Goal: Task Accomplishment & Management: Manage account settings

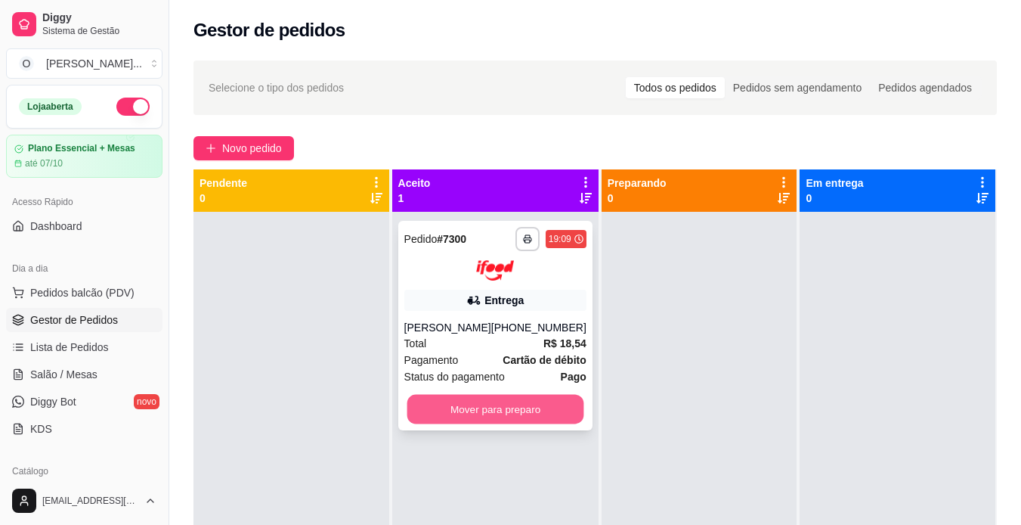
click at [468, 404] on button "Mover para preparo" at bounding box center [495, 408] width 177 height 29
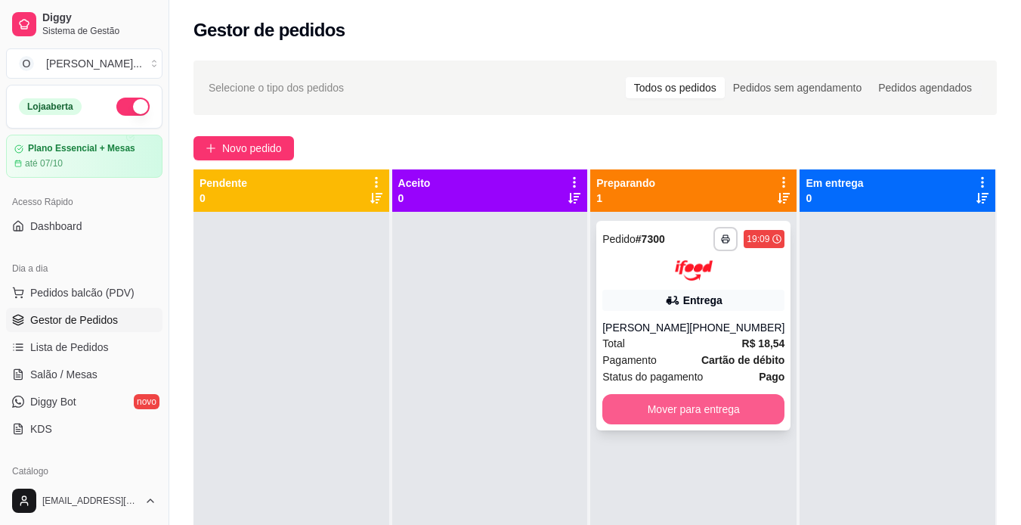
click at [663, 408] on button "Mover para entrega" at bounding box center [694, 409] width 182 height 30
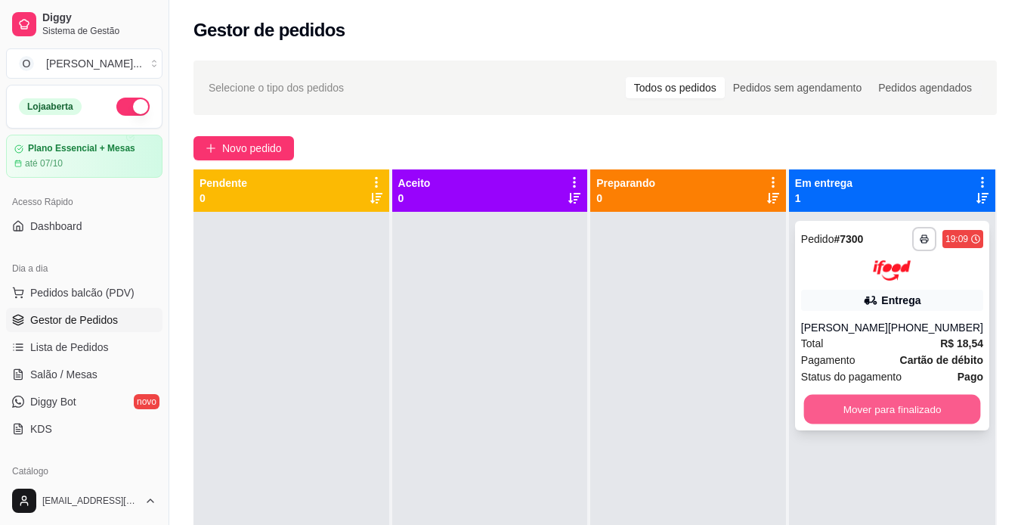
click at [883, 416] on button "Mover para finalizado" at bounding box center [892, 408] width 177 height 29
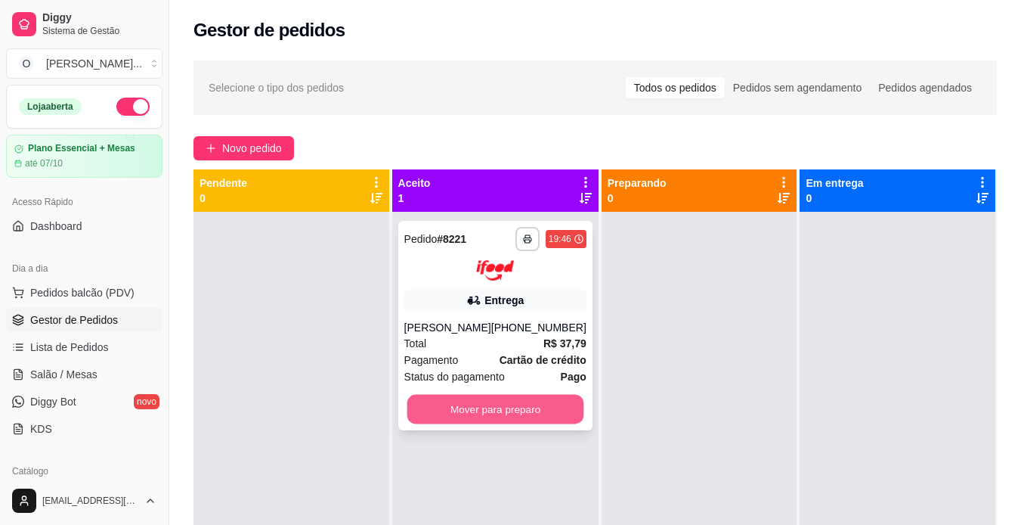
click at [504, 410] on button "Mover para preparo" at bounding box center [495, 408] width 177 height 29
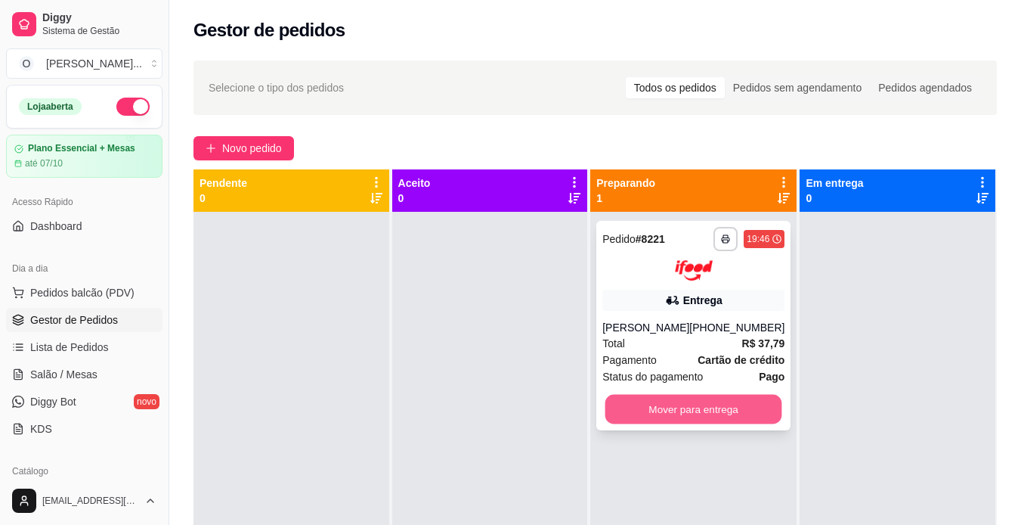
click at [680, 415] on button "Mover para entrega" at bounding box center [694, 408] width 177 height 29
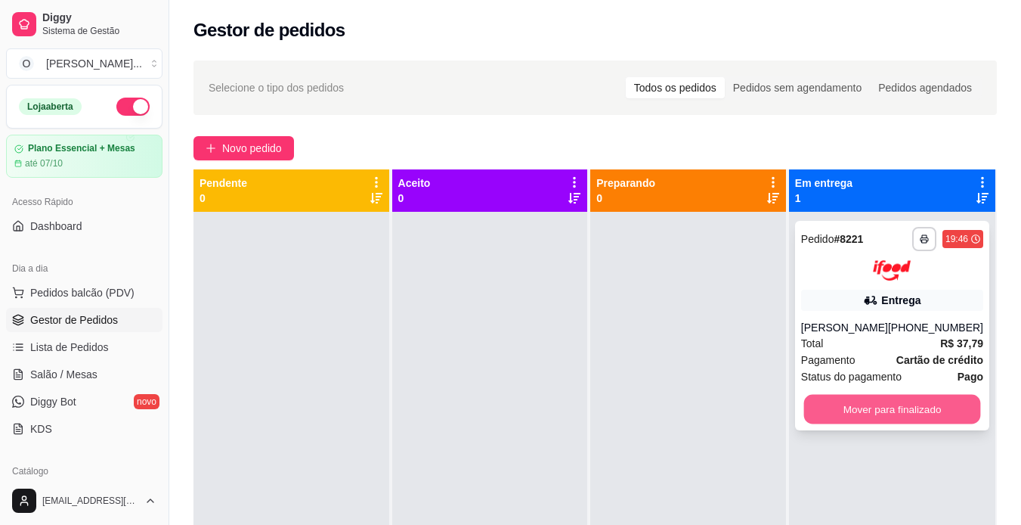
click at [844, 395] on button "Mover para finalizado" at bounding box center [892, 408] width 177 height 29
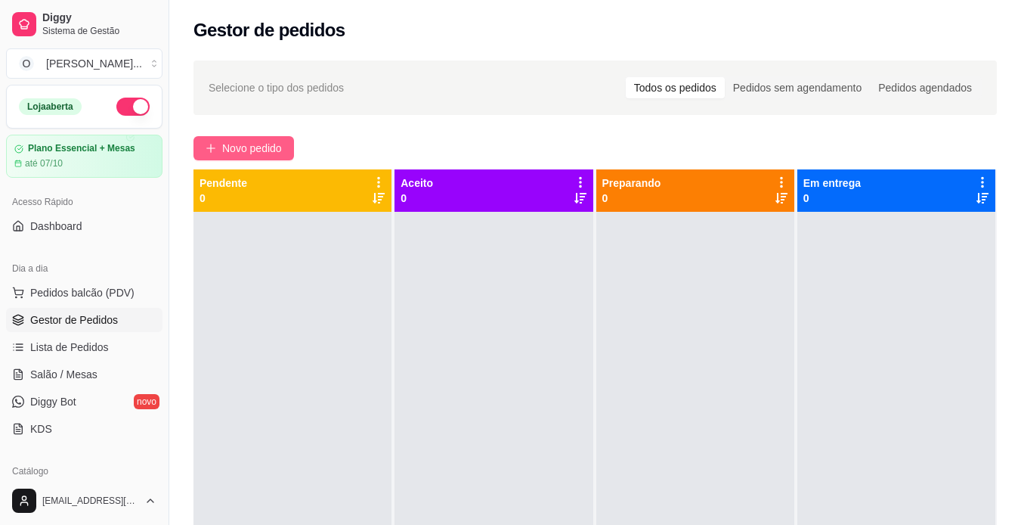
click at [231, 146] on span "Novo pedido" at bounding box center [252, 148] width 60 height 17
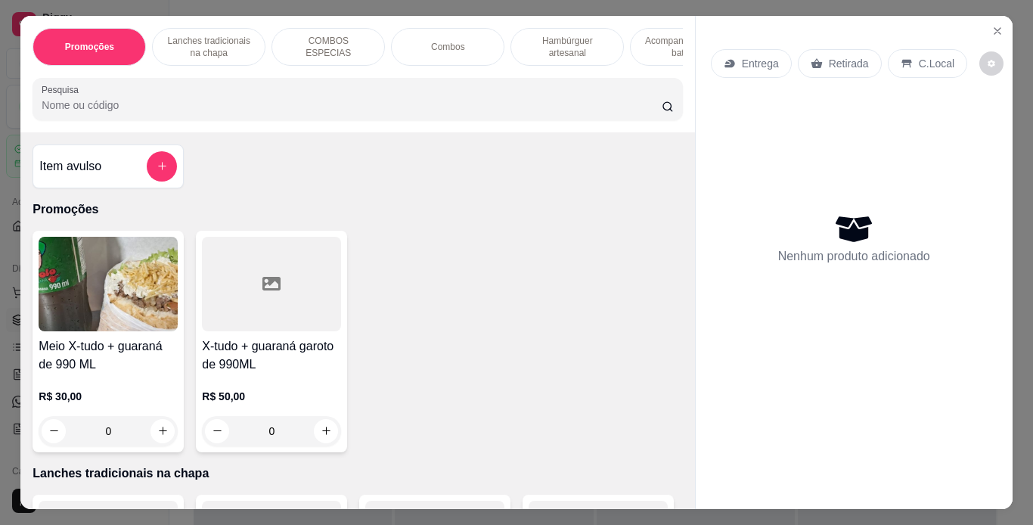
click at [842, 56] on p "Retirada" at bounding box center [849, 63] width 40 height 15
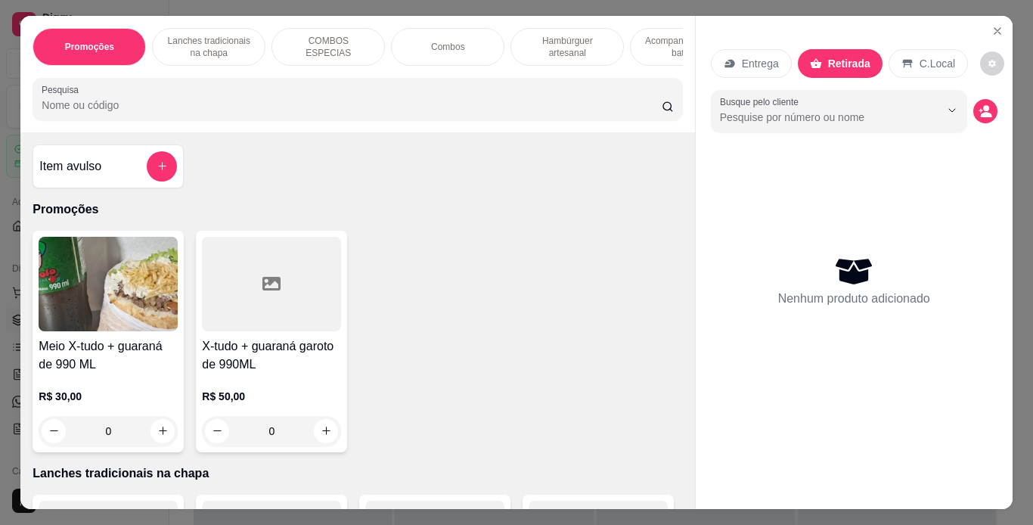
click at [550, 46] on p "Hambúrguer artesanal" at bounding box center [567, 47] width 88 height 24
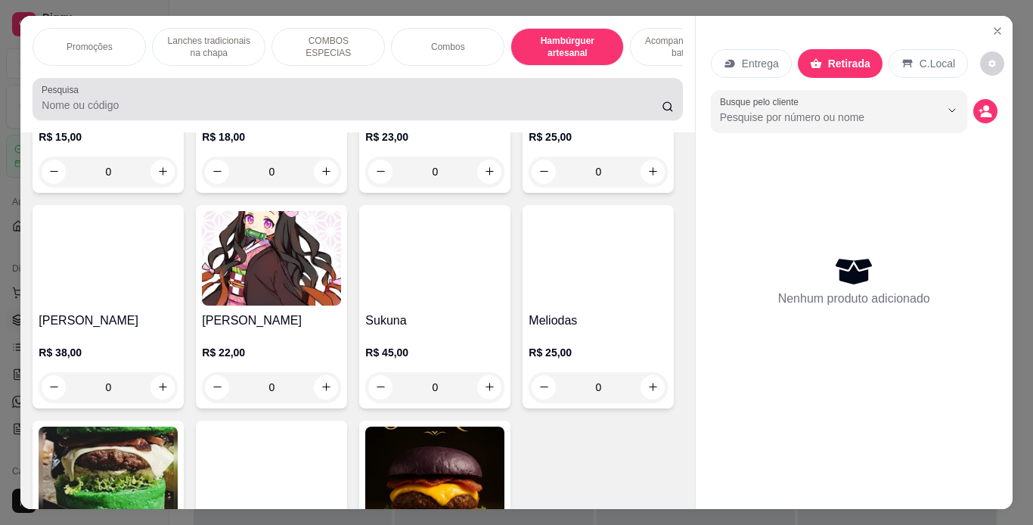
scroll to position [39, 0]
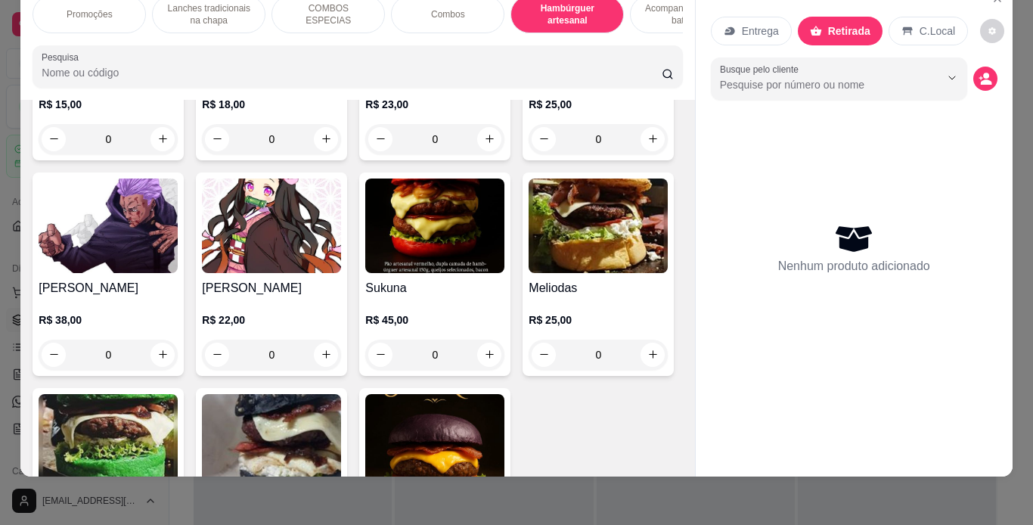
click at [317, 154] on div "0" at bounding box center [271, 139] width 139 height 30
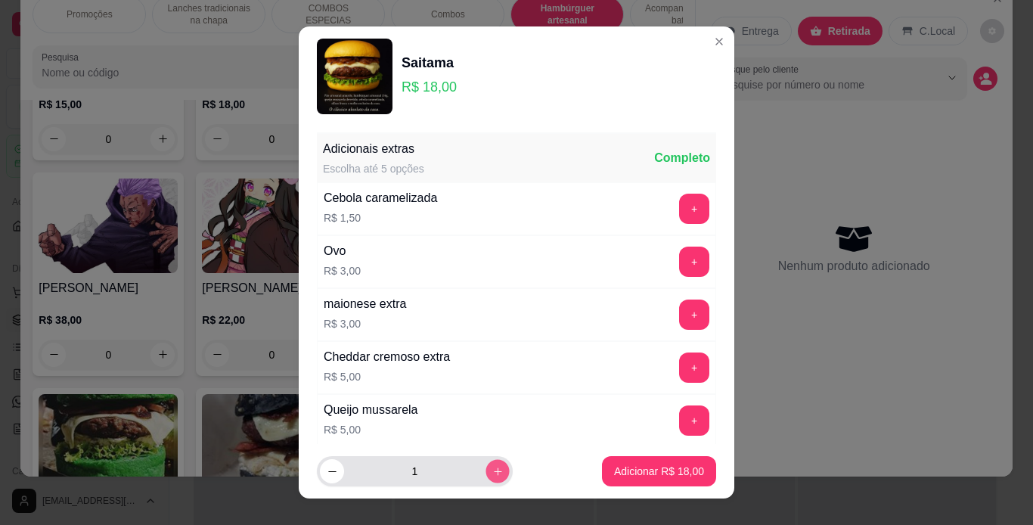
click at [492, 466] on icon "increase-product-quantity" at bounding box center [497, 471] width 11 height 11
type input "2"
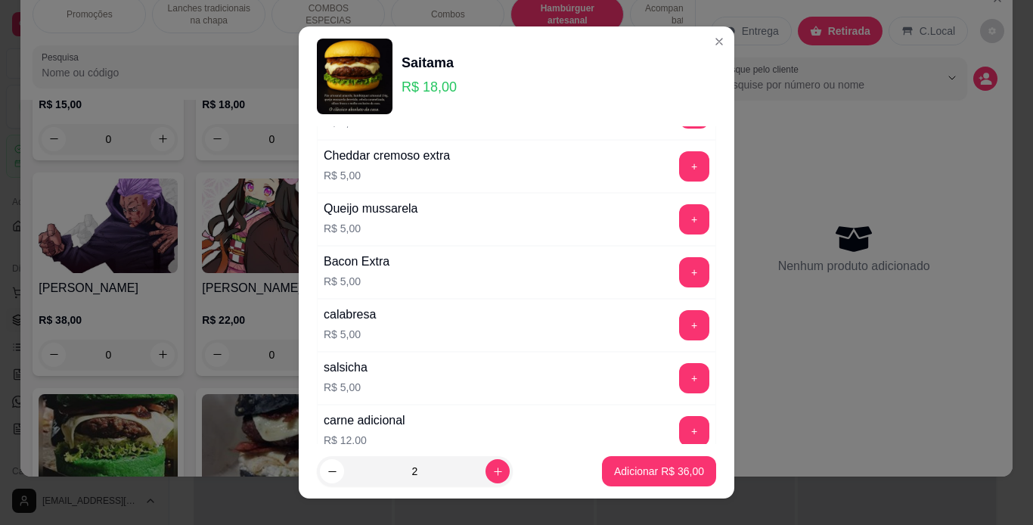
scroll to position [327, 0]
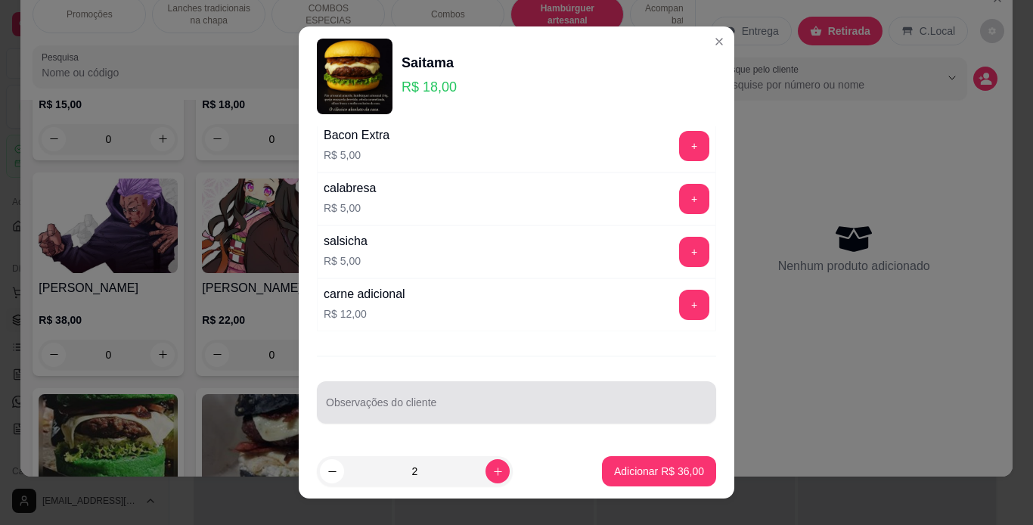
click at [438, 407] on input "Observações do cliente" at bounding box center [516, 408] width 381 height 15
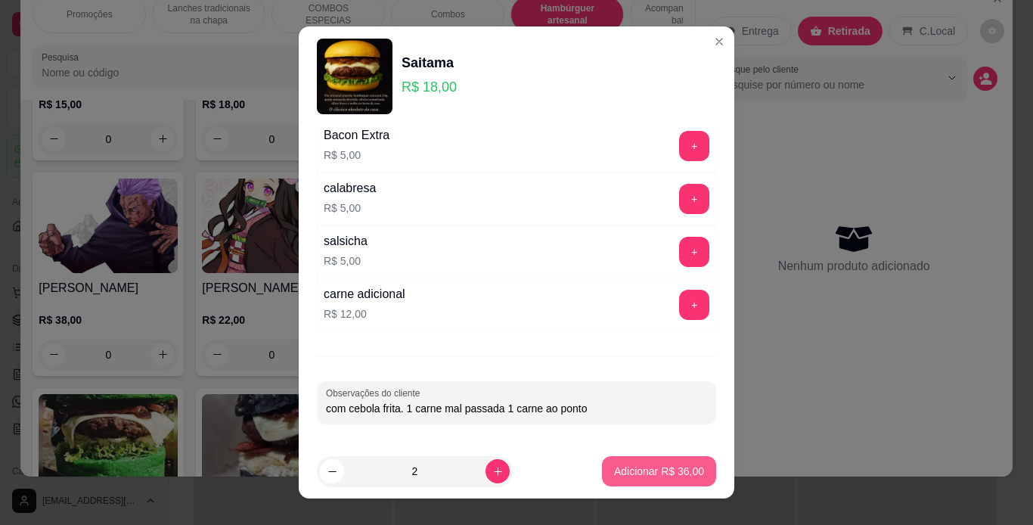
type input "com cebola frita. 1 carne mal passada 1 carne ao ponto"
click at [636, 470] on p "Adicionar R$ 36,00" at bounding box center [659, 471] width 88 height 14
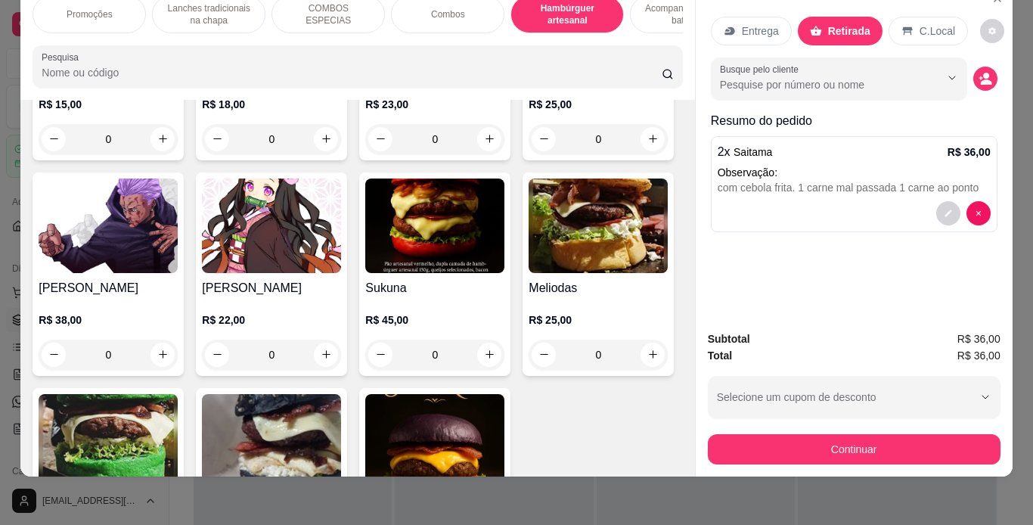
click at [733, 33] on div "Entrega" at bounding box center [751, 31] width 81 height 29
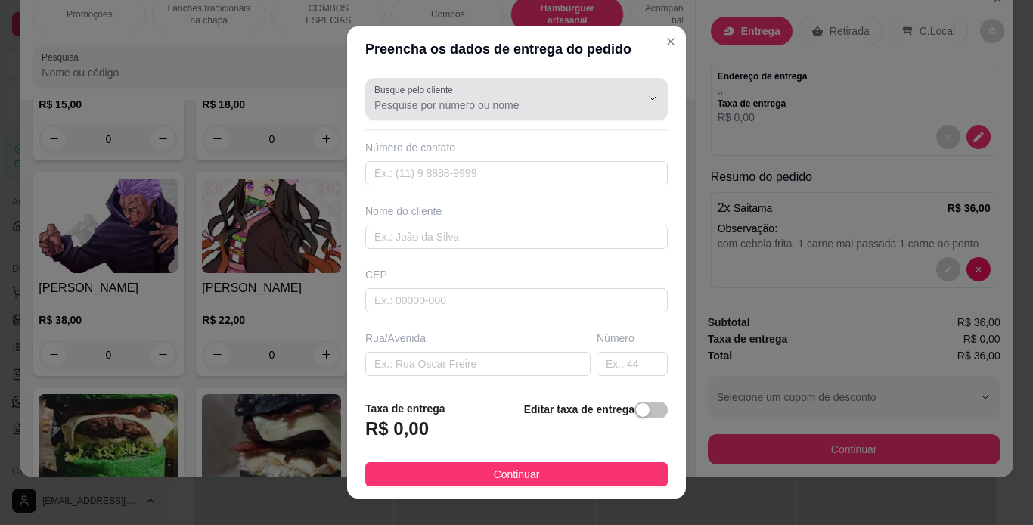
click at [569, 98] on input "Busque pelo cliente" at bounding box center [495, 105] width 242 height 15
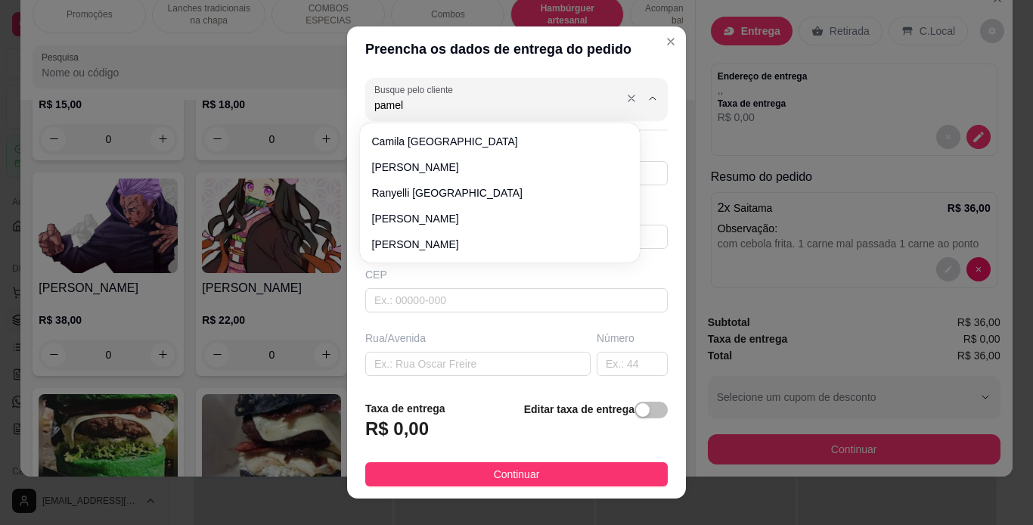
type input "[PERSON_NAME]"
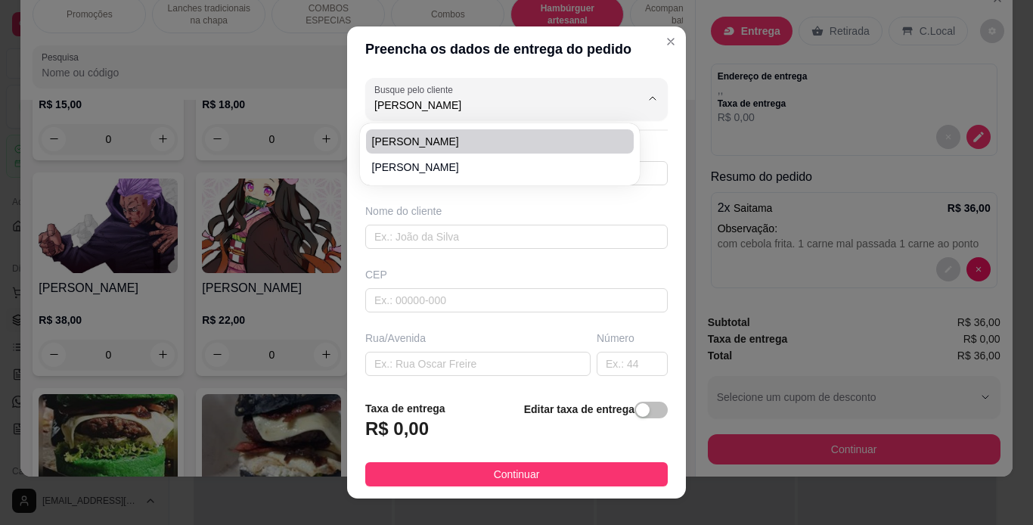
click at [450, 136] on span "[PERSON_NAME]" at bounding box center [492, 141] width 240 height 15
type input "91998007170"
type input "[PERSON_NAME]"
type input "rua 12A quadra 65"
type input "12"
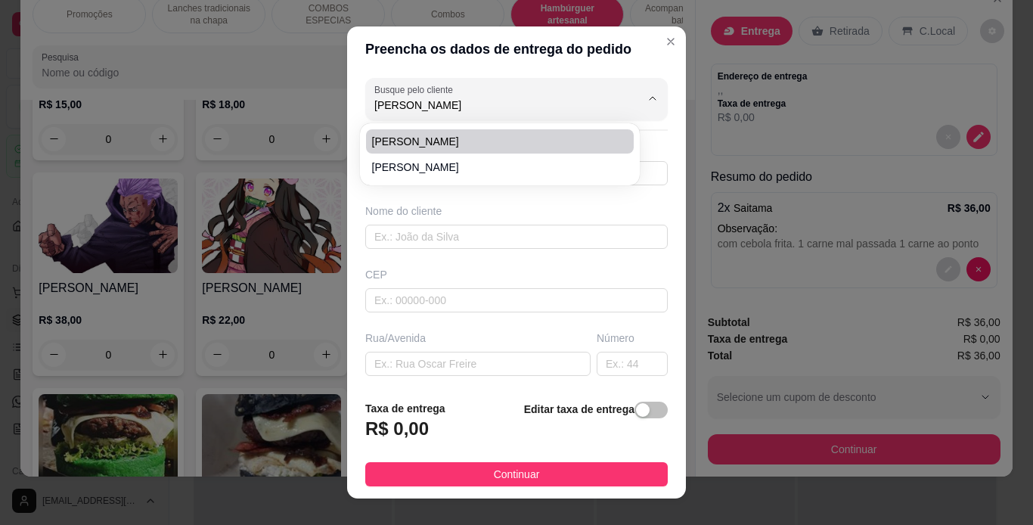
type input "[GEOGRAPHIC_DATA]"
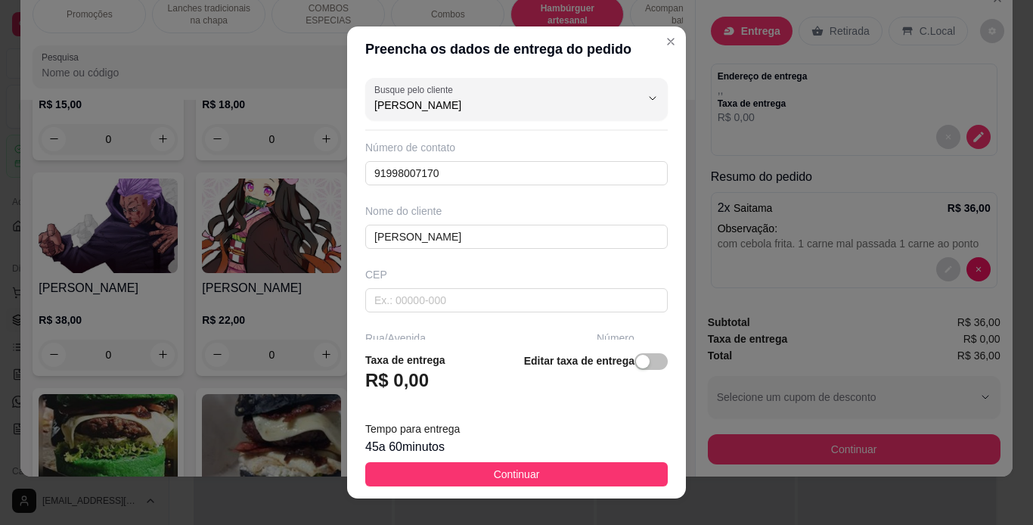
type input "[PERSON_NAME]"
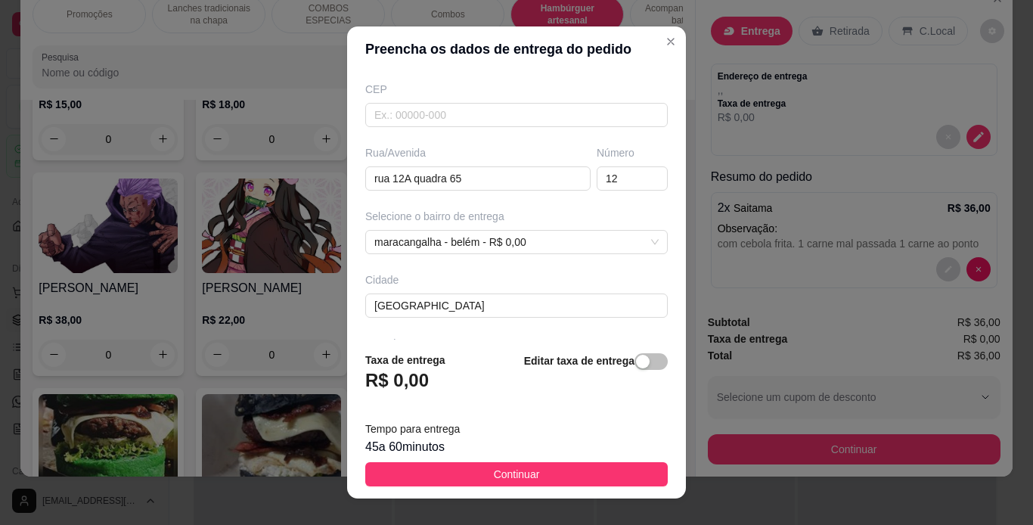
scroll to position [241, 0]
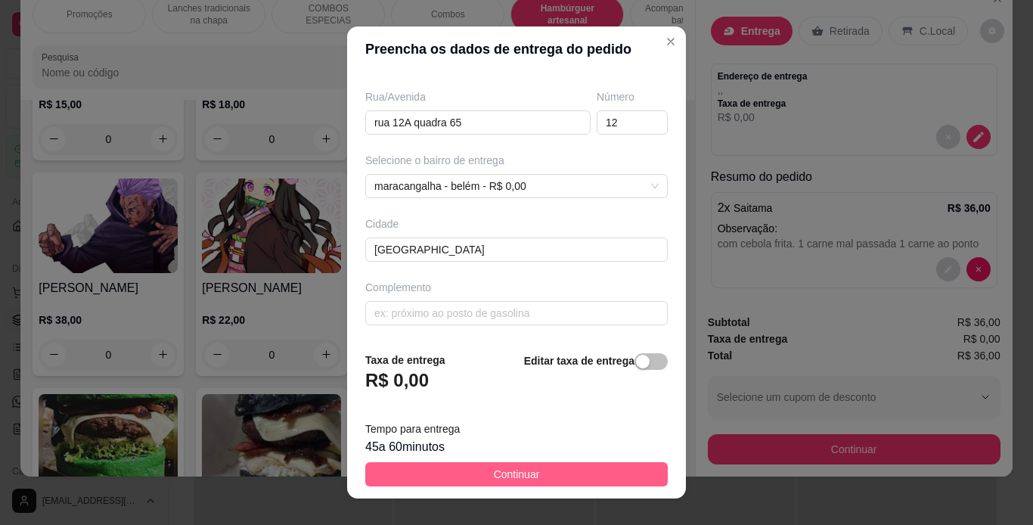
click at [528, 463] on button "Continuar" at bounding box center [516, 474] width 302 height 24
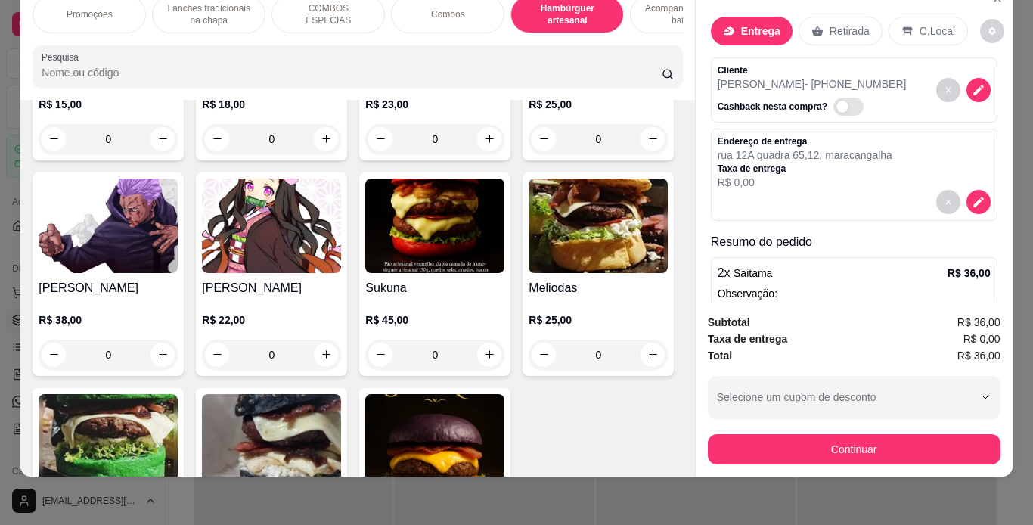
scroll to position [72, 0]
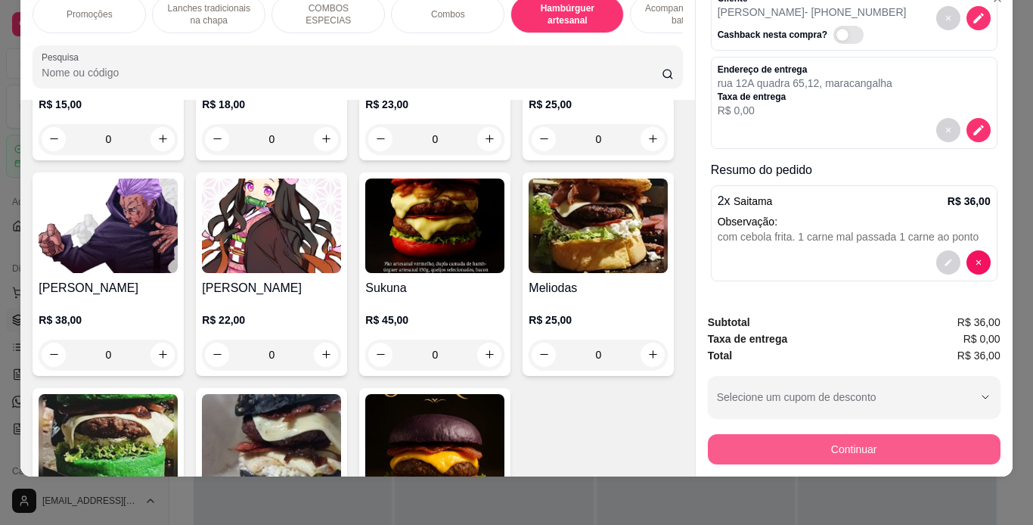
click at [802, 442] on button "Continuar" at bounding box center [854, 449] width 293 height 30
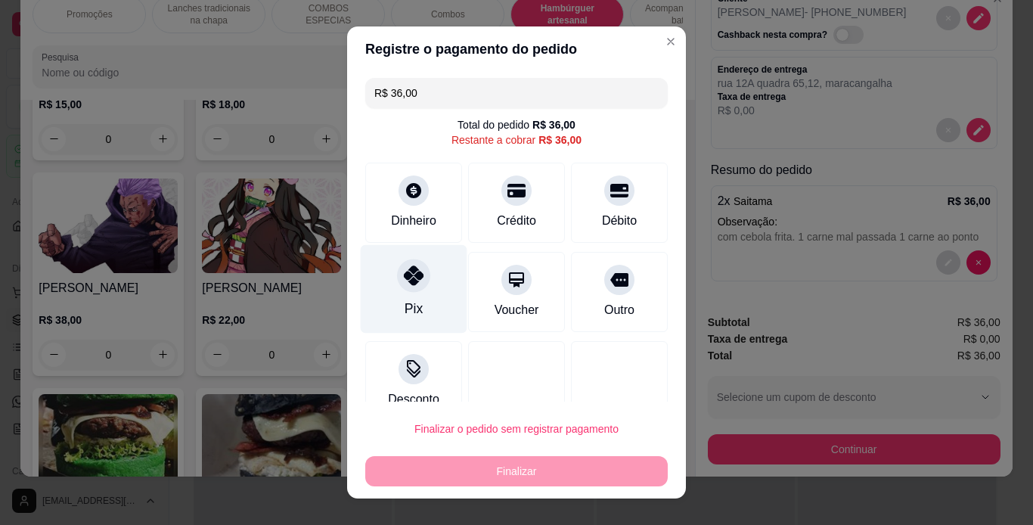
click at [406, 288] on div at bounding box center [413, 275] width 33 height 33
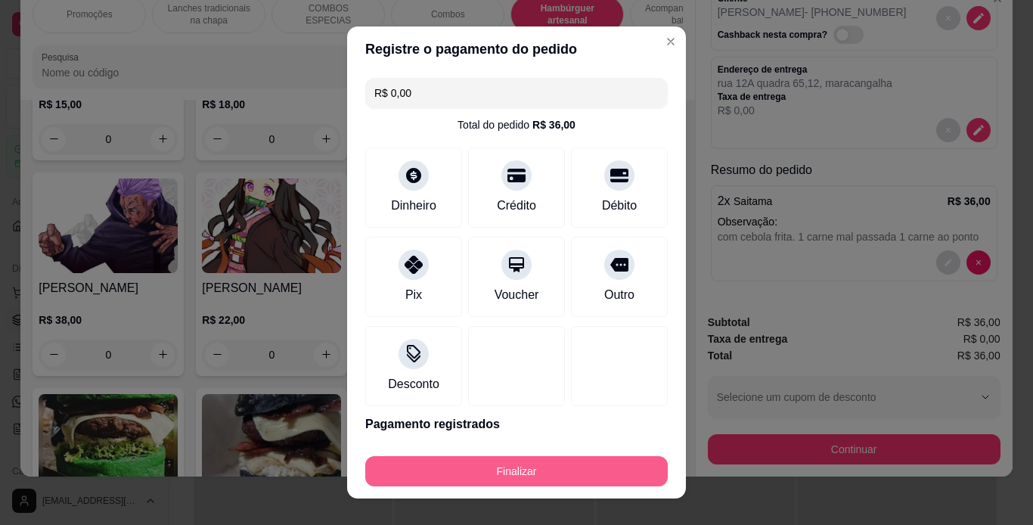
click at [459, 468] on button "Finalizar" at bounding box center [516, 471] width 302 height 30
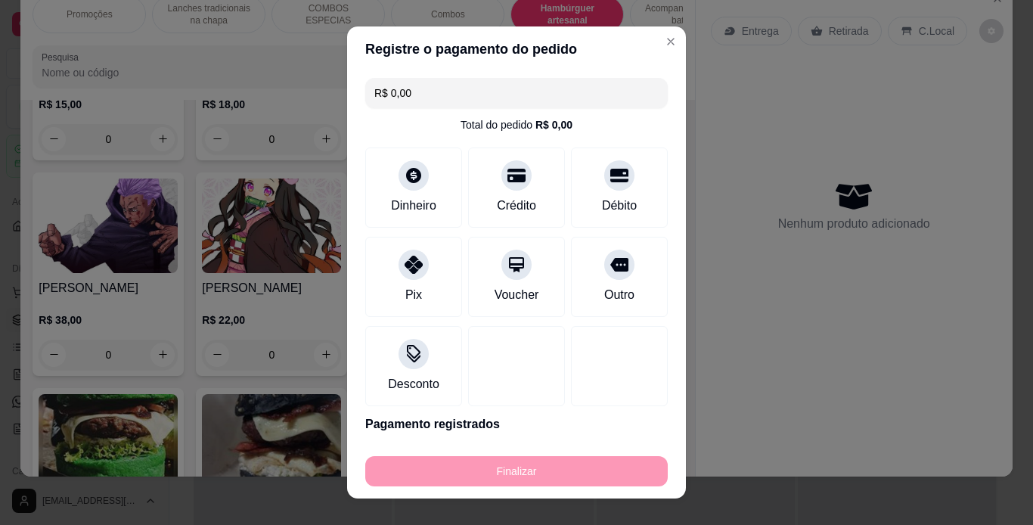
type input "-R$ 36,00"
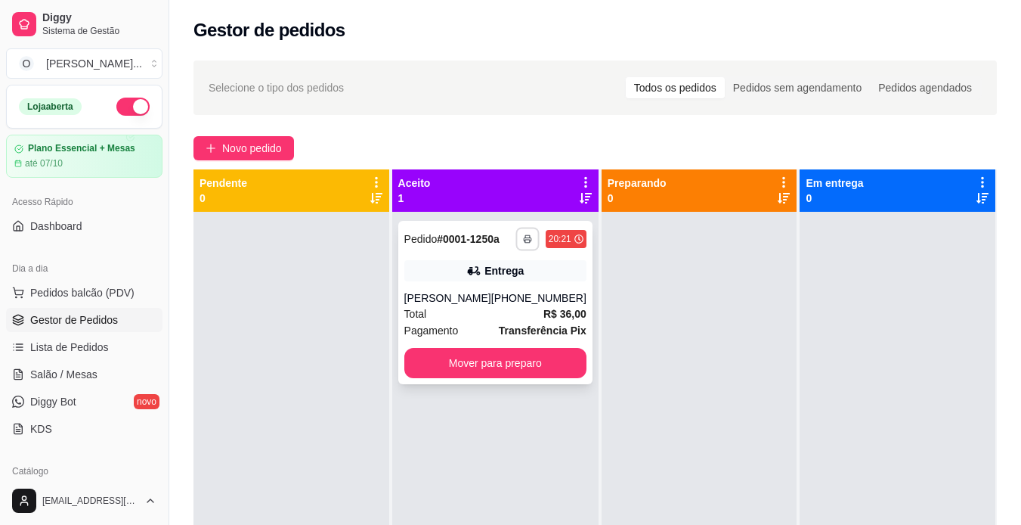
click at [523, 237] on icon "button" at bounding box center [527, 238] width 9 height 9
click at [472, 295] on button "IMPRESSORA" at bounding box center [477, 292] width 110 height 24
click at [482, 359] on button "Mover para preparo" at bounding box center [495, 363] width 182 height 30
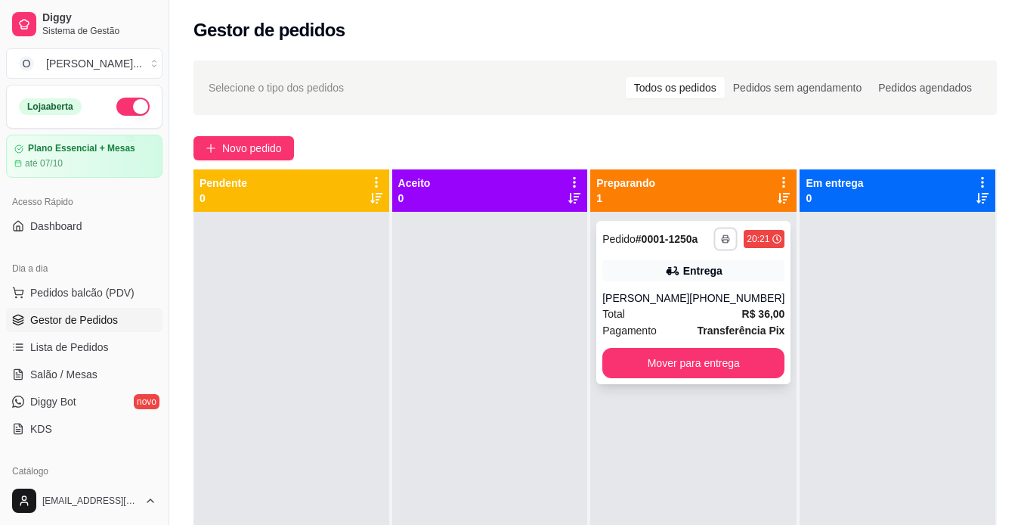
click at [722, 239] on icon "button" at bounding box center [726, 238] width 9 height 9
click at [679, 284] on button "IMPRESSORA" at bounding box center [674, 291] width 106 height 23
click at [716, 358] on button "Mover para entrega" at bounding box center [694, 363] width 182 height 30
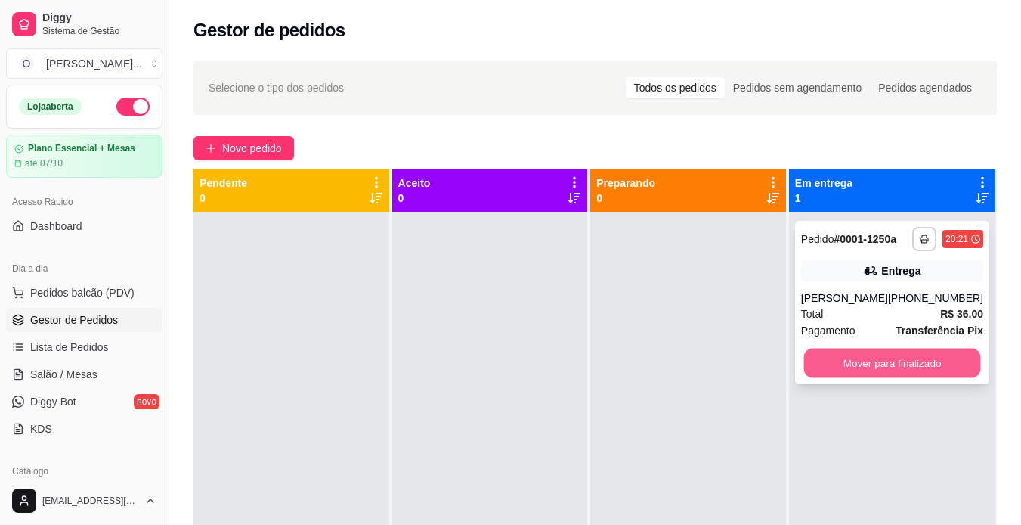
click at [916, 375] on button "Mover para finalizado" at bounding box center [892, 363] width 177 height 29
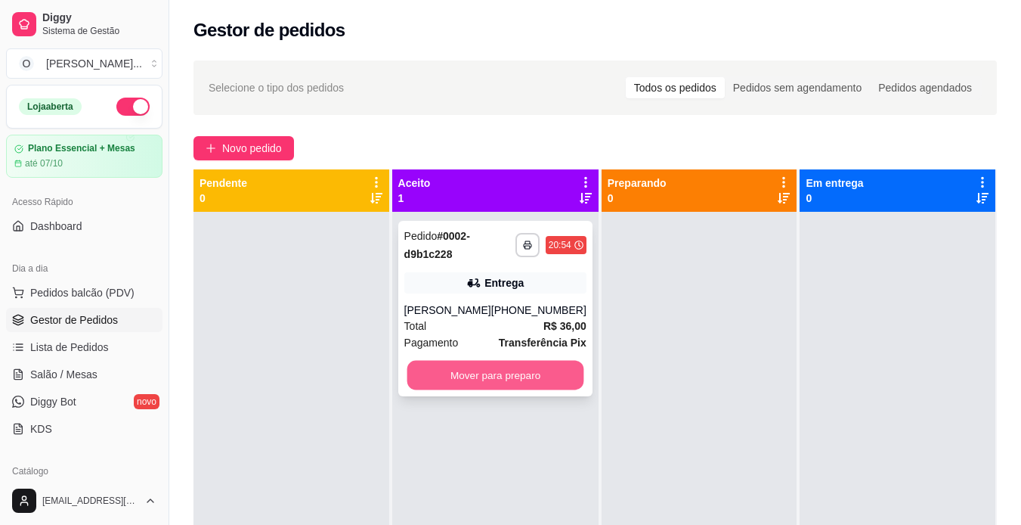
click at [500, 376] on button "Mover para preparo" at bounding box center [495, 375] width 177 height 29
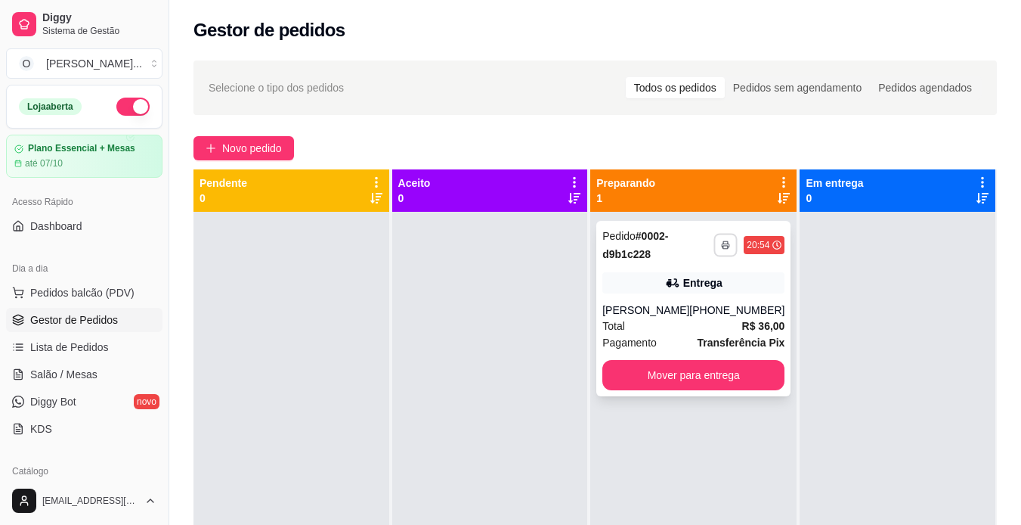
click at [722, 241] on icon "button" at bounding box center [726, 244] width 9 height 9
click at [652, 291] on button "IMPRESSORA" at bounding box center [674, 297] width 106 height 23
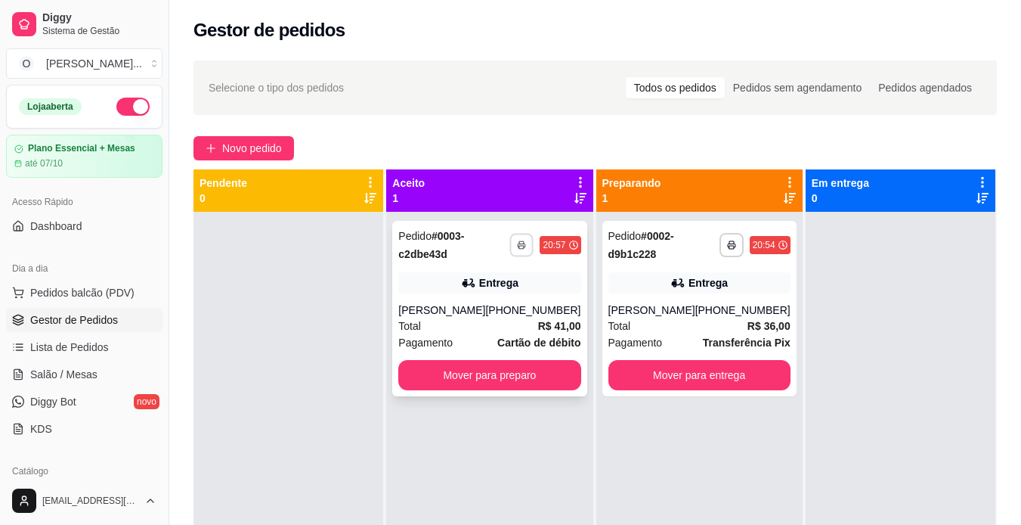
click at [522, 252] on button "button" at bounding box center [521, 244] width 23 height 23
click at [486, 301] on button "IMPRESSORA" at bounding box center [476, 297] width 106 height 23
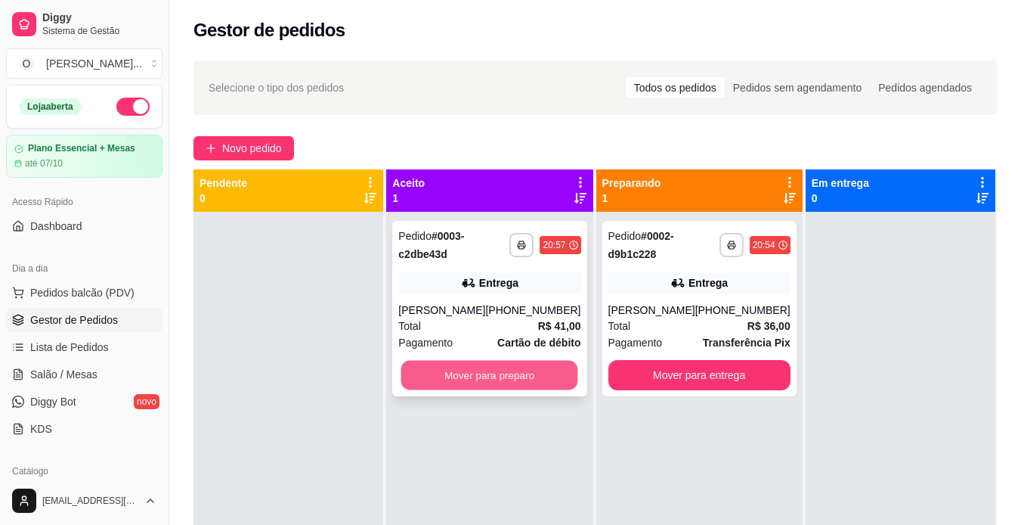
click at [492, 378] on button "Mover para preparo" at bounding box center [489, 375] width 177 height 29
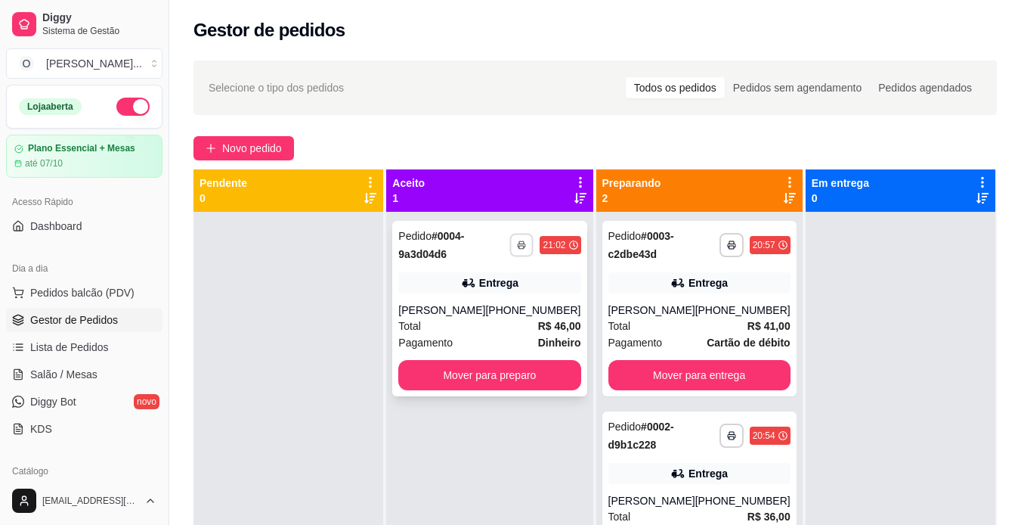
click at [520, 246] on rect "button" at bounding box center [522, 247] width 5 height 3
click at [477, 296] on button "IMPRESSORA" at bounding box center [476, 297] width 106 height 23
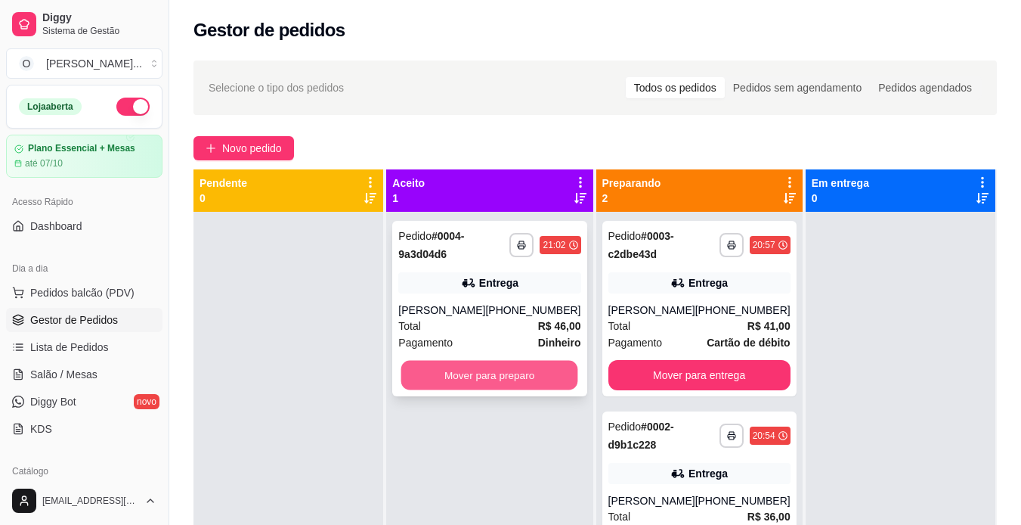
click at [522, 390] on button "Mover para preparo" at bounding box center [489, 375] width 177 height 29
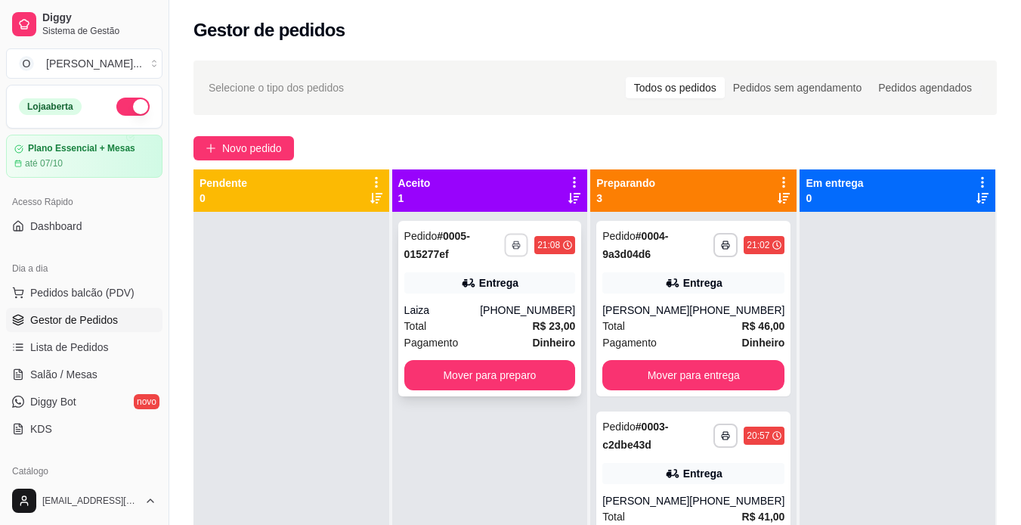
click at [513, 247] on icon "button" at bounding box center [516, 244] width 9 height 9
click at [509, 289] on button "IMPRESSORA" at bounding box center [476, 297] width 106 height 23
click at [505, 364] on button "Mover para preparo" at bounding box center [490, 375] width 166 height 29
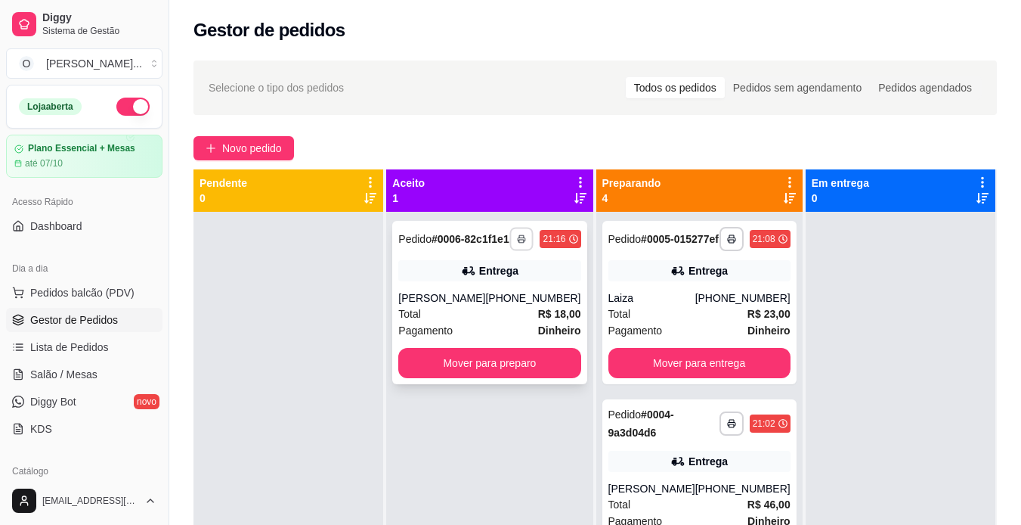
click at [520, 243] on rect "button" at bounding box center [522, 241] width 5 height 3
click at [480, 298] on button "IMPRESSORA" at bounding box center [476, 297] width 106 height 23
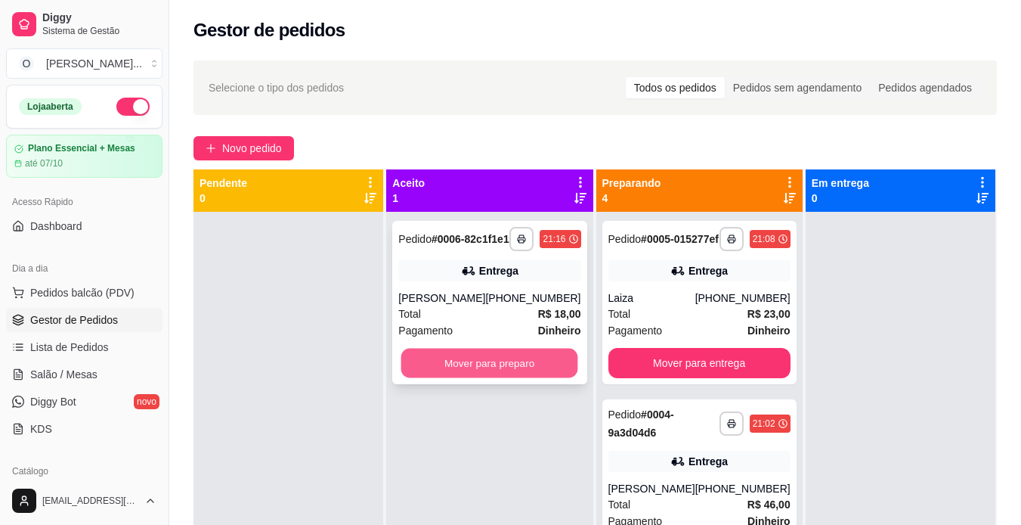
click at [520, 378] on button "Mover para preparo" at bounding box center [489, 363] width 177 height 29
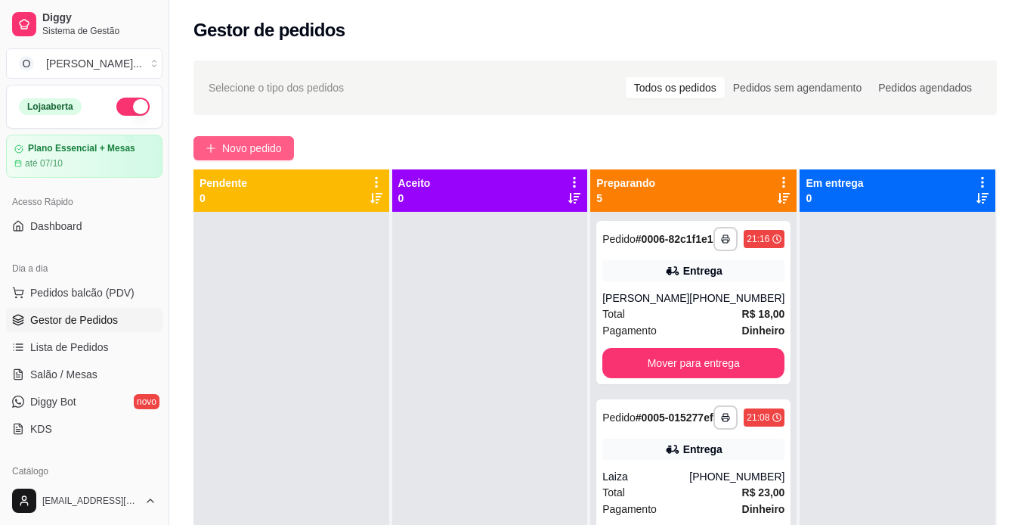
click at [261, 140] on span "Novo pedido" at bounding box center [252, 148] width 60 height 17
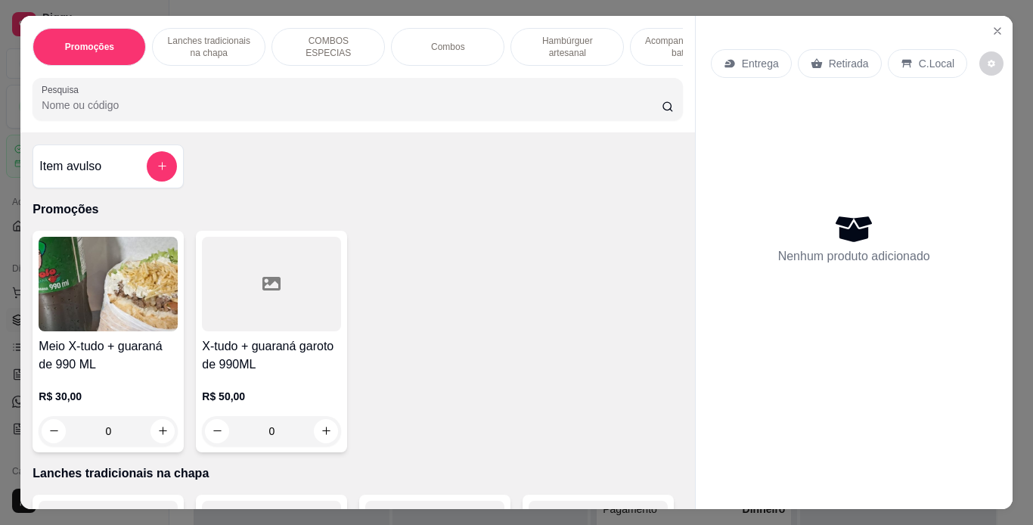
click at [829, 57] on p "Retirada" at bounding box center [849, 63] width 40 height 15
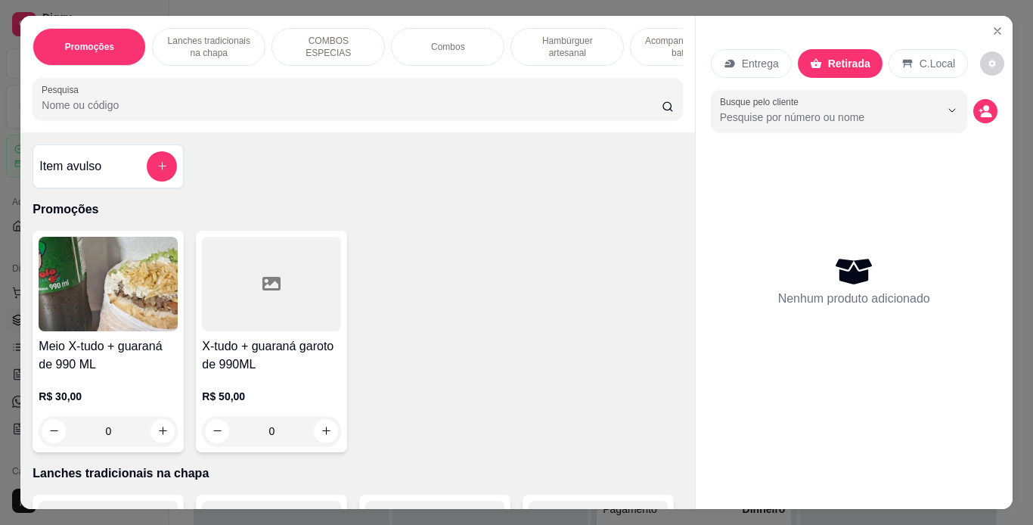
click at [528, 42] on p "Hambúrguer artesanal" at bounding box center [567, 47] width 88 height 24
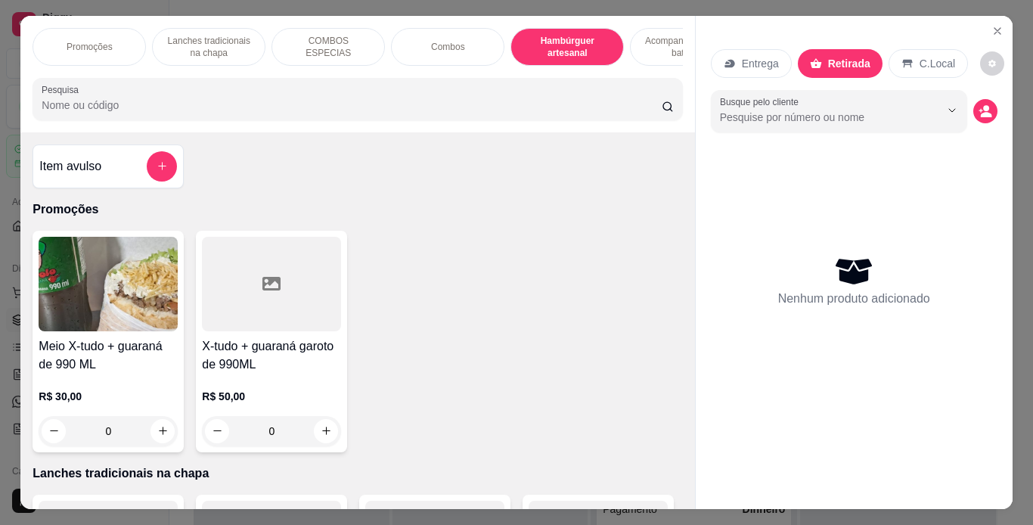
scroll to position [39, 0]
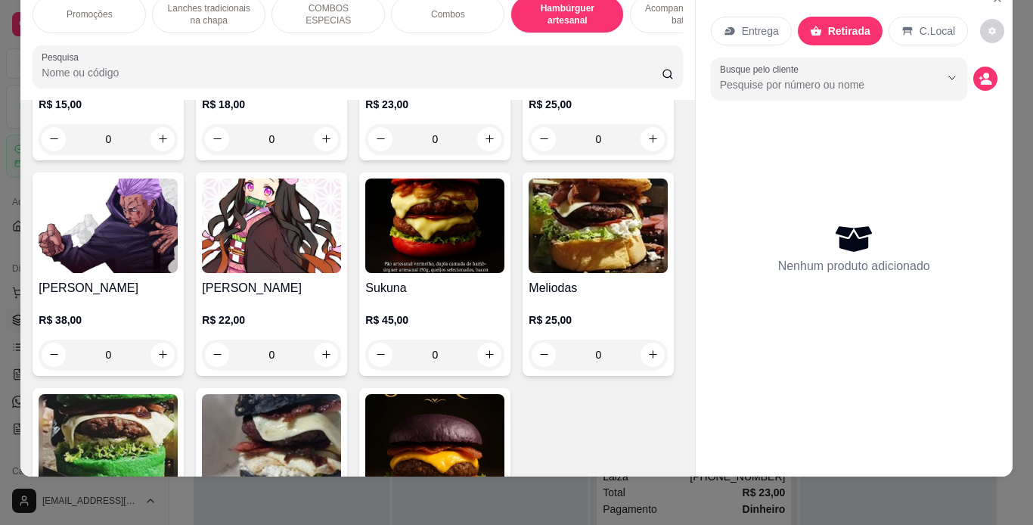
click at [318, 154] on div "0" at bounding box center [271, 139] width 139 height 30
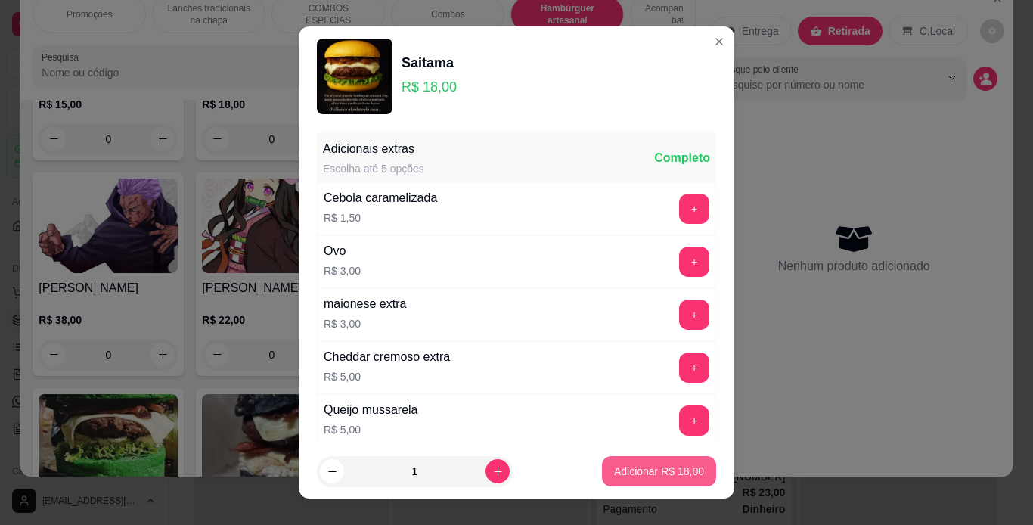
click at [627, 461] on button "Adicionar R$ 18,00" at bounding box center [659, 471] width 114 height 30
type input "1"
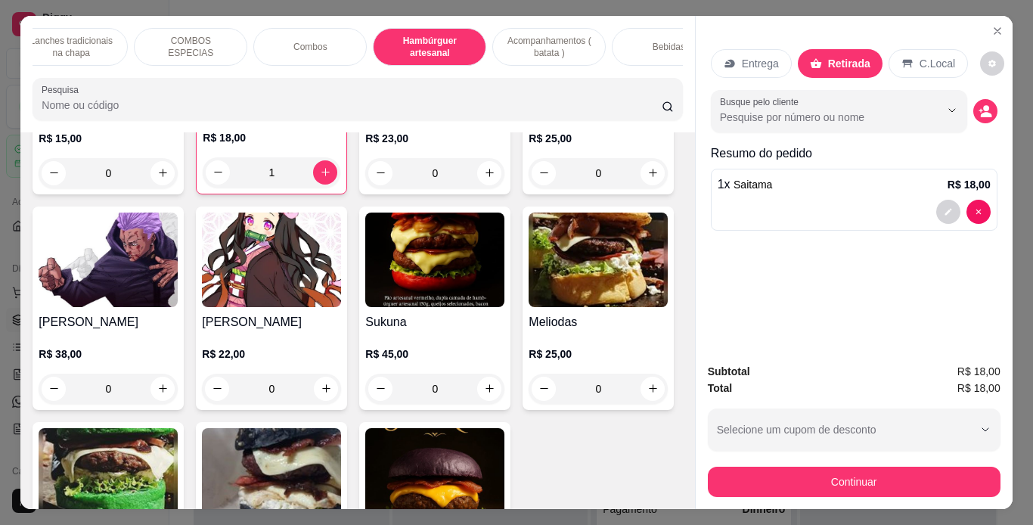
scroll to position [0, 150]
click at [646, 45] on p "Bebidas" at bounding box center [656, 47] width 33 height 12
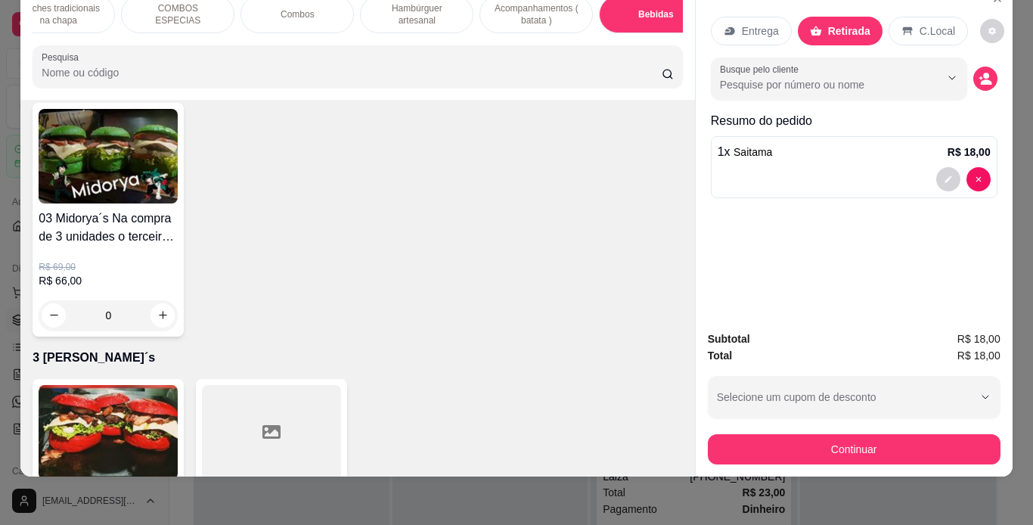
scroll to position [4532, 0]
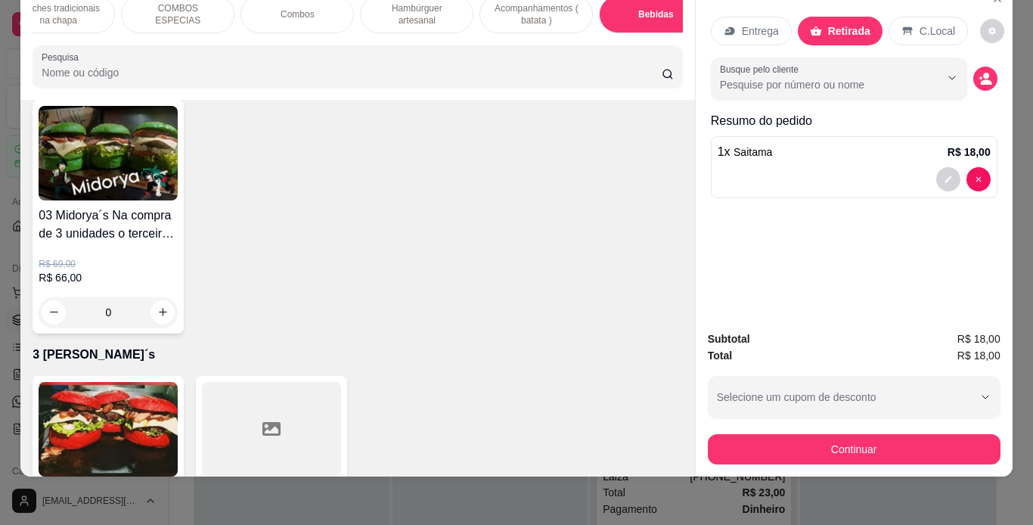
type input "1"
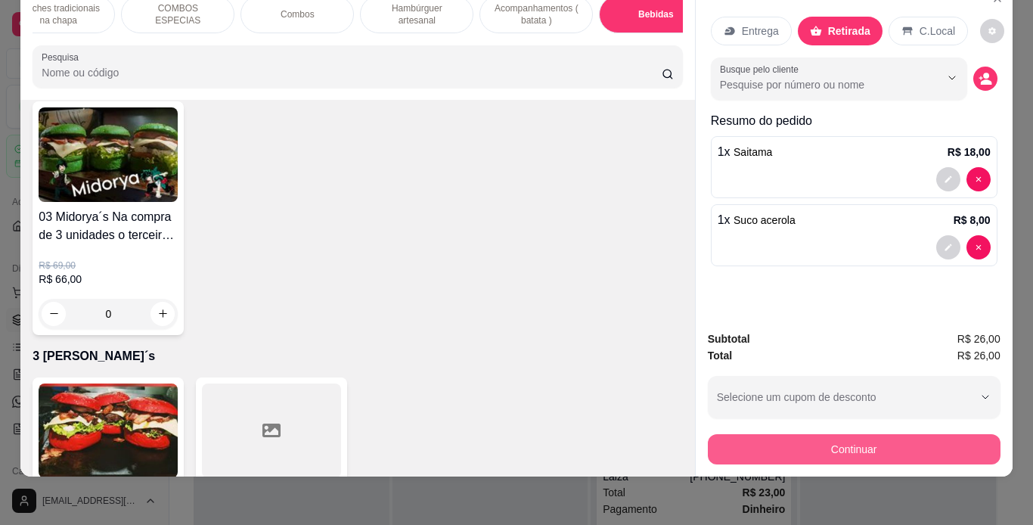
click at [773, 442] on button "Continuar" at bounding box center [854, 449] width 293 height 30
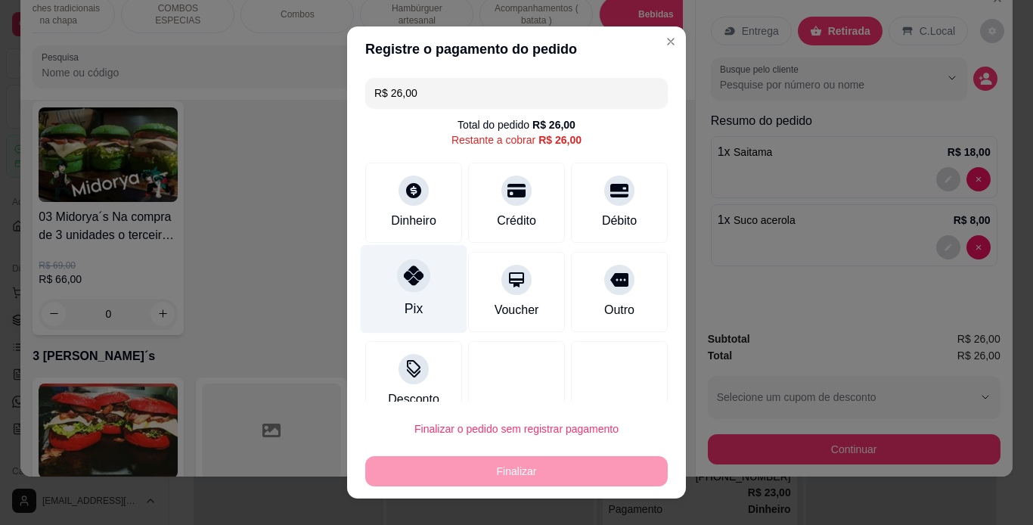
click at [404, 285] on icon at bounding box center [414, 275] width 20 height 20
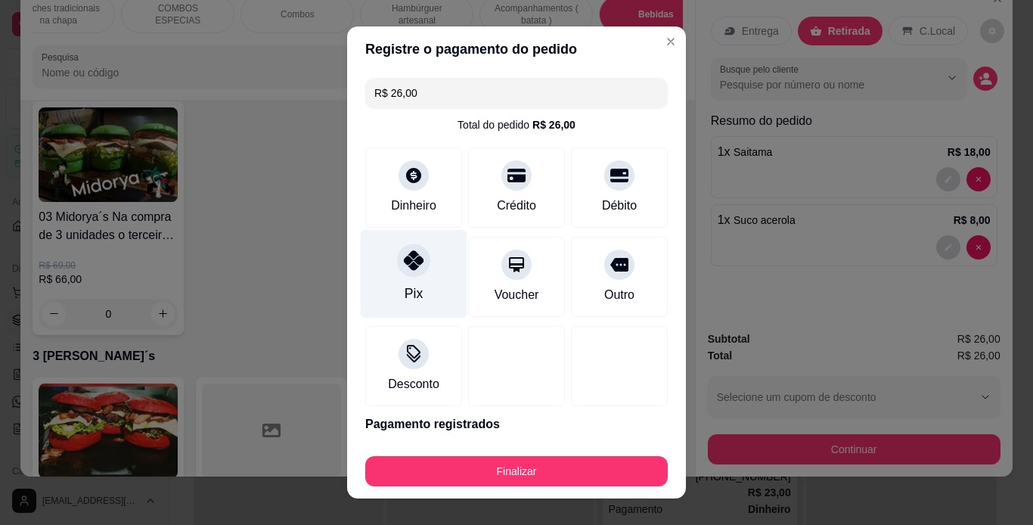
type input "R$ 0,00"
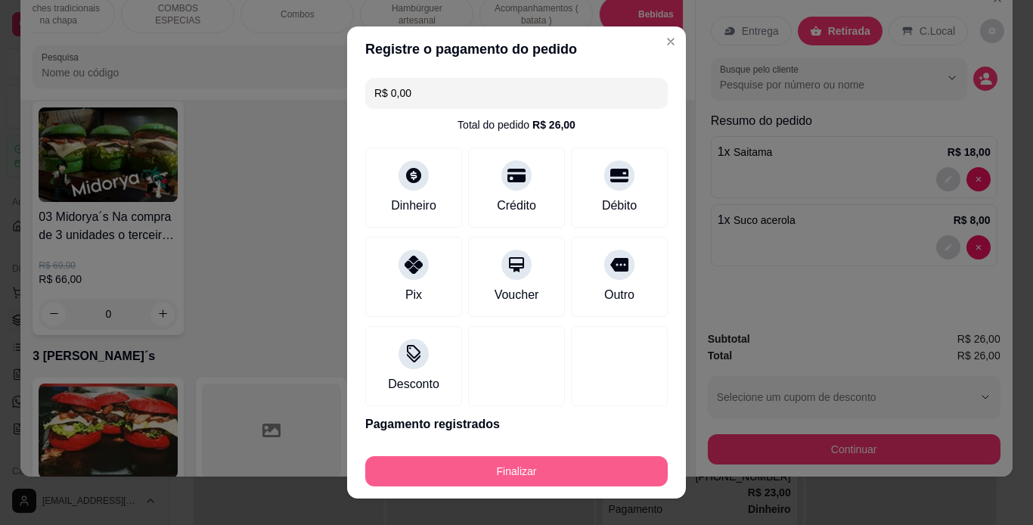
click at [513, 475] on button "Finalizar" at bounding box center [516, 471] width 302 height 30
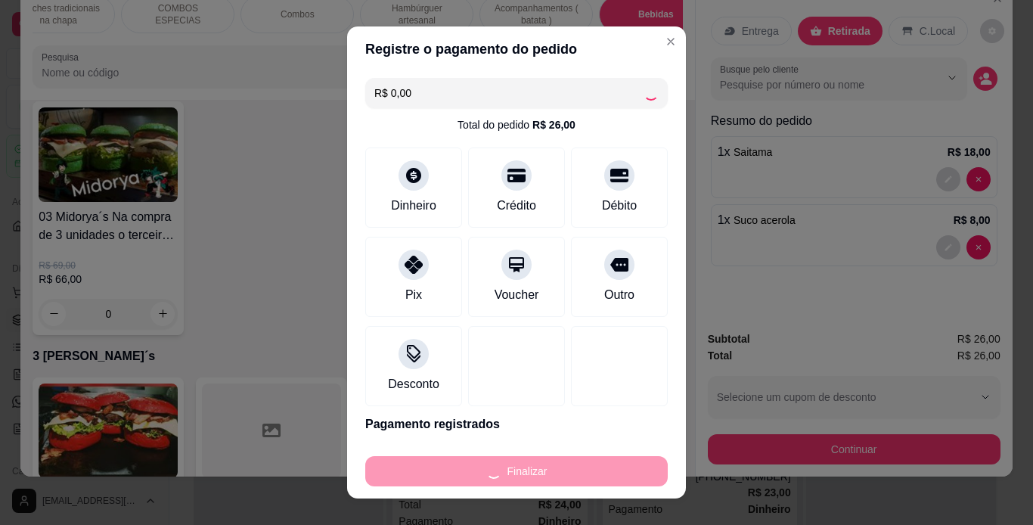
type input "0"
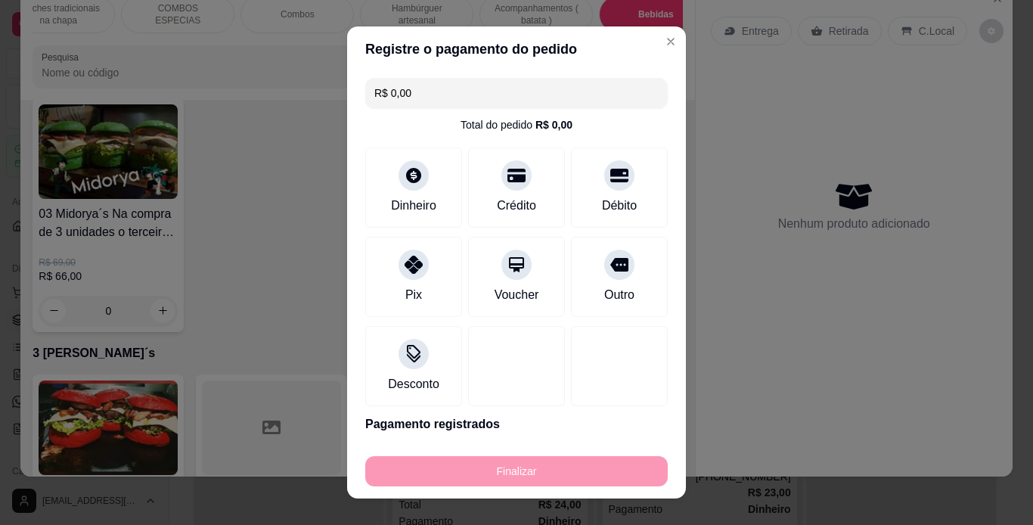
type input "-R$ 26,00"
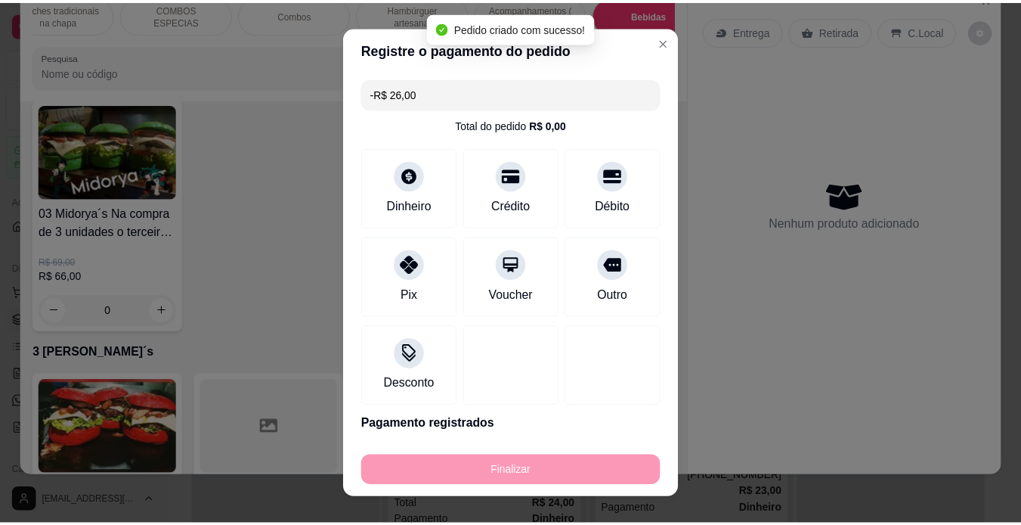
scroll to position [4531, 0]
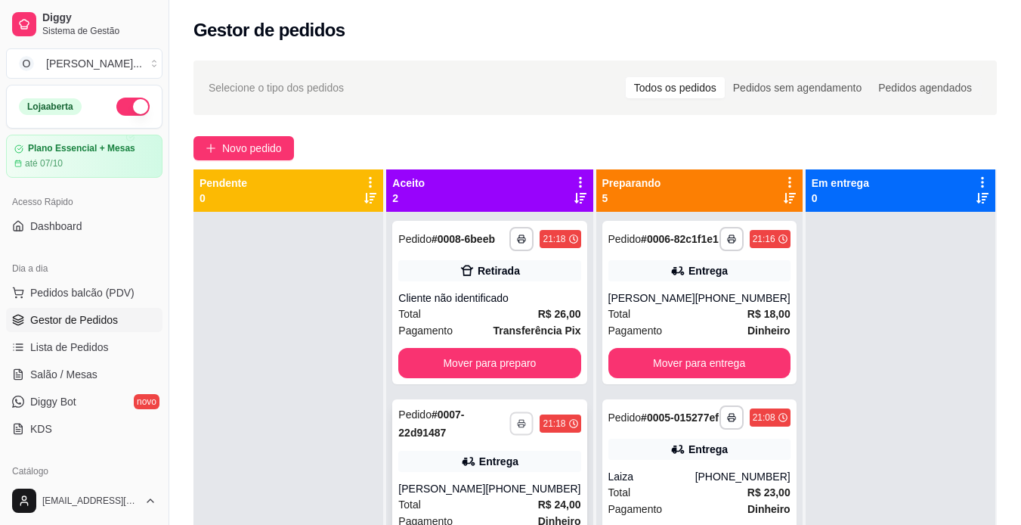
click at [520, 426] on rect "button" at bounding box center [522, 425] width 5 height 3
click at [482, 475] on button "IMPRESSORA" at bounding box center [476, 475] width 106 height 23
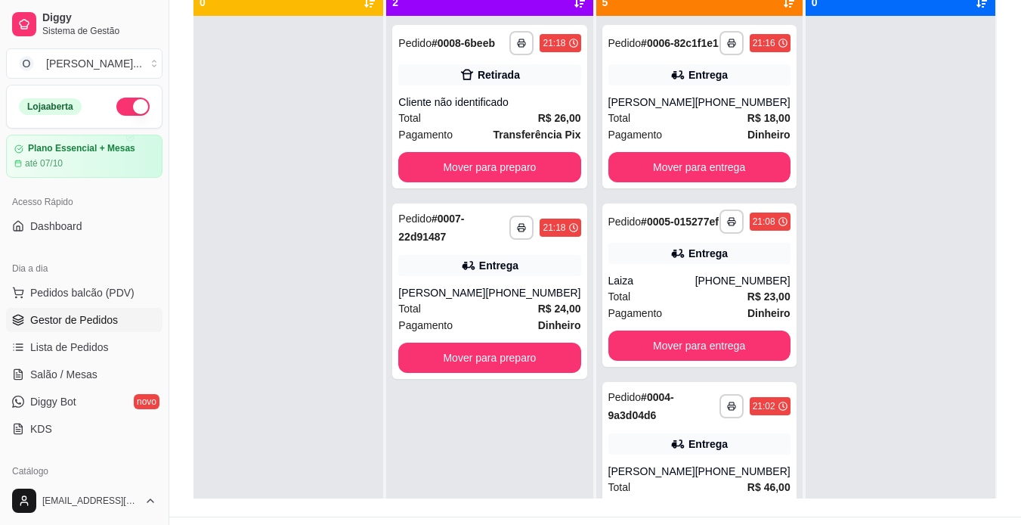
scroll to position [197, 0]
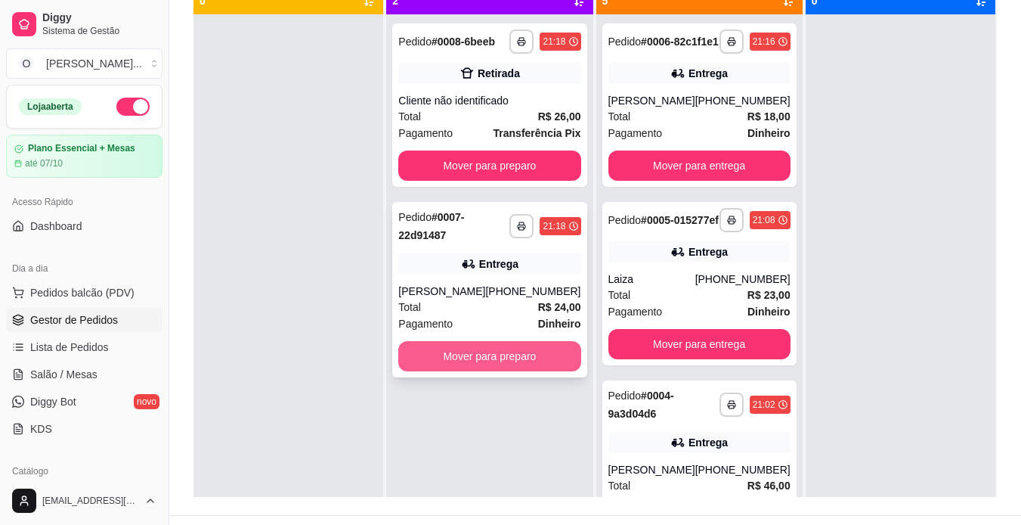
click at [510, 355] on button "Mover para preparo" at bounding box center [489, 356] width 182 height 30
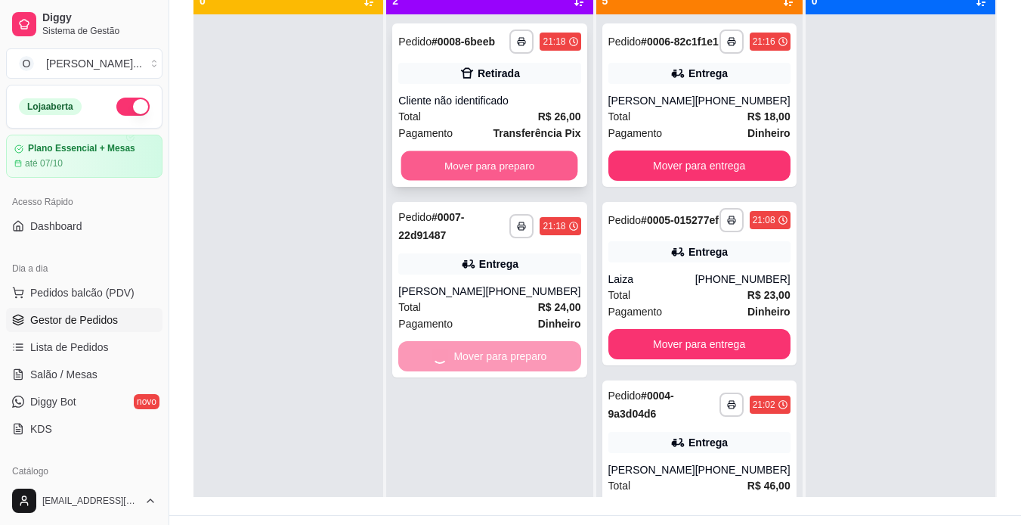
click at [491, 166] on button "Mover para preparo" at bounding box center [489, 165] width 177 height 29
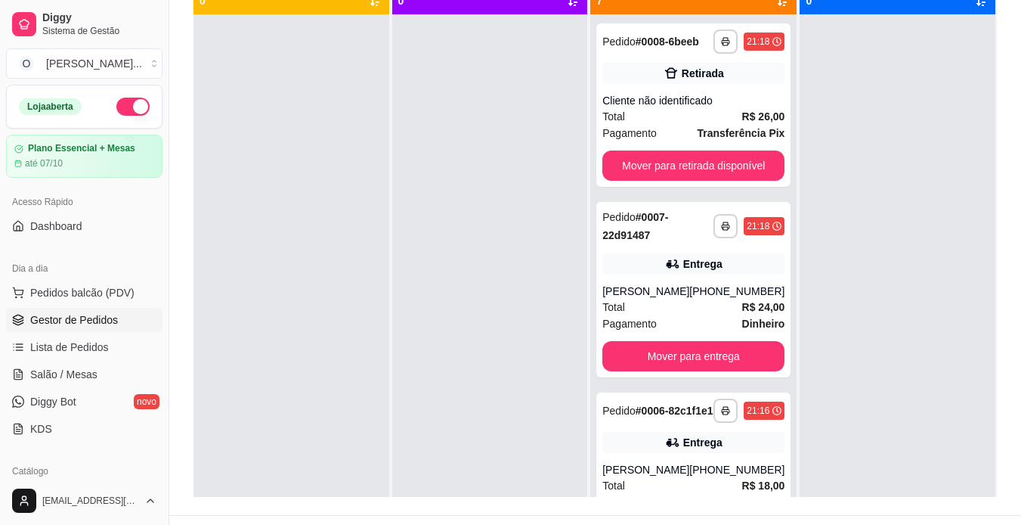
click at [420, 275] on div at bounding box center [490, 276] width 196 height 525
click at [708, 172] on button "Mover para retirada disponível" at bounding box center [694, 165] width 177 height 29
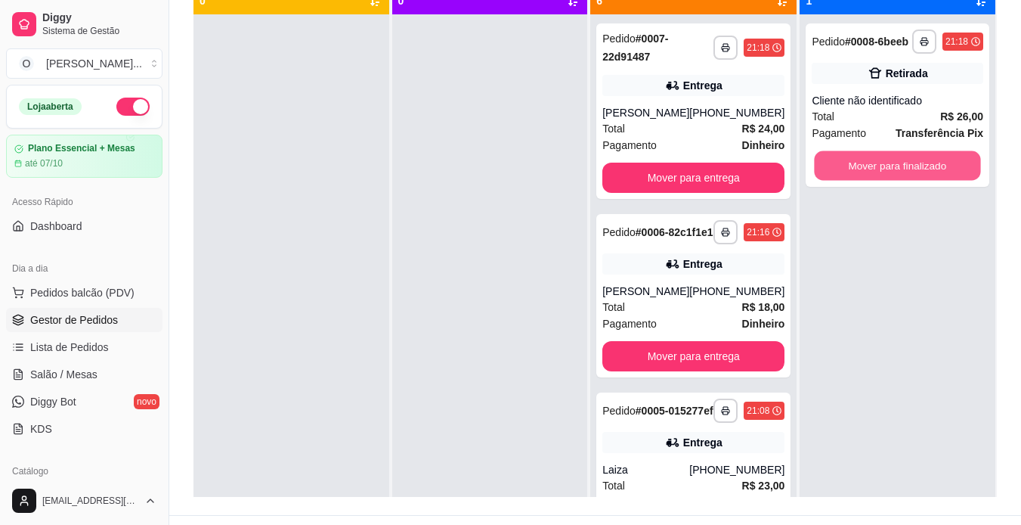
click at [921, 153] on button "Mover para finalizado" at bounding box center [898, 165] width 166 height 29
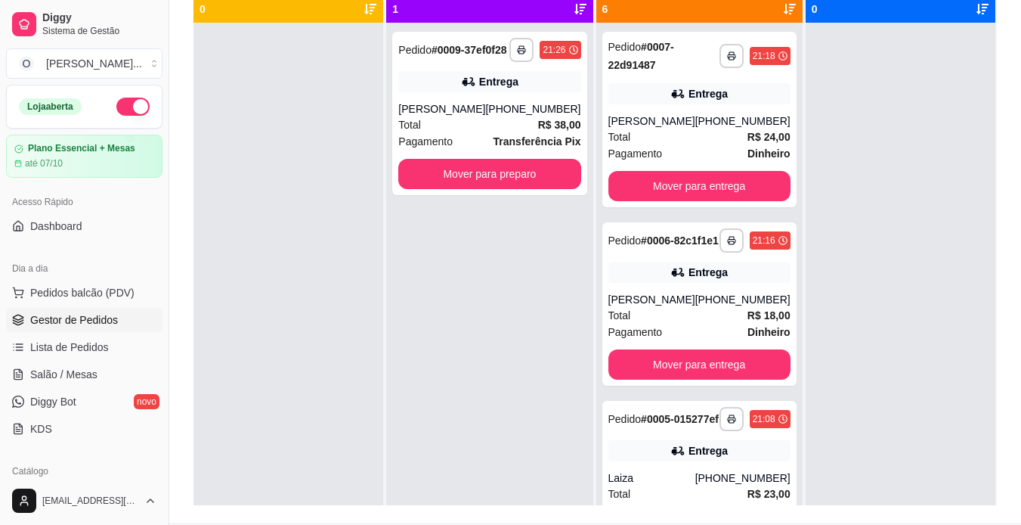
scroll to position [156, 0]
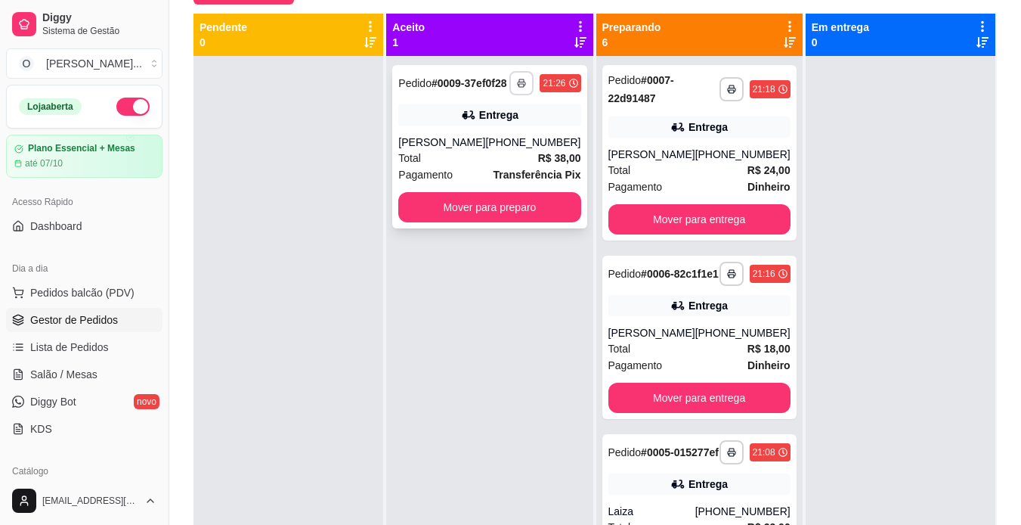
click at [512, 94] on button "button" at bounding box center [522, 83] width 24 height 24
click at [494, 140] on button "IMPRESSORA" at bounding box center [476, 141] width 106 height 23
click at [513, 218] on button "Mover para preparo" at bounding box center [489, 207] width 177 height 29
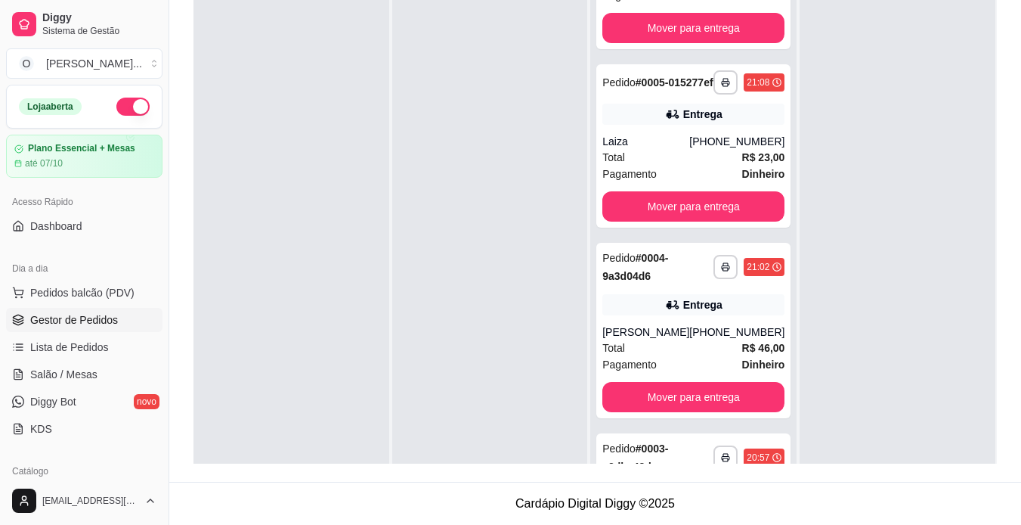
scroll to position [885, 0]
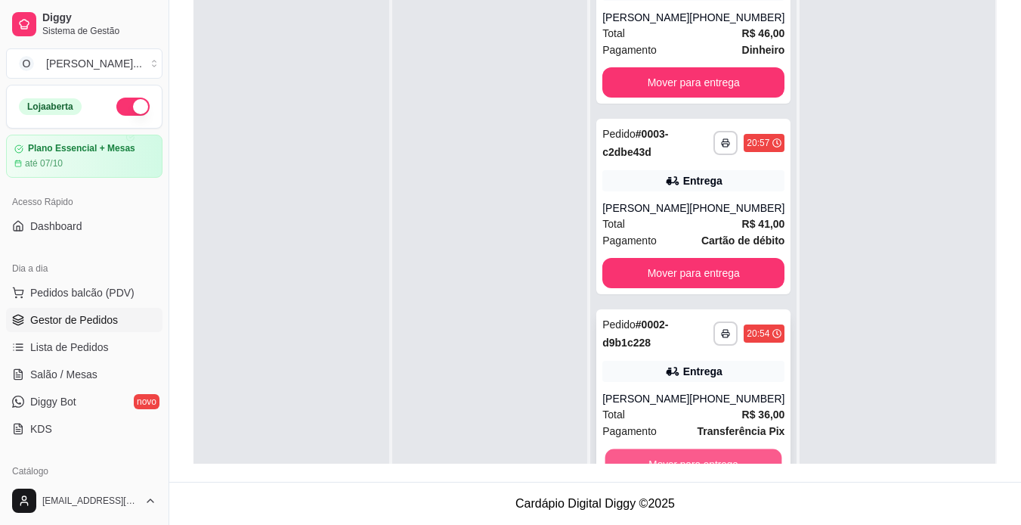
click at [712, 457] on button "Mover para entrega" at bounding box center [694, 463] width 177 height 29
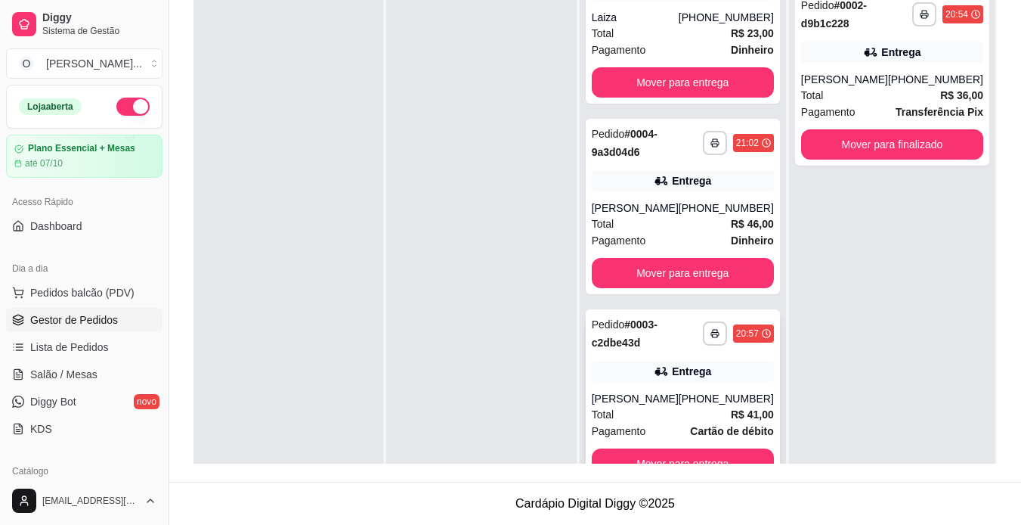
scroll to position [694, 0]
click at [718, 451] on button "Mover para entrega" at bounding box center [682, 463] width 177 height 29
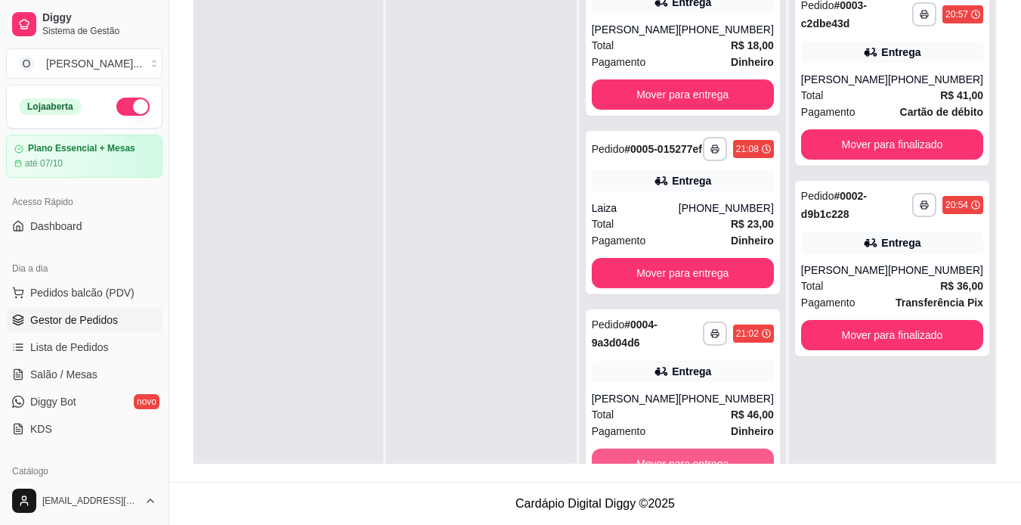
scroll to position [504, 0]
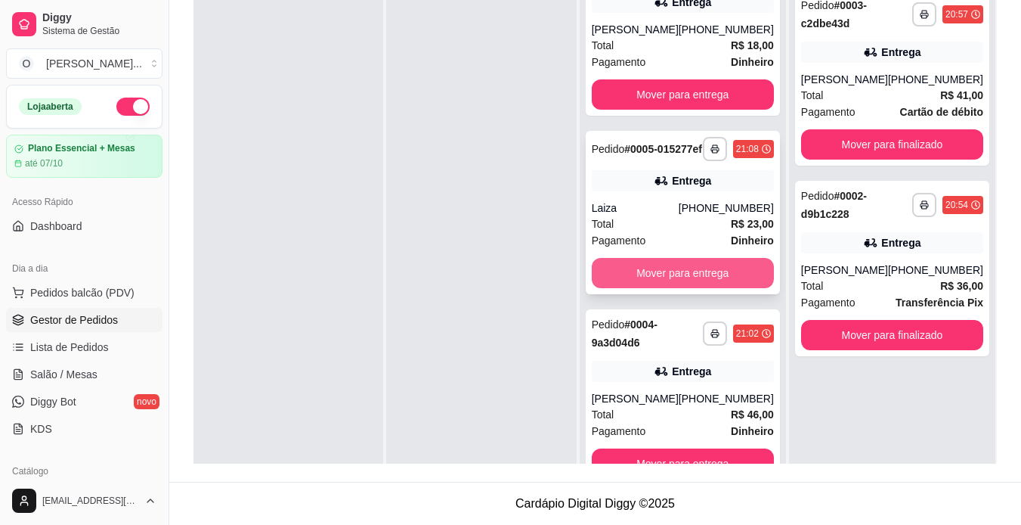
click at [666, 258] on button "Mover para entrega" at bounding box center [683, 273] width 182 height 30
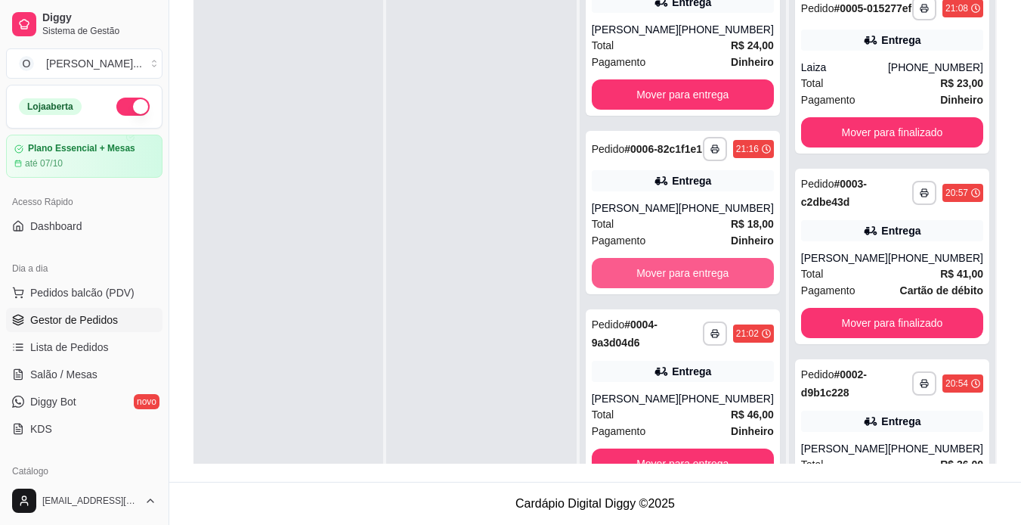
click at [666, 258] on button "Mover para entrega" at bounding box center [683, 273] width 182 height 30
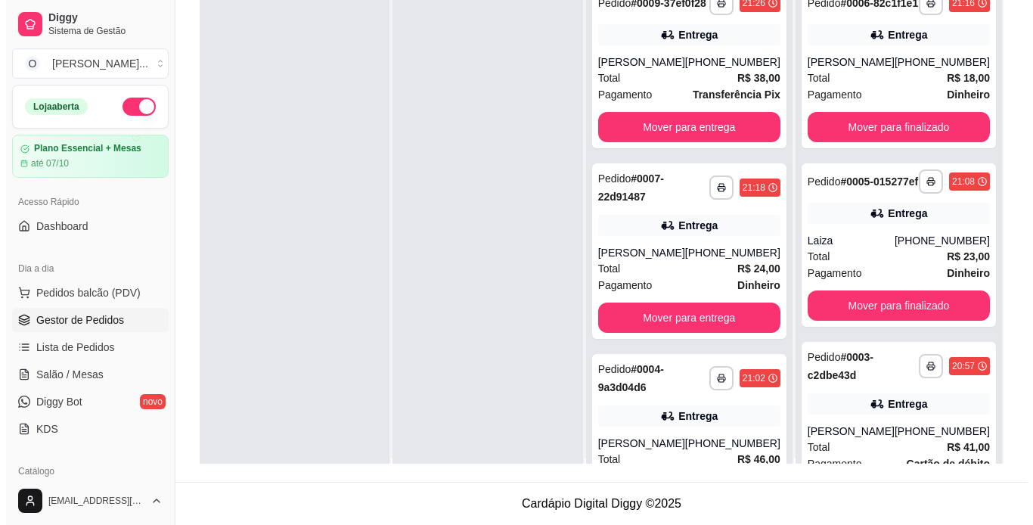
scroll to position [222, 0]
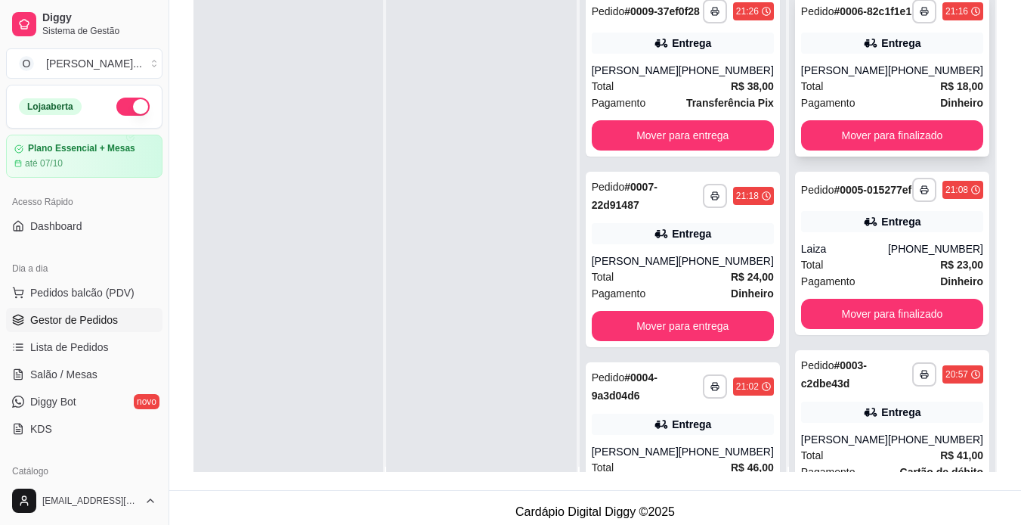
click at [908, 78] on div "[PHONE_NUMBER]" at bounding box center [935, 70] width 95 height 15
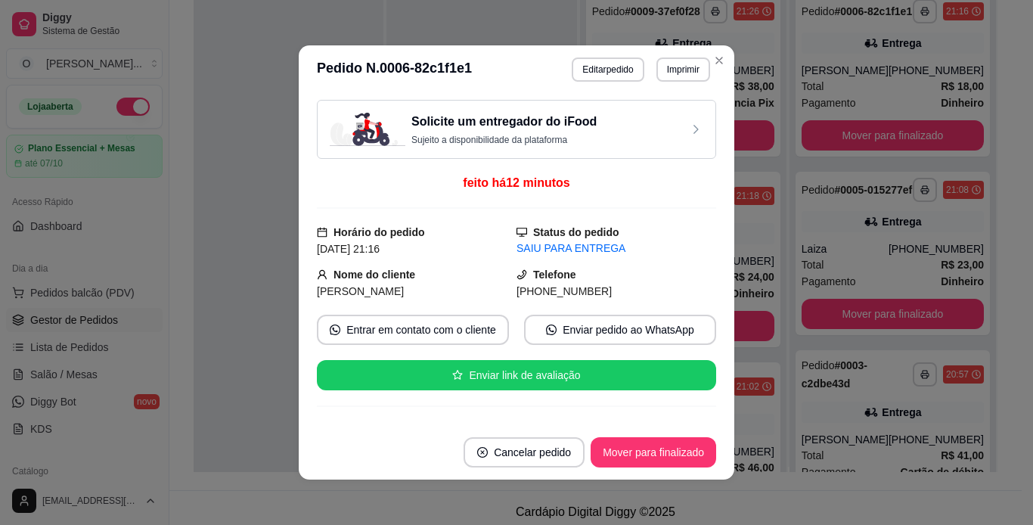
click at [711, 198] on div "Solicite um entregador do iFood Sujeito a disponibilidade da plataforma feito h…" at bounding box center [516, 259] width 435 height 331
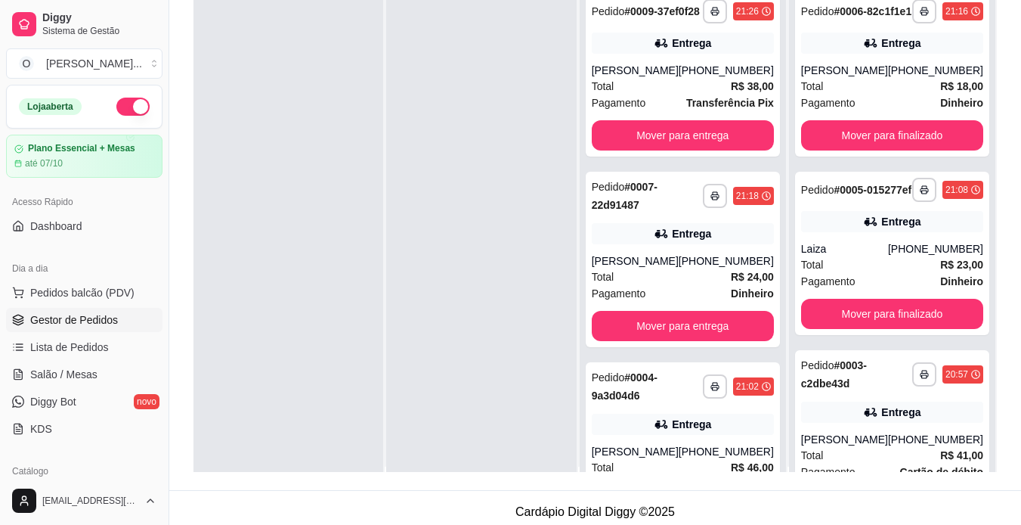
scroll to position [0, 0]
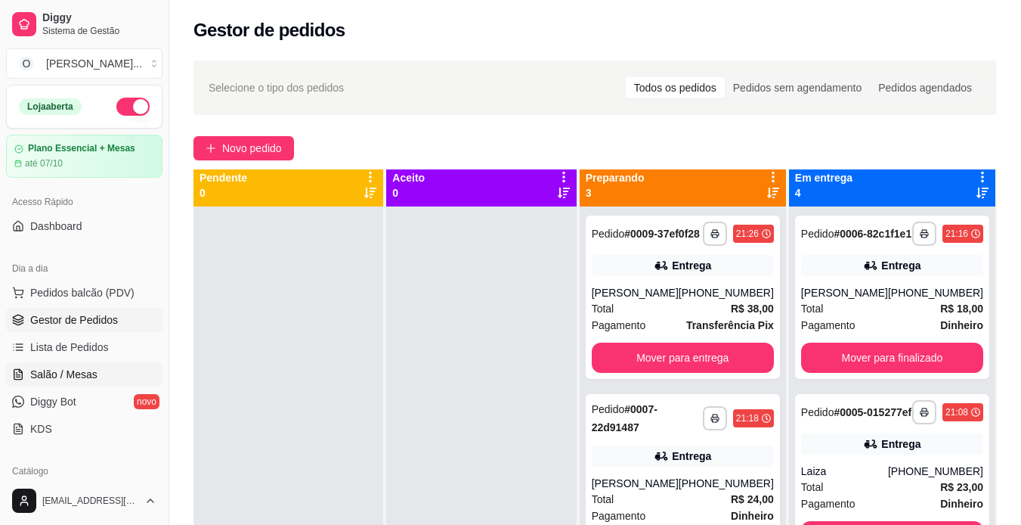
click at [39, 379] on span "Salão / Mesas" at bounding box center [63, 374] width 67 height 15
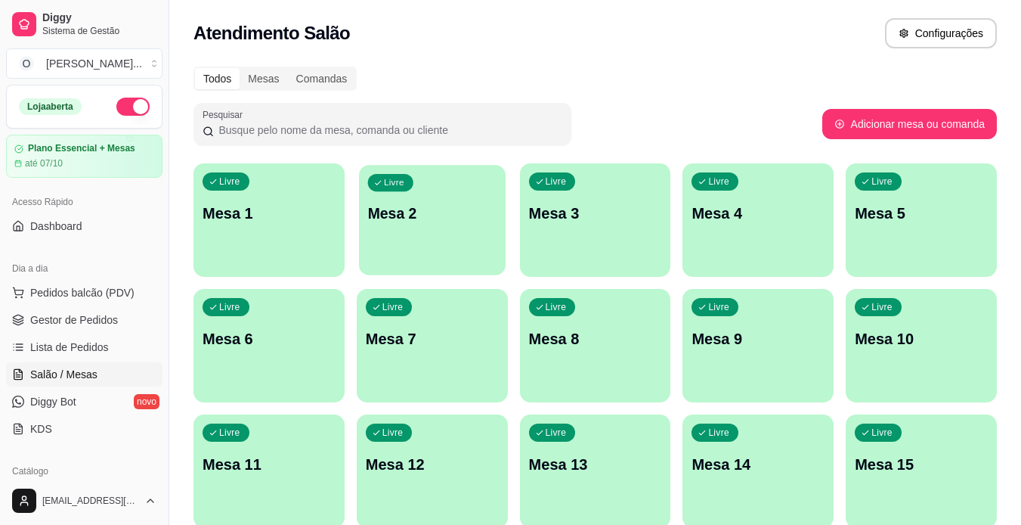
click at [389, 192] on div "Livre Mesa 2" at bounding box center [432, 211] width 147 height 92
click at [58, 322] on span "Gestor de Pedidos" at bounding box center [74, 319] width 88 height 15
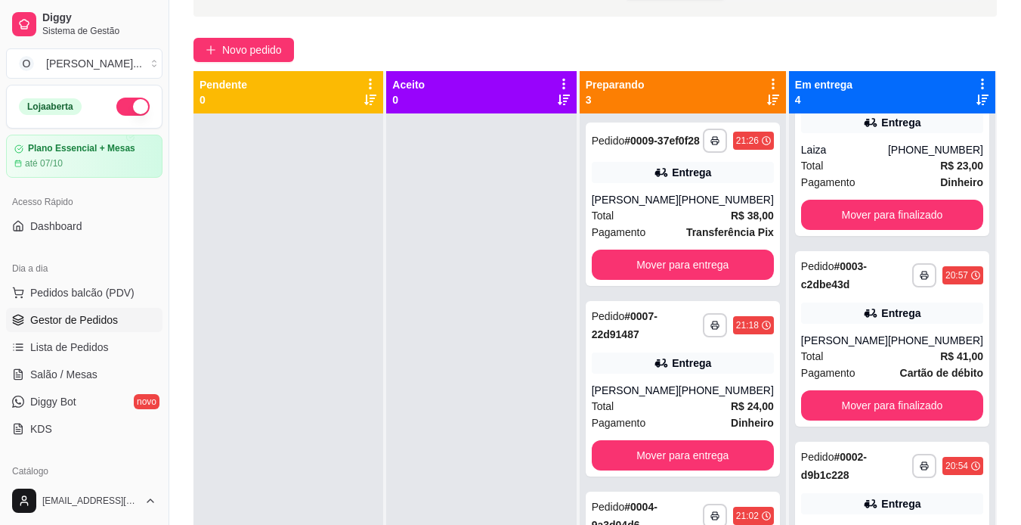
scroll to position [265, 0]
click at [82, 367] on span "Salão / Mesas" at bounding box center [63, 374] width 67 height 15
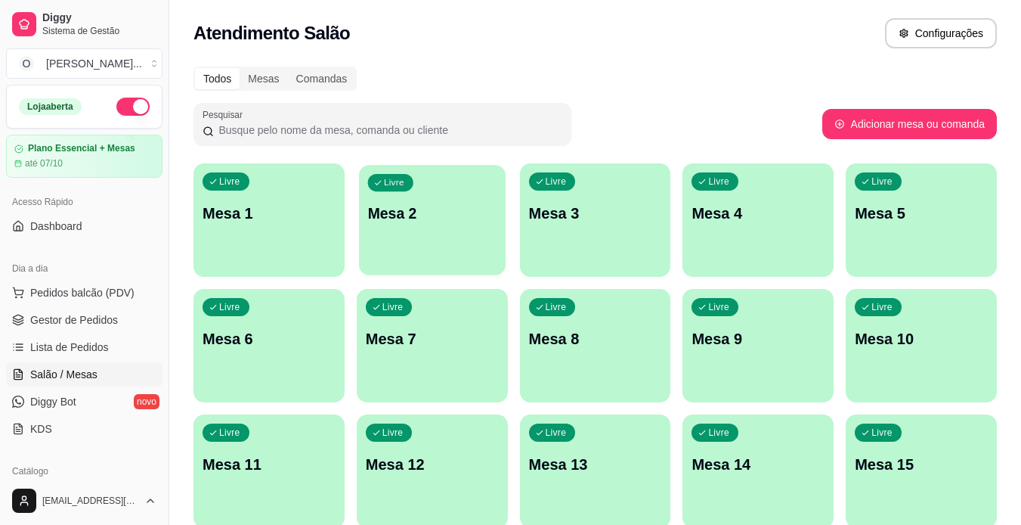
click at [466, 214] on p "Mesa 2" at bounding box center [431, 213] width 129 height 20
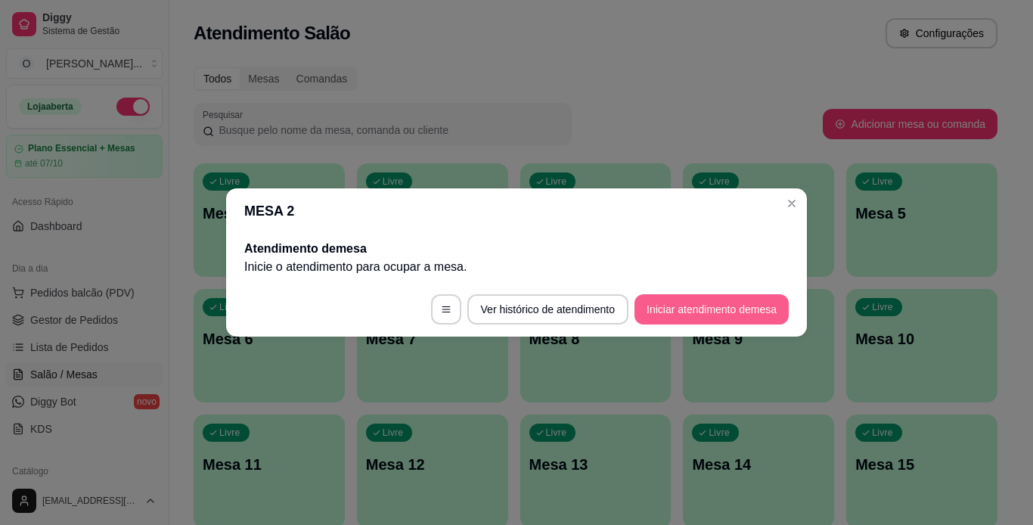
click at [683, 301] on button "Iniciar atendimento de mesa" at bounding box center [711, 309] width 154 height 30
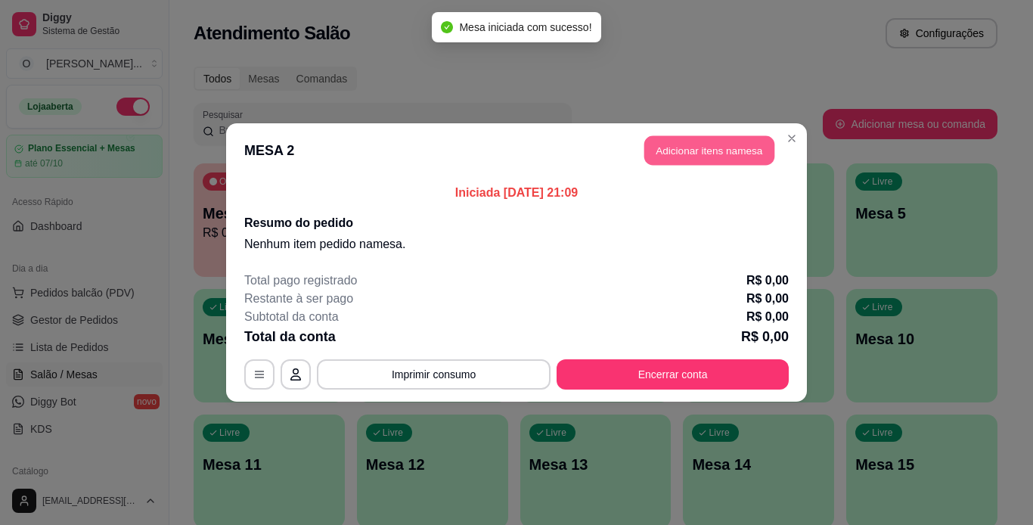
click at [674, 146] on button "Adicionar itens na mesa" at bounding box center [709, 150] width 130 height 29
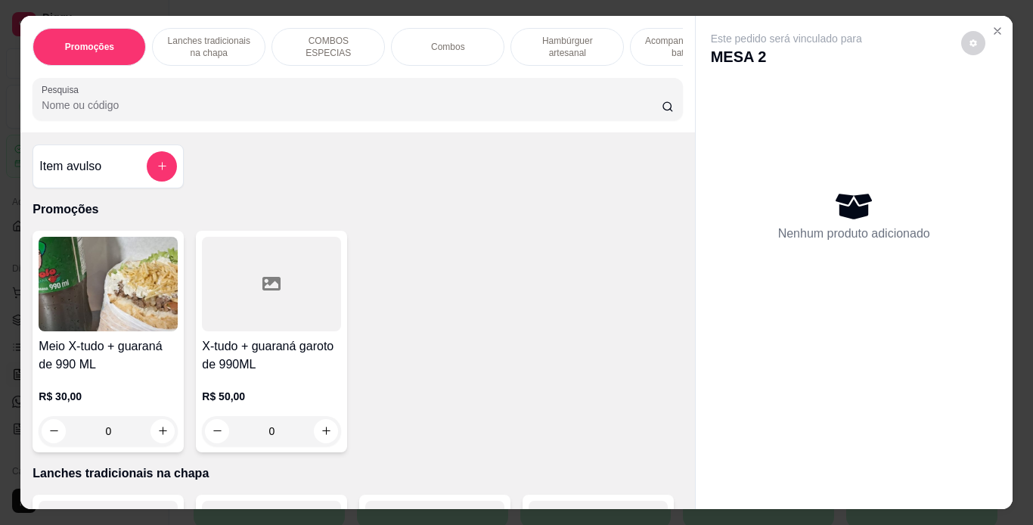
click at [460, 42] on div "Combos" at bounding box center [447, 47] width 113 height 38
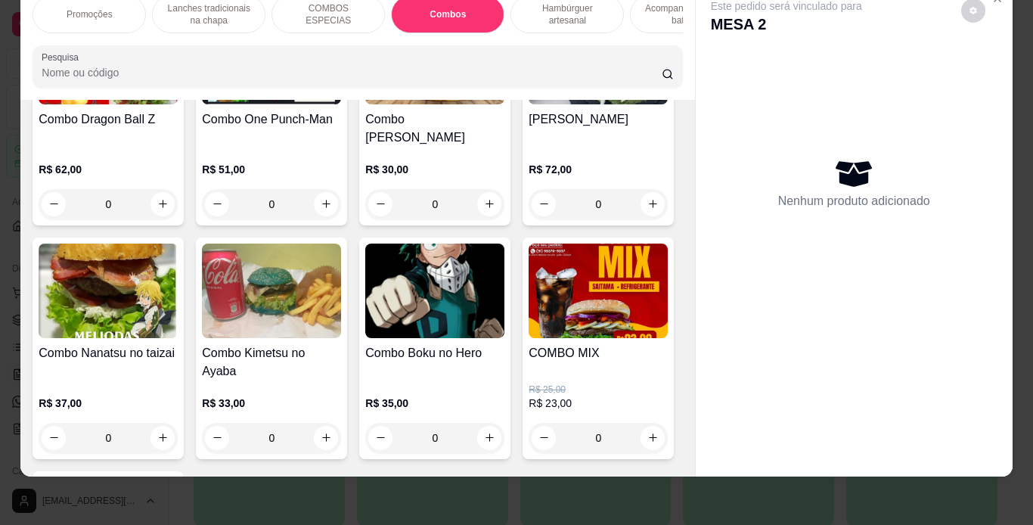
scroll to position [1980, 0]
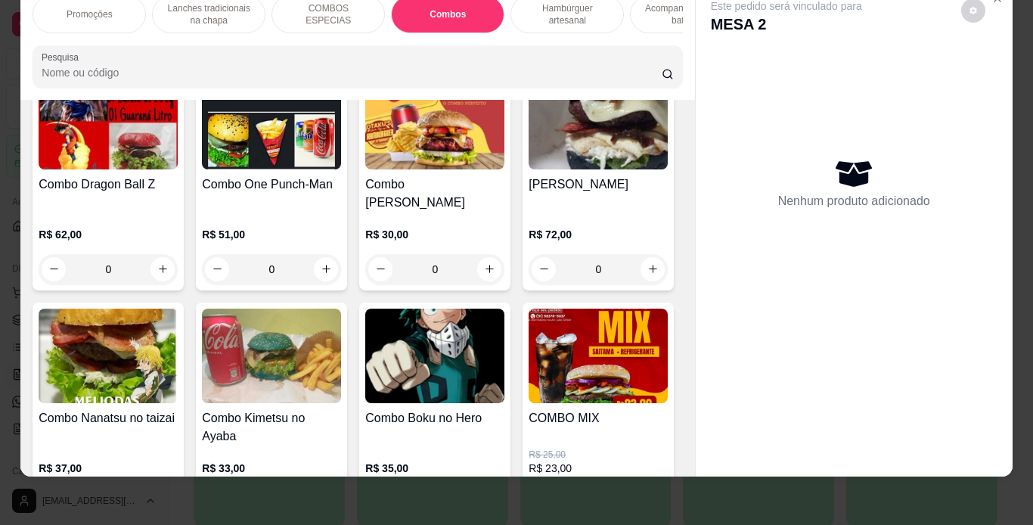
click at [336, 2] on p "COMBOS ESPECIAS" at bounding box center [328, 14] width 88 height 24
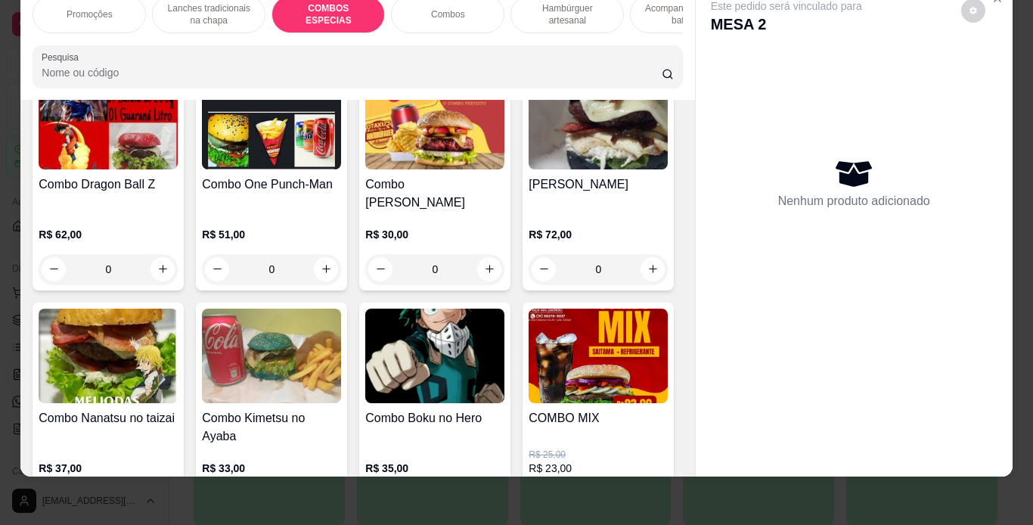
scroll to position [1655, 0]
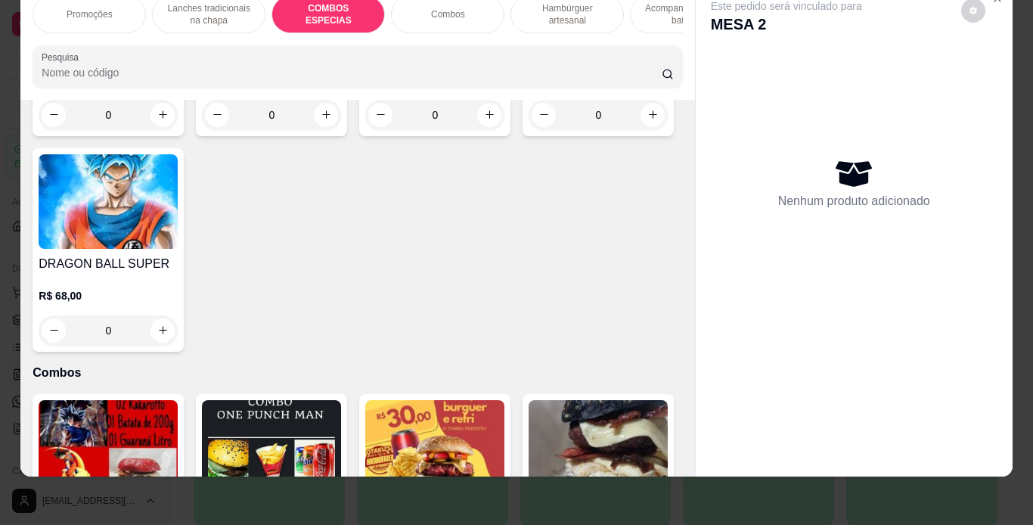
click at [695, 221] on div "Este pedido será vinculado para MESA 2 Nenhum produto adicionado" at bounding box center [854, 229] width 318 height 493
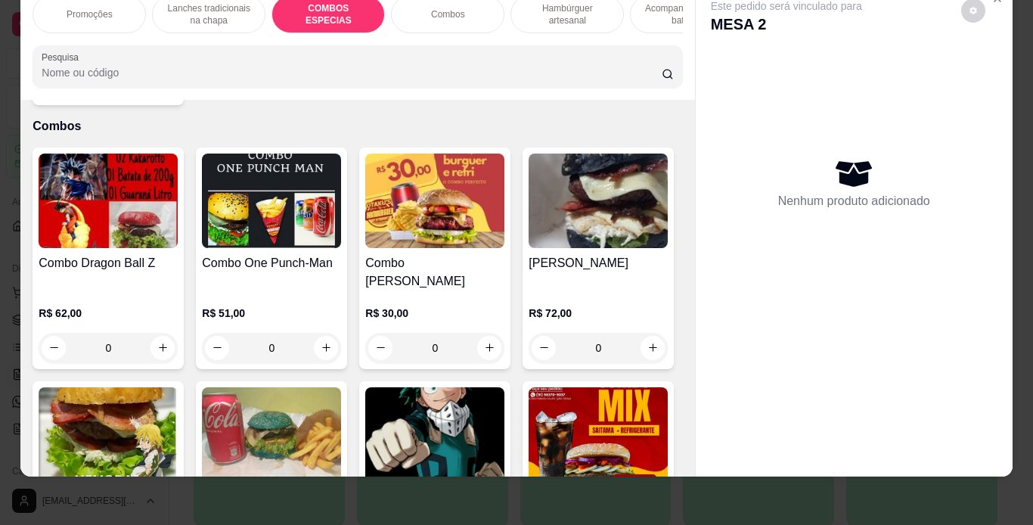
scroll to position [1928, 0]
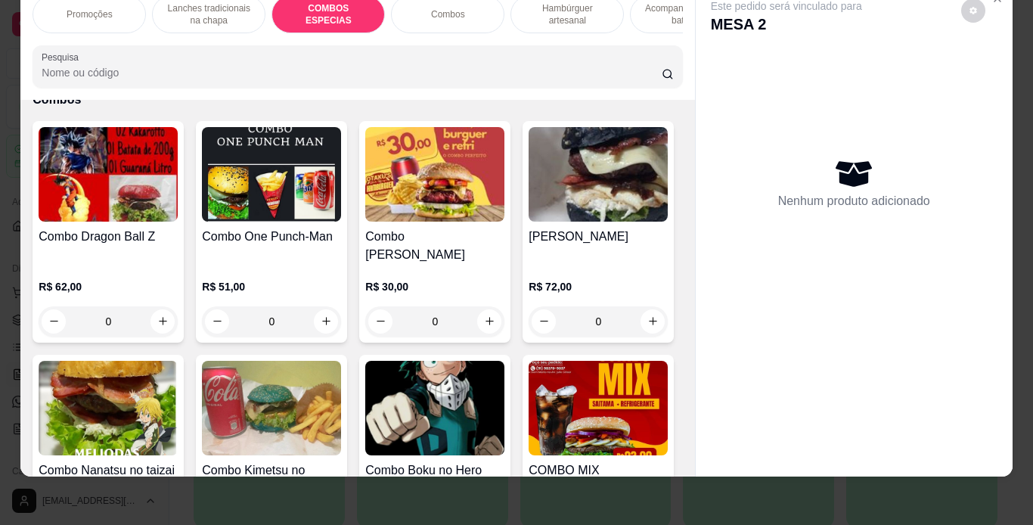
click at [178, 73] on div "0" at bounding box center [108, 57] width 139 height 30
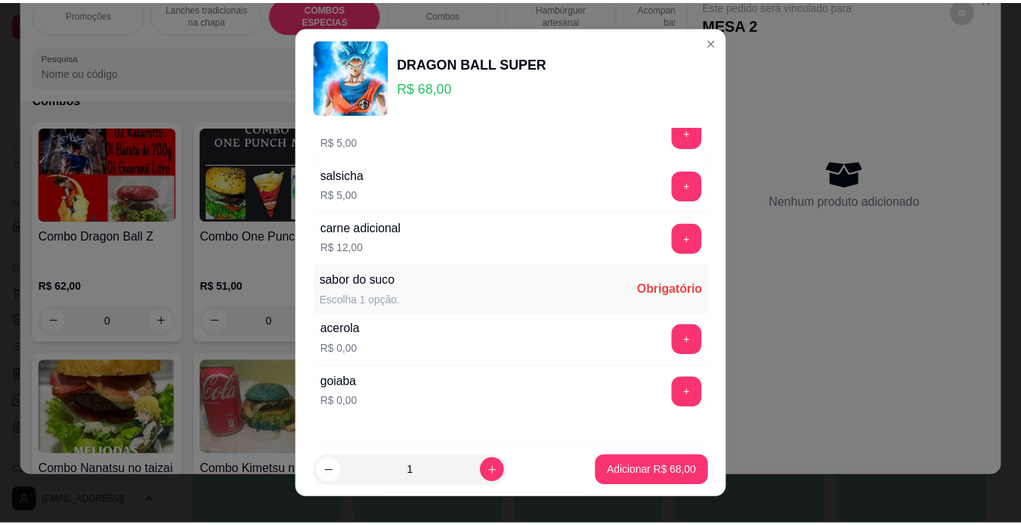
scroll to position [482, 0]
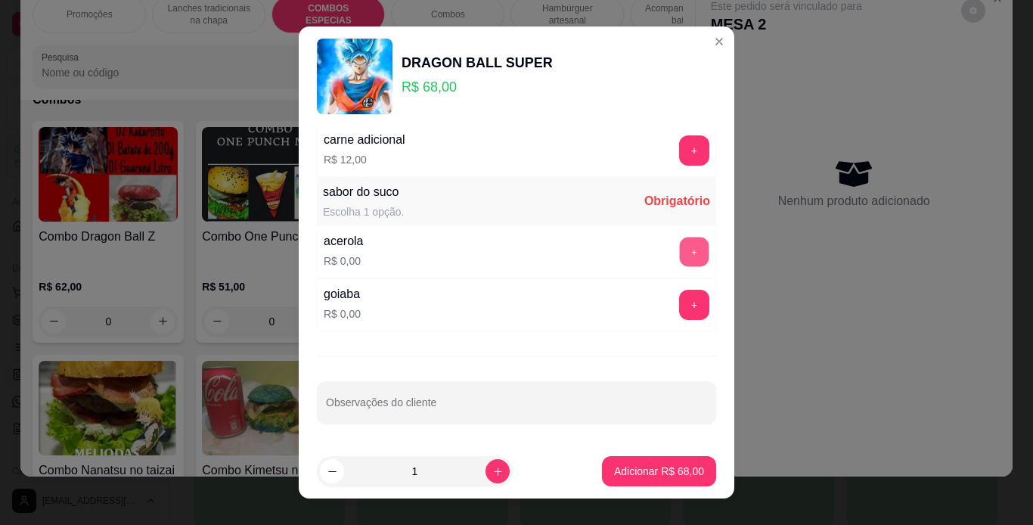
click at [680, 248] on button "+" at bounding box center [694, 251] width 29 height 29
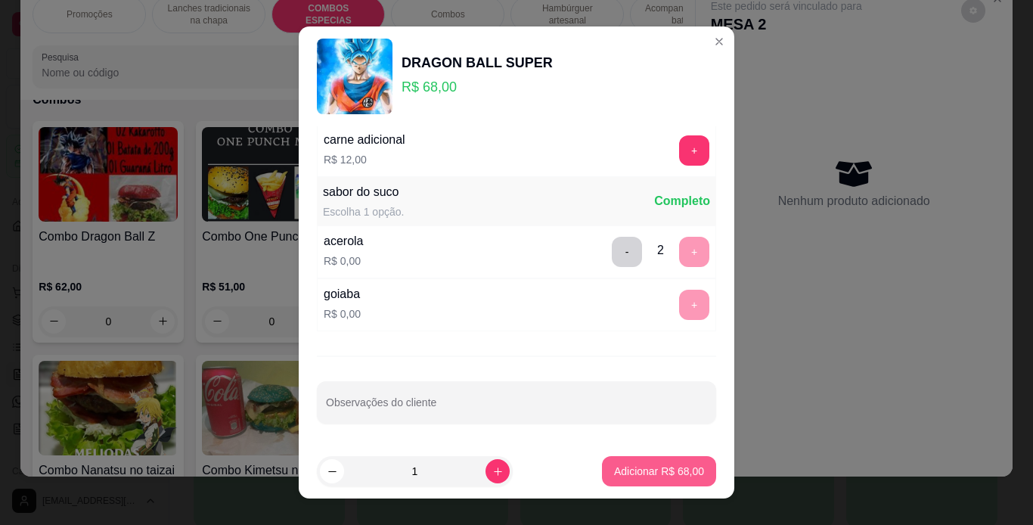
click at [633, 462] on button "Adicionar R$ 68,00" at bounding box center [659, 471] width 114 height 30
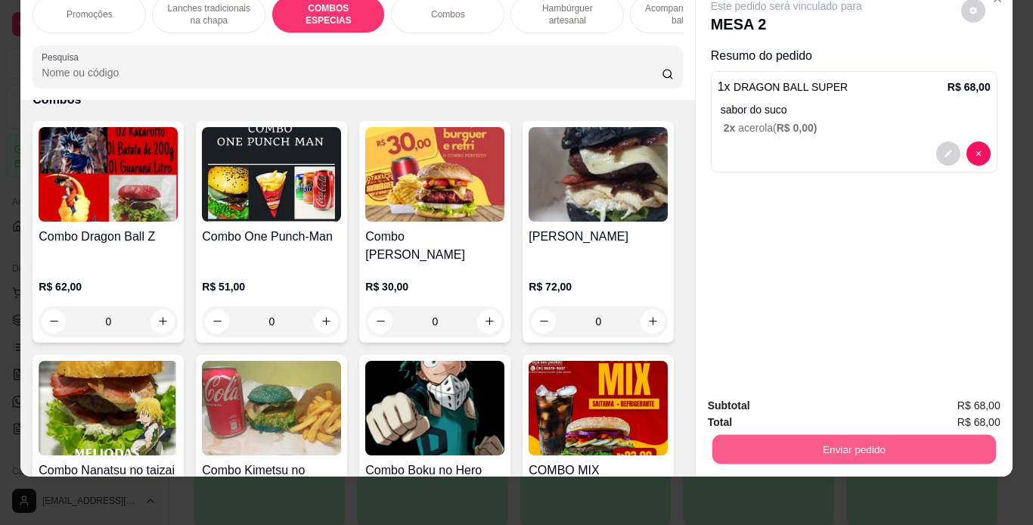
click at [811, 435] on button "Enviar pedido" at bounding box center [853, 449] width 284 height 29
click at [814, 408] on button "Não registrar e enviar pedido" at bounding box center [803, 400] width 153 height 28
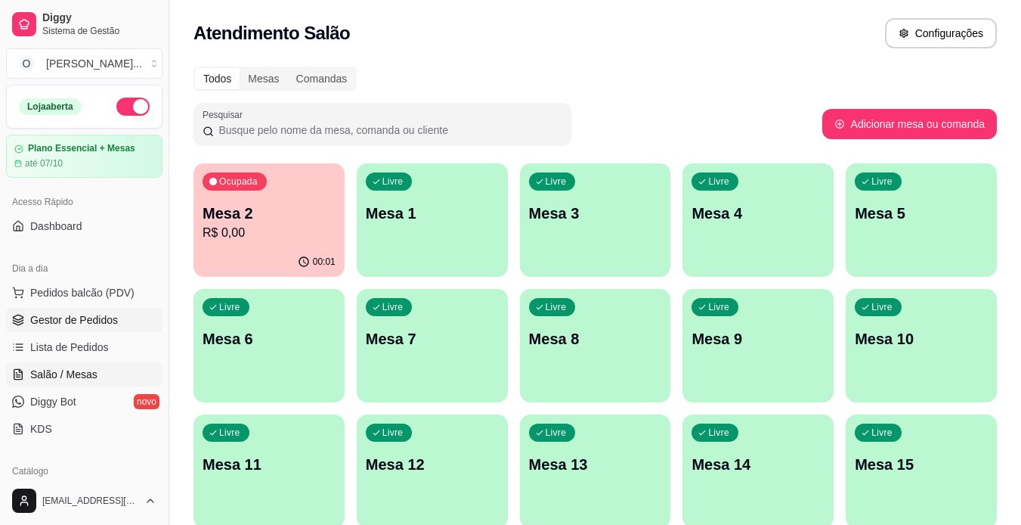
click at [76, 316] on span "Gestor de Pedidos" at bounding box center [74, 319] width 88 height 15
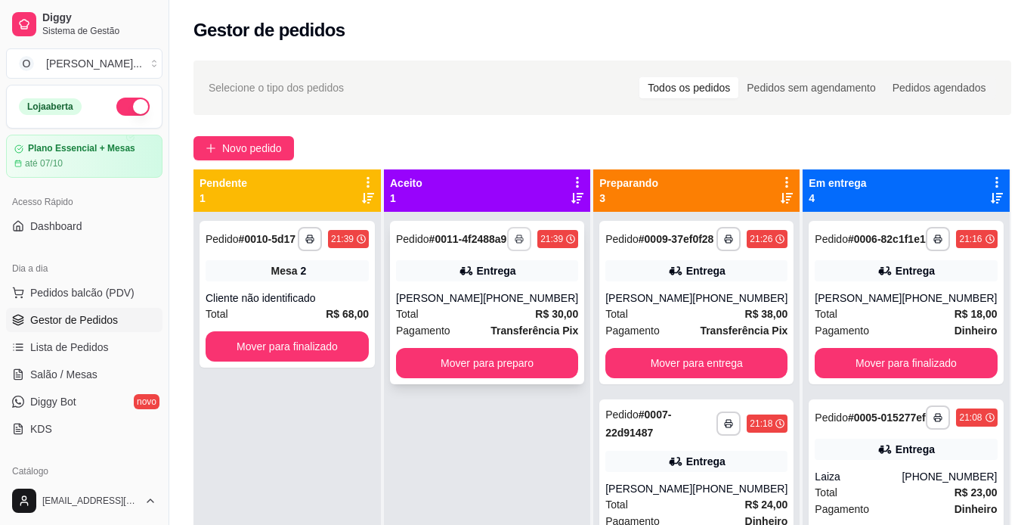
click at [519, 250] on button "button" at bounding box center [519, 239] width 24 height 24
click at [478, 297] on button "IMPRESSORA" at bounding box center [476, 297] width 106 height 23
click at [489, 370] on button "Mover para preparo" at bounding box center [487, 363] width 182 height 30
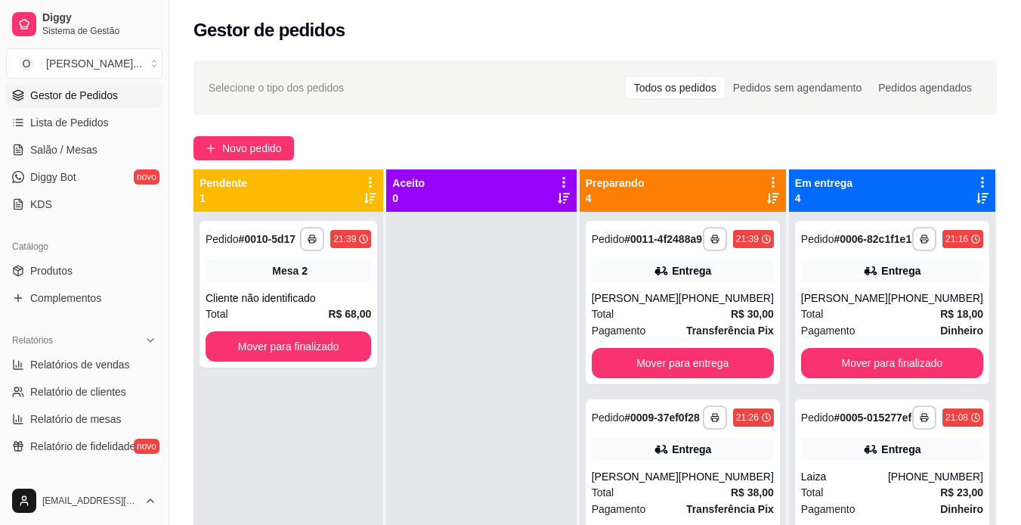
scroll to position [252, 0]
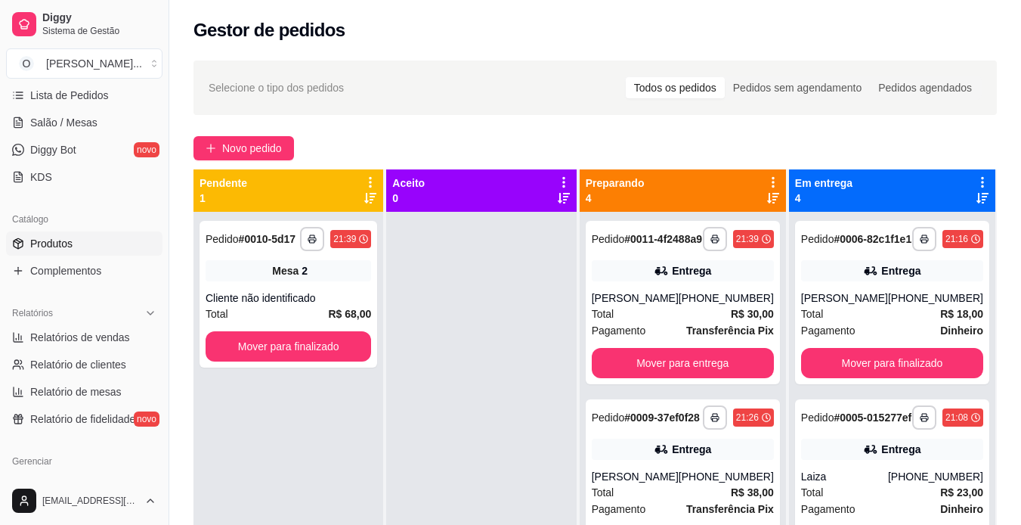
click at [108, 255] on link "Produtos" at bounding box center [84, 243] width 156 height 24
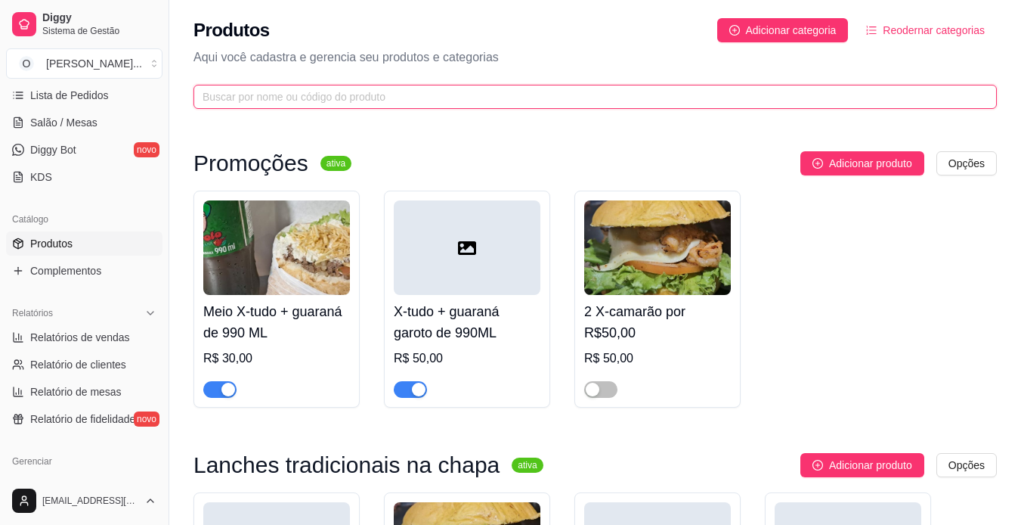
click at [870, 91] on input "text" at bounding box center [589, 96] width 773 height 17
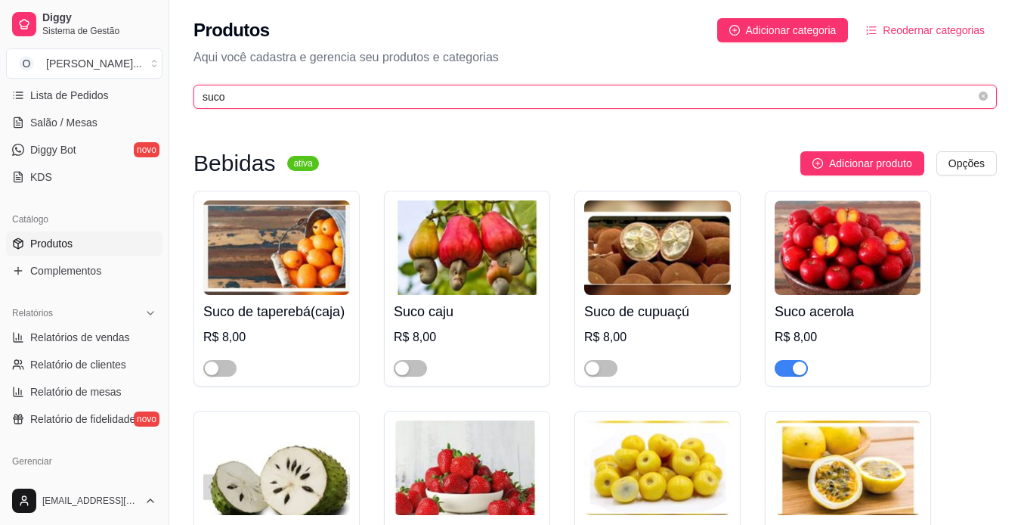
type input "suco"
click at [798, 366] on div "button" at bounding box center [800, 368] width 14 height 14
click at [168, 233] on button "Toggle Sidebar" at bounding box center [169, 262] width 12 height 525
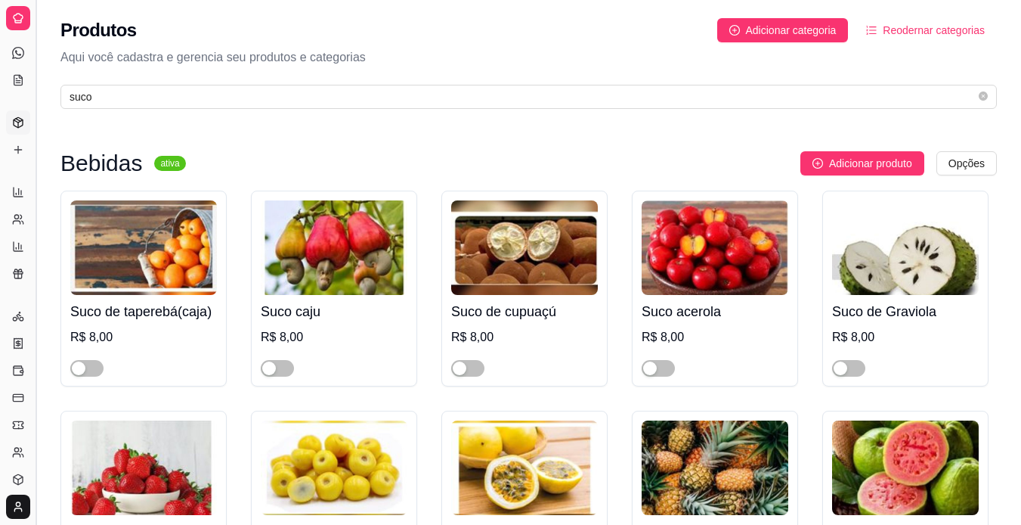
click at [38, 244] on button "Toggle Sidebar" at bounding box center [35, 262] width 12 height 525
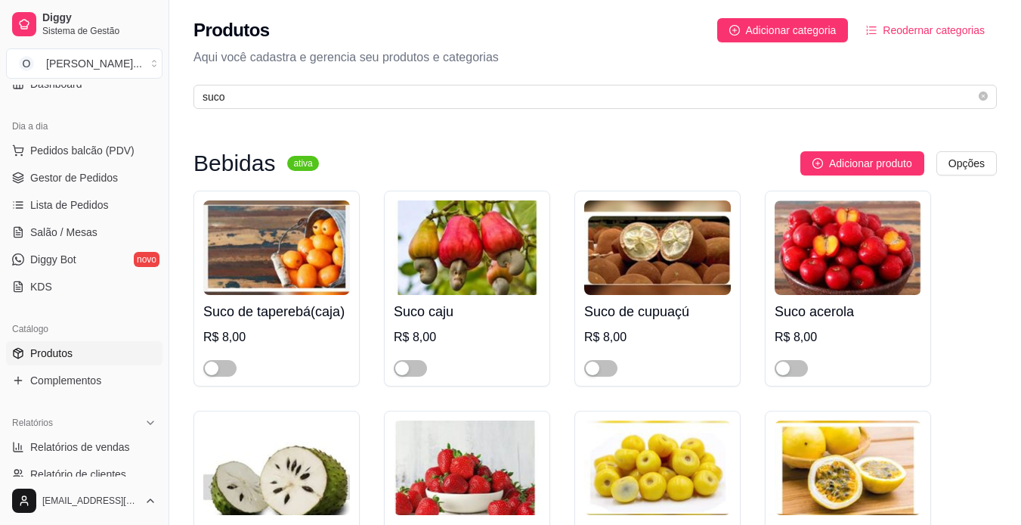
scroll to position [0, 0]
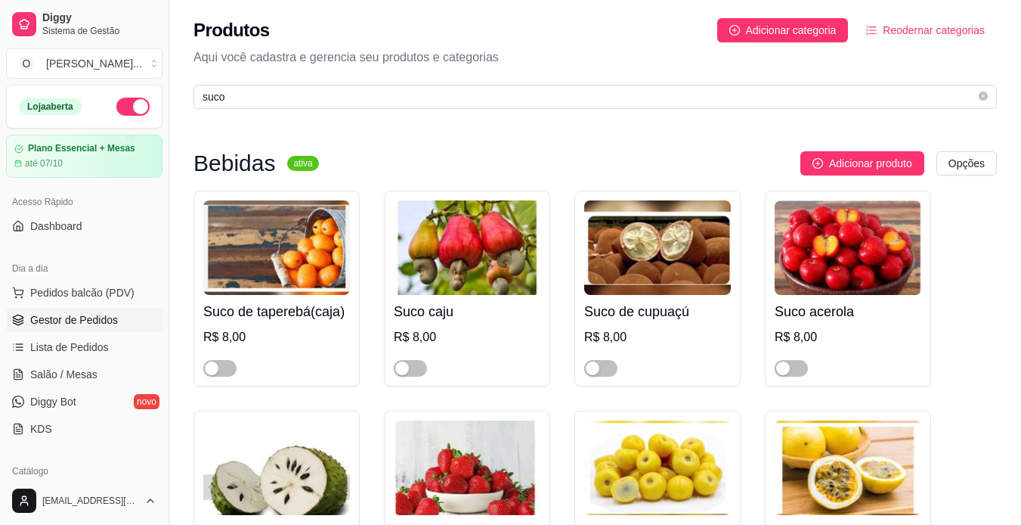
click at [88, 318] on span "Gestor de Pedidos" at bounding box center [74, 319] width 88 height 15
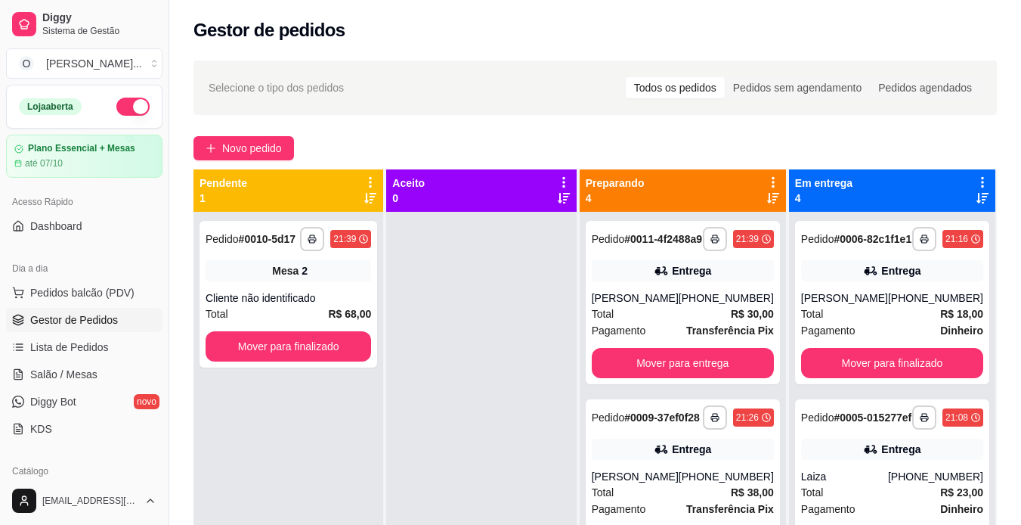
drag, startPoint x: 475, startPoint y: 347, endPoint x: 942, endPoint y: 540, distance: 505.4
click at [942, 524] on html "**********" at bounding box center [510, 262] width 1021 height 525
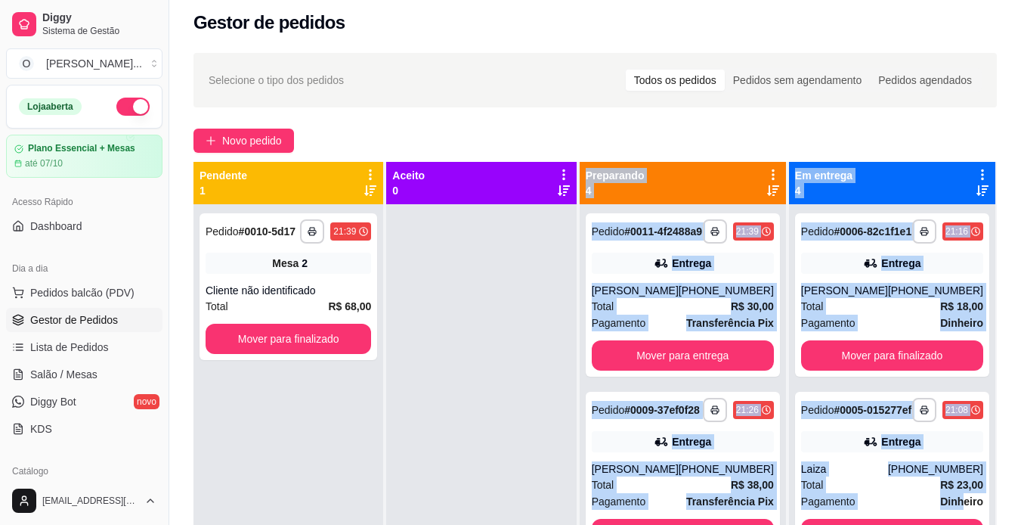
click at [454, 420] on div at bounding box center [481, 466] width 190 height 525
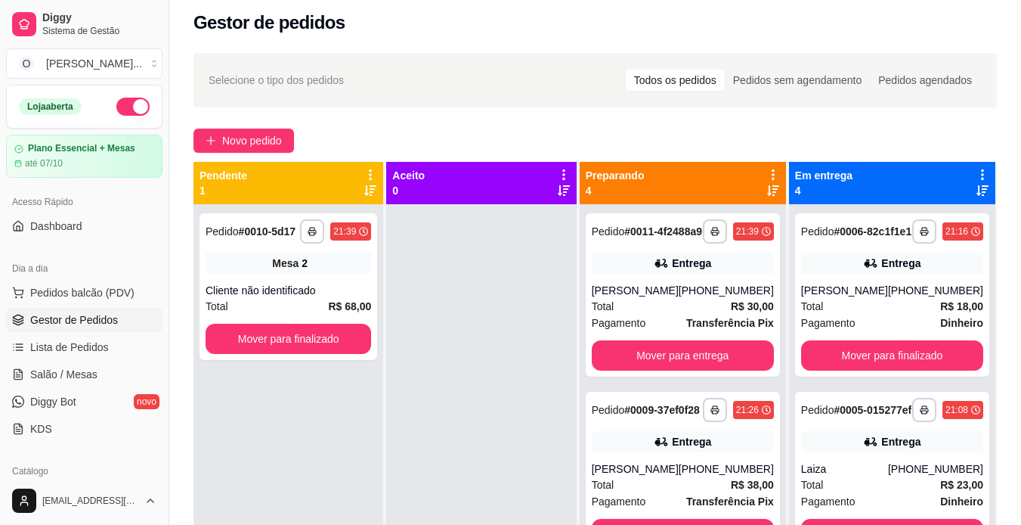
click at [499, 367] on div at bounding box center [481, 466] width 190 height 525
click at [69, 376] on span "Salão / Mesas" at bounding box center [63, 374] width 67 height 15
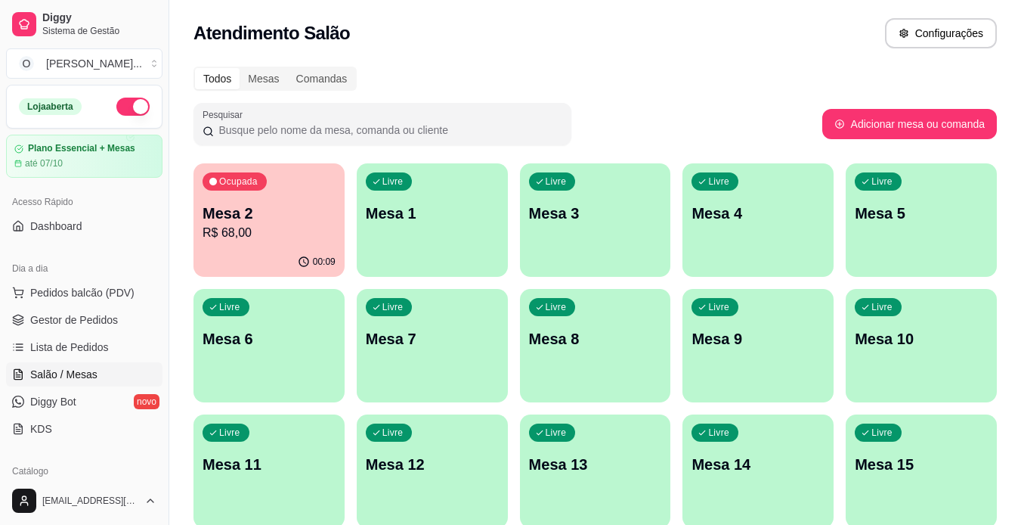
click at [569, 222] on p "Mesa 3" at bounding box center [595, 213] width 133 height 21
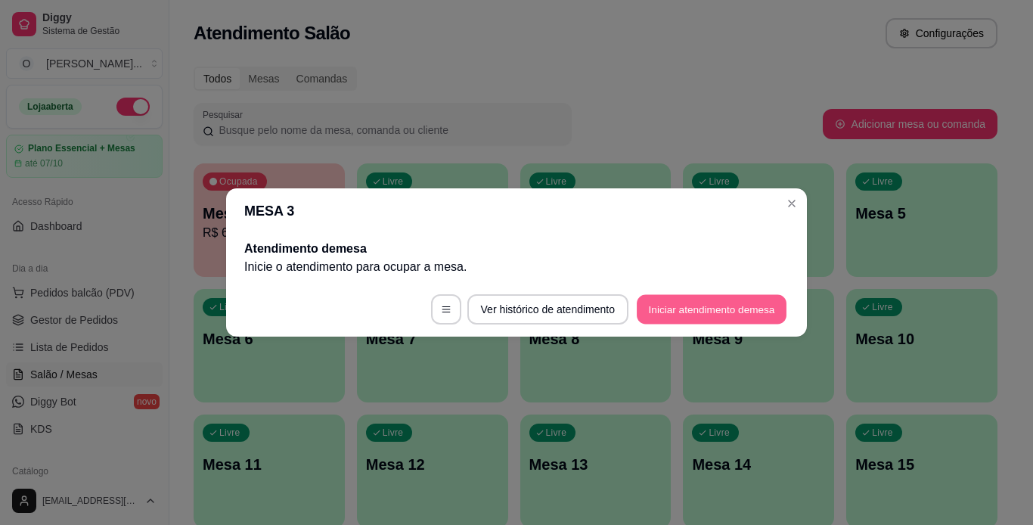
click at [718, 318] on button "Iniciar atendimento de mesa" at bounding box center [712, 309] width 150 height 29
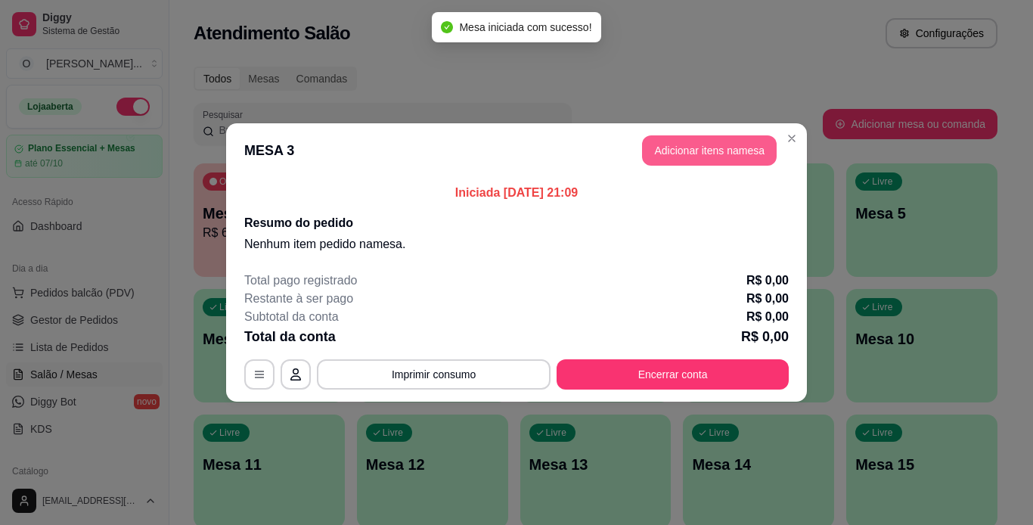
click at [701, 161] on button "Adicionar itens na mesa" at bounding box center [709, 150] width 135 height 30
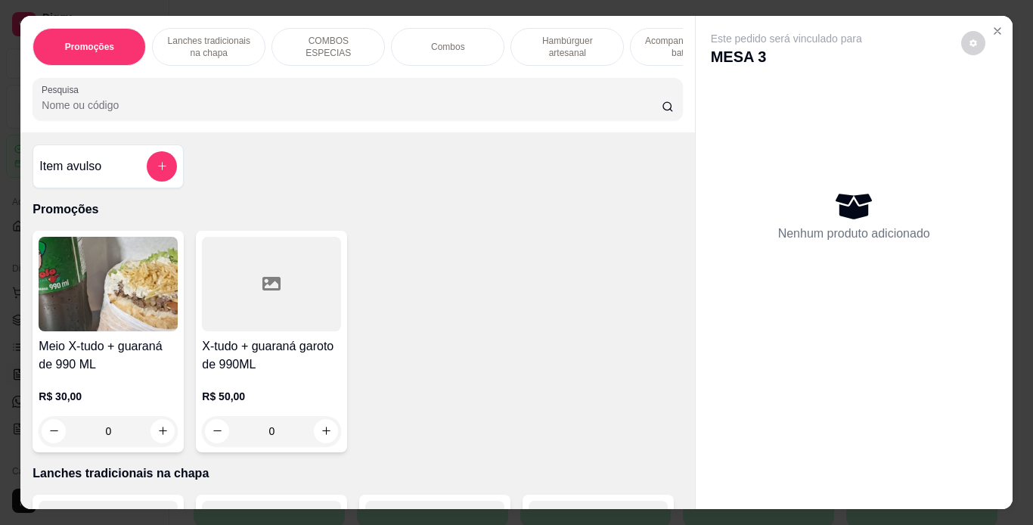
click at [594, 45] on p "Hambúrguer artesanal" at bounding box center [567, 47] width 88 height 24
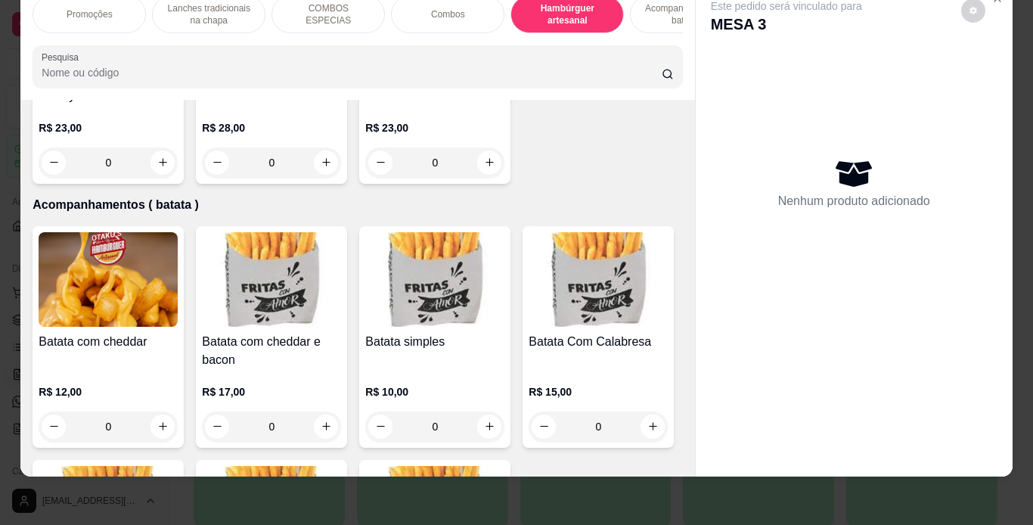
scroll to position [3304, 0]
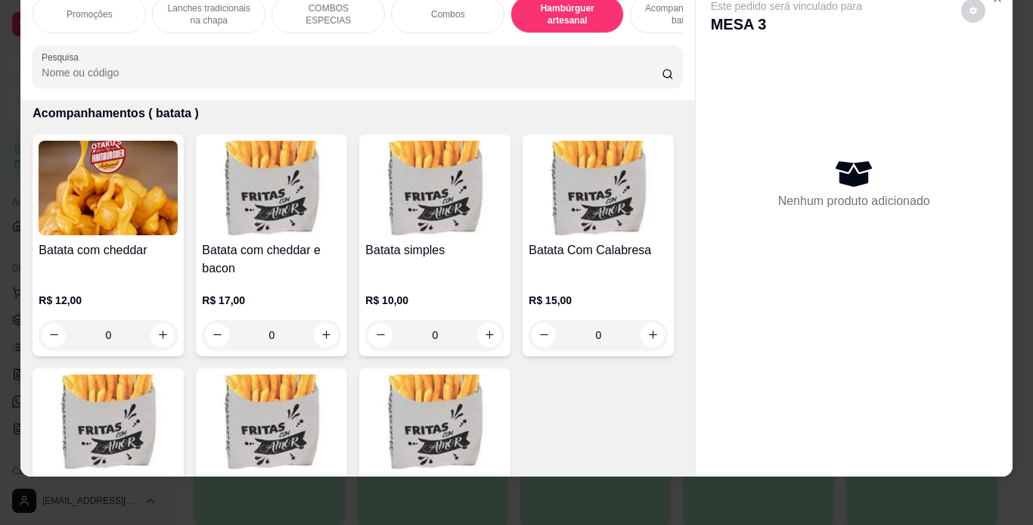
click at [178, 86] on div "0" at bounding box center [108, 71] width 139 height 30
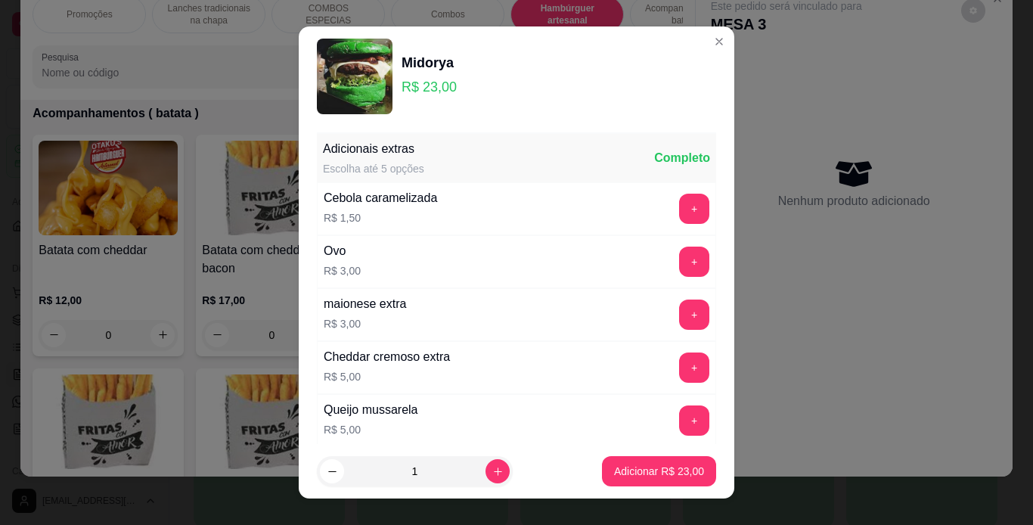
scroll to position [327, 0]
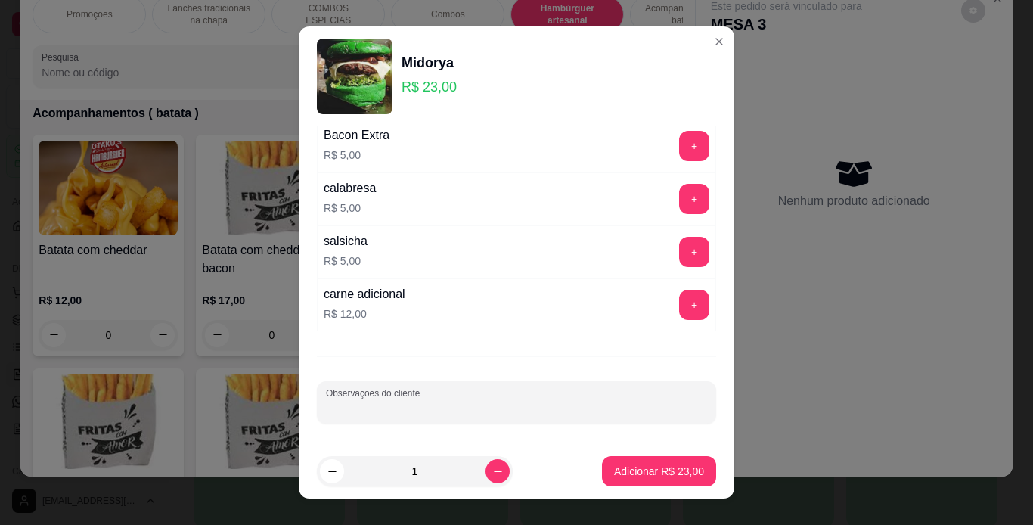
click at [544, 410] on input "Observações do cliente" at bounding box center [516, 408] width 381 height 15
type input "sem cebola, sem salada"
click at [615, 467] on p "Adicionar R$ 23,00" at bounding box center [659, 471] width 88 height 14
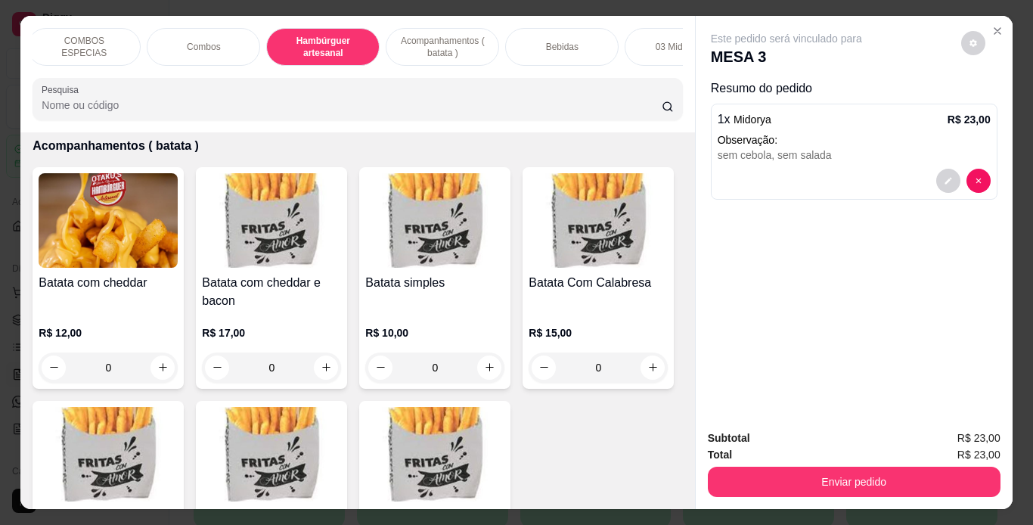
scroll to position [0, 245]
click at [587, 51] on div "Bebidas" at bounding box center [560, 47] width 113 height 38
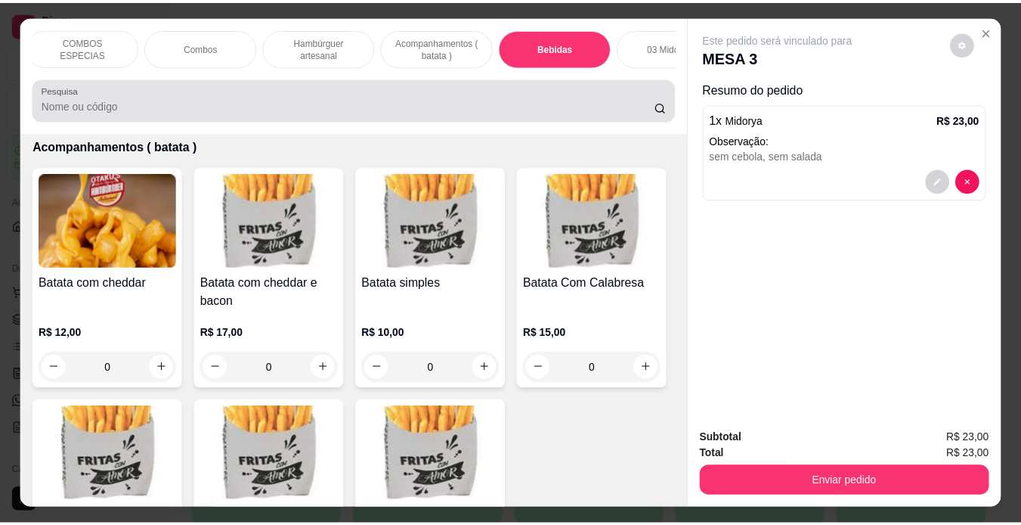
scroll to position [39, 0]
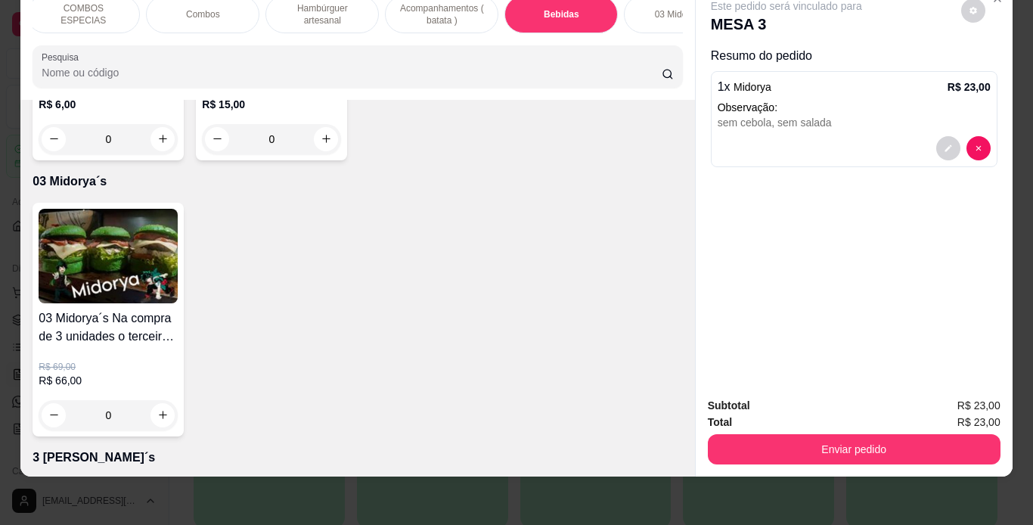
type input "1"
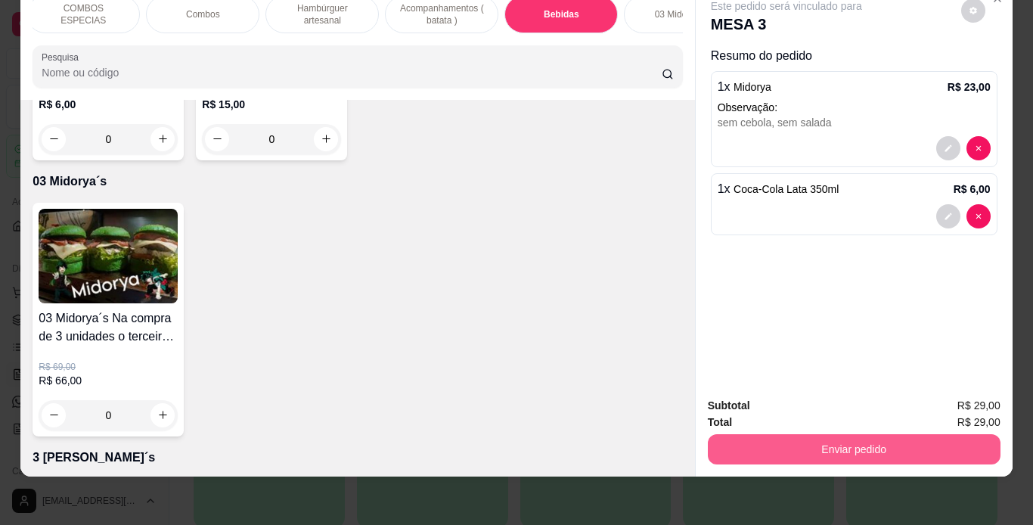
click at [846, 440] on button "Enviar pedido" at bounding box center [854, 449] width 293 height 30
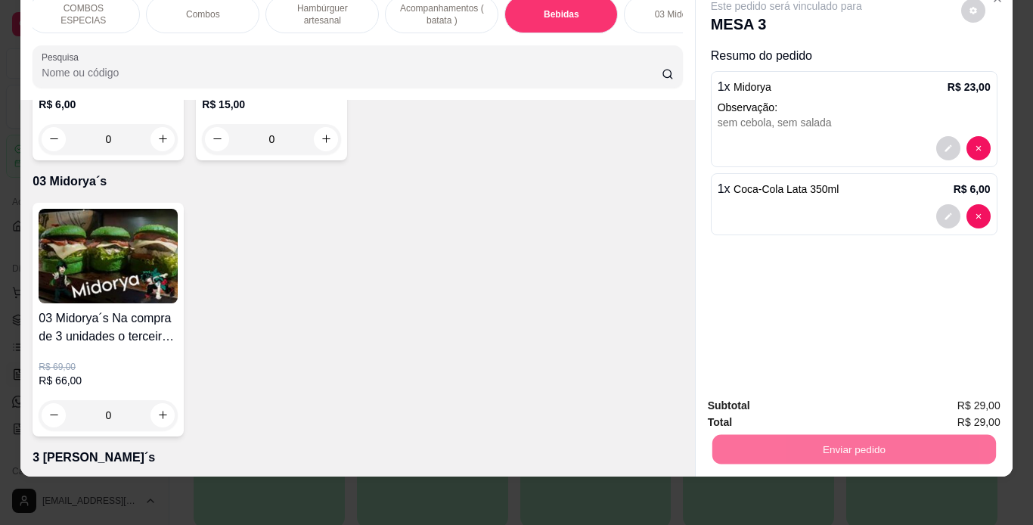
click at [838, 403] on button "Não registrar e enviar pedido" at bounding box center [803, 400] width 153 height 28
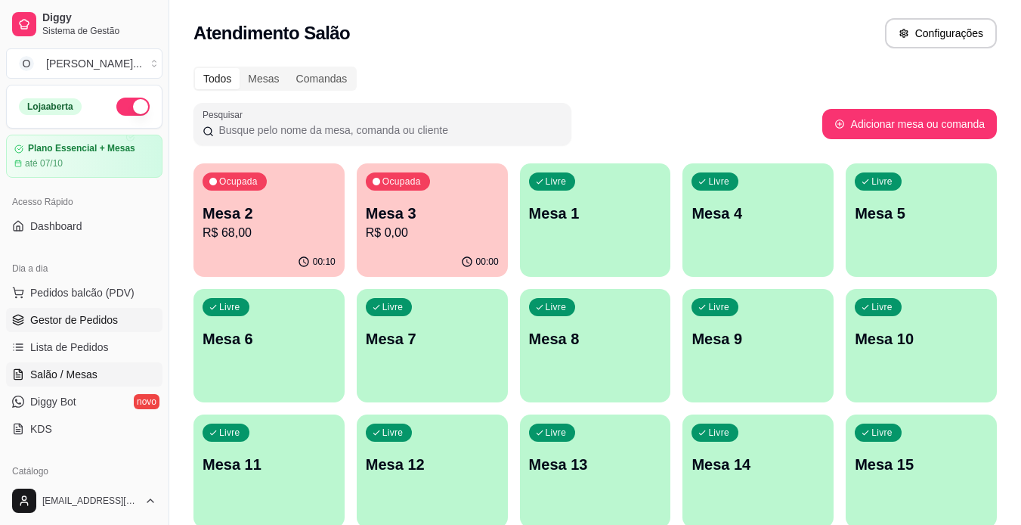
click at [70, 323] on span "Gestor de Pedidos" at bounding box center [74, 319] width 88 height 15
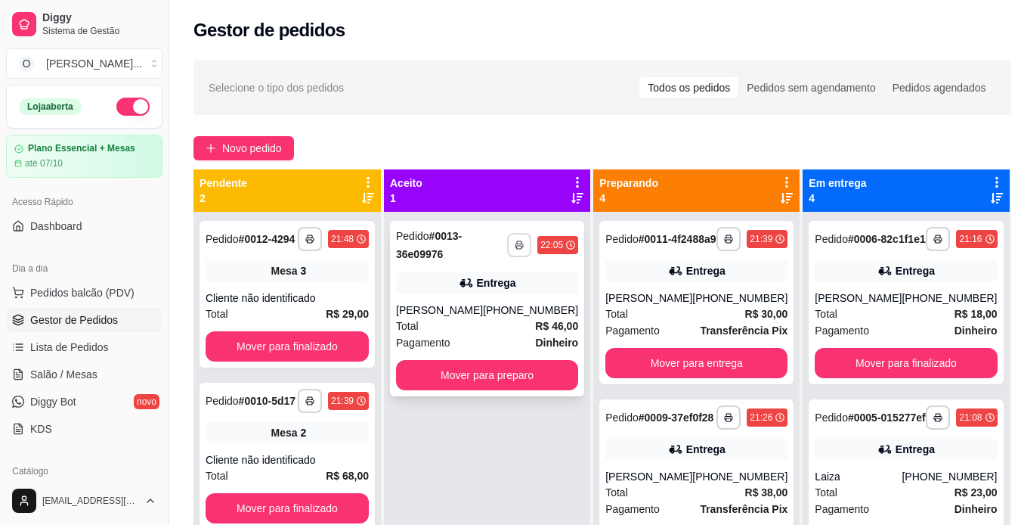
click at [510, 248] on button "button" at bounding box center [519, 245] width 24 height 24
click at [495, 297] on button "IMPRESSORA" at bounding box center [476, 297] width 106 height 23
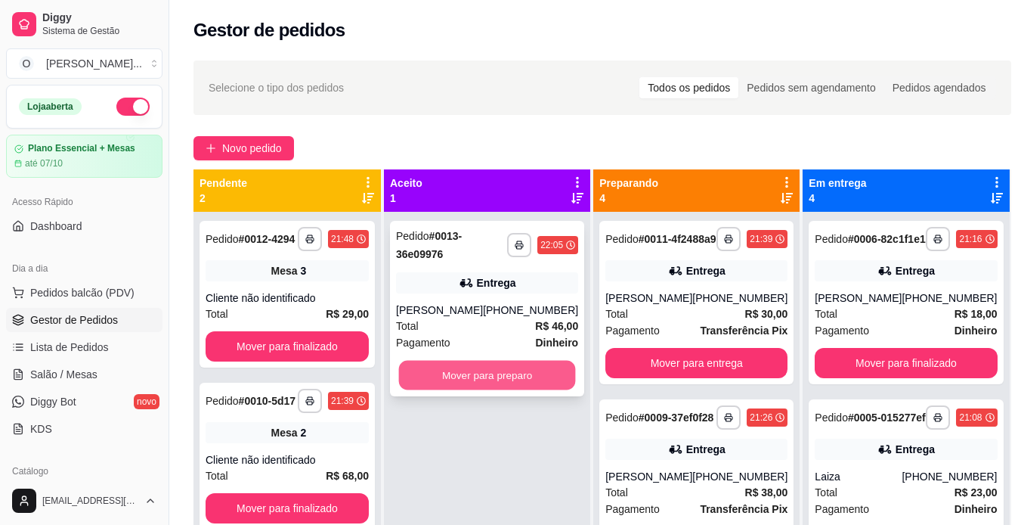
click at [491, 379] on button "Mover para preparo" at bounding box center [487, 375] width 177 height 29
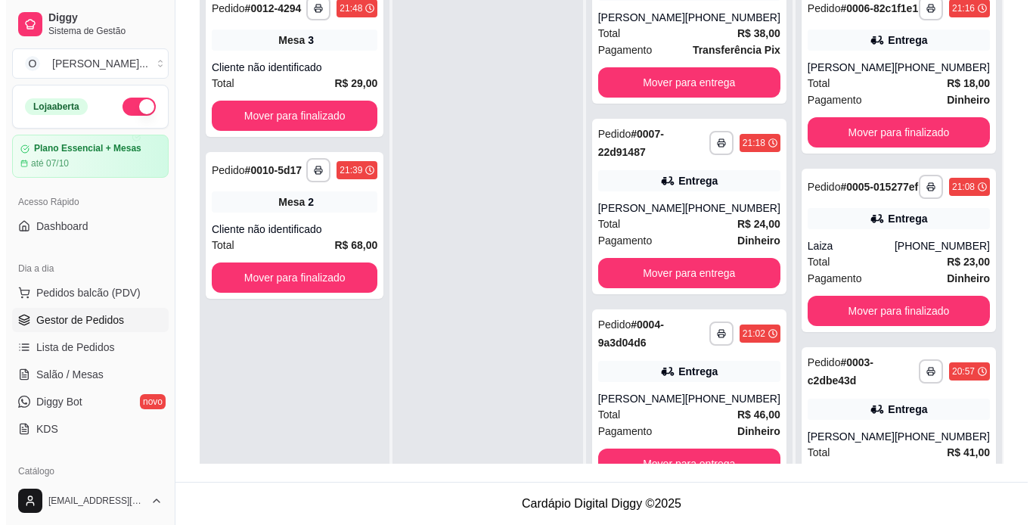
scroll to position [488, 0]
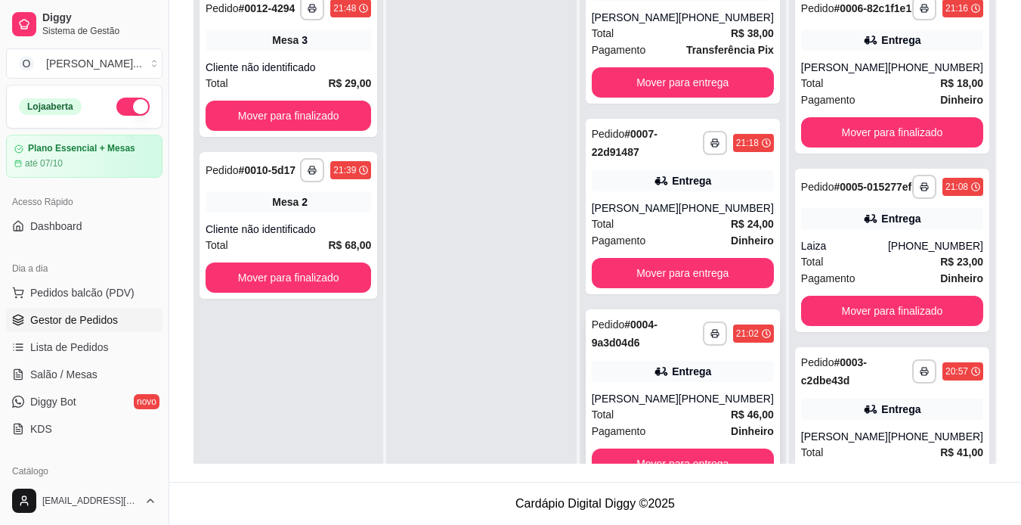
click at [708, 423] on div "Pagamento Dinheiro" at bounding box center [683, 431] width 182 height 17
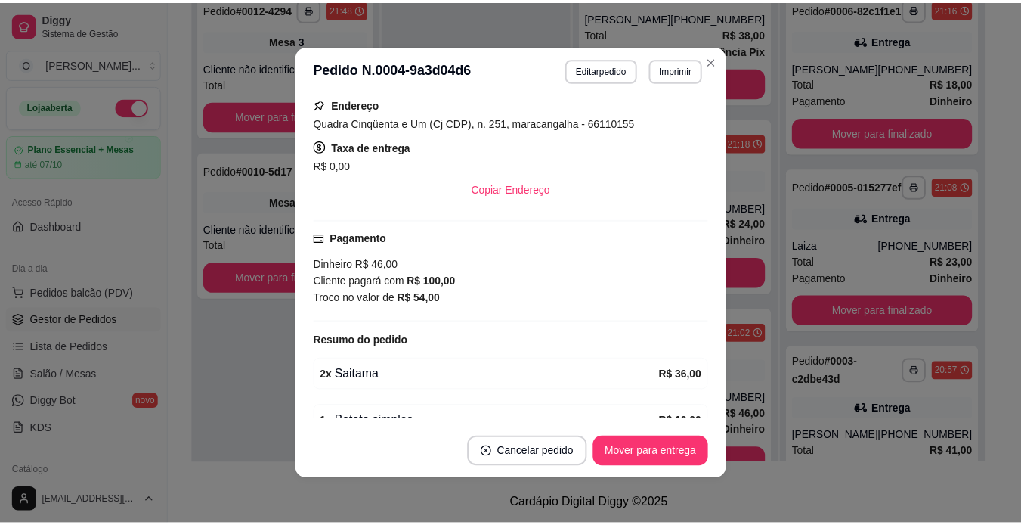
scroll to position [348, 0]
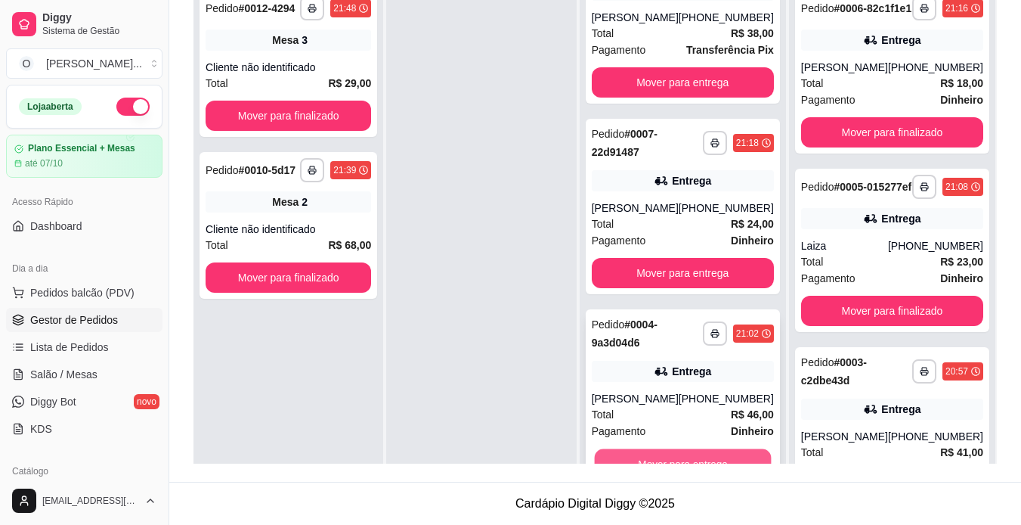
click at [659, 451] on button "Mover para entrega" at bounding box center [682, 463] width 177 height 29
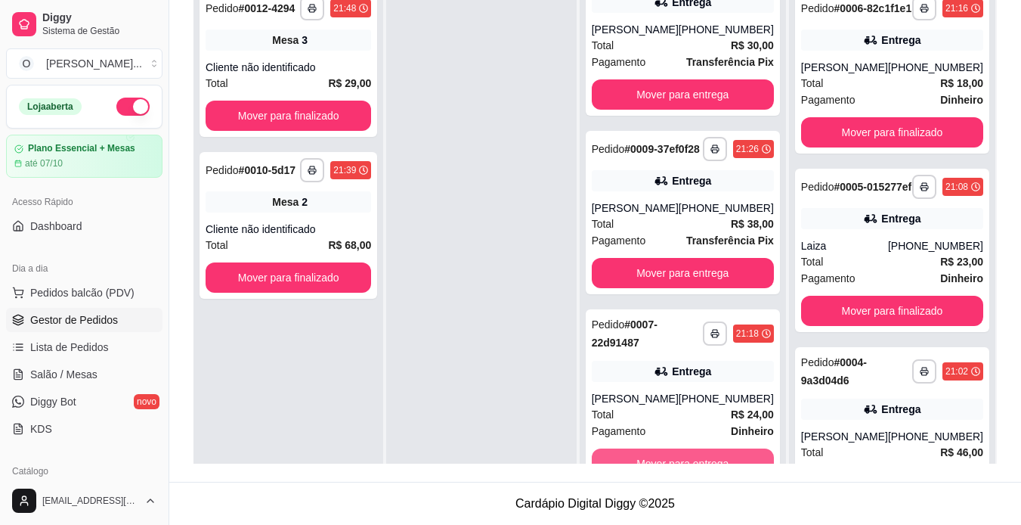
scroll to position [268, 0]
click at [659, 451] on button "Mover para entrega" at bounding box center [683, 463] width 182 height 30
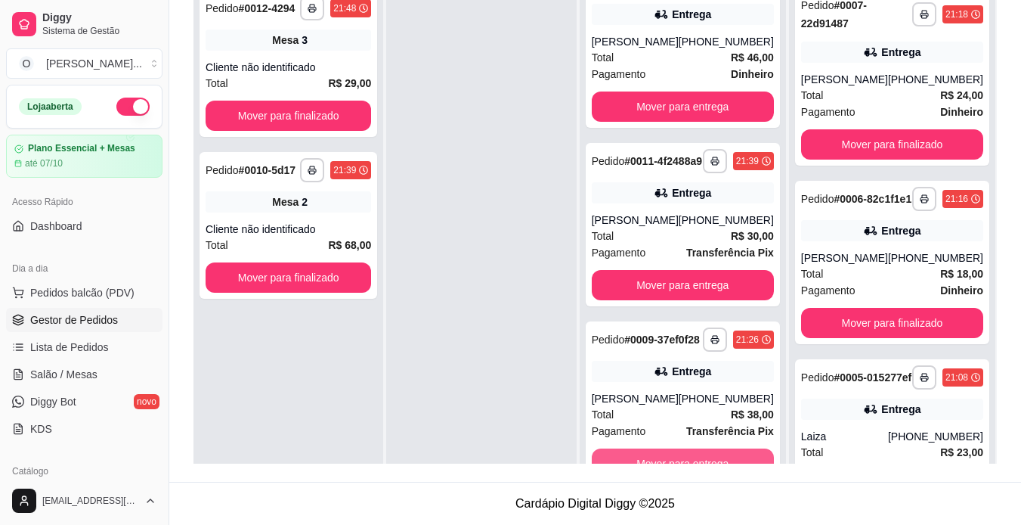
scroll to position [62, 0]
click at [699, 453] on button "Mover para entrega" at bounding box center [683, 463] width 182 height 30
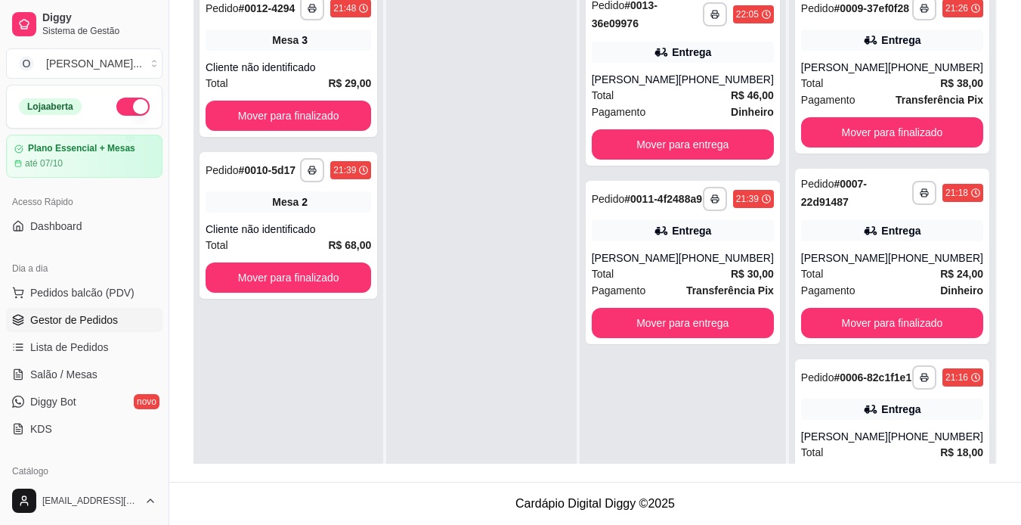
scroll to position [0, 0]
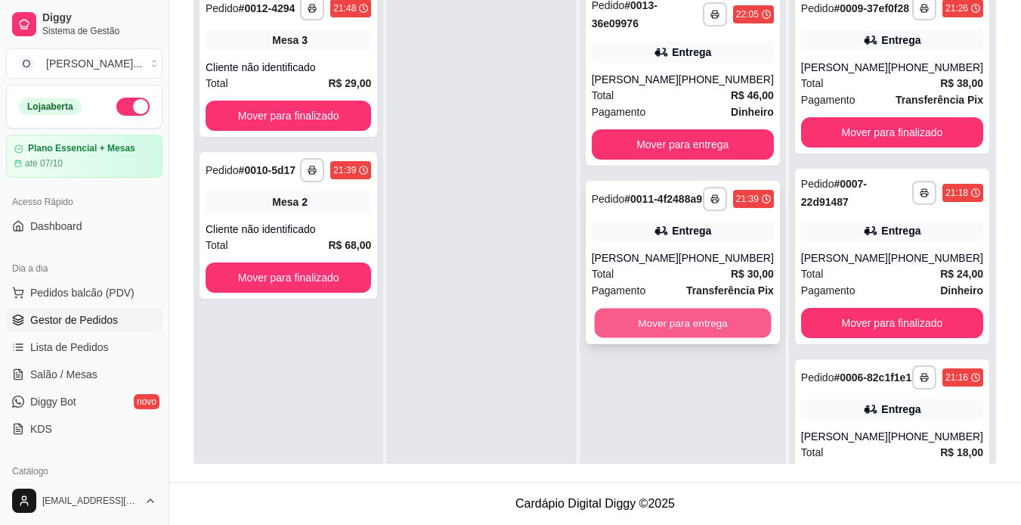
click at [703, 328] on button "Mover para entrega" at bounding box center [682, 322] width 177 height 29
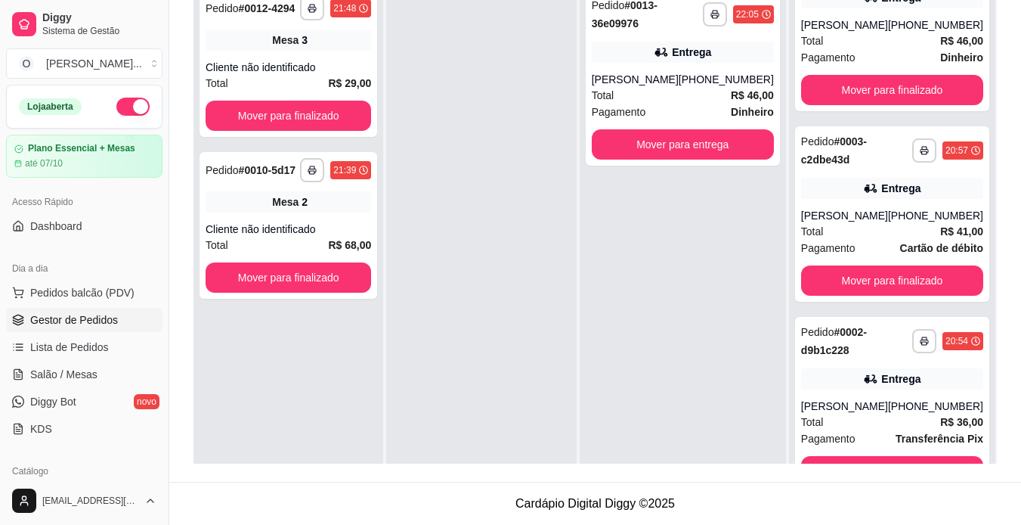
scroll to position [1075, 0]
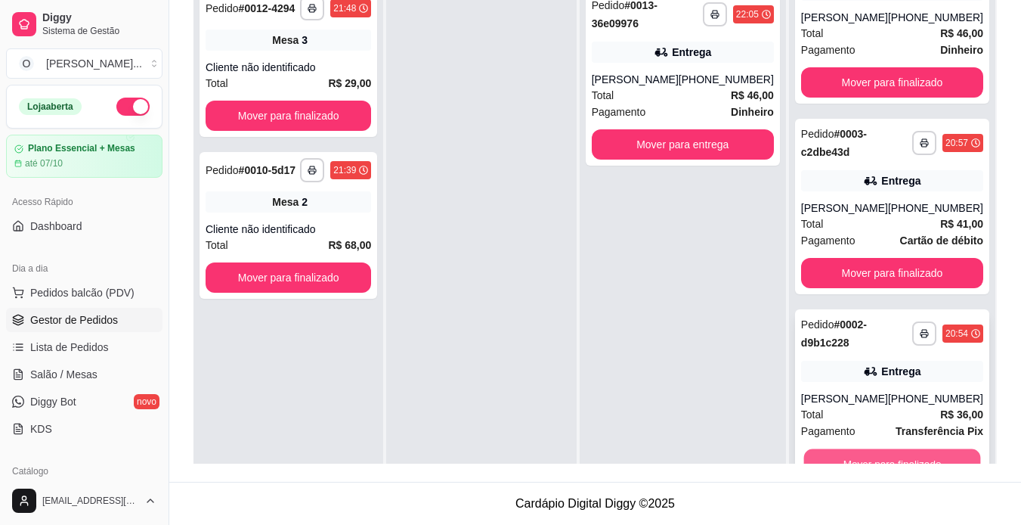
click at [935, 457] on button "Mover para finalizado" at bounding box center [892, 463] width 177 height 29
click at [915, 453] on button "Mover para finalizado" at bounding box center [892, 463] width 177 height 29
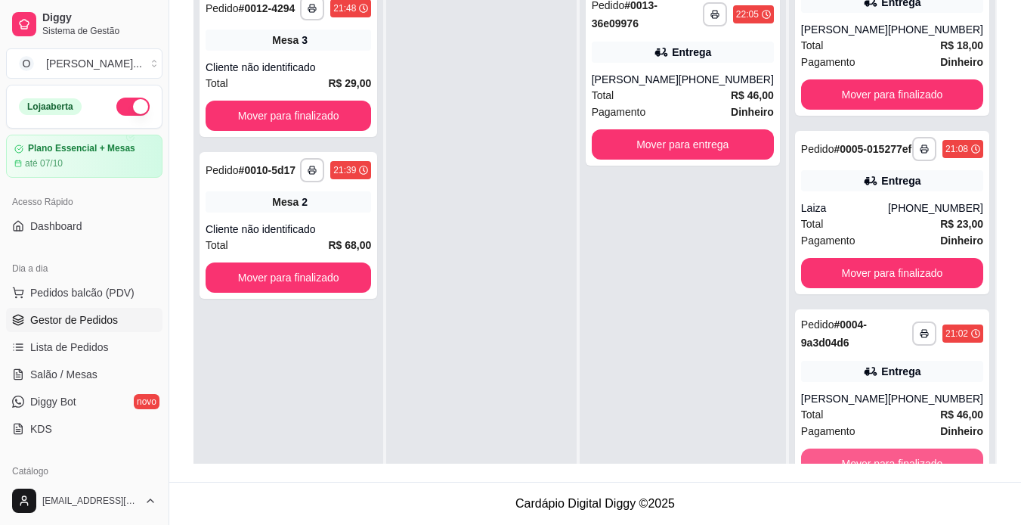
scroll to position [694, 0]
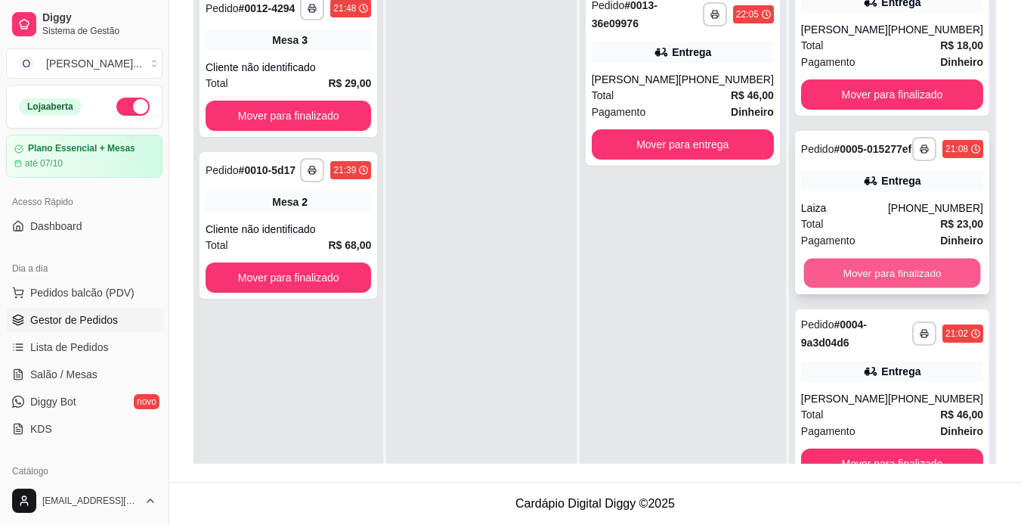
click at [902, 259] on button "Mover para finalizado" at bounding box center [892, 273] width 177 height 29
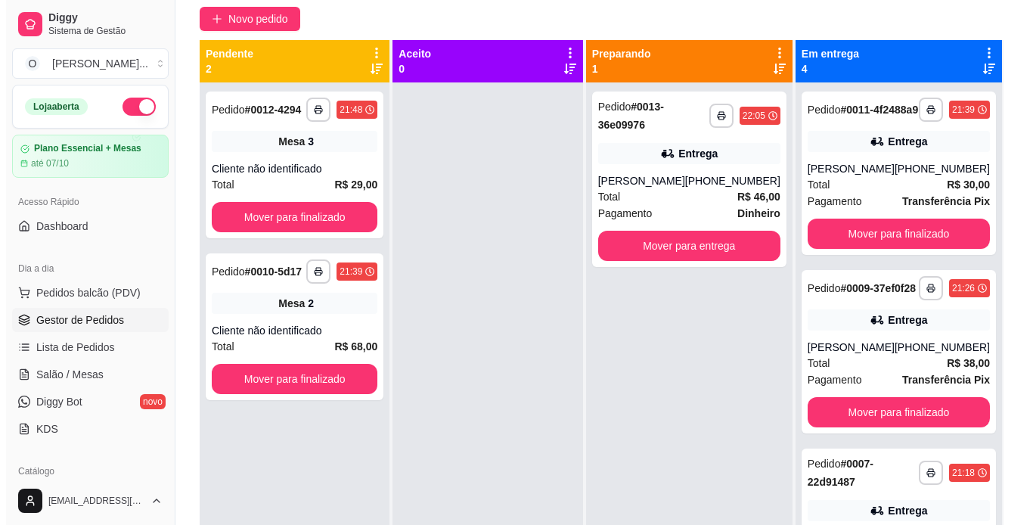
scroll to position [91, 0]
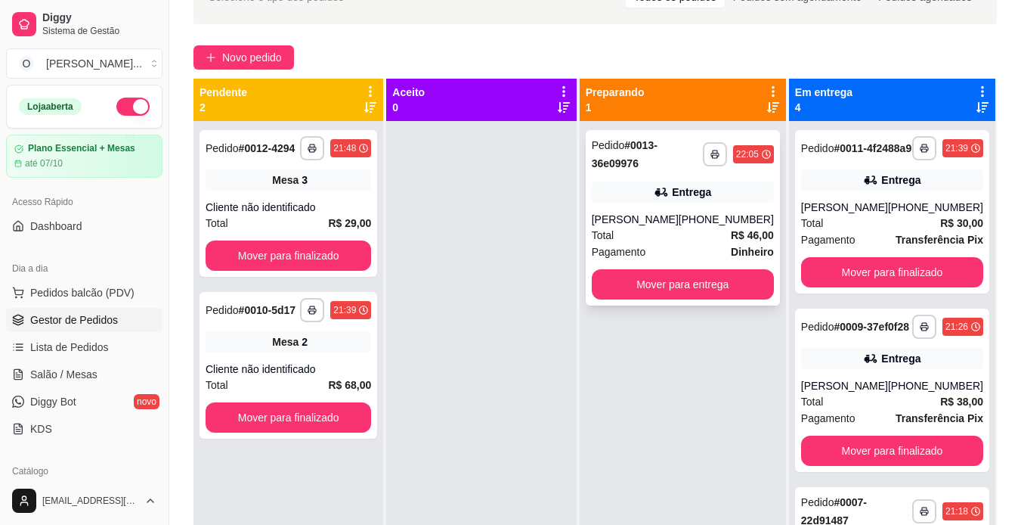
click at [689, 236] on div "Total R$ 46,00" at bounding box center [683, 235] width 182 height 17
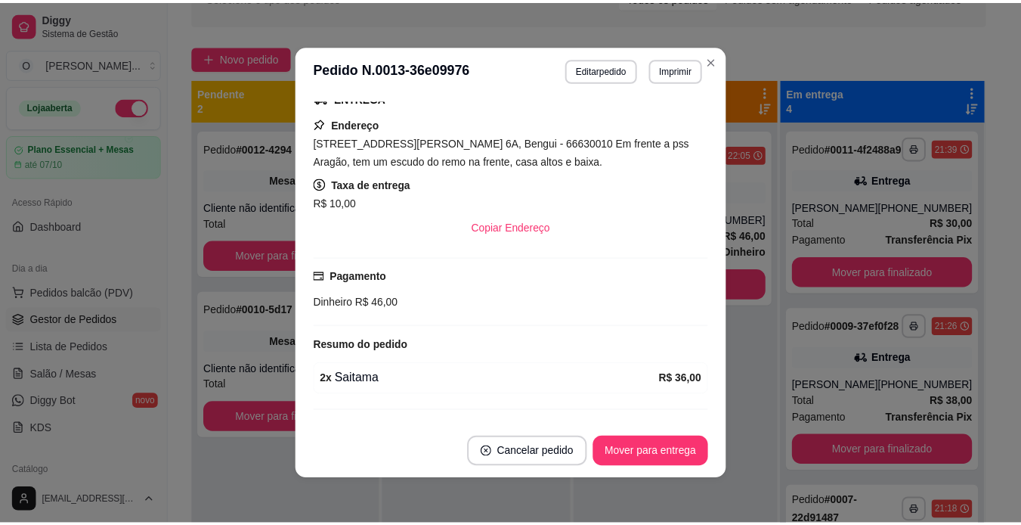
scroll to position [330, 0]
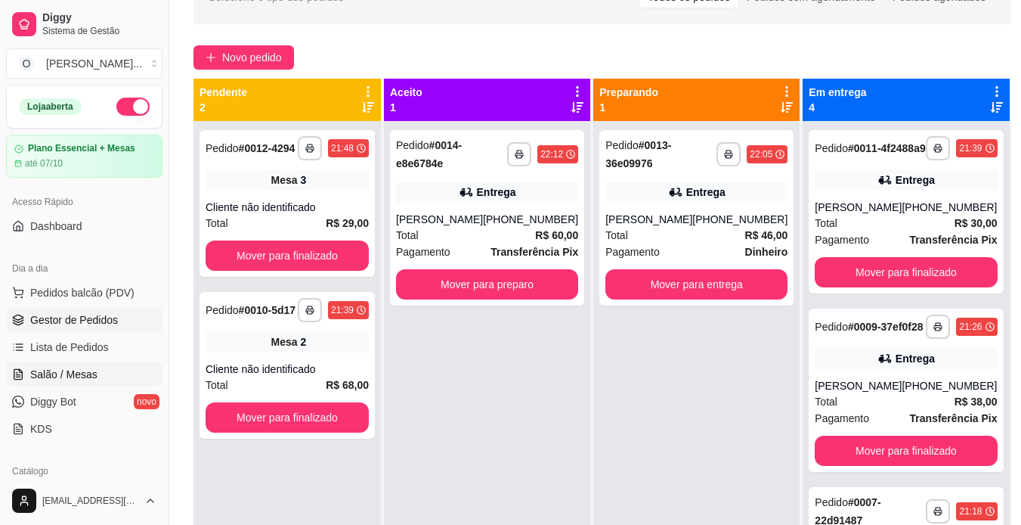
click at [98, 370] on link "Salão / Mesas" at bounding box center [84, 374] width 156 height 24
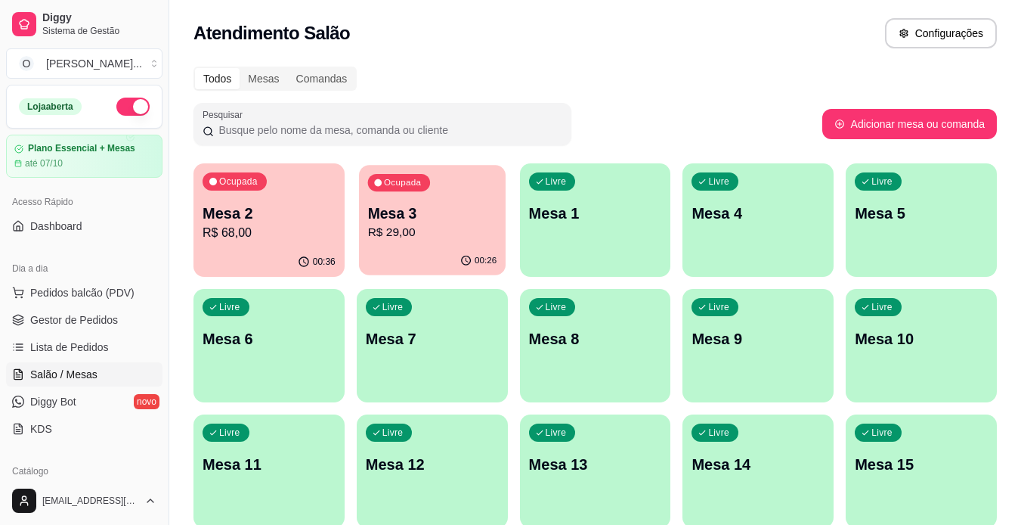
click at [383, 243] on div "Ocupada Mesa 3 R$ 29,00" at bounding box center [432, 206] width 147 height 82
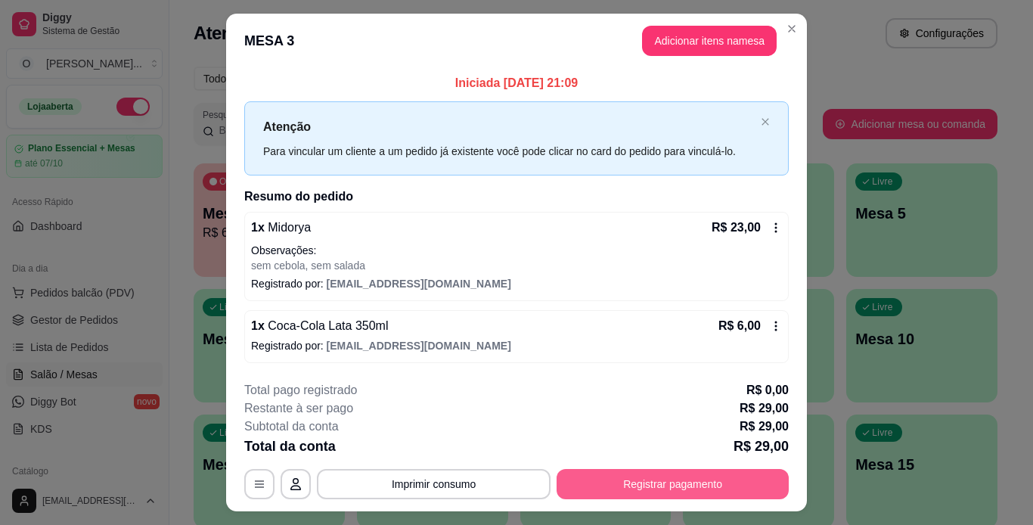
click at [627, 491] on button "Registrar pagamento" at bounding box center [672, 484] width 232 height 30
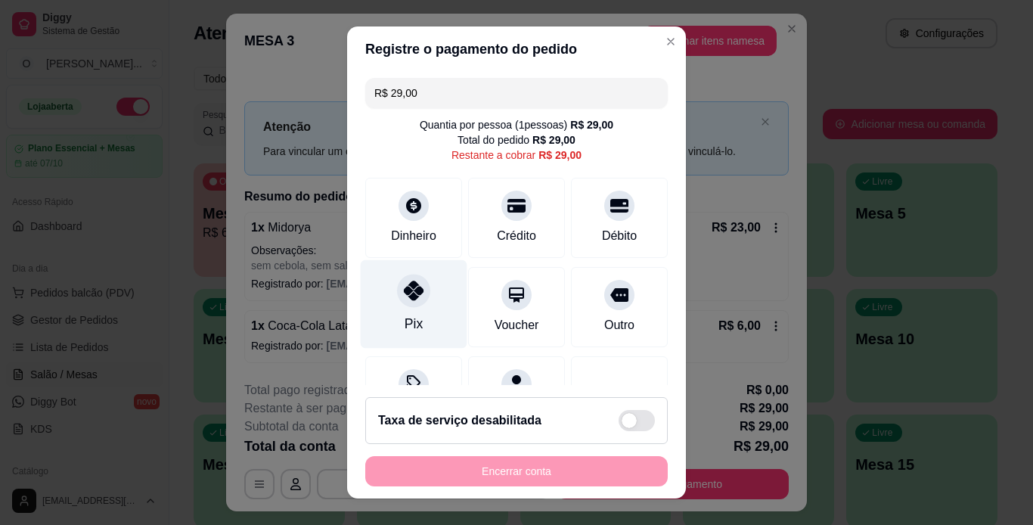
click at [400, 309] on div "Pix" at bounding box center [414, 303] width 107 height 88
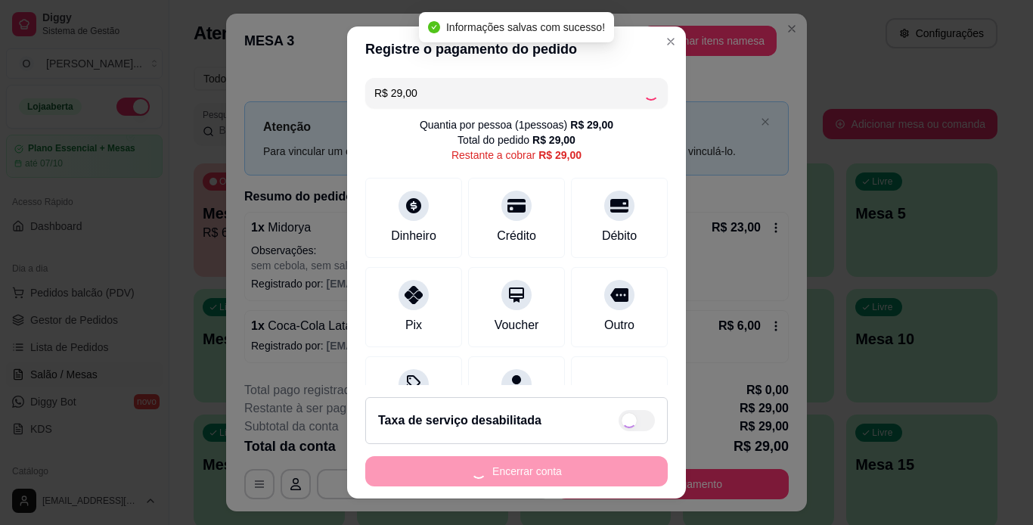
type input "R$ 0,00"
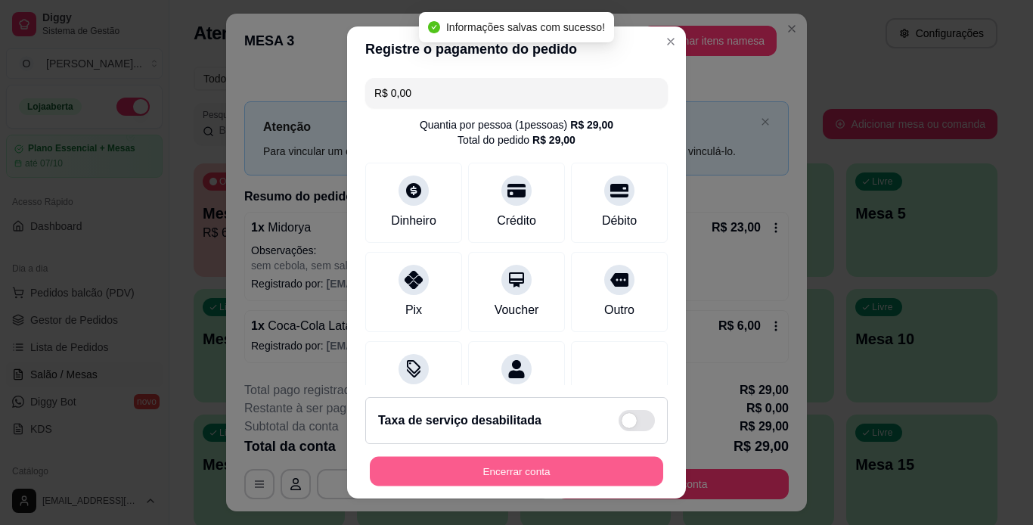
click at [479, 471] on button "Encerrar conta" at bounding box center [516, 471] width 293 height 29
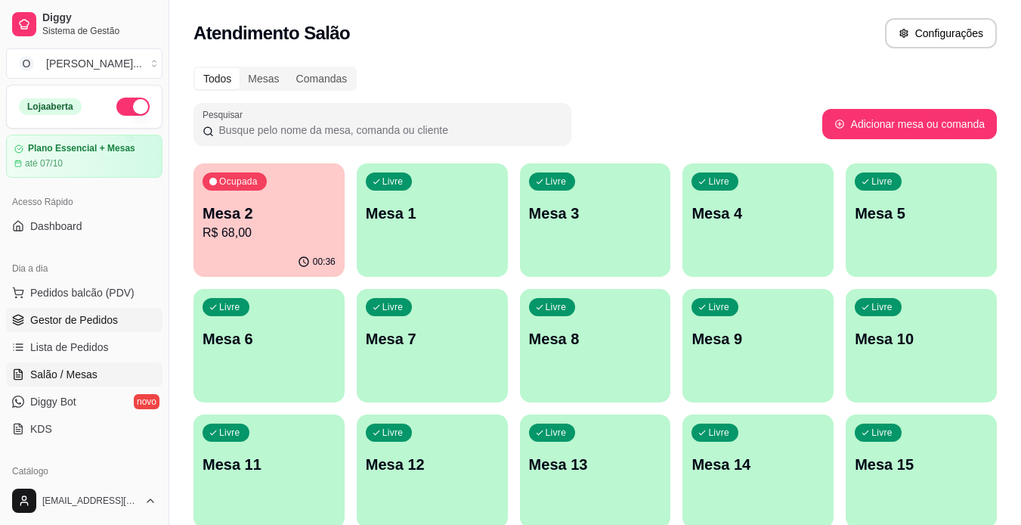
click at [84, 317] on span "Gestor de Pedidos" at bounding box center [74, 319] width 88 height 15
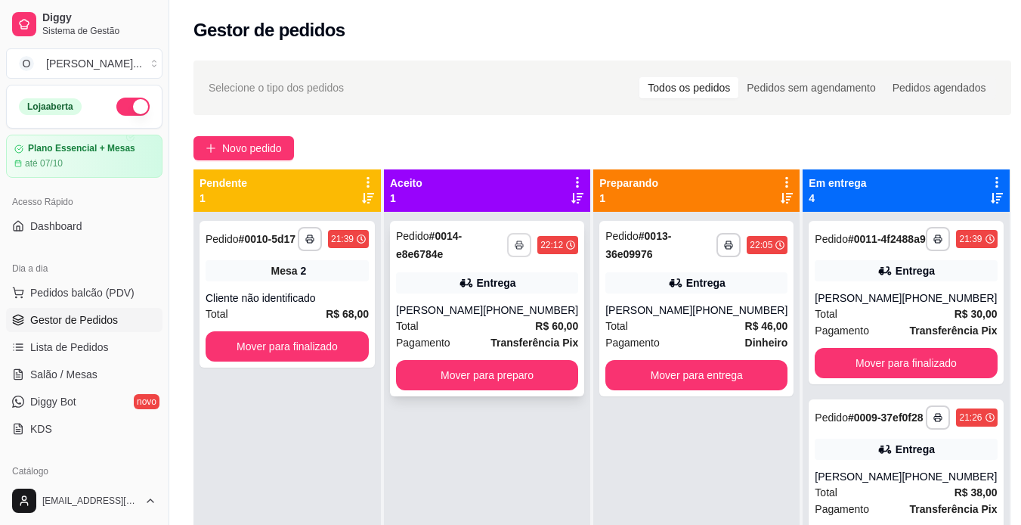
click at [515, 237] on button "button" at bounding box center [519, 245] width 24 height 24
click at [480, 308] on button "IMPRESSORA" at bounding box center [476, 297] width 106 height 23
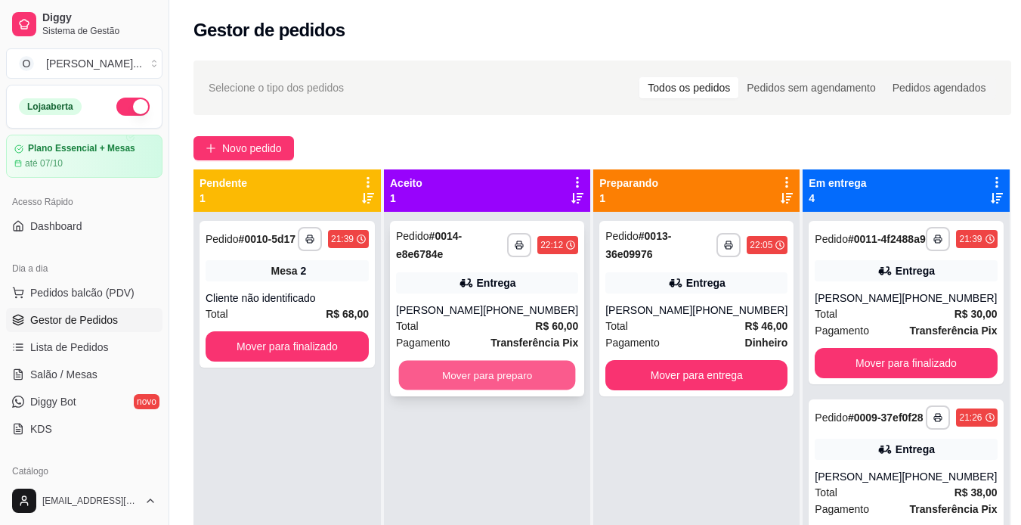
click at [492, 375] on button "Mover para preparo" at bounding box center [487, 375] width 177 height 29
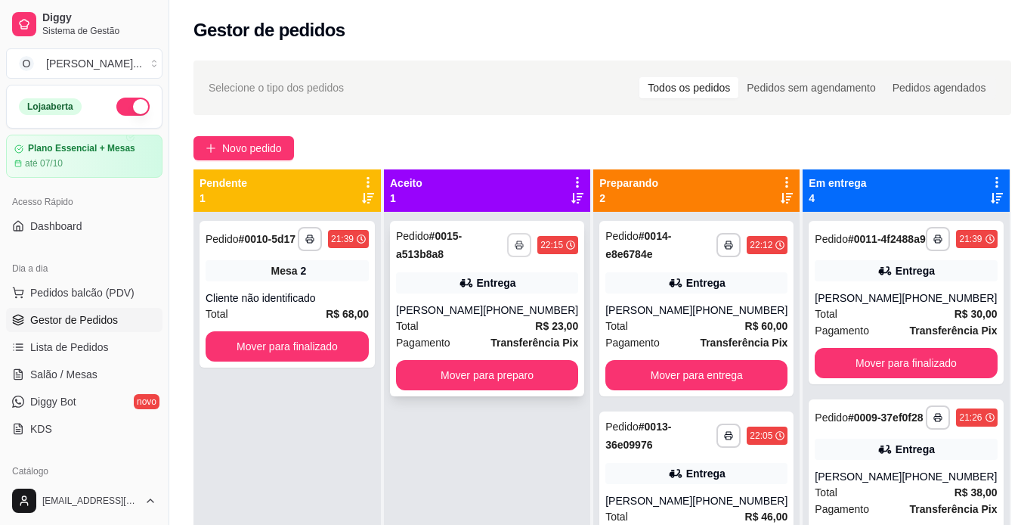
click at [516, 246] on icon "button" at bounding box center [520, 246] width 8 height 4
click at [491, 292] on button "IMPRESSORA" at bounding box center [476, 297] width 106 height 23
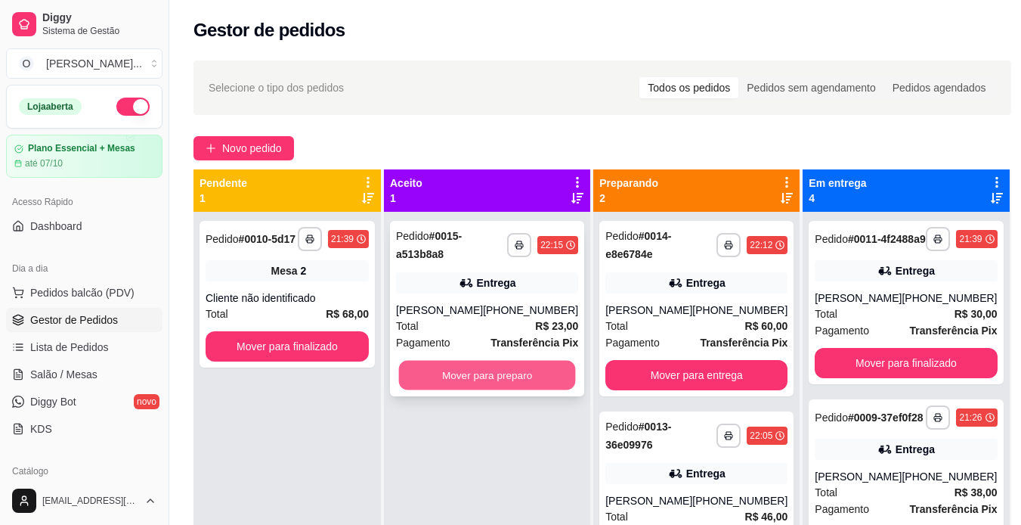
click at [496, 378] on button "Mover para preparo" at bounding box center [487, 375] width 177 height 29
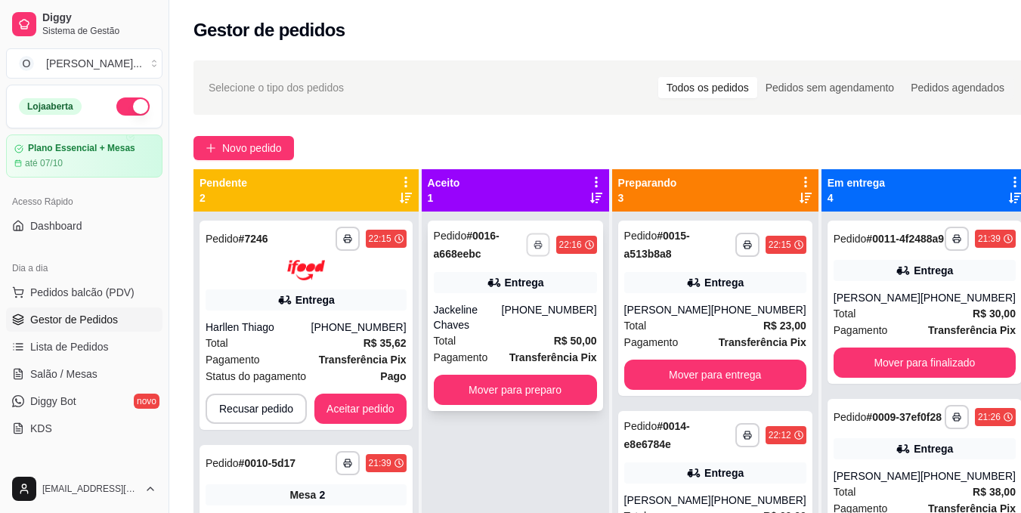
click at [538, 241] on polyline "button" at bounding box center [538, 242] width 5 height 2
click at [499, 299] on button "IMPRESSORA" at bounding box center [496, 297] width 106 height 23
click at [546, 376] on button "Mover para preparo" at bounding box center [515, 390] width 163 height 30
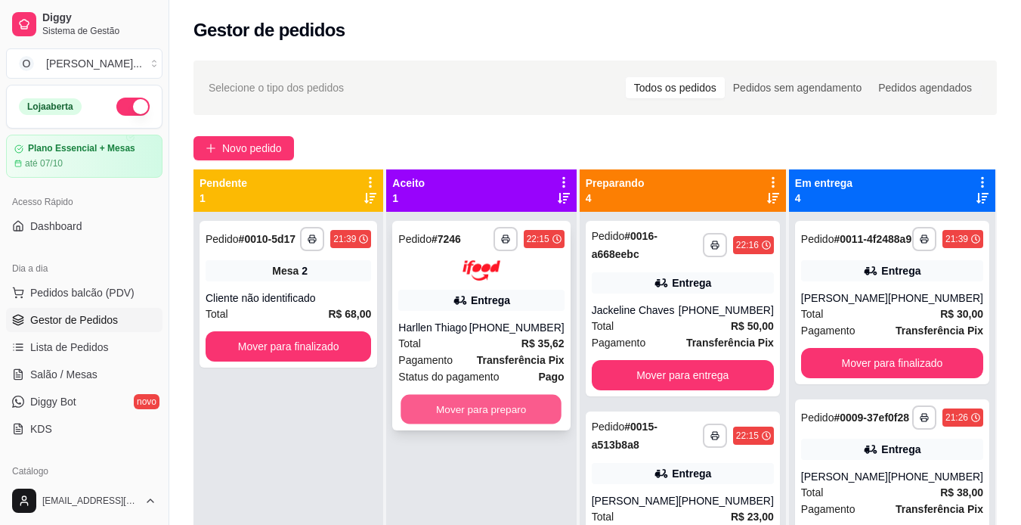
click at [529, 411] on button "Mover para preparo" at bounding box center [481, 408] width 161 height 29
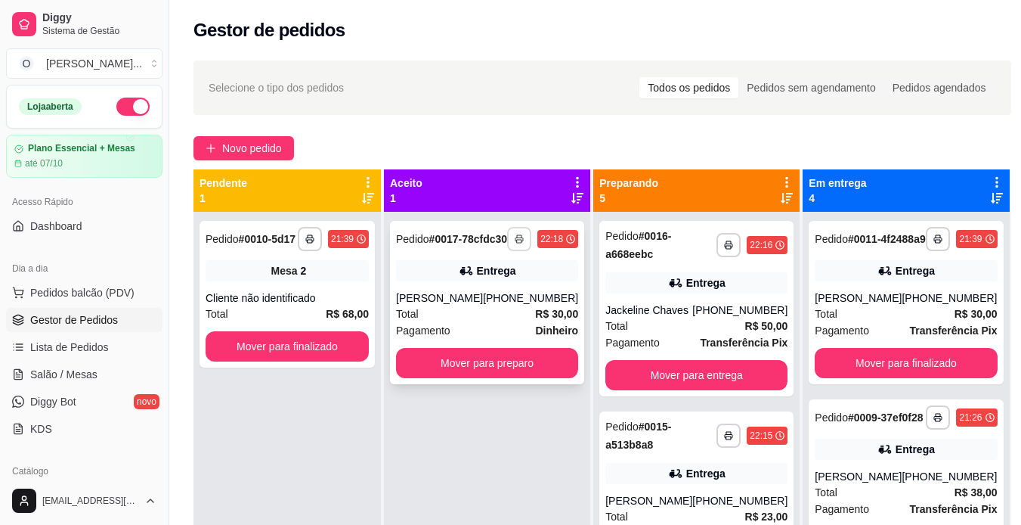
click at [525, 244] on button "button" at bounding box center [519, 239] width 24 height 24
click at [473, 300] on button "IMPRESSORA" at bounding box center [476, 297] width 106 height 23
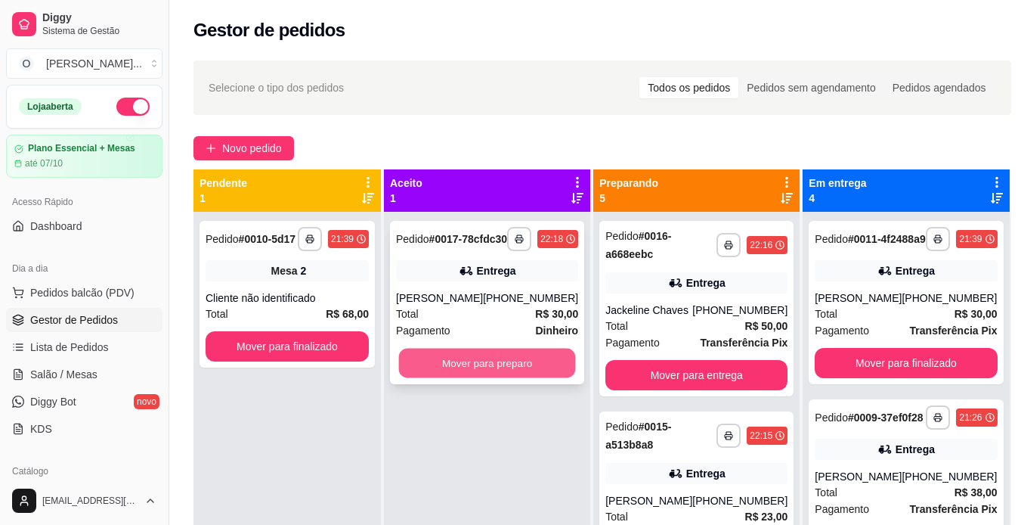
click at [513, 378] on button "Mover para preparo" at bounding box center [487, 363] width 177 height 29
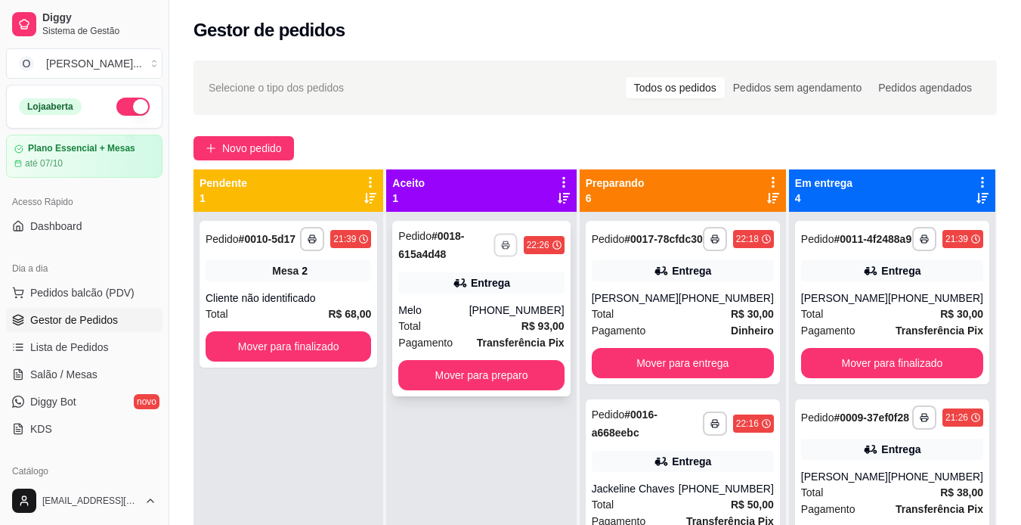
click at [510, 242] on icon "button" at bounding box center [505, 244] width 9 height 9
click at [476, 305] on button "IMPRESSORA" at bounding box center [477, 298] width 110 height 24
click at [499, 383] on button "Mover para preparo" at bounding box center [481, 375] width 166 height 30
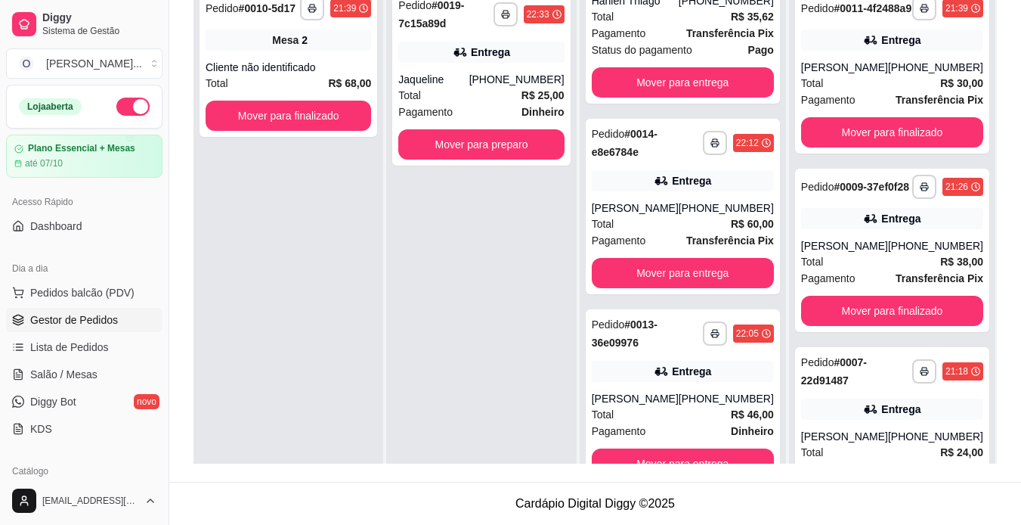
scroll to position [888, 0]
click at [711, 336] on icon "button" at bounding box center [715, 333] width 9 height 9
click at [686, 377] on button "IMPRESSORA" at bounding box center [663, 385] width 106 height 23
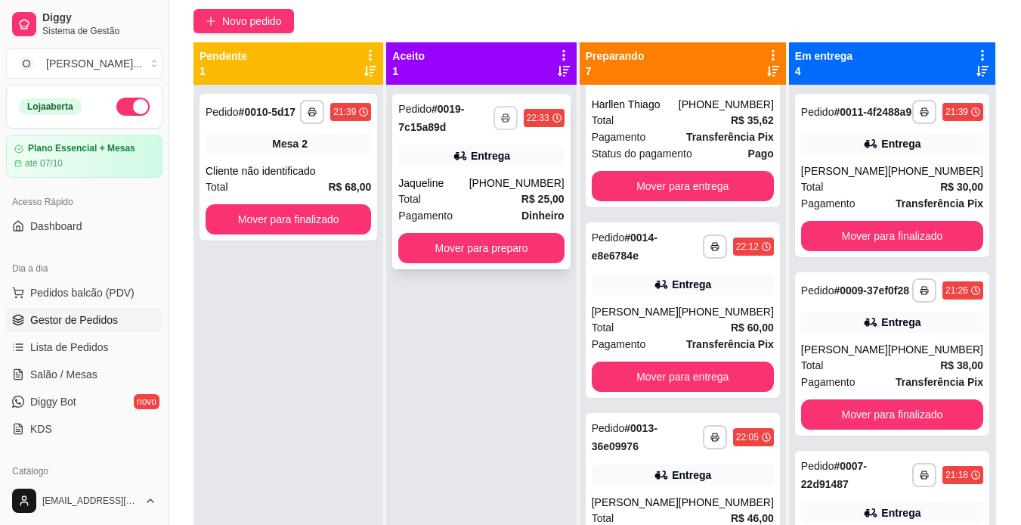
click at [518, 112] on button "button" at bounding box center [506, 118] width 24 height 24
click at [481, 166] on button "IMPRESSORA" at bounding box center [476, 170] width 106 height 23
click at [493, 247] on button "Mover para preparo" at bounding box center [481, 248] width 161 height 29
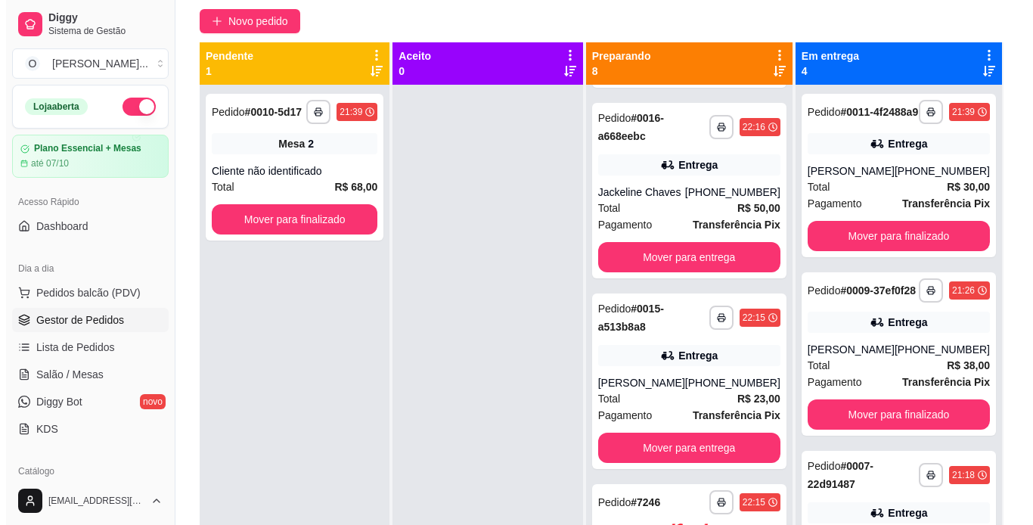
scroll to position [541, 0]
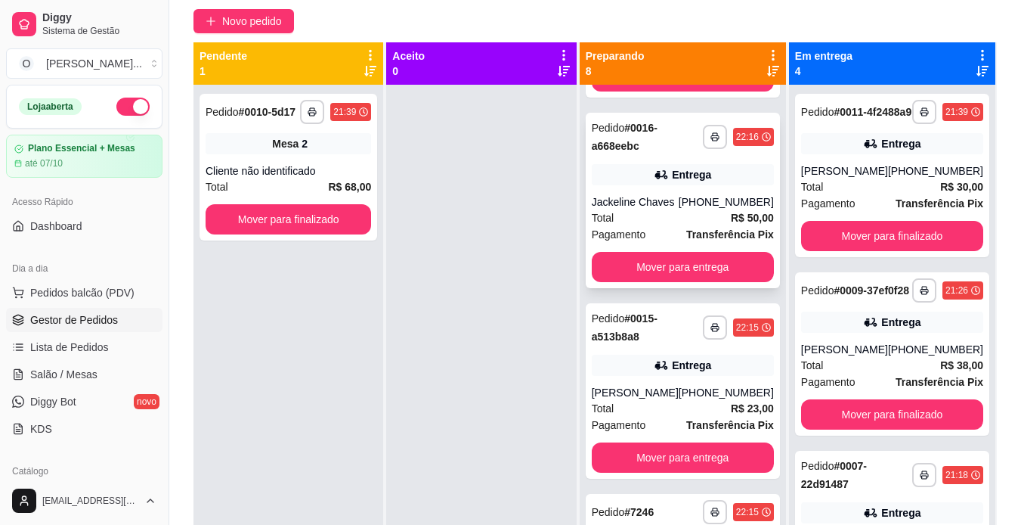
click at [714, 228] on div "**********" at bounding box center [683, 200] width 194 height 175
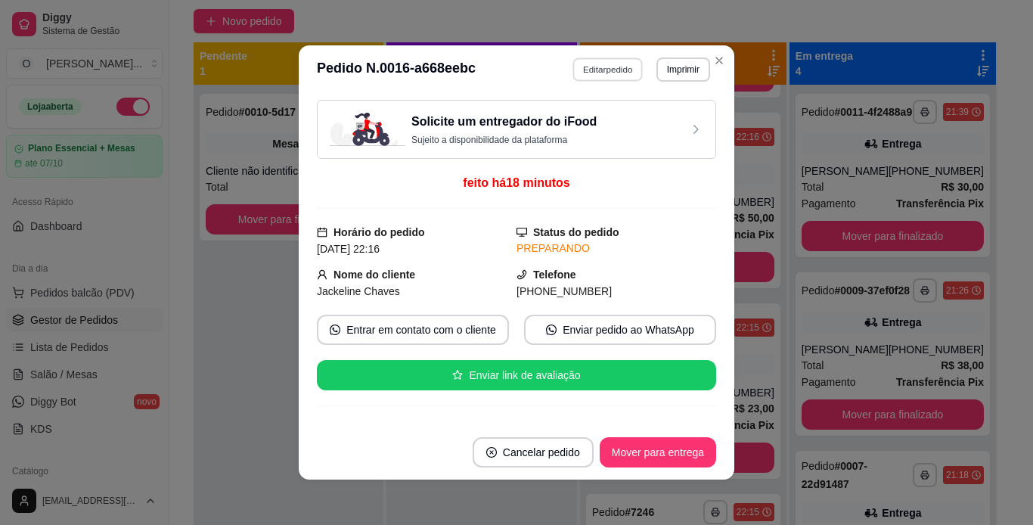
click at [621, 73] on button "Editar pedido" at bounding box center [608, 68] width 70 height 23
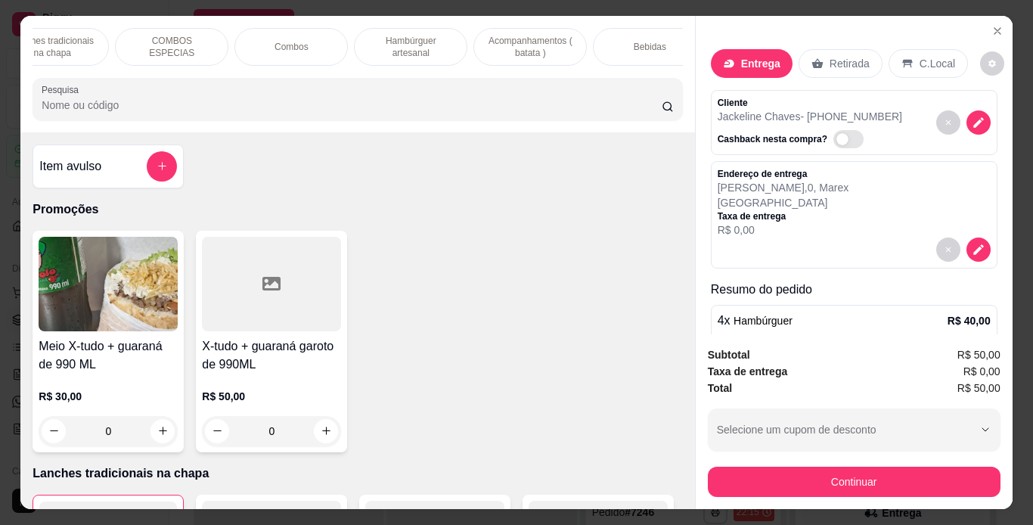
scroll to position [0, 170]
click at [530, 38] on p "Acompanhamentos ( batata )" at bounding box center [517, 47] width 88 height 24
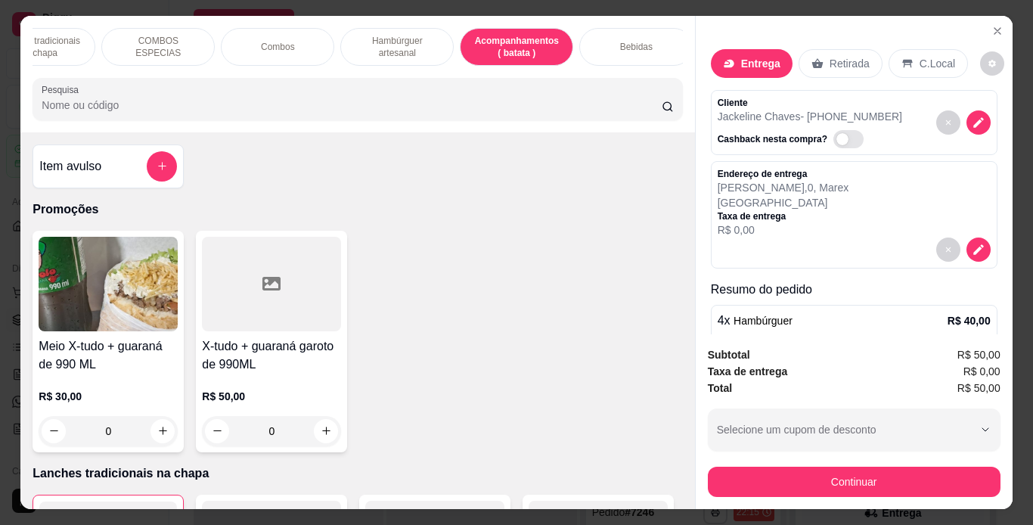
scroll to position [39, 0]
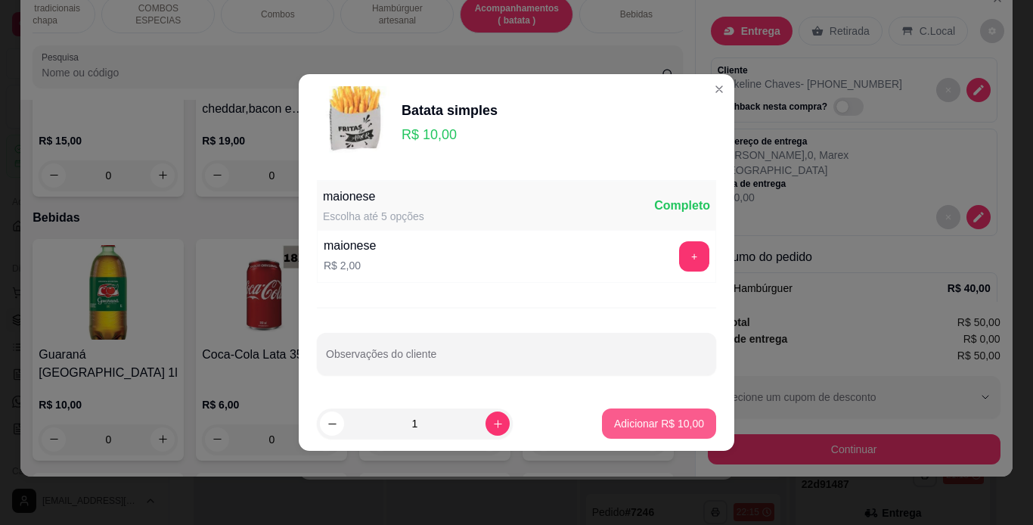
click at [671, 432] on button "Adicionar R$ 10,00" at bounding box center [659, 423] width 114 height 30
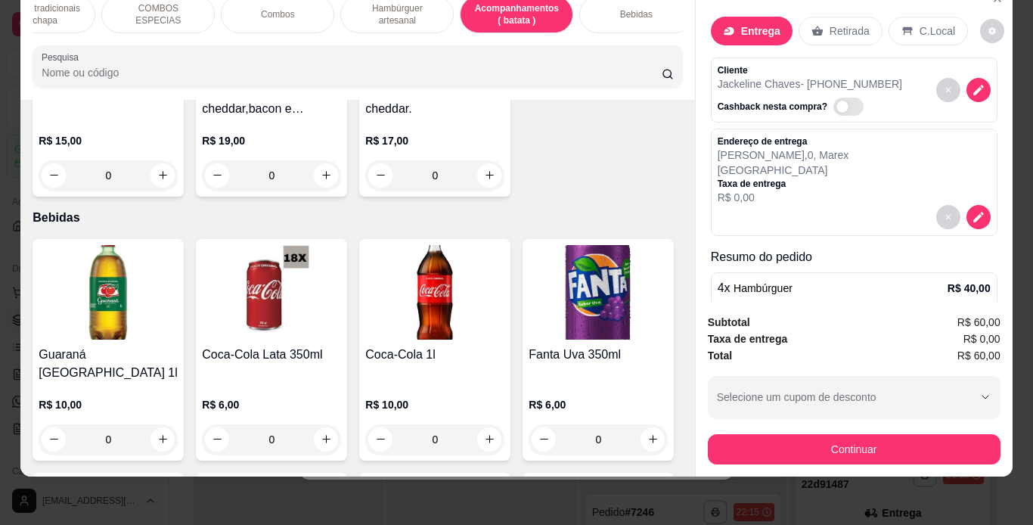
type input "1"
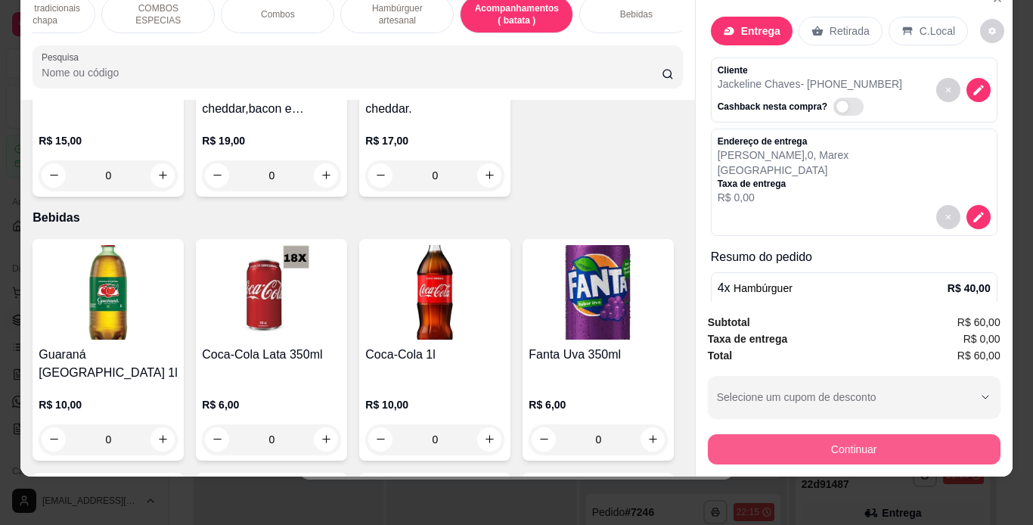
click at [767, 439] on button "Continuar" at bounding box center [854, 449] width 293 height 30
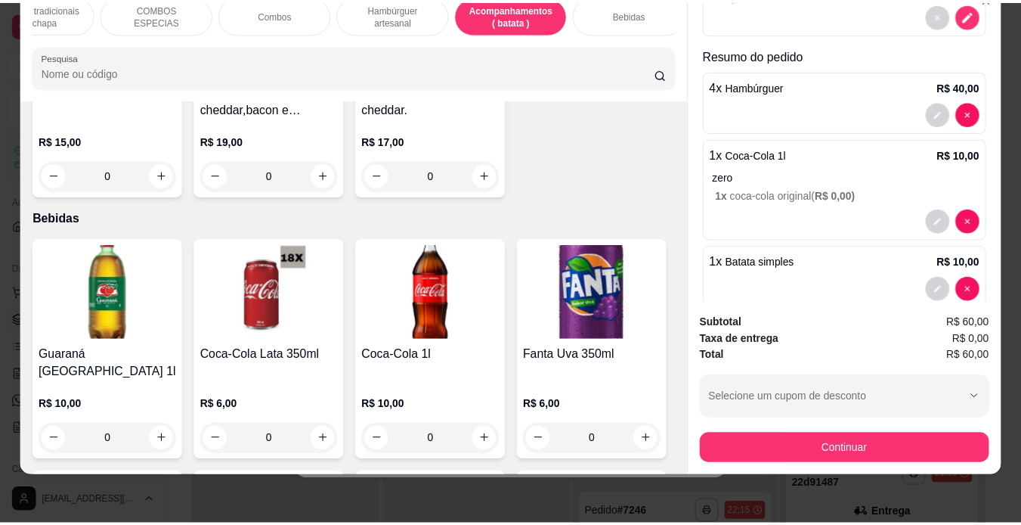
scroll to position [228, 0]
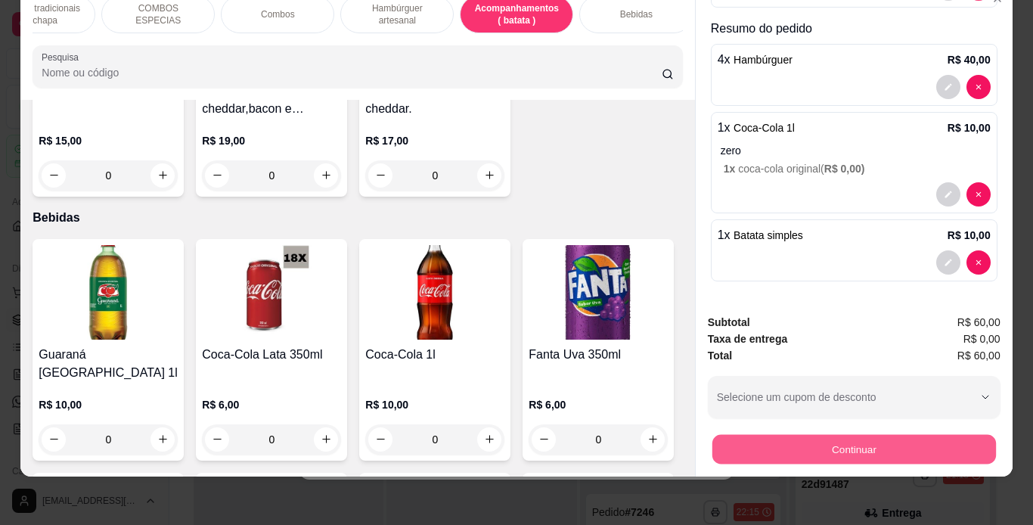
click at [806, 435] on button "Continuar" at bounding box center [853, 449] width 284 height 29
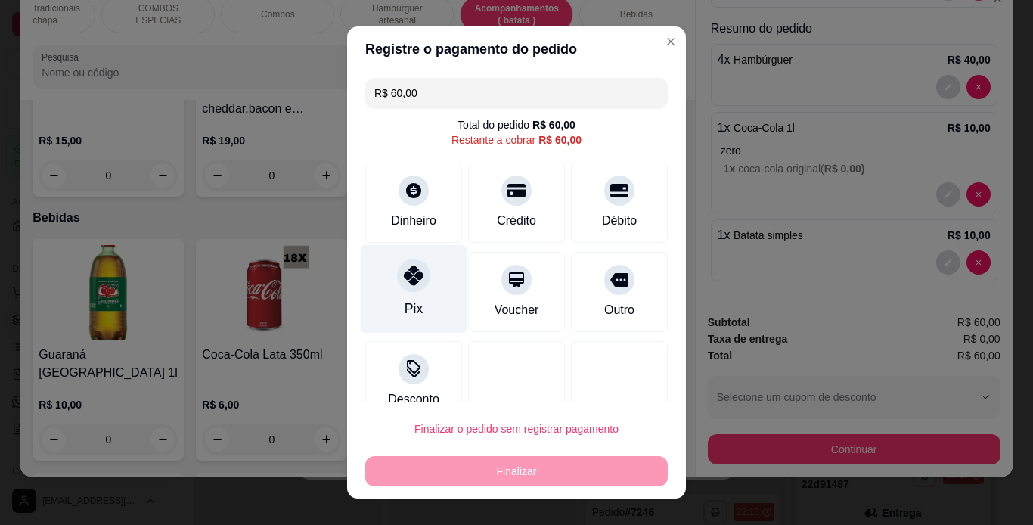
click at [417, 290] on div "Pix" at bounding box center [414, 288] width 107 height 88
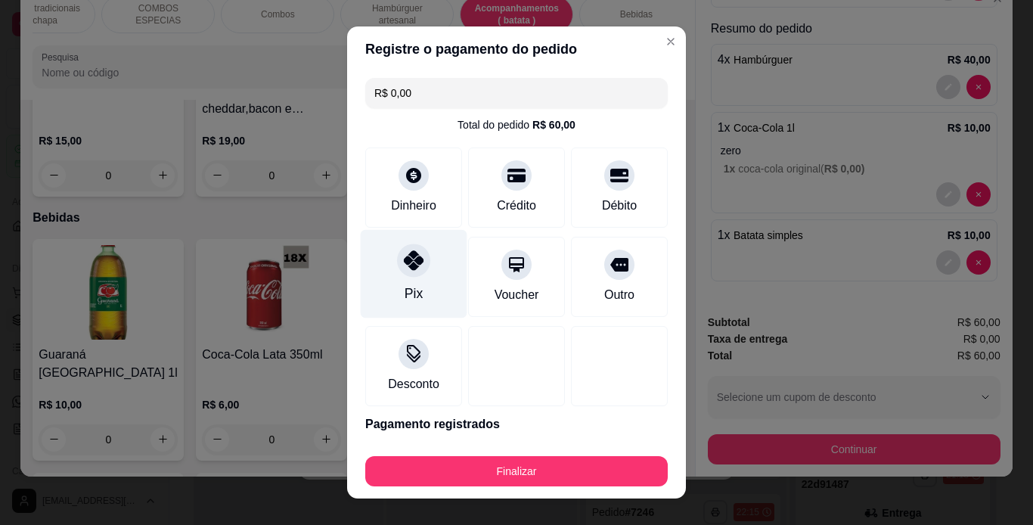
type input "R$ 0,00"
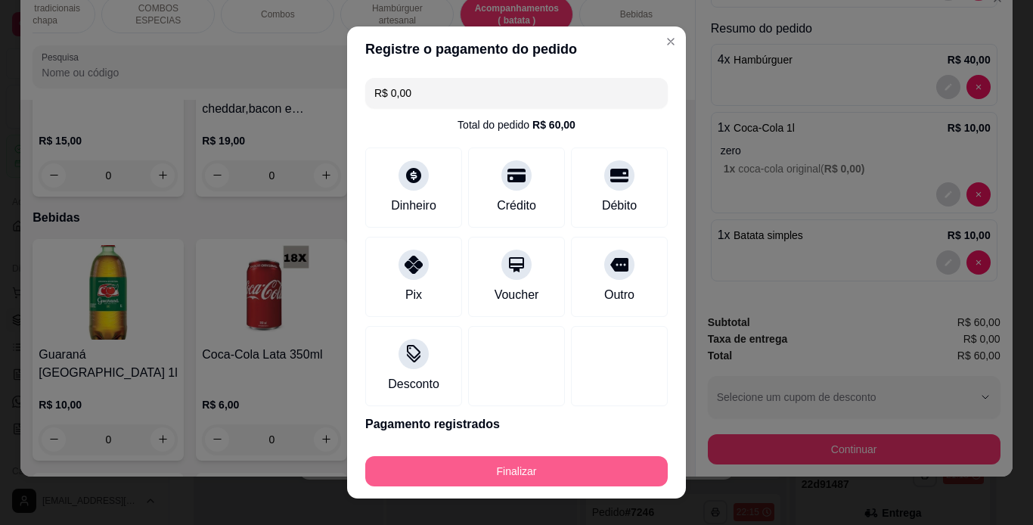
click at [458, 479] on button "Finalizar" at bounding box center [516, 471] width 302 height 30
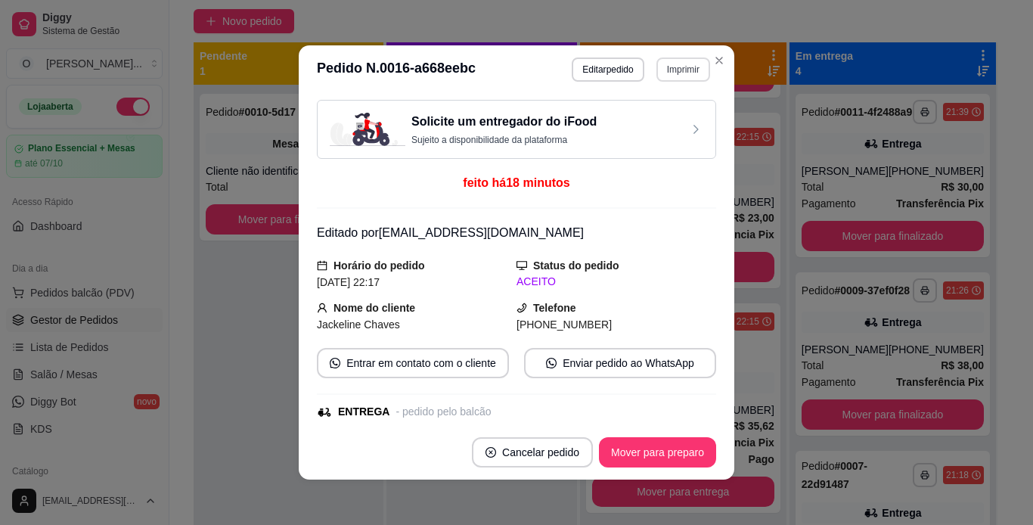
click at [684, 67] on button "Imprimir" at bounding box center [683, 69] width 54 height 24
click at [671, 125] on button "IMPRESSORA" at bounding box center [650, 121] width 106 height 23
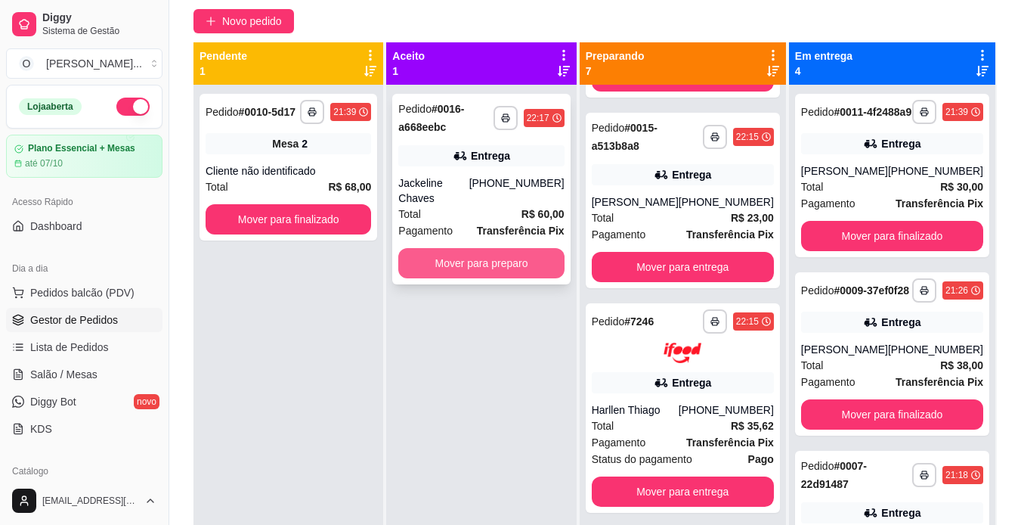
click at [490, 248] on button "Mover para preparo" at bounding box center [481, 263] width 166 height 30
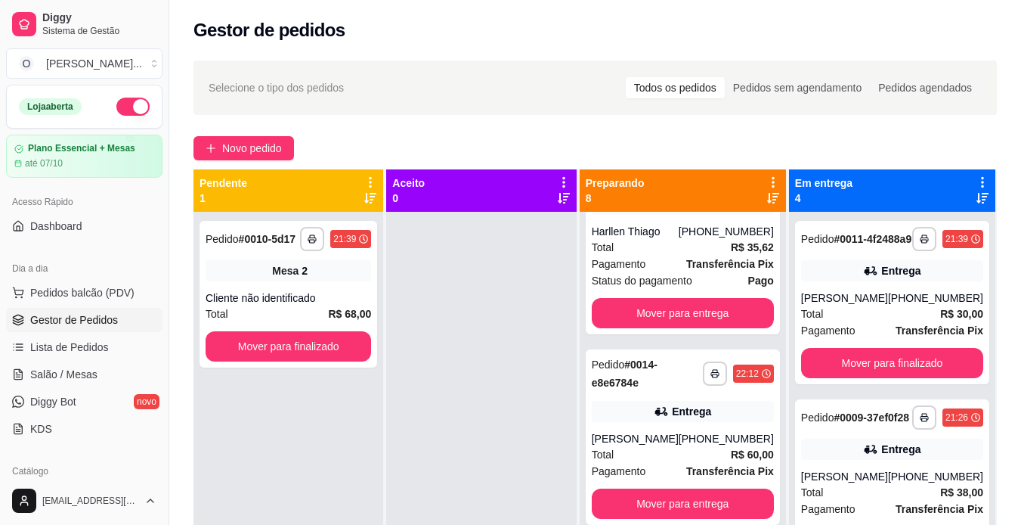
scroll to position [231, 0]
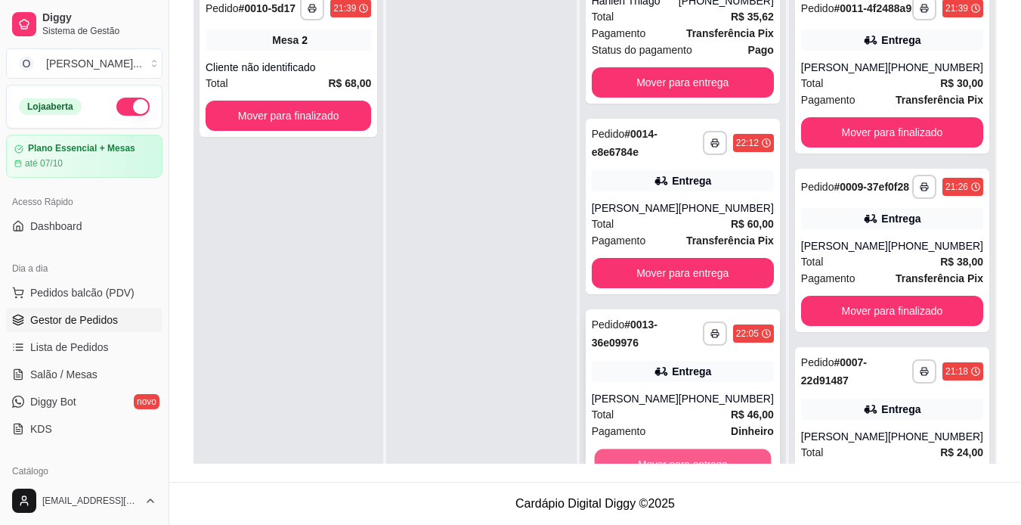
click at [696, 455] on button "Mover para entrega" at bounding box center [682, 462] width 177 height 29
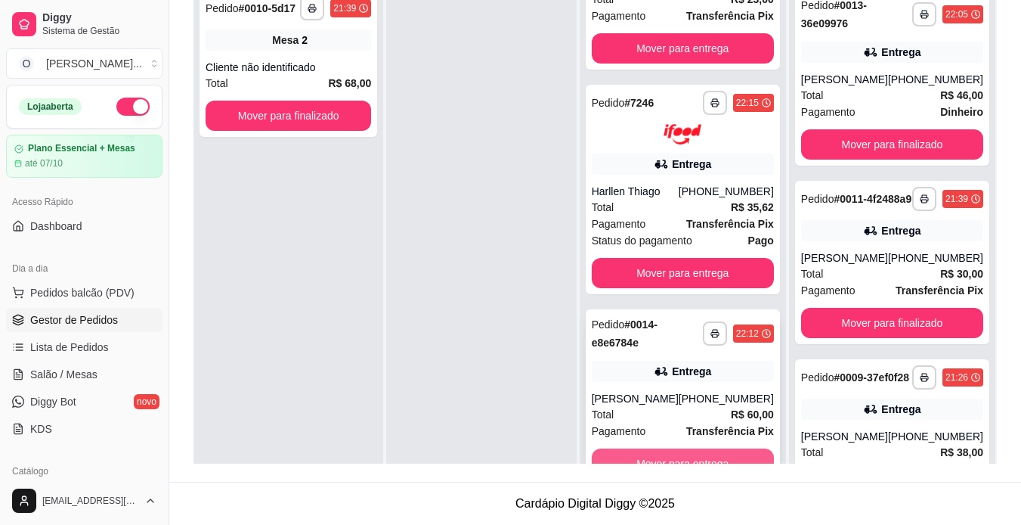
scroll to position [888, 0]
click at [693, 460] on button "Mover para entrega" at bounding box center [682, 462] width 177 height 29
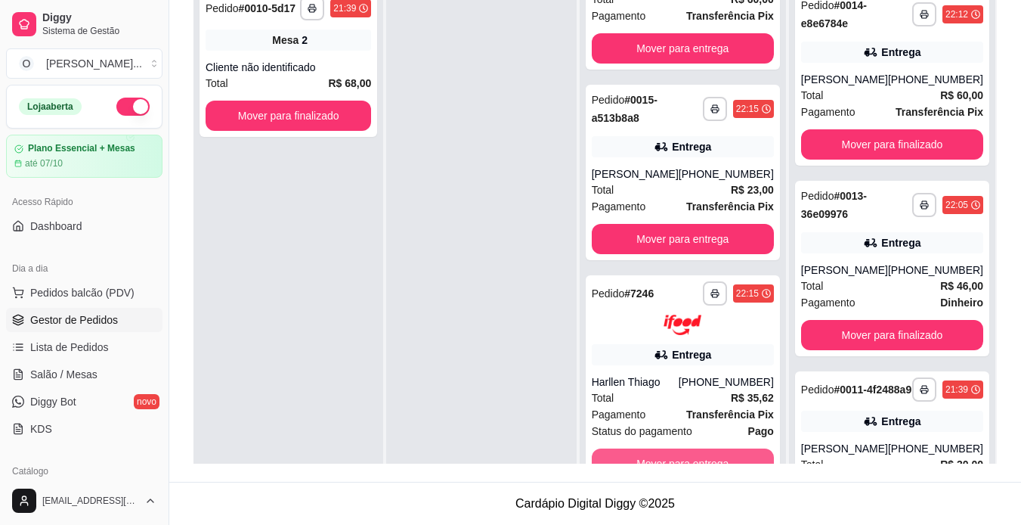
scroll to position [698, 0]
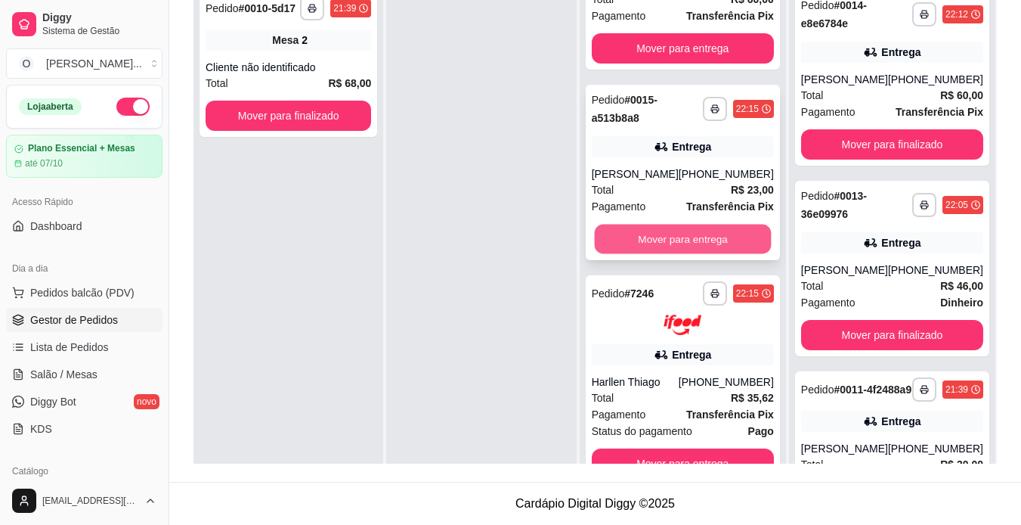
click at [724, 228] on button "Mover para entrega" at bounding box center [682, 239] width 177 height 29
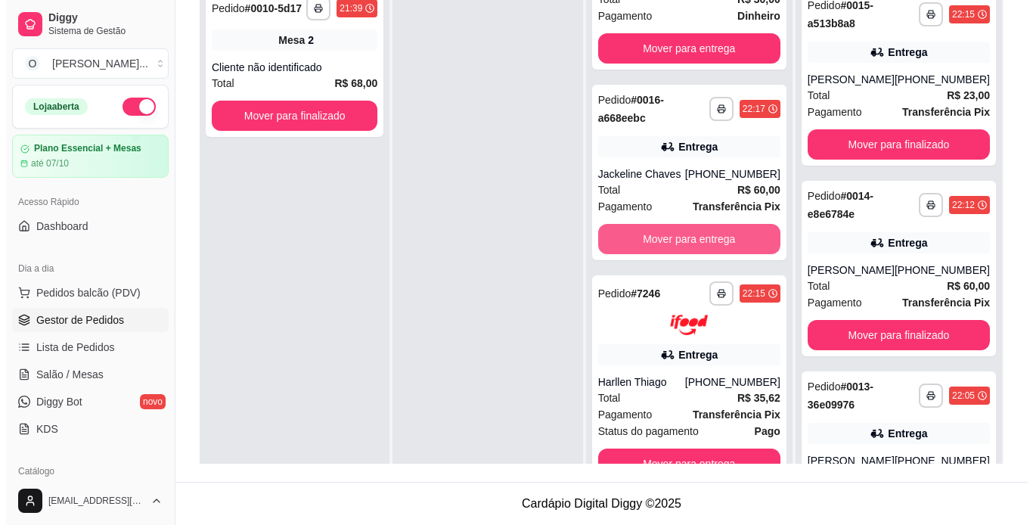
scroll to position [507, 0]
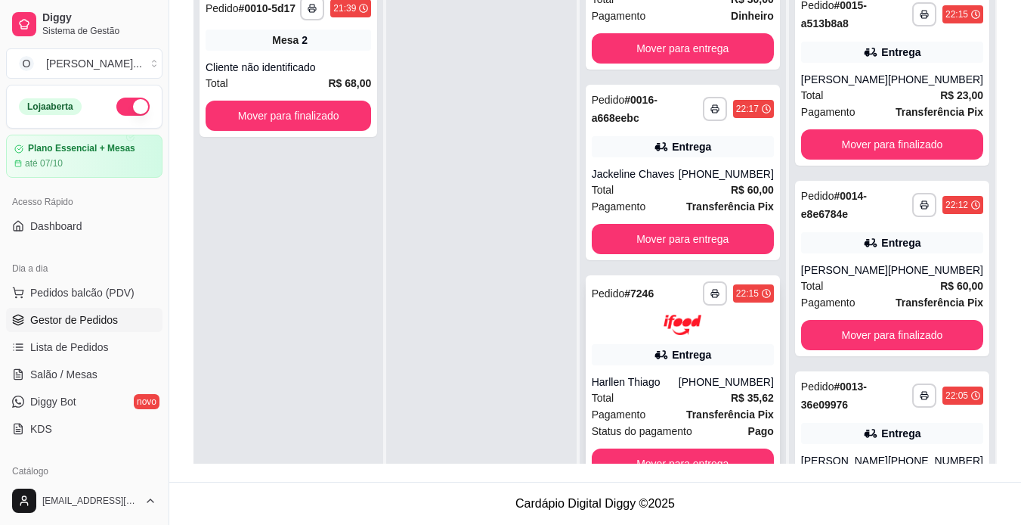
click at [702, 376] on div "[PHONE_NUMBER]" at bounding box center [726, 381] width 95 height 15
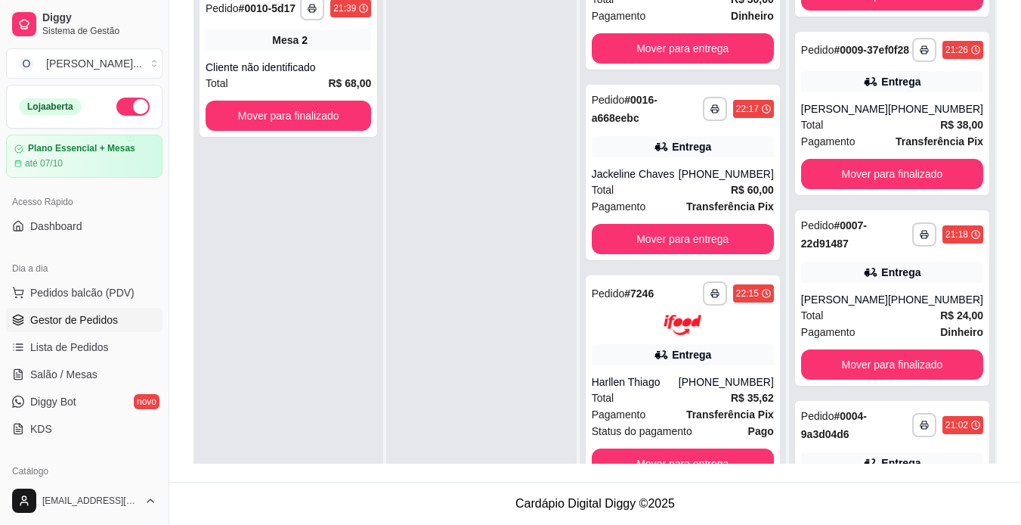
scroll to position [869, 0]
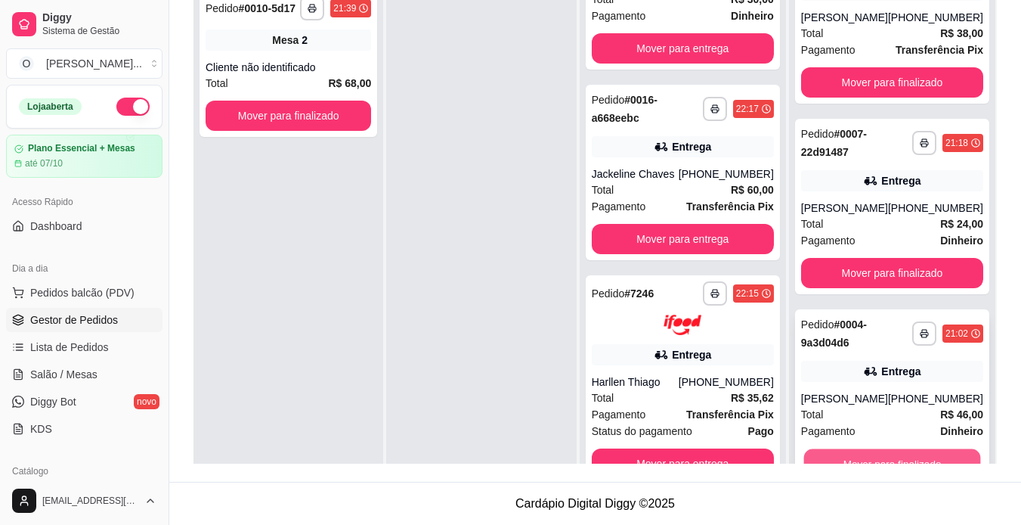
click at [912, 462] on button "Mover para finalizado" at bounding box center [892, 463] width 177 height 29
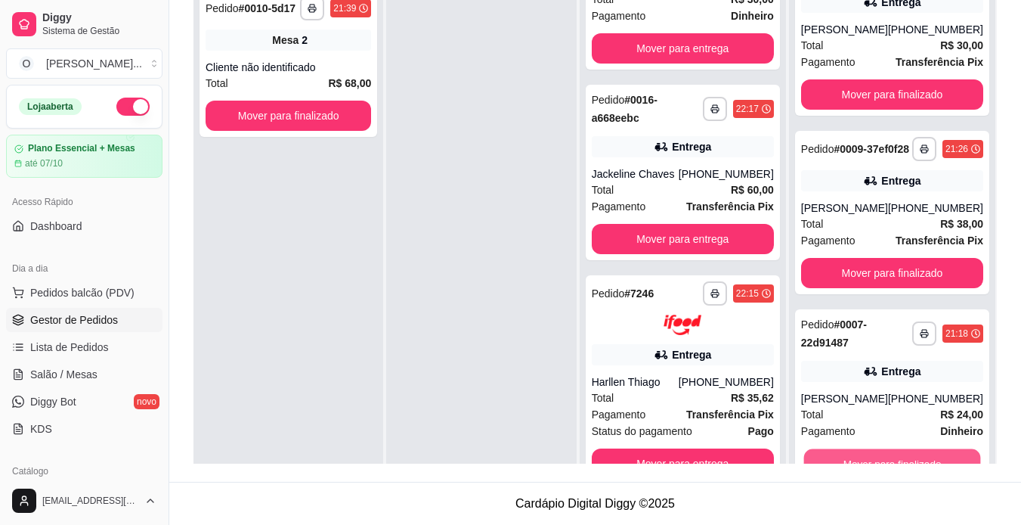
click at [912, 462] on button "Mover para finalizado" at bounding box center [892, 463] width 177 height 29
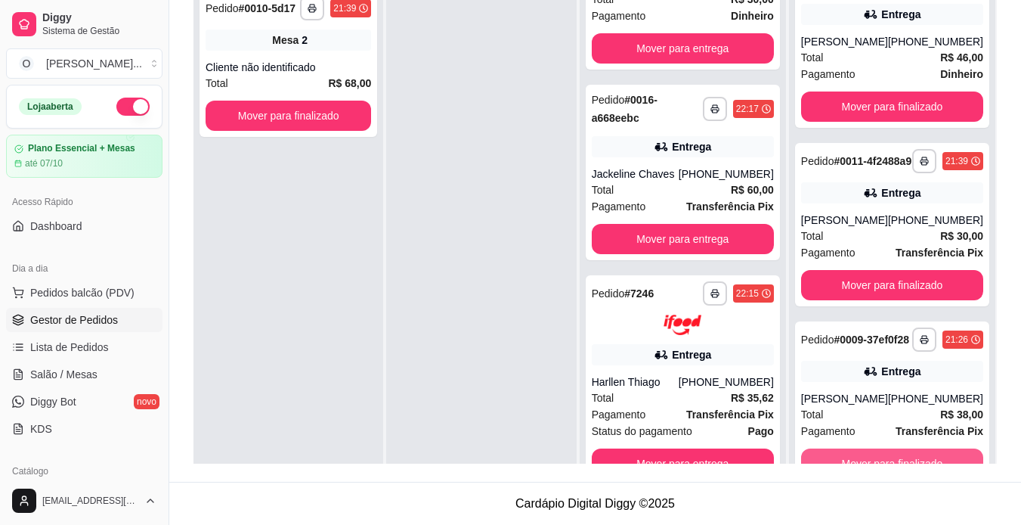
scroll to position [443, 0]
click at [912, 462] on button "Mover para finalizado" at bounding box center [892, 463] width 177 height 29
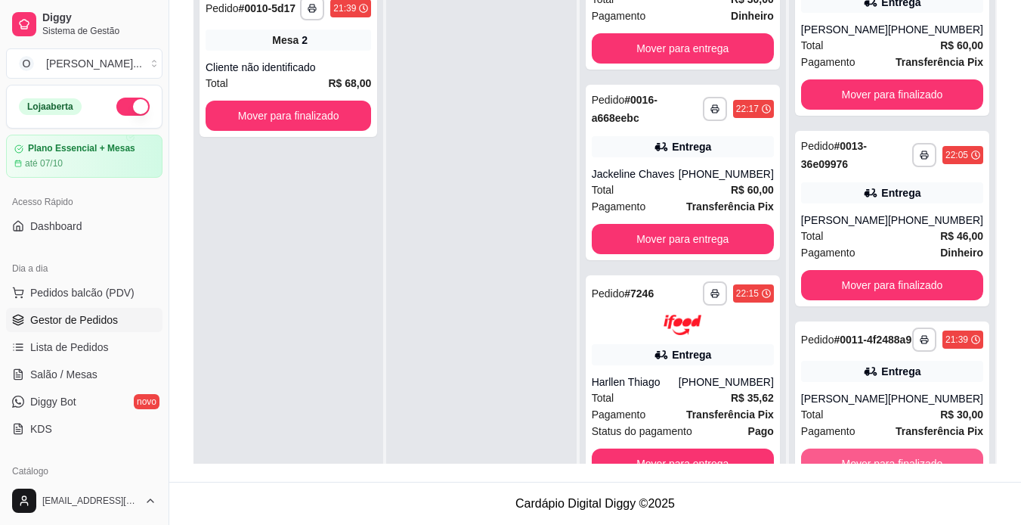
scroll to position [253, 0]
click at [912, 462] on button "Mover para finalizado" at bounding box center [892, 463] width 177 height 29
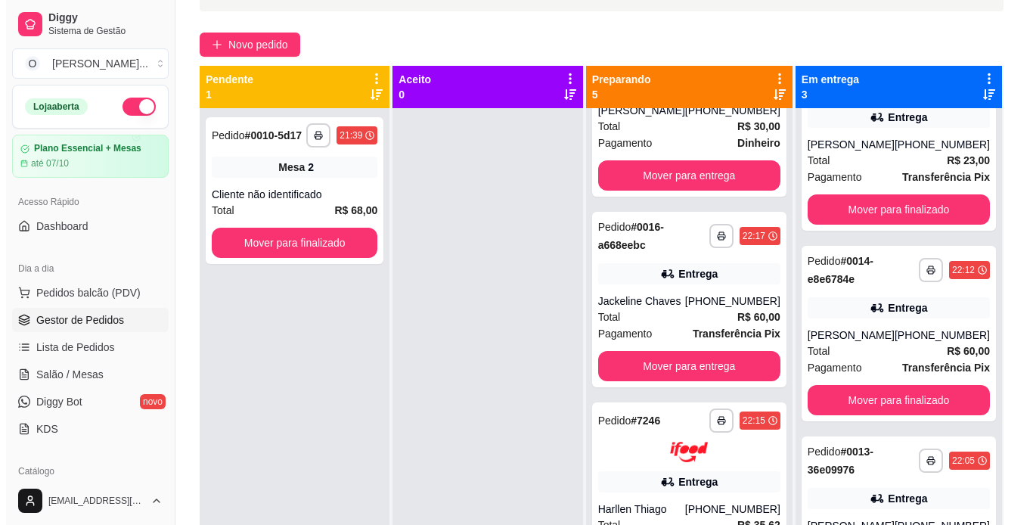
scroll to position [104, 0]
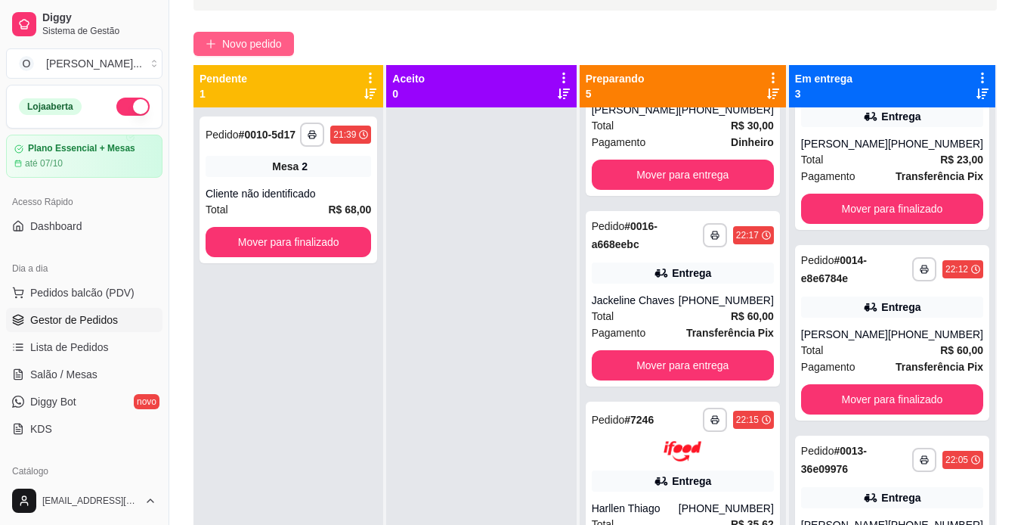
click at [259, 41] on span "Novo pedido" at bounding box center [252, 44] width 60 height 17
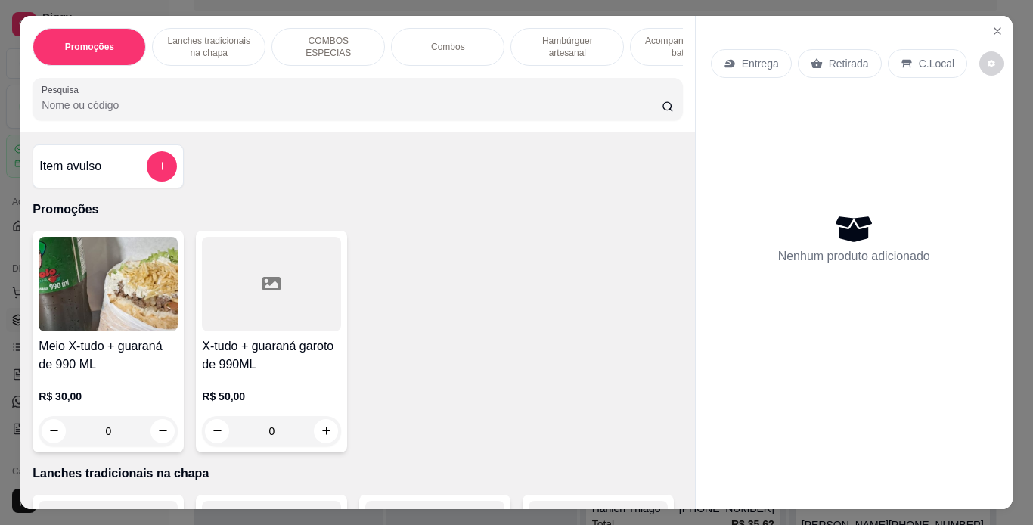
click at [816, 60] on div "Retirada" at bounding box center [840, 63] width 84 height 29
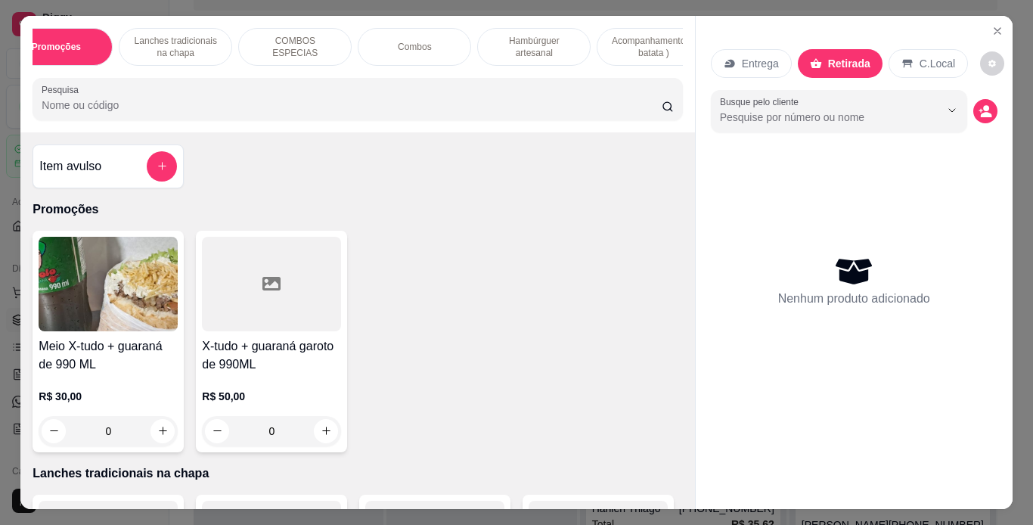
scroll to position [0, 37]
click at [531, 48] on p "Hambúrguer artesanal" at bounding box center [530, 47] width 88 height 24
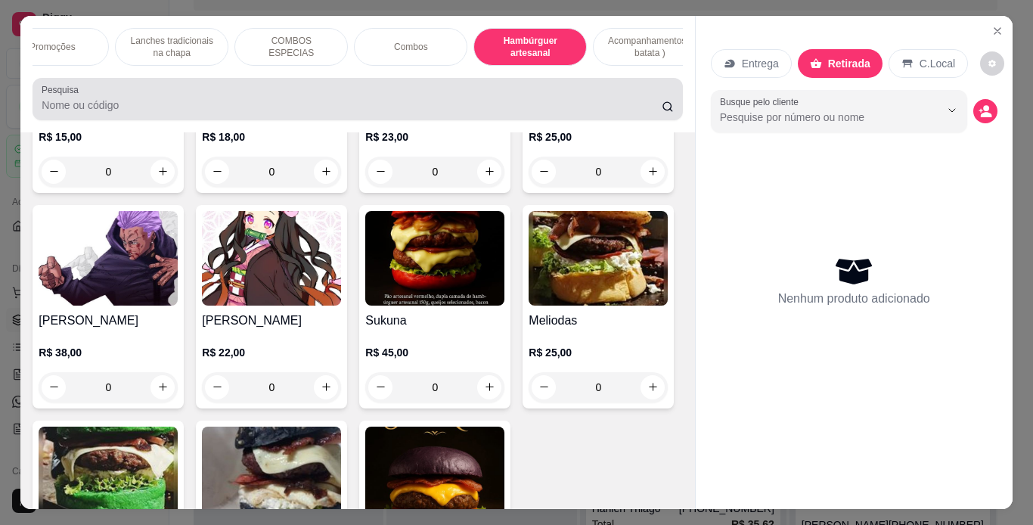
scroll to position [39, 0]
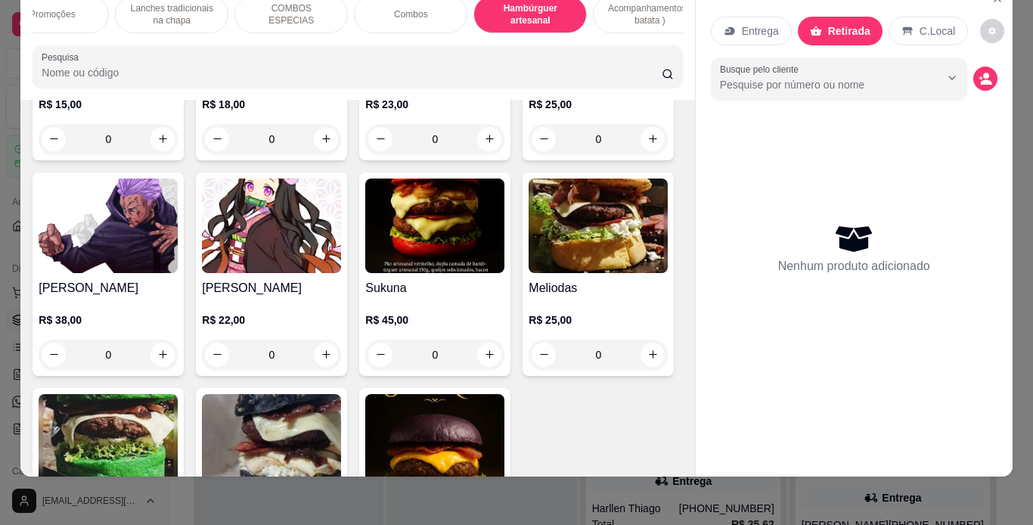
click at [476, 154] on div "0" at bounding box center [434, 139] width 139 height 30
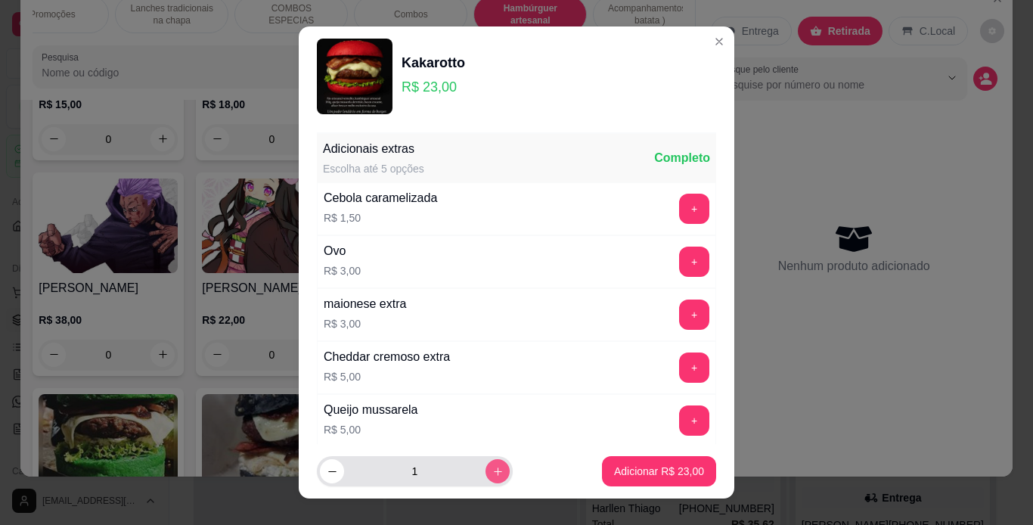
click at [492, 476] on icon "increase-product-quantity" at bounding box center [497, 471] width 11 height 11
type input "2"
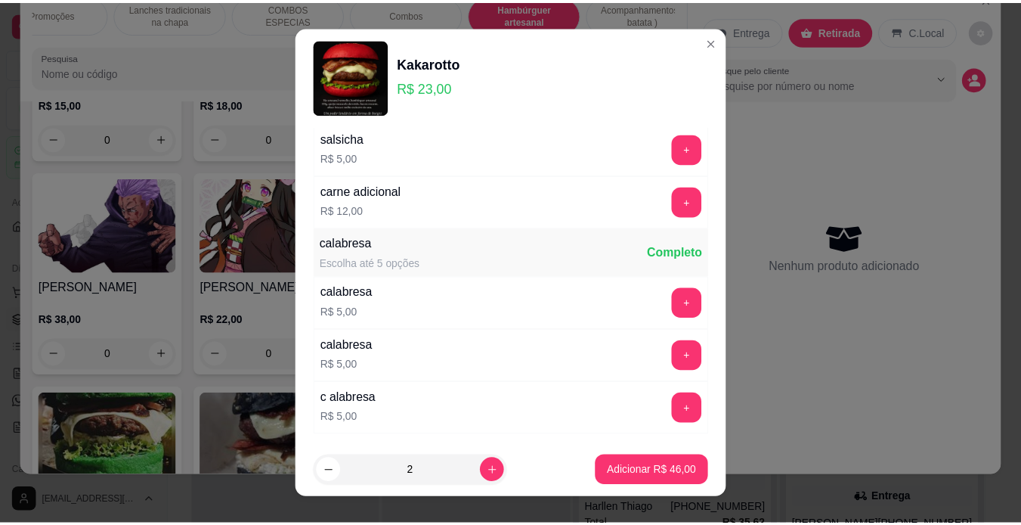
scroll to position [534, 0]
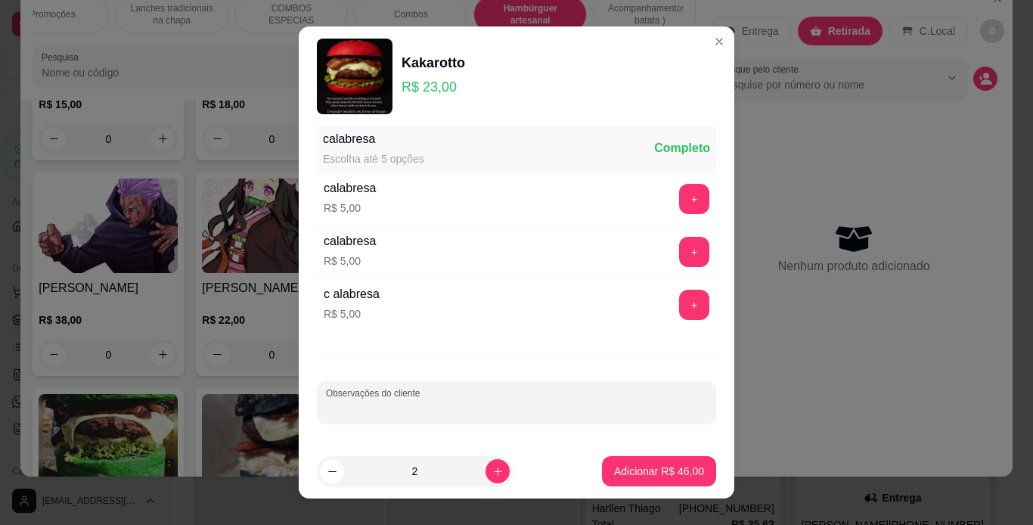
click at [602, 406] on input "Observações do cliente" at bounding box center [516, 408] width 381 height 15
type input "[PERSON_NAME]"
click at [614, 476] on p "Adicionar R$ 46,00" at bounding box center [659, 470] width 90 height 15
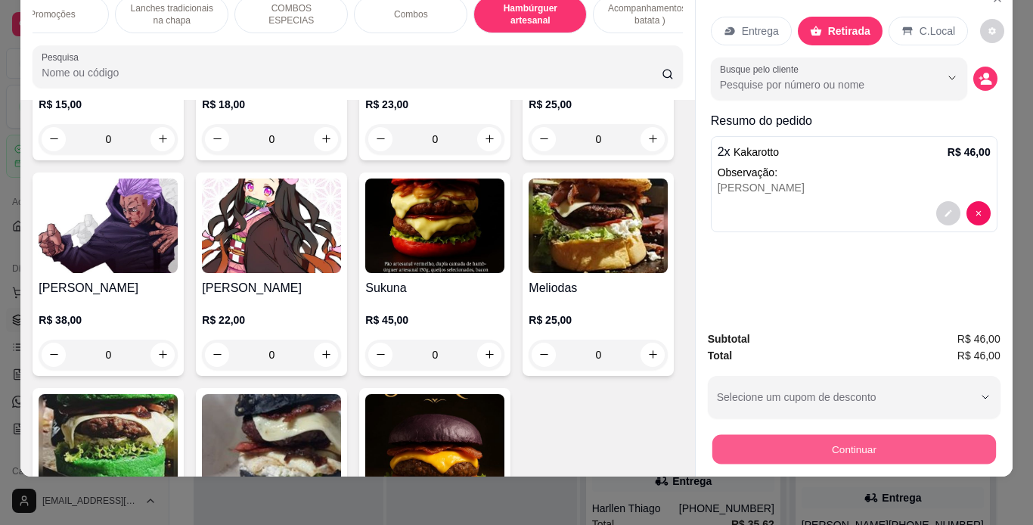
click at [909, 435] on button "Continuar" at bounding box center [853, 449] width 284 height 29
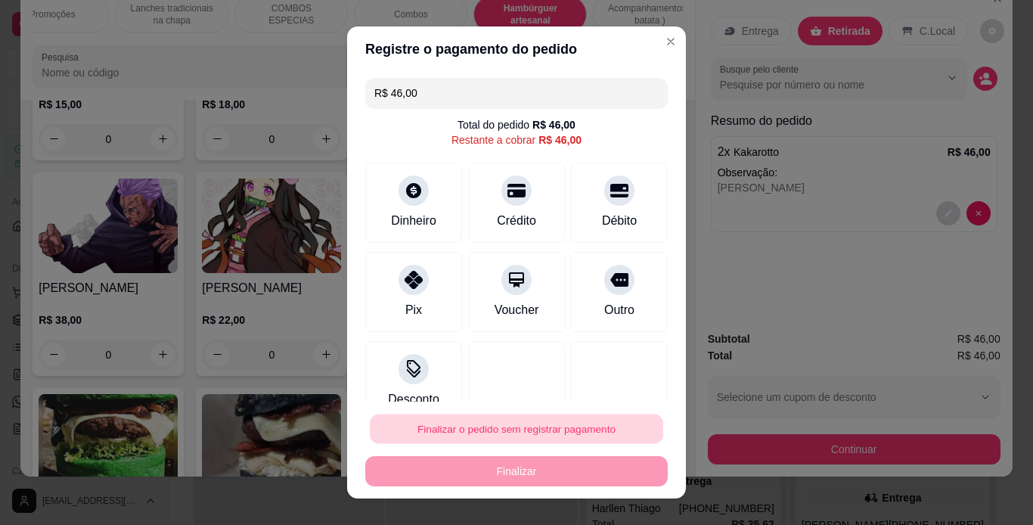
click at [547, 423] on button "Finalizar o pedido sem registrar pagamento" at bounding box center [516, 428] width 293 height 29
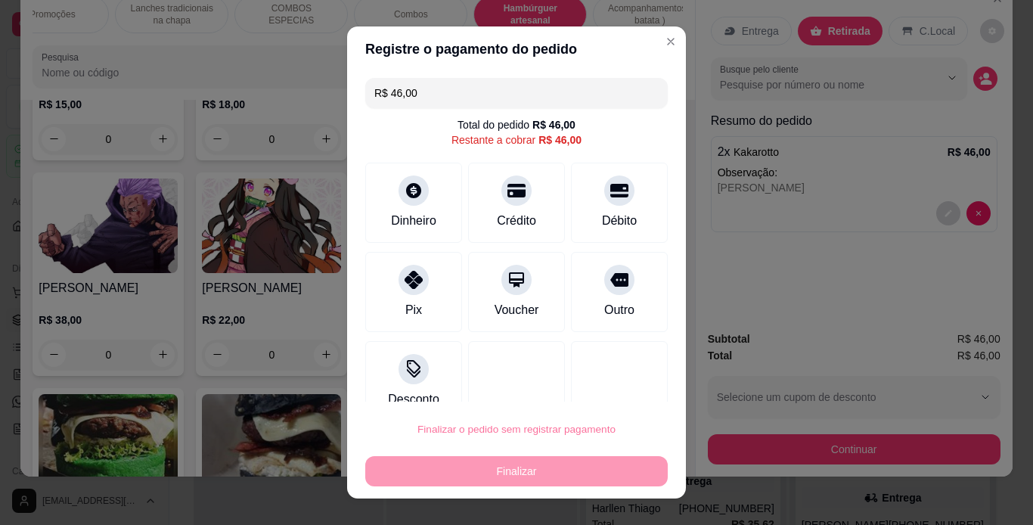
click at [611, 380] on button "Confirmar" at bounding box center [602, 385] width 54 height 23
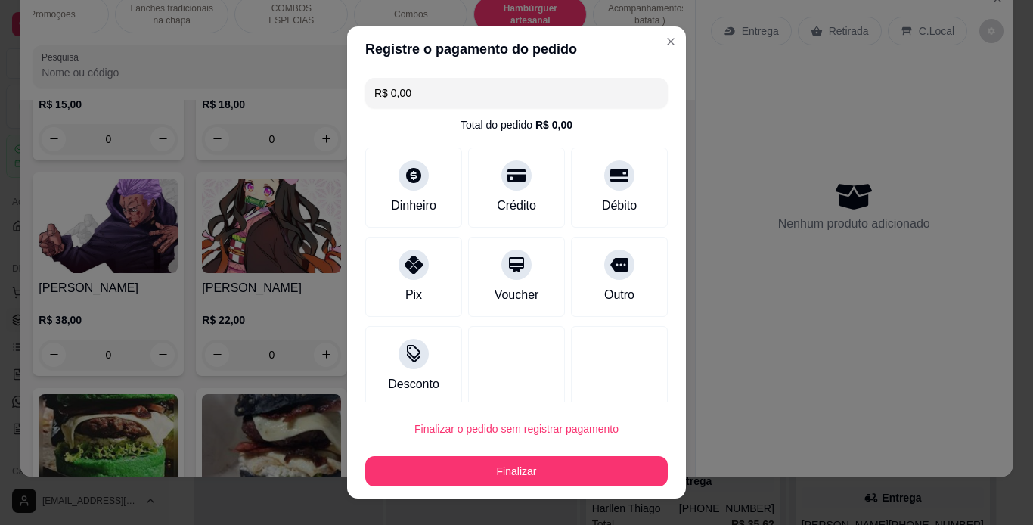
type input "R$ 0,00"
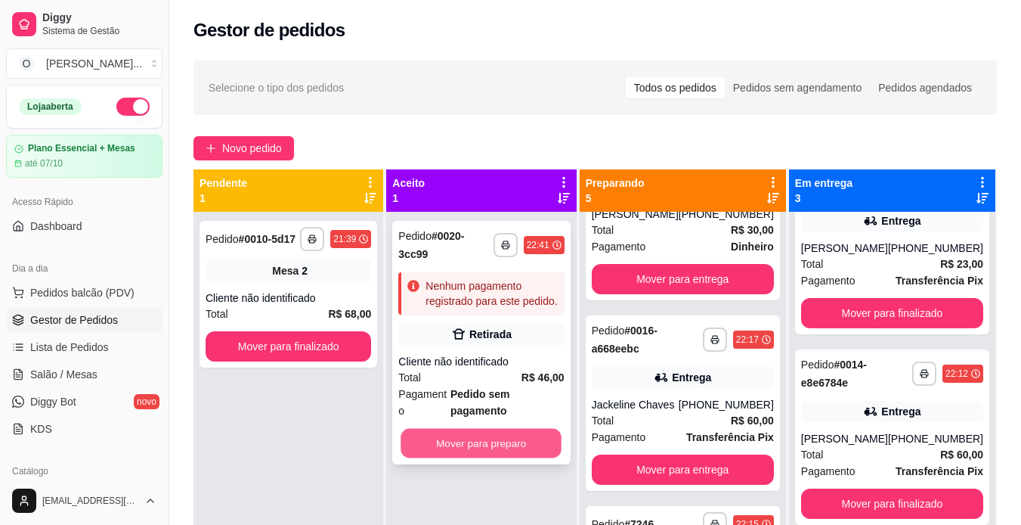
click at [497, 429] on button "Mover para preparo" at bounding box center [481, 443] width 161 height 29
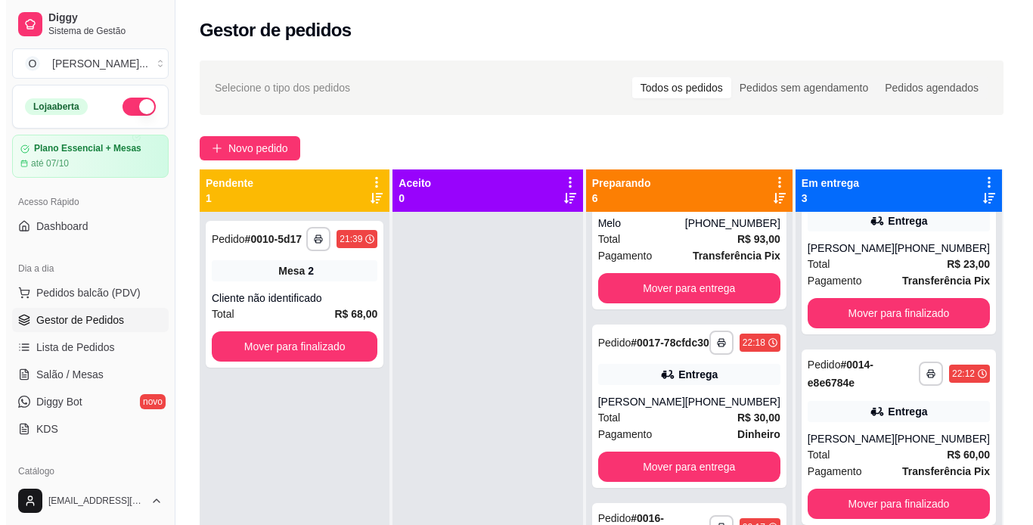
scroll to position [722, 0]
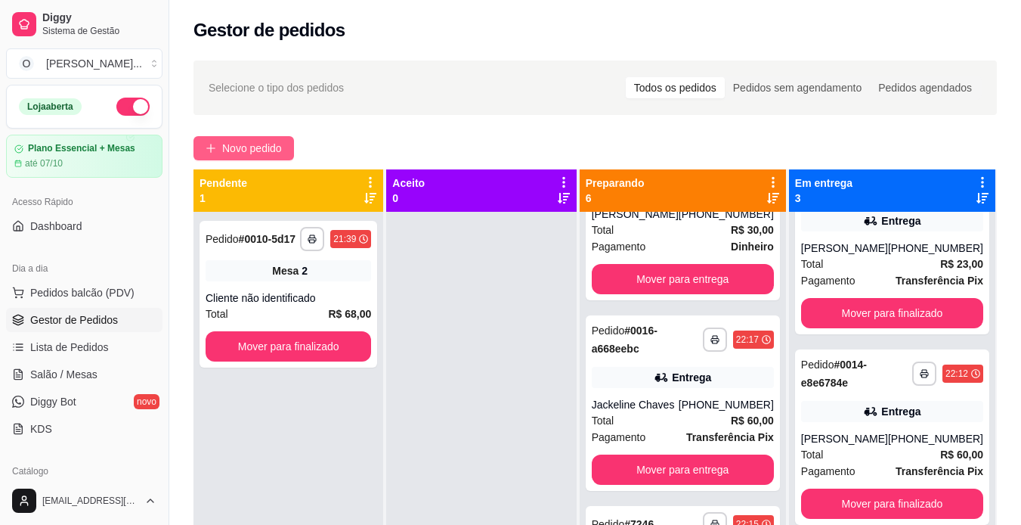
click at [262, 150] on span "Novo pedido" at bounding box center [252, 148] width 60 height 17
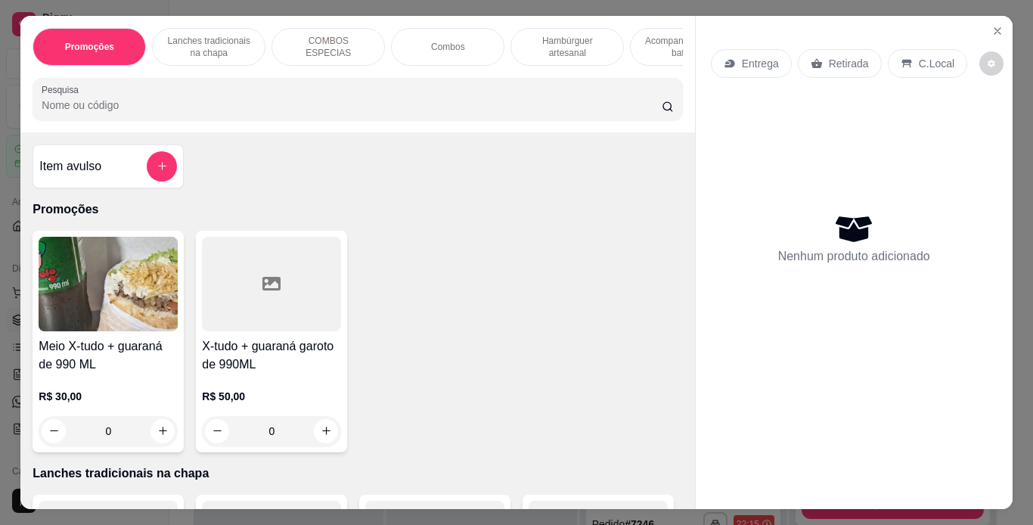
click at [829, 61] on p "Retirada" at bounding box center [849, 63] width 40 height 15
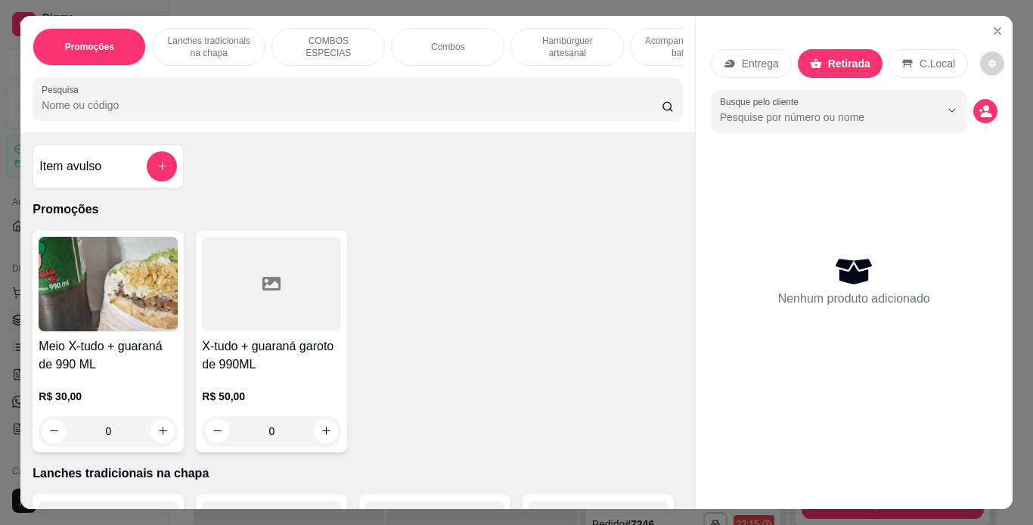
click at [550, 42] on p "Hambúrguer artesanal" at bounding box center [567, 47] width 88 height 24
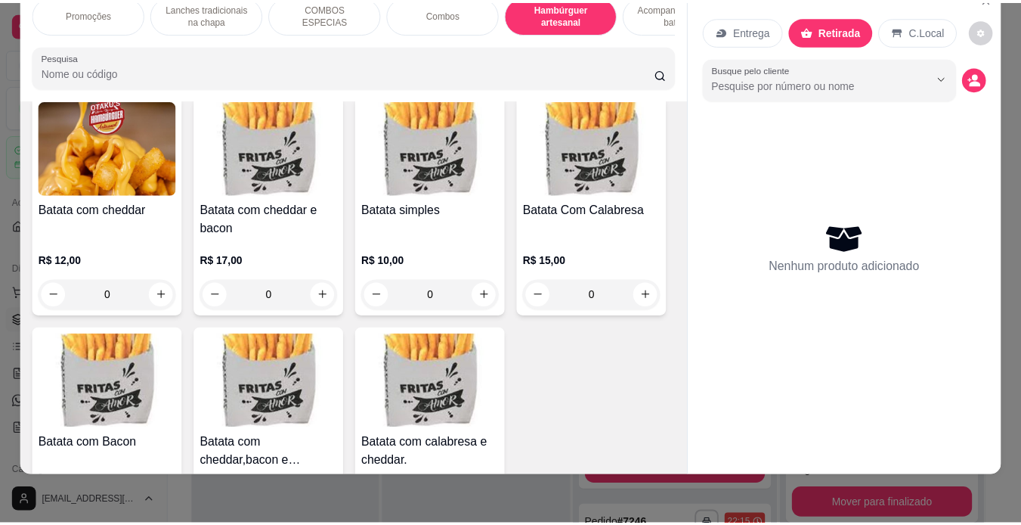
scroll to position [3356, 0]
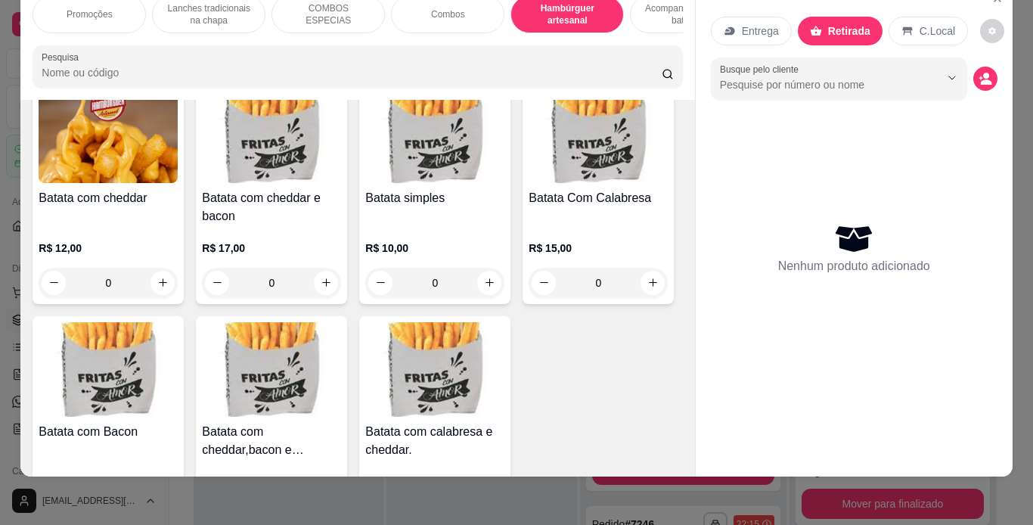
click at [365, 34] on div "0" at bounding box center [434, 19] width 139 height 30
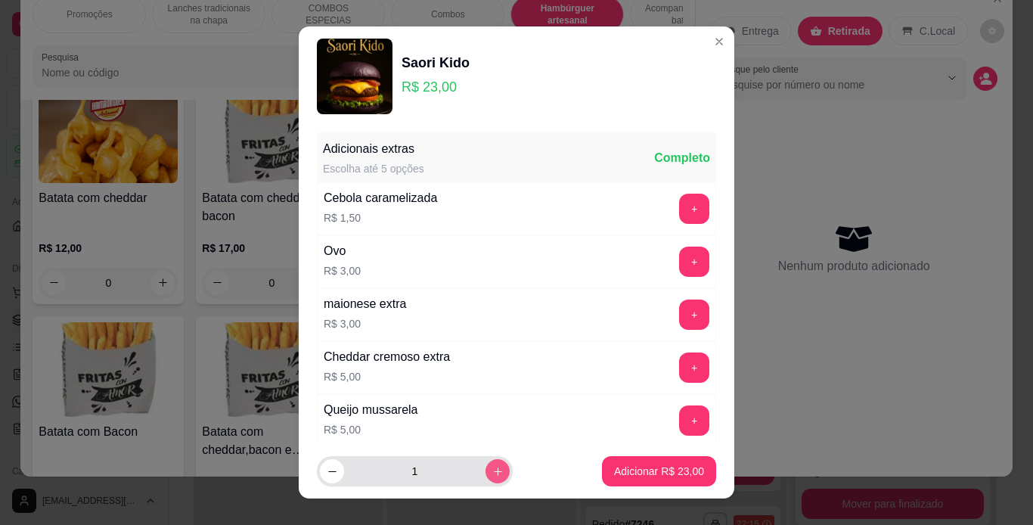
click at [492, 466] on icon "increase-product-quantity" at bounding box center [497, 471] width 11 height 11
type input "4"
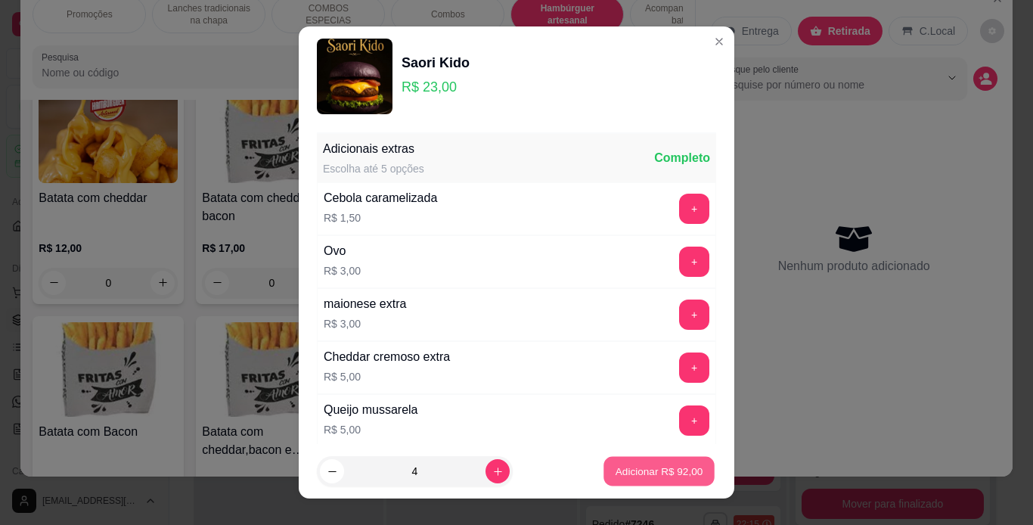
click at [635, 471] on p "Adicionar R$ 92,00" at bounding box center [659, 471] width 88 height 14
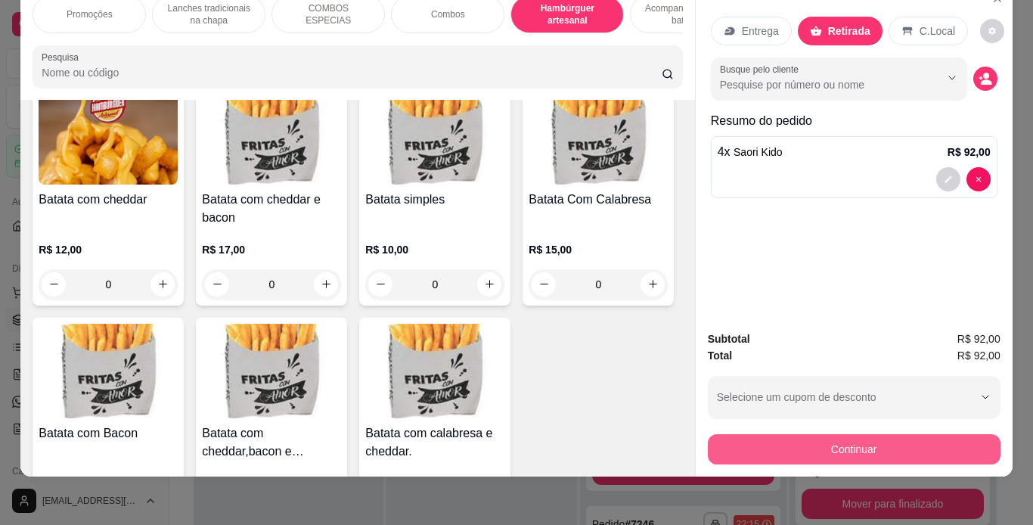
click at [839, 434] on button "Continuar" at bounding box center [854, 449] width 293 height 30
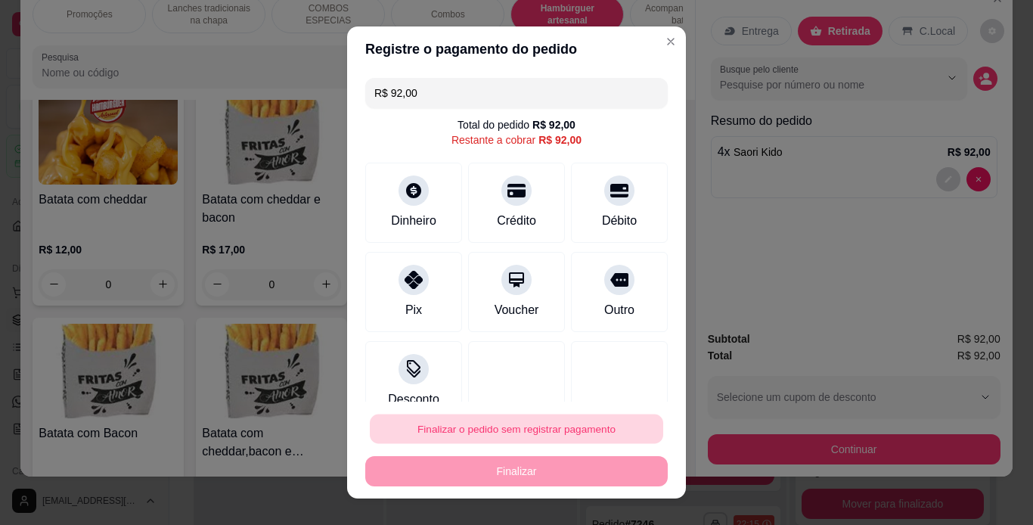
click at [564, 420] on button "Finalizar o pedido sem registrar pagamento" at bounding box center [516, 428] width 293 height 29
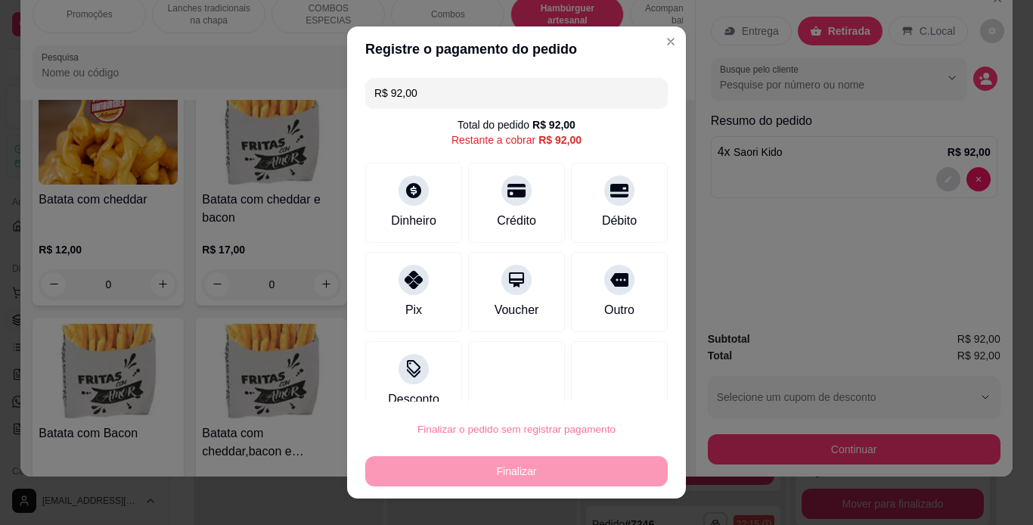
click at [589, 383] on button "Confirmar" at bounding box center [603, 385] width 56 height 23
type input "0"
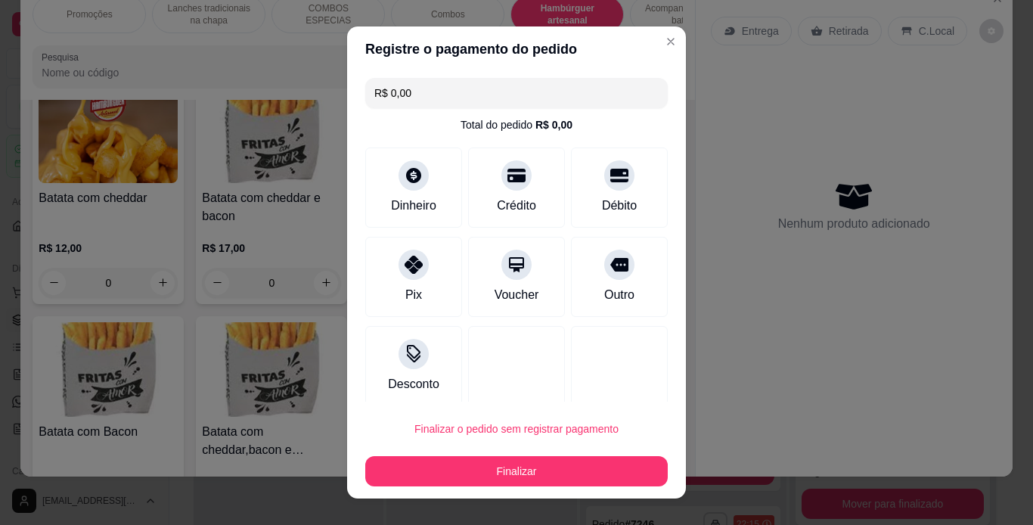
type input "R$ 0,00"
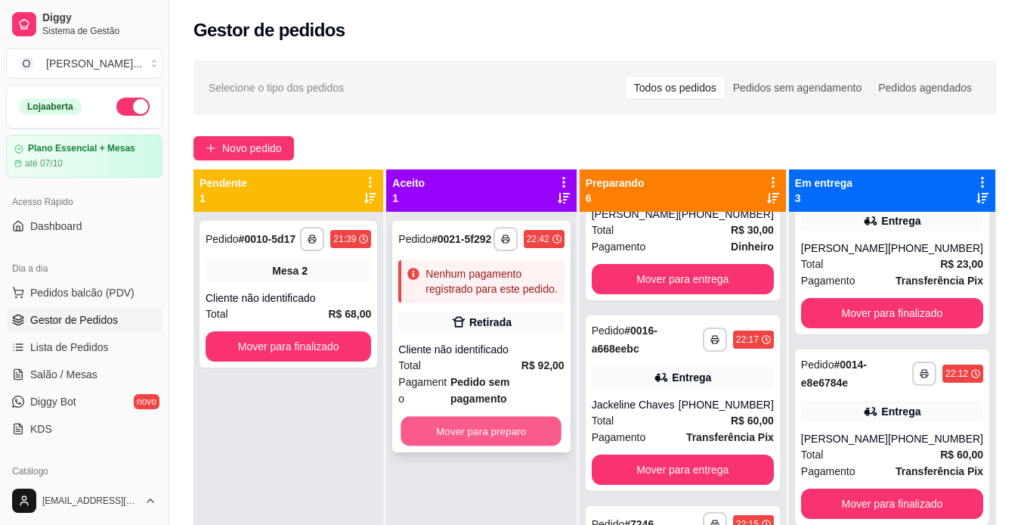
click at [494, 417] on button "Mover para preparo" at bounding box center [481, 431] width 161 height 29
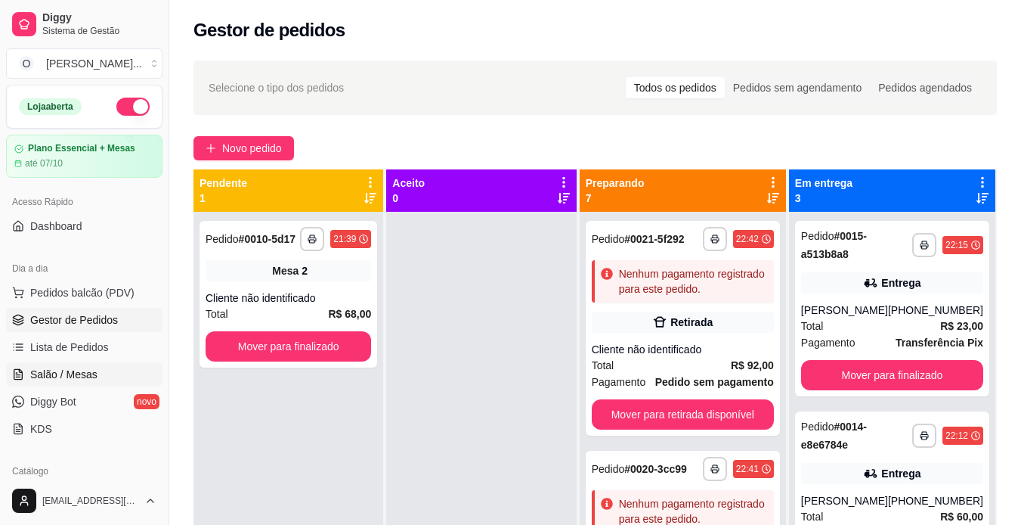
click at [93, 369] on span "Salão / Mesas" at bounding box center [63, 374] width 67 height 15
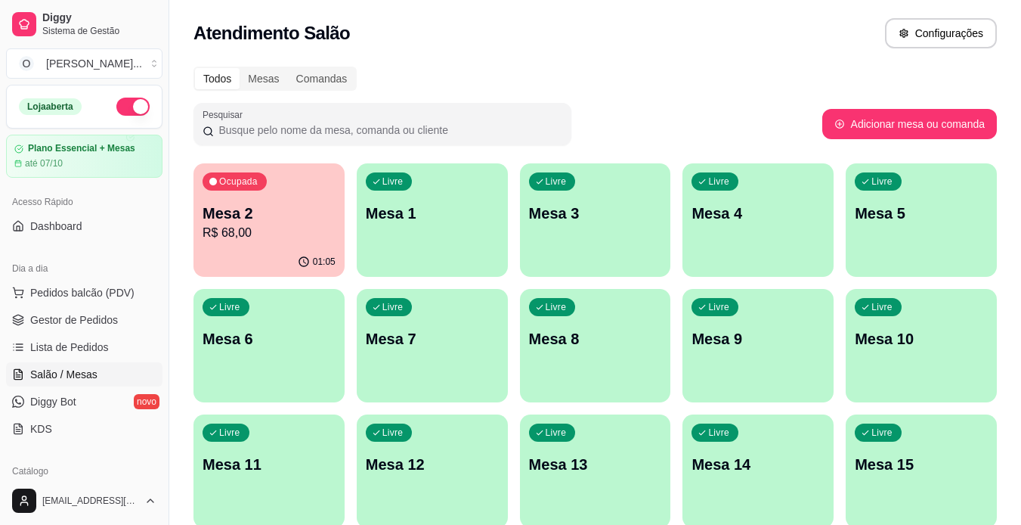
click at [409, 228] on div "Livre Mesa 1" at bounding box center [432, 210] width 151 height 95
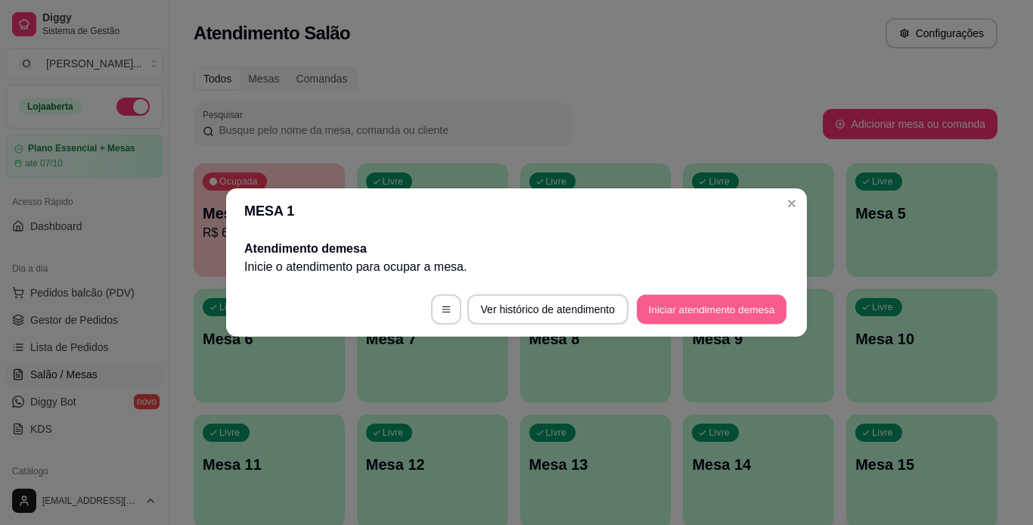
click at [689, 308] on button "Iniciar atendimento de mesa" at bounding box center [712, 309] width 150 height 29
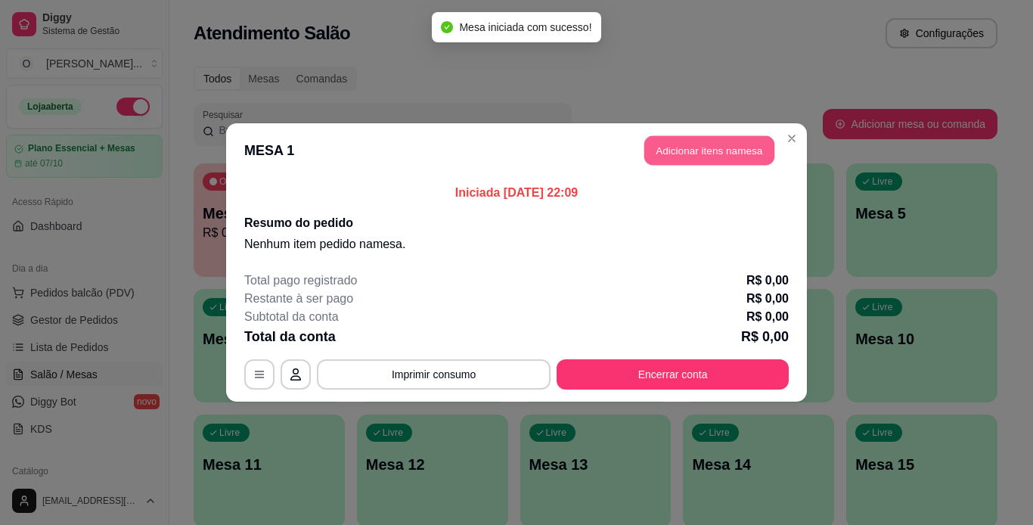
click at [677, 156] on button "Adicionar itens na mesa" at bounding box center [709, 150] width 130 height 29
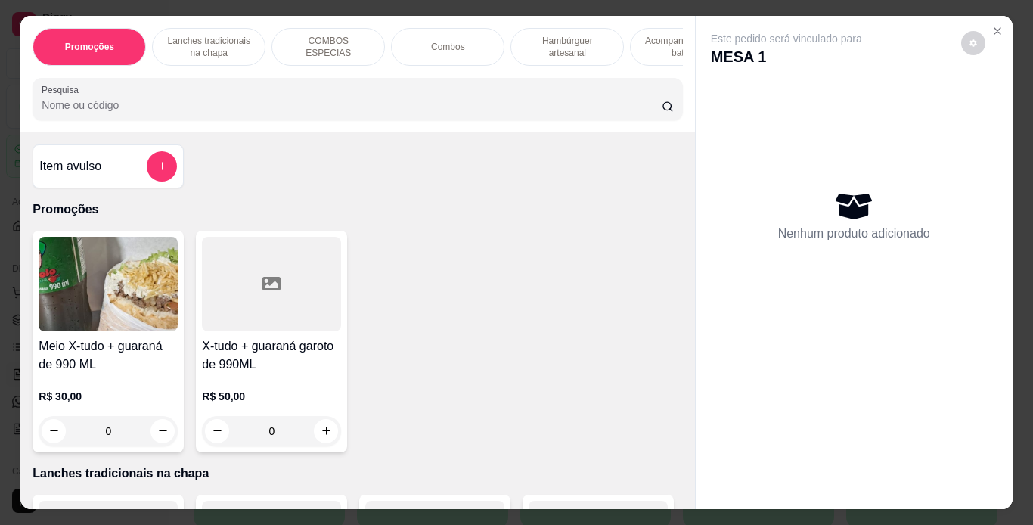
click at [467, 54] on div "Combos" at bounding box center [447, 47] width 113 height 38
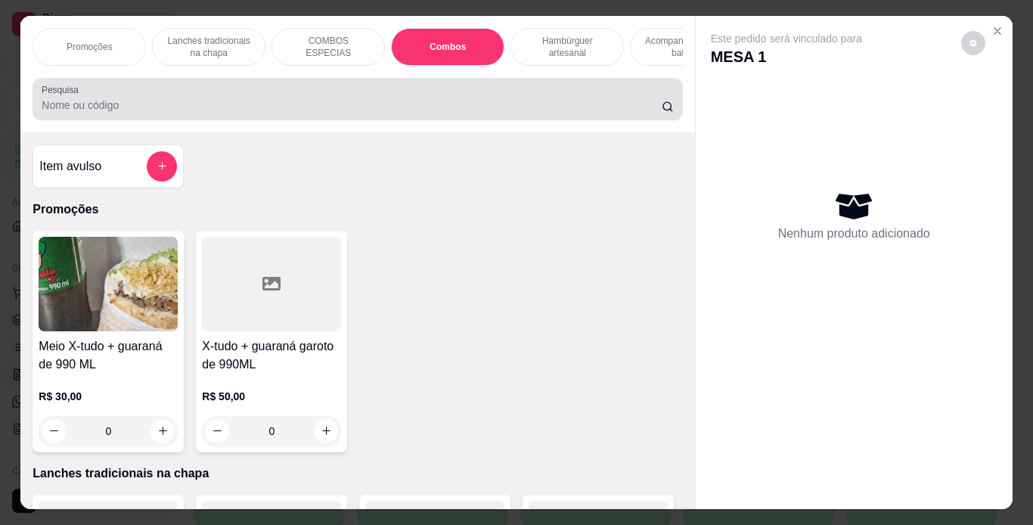
scroll to position [39, 0]
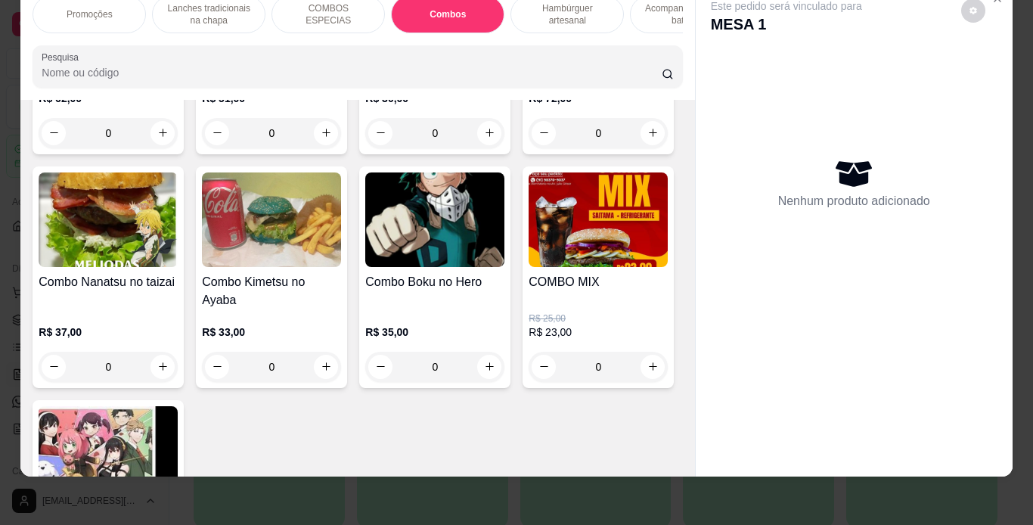
click at [481, 148] on div "0" at bounding box center [434, 133] width 139 height 30
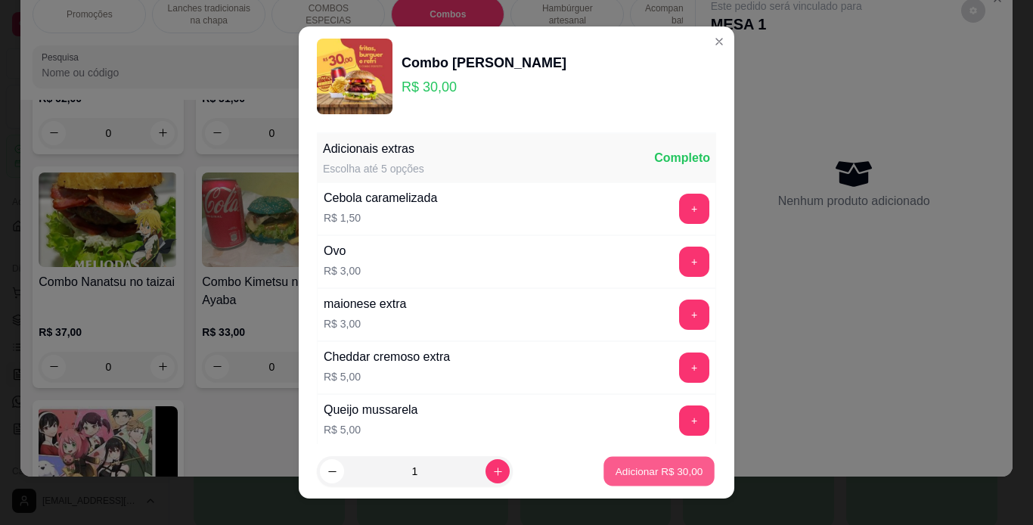
click at [615, 473] on p "Adicionar R$ 30,00" at bounding box center [659, 471] width 88 height 14
type input "1"
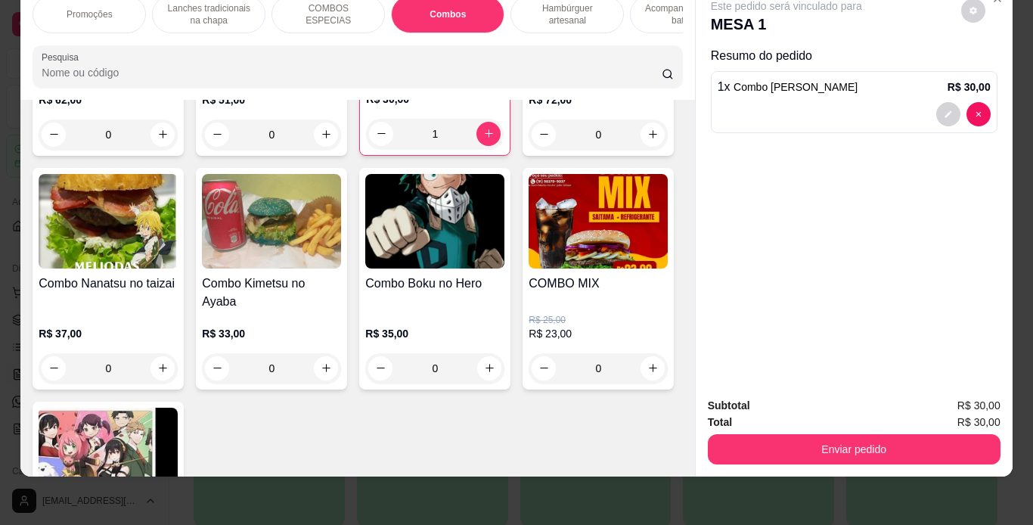
click at [551, 13] on p "Hambúrguer artesanal" at bounding box center [567, 14] width 88 height 24
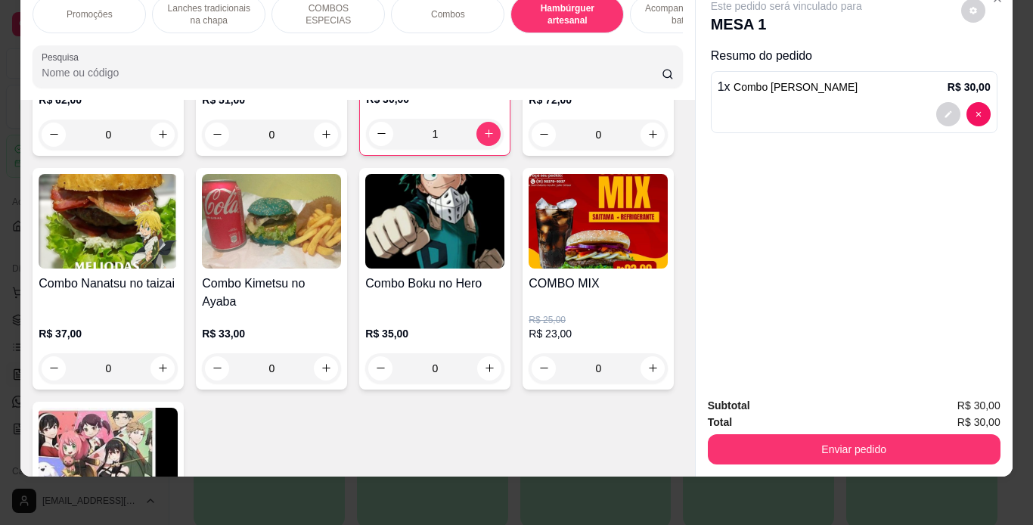
scroll to position [2806, 0]
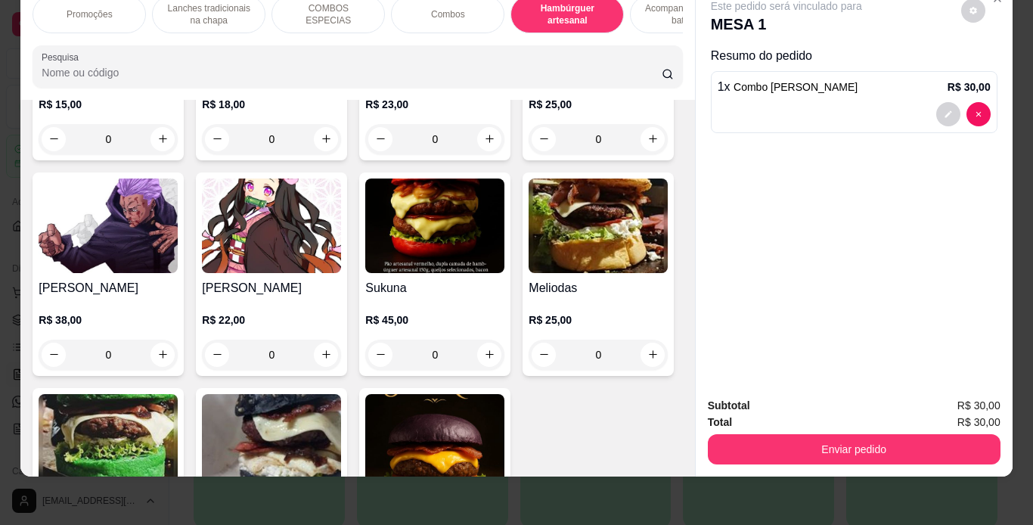
click at [312, 154] on div "0" at bounding box center [271, 139] width 139 height 30
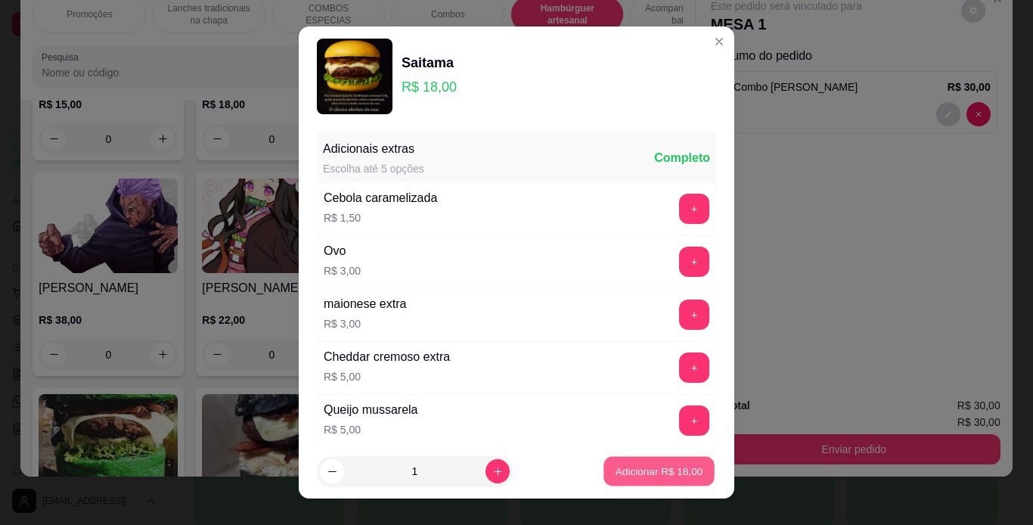
click at [645, 475] on p "Adicionar R$ 18,00" at bounding box center [659, 471] width 88 height 14
type input "1"
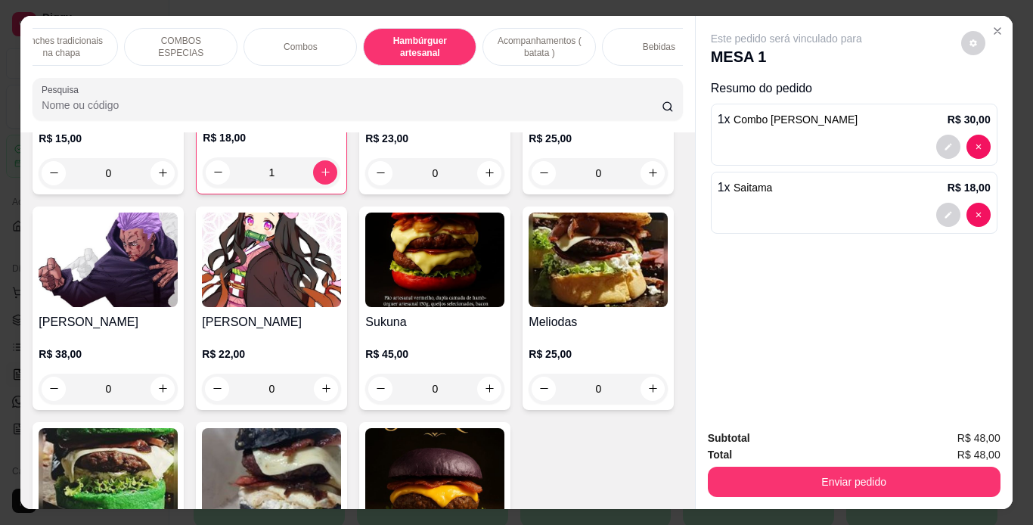
scroll to position [0, 148]
click at [634, 28] on div "Bebidas" at bounding box center [657, 47] width 113 height 38
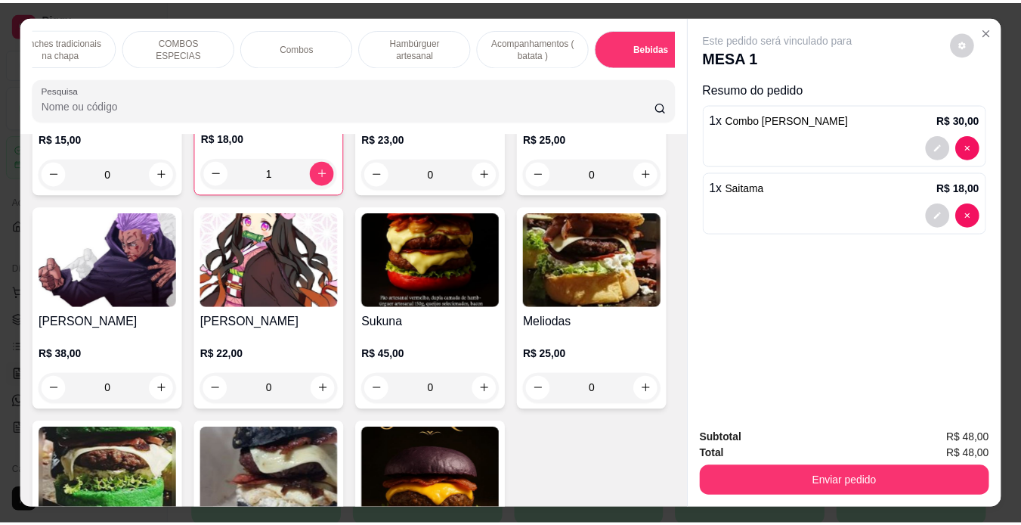
scroll to position [39, 0]
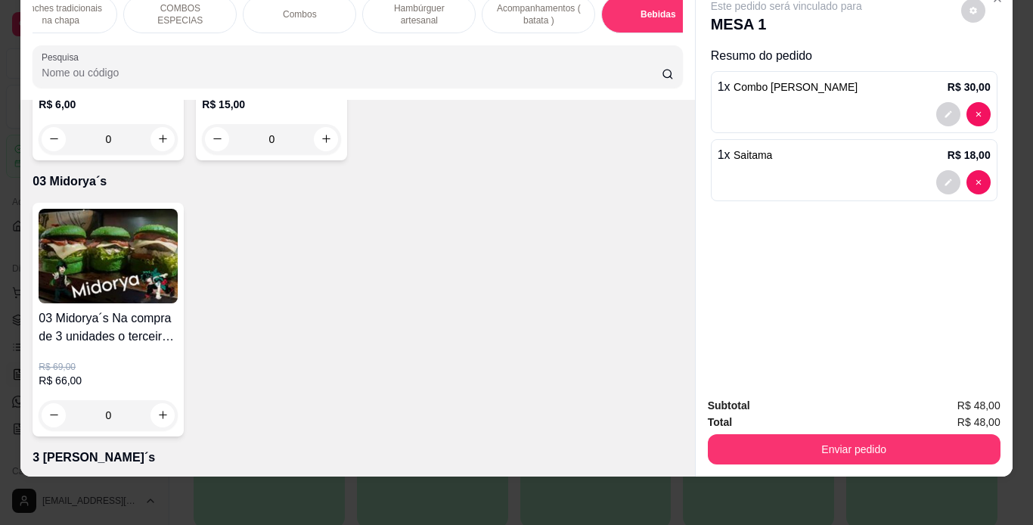
type input "1"
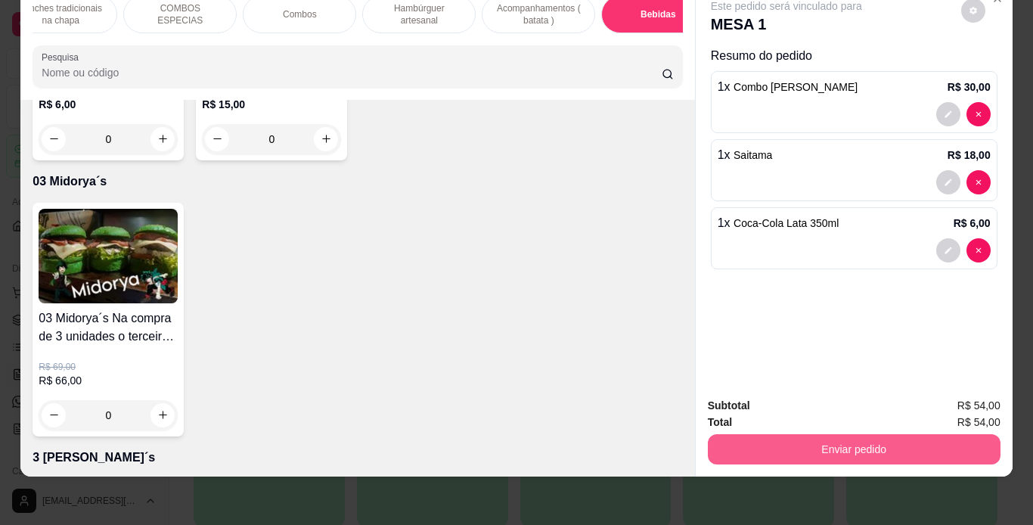
click at [831, 438] on button "Enviar pedido" at bounding box center [854, 449] width 293 height 30
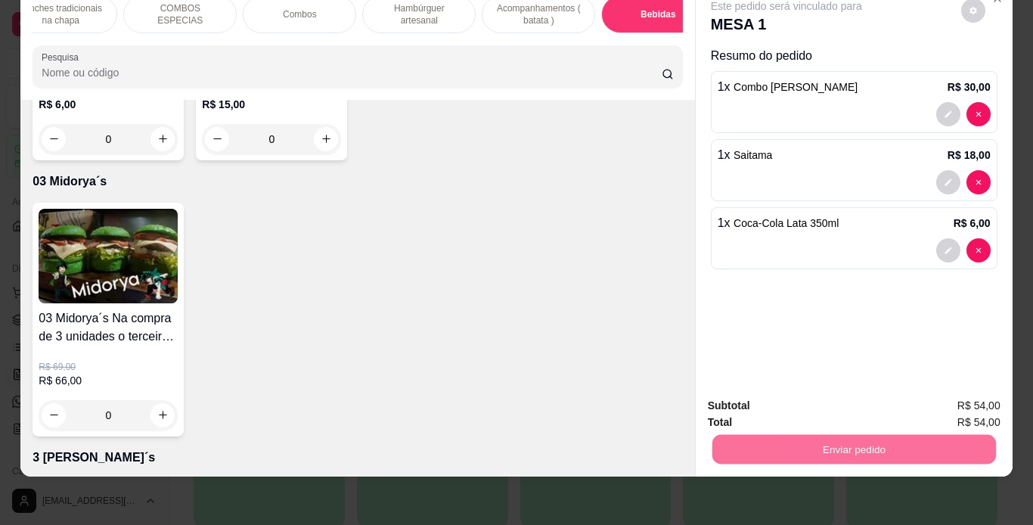
click at [816, 398] on button "Não registrar e enviar pedido" at bounding box center [803, 400] width 153 height 28
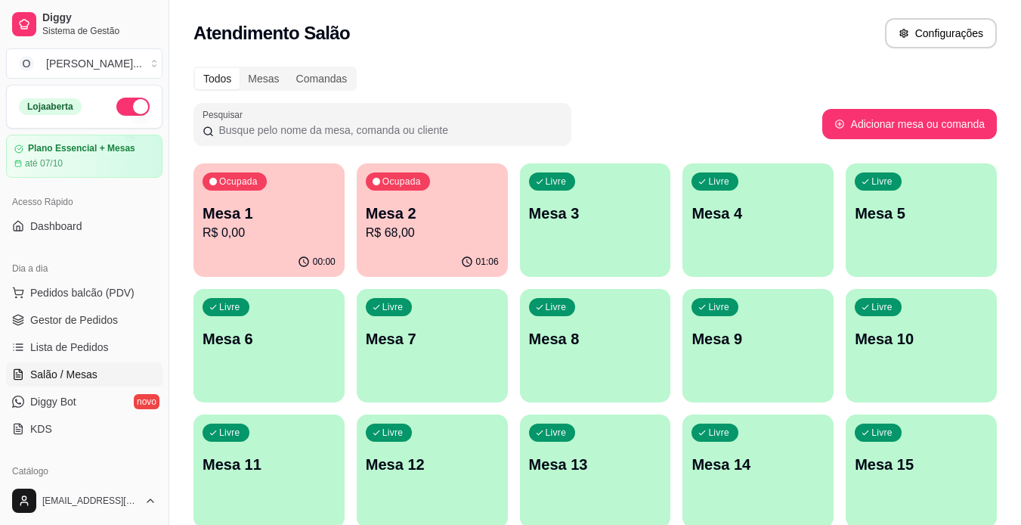
click at [273, 230] on p "R$ 0,00" at bounding box center [269, 233] width 133 height 18
click at [121, 314] on link "Gestor de Pedidos" at bounding box center [84, 320] width 156 height 24
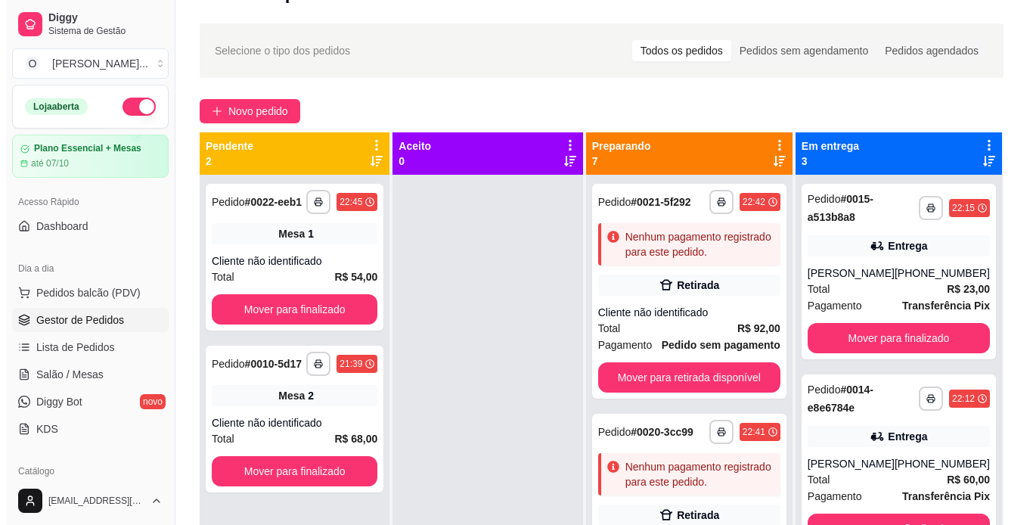
scroll to position [68, 0]
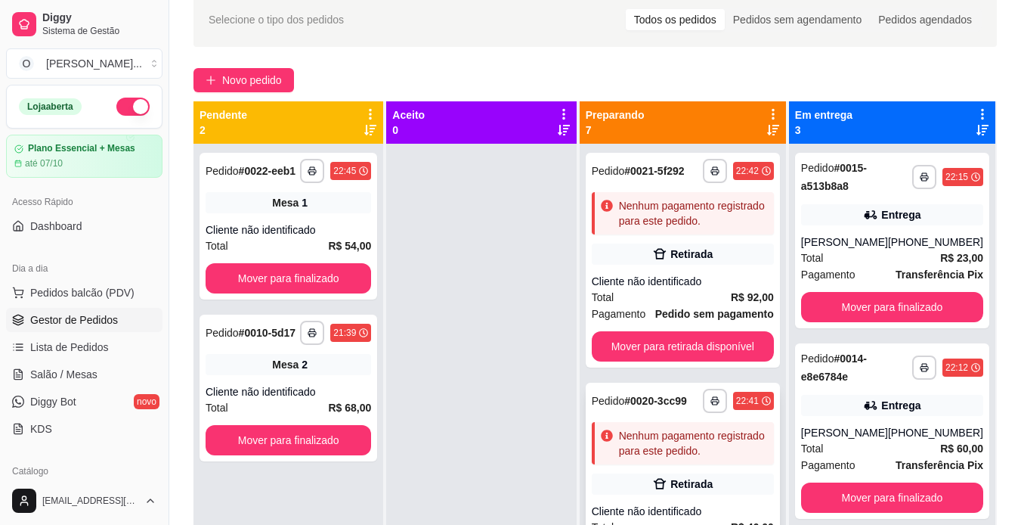
click at [674, 453] on div "Nenhum pagamento registrado para este pedido." at bounding box center [693, 443] width 149 height 30
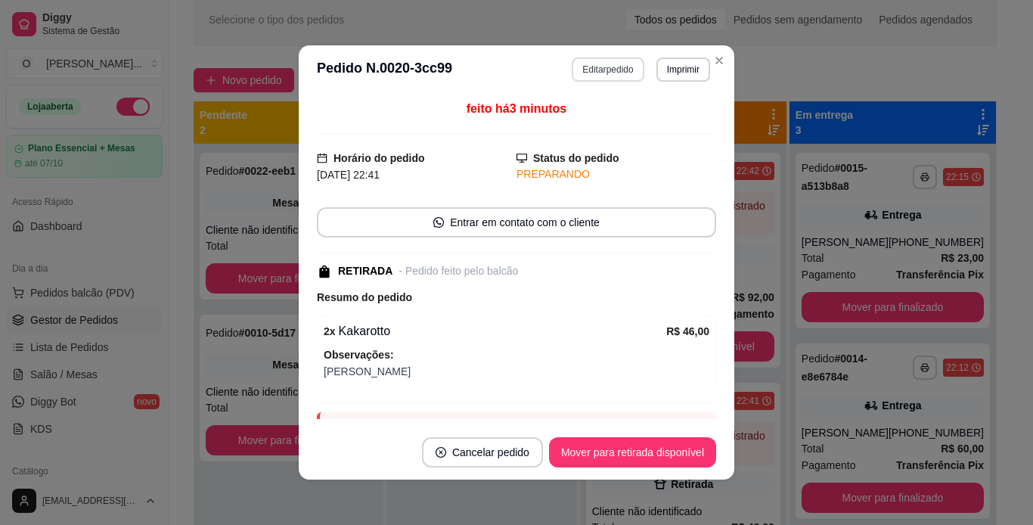
click at [590, 73] on button "Editar pedido" at bounding box center [608, 69] width 72 height 24
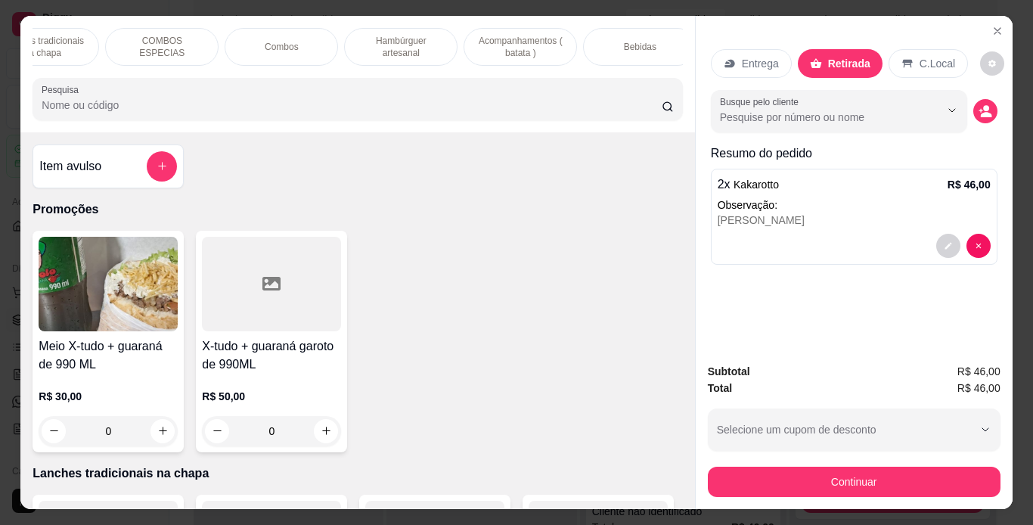
scroll to position [0, 172]
click at [527, 42] on p "Acompanhamentos ( batata )" at bounding box center [515, 47] width 88 height 24
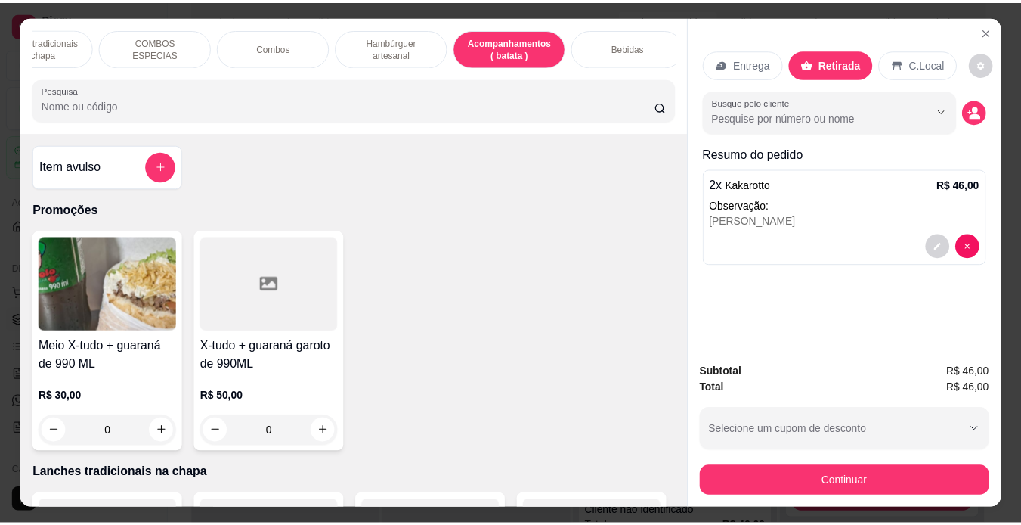
scroll to position [39, 0]
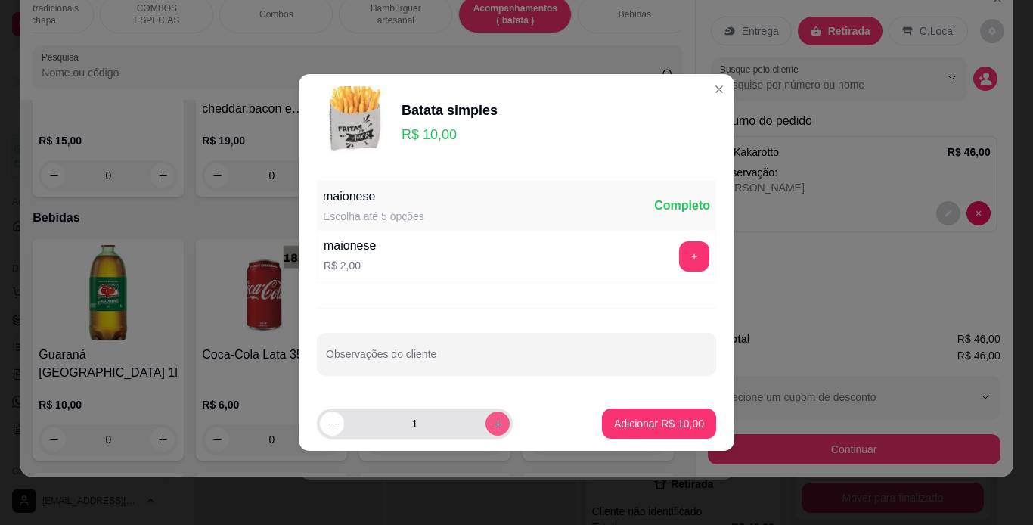
click at [492, 424] on icon "increase-product-quantity" at bounding box center [497, 423] width 11 height 11
type input "2"
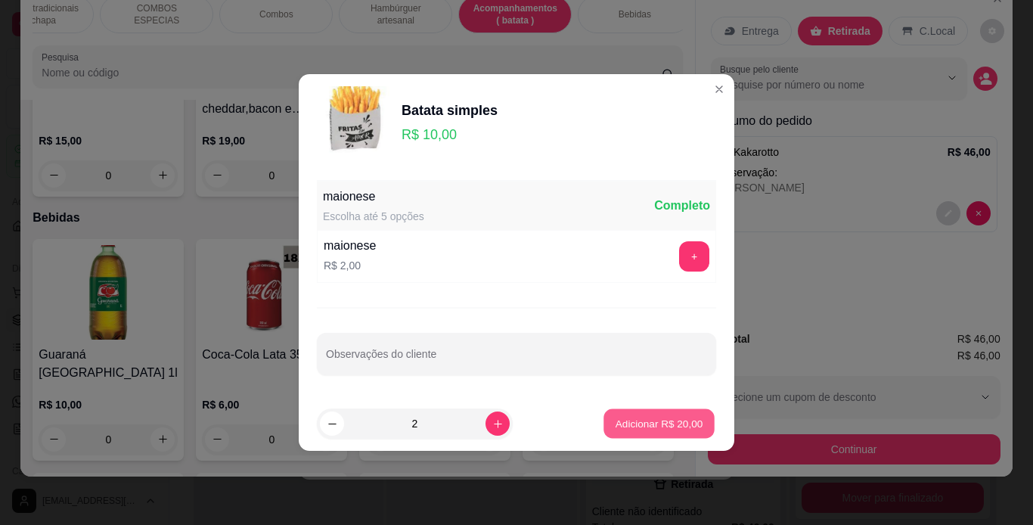
click at [641, 415] on button "Adicionar R$ 20,00" at bounding box center [658, 423] width 111 height 29
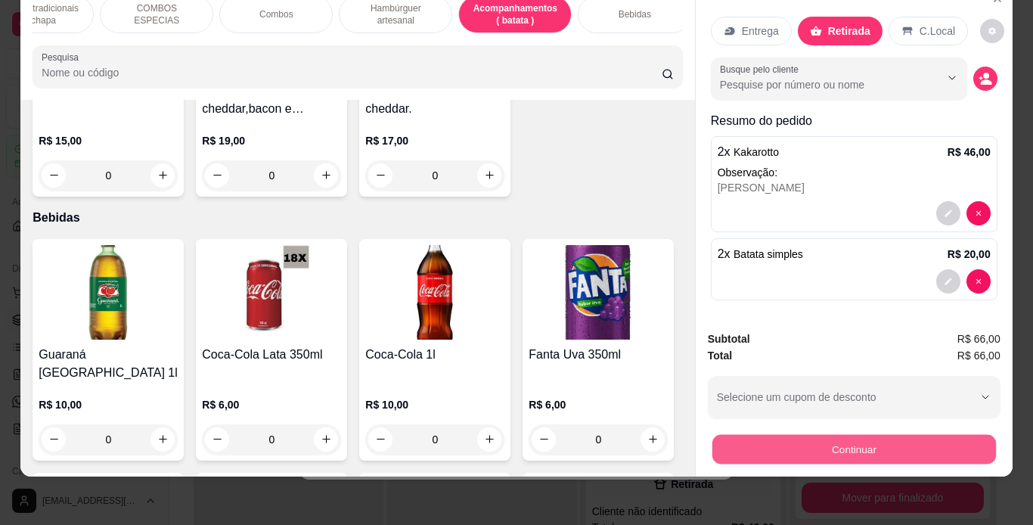
click at [771, 435] on button "Continuar" at bounding box center [853, 449] width 284 height 29
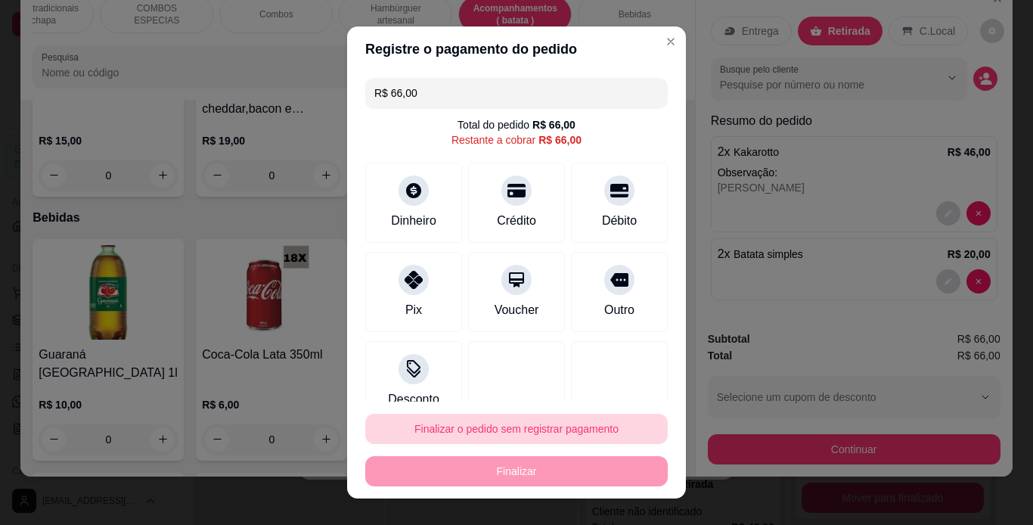
click at [503, 423] on button "Finalizar o pedido sem registrar pagamento" at bounding box center [516, 429] width 302 height 30
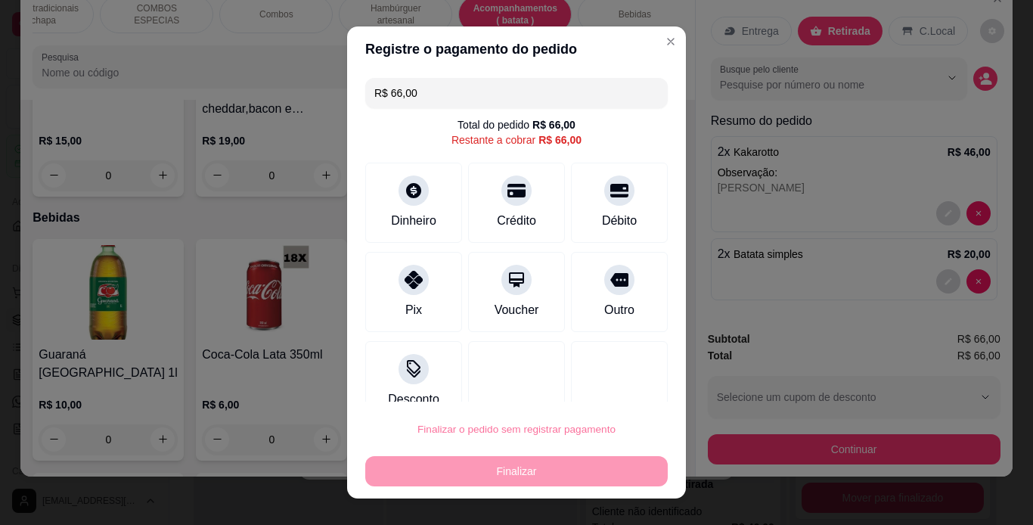
click at [589, 383] on button "Confirmar" at bounding box center [603, 385] width 56 height 23
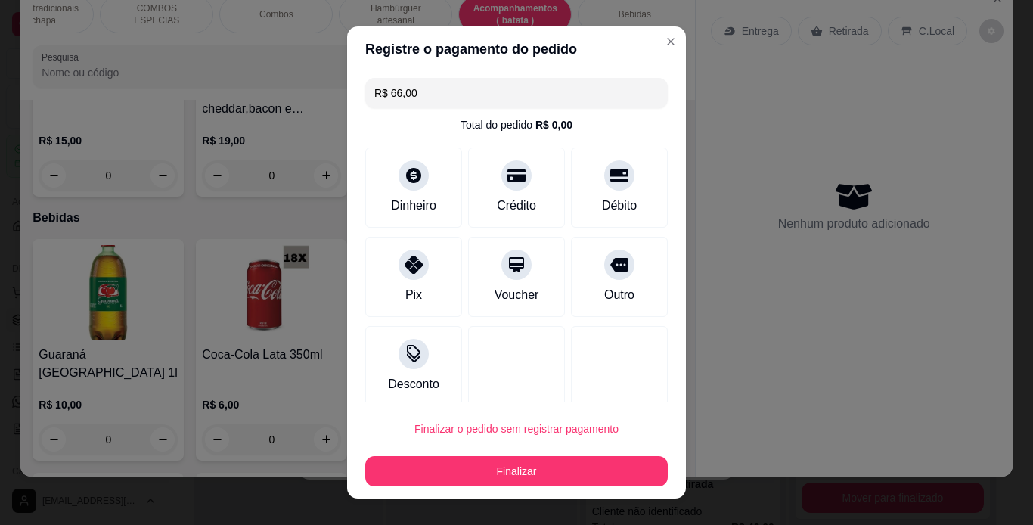
type input "0"
type input "R$ 0,00"
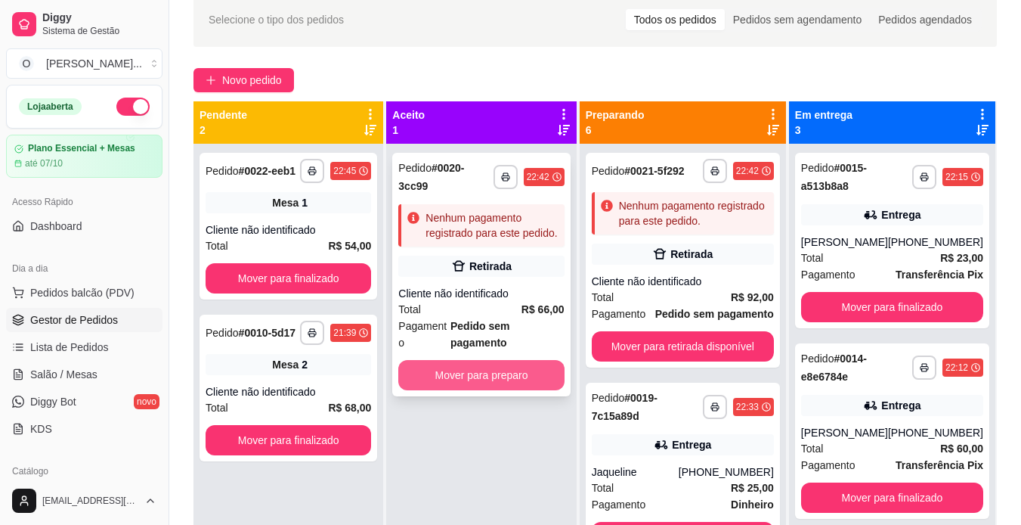
click at [485, 360] on button "Mover para preparo" at bounding box center [481, 375] width 166 height 30
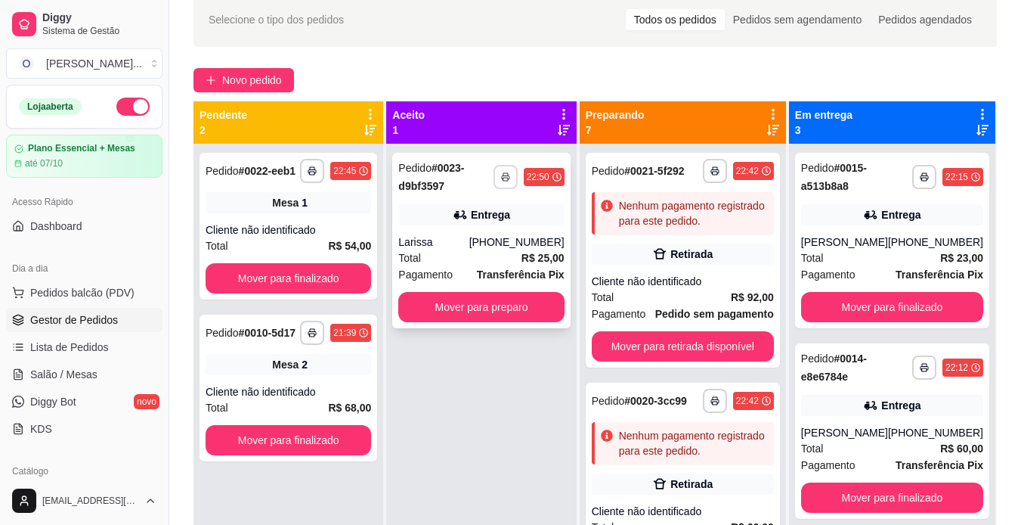
click at [513, 172] on button "button" at bounding box center [506, 177] width 24 height 24
click at [485, 229] on button "IMPRESSORA" at bounding box center [472, 229] width 106 height 23
click at [497, 295] on button "Mover para preparo" at bounding box center [481, 307] width 161 height 29
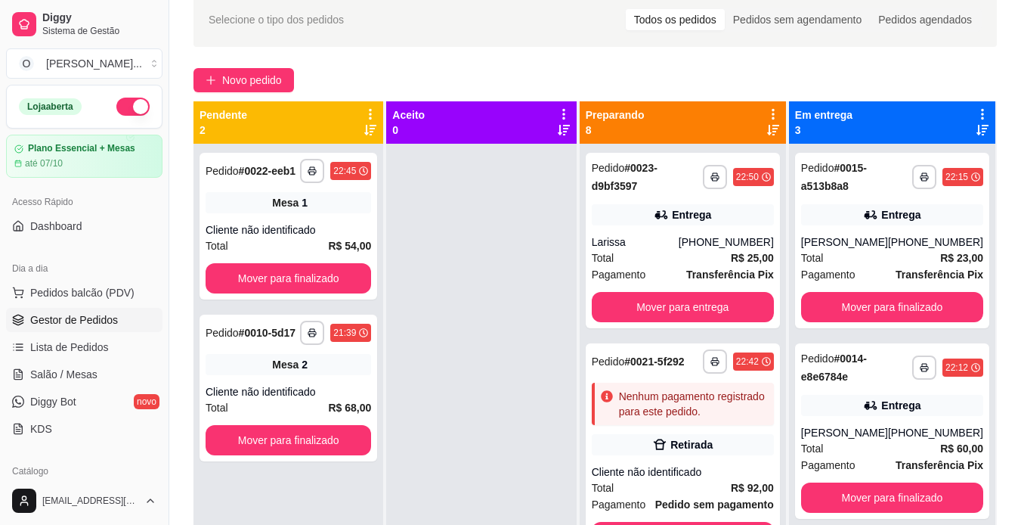
click at [497, 295] on div at bounding box center [481, 406] width 190 height 525
click at [714, 367] on button "button" at bounding box center [714, 360] width 23 height 23
click at [668, 417] on button "IMPRESSORA" at bounding box center [666, 413] width 106 height 23
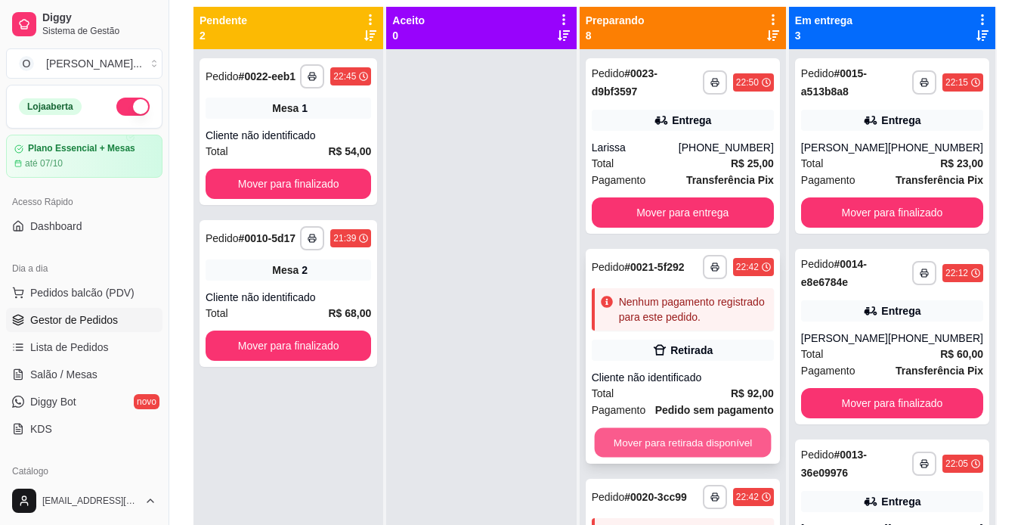
click at [710, 440] on button "Mover para retirada disponível" at bounding box center [682, 442] width 177 height 29
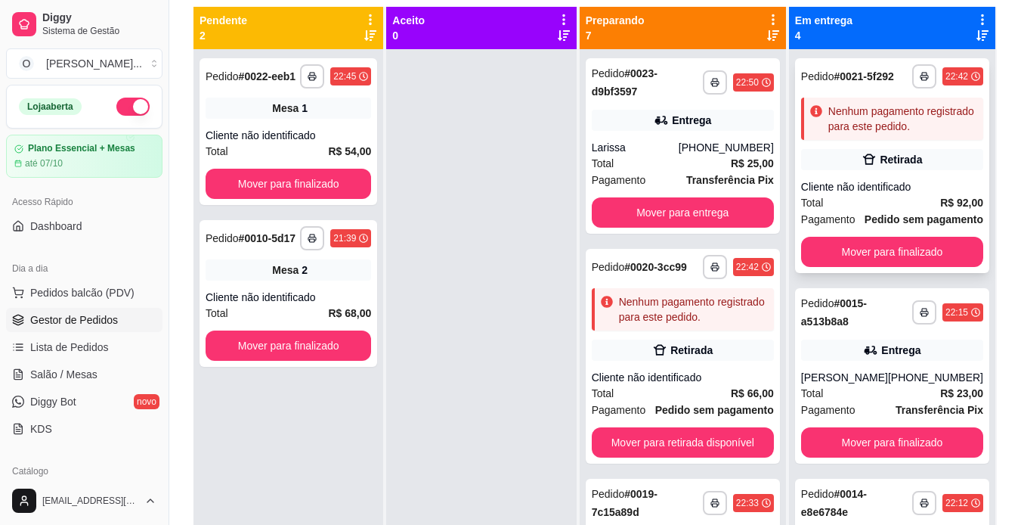
click at [901, 134] on div "Nenhum pagamento registrado para este pedido." at bounding box center [903, 119] width 149 height 30
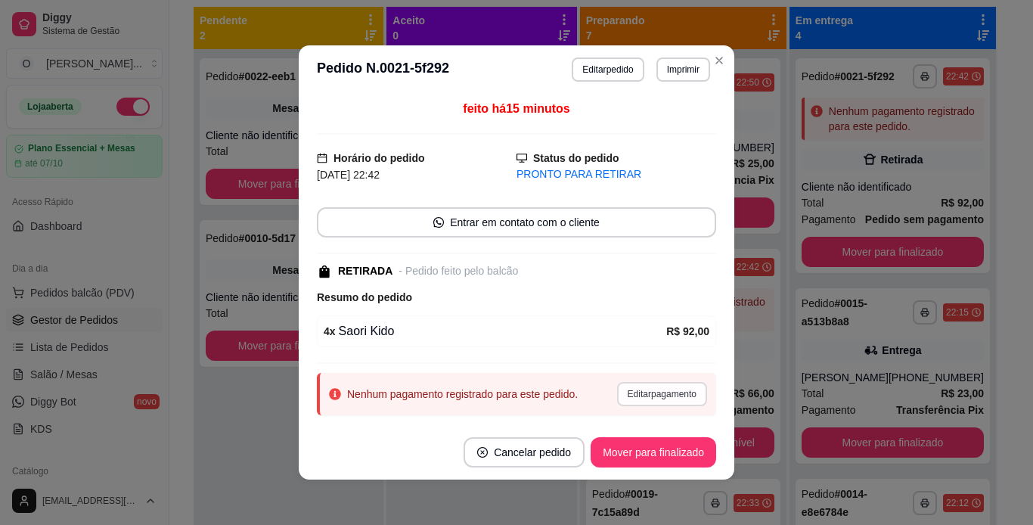
click at [617, 396] on button "Editar pagamento" at bounding box center [662, 394] width 90 height 24
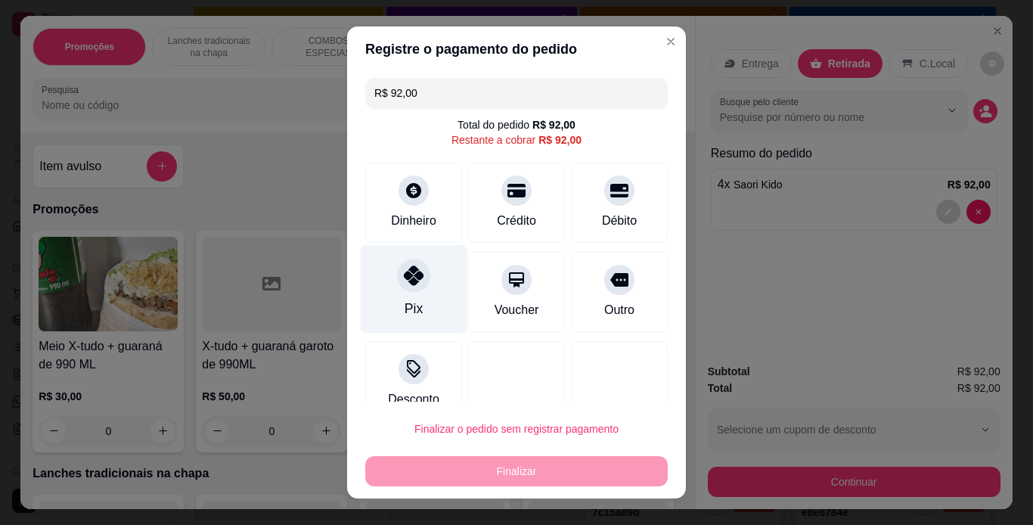
click at [408, 302] on div "Pix" at bounding box center [413, 309] width 18 height 20
type input "R$ 0,00"
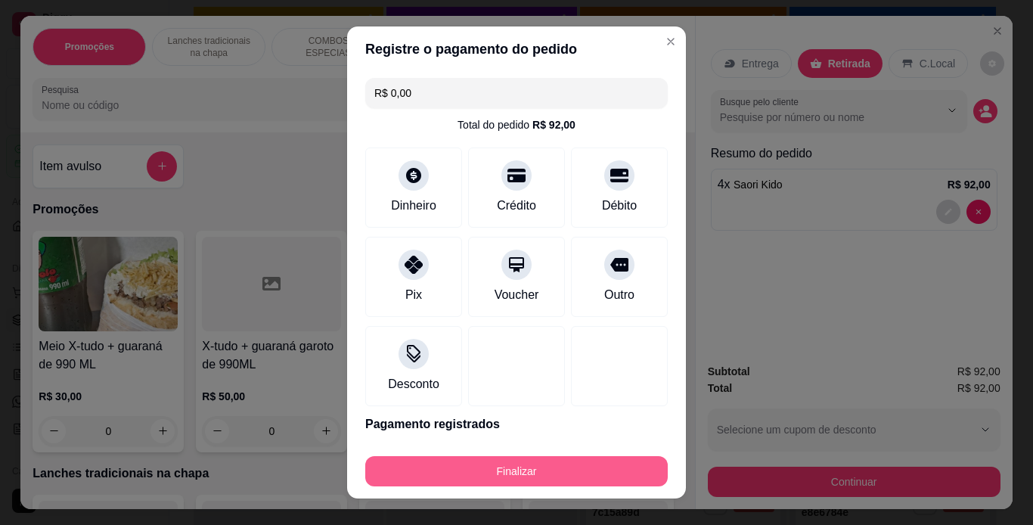
click at [474, 460] on button "Finalizar" at bounding box center [516, 471] width 302 height 30
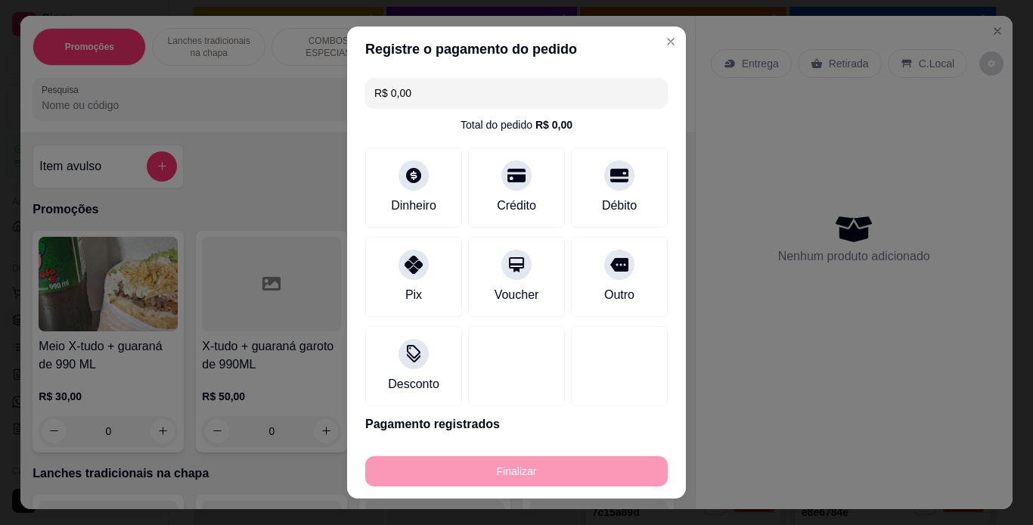
type input "0"
type input "-R$ 92,00"
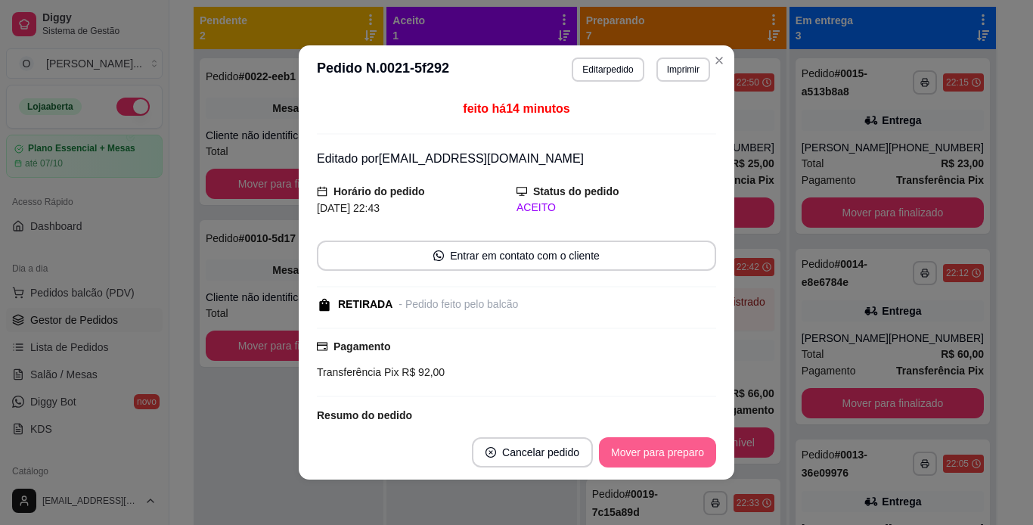
click at [666, 446] on button "Mover para preparo" at bounding box center [657, 452] width 117 height 30
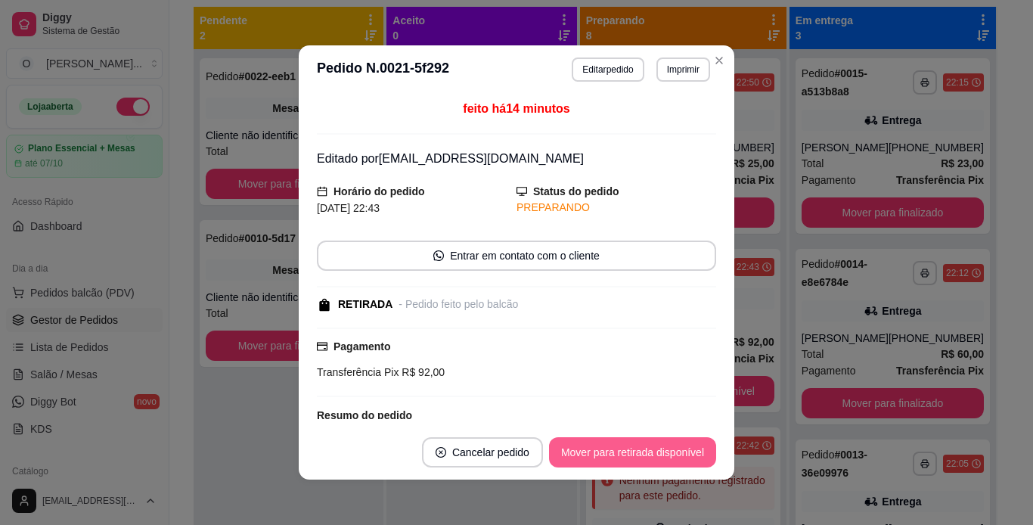
click at [618, 445] on button "Mover para retirada disponível" at bounding box center [632, 452] width 167 height 30
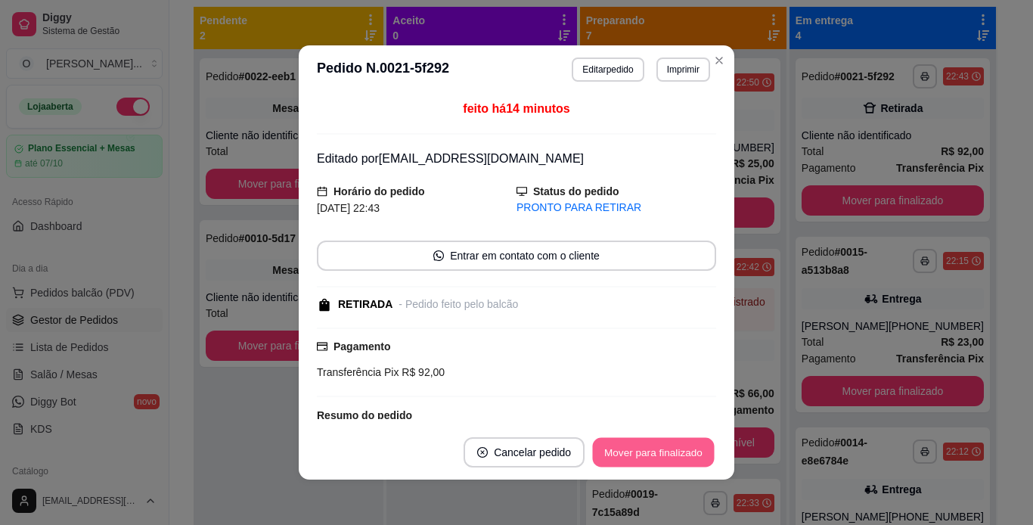
click at [618, 445] on button "Mover para finalizado" at bounding box center [654, 452] width 122 height 29
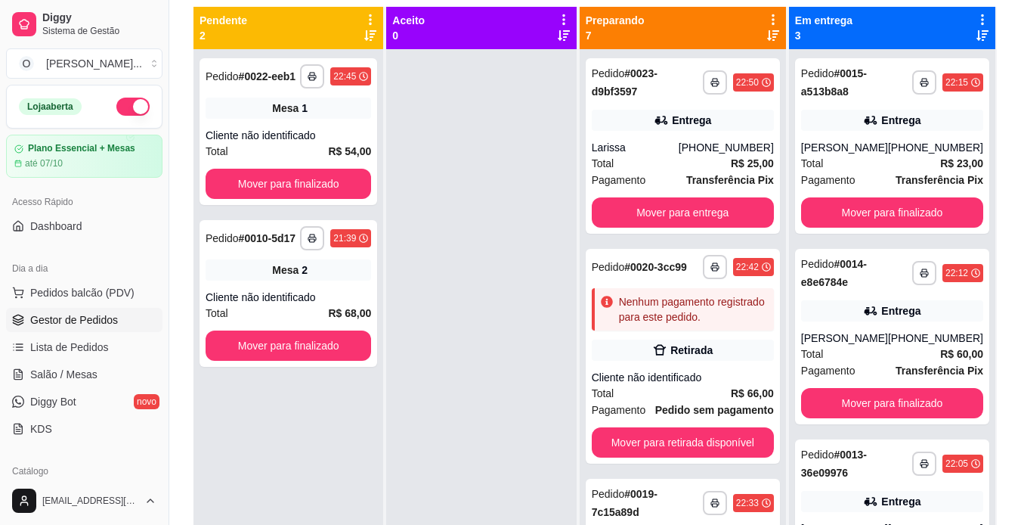
click at [718, 66] on div "**********" at bounding box center [683, 82] width 182 height 36
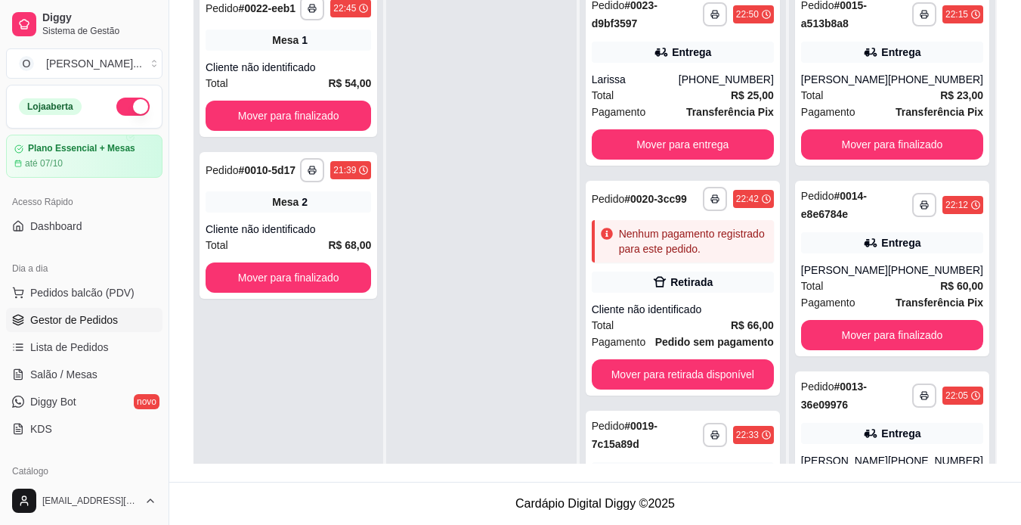
scroll to position [98, 0]
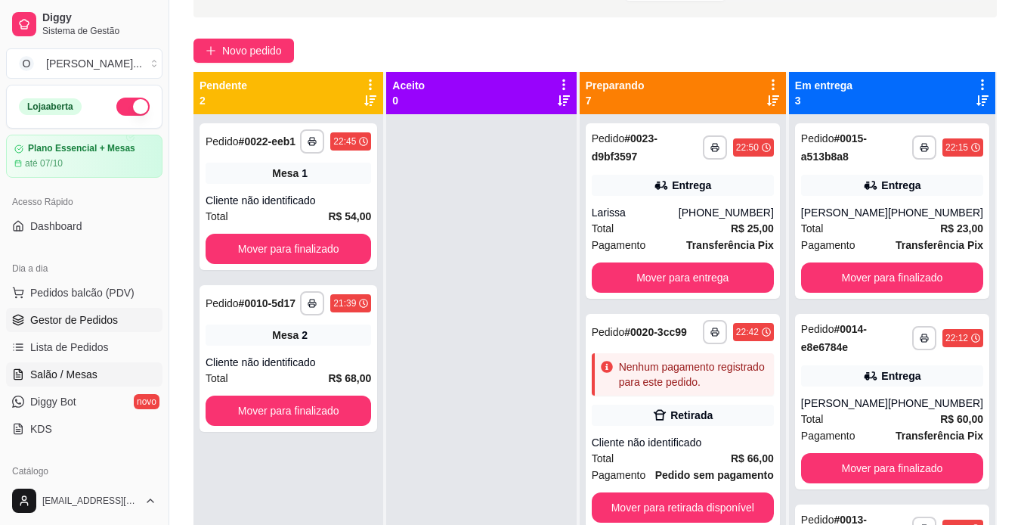
click at [92, 363] on link "Salão / Mesas" at bounding box center [84, 374] width 156 height 24
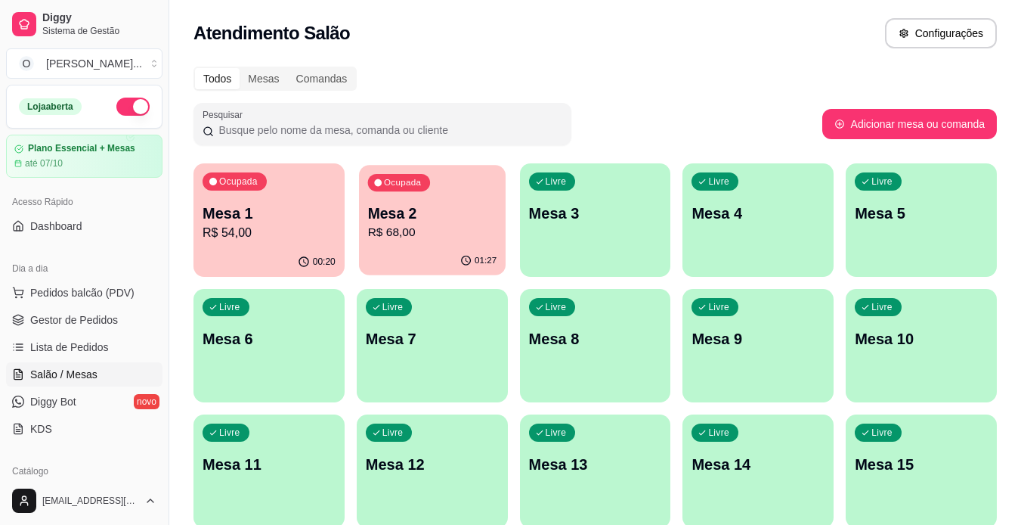
click at [392, 224] on p "R$ 68,00" at bounding box center [431, 232] width 129 height 17
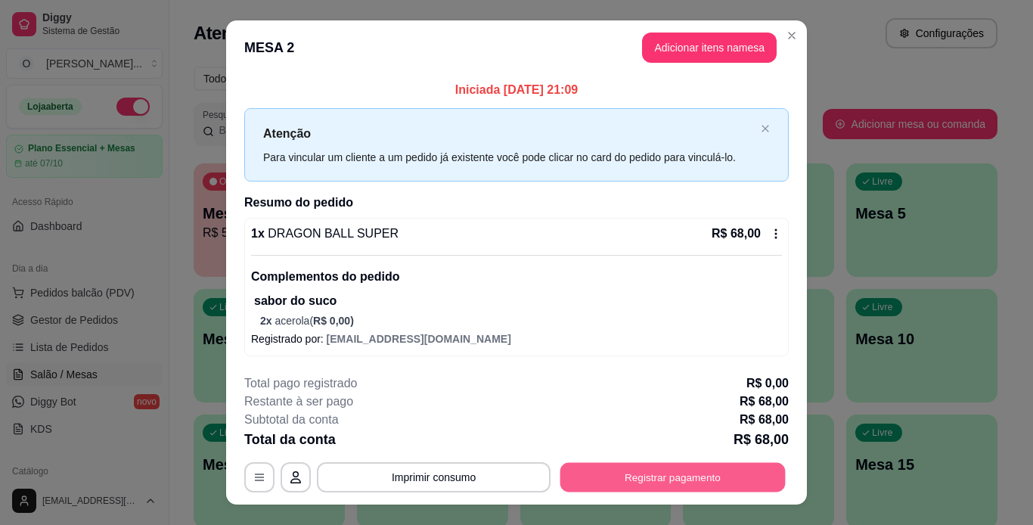
click at [625, 471] on button "Registrar pagamento" at bounding box center [672, 477] width 225 height 29
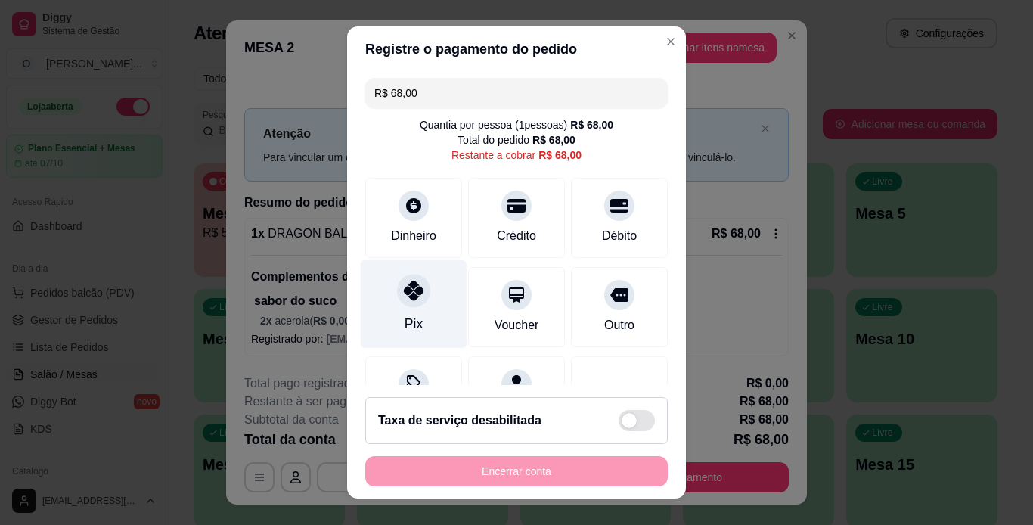
click at [417, 316] on div "Pix" at bounding box center [414, 303] width 107 height 88
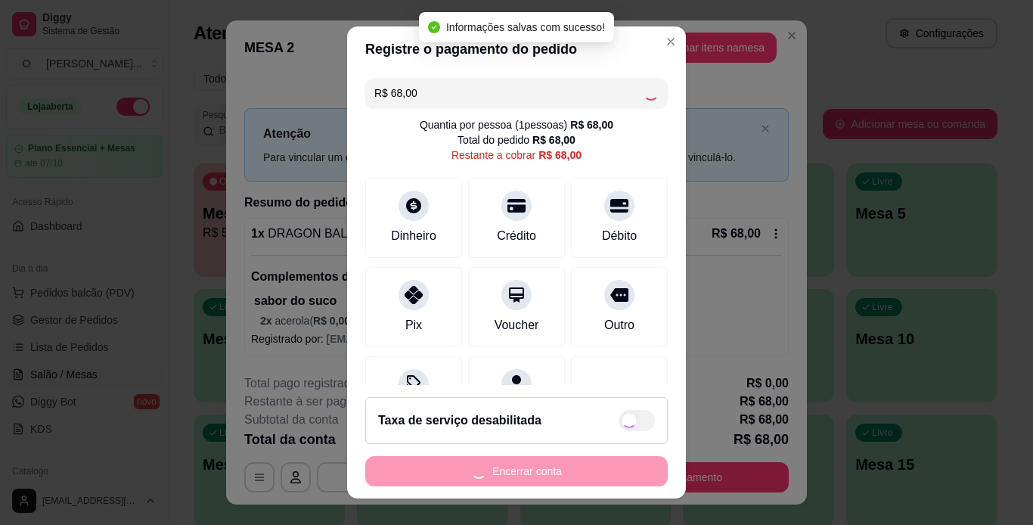
type input "R$ 0,00"
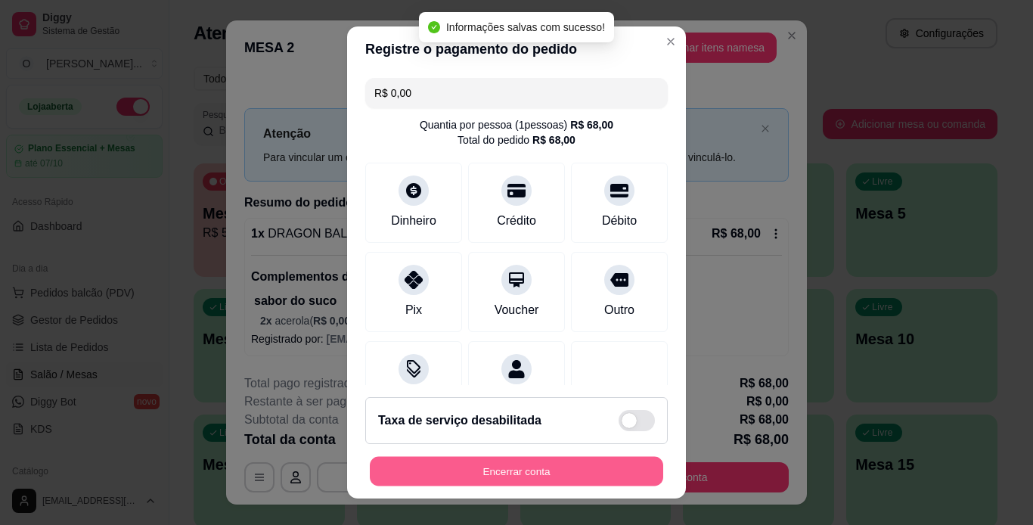
click at [494, 475] on button "Encerrar conta" at bounding box center [516, 471] width 293 height 29
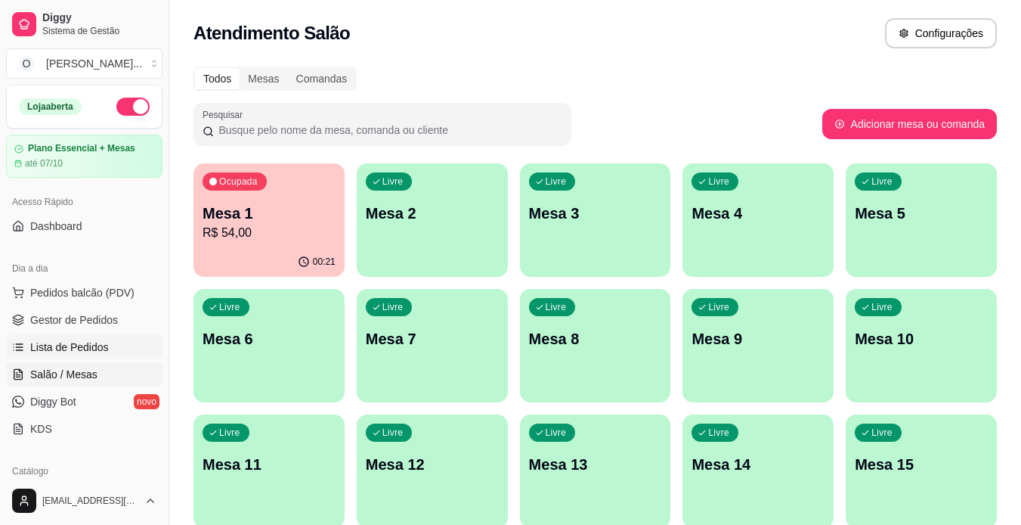
click at [86, 346] on span "Lista de Pedidos" at bounding box center [69, 346] width 79 height 15
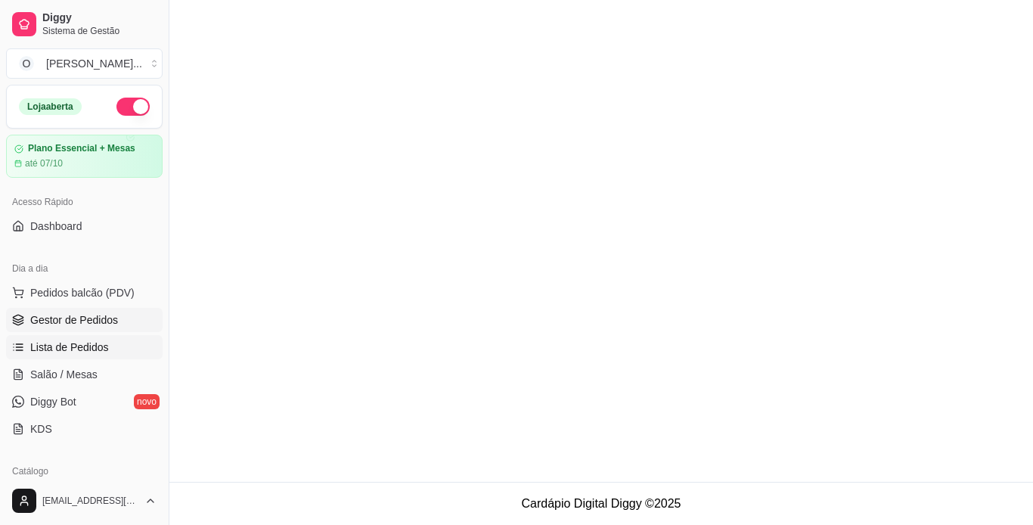
click at [98, 308] on link "Gestor de Pedidos" at bounding box center [84, 320] width 156 height 24
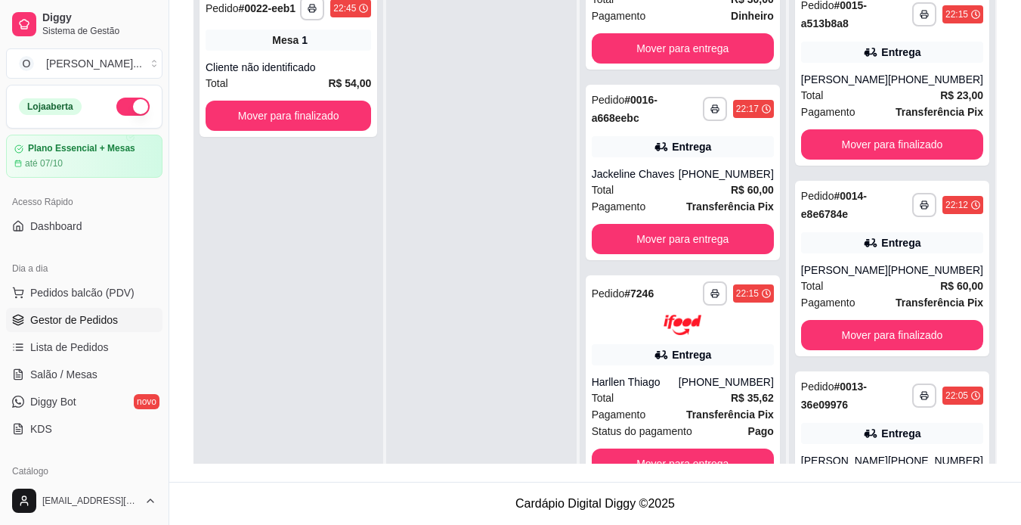
scroll to position [913, 0]
click at [734, 462] on button "Mover para entrega" at bounding box center [682, 462] width 177 height 29
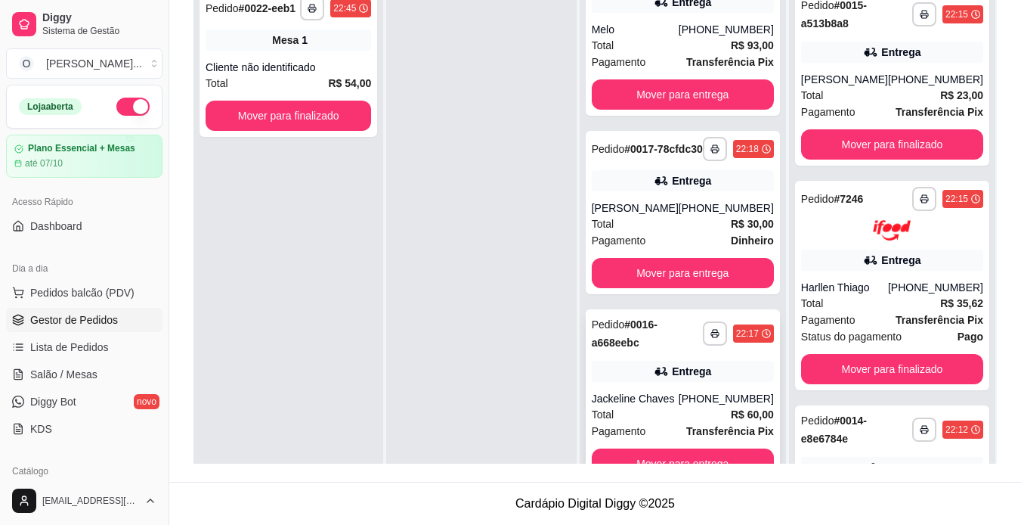
scroll to position [688, 0]
click at [685, 455] on button "Mover para entrega" at bounding box center [682, 463] width 177 height 29
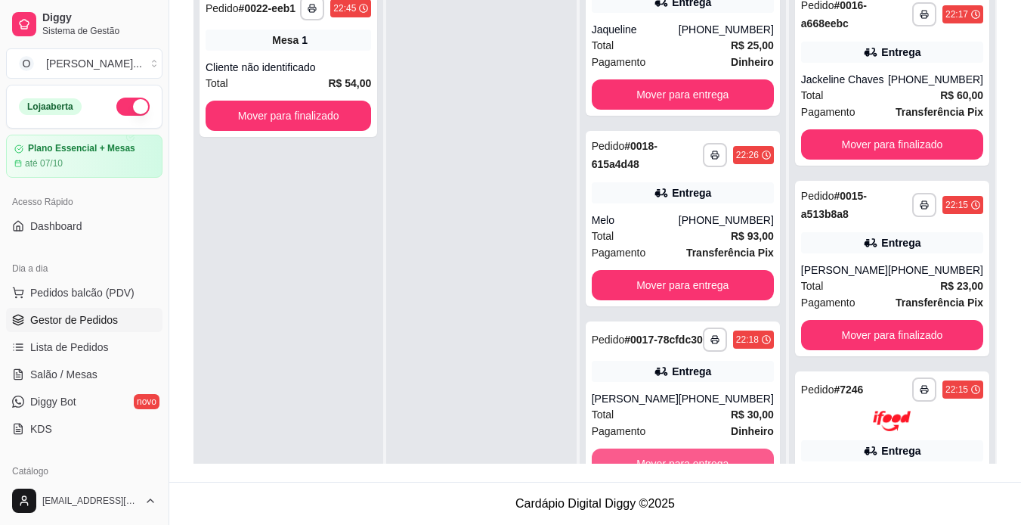
scroll to position [497, 0]
click at [685, 455] on button "Mover para entrega" at bounding box center [682, 463] width 177 height 29
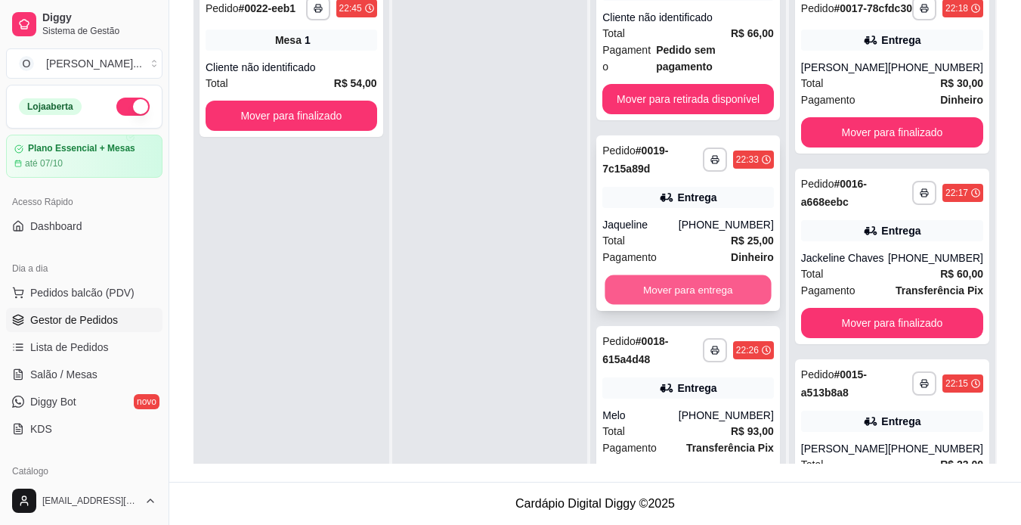
click at [675, 275] on button "Mover para entrega" at bounding box center [689, 289] width 166 height 29
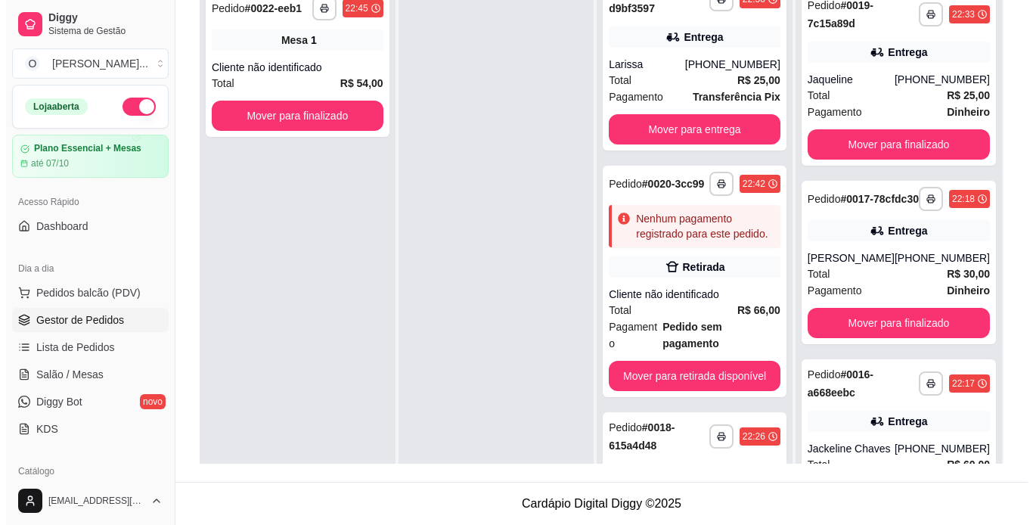
scroll to position [0, 0]
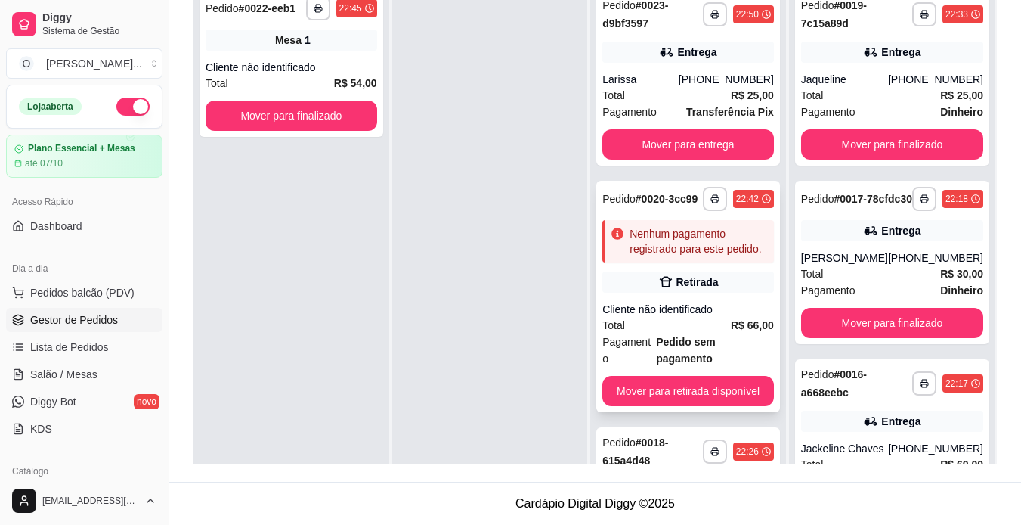
click at [694, 246] on div "Nenhum pagamento registrado para este pedido." at bounding box center [699, 241] width 138 height 30
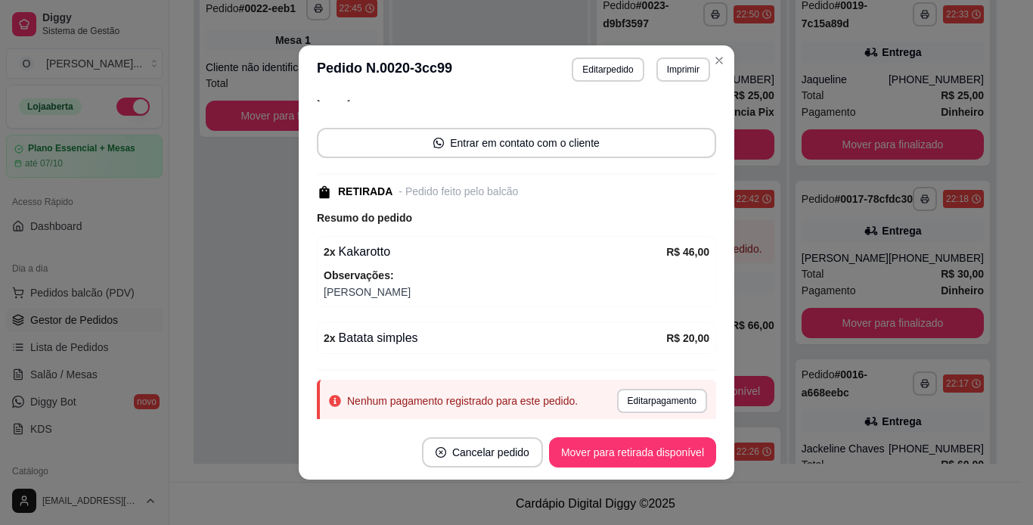
scroll to position [158, 0]
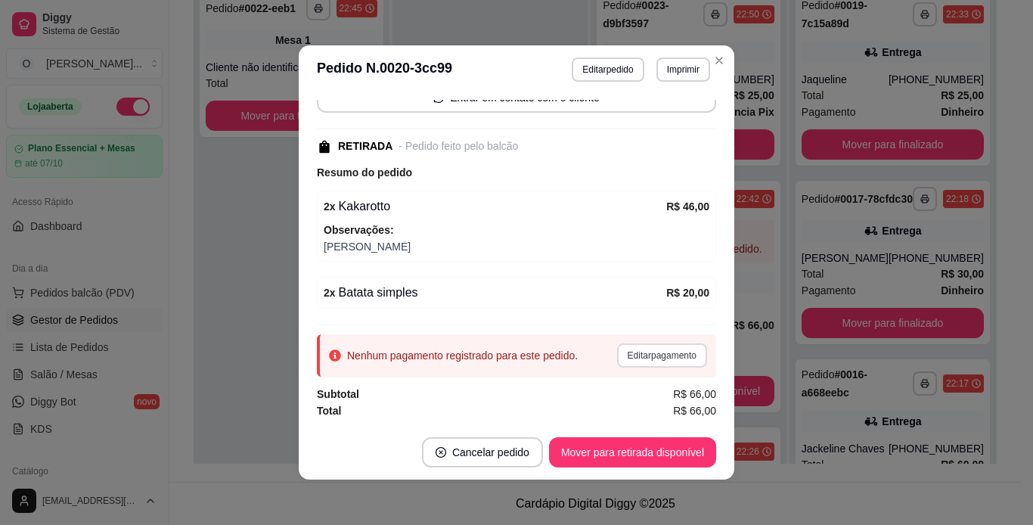
click at [626, 361] on button "Editar pagamento" at bounding box center [662, 355] width 90 height 24
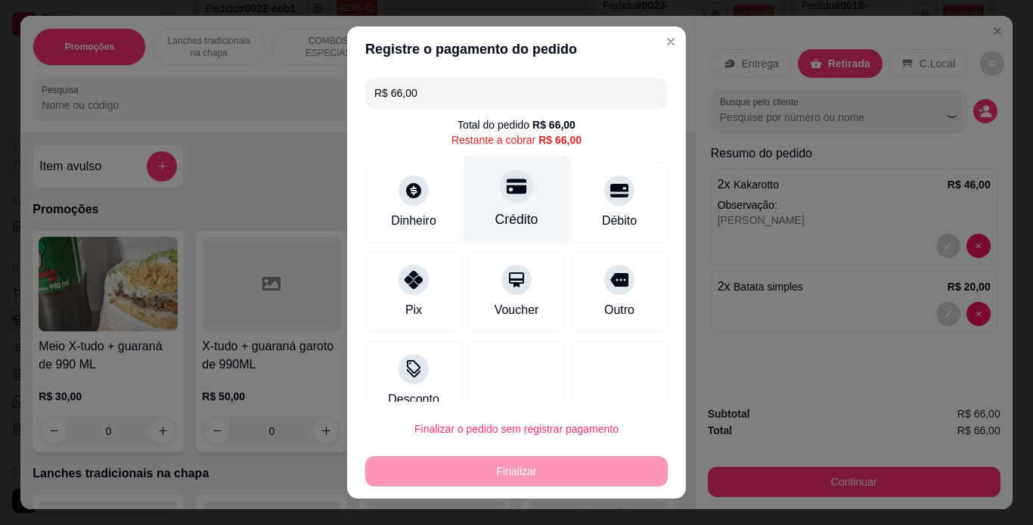
click at [500, 190] on div at bounding box center [516, 185] width 33 height 33
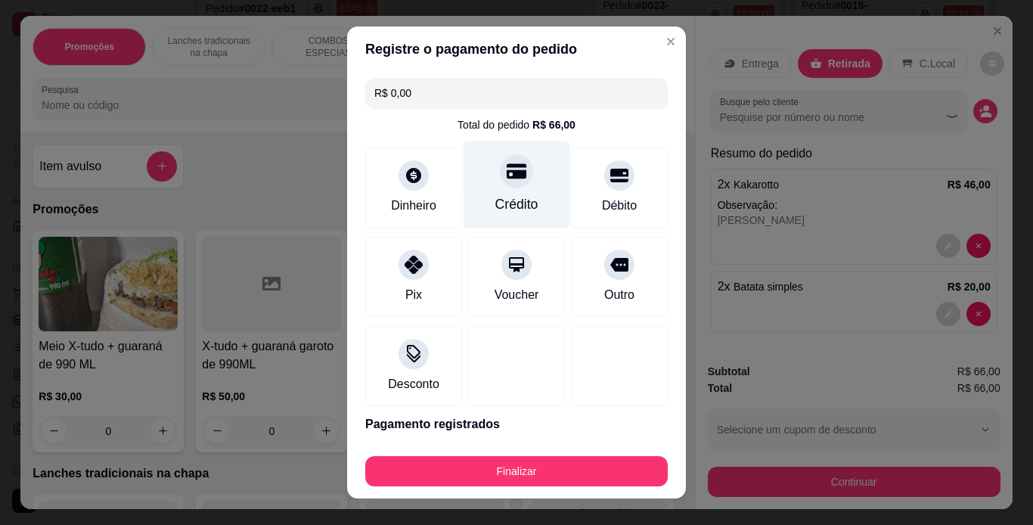
type input "R$ 0,00"
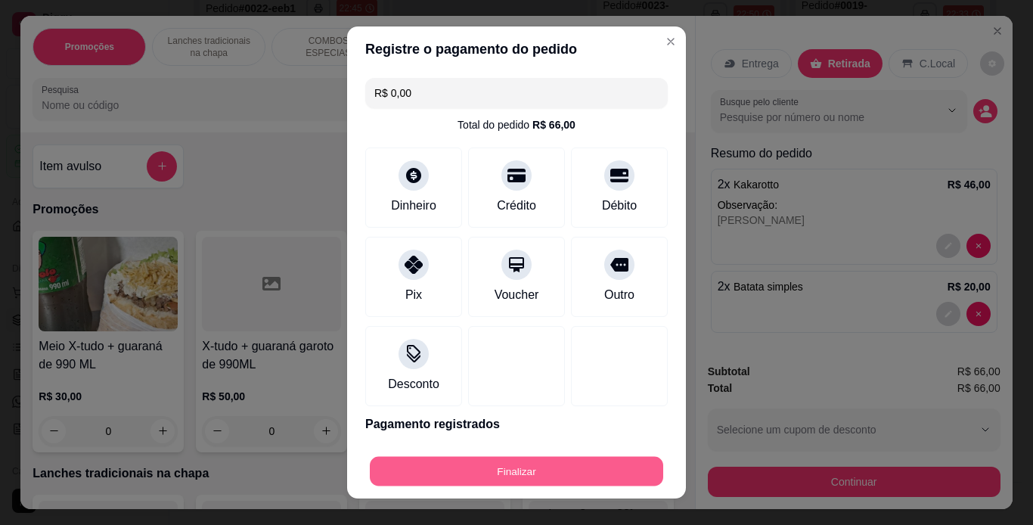
click at [513, 469] on button "Finalizar" at bounding box center [516, 471] width 293 height 29
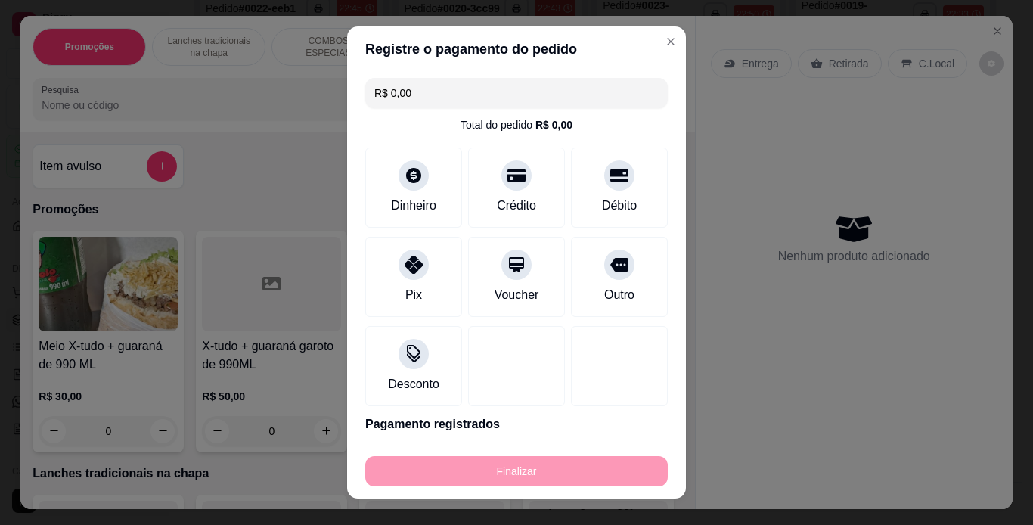
type input "0"
type input "-R$ 66,00"
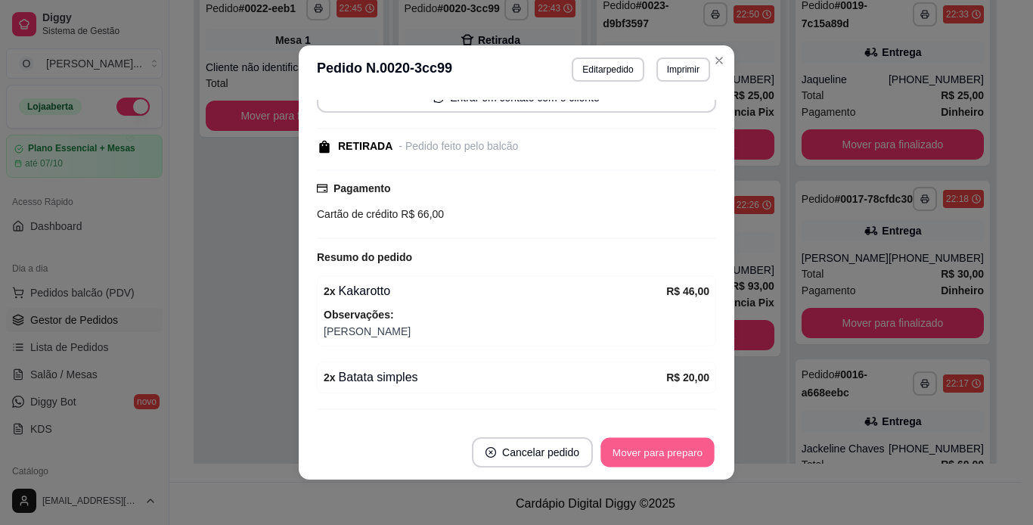
click at [668, 451] on button "Mover para preparo" at bounding box center [656, 452] width 113 height 29
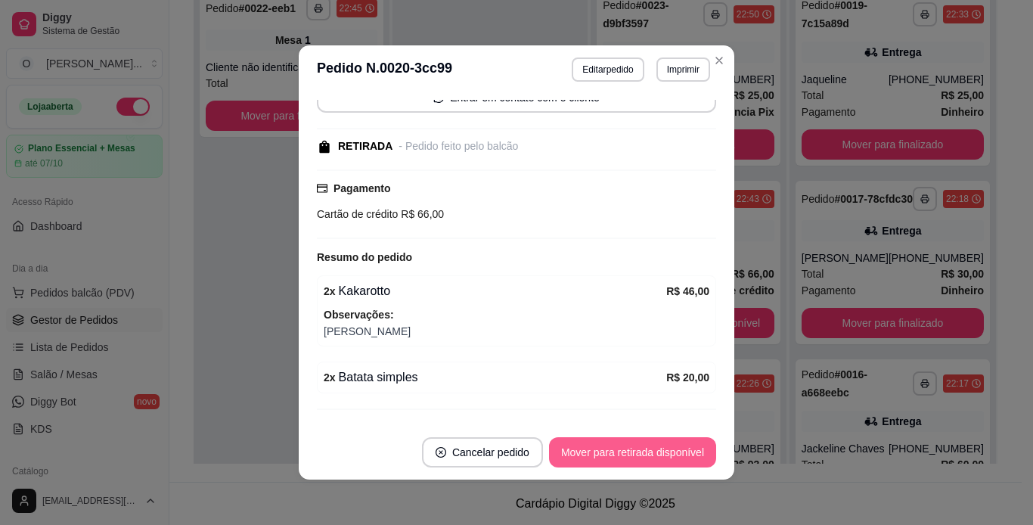
click at [668, 451] on button "Mover para retirada disponível" at bounding box center [632, 452] width 167 height 30
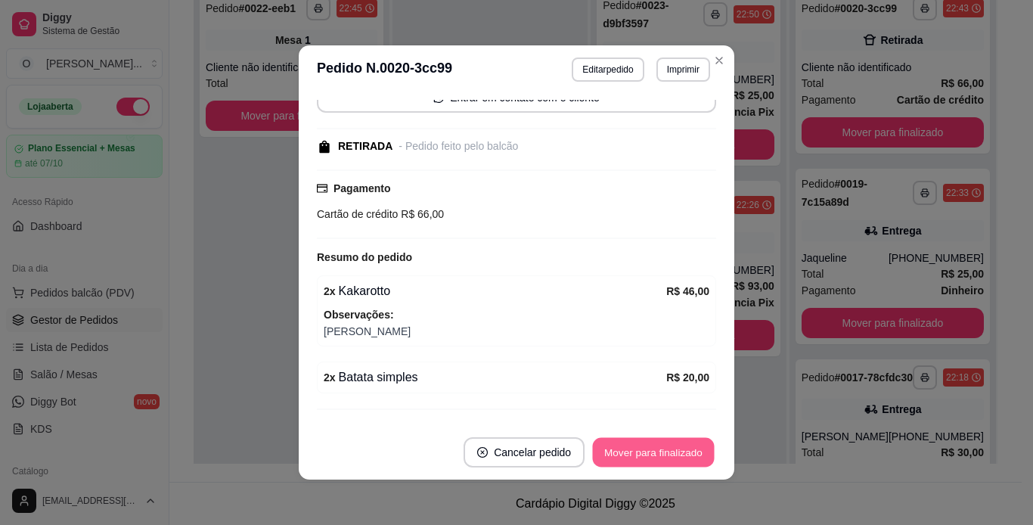
click at [668, 451] on button "Mover para finalizado" at bounding box center [654, 452] width 122 height 29
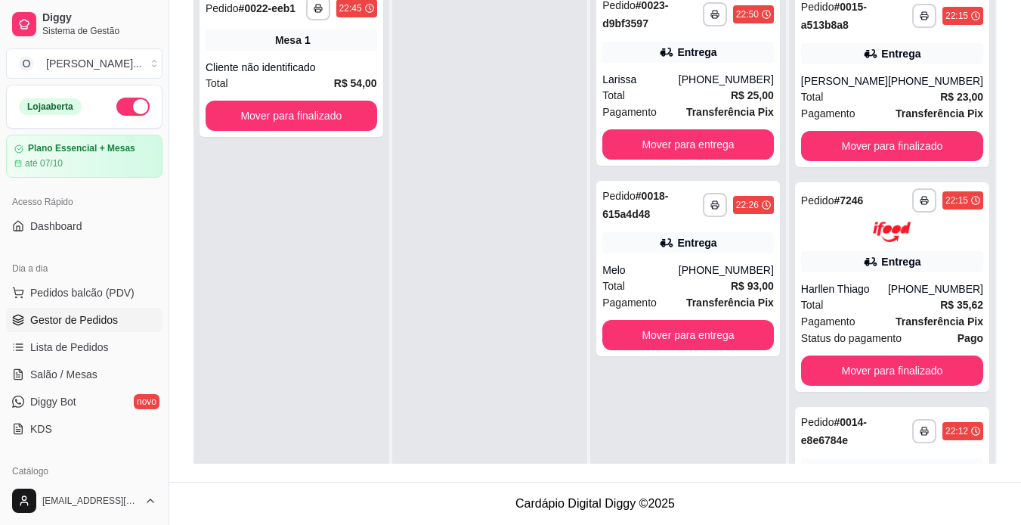
scroll to position [888, 0]
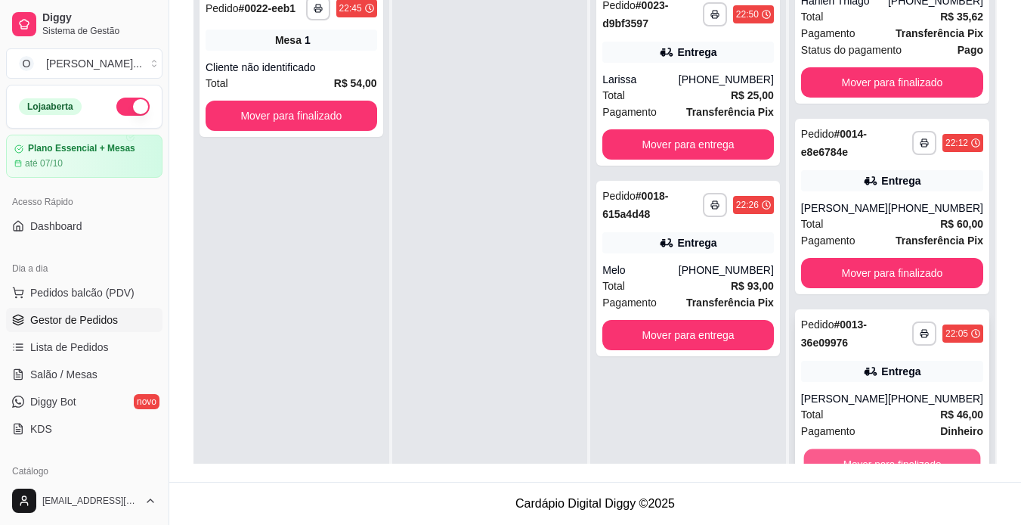
click at [896, 460] on button "Mover para finalizado" at bounding box center [892, 462] width 177 height 29
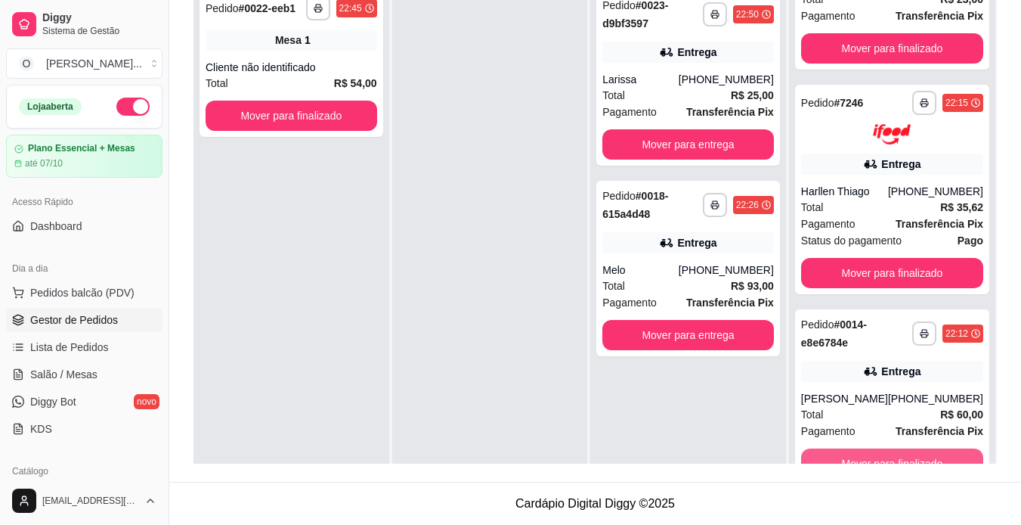
scroll to position [698, 0]
click at [896, 460] on button "Mover para finalizado" at bounding box center [892, 462] width 177 height 29
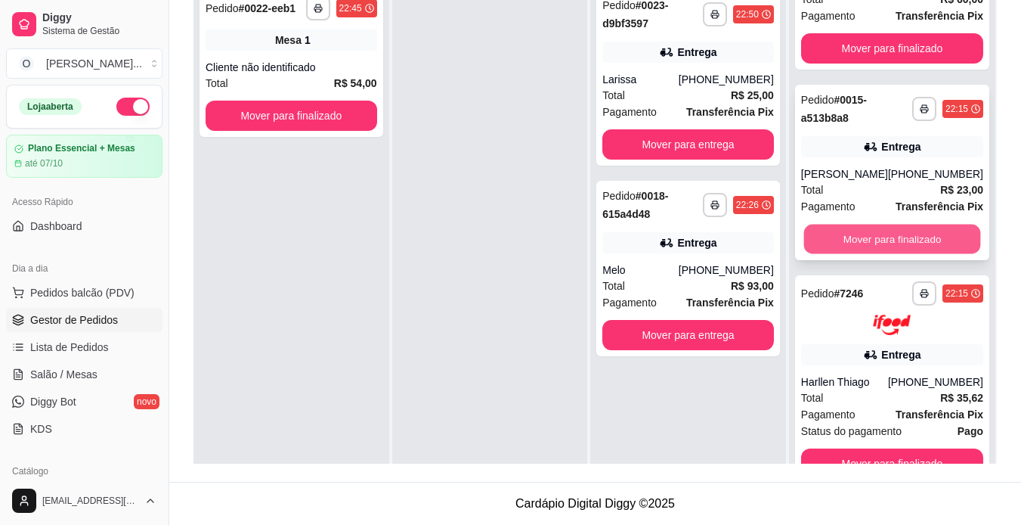
click at [871, 246] on button "Mover para finalizado" at bounding box center [892, 239] width 177 height 29
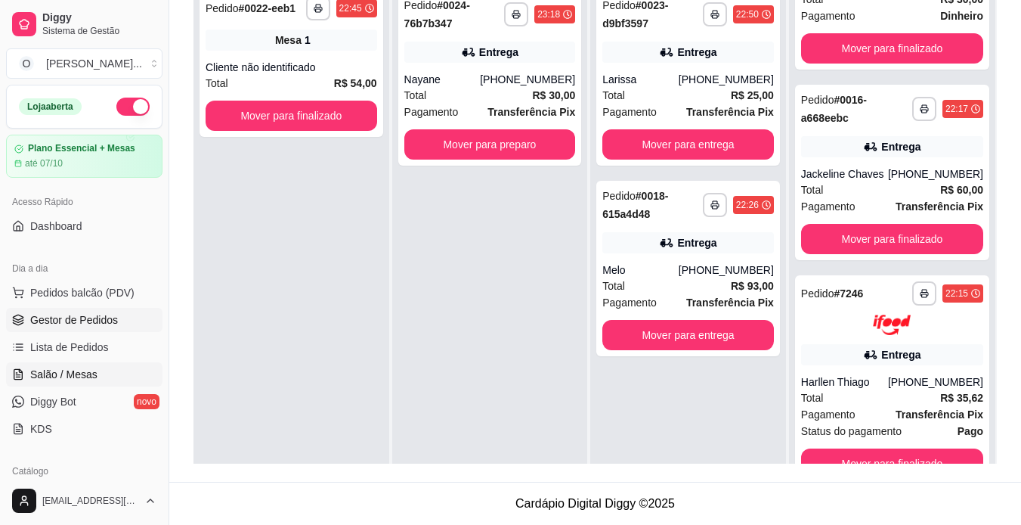
click at [77, 378] on span "Salão / Mesas" at bounding box center [63, 374] width 67 height 15
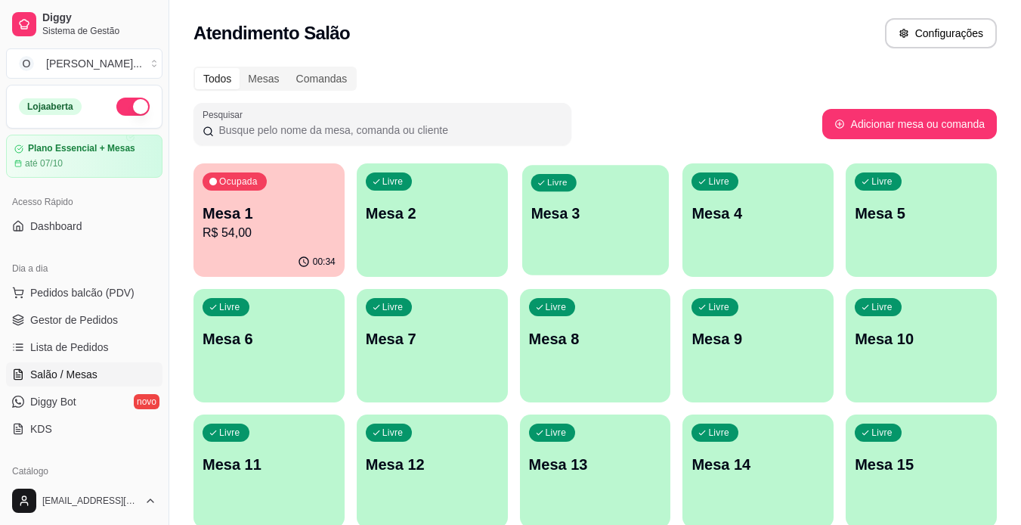
click at [550, 219] on p "Mesa 3" at bounding box center [595, 213] width 129 height 20
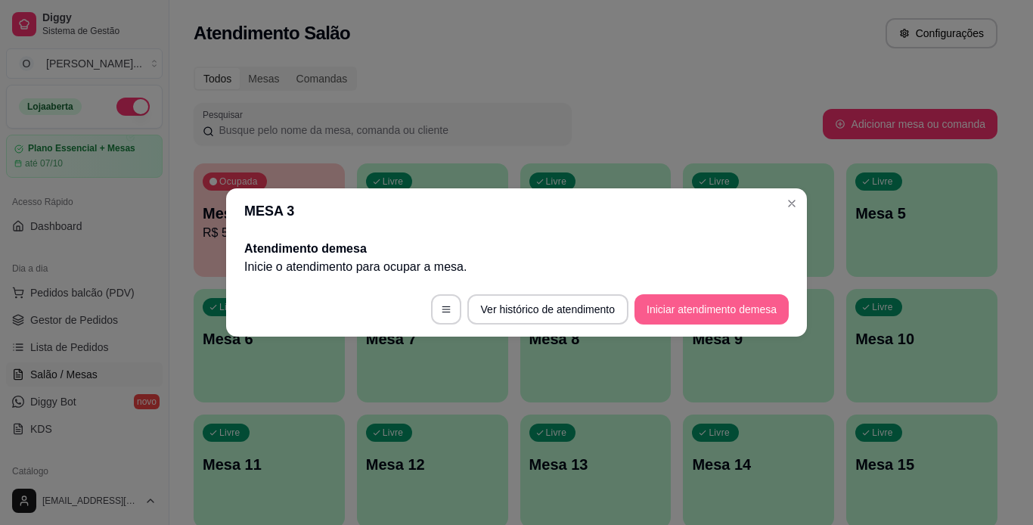
click at [683, 299] on button "Iniciar atendimento de mesa" at bounding box center [711, 309] width 154 height 30
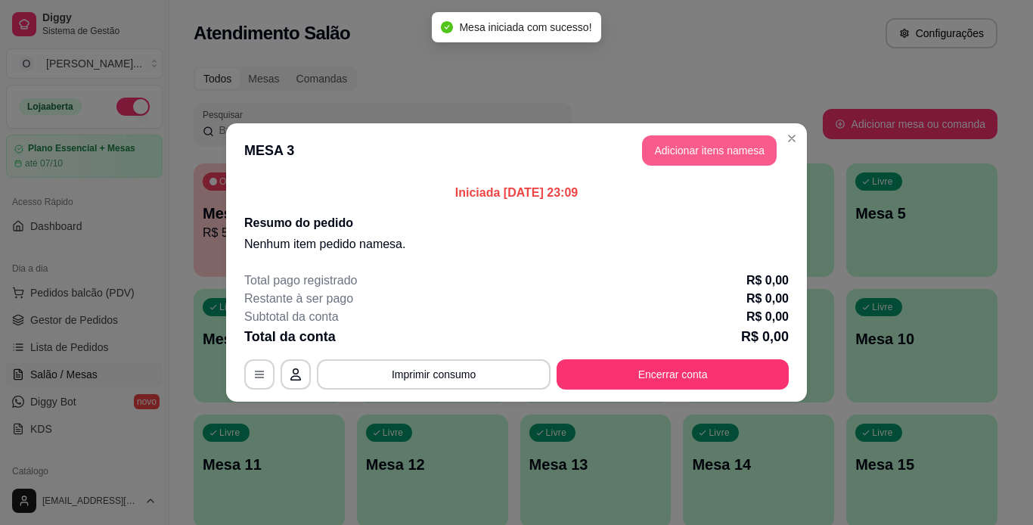
click at [689, 160] on button "Adicionar itens na mesa" at bounding box center [709, 150] width 135 height 30
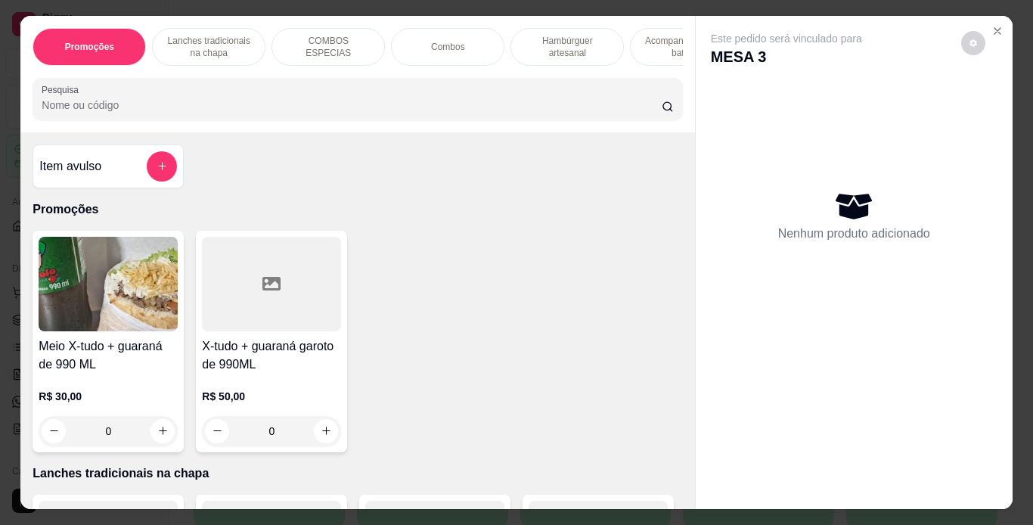
click at [455, 48] on div "Combos" at bounding box center [447, 47] width 113 height 38
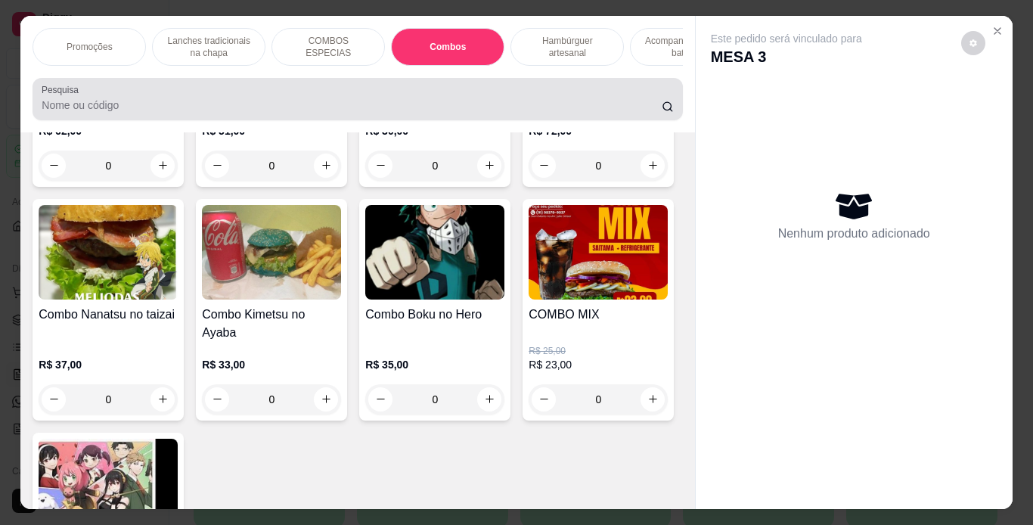
scroll to position [39, 0]
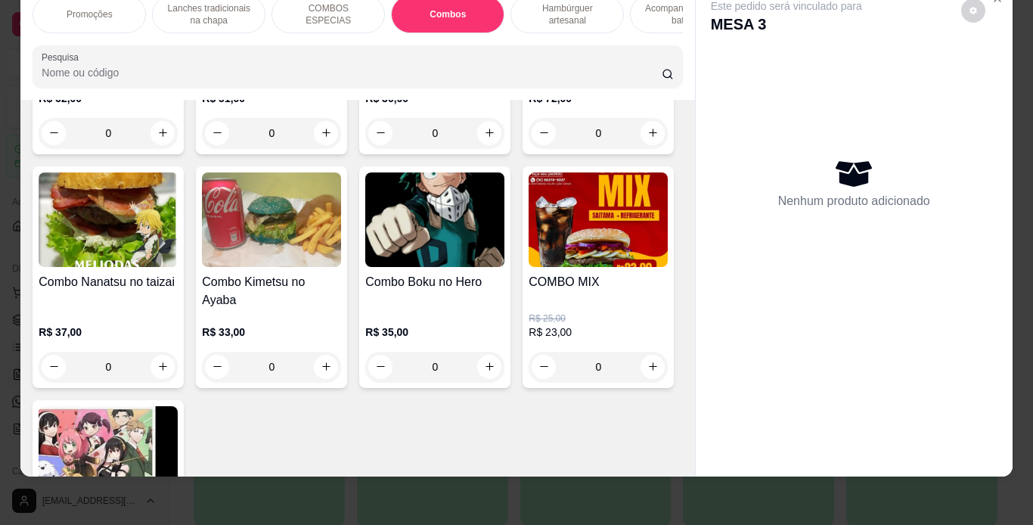
click at [490, 148] on div "0" at bounding box center [434, 133] width 139 height 30
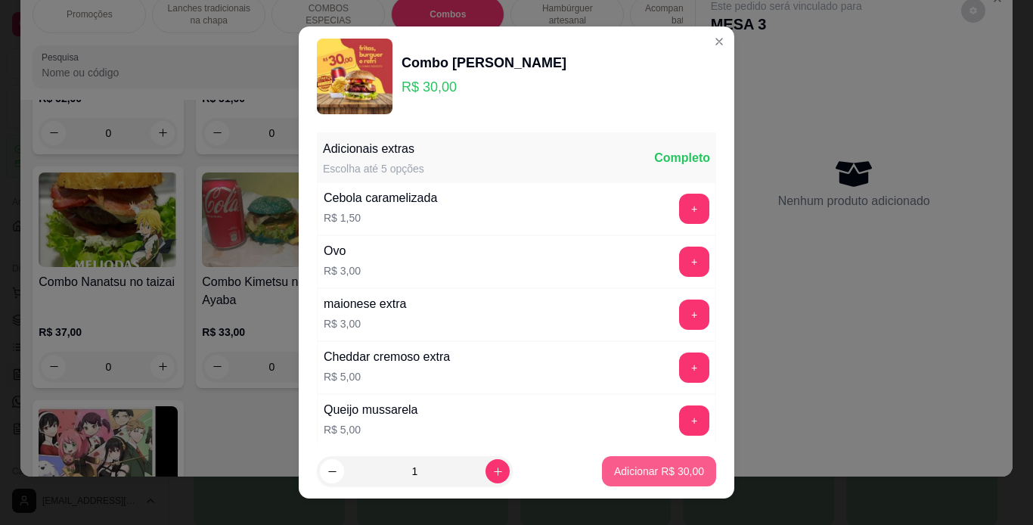
click at [614, 470] on p "Adicionar R$ 30,00" at bounding box center [659, 470] width 90 height 15
type input "1"
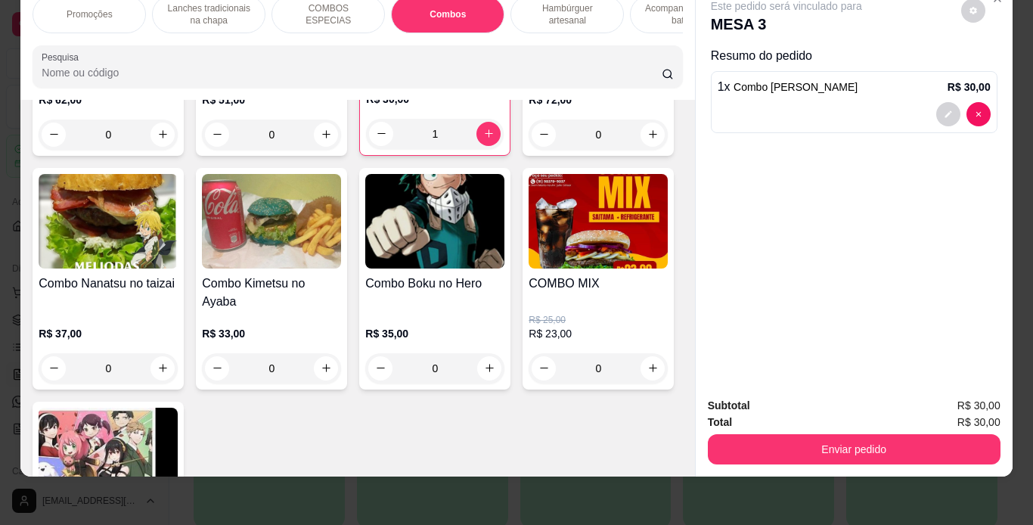
click at [146, 150] on div "0" at bounding box center [108, 134] width 139 height 30
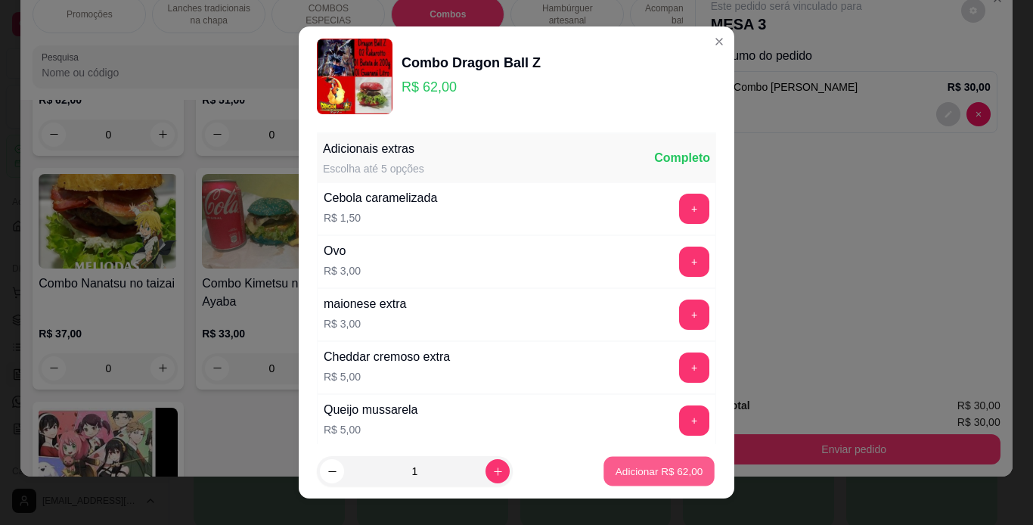
click at [625, 466] on p "Adicionar R$ 62,00" at bounding box center [659, 471] width 88 height 14
type input "1"
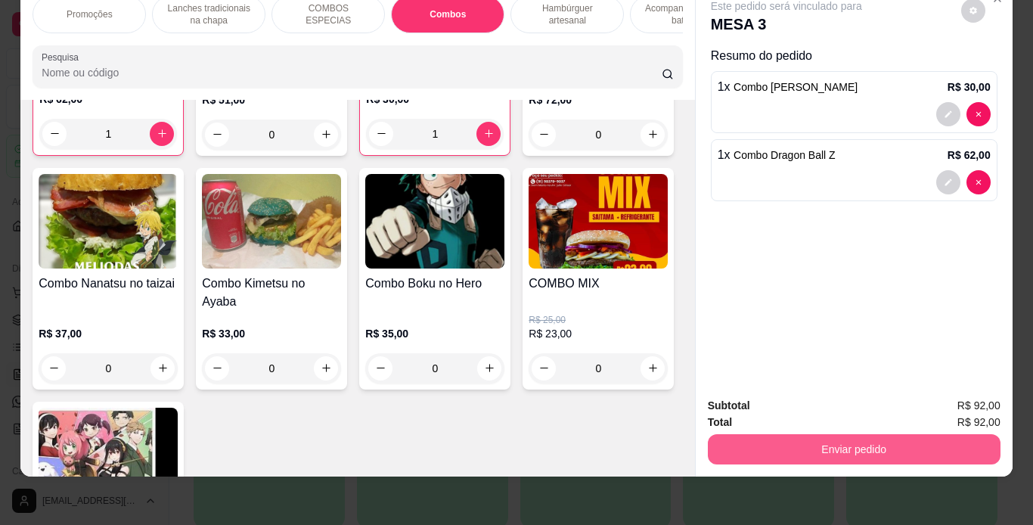
click at [818, 434] on button "Enviar pedido" at bounding box center [854, 449] width 293 height 30
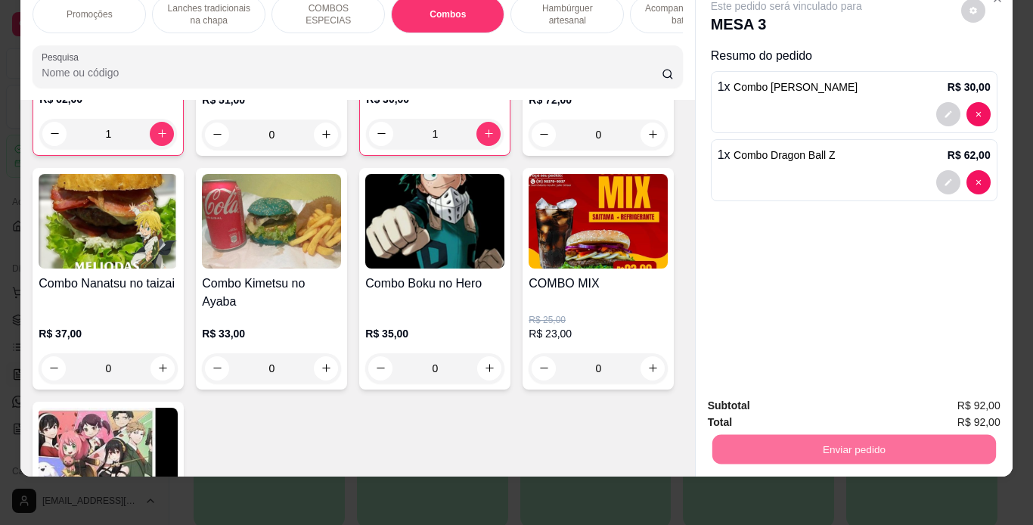
click at [810, 404] on button "Não registrar e enviar pedido" at bounding box center [803, 400] width 157 height 29
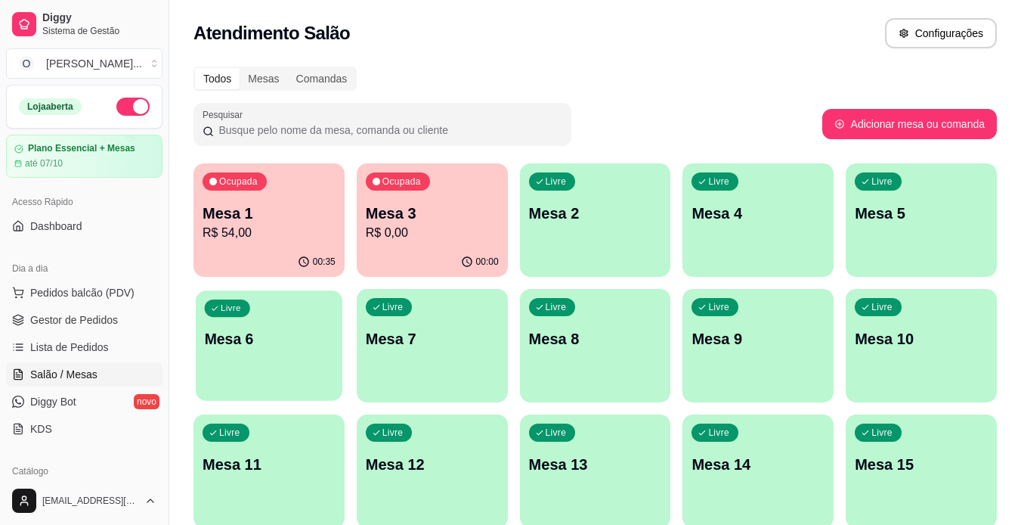
click at [293, 351] on div "Livre Mesa 6" at bounding box center [269, 336] width 147 height 92
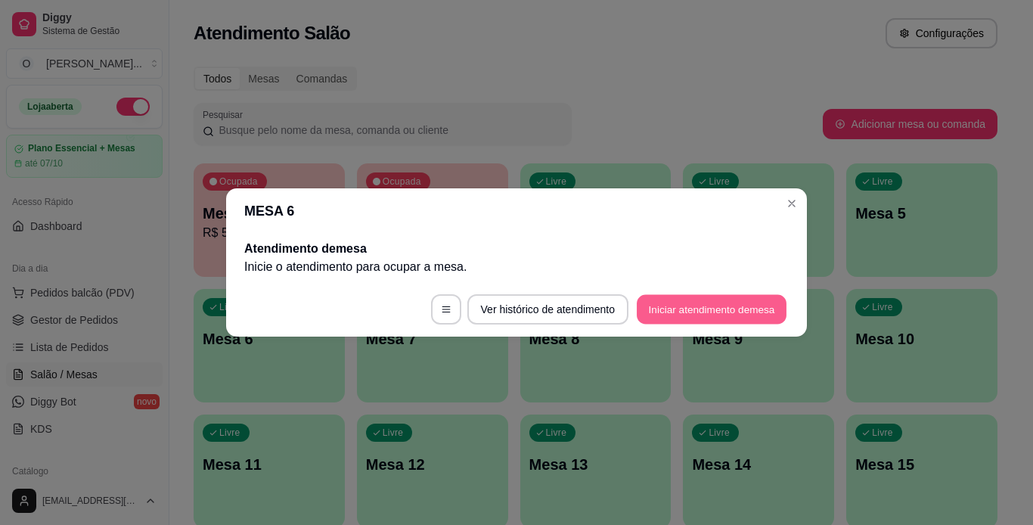
click at [655, 305] on button "Iniciar atendimento de mesa" at bounding box center [712, 309] width 150 height 29
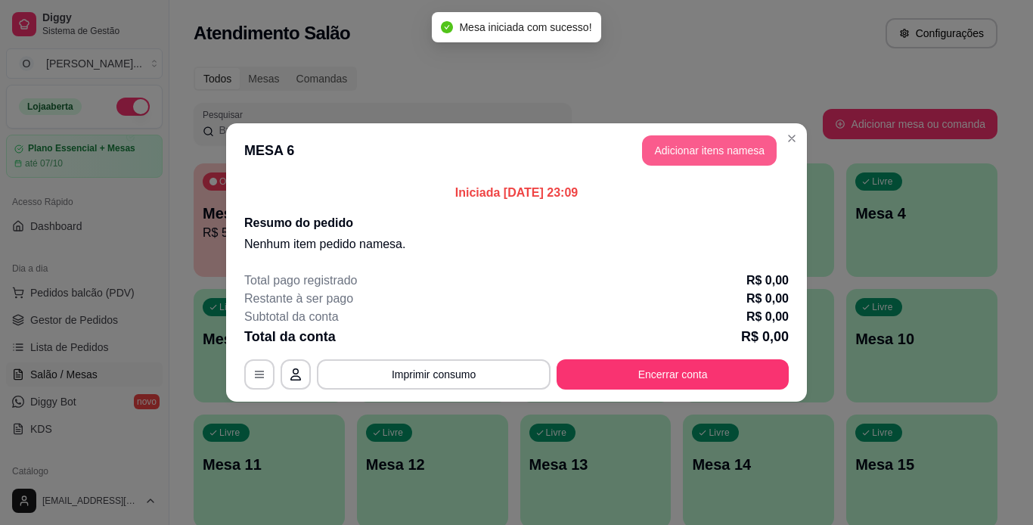
click at [720, 157] on button "Adicionar itens na mesa" at bounding box center [709, 150] width 135 height 30
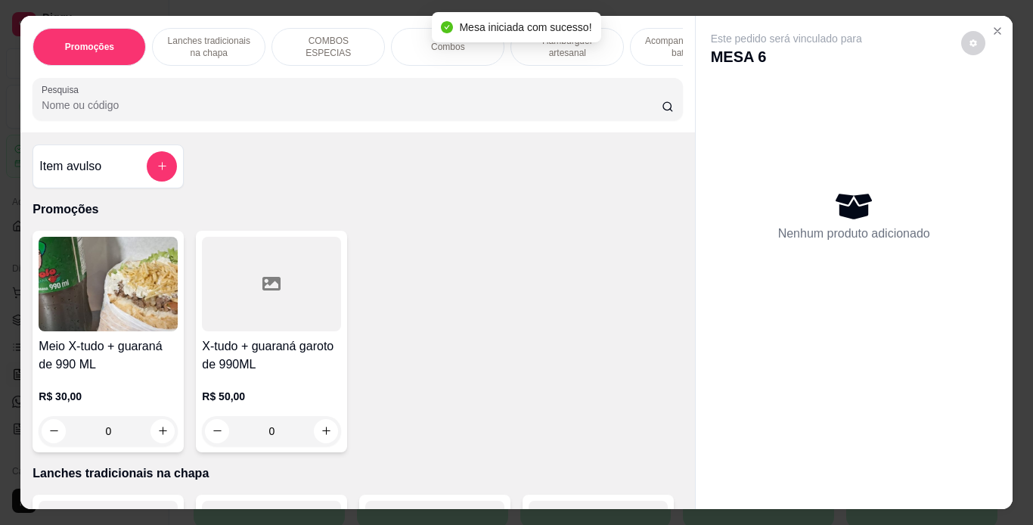
click at [152, 51] on div "Lanches tradicionais na chapa" at bounding box center [208, 47] width 113 height 38
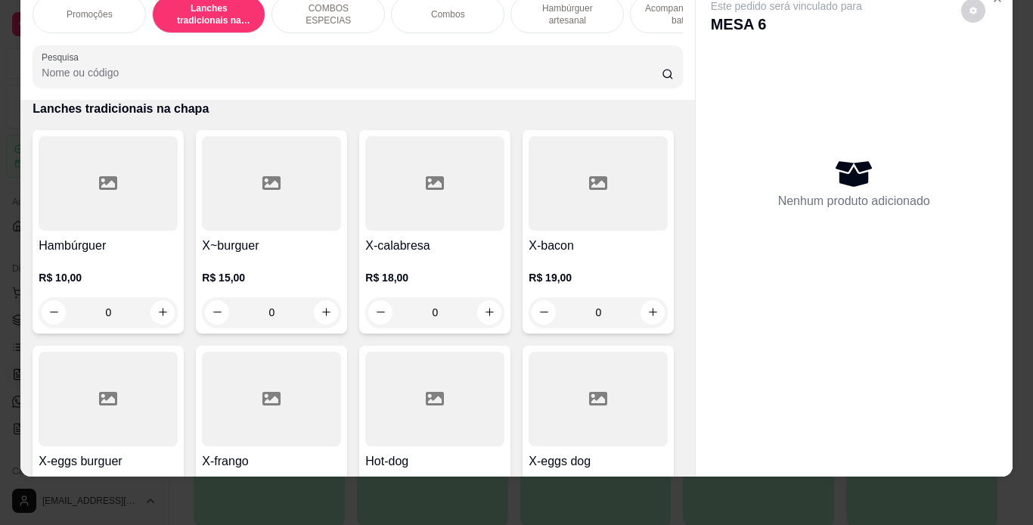
click at [160, 311] on div "0" at bounding box center [108, 312] width 139 height 30
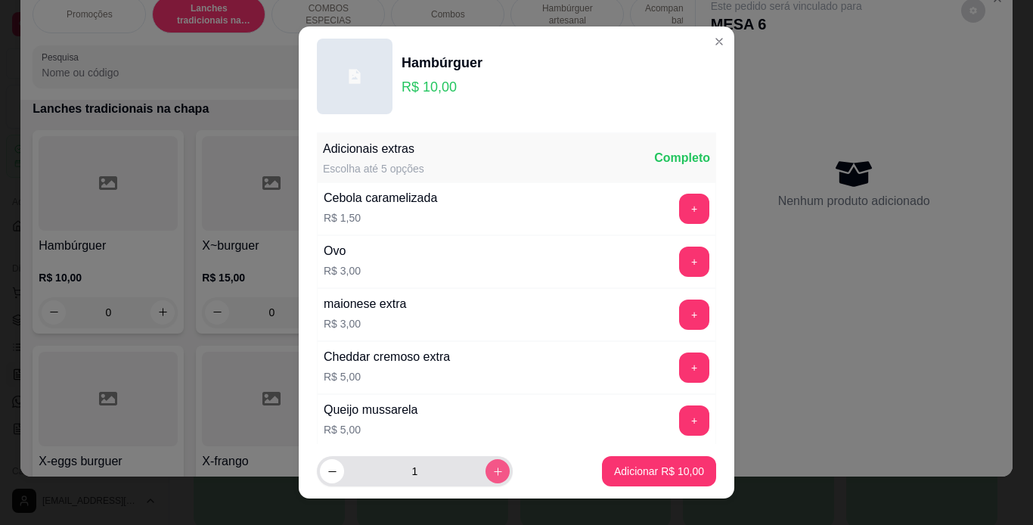
click at [485, 467] on button "increase-product-quantity" at bounding box center [497, 471] width 24 height 24
type input "2"
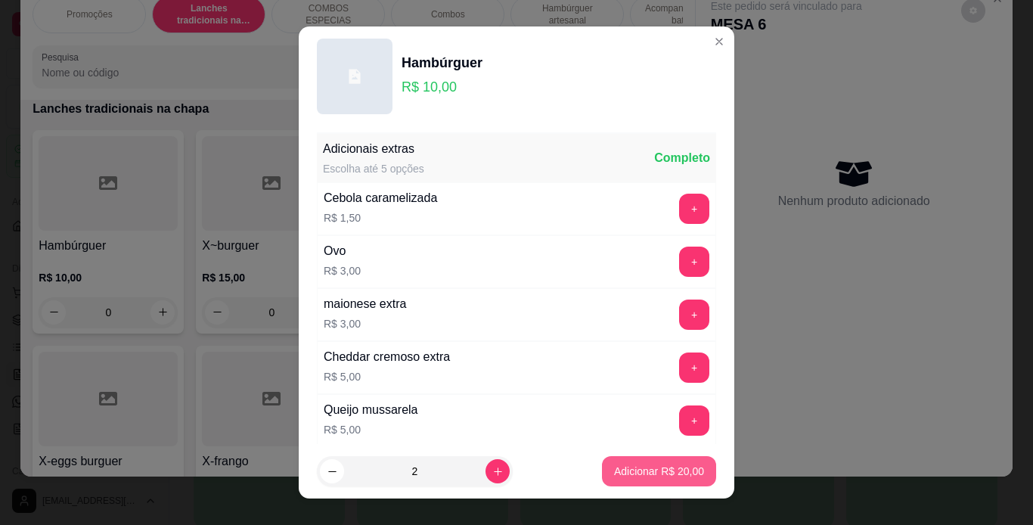
click at [617, 477] on p "Adicionar R$ 20,00" at bounding box center [659, 470] width 90 height 15
type input "2"
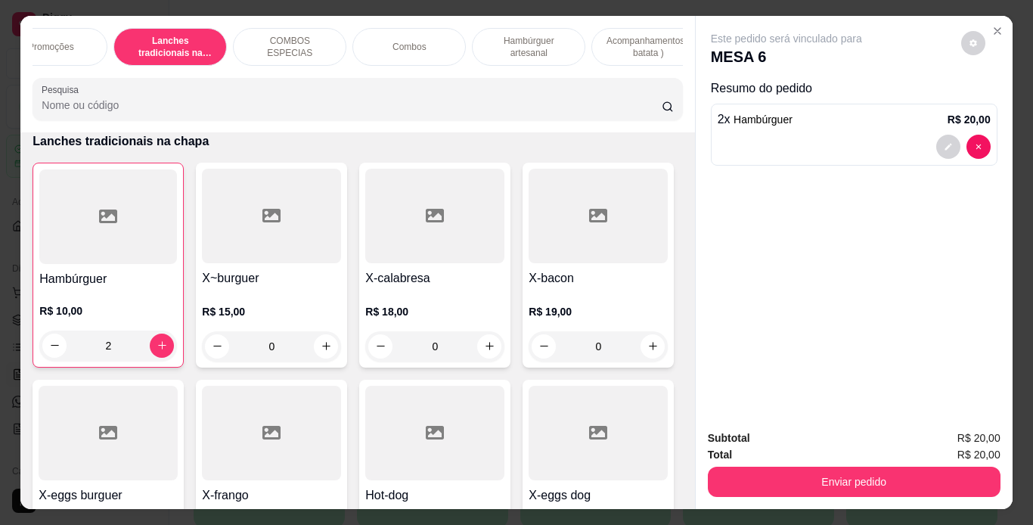
scroll to position [0, 63]
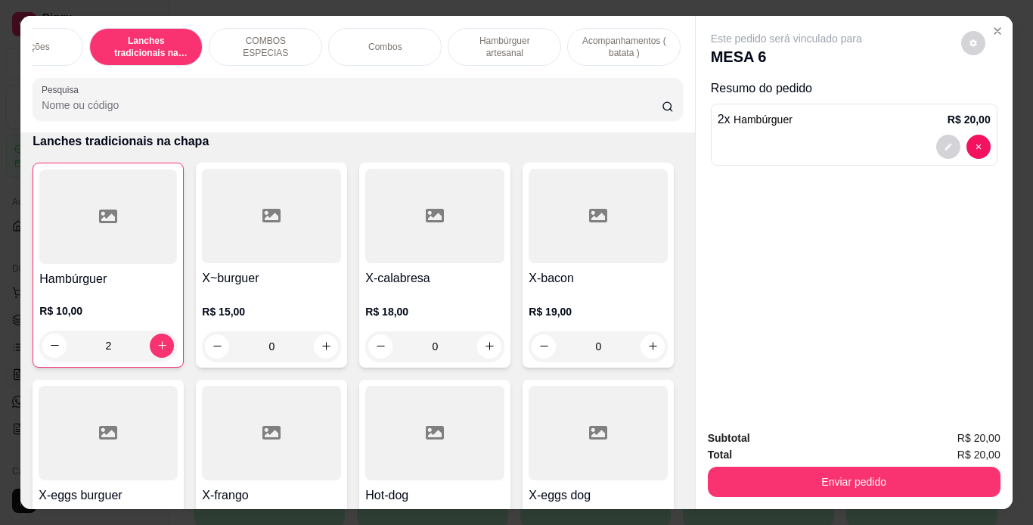
click at [593, 41] on p "Acompanhamentos ( batata )" at bounding box center [624, 47] width 88 height 24
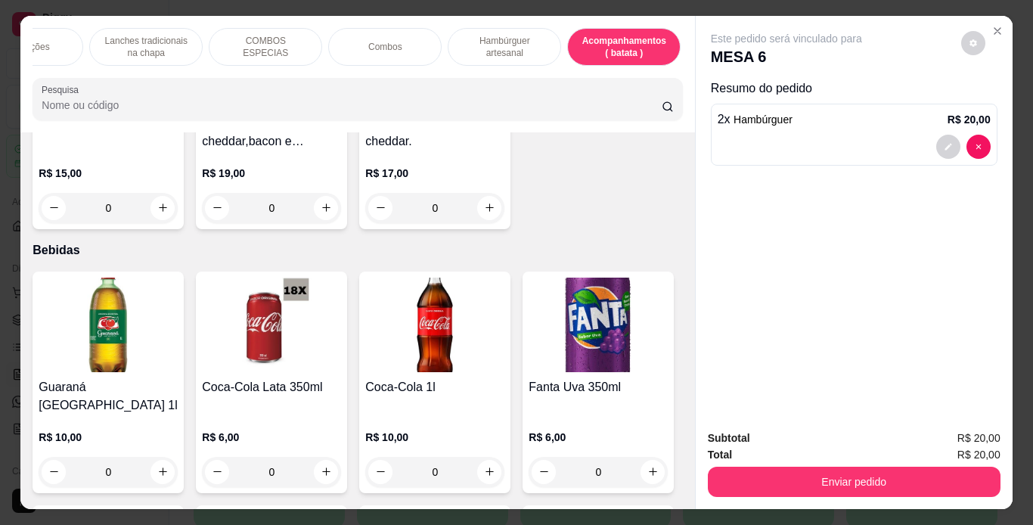
scroll to position [39, 0]
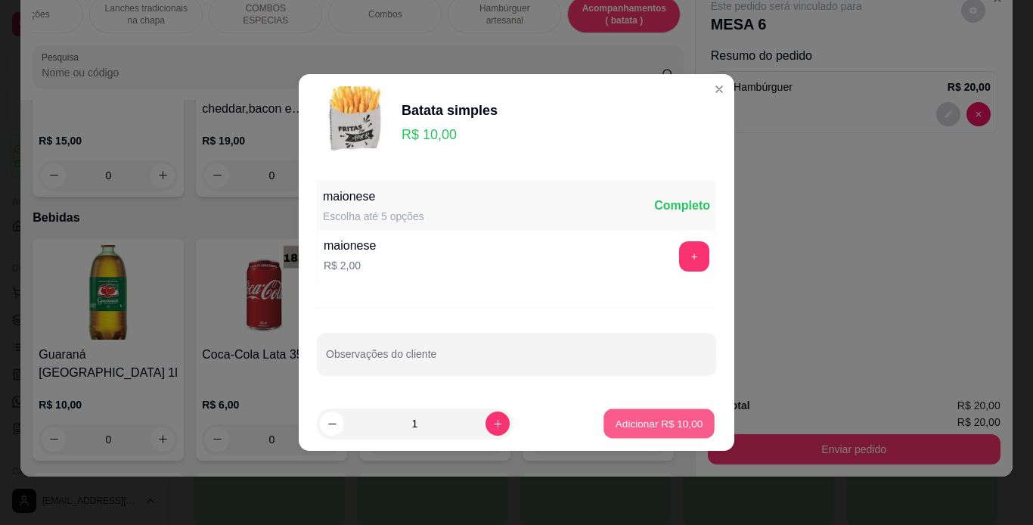
click at [635, 423] on p "Adicionar R$ 10,00" at bounding box center [659, 423] width 88 height 14
type input "1"
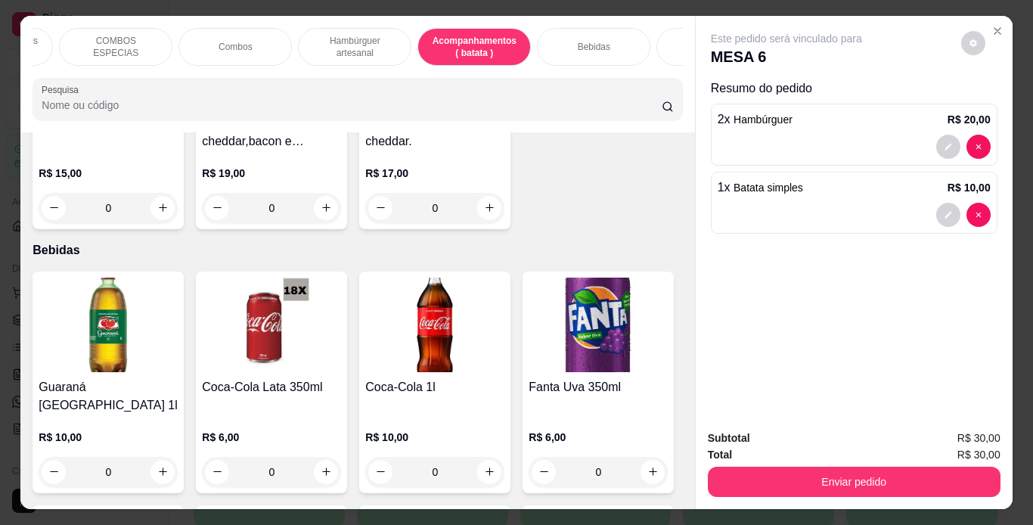
scroll to position [0, 216]
click at [565, 45] on div "Bebidas" at bounding box center [589, 47] width 113 height 38
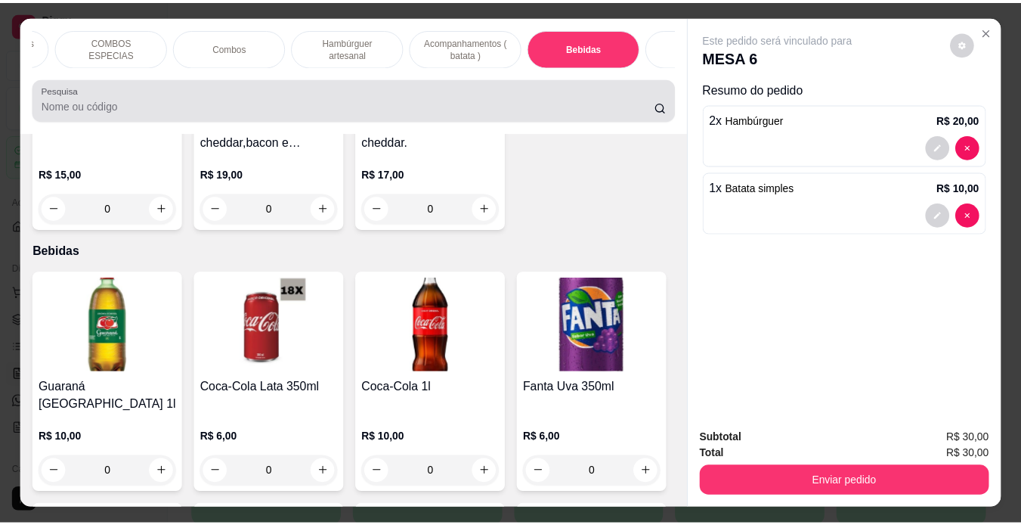
scroll to position [39, 0]
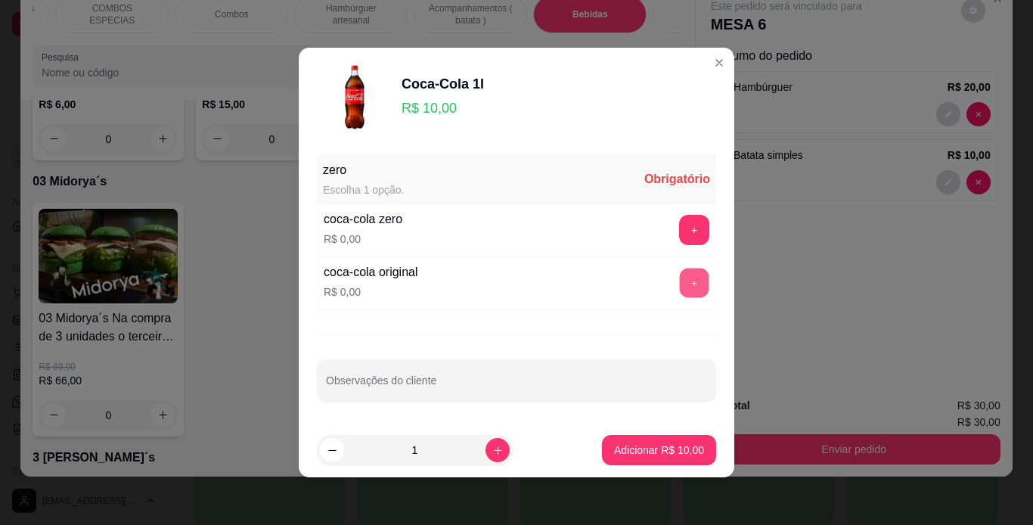
click at [680, 274] on button "+" at bounding box center [694, 282] width 29 height 29
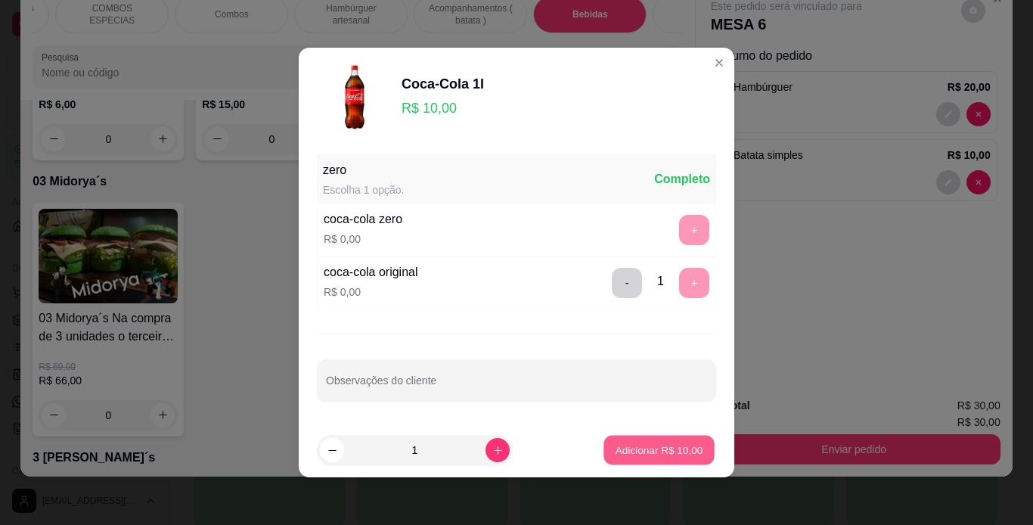
click at [643, 436] on button "Adicionar R$ 10,00" at bounding box center [658, 449] width 111 height 29
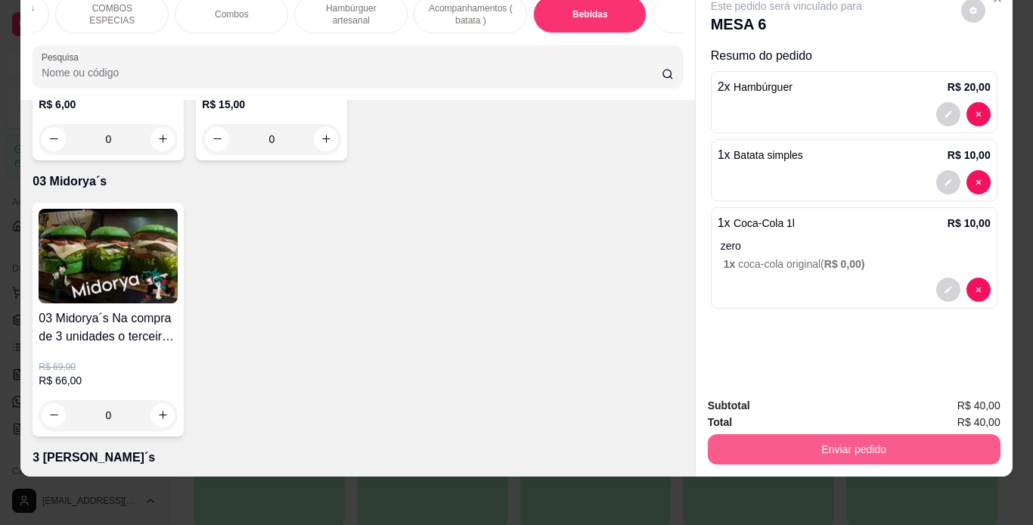
click at [797, 439] on button "Enviar pedido" at bounding box center [854, 449] width 293 height 30
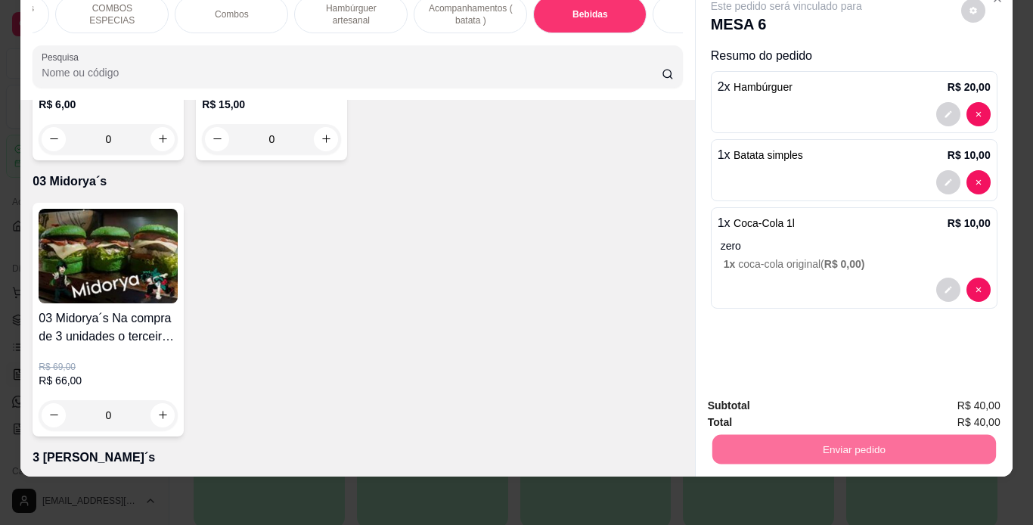
click at [829, 402] on button "Não registrar e enviar pedido" at bounding box center [803, 400] width 153 height 28
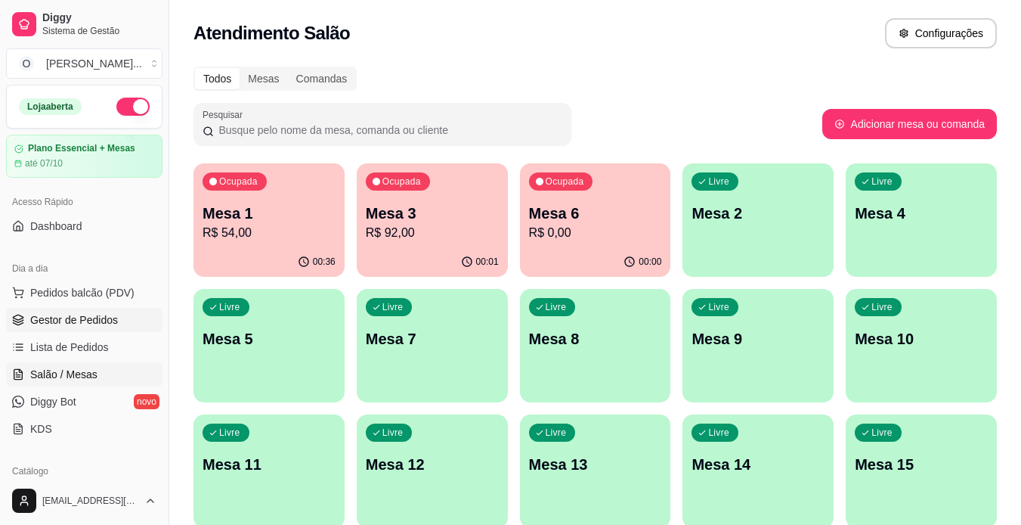
click at [67, 314] on span "Gestor de Pedidos" at bounding box center [74, 319] width 88 height 15
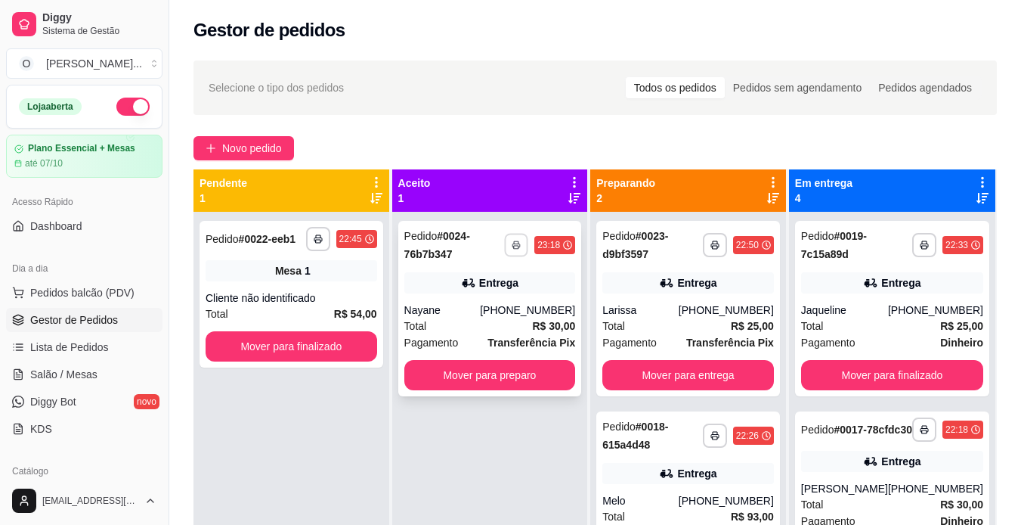
click at [523, 253] on button "button" at bounding box center [516, 244] width 23 height 23
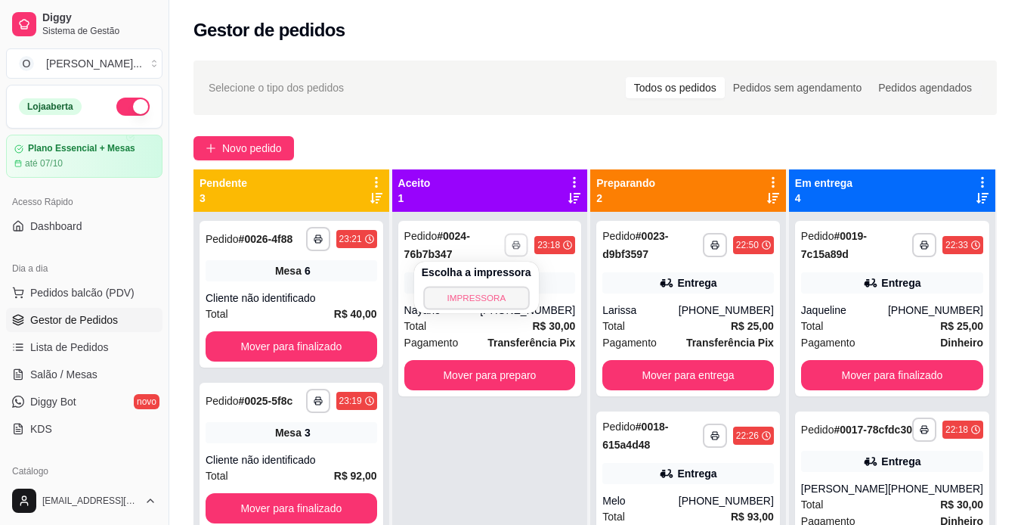
click at [491, 289] on button "IMPRESSORA" at bounding box center [476, 297] width 106 height 23
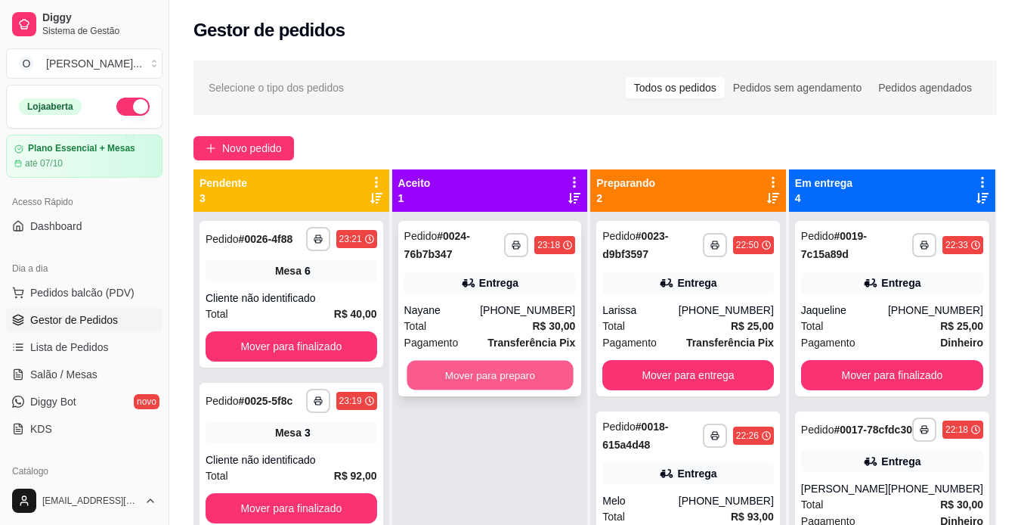
click at [500, 375] on button "Mover para preparo" at bounding box center [490, 375] width 166 height 29
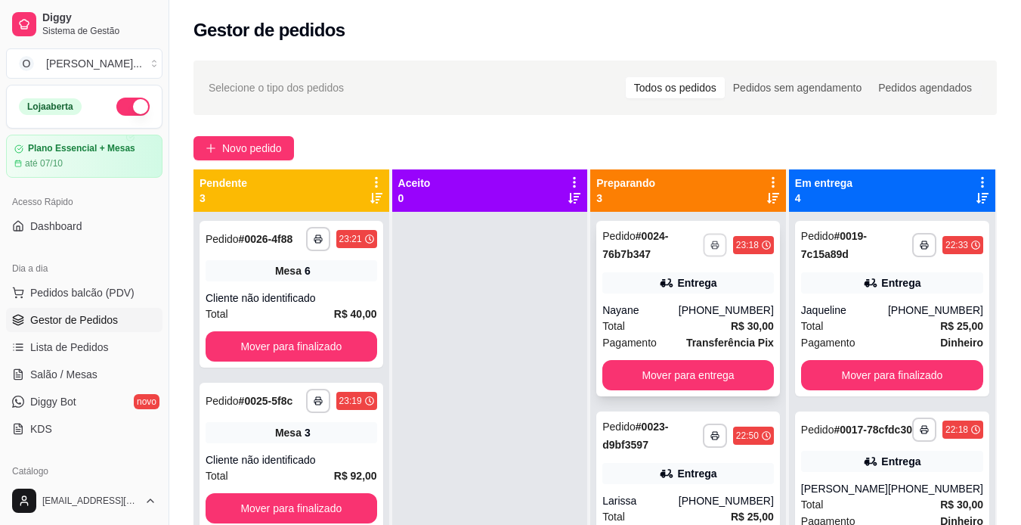
click at [703, 249] on button "button" at bounding box center [714, 244] width 23 height 23
click at [666, 290] on button "IMPRESSORA" at bounding box center [663, 297] width 106 height 23
click at [682, 373] on button "Mover para entrega" at bounding box center [689, 375] width 166 height 29
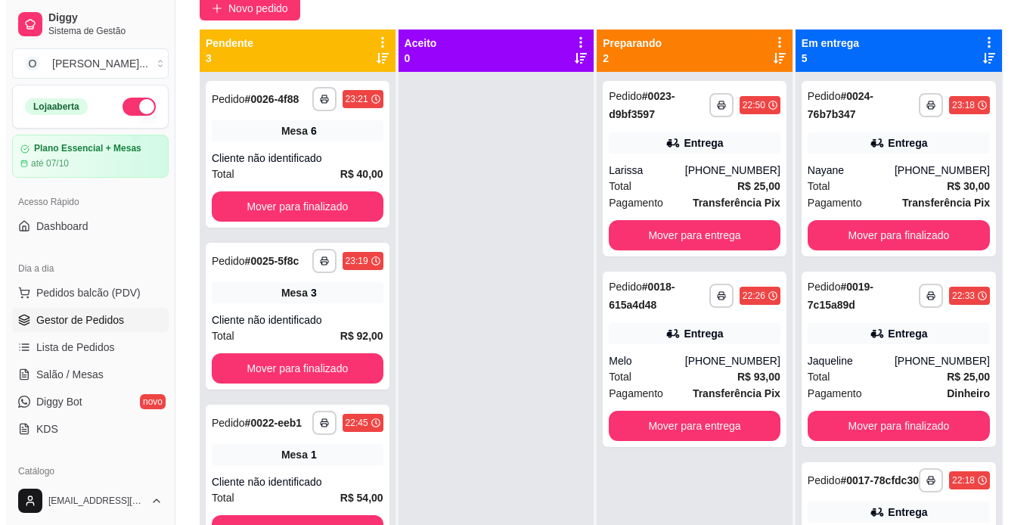
scroll to position [160, 0]
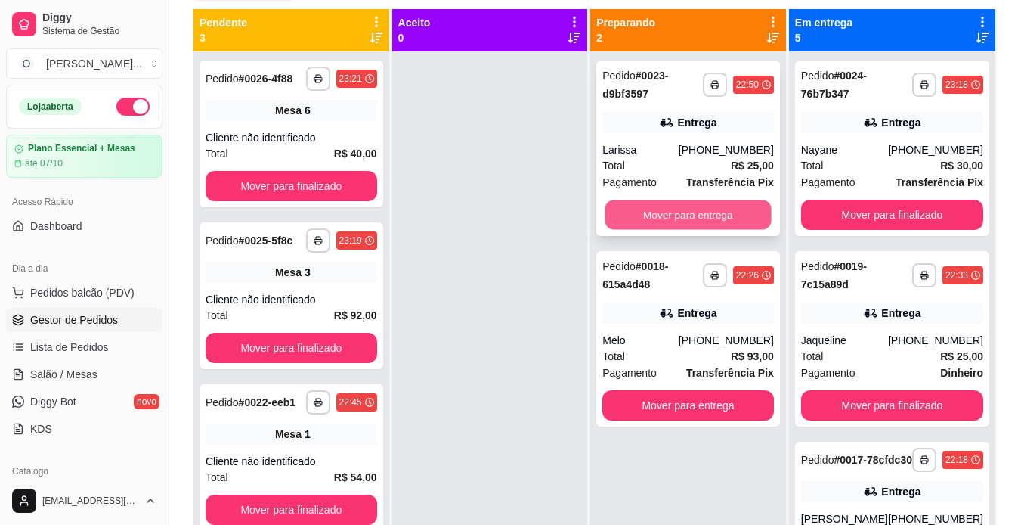
click at [745, 212] on button "Mover para entrega" at bounding box center [689, 214] width 166 height 29
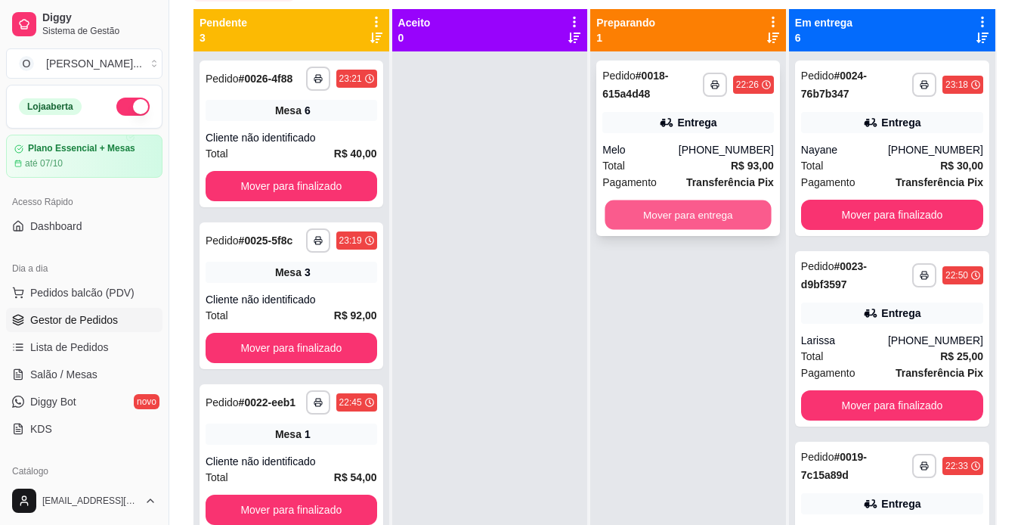
click at [720, 224] on button "Mover para entrega" at bounding box center [689, 214] width 166 height 29
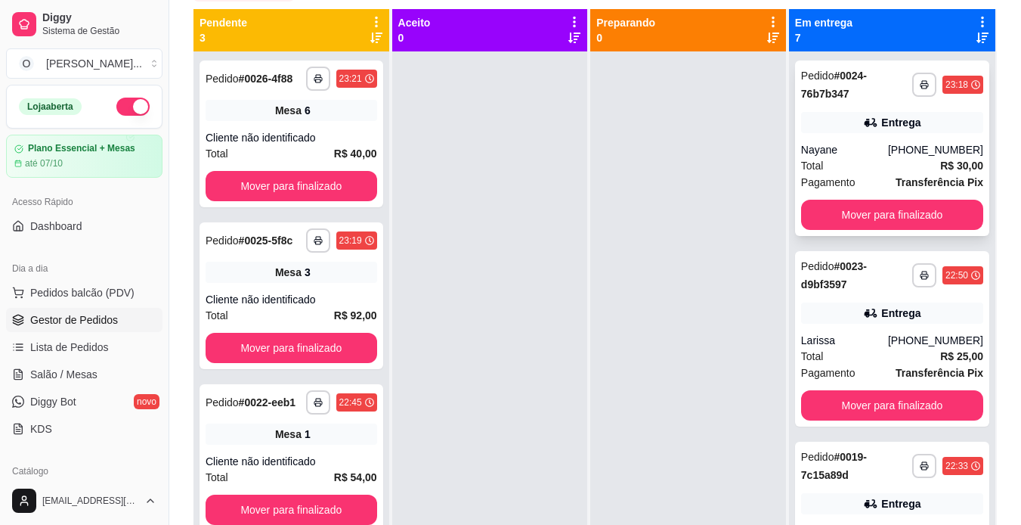
click at [925, 130] on div "Entrega" at bounding box center [892, 122] width 182 height 21
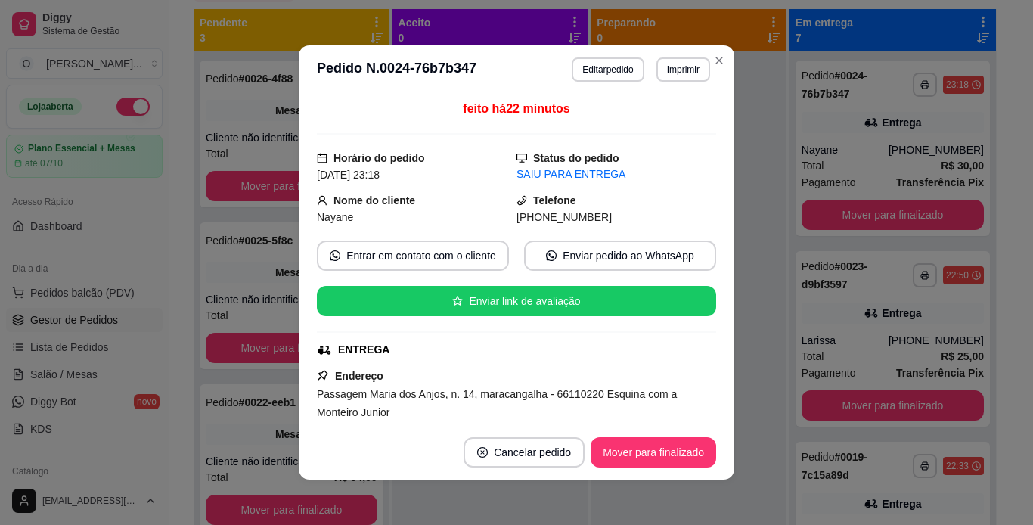
drag, startPoint x: 696, startPoint y: 156, endPoint x: 708, endPoint y: 156, distance: 12.1
click at [708, 156] on div "feito há 22 minutos Horário do pedido [DATE] 23:18 Status do pedido SAIU PARA E…" at bounding box center [516, 259] width 399 height 319
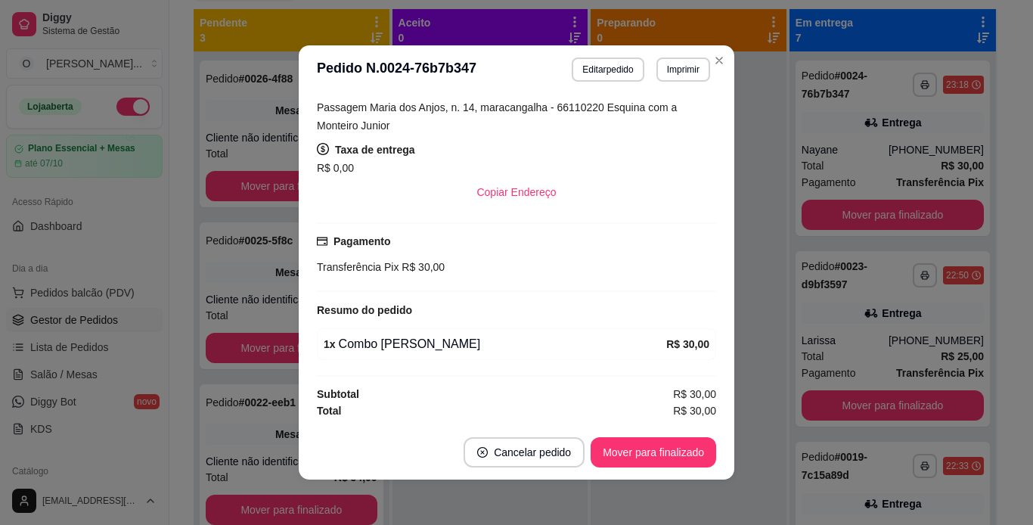
scroll to position [0, 0]
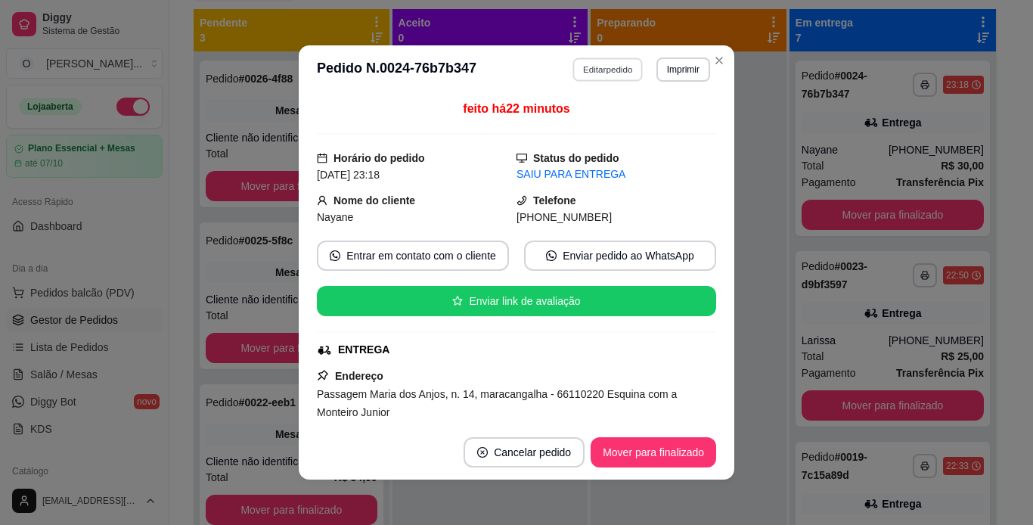
click at [617, 73] on button "Editar pedido" at bounding box center [608, 68] width 70 height 23
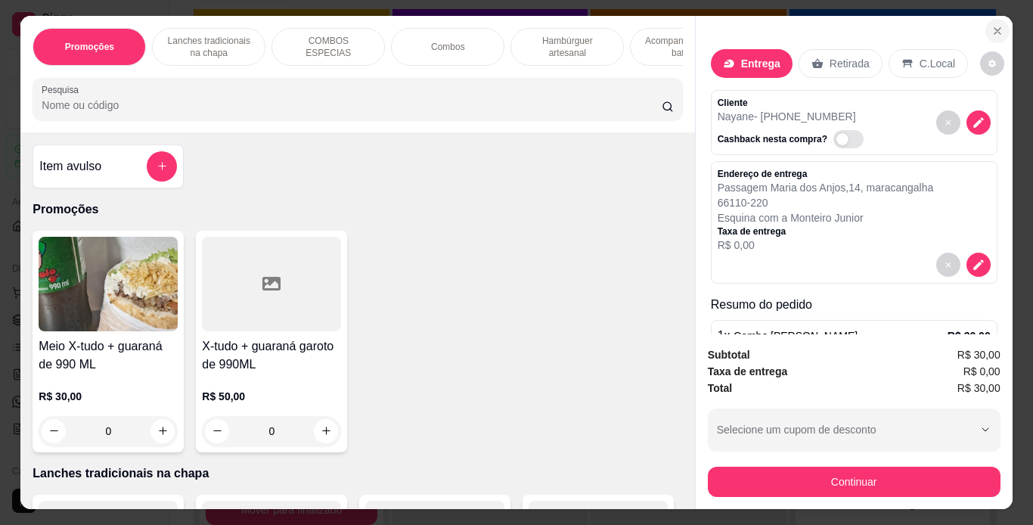
click at [994, 28] on icon "Close" at bounding box center [997, 31] width 6 height 6
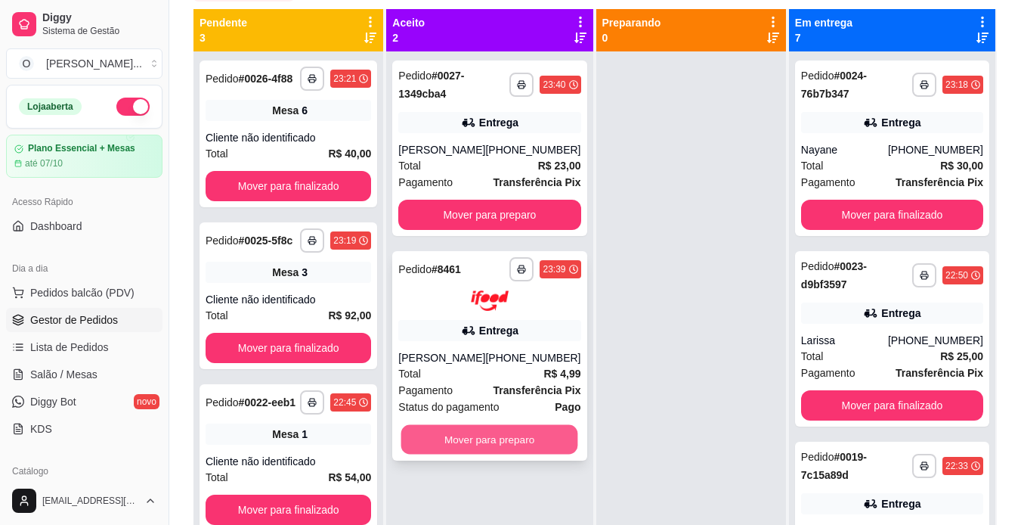
click at [473, 442] on button "Mover para preparo" at bounding box center [489, 438] width 177 height 29
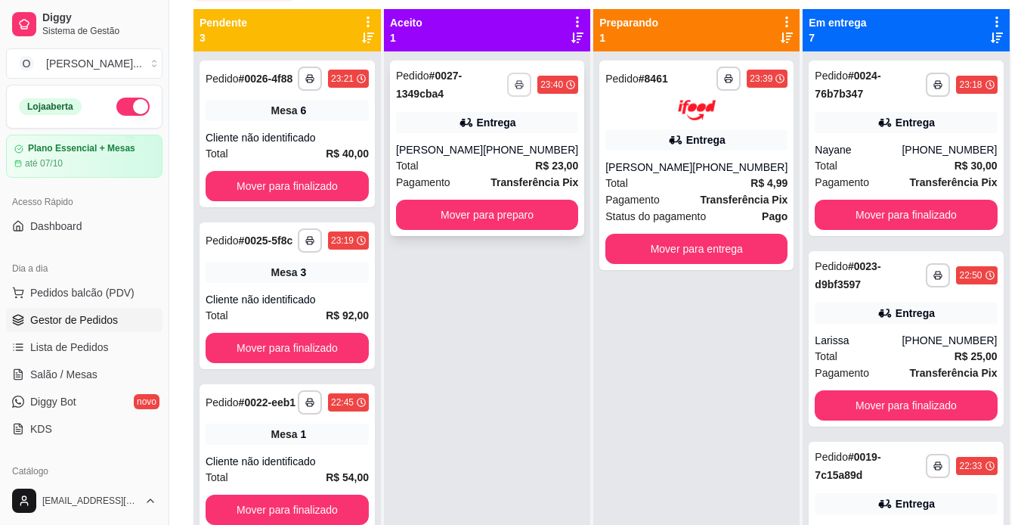
click at [519, 75] on button "button" at bounding box center [519, 85] width 24 height 24
click at [488, 136] on button "IMPRESSORA" at bounding box center [477, 137] width 110 height 24
click at [487, 209] on button "Mover para preparo" at bounding box center [487, 215] width 182 height 30
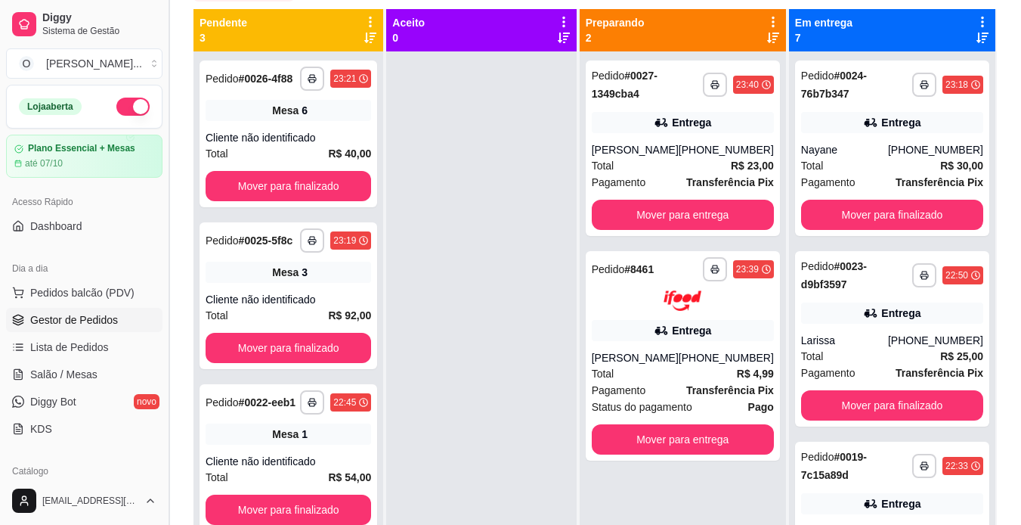
click at [164, 212] on button "Toggle Sidebar" at bounding box center [169, 262] width 12 height 525
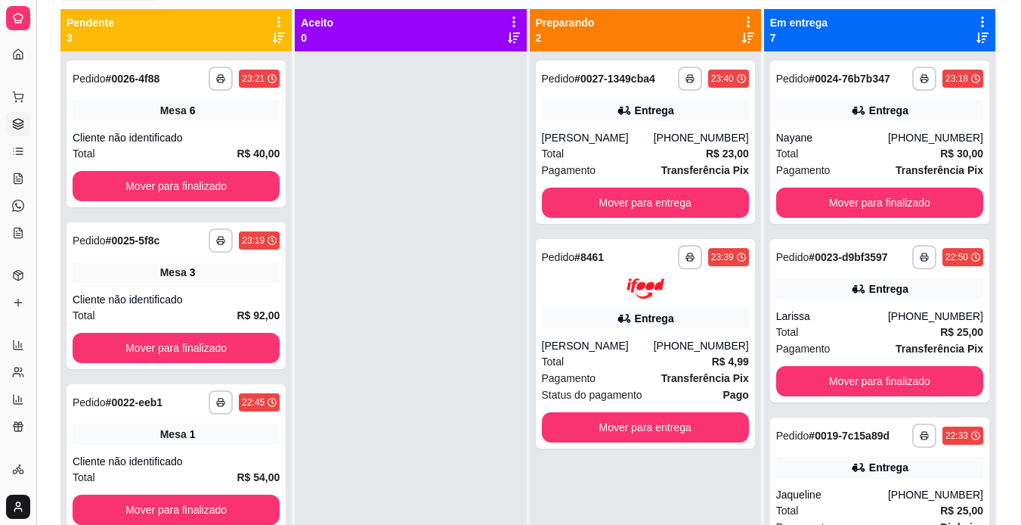
click at [41, 249] on button "Toggle Sidebar" at bounding box center [35, 262] width 12 height 525
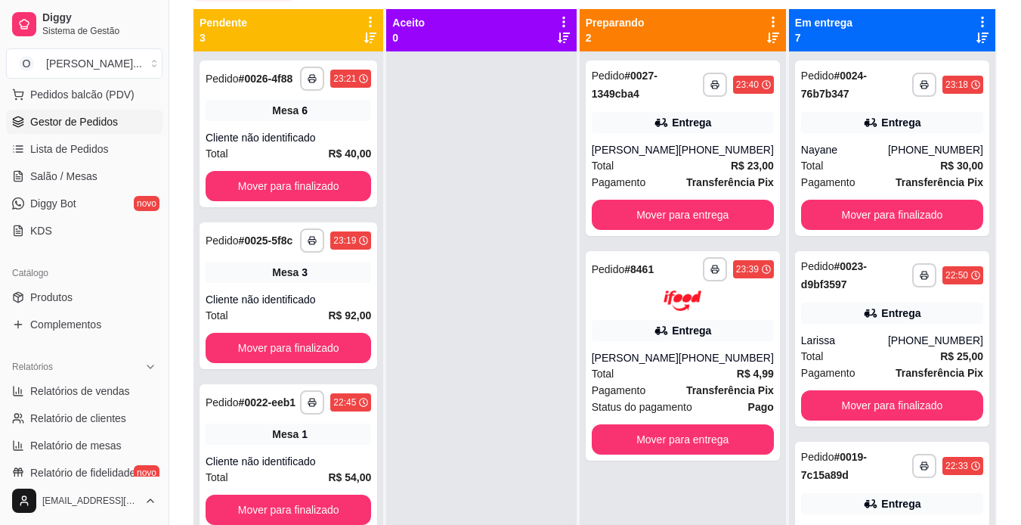
scroll to position [214, 0]
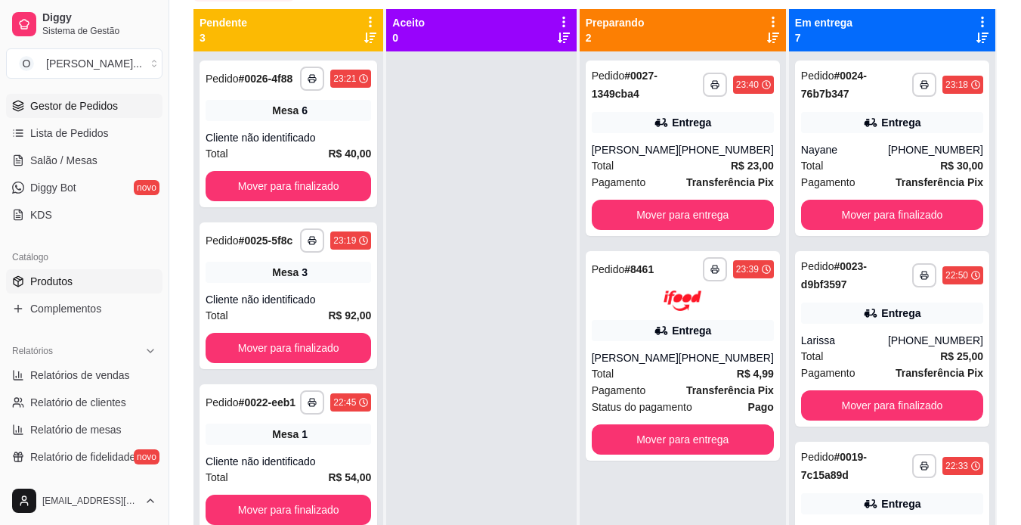
click at [113, 276] on link "Produtos" at bounding box center [84, 281] width 156 height 24
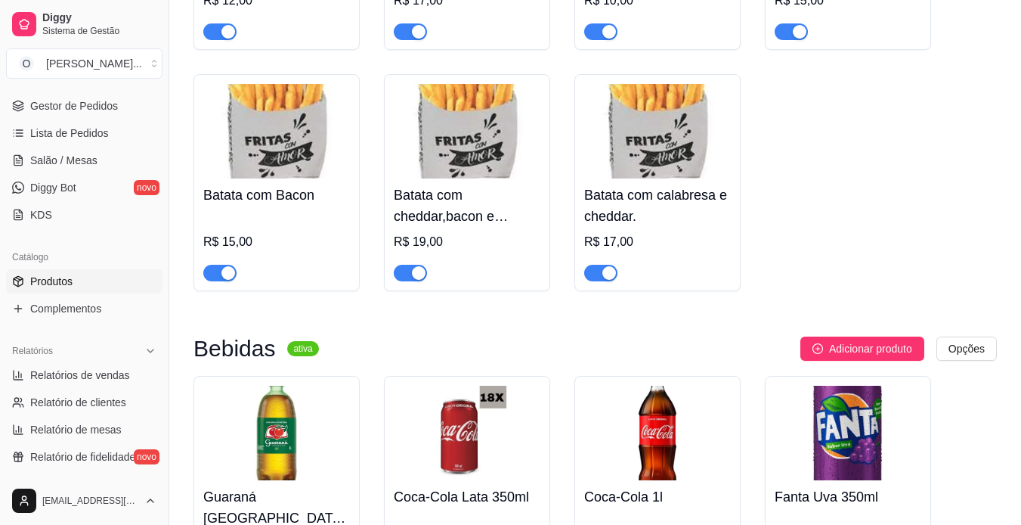
scroll to position [4420, 0]
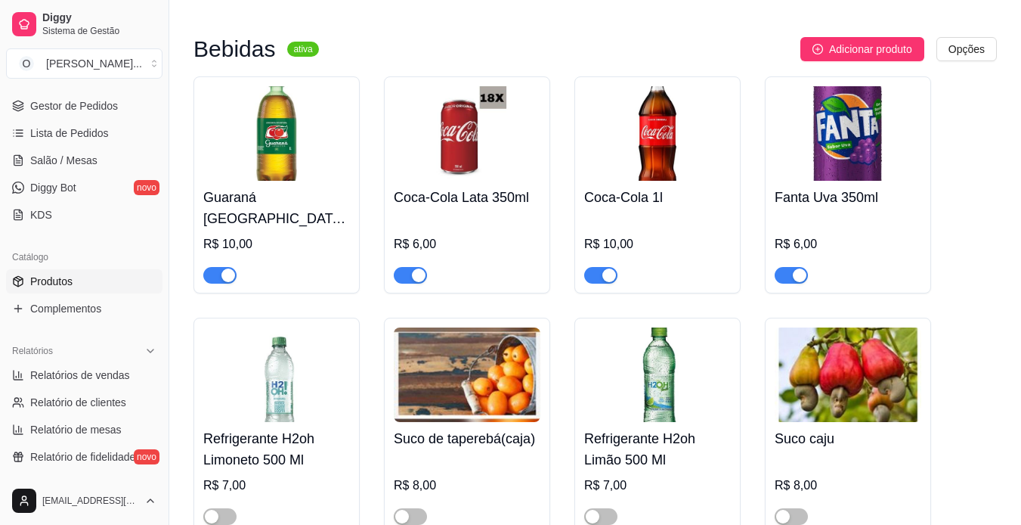
click at [417, 268] on div "button" at bounding box center [419, 275] width 14 height 14
click at [82, 119] on ul "Pedidos balcão (PDV) Gestor de Pedidos Lista de Pedidos Salão / Mesas Diggy Bot…" at bounding box center [84, 147] width 156 height 160
click at [85, 104] on span "Gestor de Pedidos" at bounding box center [74, 105] width 88 height 15
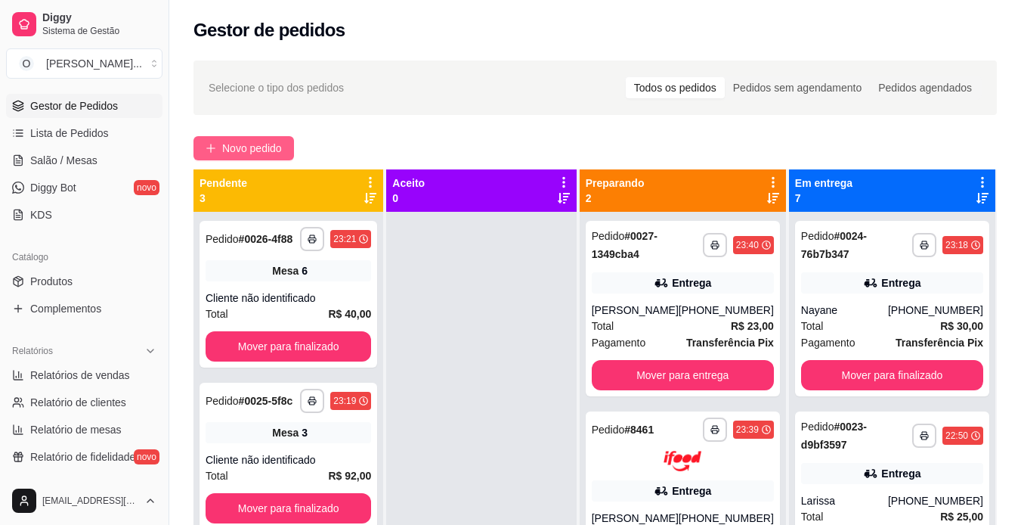
click at [228, 144] on span "Novo pedido" at bounding box center [252, 148] width 60 height 17
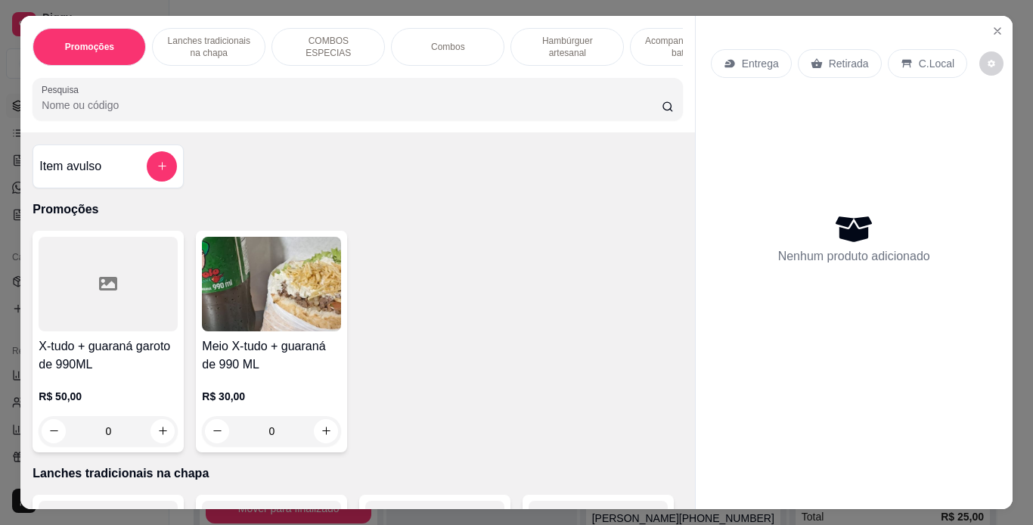
click at [815, 62] on icon at bounding box center [816, 63] width 12 height 12
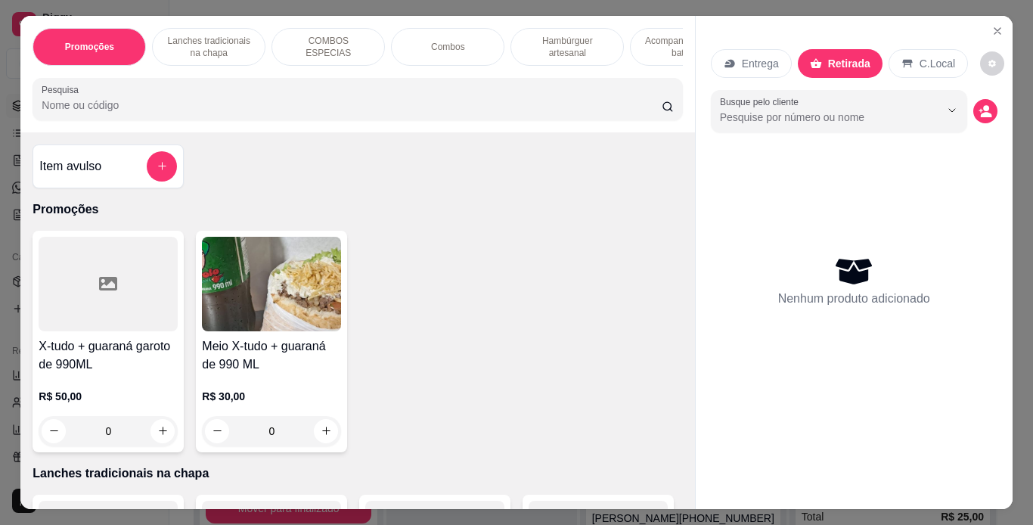
click at [564, 49] on p "Hambúrguer artesanal" at bounding box center [567, 47] width 88 height 24
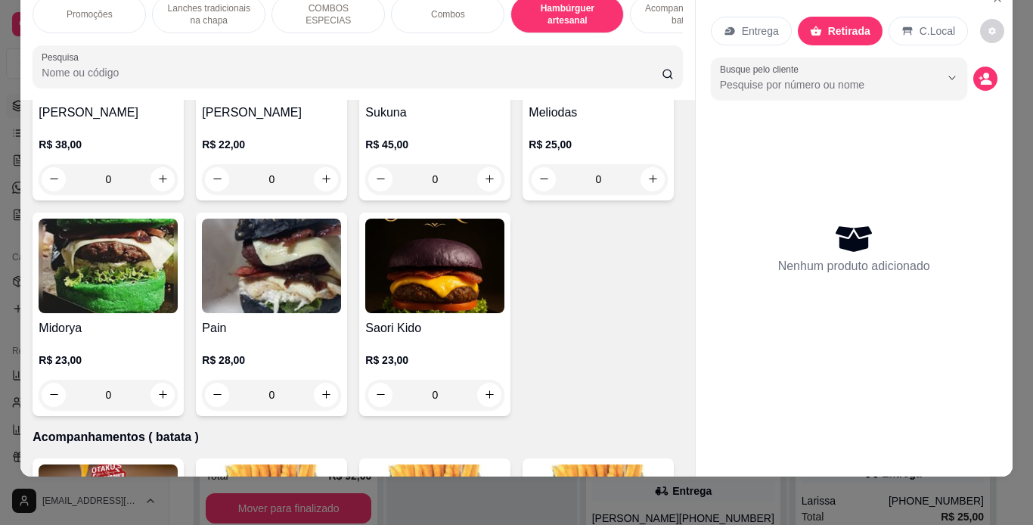
scroll to position [2942, 0]
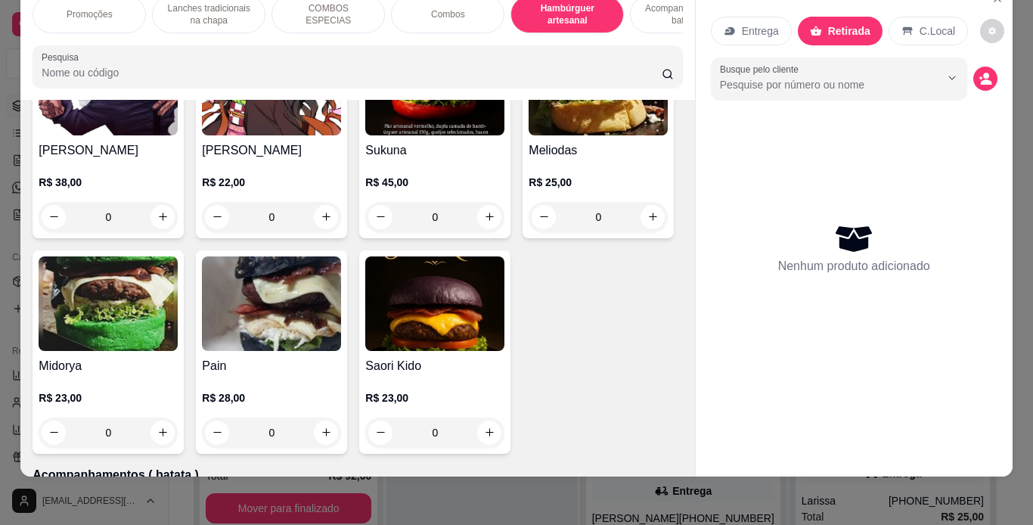
click at [178, 232] on div "0" at bounding box center [108, 217] width 139 height 30
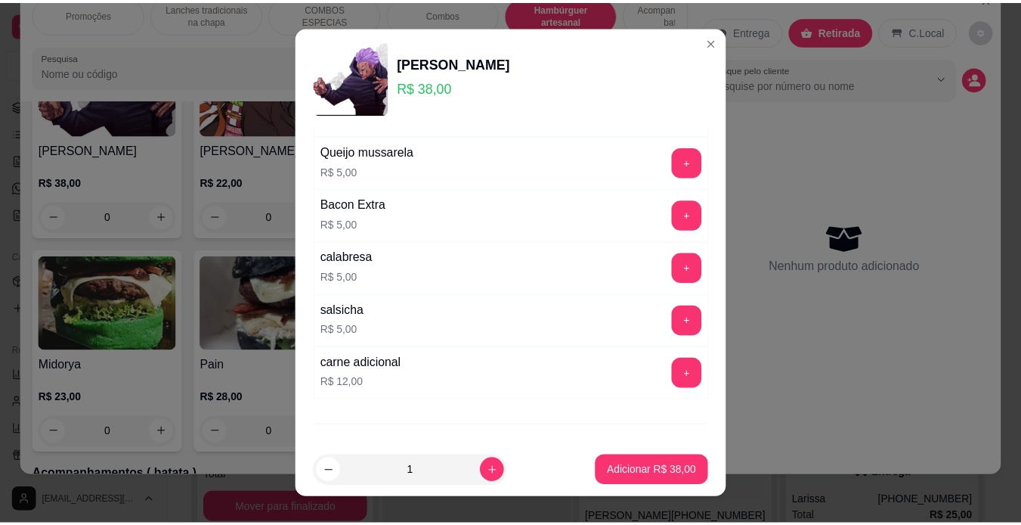
scroll to position [327, 0]
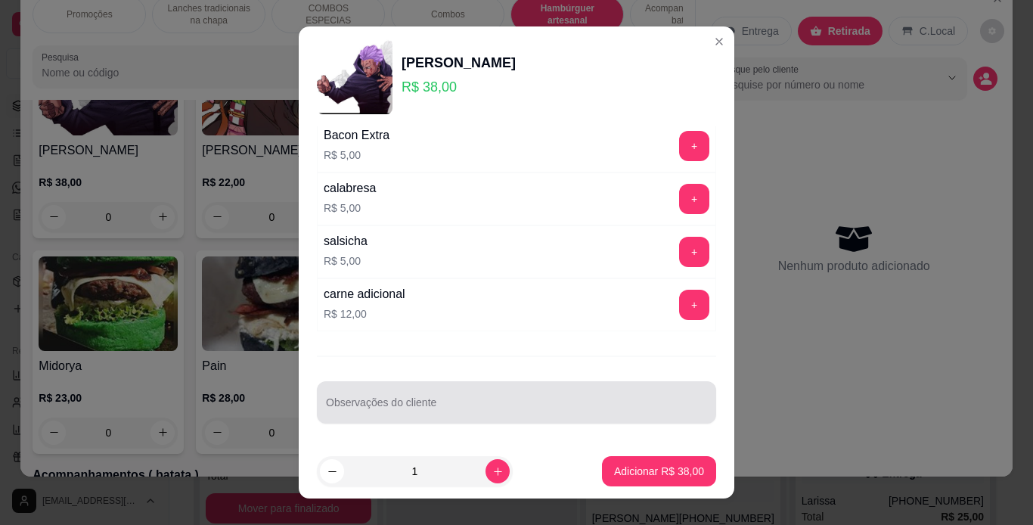
click at [444, 395] on div at bounding box center [516, 402] width 381 height 30
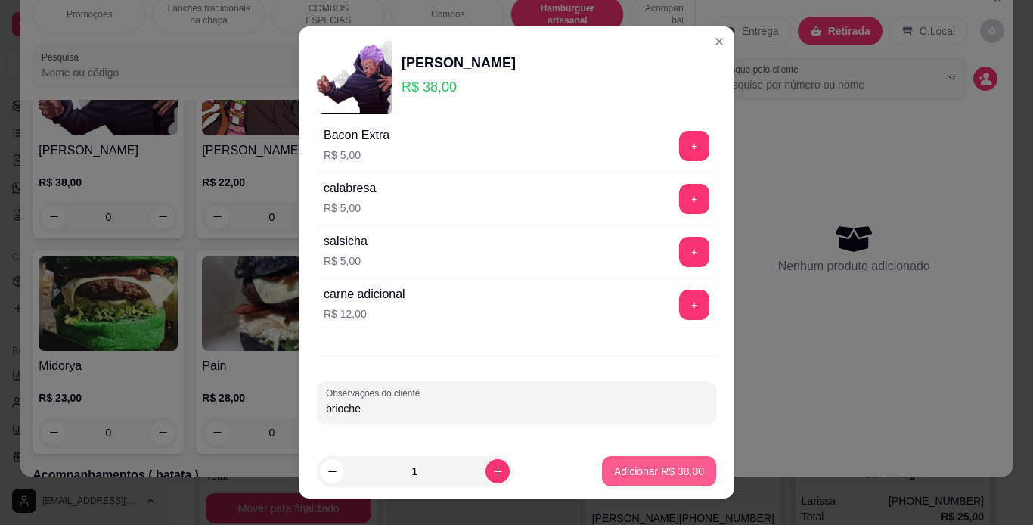
type input "brioche"
click at [625, 476] on p "Adicionar R$ 38,00" at bounding box center [659, 470] width 90 height 15
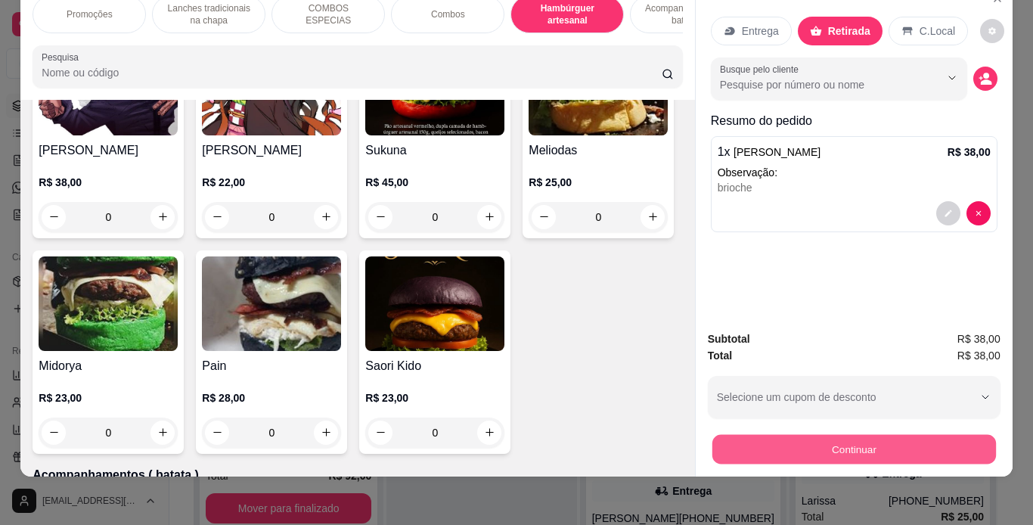
click at [780, 445] on button "Continuar" at bounding box center [853, 449] width 284 height 29
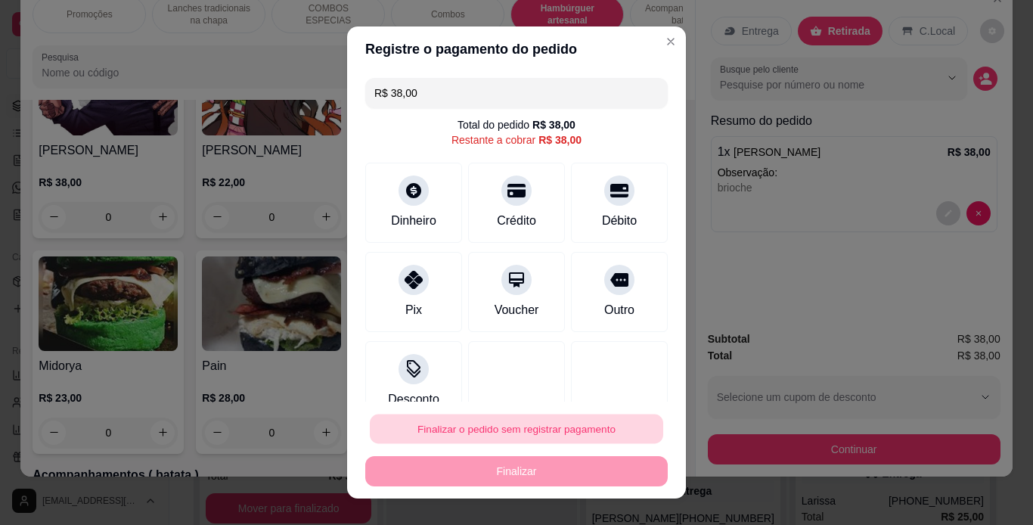
click at [468, 434] on button "Finalizar o pedido sem registrar pagamento" at bounding box center [516, 428] width 293 height 29
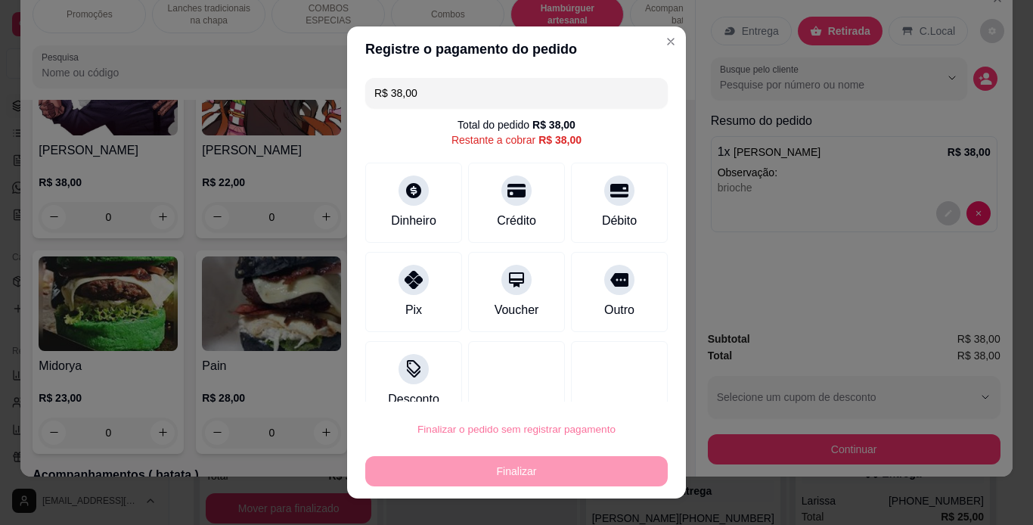
click at [597, 381] on button "Confirmar" at bounding box center [602, 385] width 54 height 23
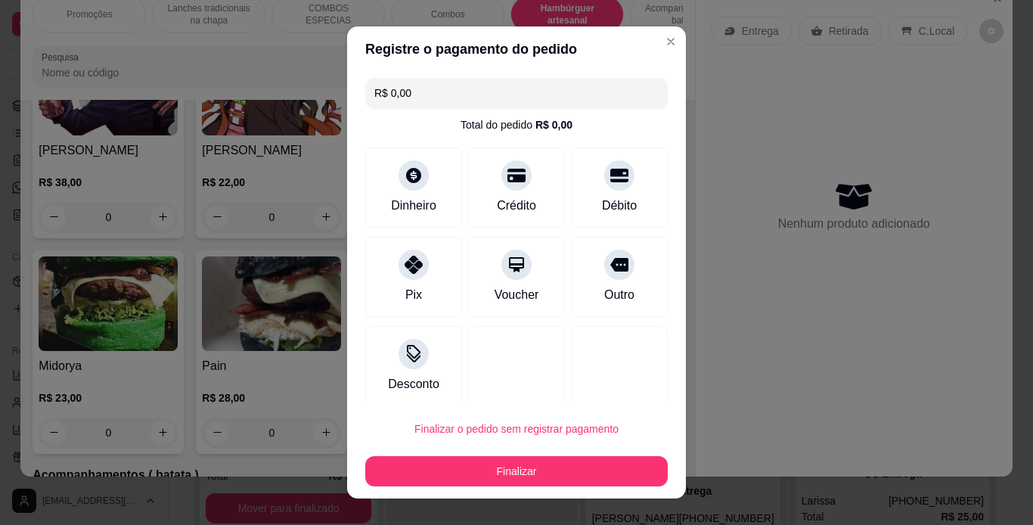
type input "R$ 0,00"
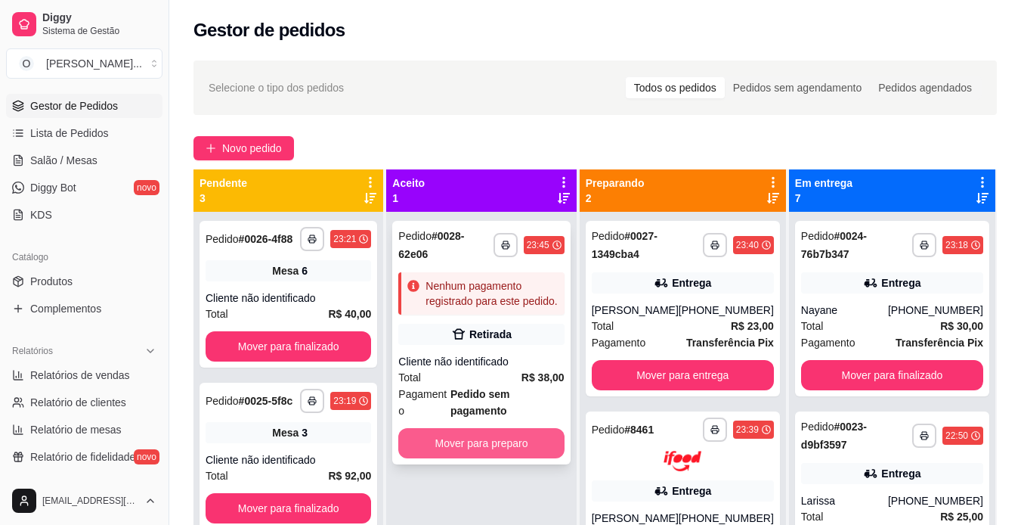
click at [482, 428] on button "Mover para preparo" at bounding box center [481, 443] width 166 height 30
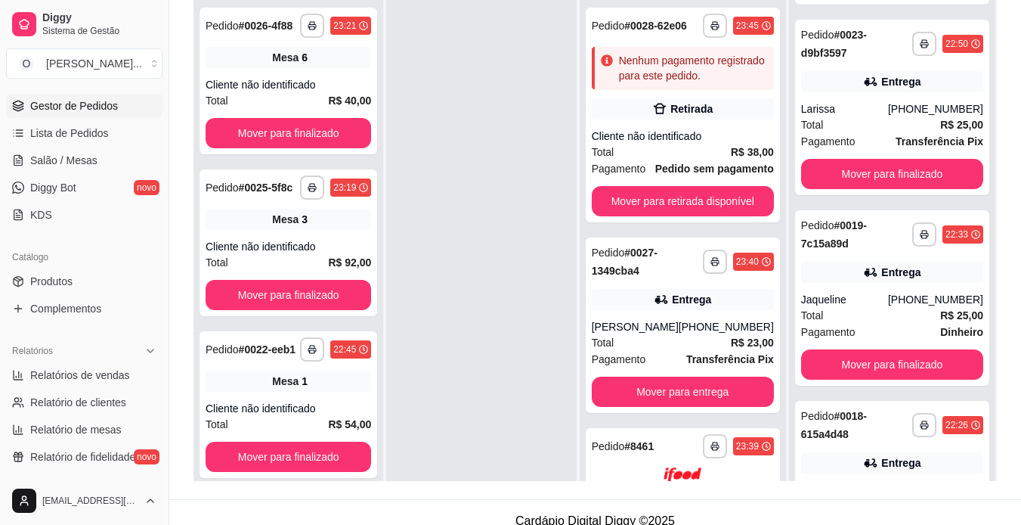
scroll to position [159, 0]
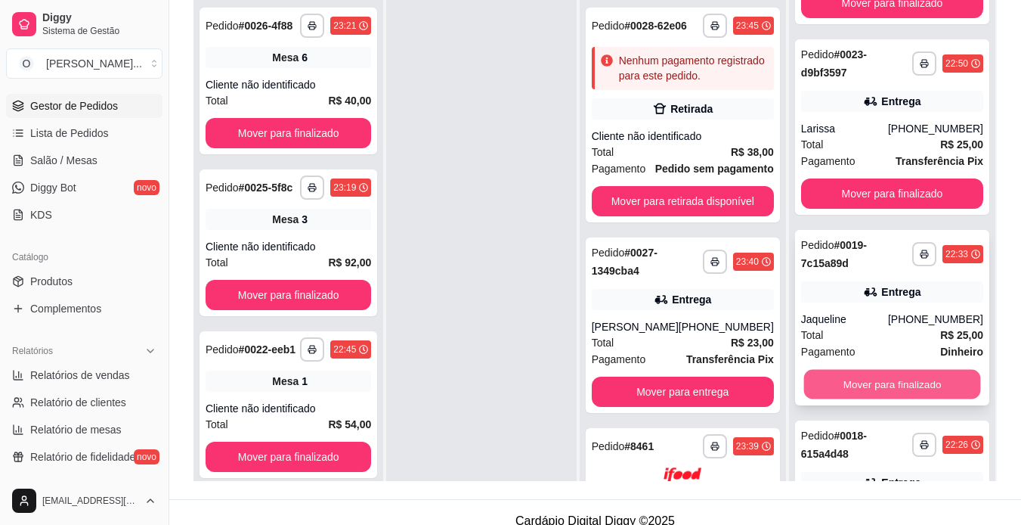
click at [882, 392] on button "Mover para finalizado" at bounding box center [892, 384] width 177 height 29
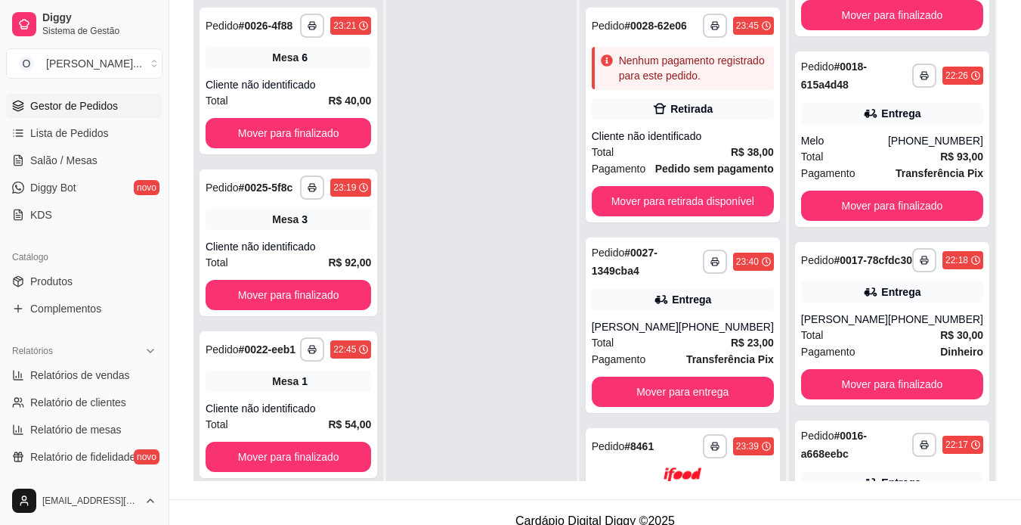
scroll to position [340, 0]
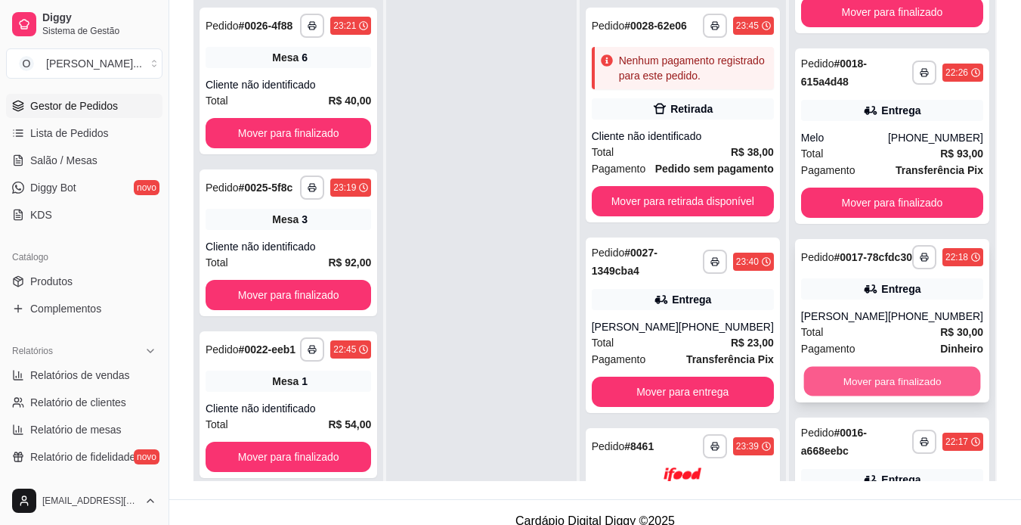
click at [916, 396] on button "Mover para finalizado" at bounding box center [892, 381] width 177 height 29
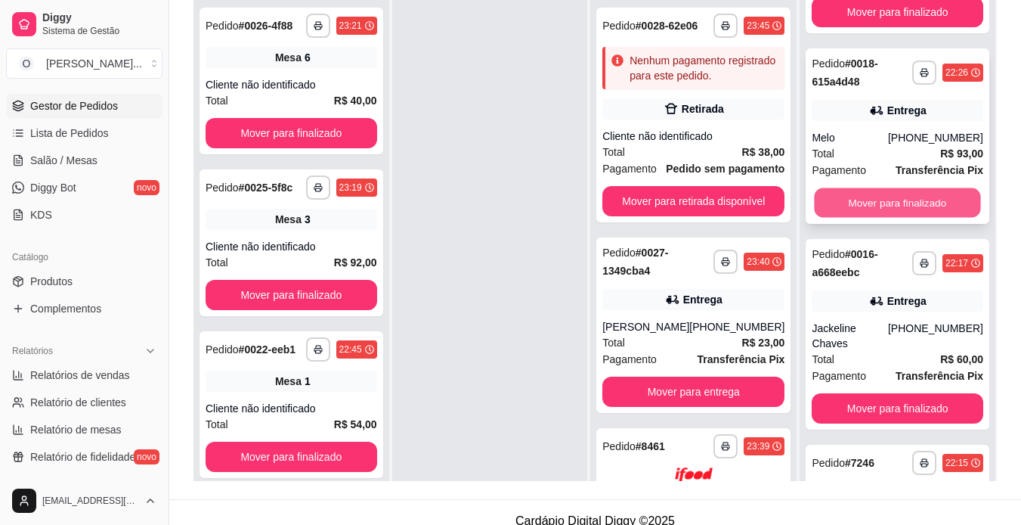
click at [921, 214] on button "Mover para finalizado" at bounding box center [898, 202] width 166 height 29
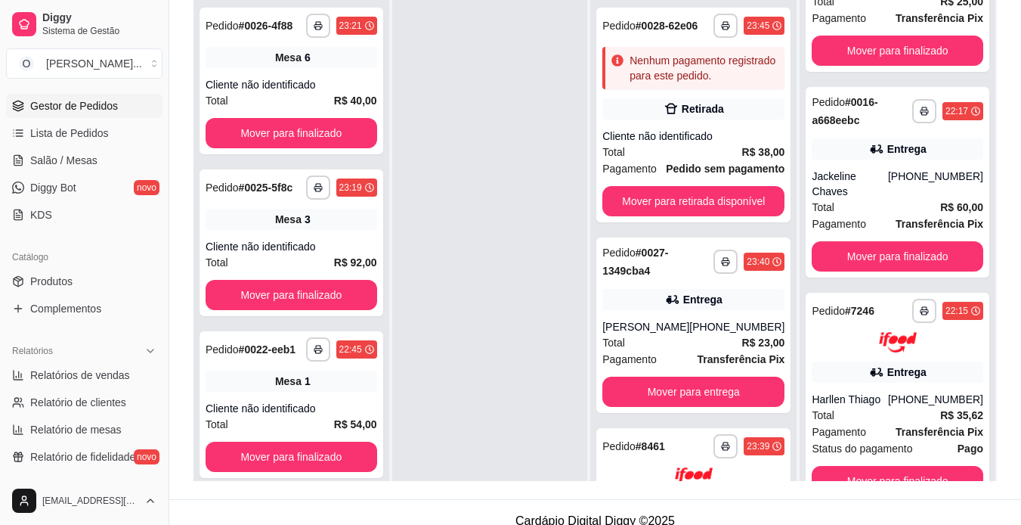
scroll to position [287, 0]
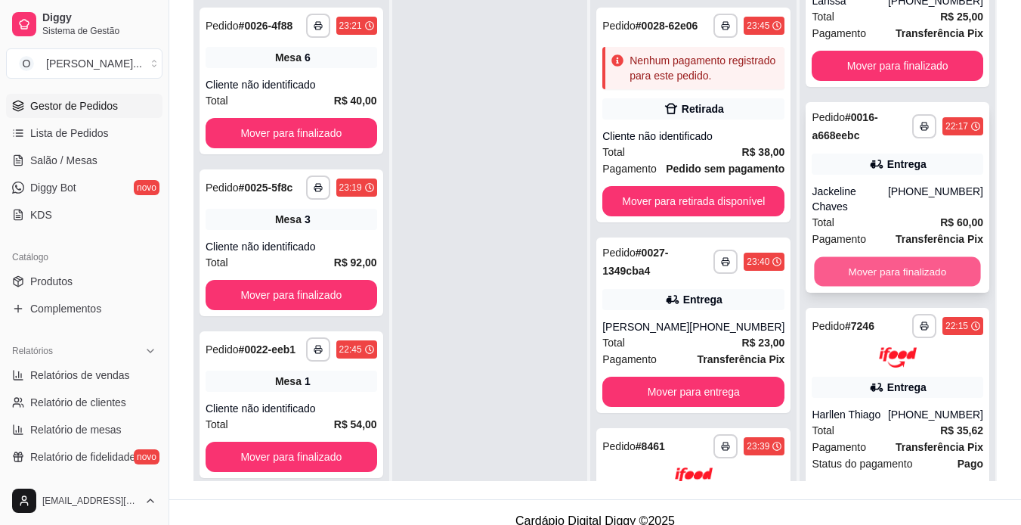
click at [909, 257] on button "Mover para finalizado" at bounding box center [898, 271] width 166 height 29
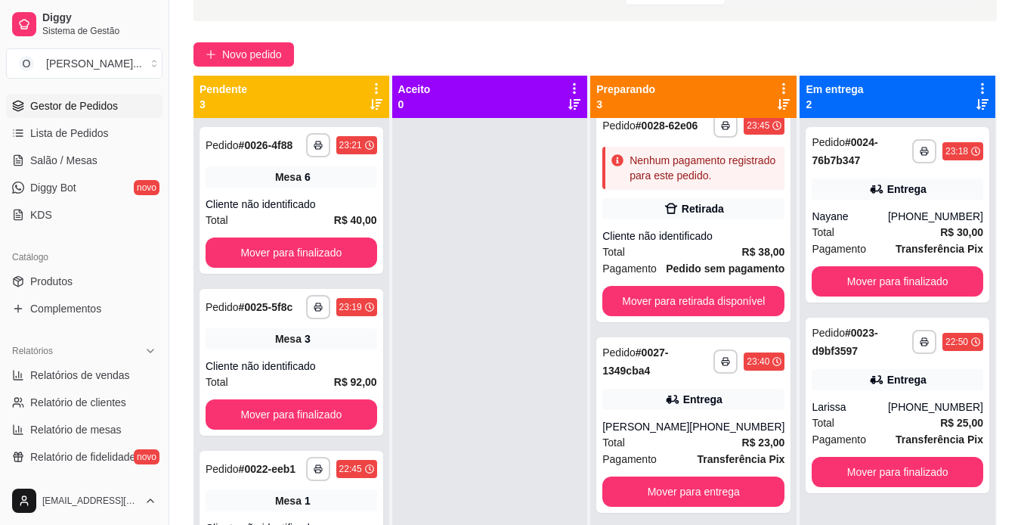
scroll to position [0, 0]
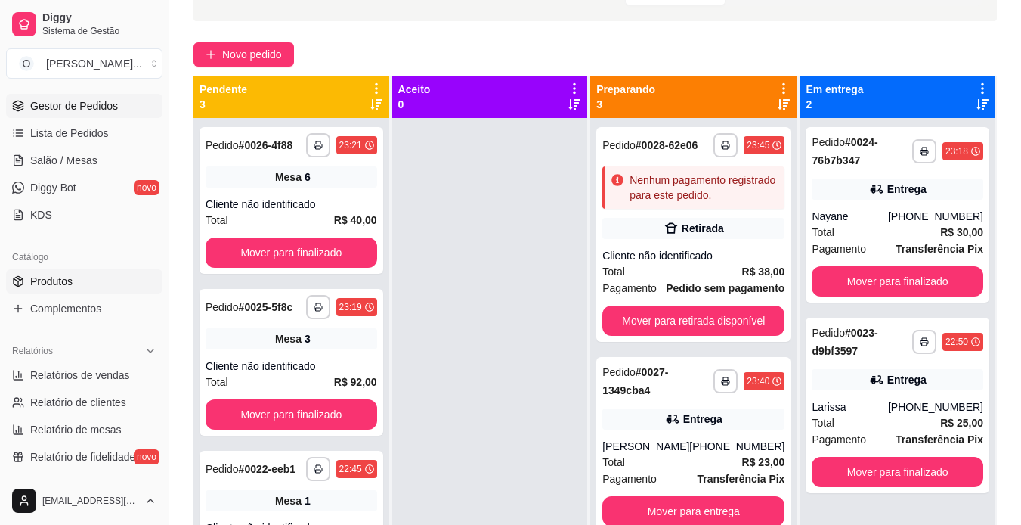
click at [62, 287] on span "Produtos" at bounding box center [51, 281] width 42 height 15
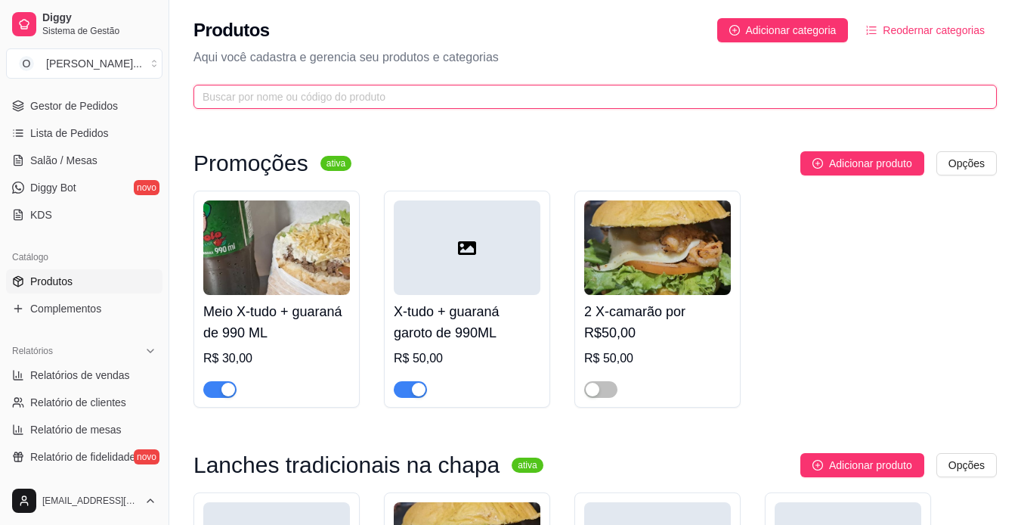
click at [571, 96] on input "text" at bounding box center [589, 96] width 773 height 17
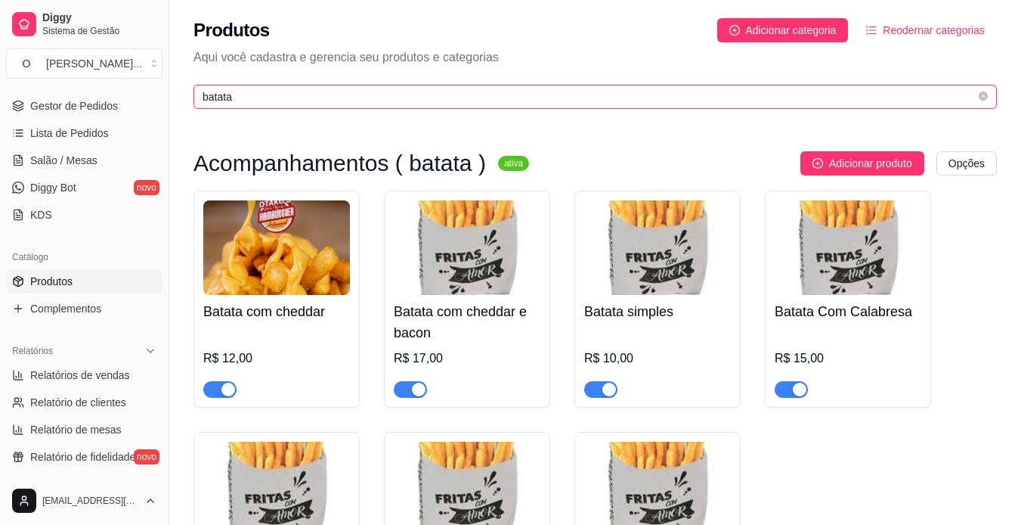
type input "batata"
click at [225, 385] on div "button" at bounding box center [229, 390] width 14 height 14
click at [420, 392] on div "button" at bounding box center [419, 390] width 14 height 14
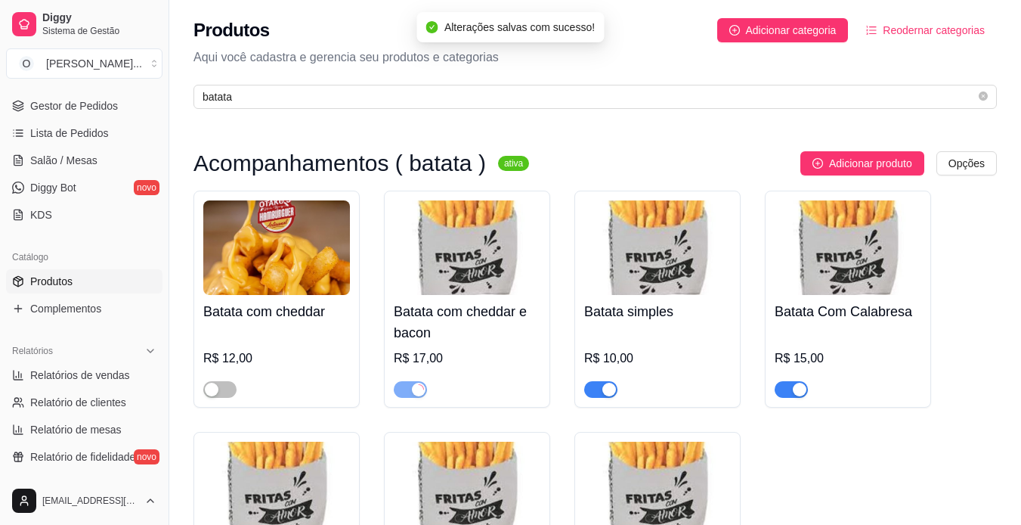
click at [599, 389] on button "button" at bounding box center [600, 389] width 33 height 17
click at [797, 387] on div "button" at bounding box center [800, 390] width 14 height 14
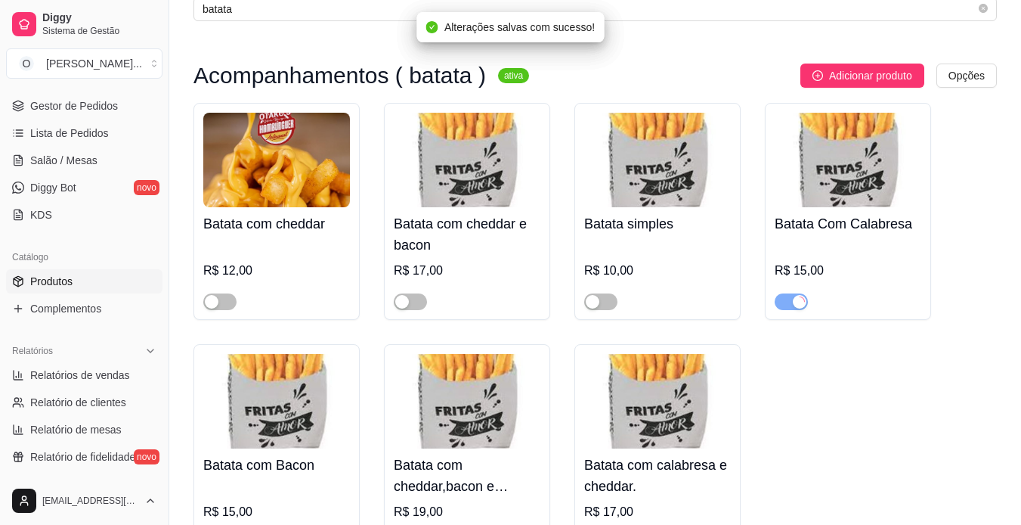
scroll to position [131, 0]
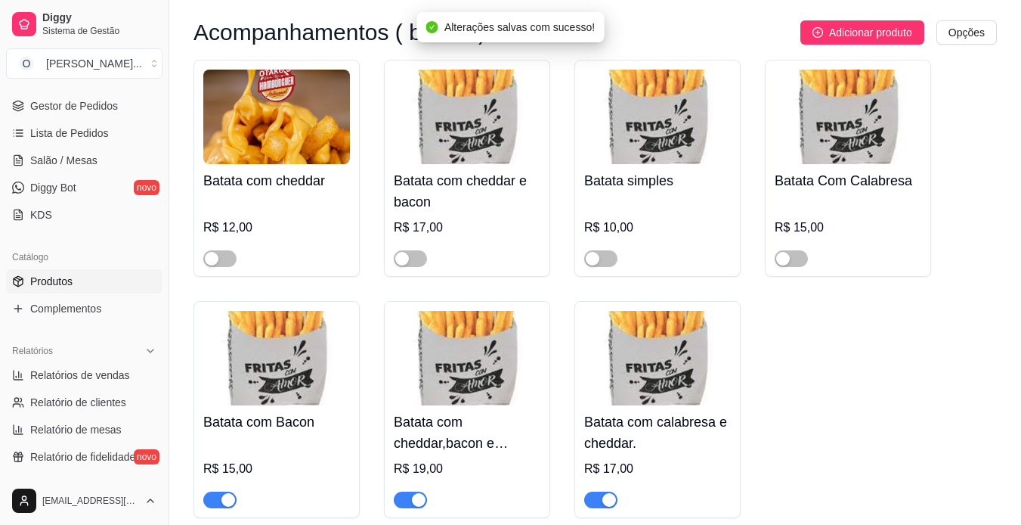
click at [605, 499] on div "button" at bounding box center [610, 500] width 14 height 14
click at [414, 508] on span "button" at bounding box center [410, 499] width 33 height 17
click at [215, 502] on span "button" at bounding box center [219, 499] width 33 height 17
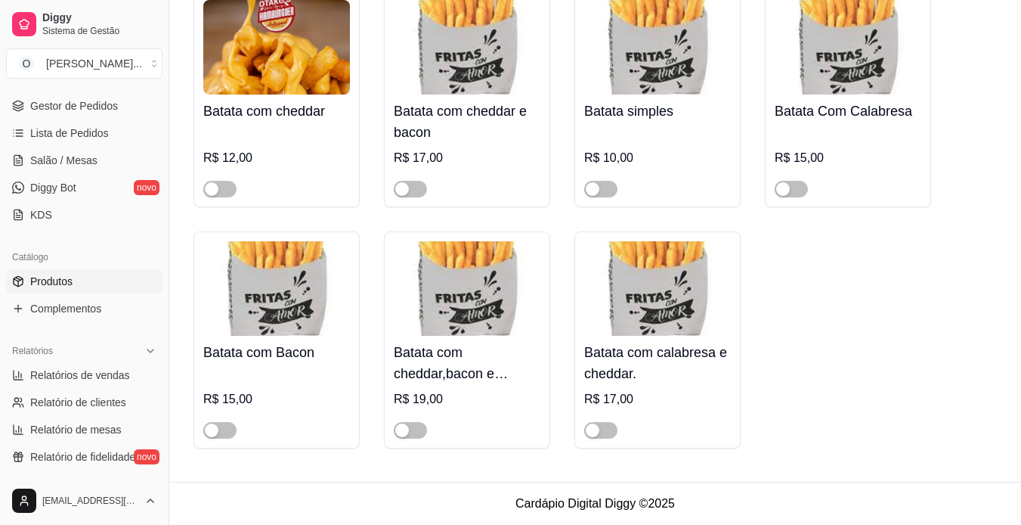
scroll to position [0, 0]
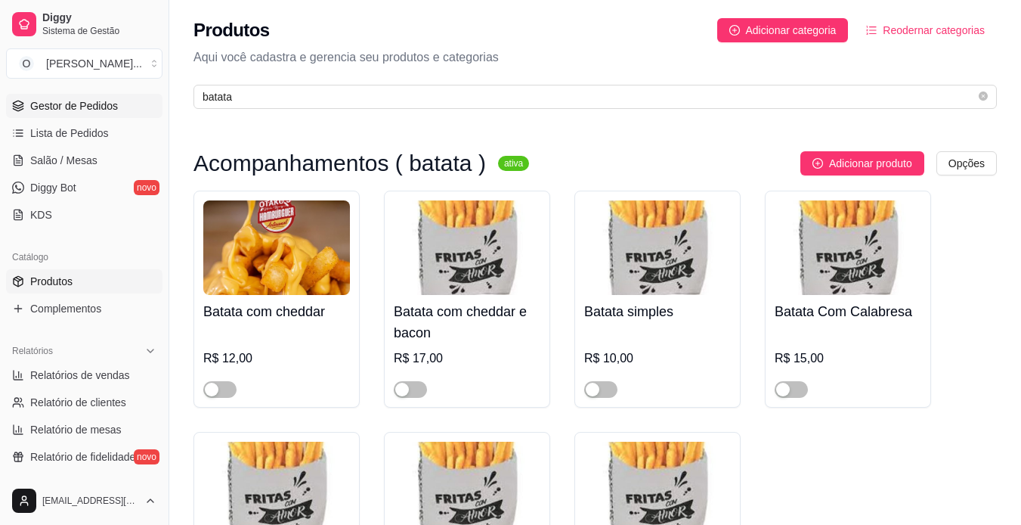
click at [96, 110] on span "Gestor de Pedidos" at bounding box center [74, 105] width 88 height 15
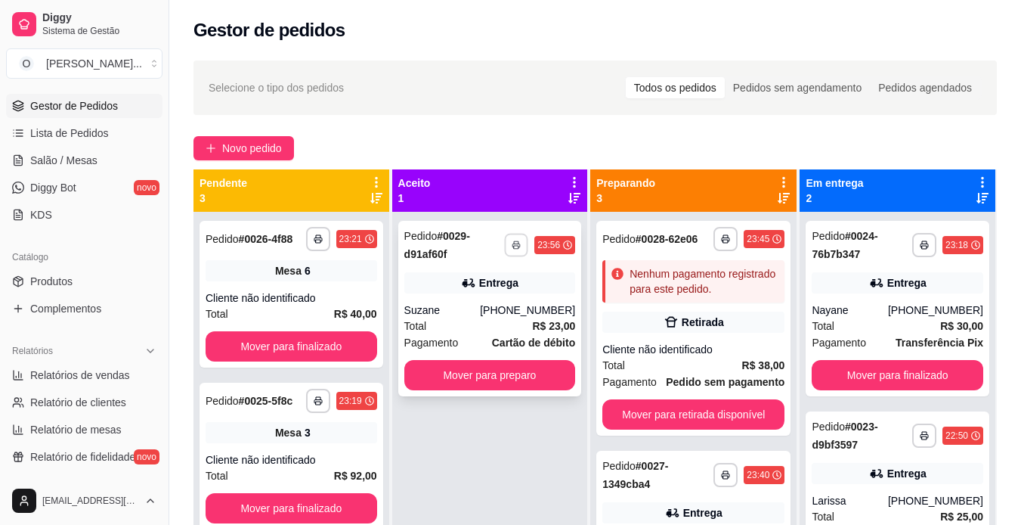
click at [519, 246] on button "button" at bounding box center [516, 244] width 23 height 23
click at [485, 303] on button "IMPRESSORA" at bounding box center [472, 297] width 106 height 23
click at [496, 364] on button "Mover para preparo" at bounding box center [490, 375] width 166 height 29
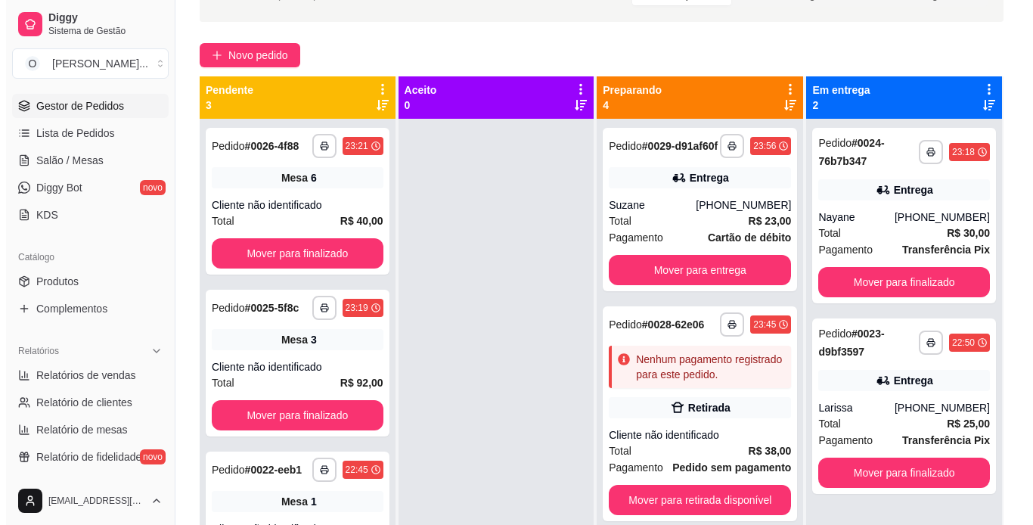
scroll to position [104, 0]
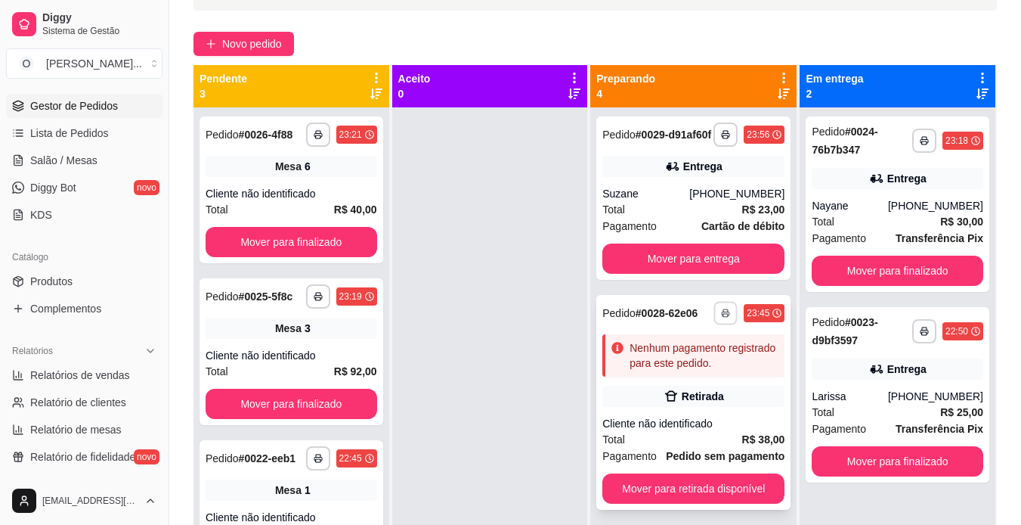
click at [723, 317] on rect "button" at bounding box center [725, 315] width 5 height 3
click at [680, 376] on button "IMPRESSORA" at bounding box center [666, 383] width 106 height 23
click at [706, 370] on div "Nenhum pagamento registrado para este pedido." at bounding box center [704, 355] width 149 height 30
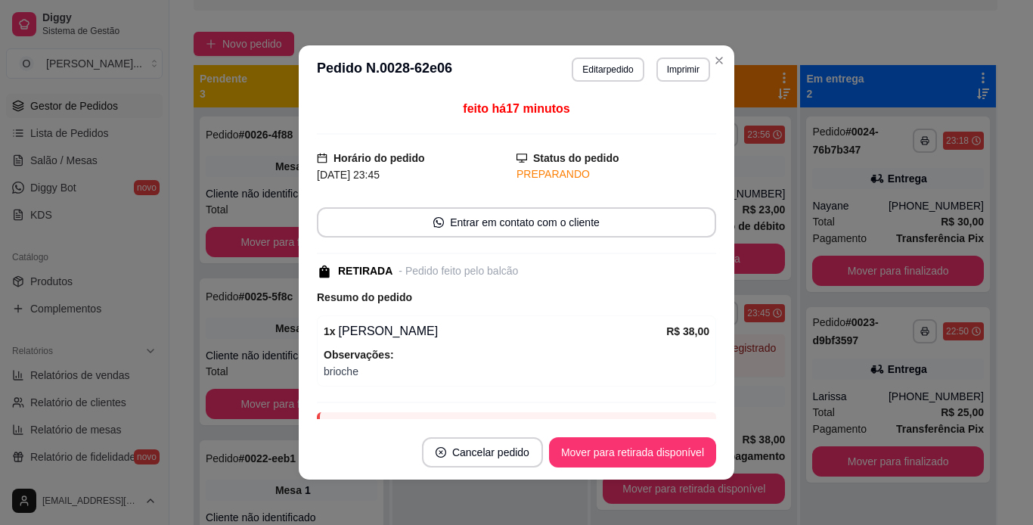
scroll to position [78, 0]
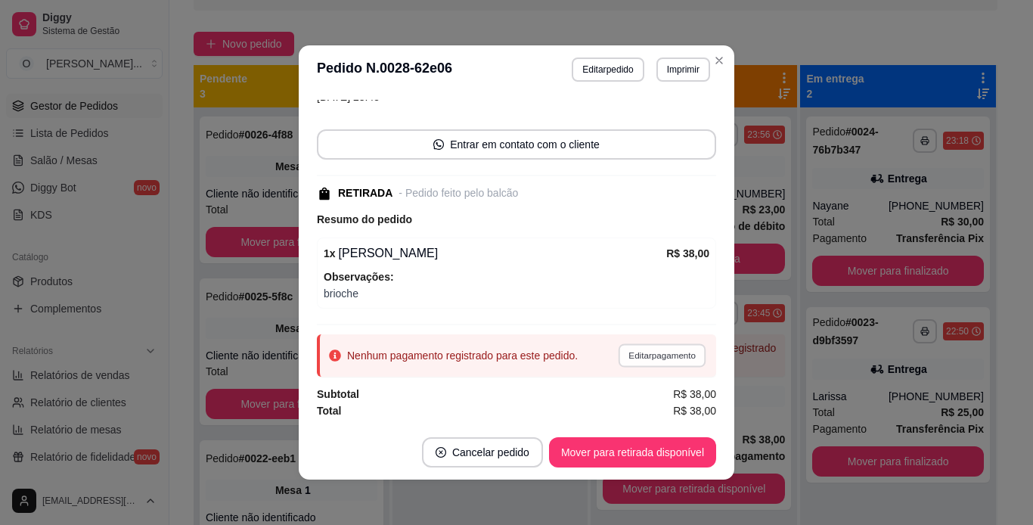
click at [652, 349] on button "Editar pagamento" at bounding box center [662, 354] width 88 height 23
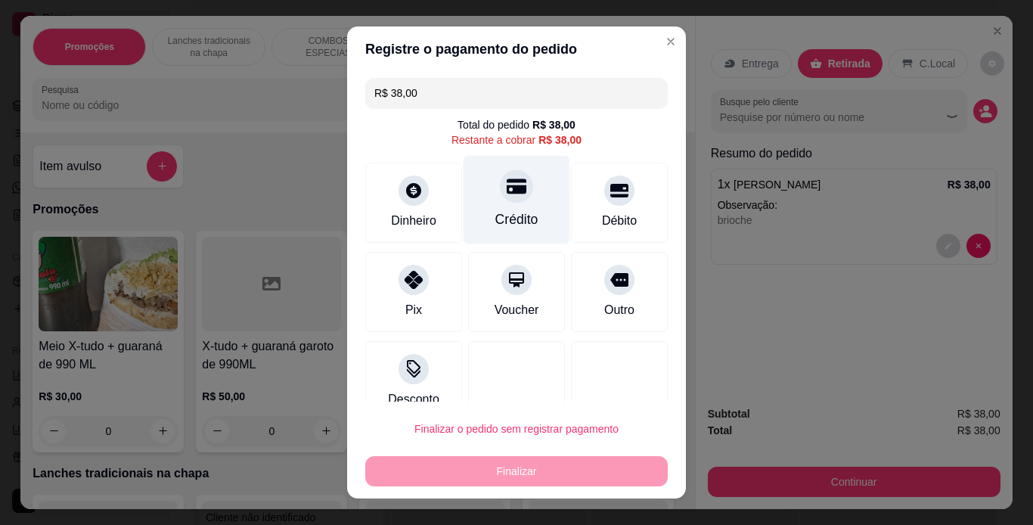
click at [501, 212] on div "Crédito" at bounding box center [516, 219] width 43 height 20
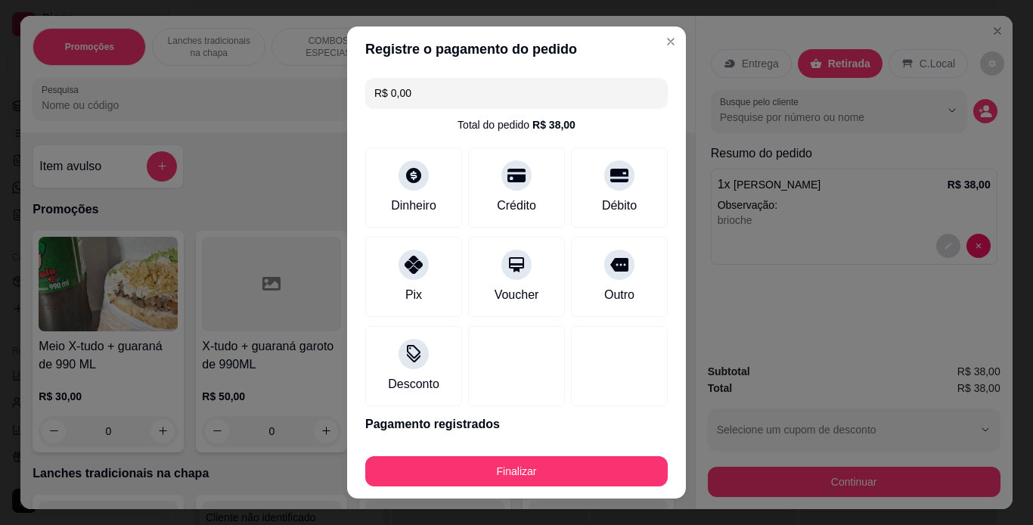
scroll to position [52, 0]
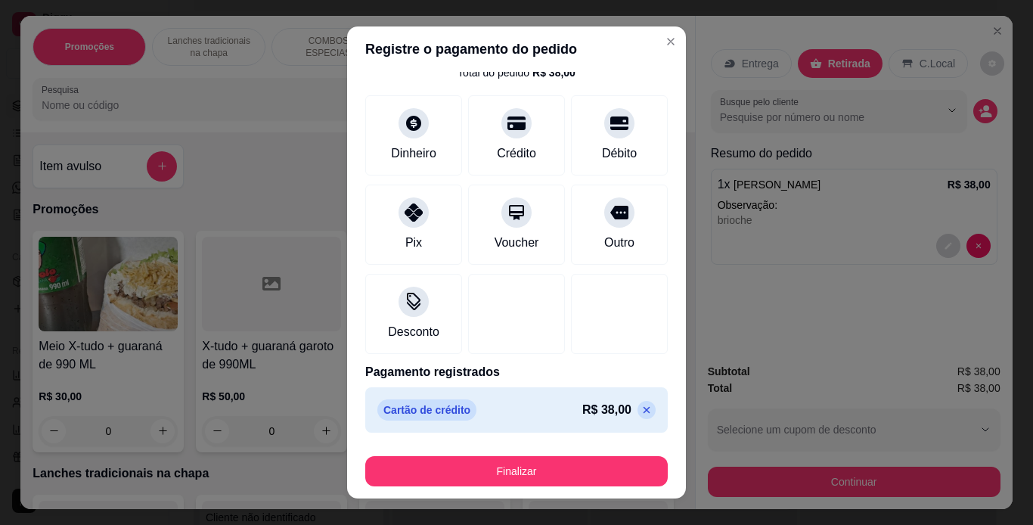
click at [640, 411] on icon at bounding box center [646, 410] width 12 height 12
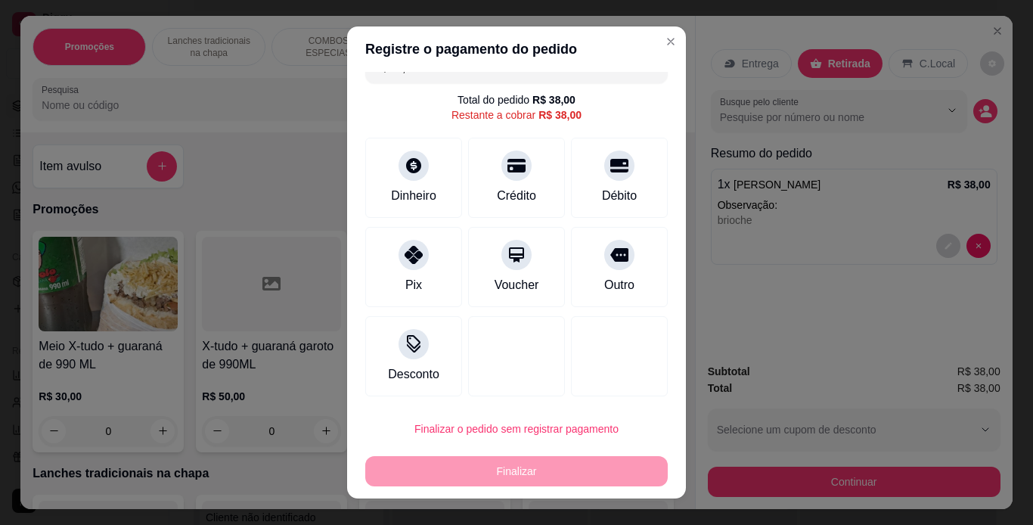
scroll to position [25, 0]
click at [612, 164] on div "Débito" at bounding box center [619, 174] width 107 height 88
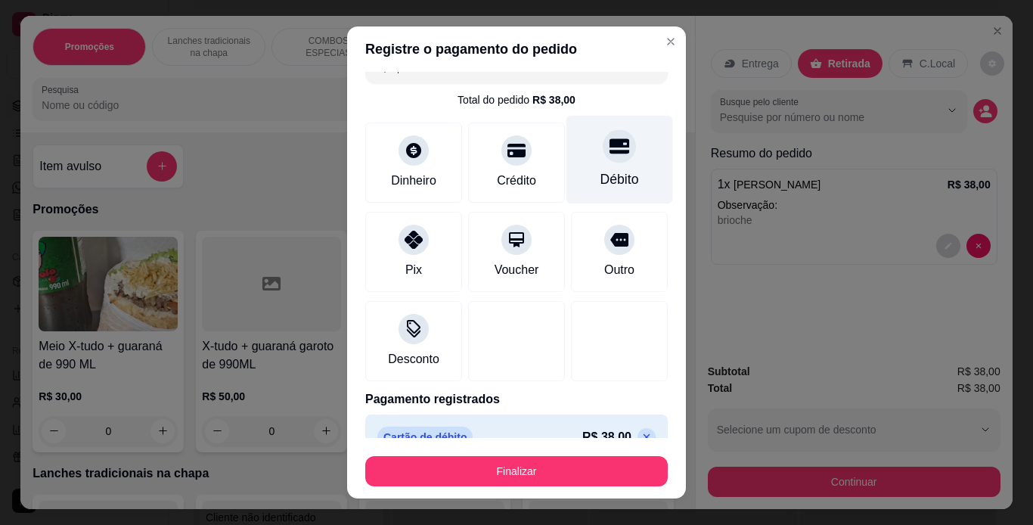
scroll to position [52, 0]
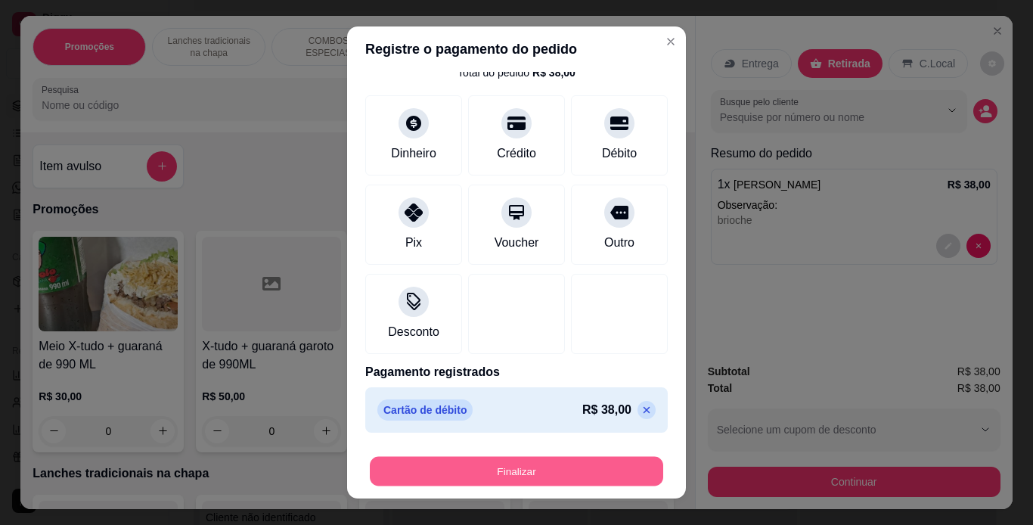
click at [533, 460] on button "Finalizar" at bounding box center [516, 471] width 293 height 29
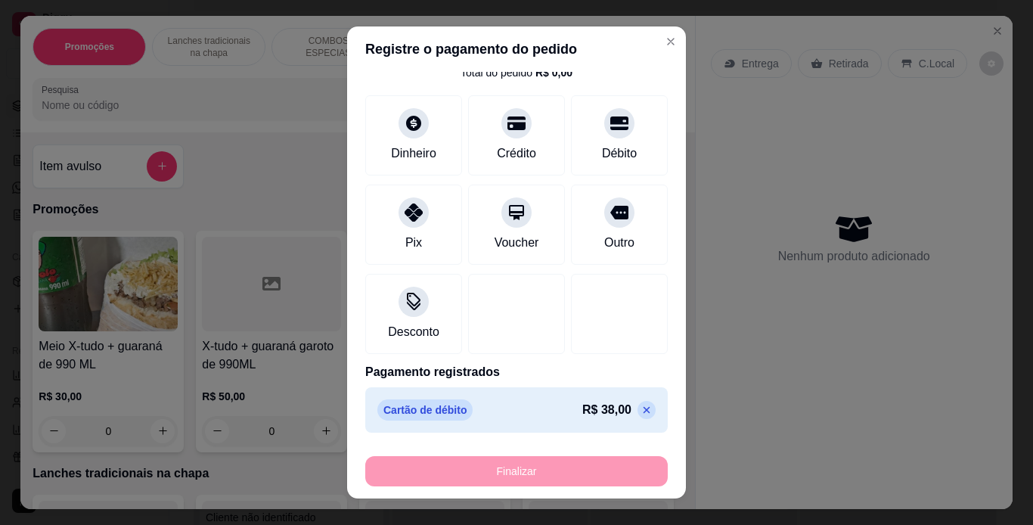
type input "-R$ 38,00"
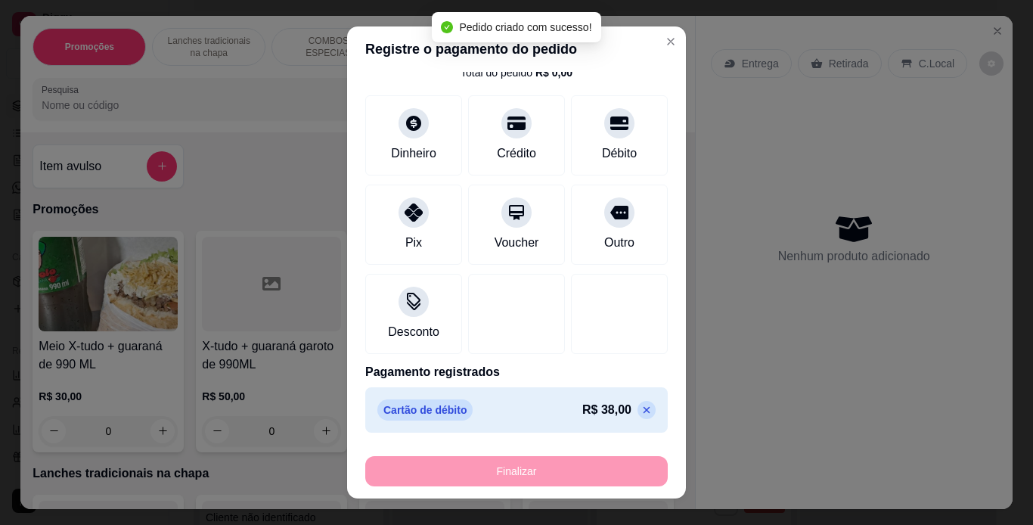
scroll to position [111, 0]
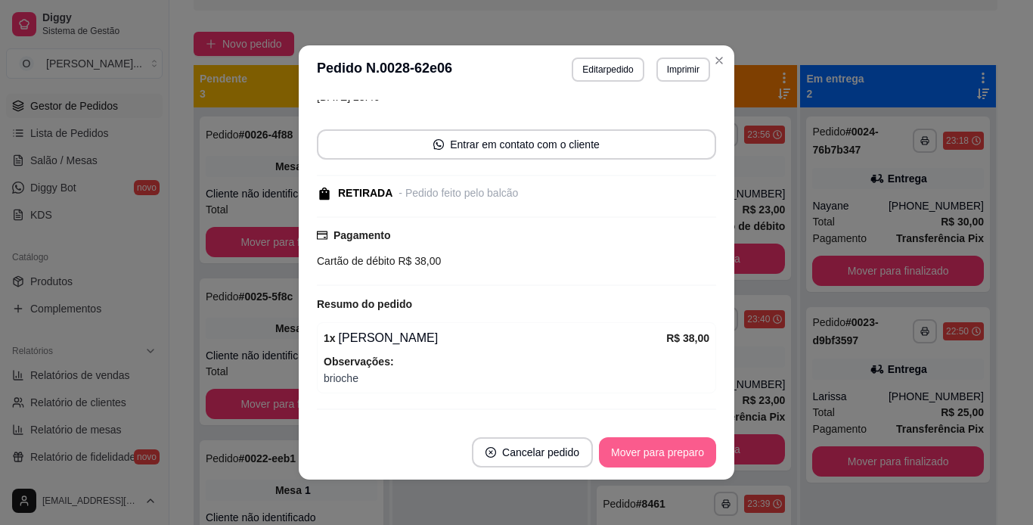
click at [675, 454] on button "Mover para preparo" at bounding box center [657, 452] width 117 height 30
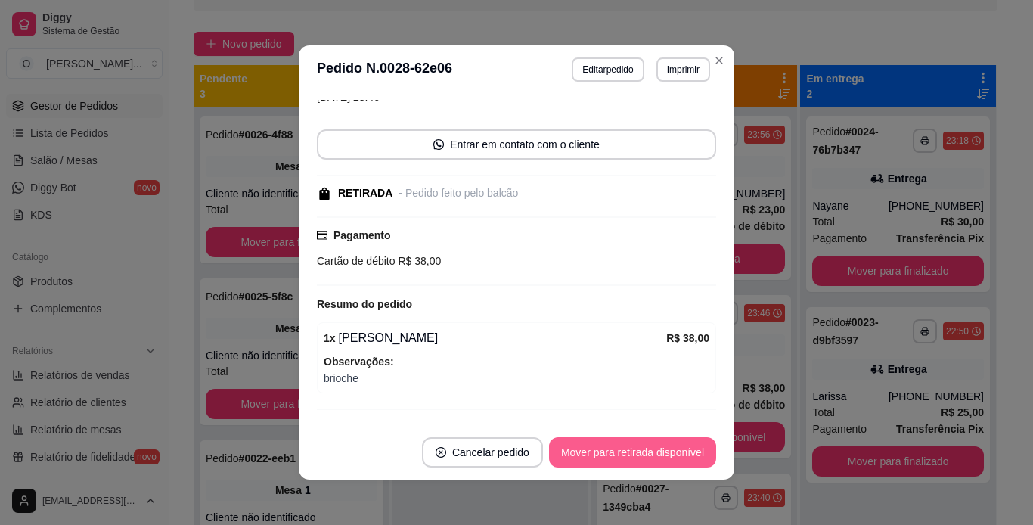
click at [675, 454] on button "Mover para retirada disponível" at bounding box center [632, 452] width 167 height 30
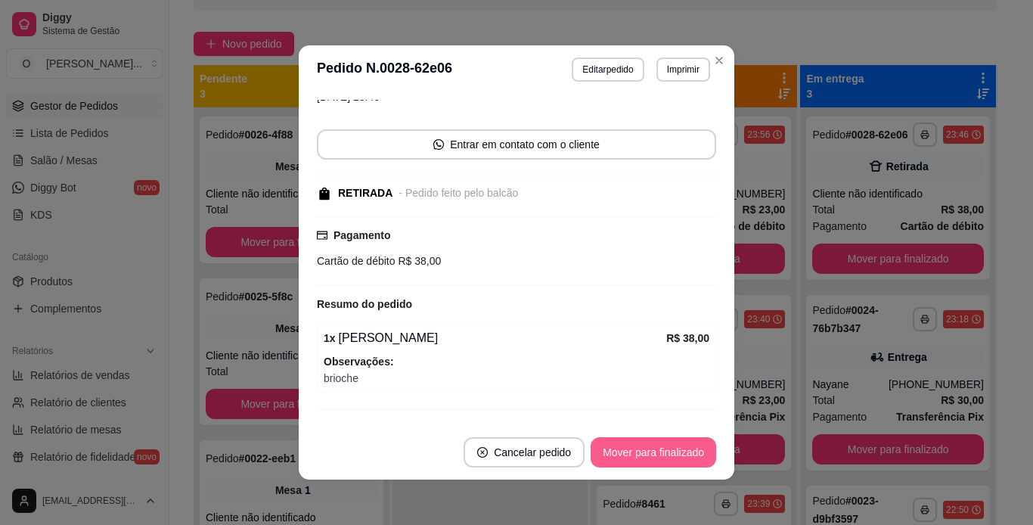
click at [675, 454] on button "Mover para finalizado" at bounding box center [652, 452] width 125 height 30
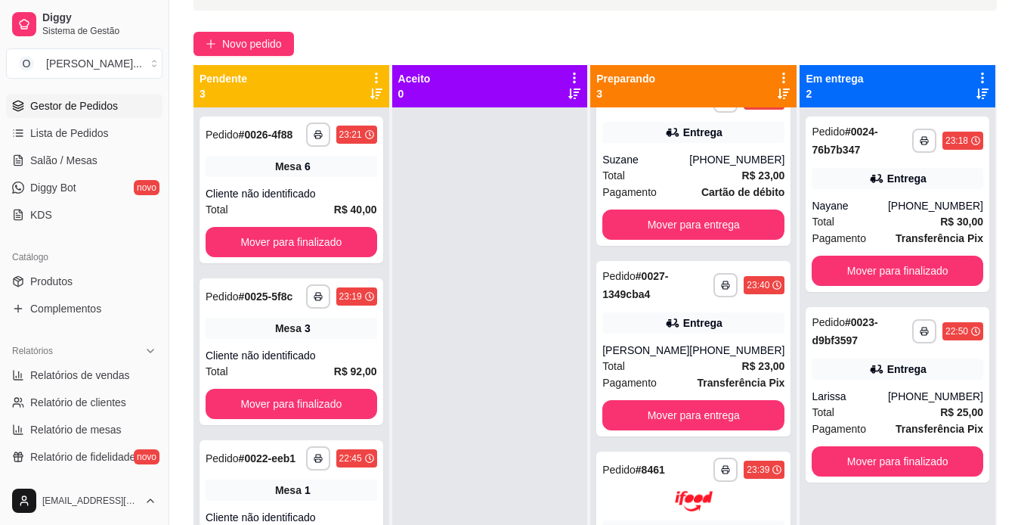
scroll to position [0, 0]
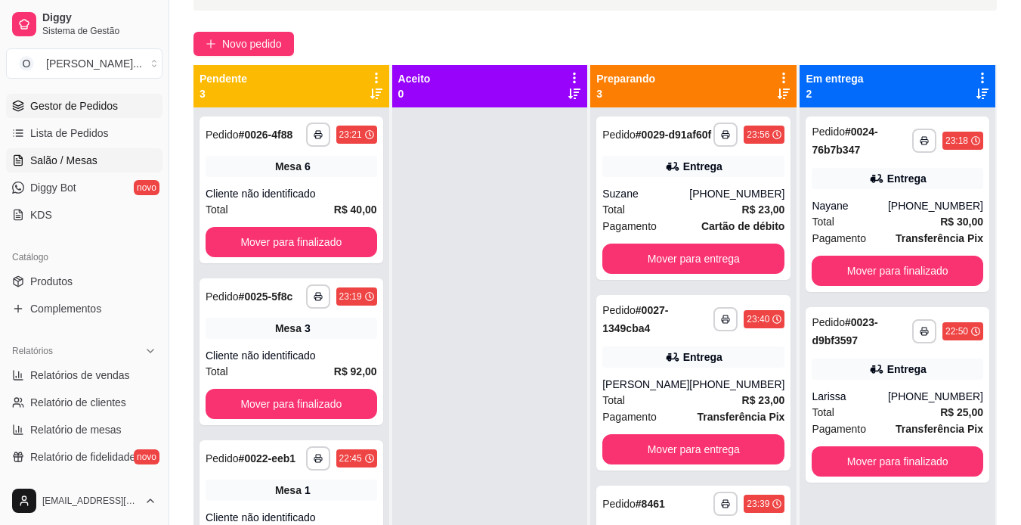
click at [113, 163] on link "Salão / Mesas" at bounding box center [84, 160] width 156 height 24
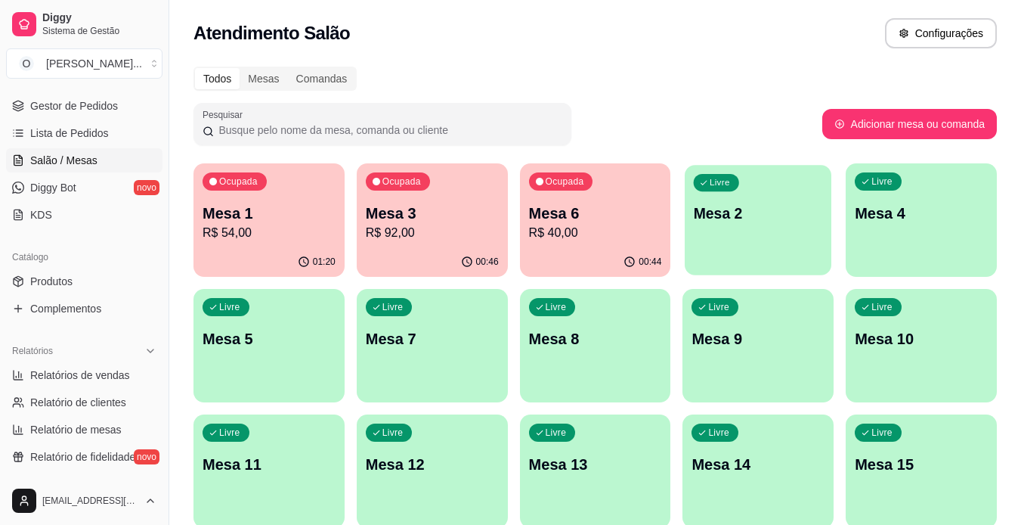
click at [761, 215] on p "Mesa 2" at bounding box center [758, 213] width 129 height 20
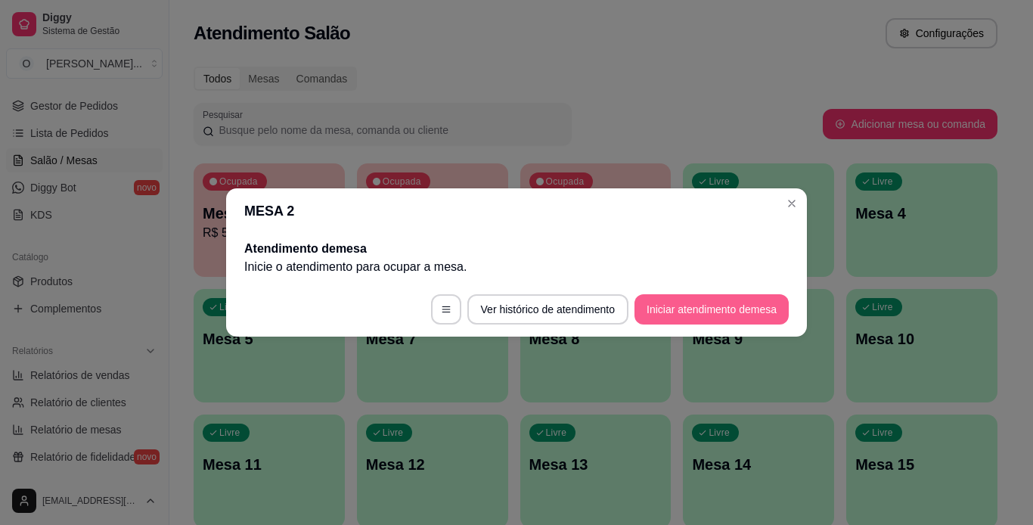
click at [688, 314] on button "Iniciar atendimento de mesa" at bounding box center [711, 309] width 154 height 30
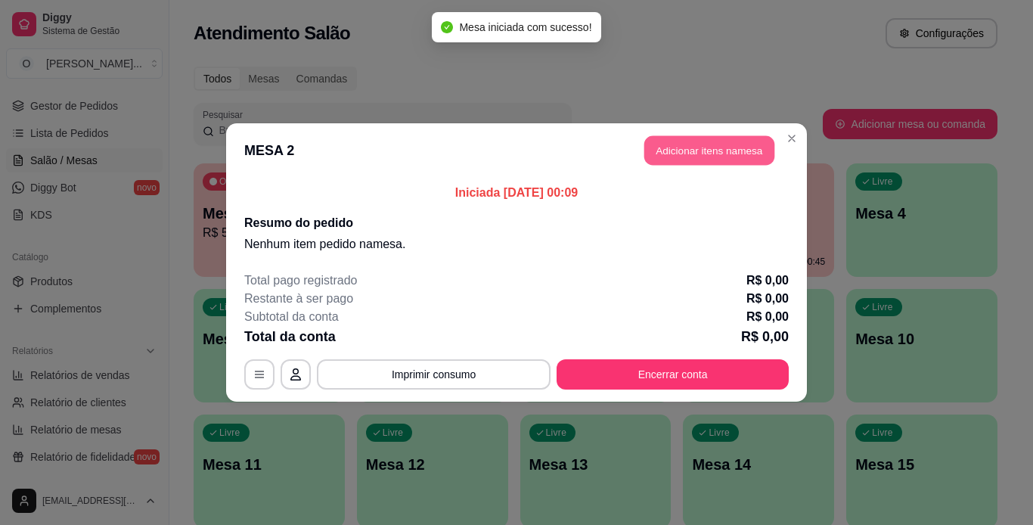
click at [680, 151] on button "Adicionar itens na mesa" at bounding box center [709, 150] width 130 height 29
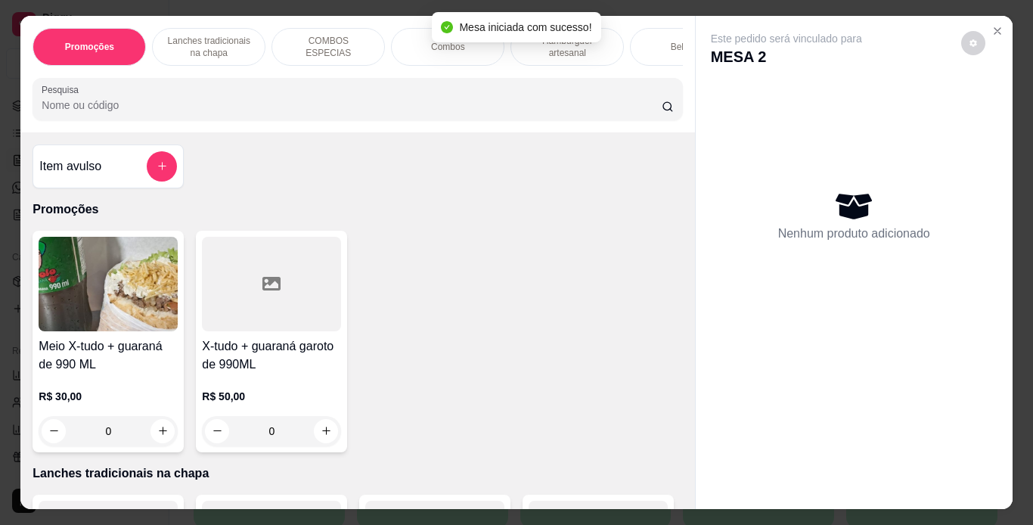
click at [534, 51] on p "Hambúrguer artesanal" at bounding box center [567, 47] width 88 height 24
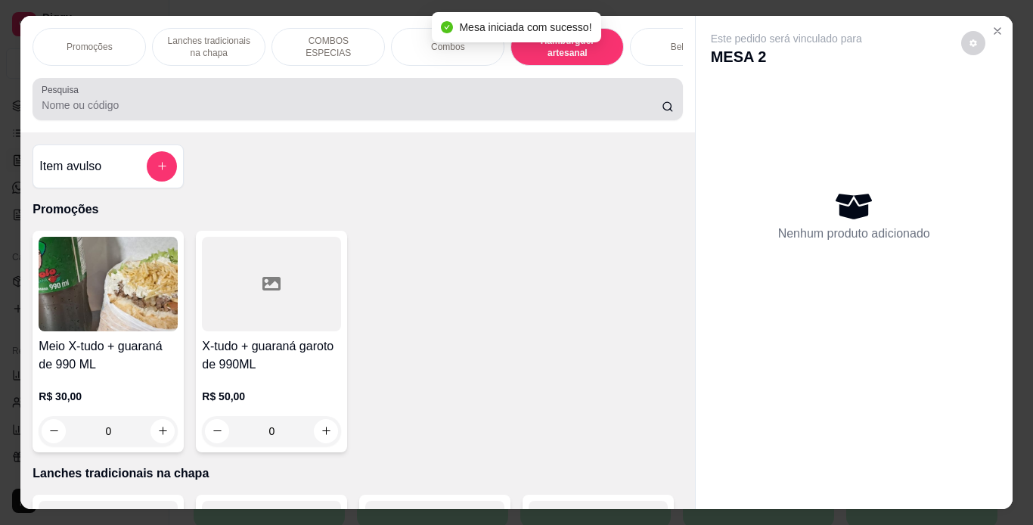
scroll to position [39, 0]
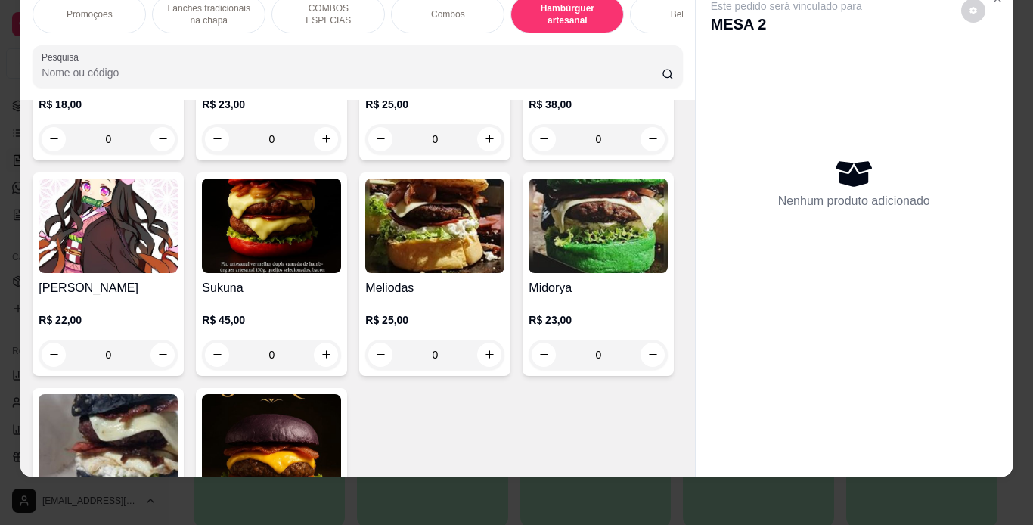
click at [314, 154] on div "0" at bounding box center [271, 139] width 139 height 30
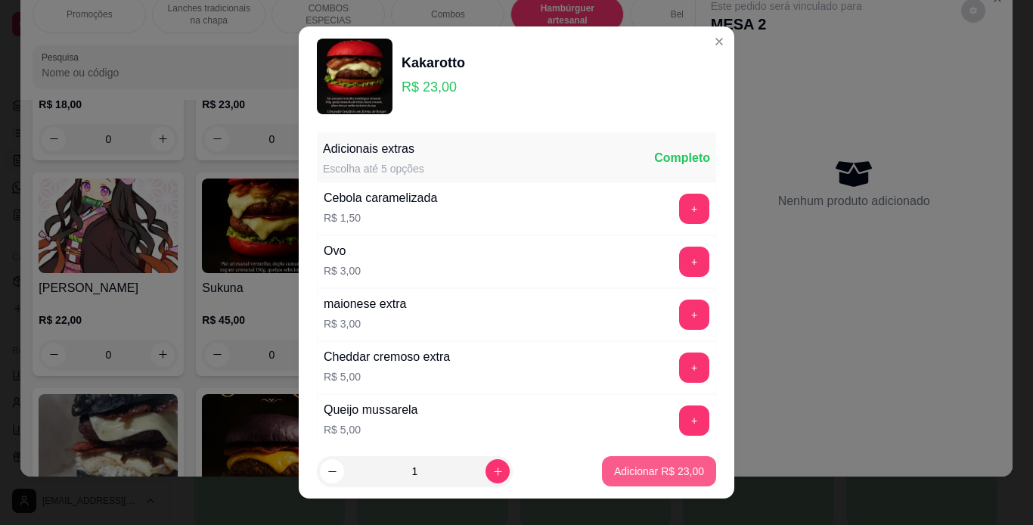
click at [617, 459] on button "Adicionar R$ 23,00" at bounding box center [659, 471] width 114 height 30
type input "1"
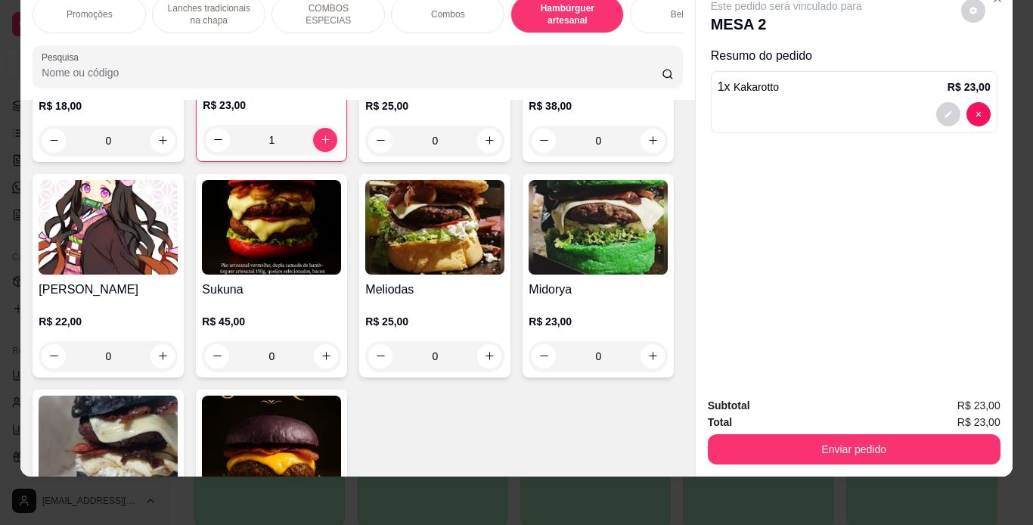
click at [233, 2] on p "Lanches tradicionais na chapa" at bounding box center [209, 14] width 88 height 24
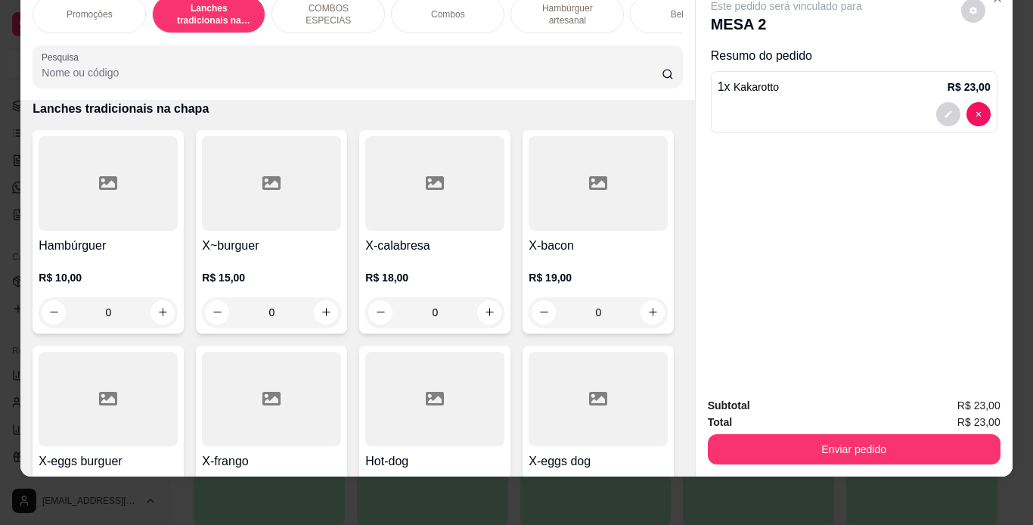
scroll to position [429, 0]
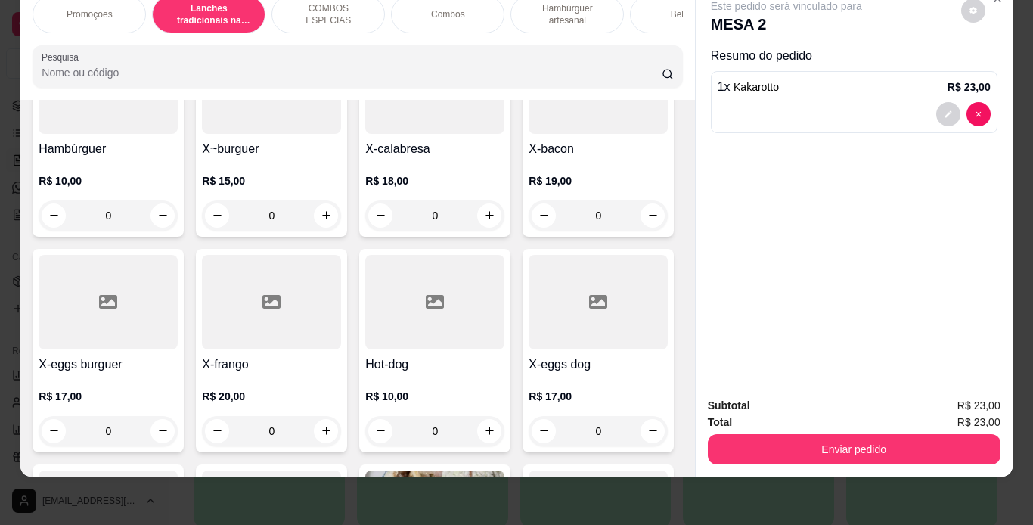
click at [178, 426] on div "0" at bounding box center [108, 431] width 139 height 30
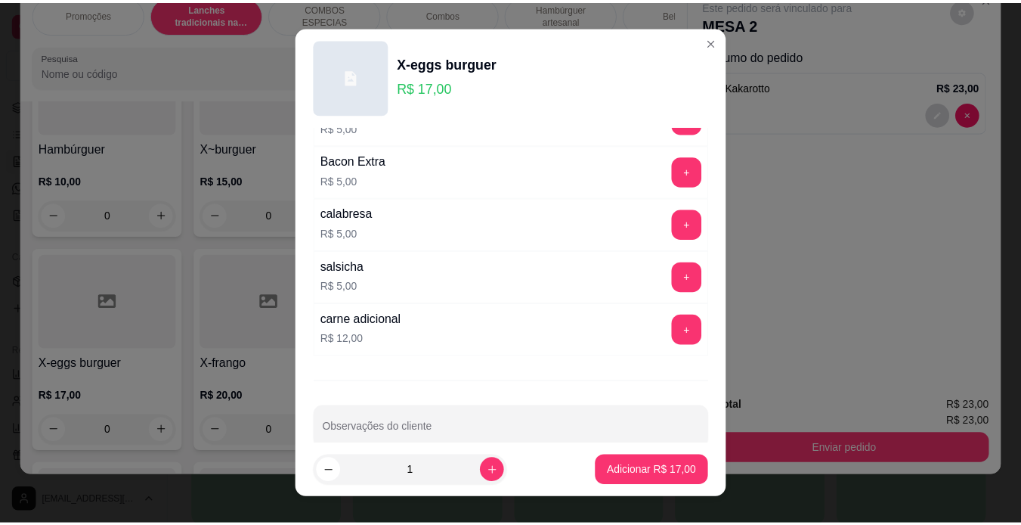
scroll to position [327, 0]
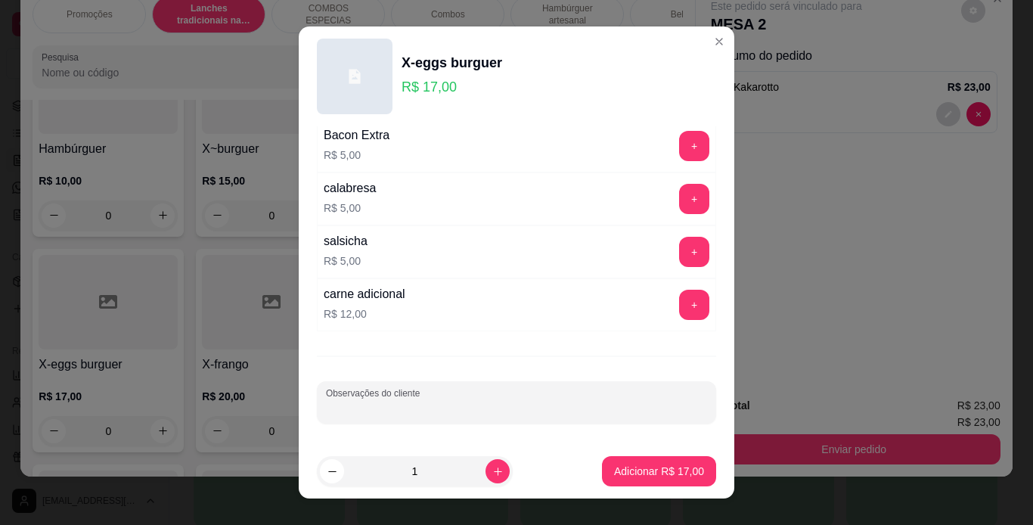
click at [535, 407] on input "Observações do cliente" at bounding box center [516, 408] width 381 height 15
type input "sem repolho"
click at [615, 465] on p "Adicionar R$ 17,00" at bounding box center [659, 471] width 88 height 14
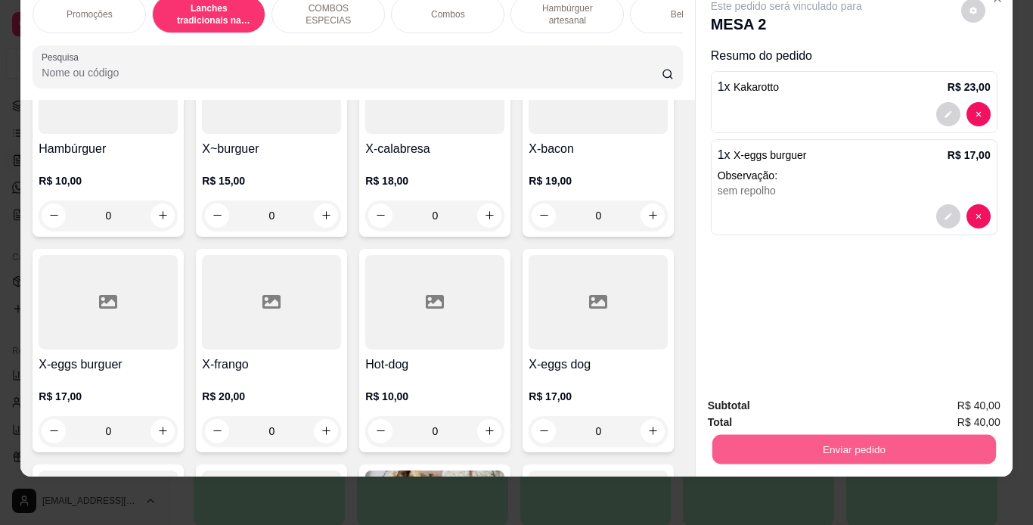
click at [869, 438] on button "Enviar pedido" at bounding box center [853, 449] width 284 height 29
click at [796, 405] on button "Não registrar e enviar pedido" at bounding box center [803, 400] width 153 height 28
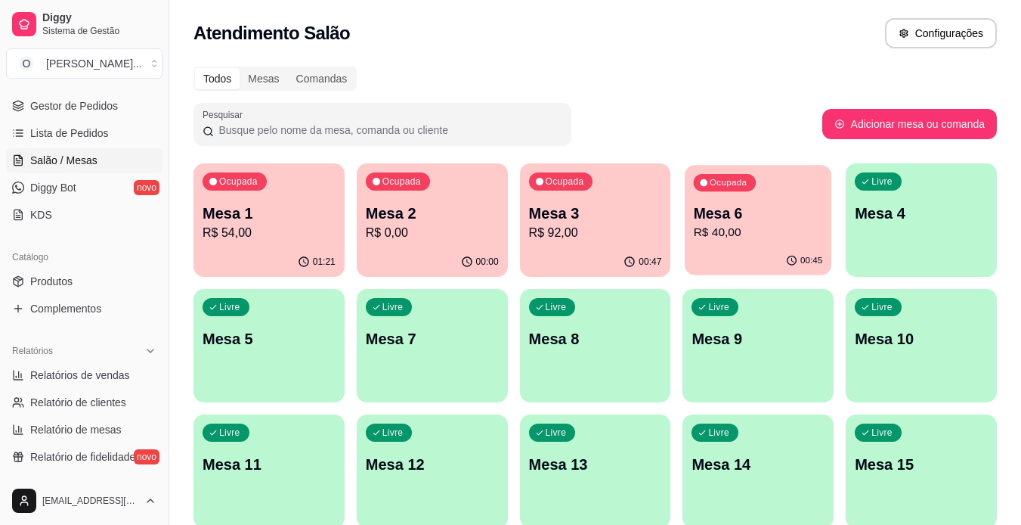
click at [709, 230] on p "R$ 40,00" at bounding box center [758, 232] width 129 height 17
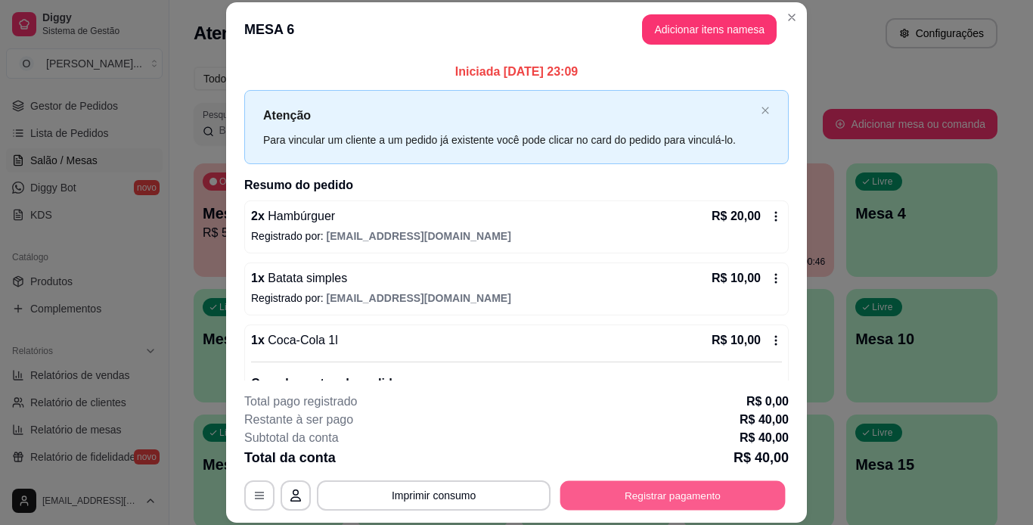
click at [653, 504] on button "Registrar pagamento" at bounding box center [672, 494] width 225 height 29
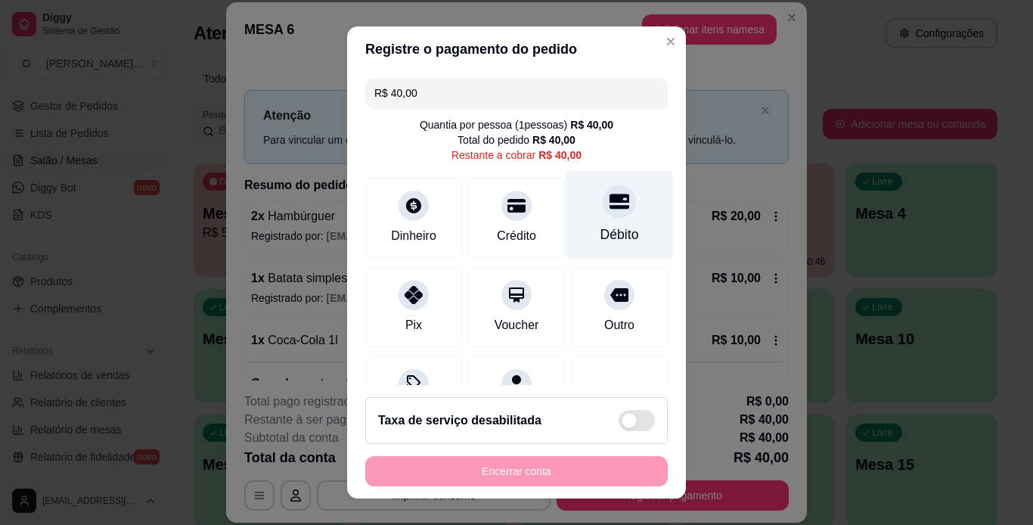
click at [566, 233] on div "Débito" at bounding box center [619, 214] width 107 height 88
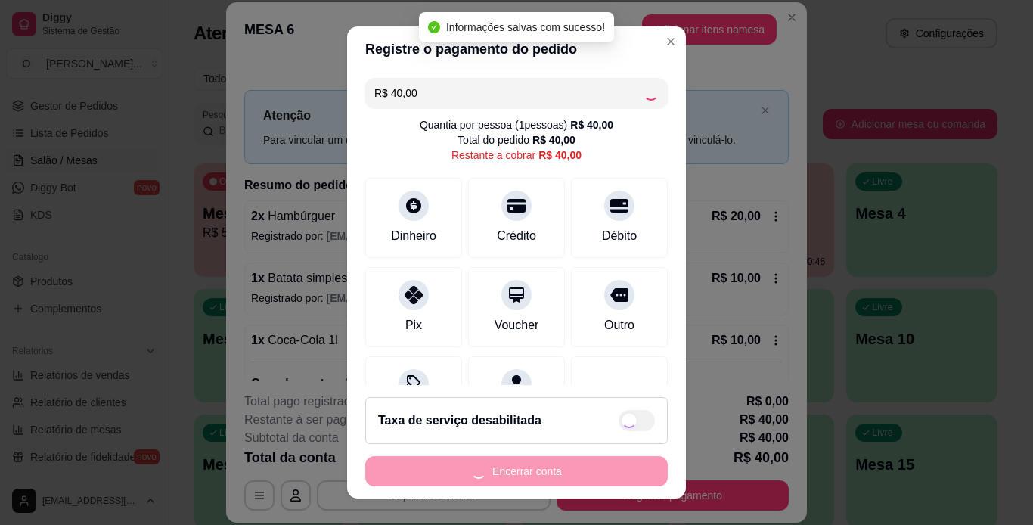
type input "R$ 0,00"
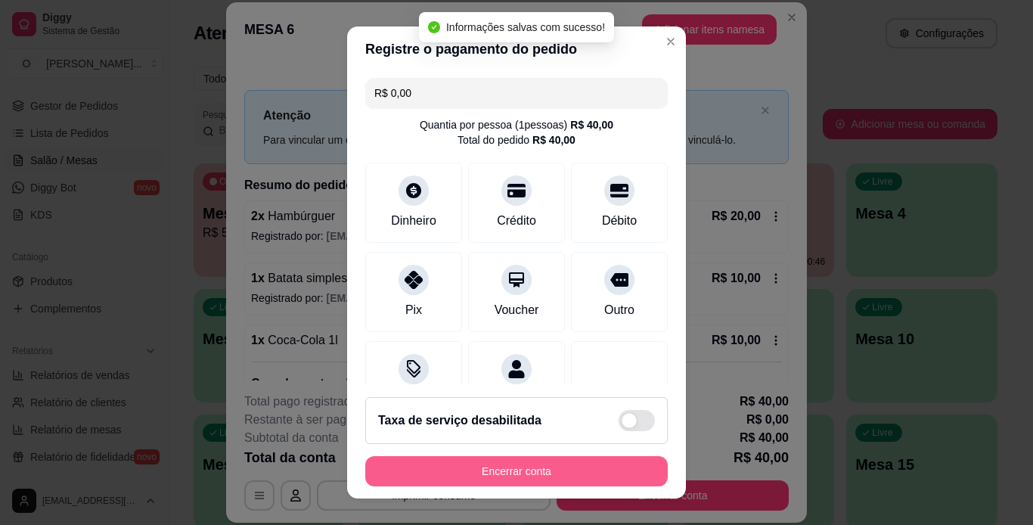
click at [508, 476] on button "Encerrar conta" at bounding box center [516, 471] width 302 height 30
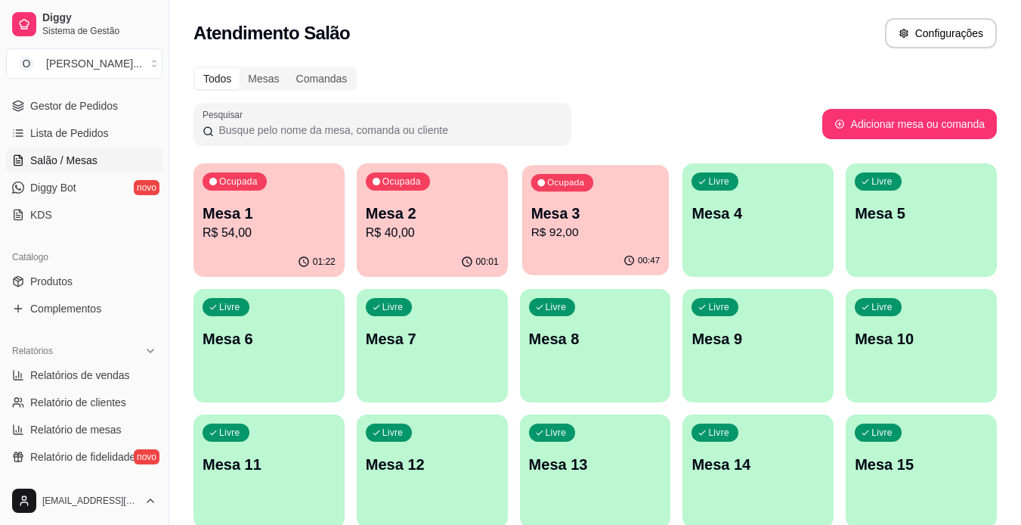
click at [591, 200] on div "Ocupada Mesa 3 R$ 92,00" at bounding box center [595, 206] width 147 height 82
click at [451, 224] on p "R$ 40,00" at bounding box center [431, 232] width 129 height 17
click at [272, 214] on p "Mesa 1" at bounding box center [269, 213] width 133 height 21
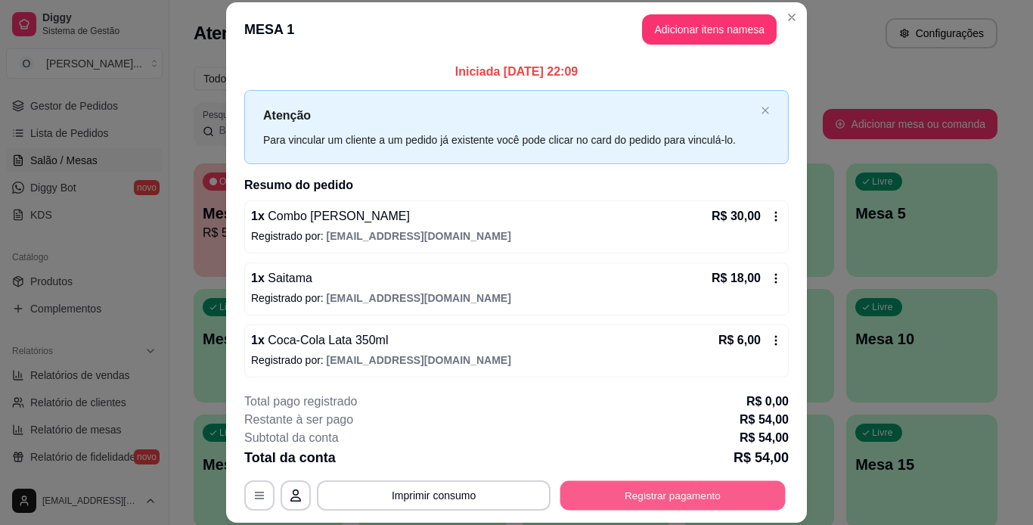
click at [686, 492] on button "Registrar pagamento" at bounding box center [672, 494] width 225 height 29
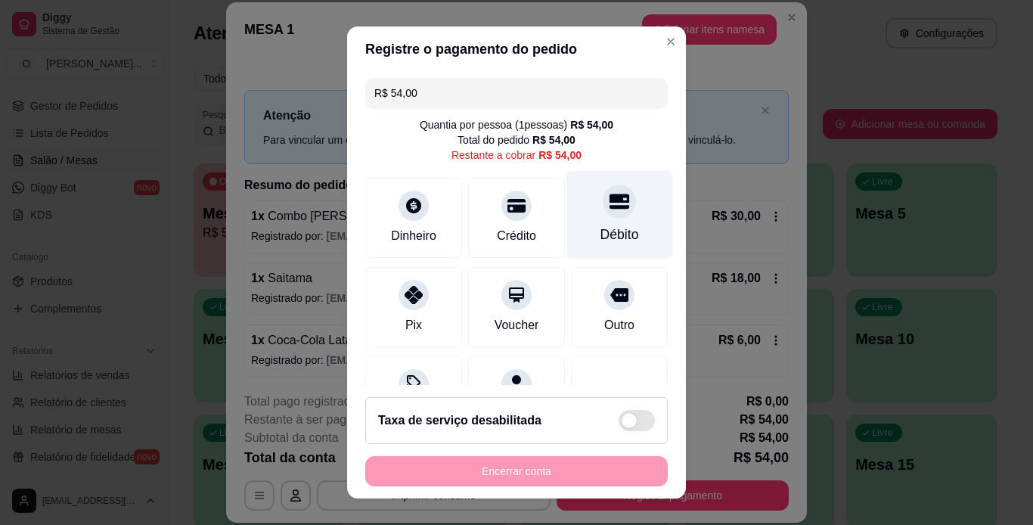
click at [581, 216] on div "Débito" at bounding box center [619, 214] width 107 height 88
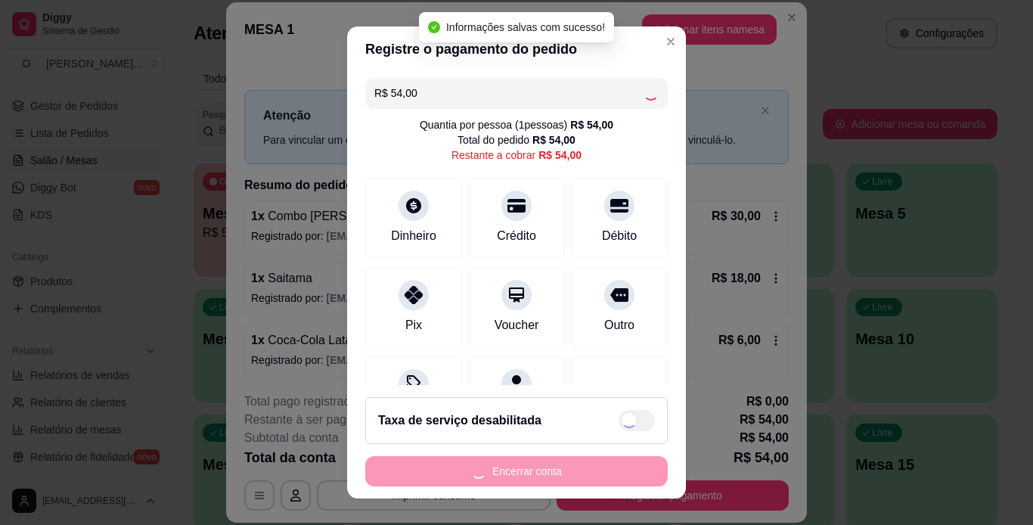
type input "R$ 0,00"
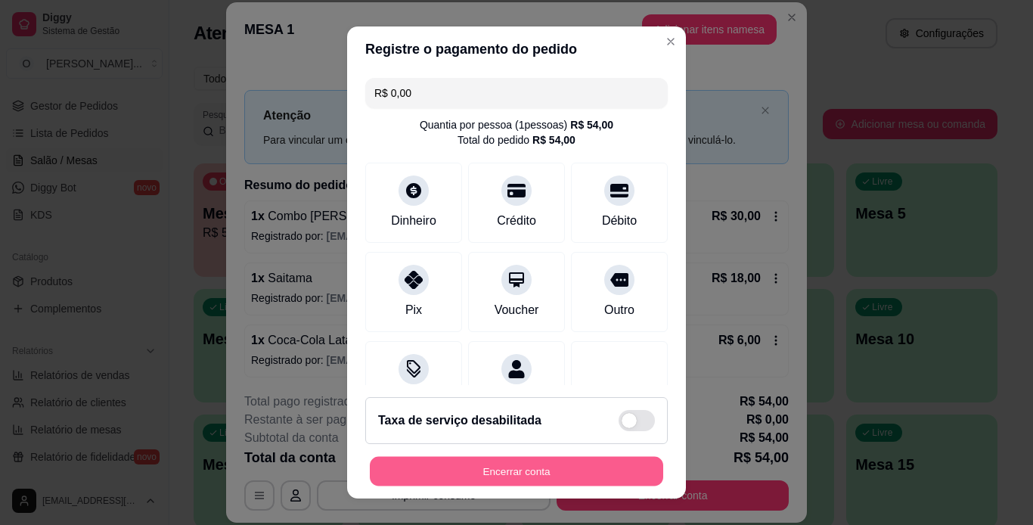
click at [520, 475] on button "Encerrar conta" at bounding box center [516, 471] width 293 height 29
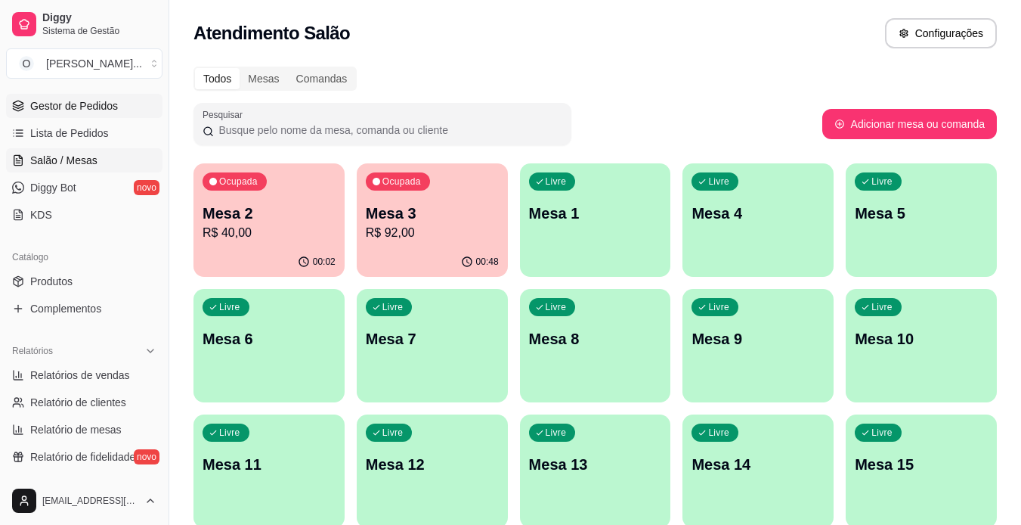
click at [126, 105] on link "Gestor de Pedidos" at bounding box center [84, 106] width 156 height 24
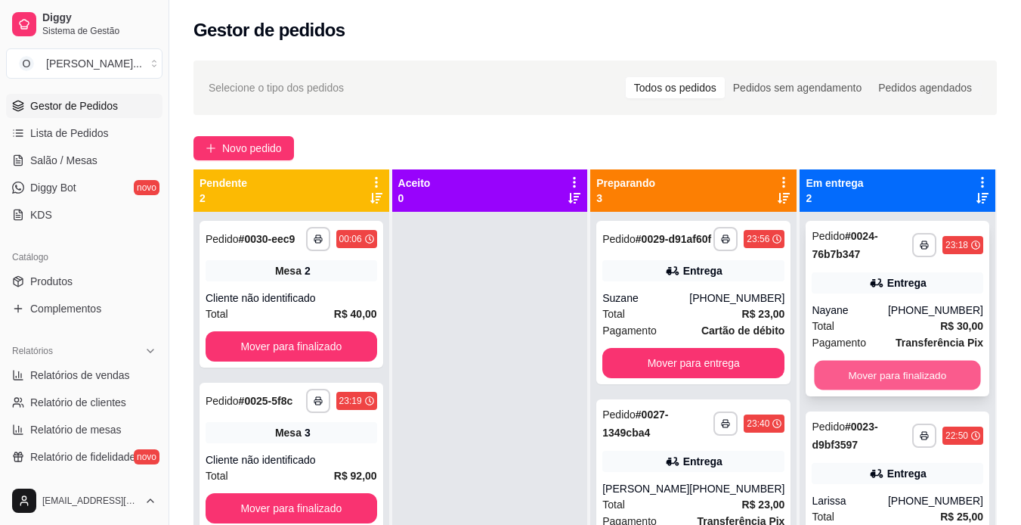
click at [900, 367] on button "Mover para finalizado" at bounding box center [898, 375] width 166 height 29
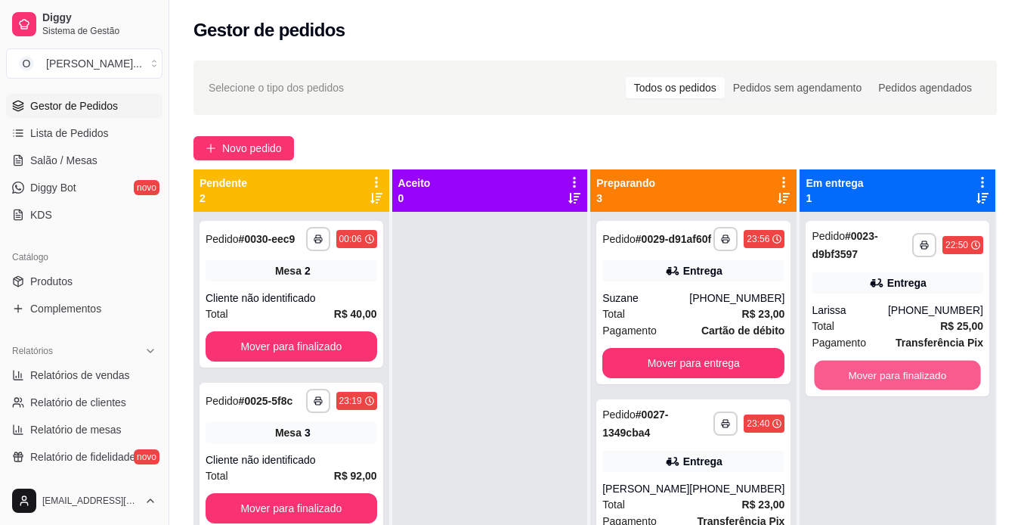
click at [900, 367] on button "Mover para finalizado" at bounding box center [898, 375] width 166 height 29
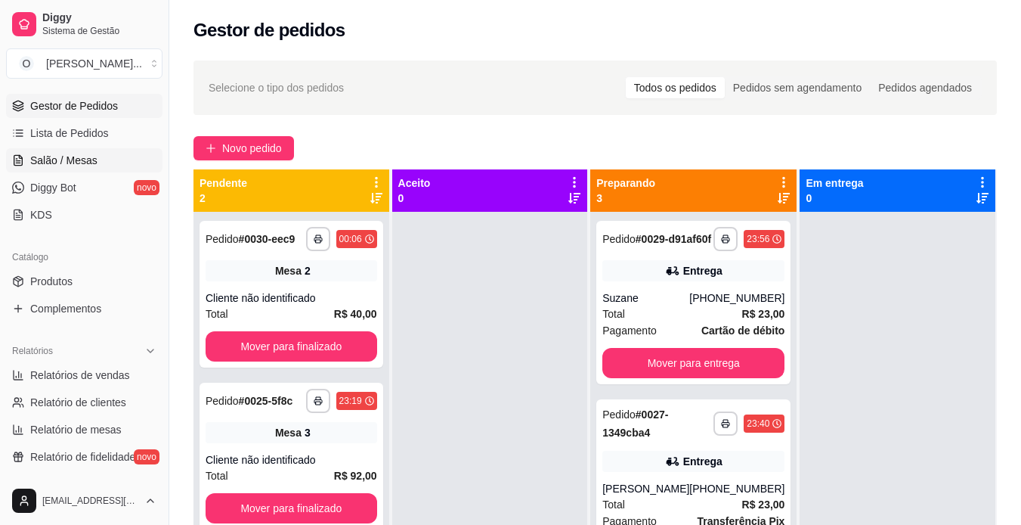
click at [65, 160] on span "Salão / Mesas" at bounding box center [63, 160] width 67 height 15
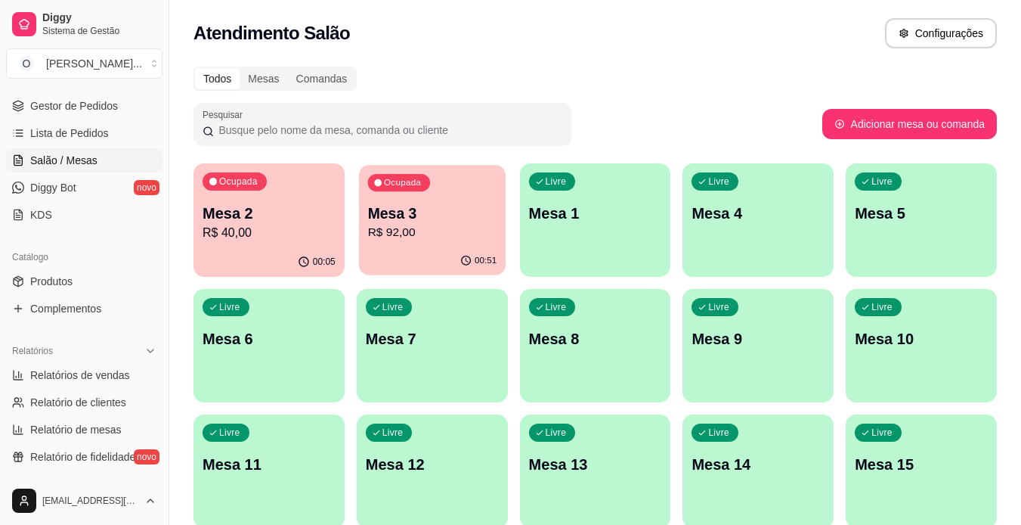
click at [430, 219] on p "Mesa 3" at bounding box center [431, 213] width 129 height 20
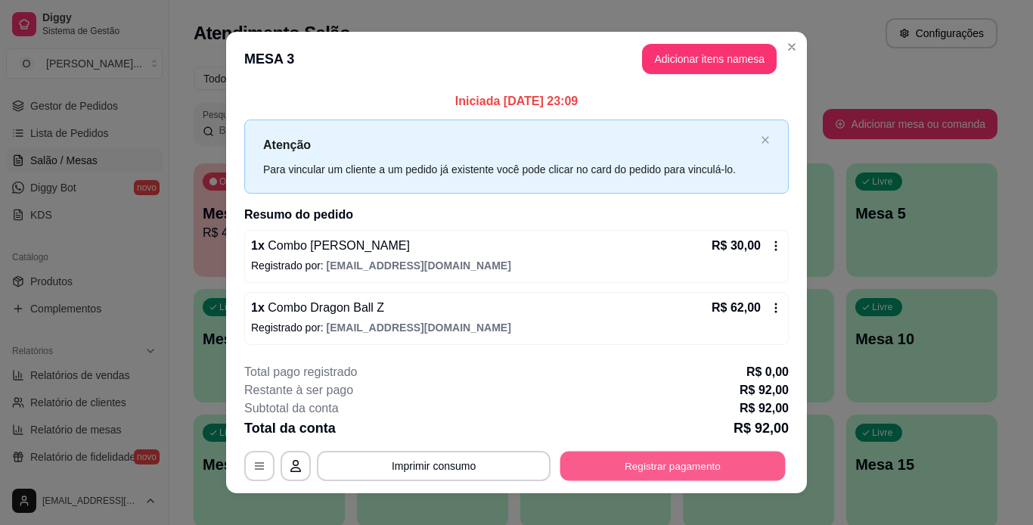
click at [688, 460] on button "Registrar pagamento" at bounding box center [672, 465] width 225 height 29
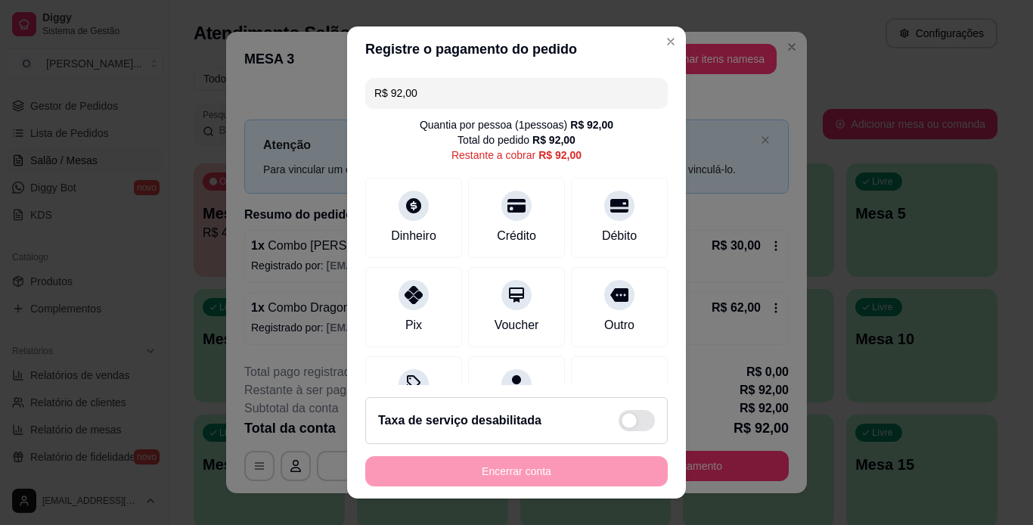
scroll to position [75, 0]
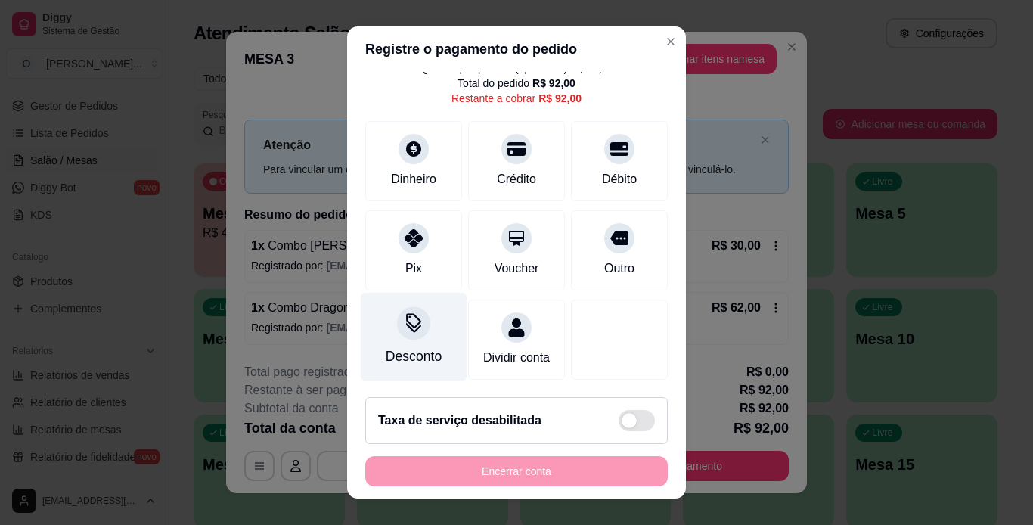
click at [404, 314] on icon at bounding box center [414, 323] width 20 height 20
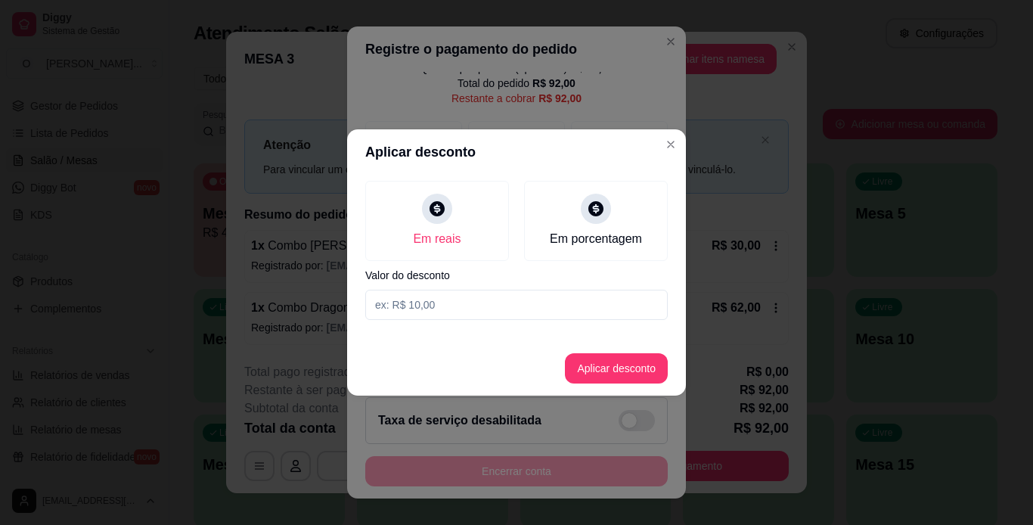
click at [443, 310] on input at bounding box center [516, 305] width 302 height 30
type input "10,00"
click at [597, 361] on button "Aplicar desconto" at bounding box center [616, 368] width 99 height 29
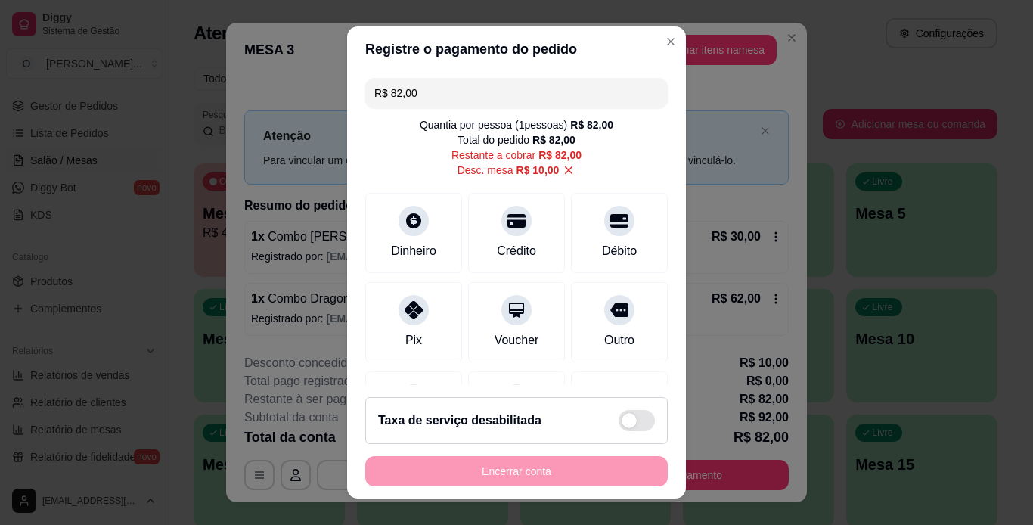
scroll to position [1, 0]
click at [387, 91] on input "R$ 82,00" at bounding box center [516, 92] width 284 height 30
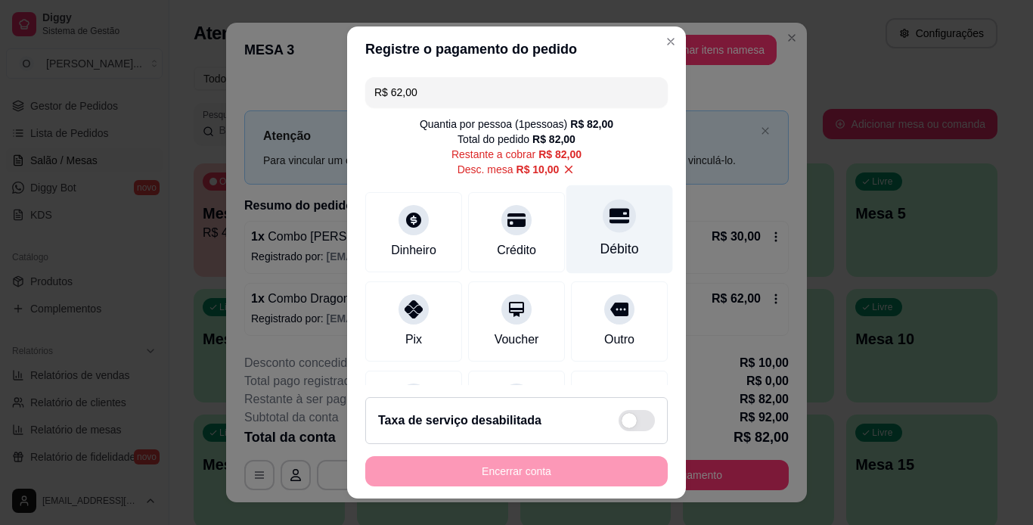
click at [609, 218] on icon at bounding box center [619, 216] width 20 height 20
click at [603, 233] on div "Débito" at bounding box center [619, 228] width 107 height 88
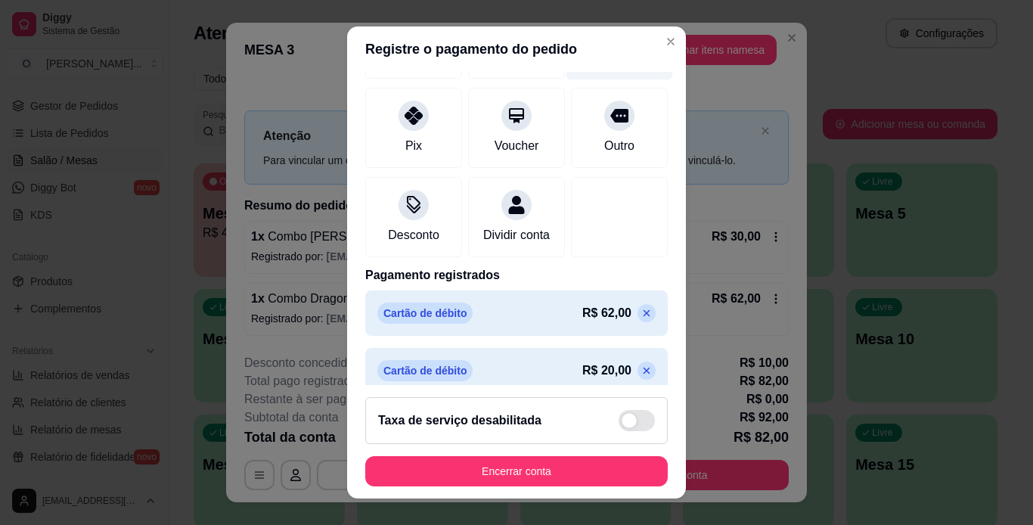
scroll to position [211, 0]
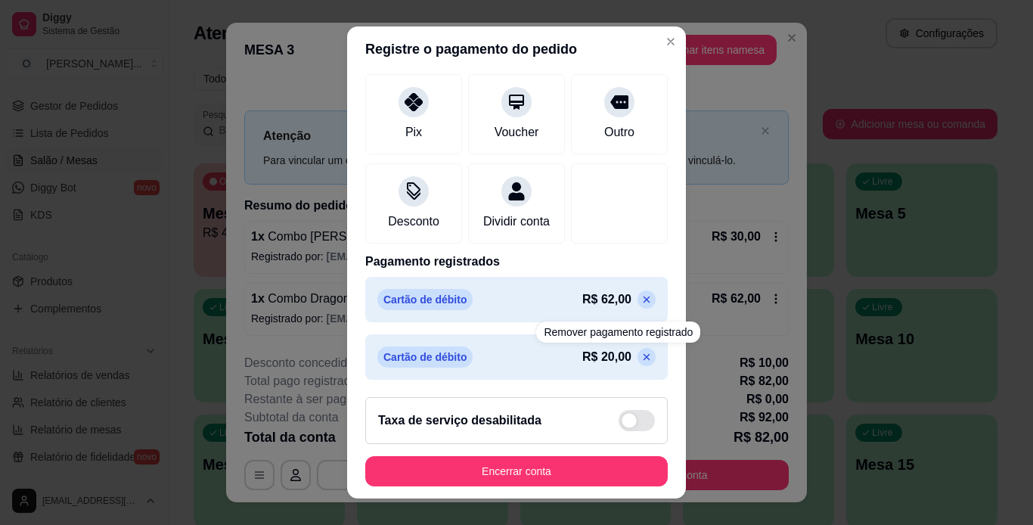
click at [640, 352] on icon at bounding box center [646, 357] width 12 height 12
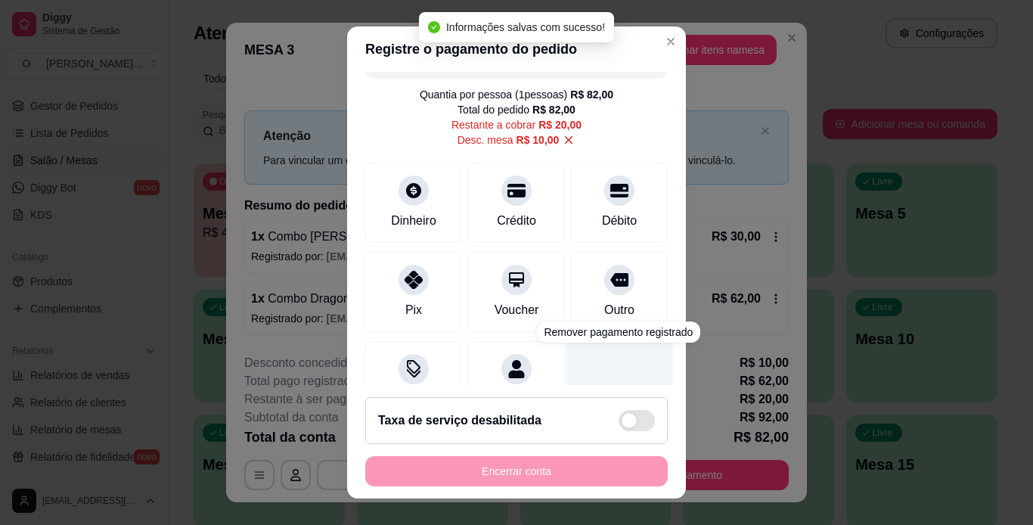
scroll to position [0, 0]
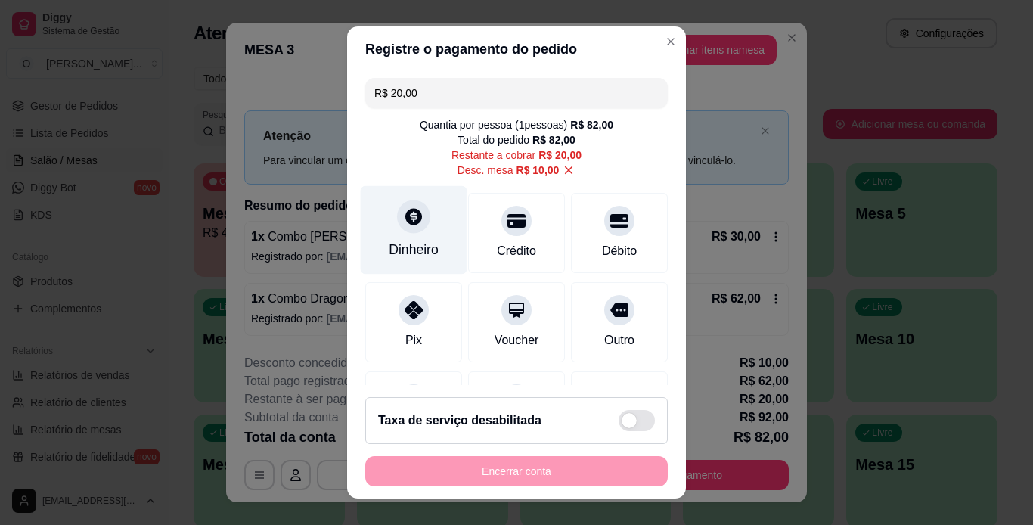
click at [398, 237] on div "Dinheiro" at bounding box center [414, 229] width 107 height 88
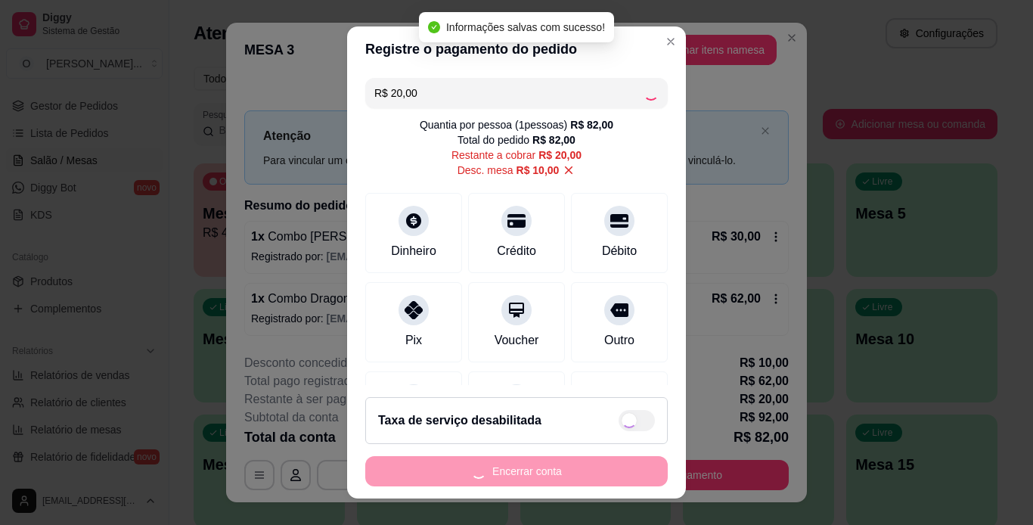
type input "R$ 0,00"
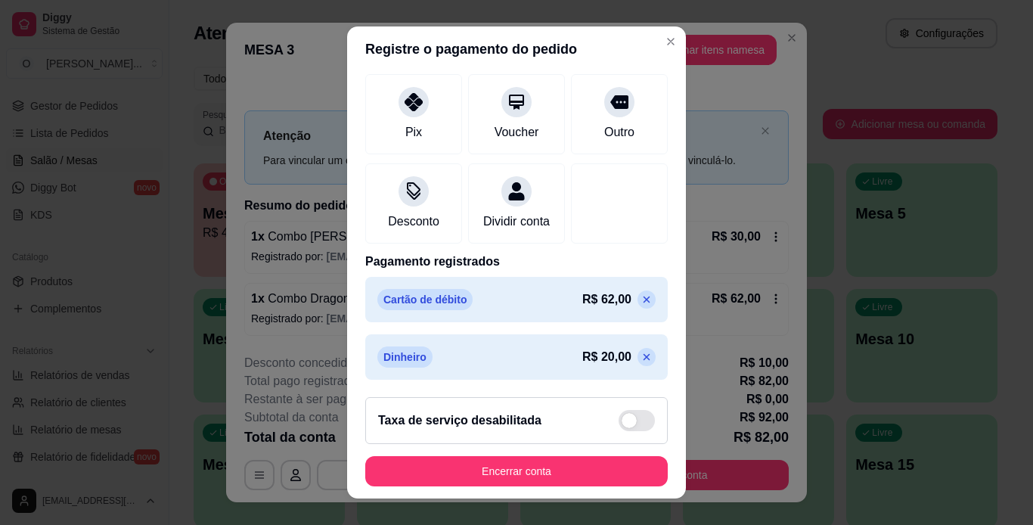
scroll to position [211, 0]
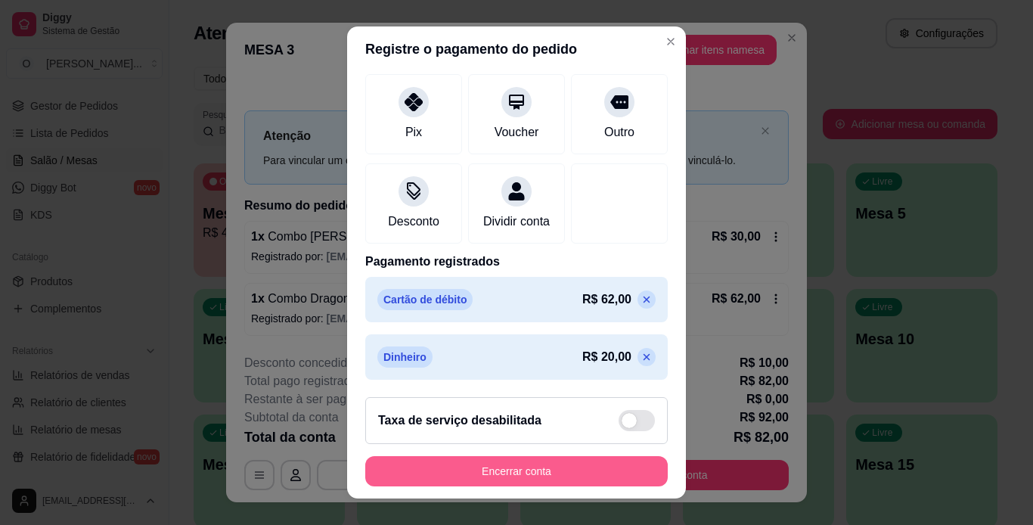
click at [586, 473] on button "Encerrar conta" at bounding box center [516, 471] width 302 height 30
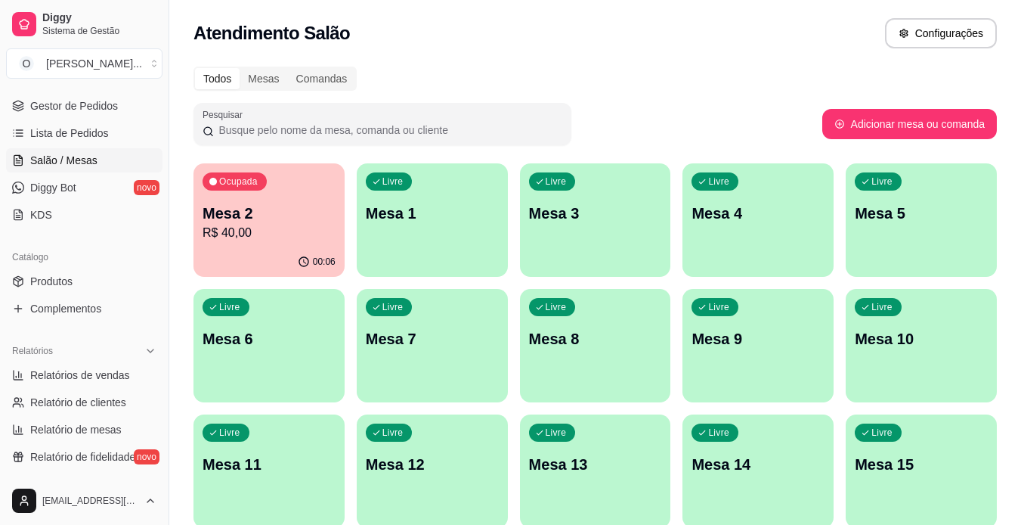
click at [85, 137] on span "Lista de Pedidos" at bounding box center [69, 132] width 79 height 15
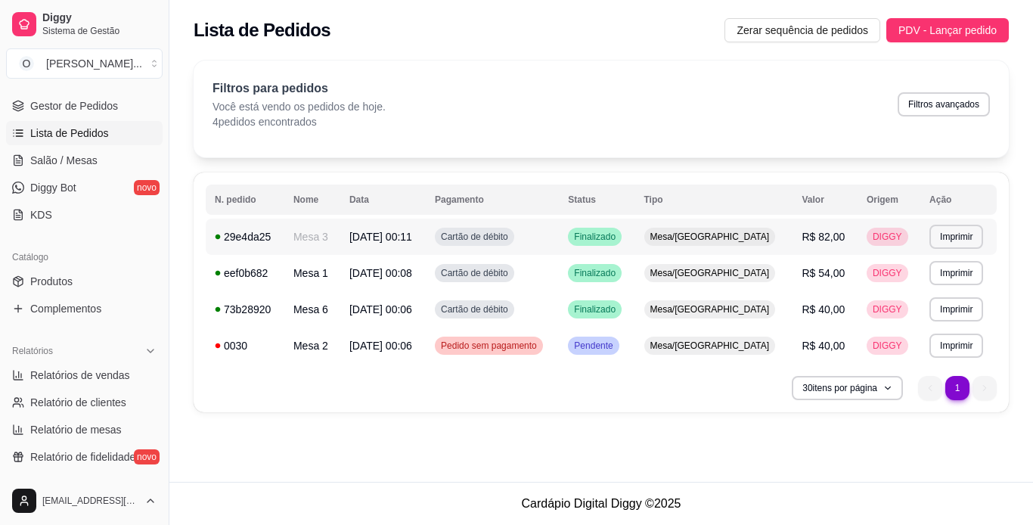
click at [380, 232] on span "[DATE] 00:11" at bounding box center [380, 237] width 63 height 12
click at [942, 234] on button "Imprimir" at bounding box center [956, 236] width 52 height 23
click at [947, 289] on button "IMPRESSORA" at bounding box center [925, 288] width 106 height 23
click at [94, 98] on link "Gestor de Pedidos" at bounding box center [84, 106] width 156 height 24
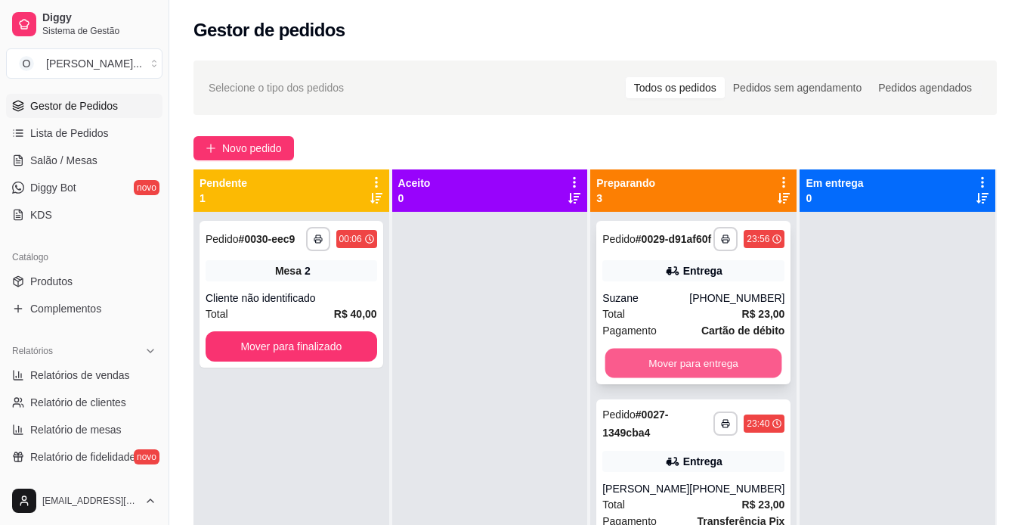
click at [741, 378] on button "Mover para entrega" at bounding box center [694, 363] width 177 height 29
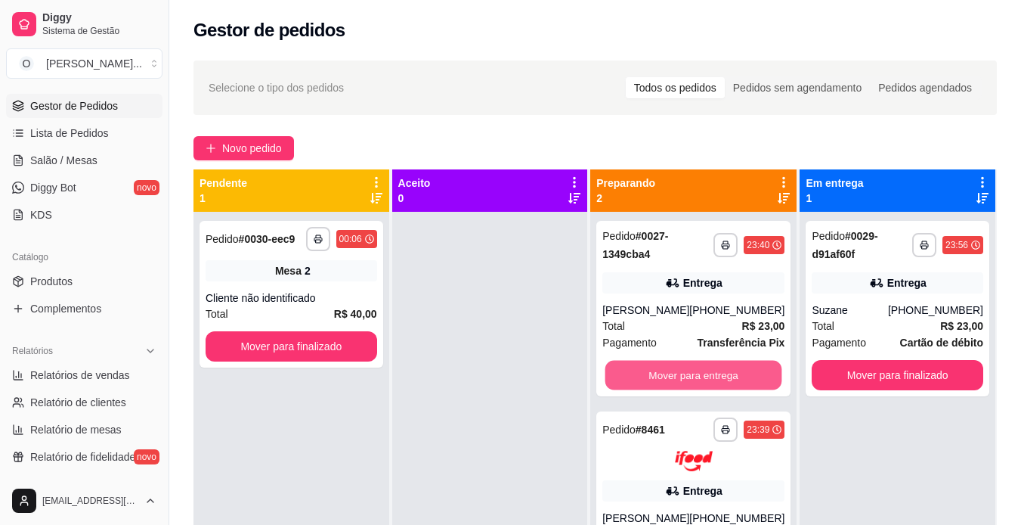
click at [741, 384] on button "Mover para entrega" at bounding box center [694, 375] width 177 height 29
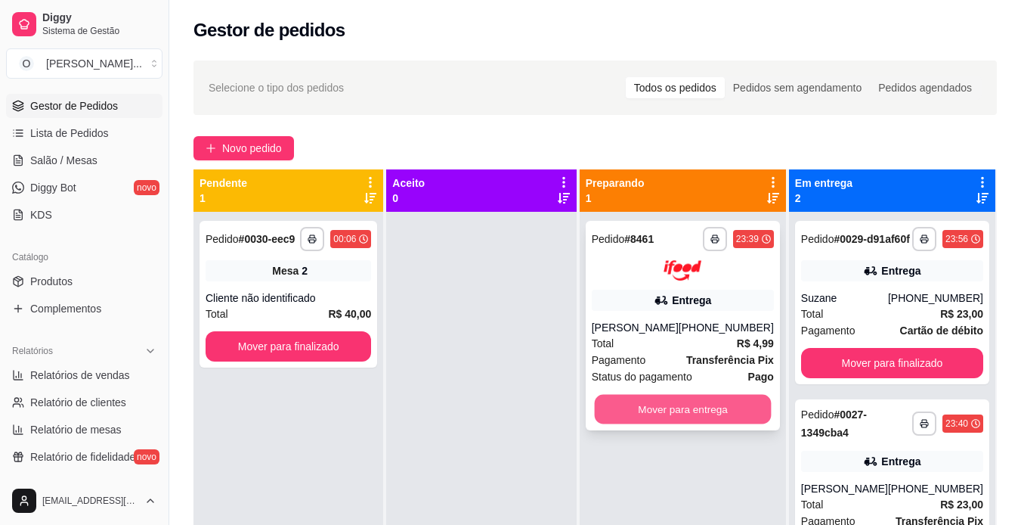
click at [717, 412] on button "Mover para entrega" at bounding box center [682, 408] width 177 height 29
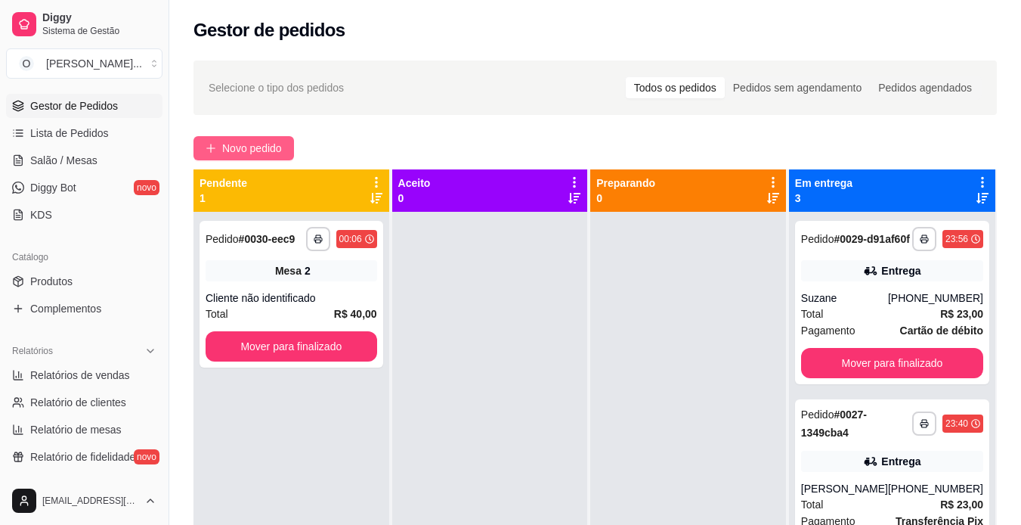
drag, startPoint x: 252, startPoint y: 143, endPoint x: 259, endPoint y: 138, distance: 9.2
click at [259, 138] on button "Novo pedido" at bounding box center [244, 148] width 101 height 24
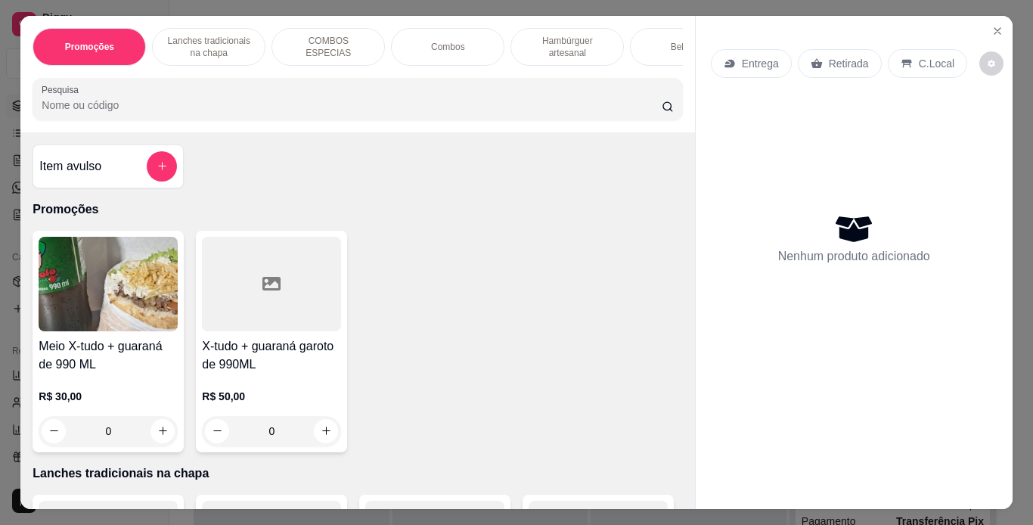
click at [826, 66] on div "Retirada" at bounding box center [840, 63] width 84 height 29
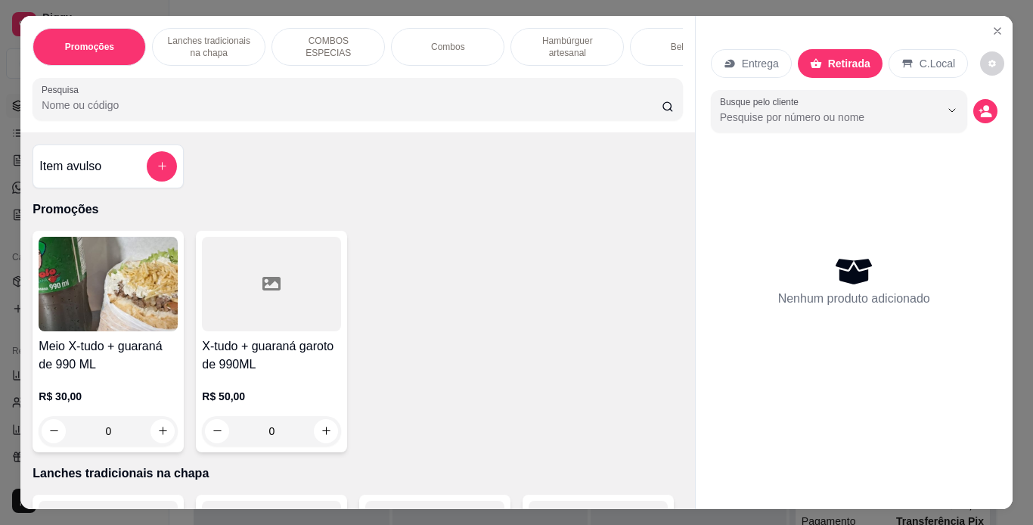
click at [249, 42] on div "Lanches tradicionais na chapa" at bounding box center [208, 47] width 113 height 38
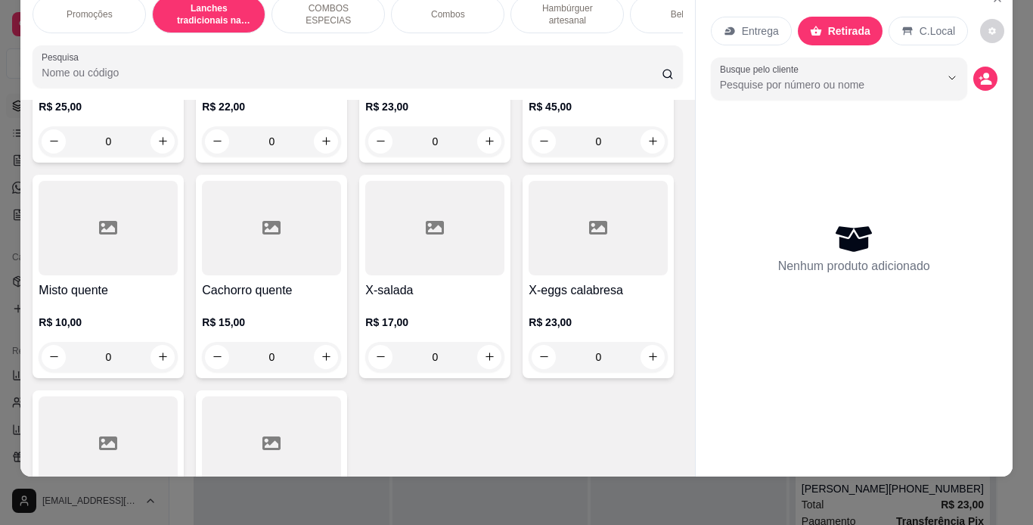
scroll to position [1066, 0]
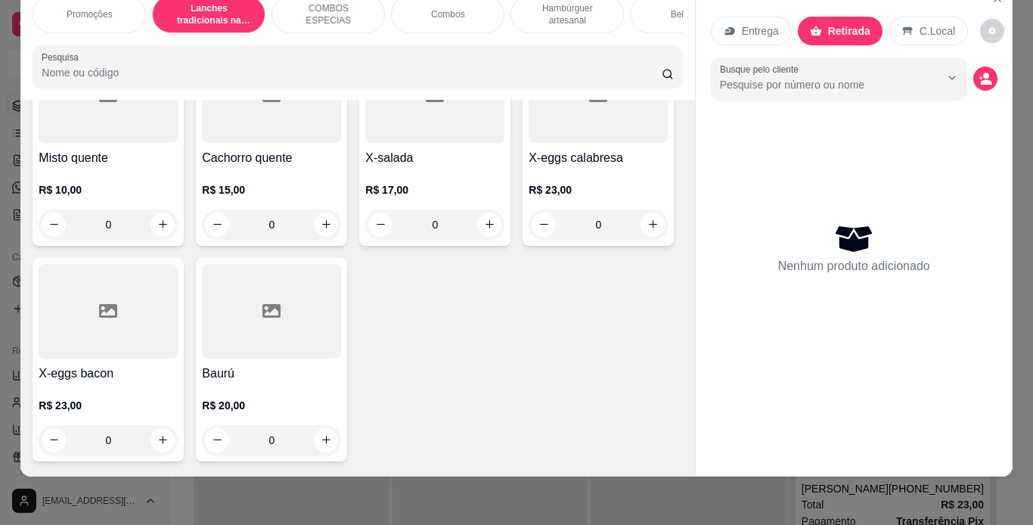
click at [528, 24] on div "0" at bounding box center [597, 9] width 139 height 30
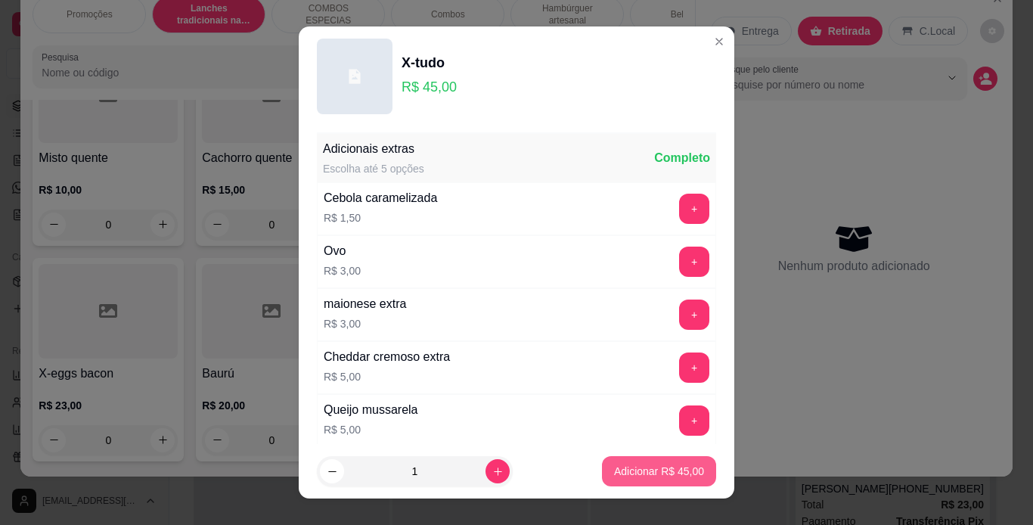
click at [614, 474] on p "Adicionar R$ 45,00" at bounding box center [659, 470] width 90 height 15
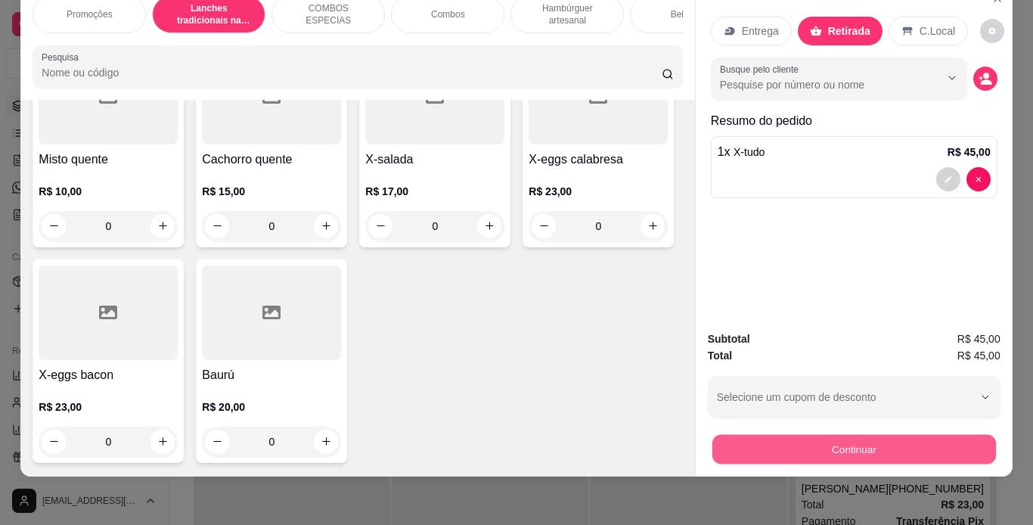
click at [758, 449] on button "Continuar" at bounding box center [853, 449] width 284 height 29
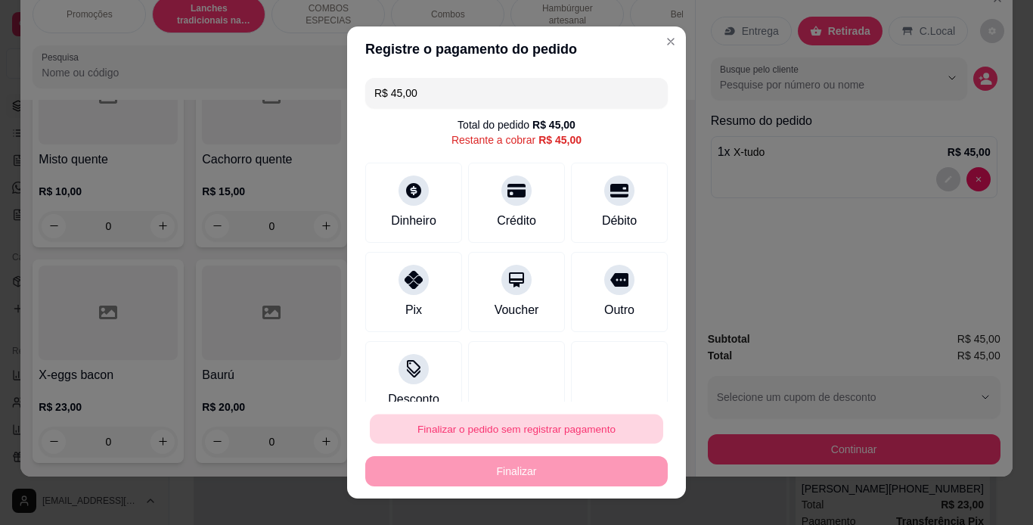
click at [516, 435] on button "Finalizar o pedido sem registrar pagamento" at bounding box center [516, 428] width 293 height 29
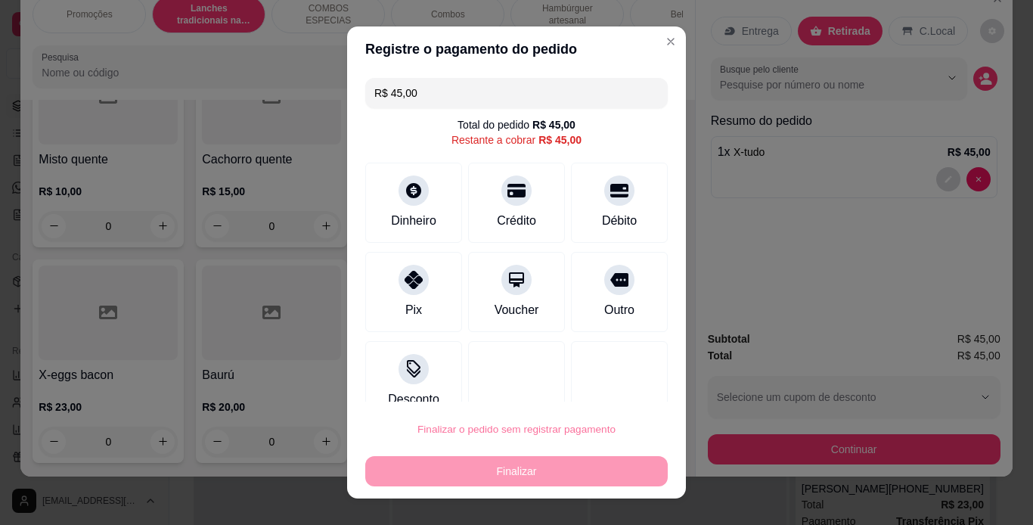
click at [591, 392] on button "Confirmar" at bounding box center [602, 385] width 54 height 23
type input "0"
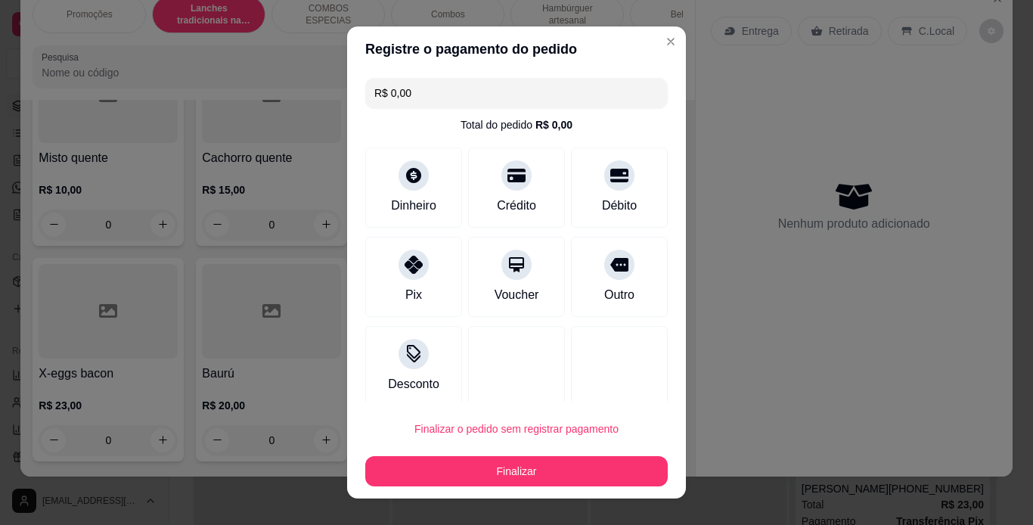
type input "R$ 0,00"
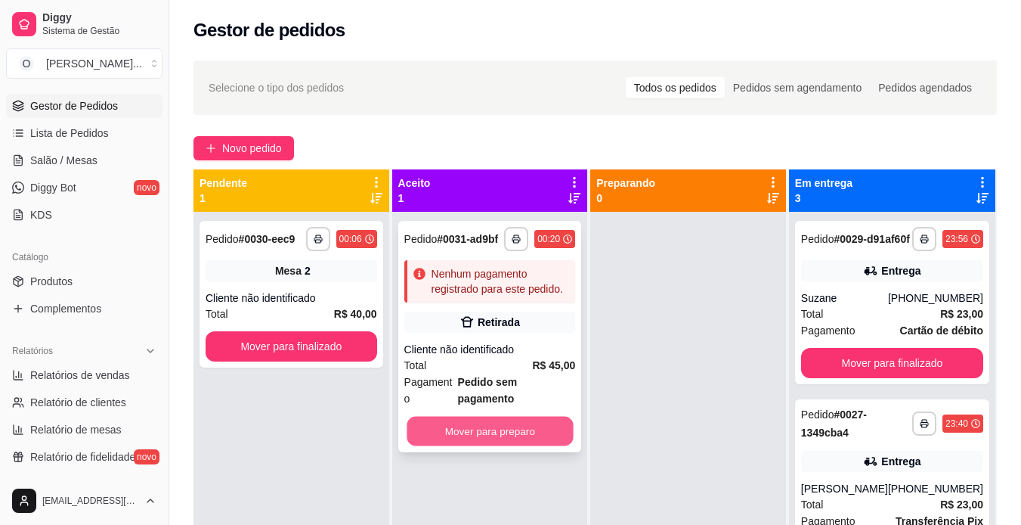
click at [480, 422] on button "Mover para preparo" at bounding box center [490, 431] width 166 height 29
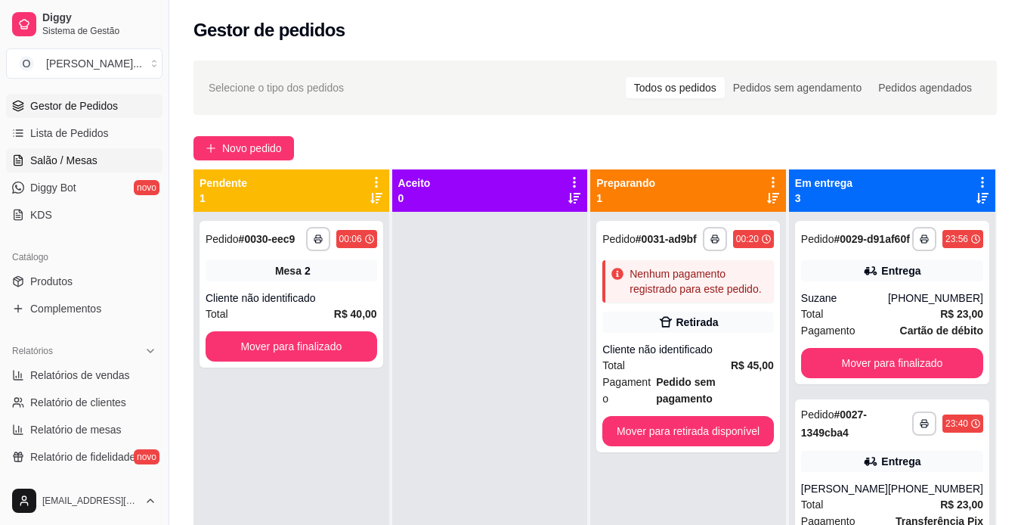
click at [106, 157] on link "Salão / Mesas" at bounding box center [84, 160] width 156 height 24
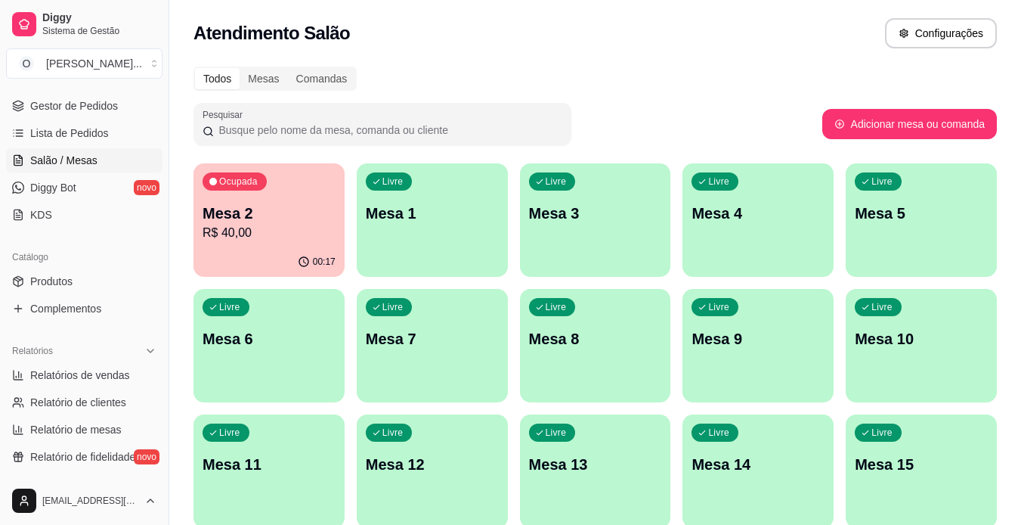
click at [298, 235] on p "R$ 40,00" at bounding box center [269, 233] width 133 height 18
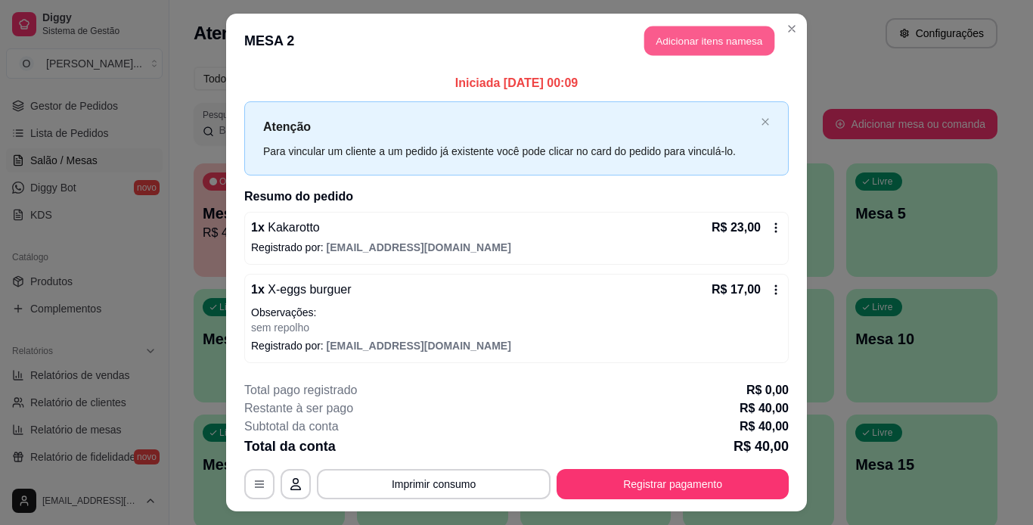
click at [747, 41] on button "Adicionar itens na mesa" at bounding box center [709, 40] width 130 height 29
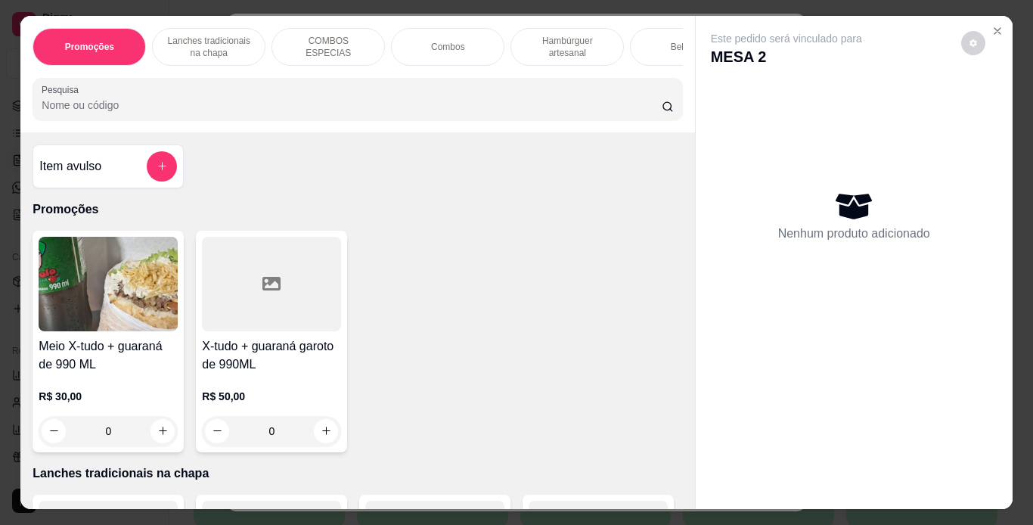
scroll to position [0, 104]
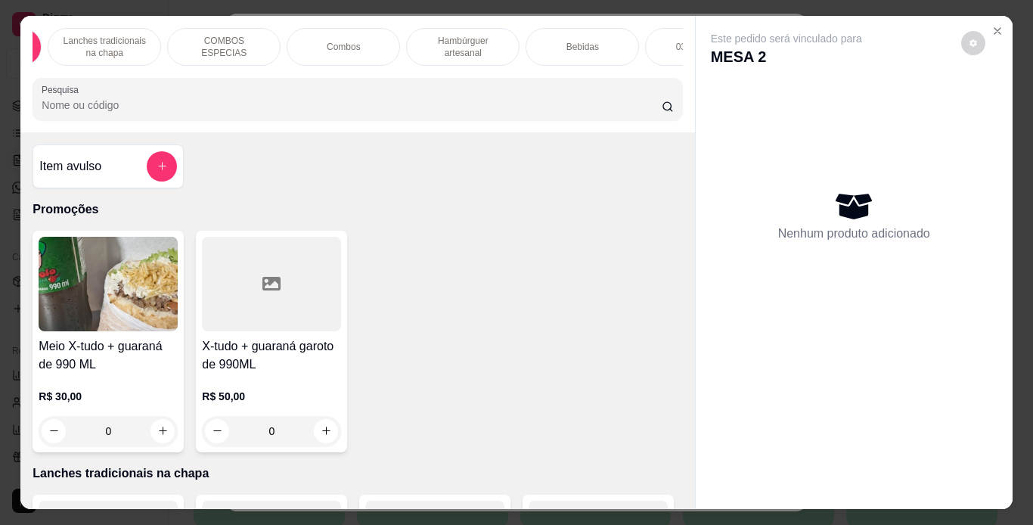
drag, startPoint x: 619, startPoint y: 54, endPoint x: 587, endPoint y: 48, distance: 32.2
drag, startPoint x: 587, startPoint y: 48, endPoint x: 562, endPoint y: 41, distance: 26.8
click at [566, 41] on p "Bebidas" at bounding box center [582, 47] width 33 height 12
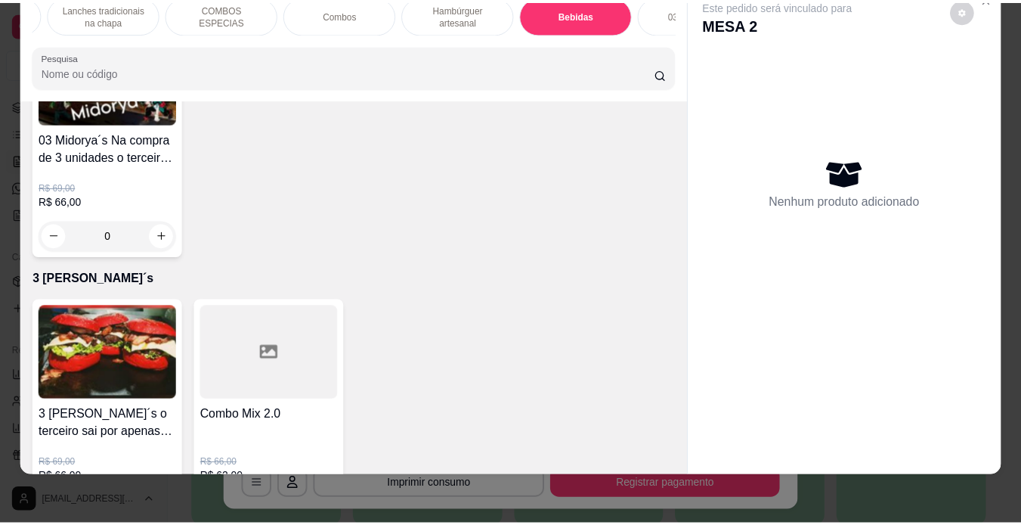
scroll to position [4120, 0]
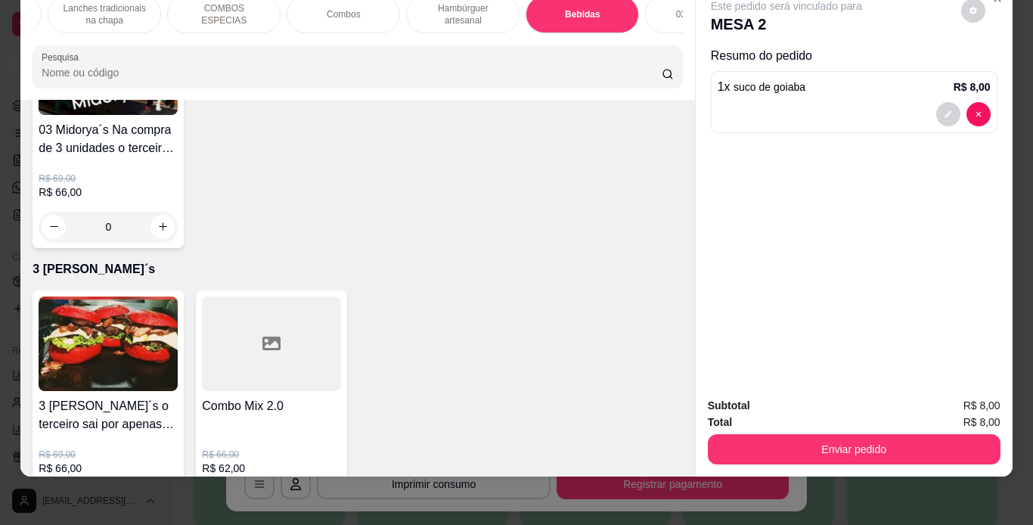
type input "2"
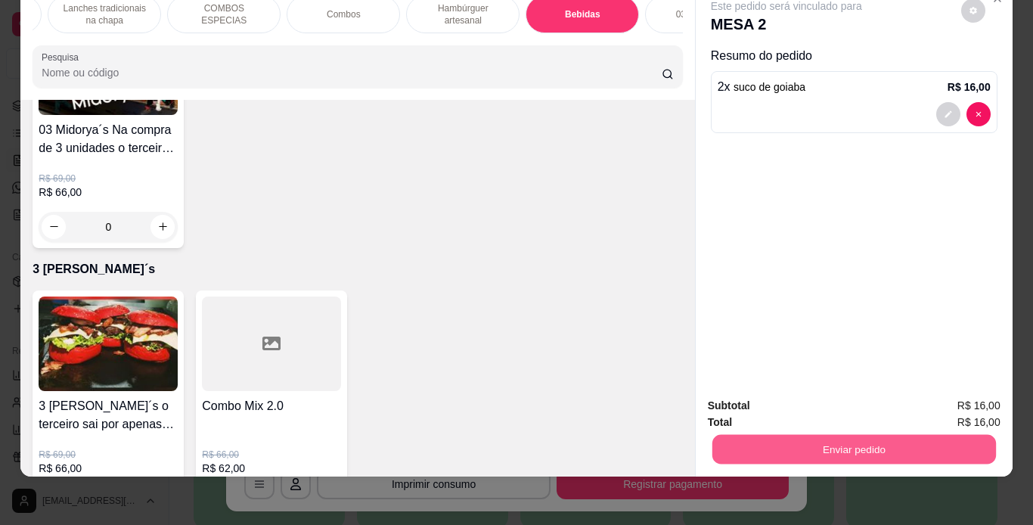
click at [790, 438] on button "Enviar pedido" at bounding box center [853, 449] width 284 height 29
click at [826, 405] on button "Não registrar e enviar pedido" at bounding box center [803, 400] width 157 height 29
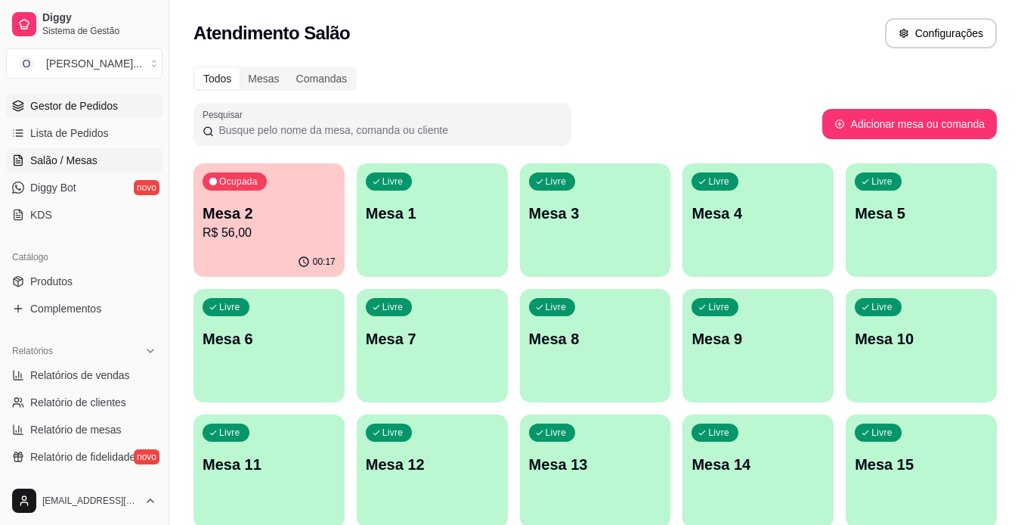
click at [80, 100] on span "Gestor de Pedidos" at bounding box center [74, 105] width 88 height 15
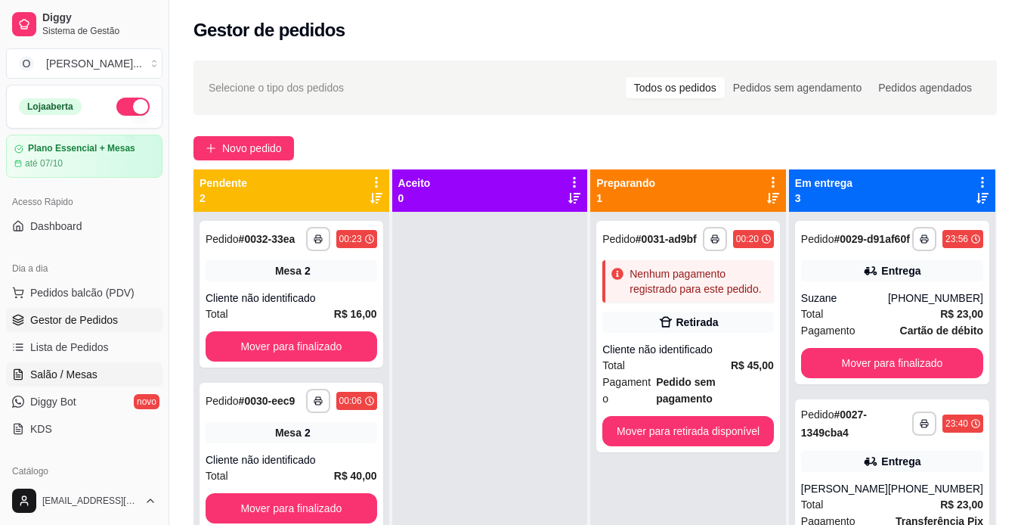
click at [101, 368] on link "Salão / Mesas" at bounding box center [84, 374] width 156 height 24
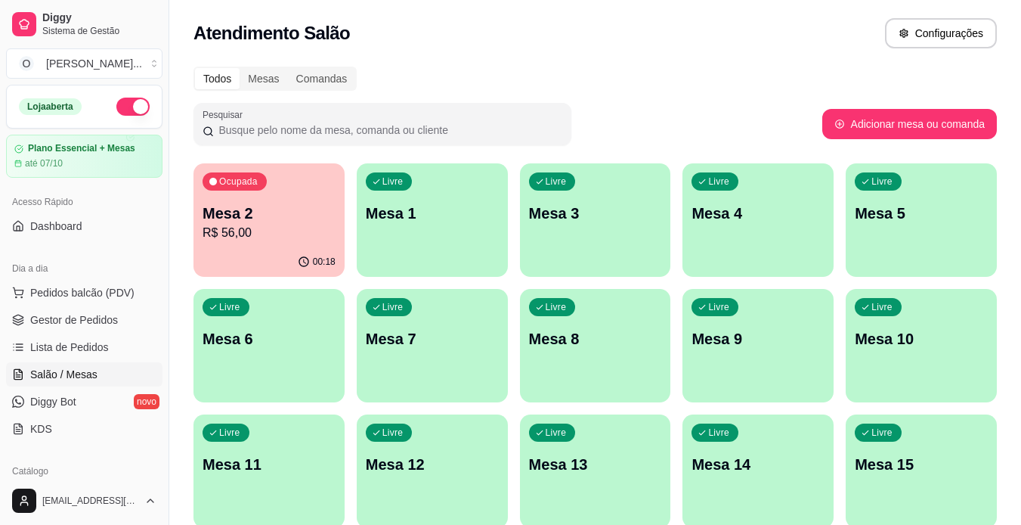
click at [614, 228] on div "Livre Mesa 3" at bounding box center [595, 210] width 151 height 95
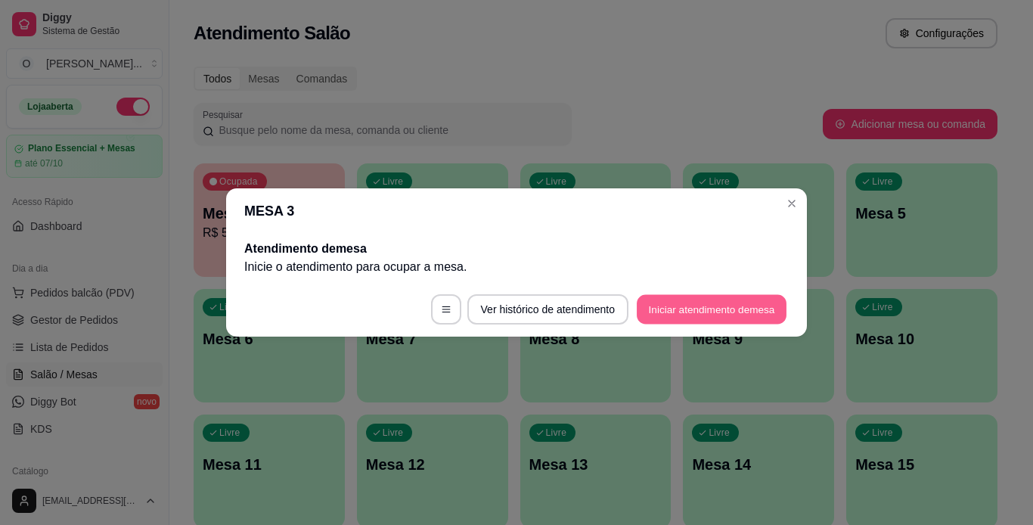
click at [674, 302] on button "Iniciar atendimento de mesa" at bounding box center [712, 309] width 150 height 29
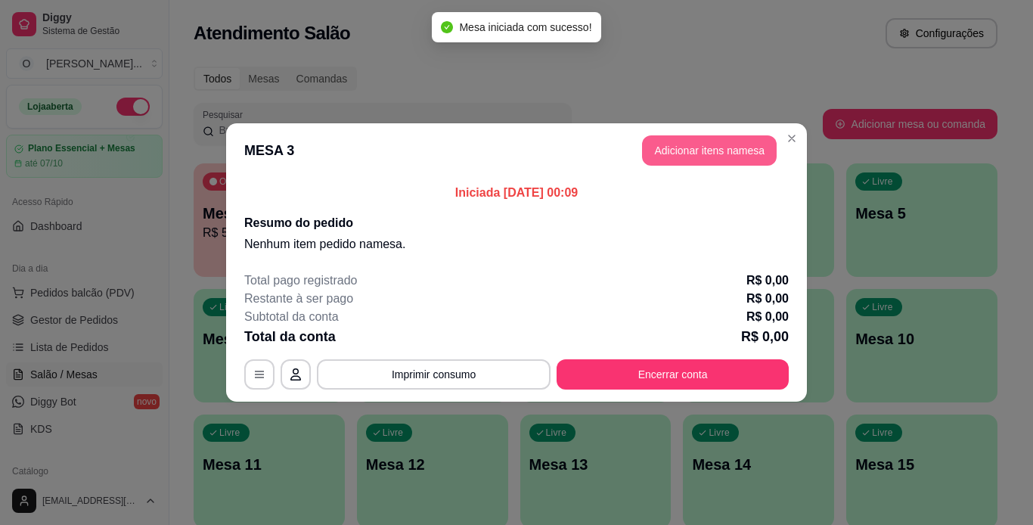
click at [708, 149] on button "Adicionar itens na mesa" at bounding box center [709, 150] width 135 height 30
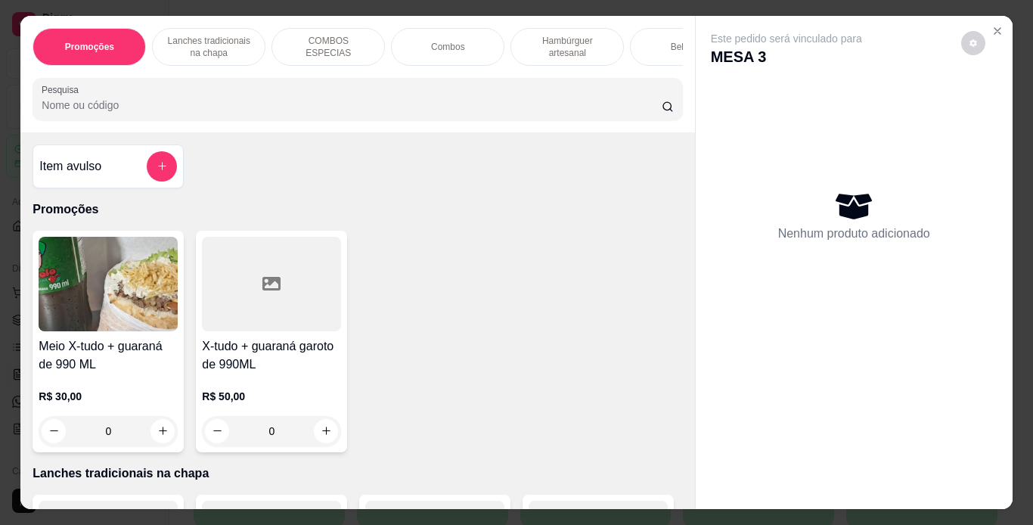
click at [166, 39] on p "Lanches tradicionais na chapa" at bounding box center [209, 47] width 88 height 24
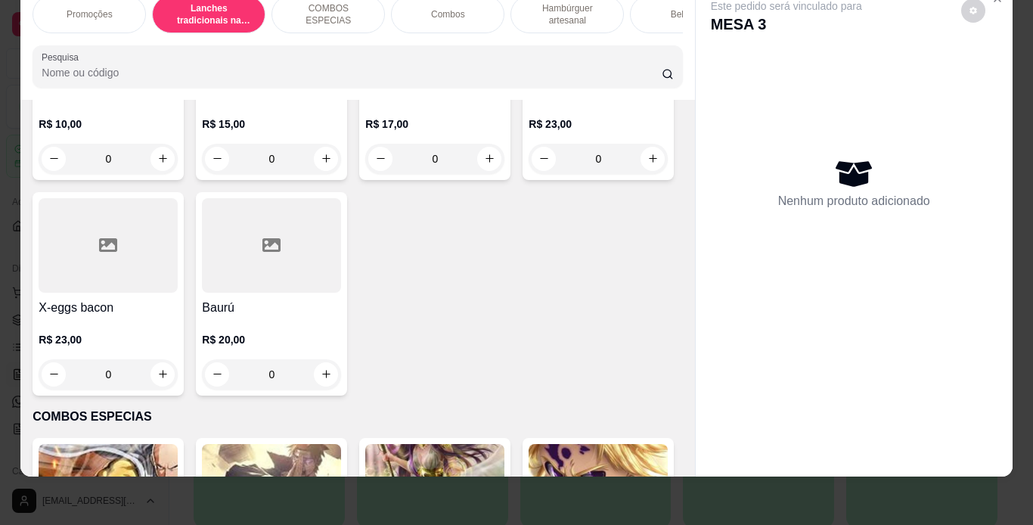
scroll to position [1088, 0]
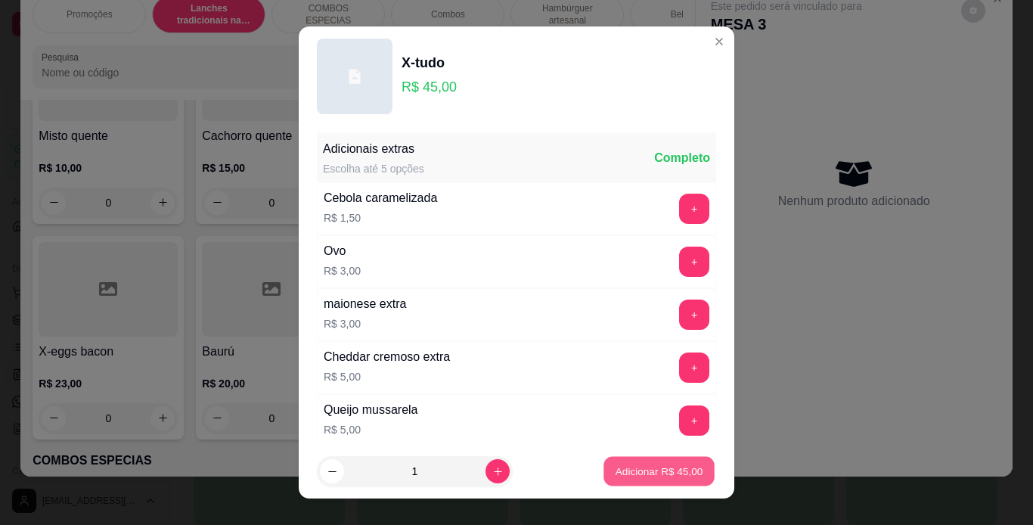
click at [614, 482] on button "Adicionar R$ 45,00" at bounding box center [658, 471] width 111 height 29
type input "1"
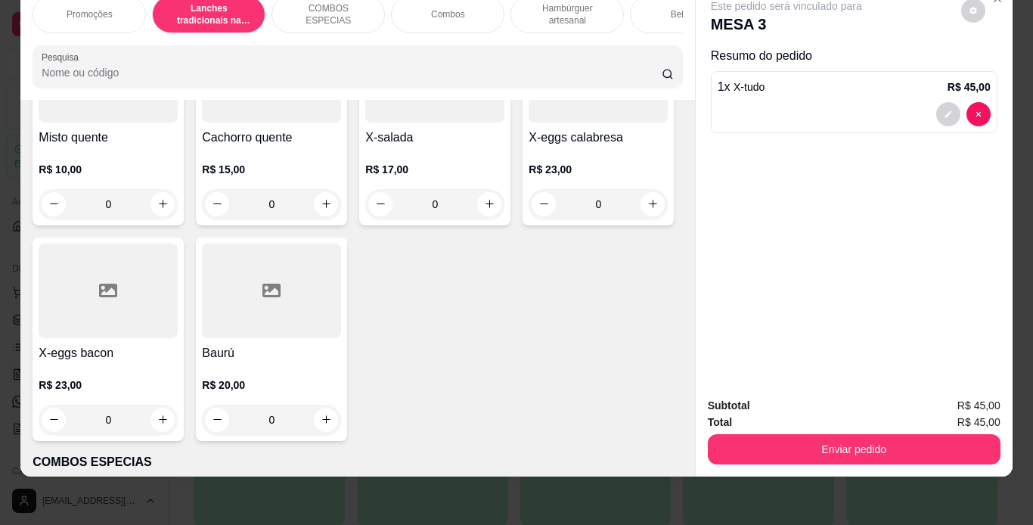
click at [556, 7] on p "Hambúrguer artesanal" at bounding box center [567, 14] width 88 height 24
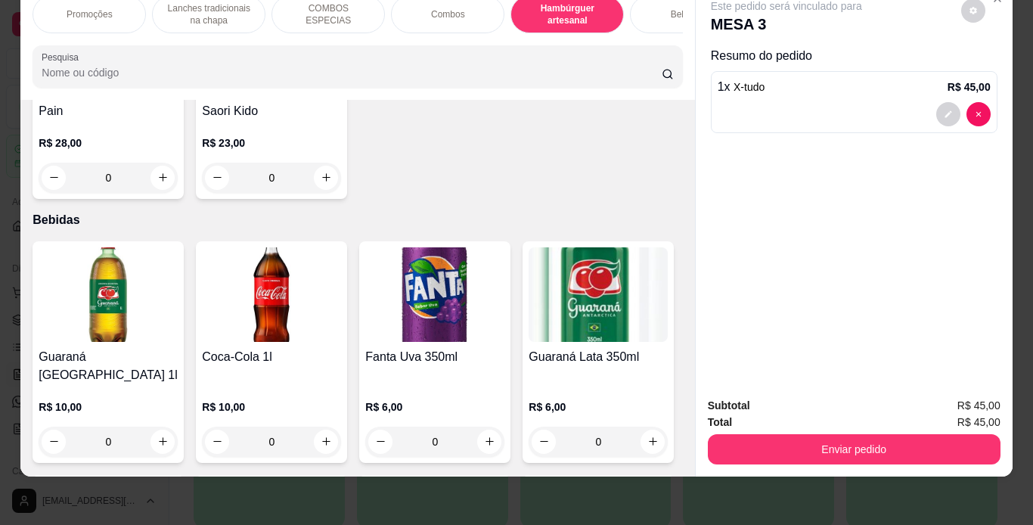
scroll to position [3232, 0]
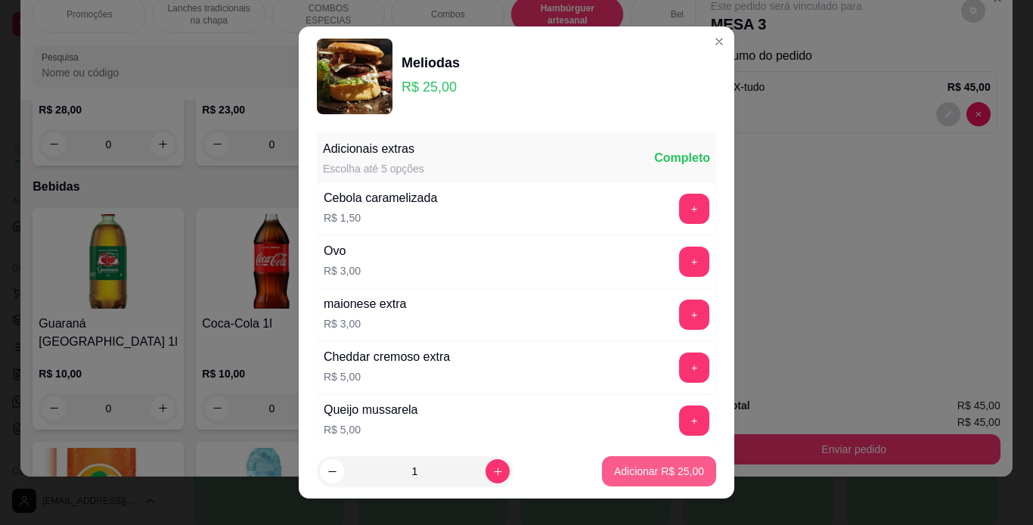
click at [614, 473] on p "Adicionar R$ 25,00" at bounding box center [659, 470] width 90 height 15
type input "1"
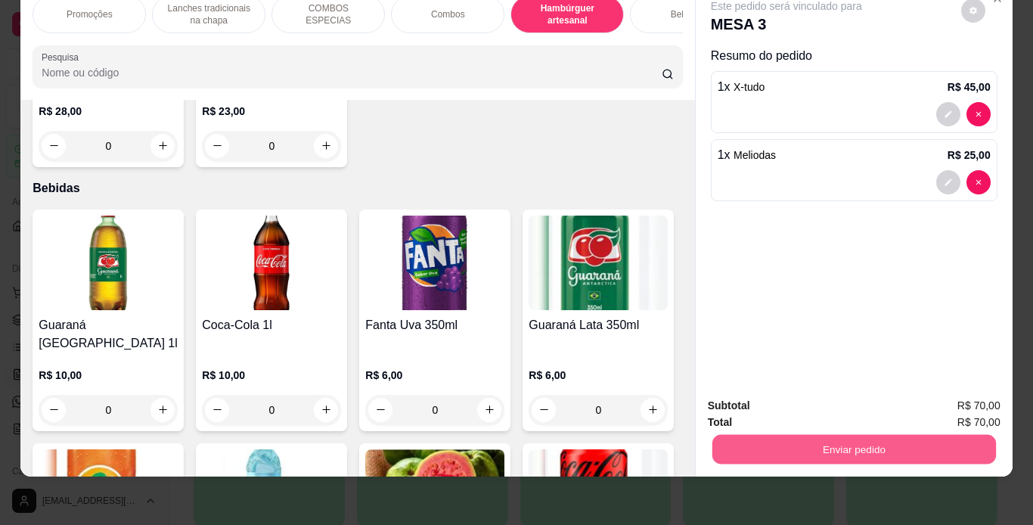
click at [829, 435] on button "Enviar pedido" at bounding box center [853, 449] width 284 height 29
click at [797, 407] on button "Não registrar e enviar pedido" at bounding box center [803, 400] width 153 height 28
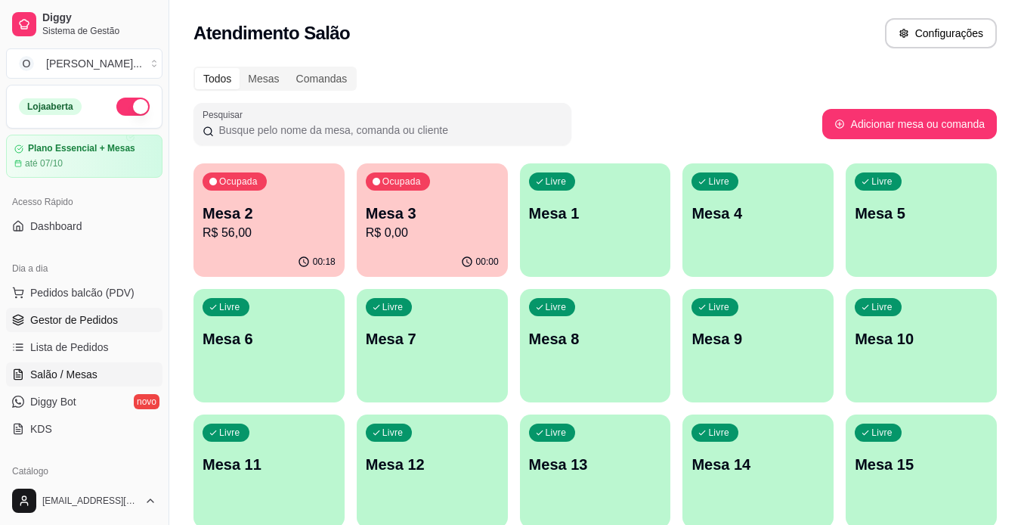
click at [108, 317] on span "Gestor de Pedidos" at bounding box center [74, 319] width 88 height 15
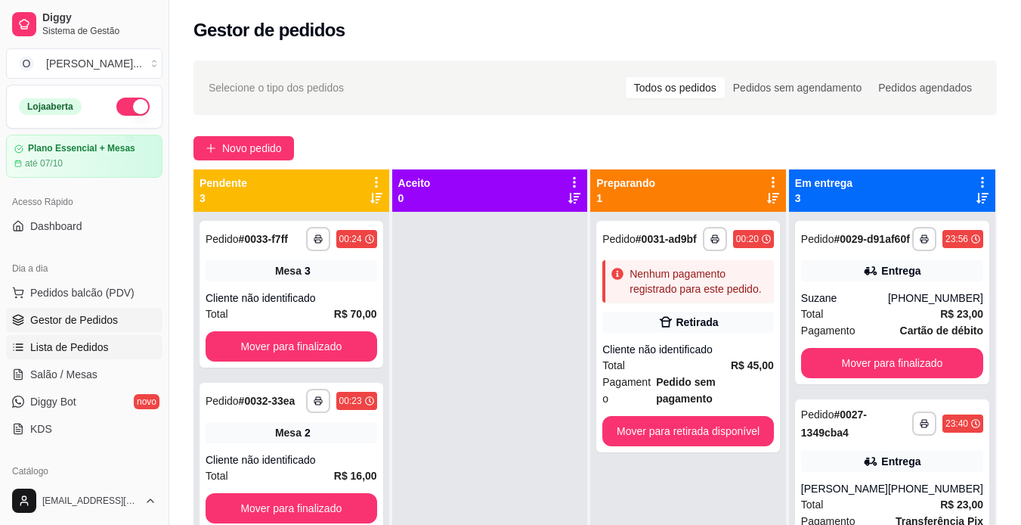
click at [100, 345] on span "Lista de Pedidos" at bounding box center [69, 346] width 79 height 15
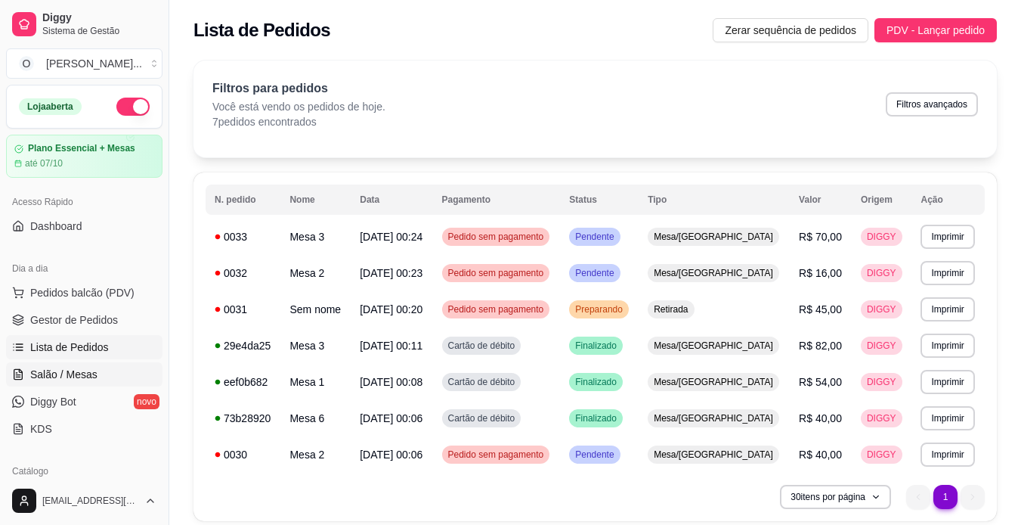
click at [89, 366] on link "Salão / Mesas" at bounding box center [84, 374] width 156 height 24
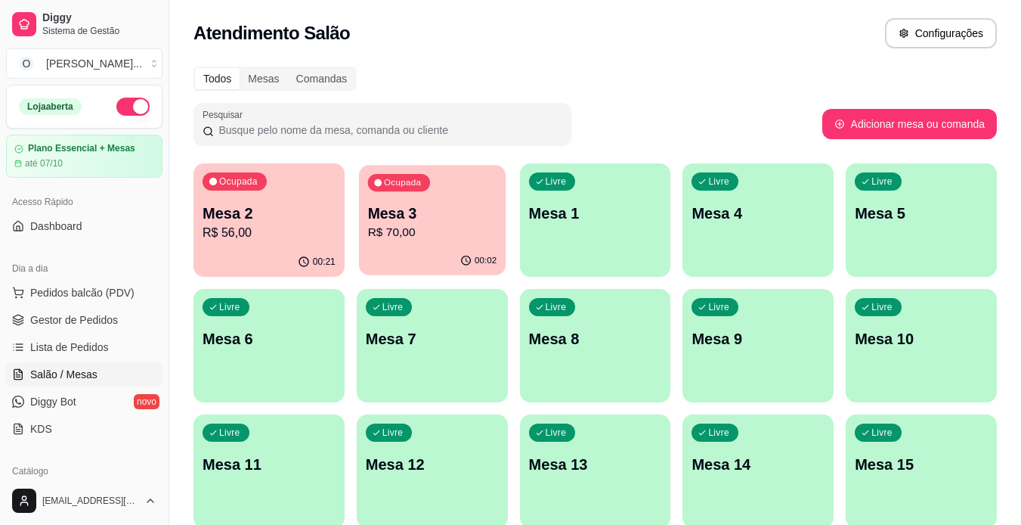
click at [461, 219] on p "Mesa 3" at bounding box center [431, 213] width 129 height 20
click at [277, 223] on div "Mesa 2 R$ 56,00" at bounding box center [269, 222] width 129 height 38
click at [299, 215] on p "Mesa 2" at bounding box center [269, 213] width 133 height 21
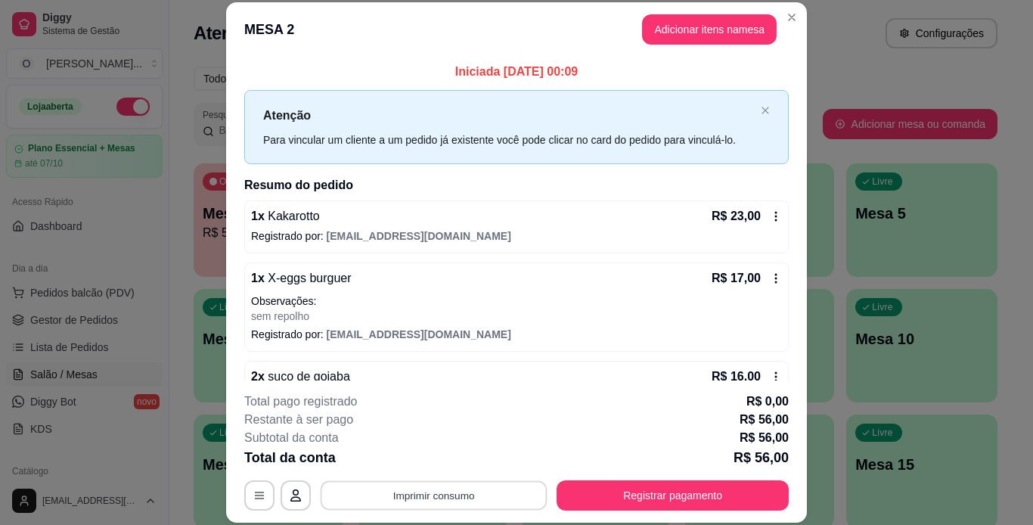
click at [386, 496] on button "Imprimir consumo" at bounding box center [434, 494] width 227 height 29
click at [418, 465] on button "IMPRESSORA" at bounding box center [433, 459] width 106 height 23
click at [436, 497] on button "Imprimir consumo" at bounding box center [434, 494] width 227 height 29
click at [457, 457] on button "IMPRESSORA" at bounding box center [433, 459] width 106 height 23
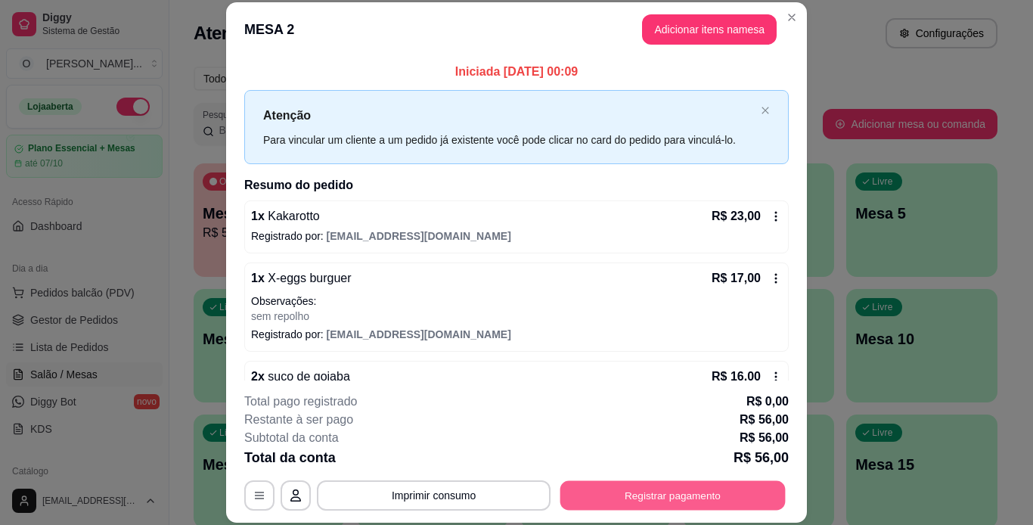
click at [622, 491] on button "Registrar pagamento" at bounding box center [672, 494] width 225 height 29
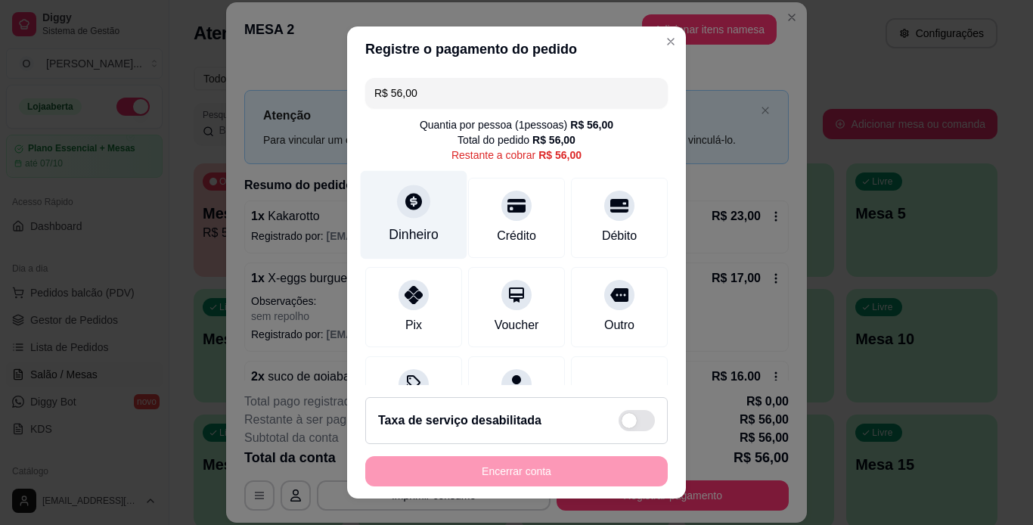
click at [406, 227] on div "Dinheiro" at bounding box center [414, 235] width 50 height 20
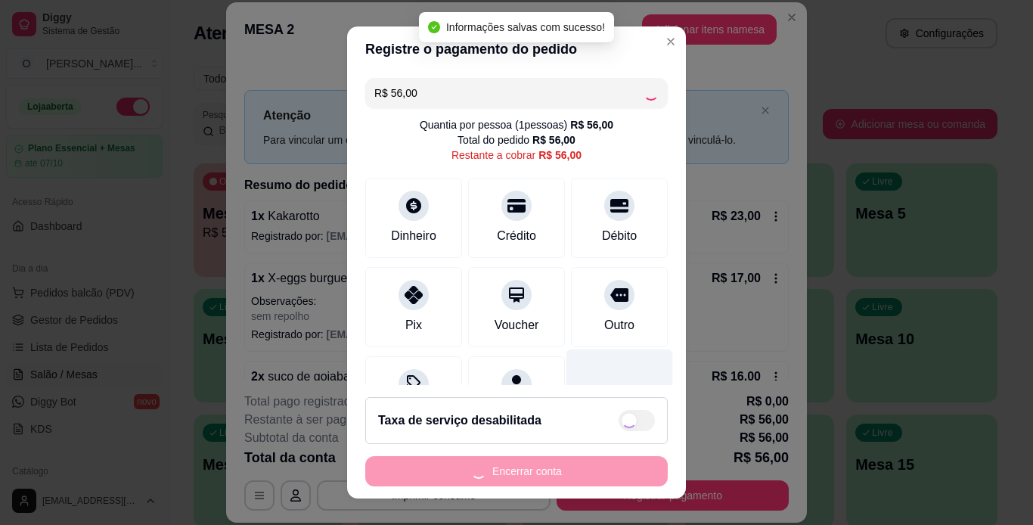
type input "R$ 0,00"
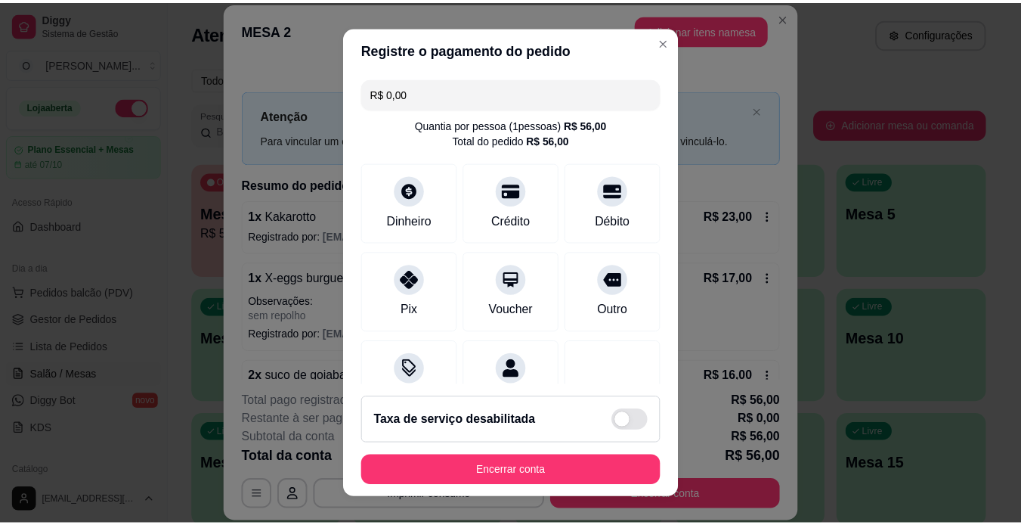
scroll to position [138, 0]
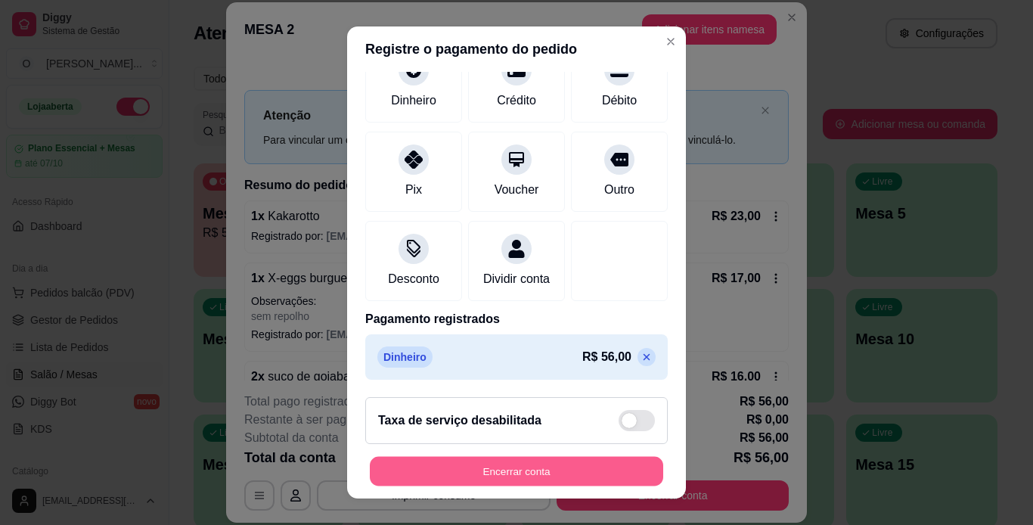
click at [513, 465] on button "Encerrar conta" at bounding box center [516, 471] width 293 height 29
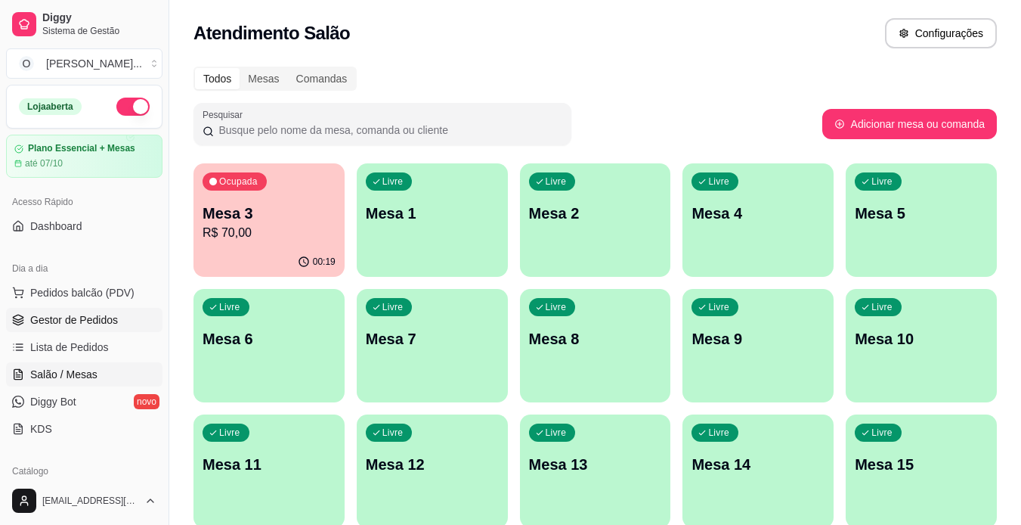
click at [88, 323] on span "Gestor de Pedidos" at bounding box center [74, 319] width 88 height 15
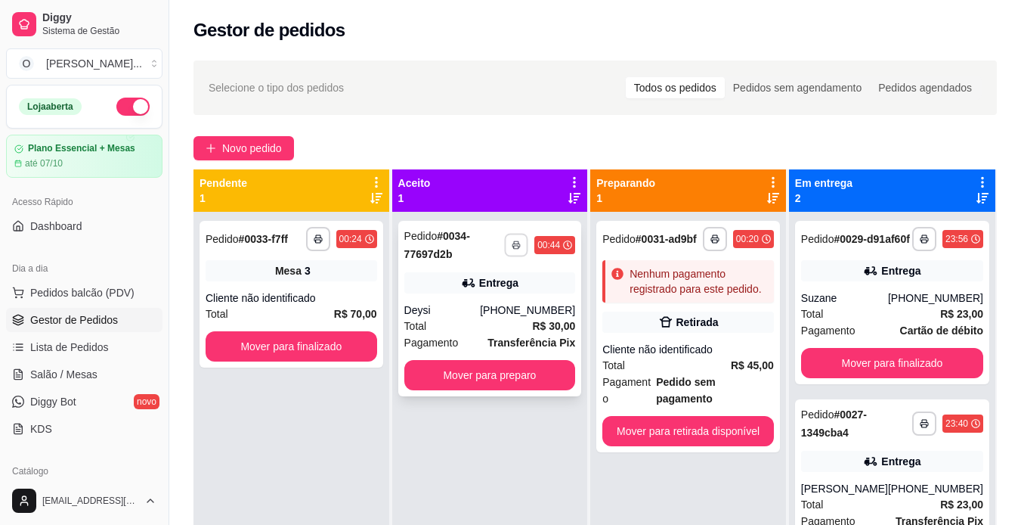
click at [515, 242] on icon "button" at bounding box center [516, 244] width 9 height 9
click at [483, 296] on button "IMPRESSORA" at bounding box center [476, 297] width 106 height 23
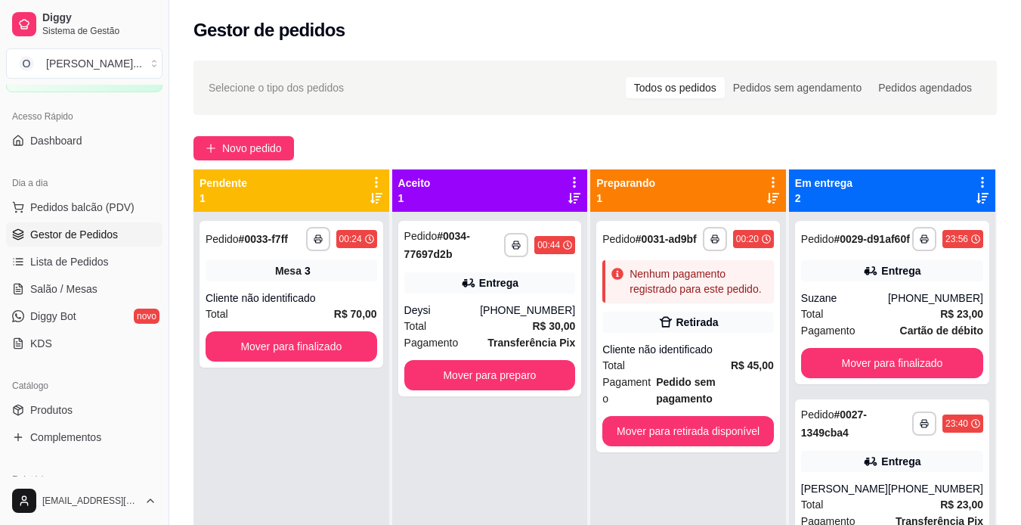
scroll to position [113, 0]
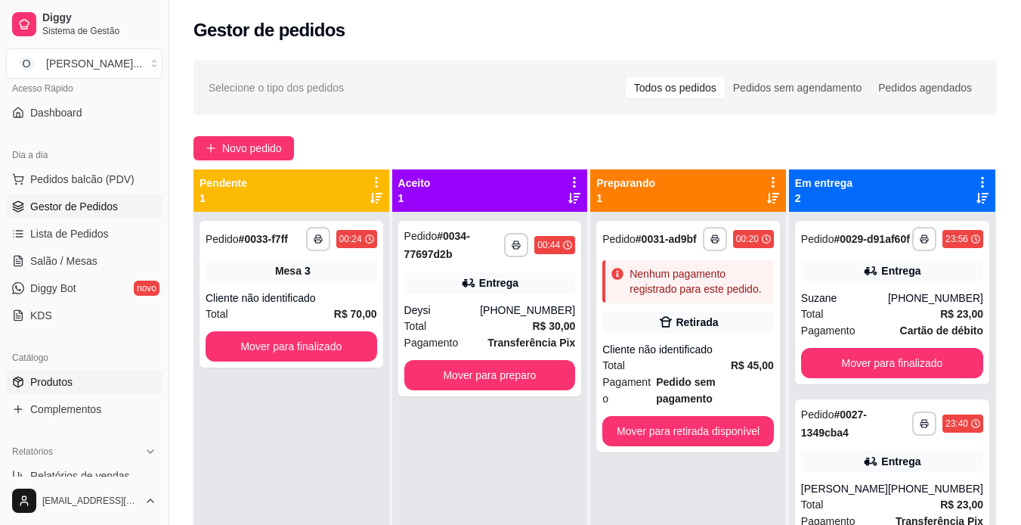
click at [61, 380] on span "Produtos" at bounding box center [51, 381] width 42 height 15
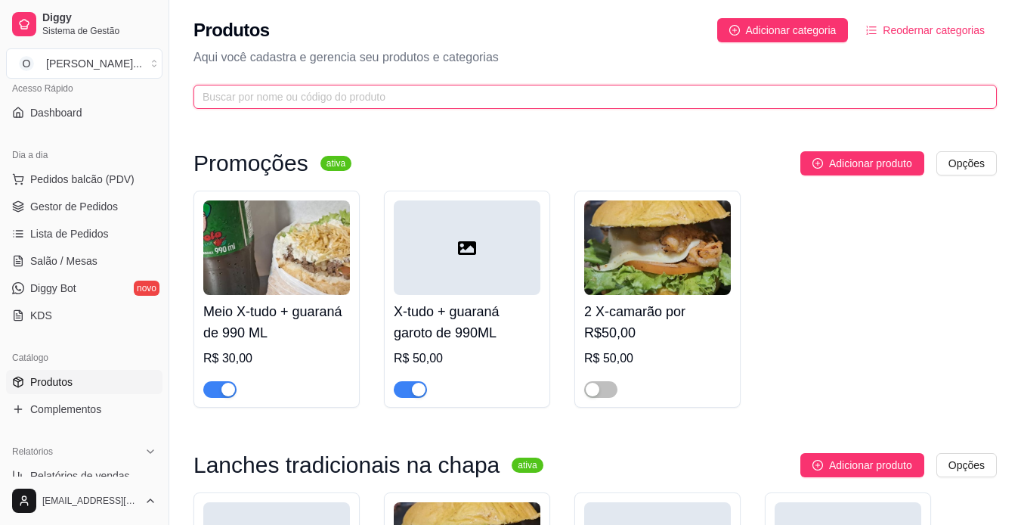
click at [619, 95] on input "text" at bounding box center [589, 96] width 773 height 17
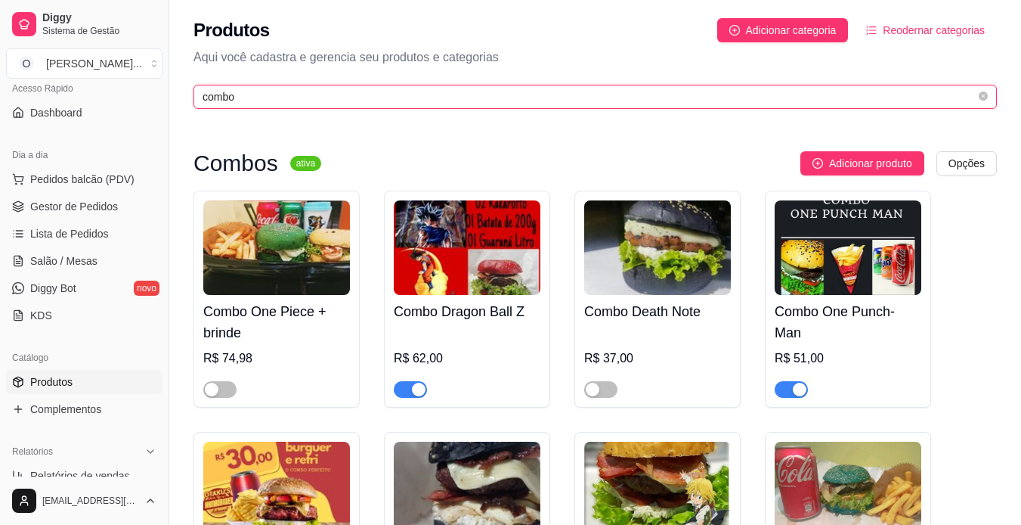
type input "combo"
click at [418, 386] on div "button" at bounding box center [419, 390] width 14 height 14
click at [802, 386] on div "button" at bounding box center [800, 390] width 14 height 14
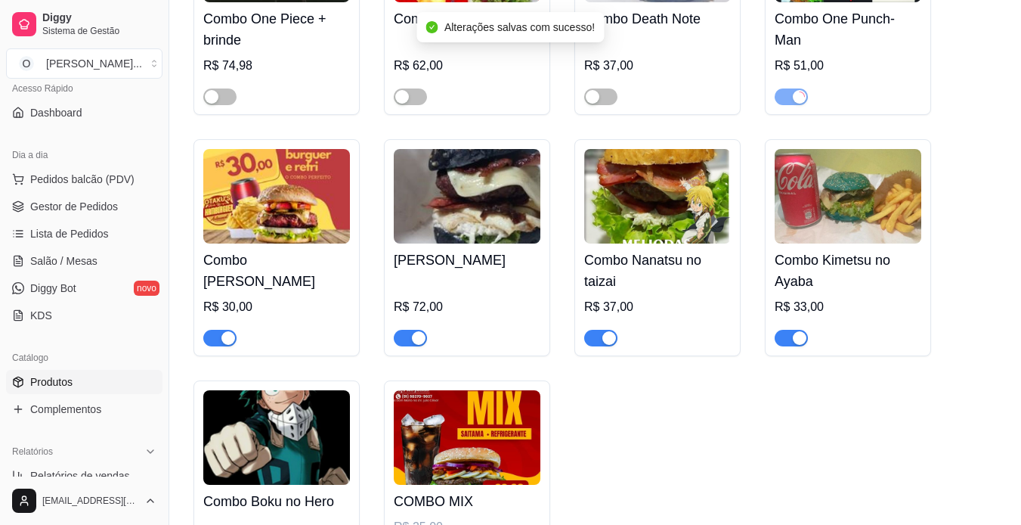
scroll to position [311, 0]
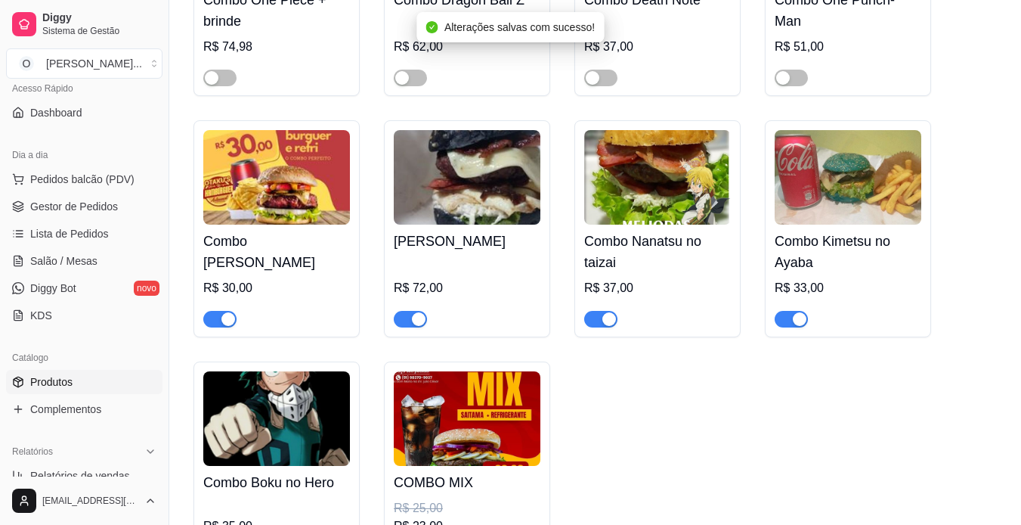
click at [802, 322] on div "button" at bounding box center [800, 319] width 14 height 14
click at [615, 326] on div "button" at bounding box center [610, 319] width 14 height 14
click at [417, 326] on div "button" at bounding box center [419, 319] width 14 height 14
click at [224, 326] on div "button" at bounding box center [229, 319] width 14 height 14
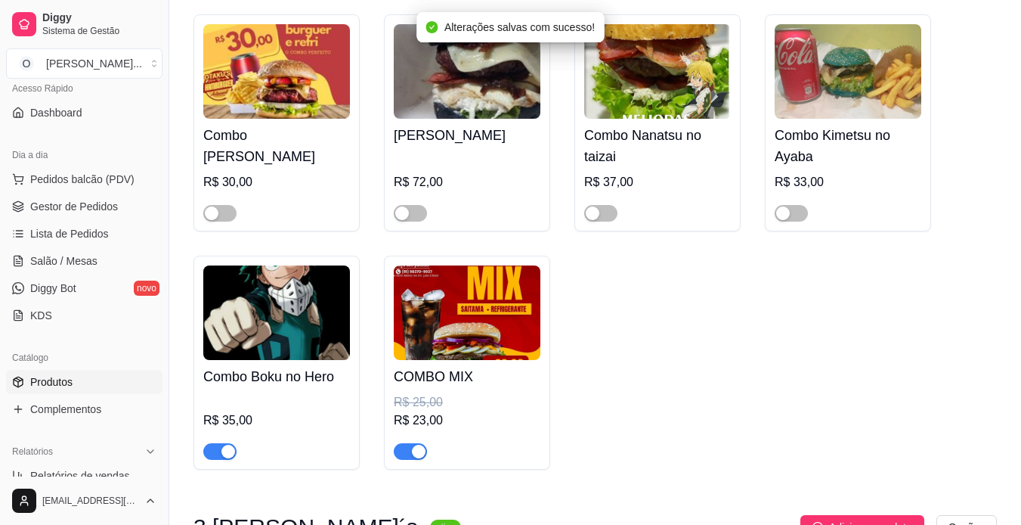
scroll to position [463, 0]
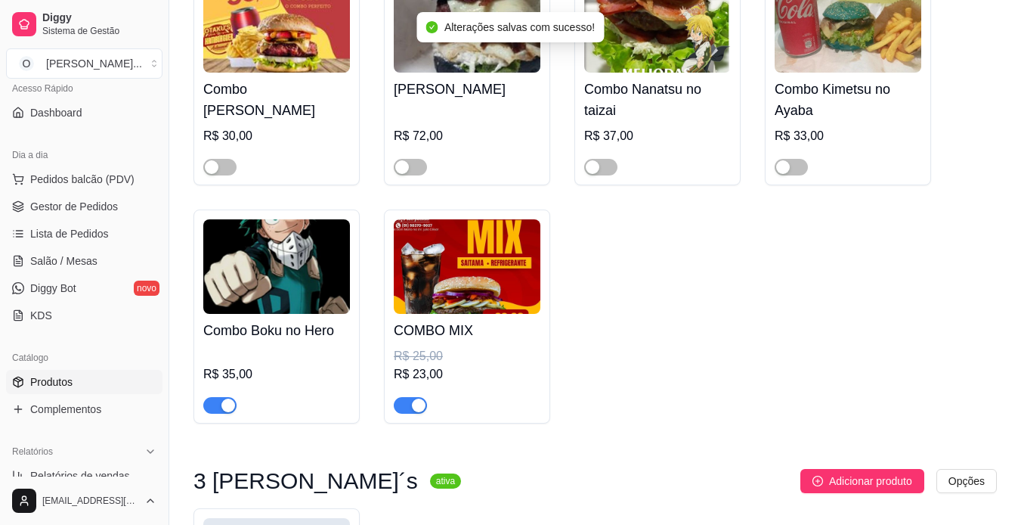
click at [222, 402] on div "button" at bounding box center [229, 405] width 14 height 14
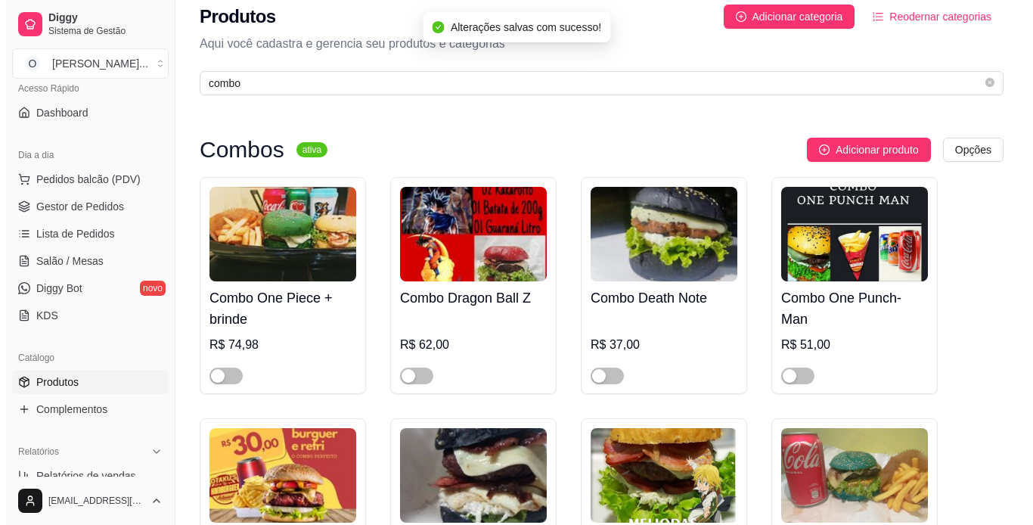
scroll to position [0, 0]
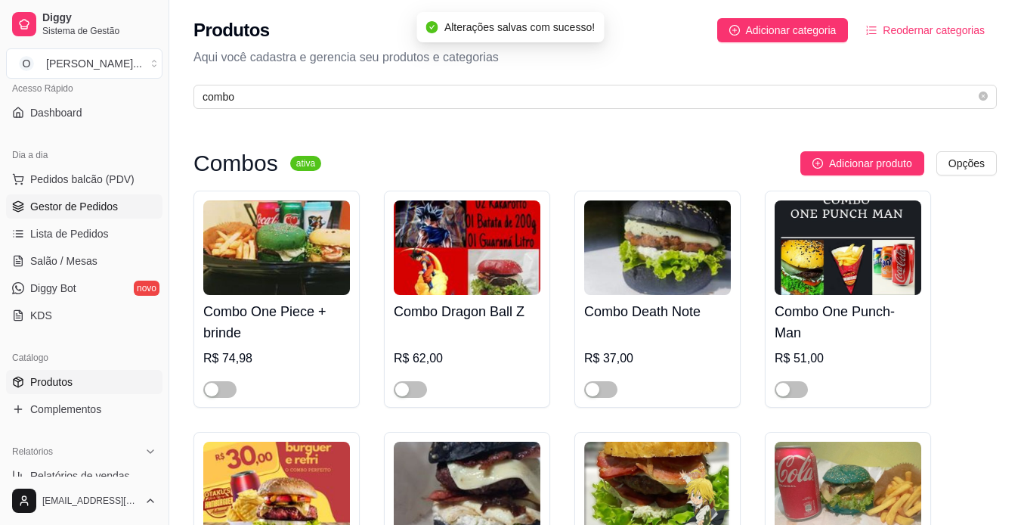
click at [67, 208] on span "Gestor de Pedidos" at bounding box center [74, 206] width 88 height 15
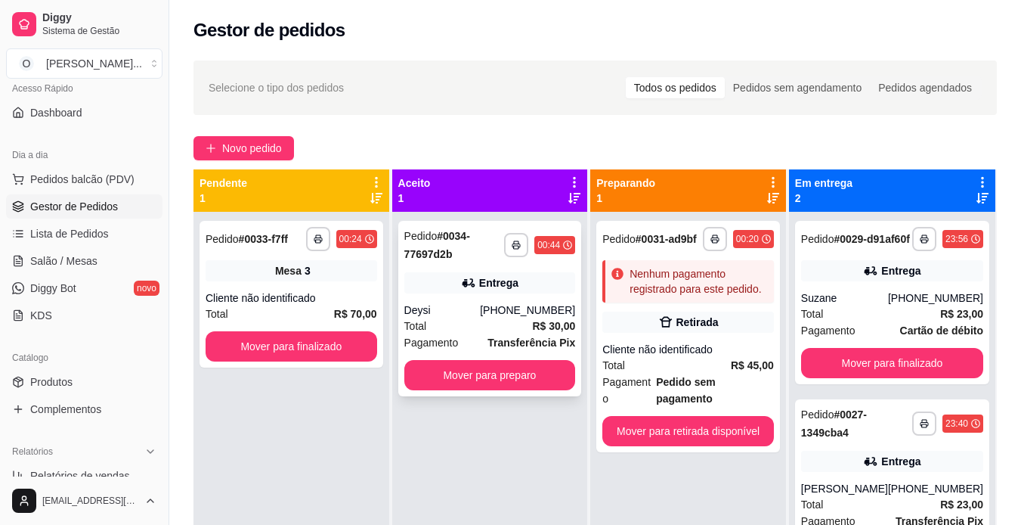
click at [497, 332] on div "Total R$ 30,00" at bounding box center [490, 326] width 172 height 17
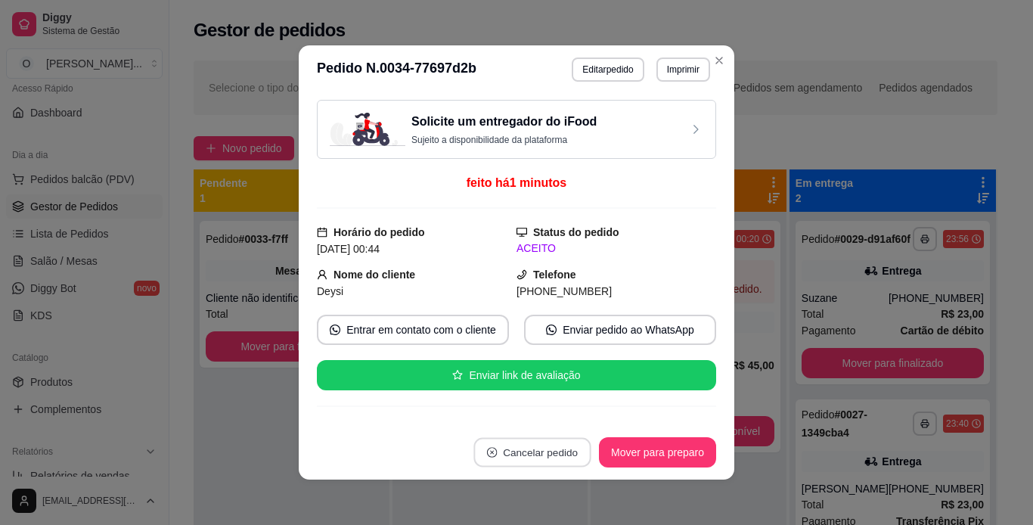
click at [528, 443] on button "Cancelar pedido" at bounding box center [531, 452] width 117 height 29
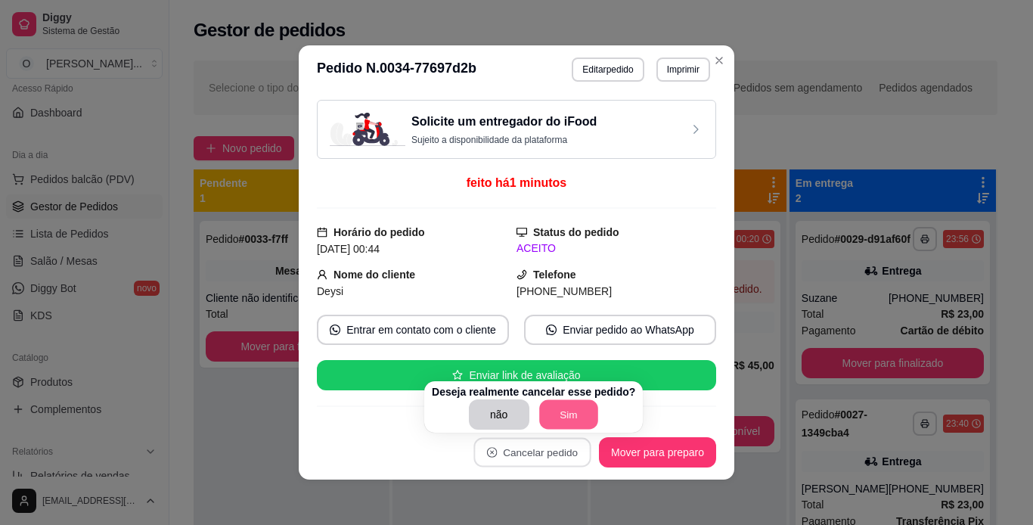
click at [562, 412] on button "Sim" at bounding box center [568, 414] width 59 height 29
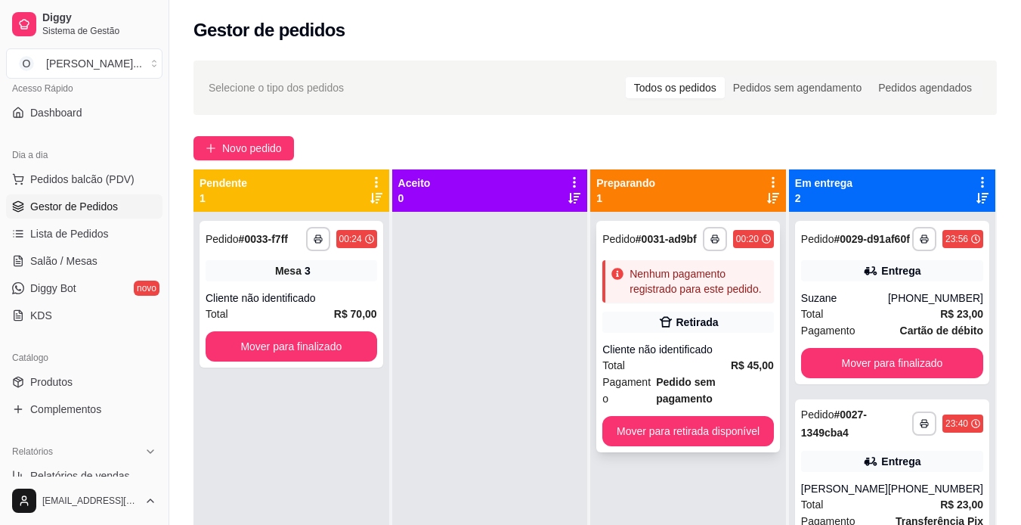
click at [670, 290] on div "Nenhum pagamento registrado para este pedido." at bounding box center [699, 281] width 138 height 30
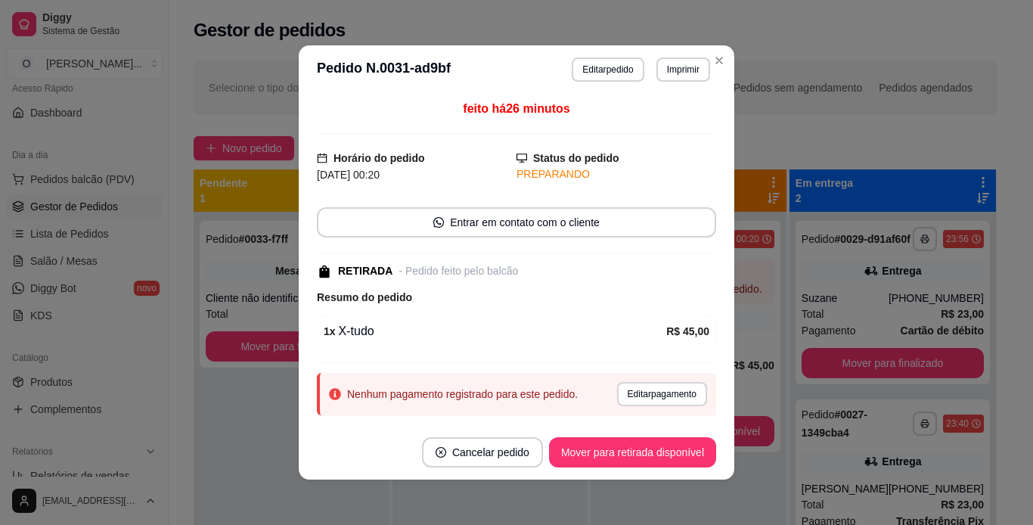
scroll to position [39, 0]
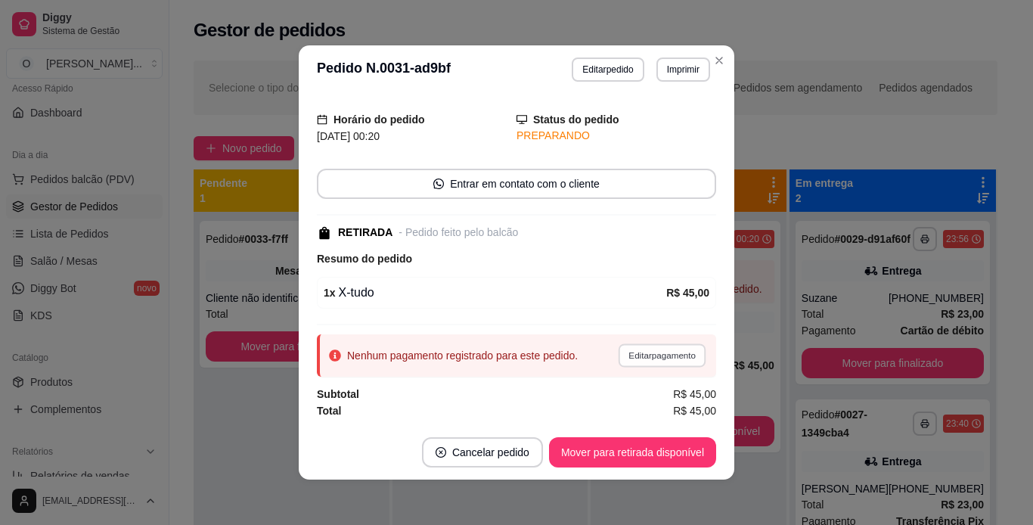
click at [627, 361] on button "Editar pagamento" at bounding box center [662, 354] width 88 height 23
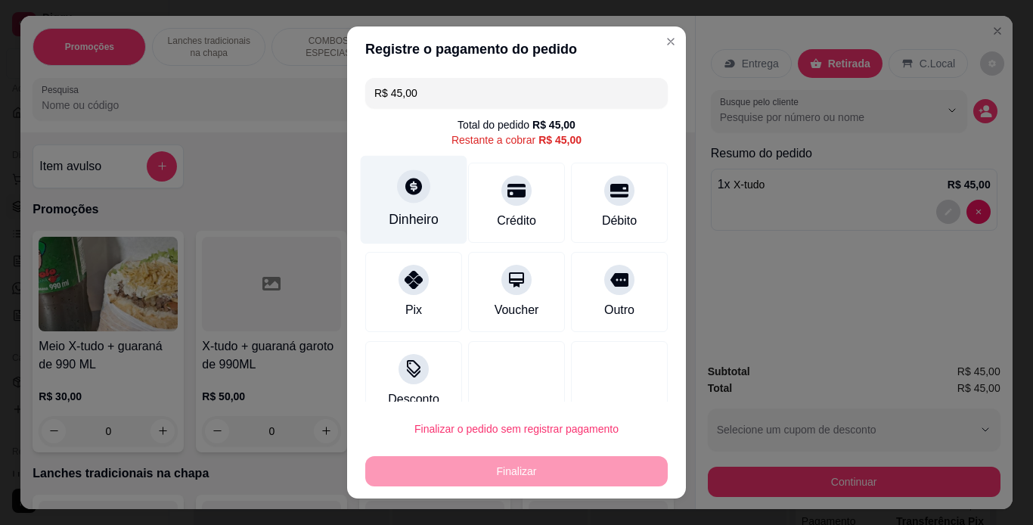
click at [407, 206] on div "Dinheiro" at bounding box center [414, 199] width 107 height 88
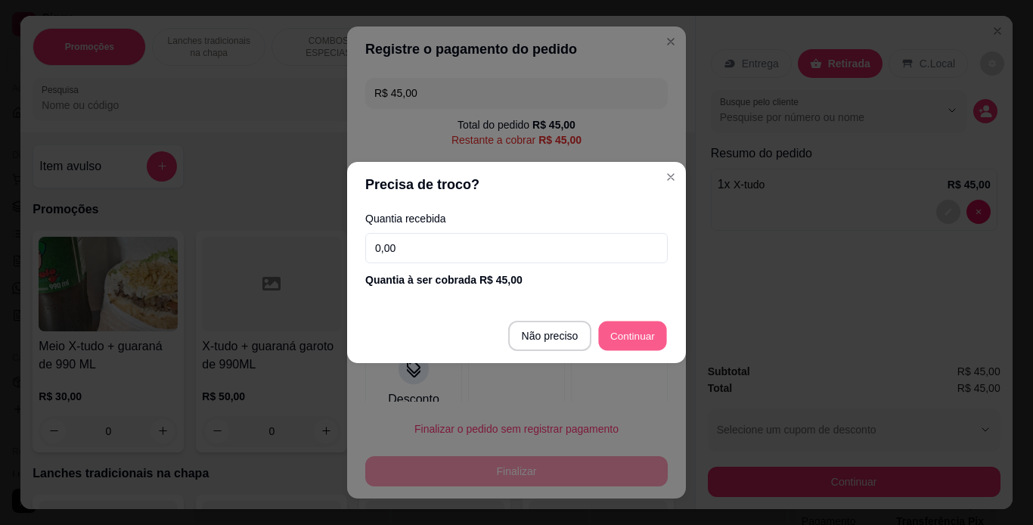
type input "R$ 0,00"
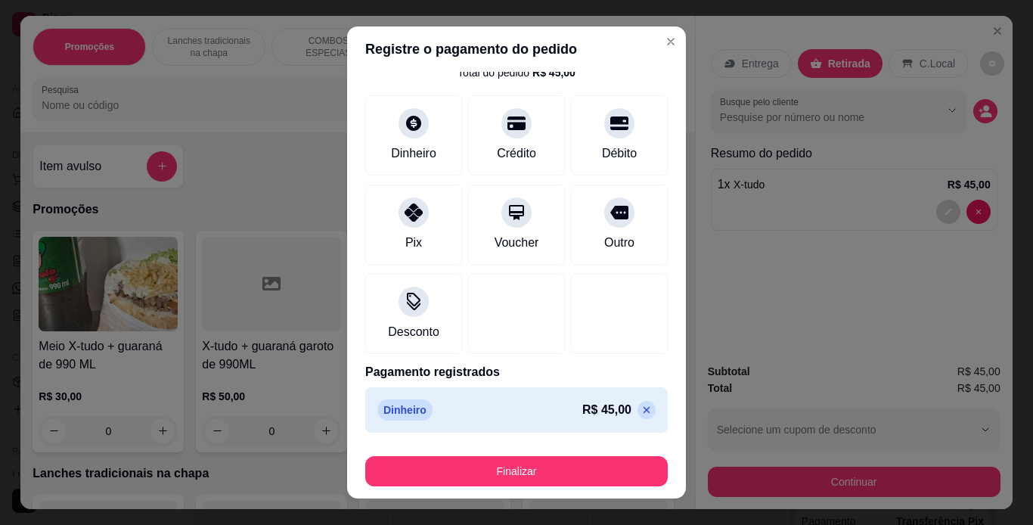
scroll to position [0, 0]
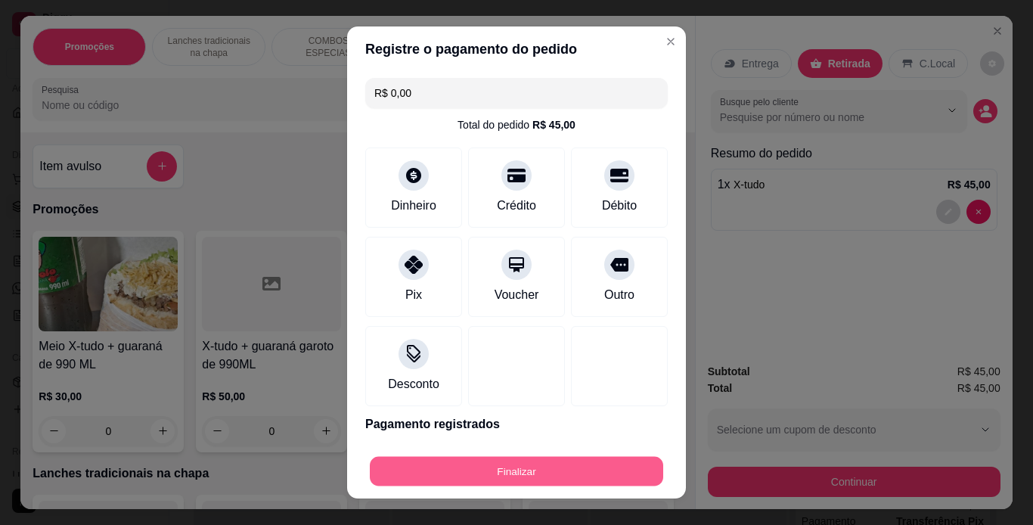
click at [522, 463] on button "Finalizar" at bounding box center [516, 471] width 293 height 29
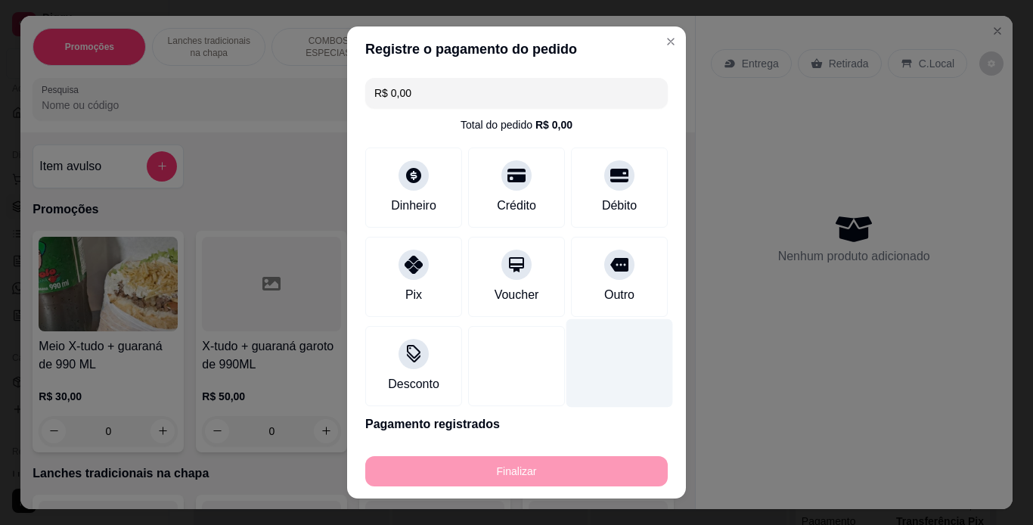
type input "0"
type input "-R$ 45,00"
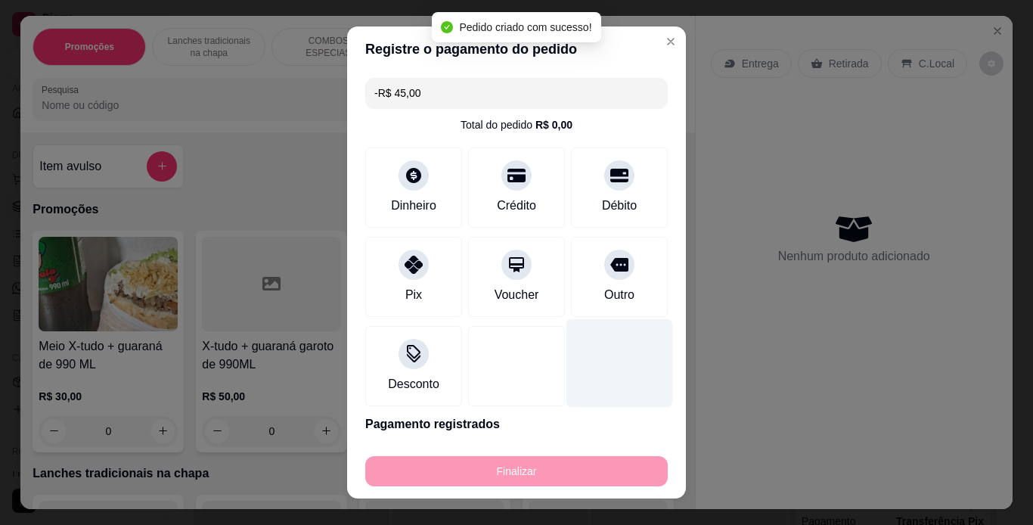
scroll to position [72, 0]
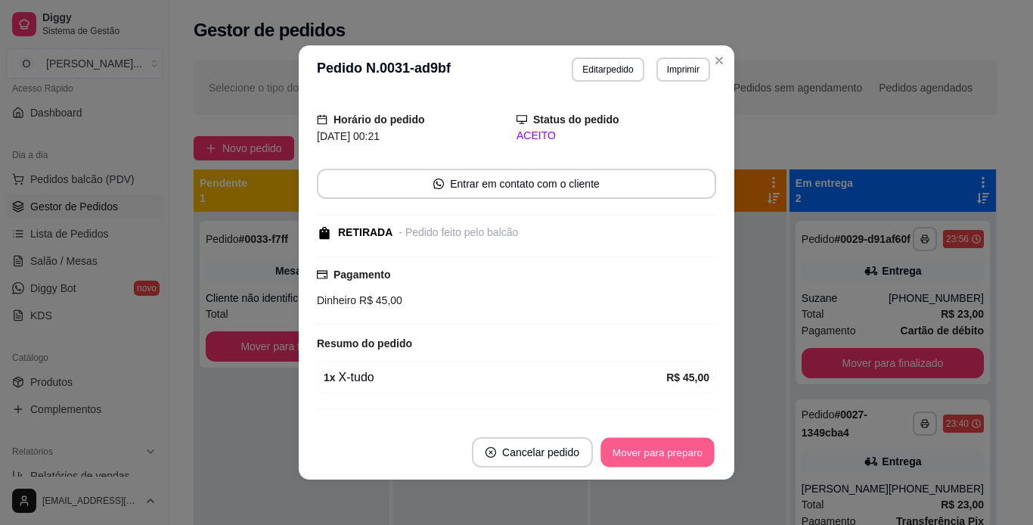
click at [615, 454] on button "Mover para preparo" at bounding box center [656, 452] width 113 height 29
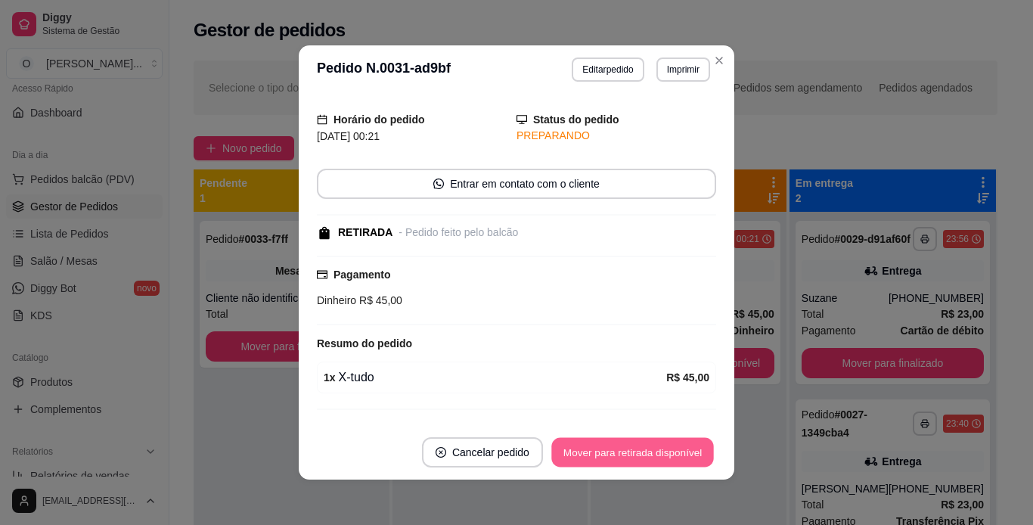
click at [615, 454] on button "Mover para retirada disponível" at bounding box center [632, 452] width 162 height 29
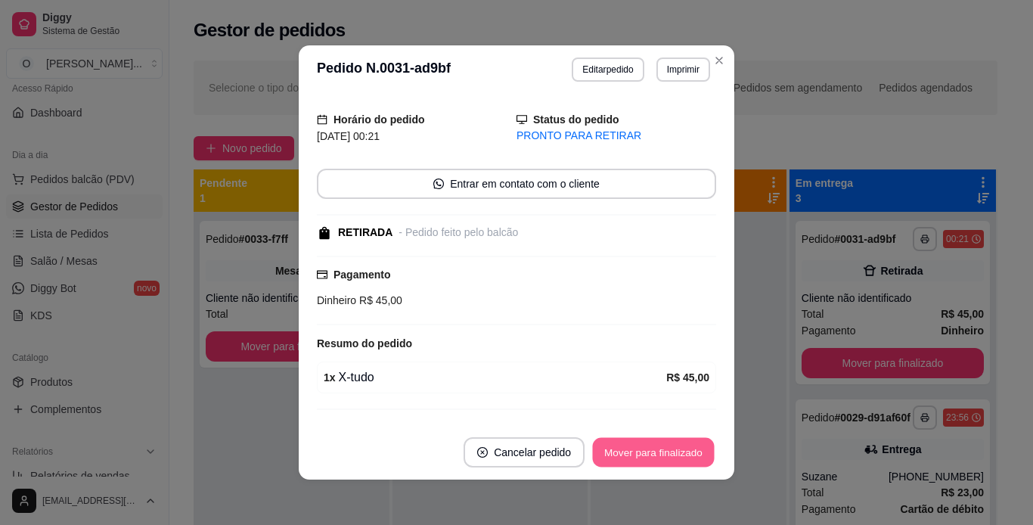
click at [615, 454] on button "Mover para finalizado" at bounding box center [654, 452] width 122 height 29
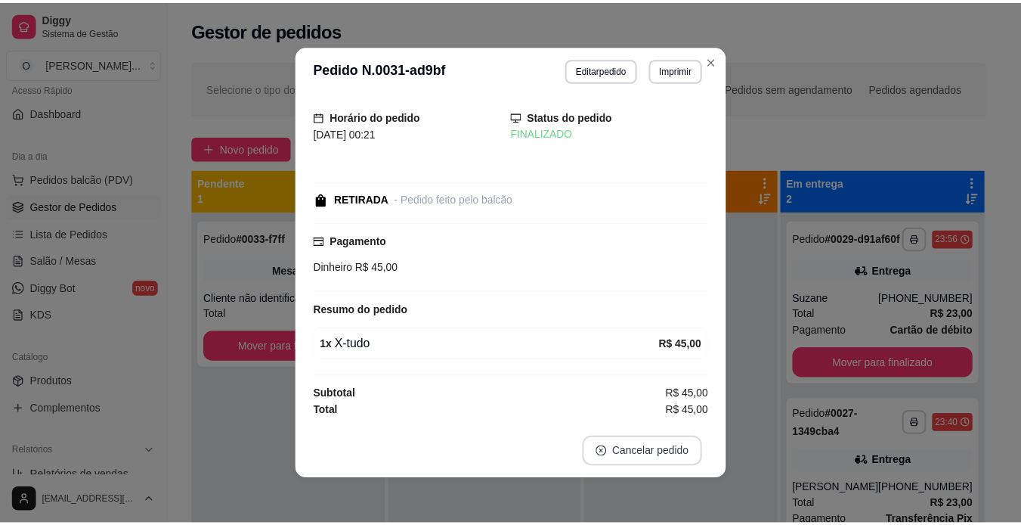
scroll to position [22, 0]
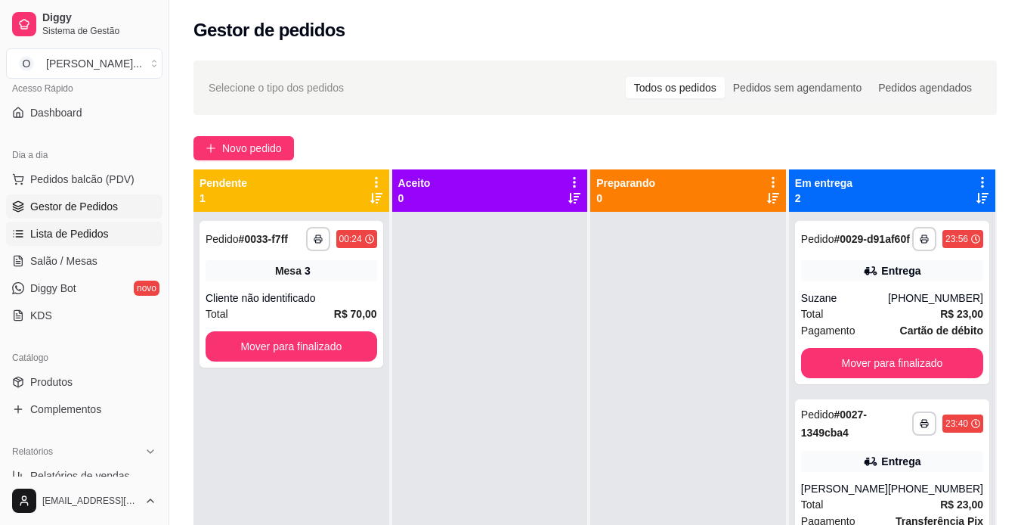
click at [76, 238] on span "Lista de Pedidos" at bounding box center [69, 233] width 79 height 15
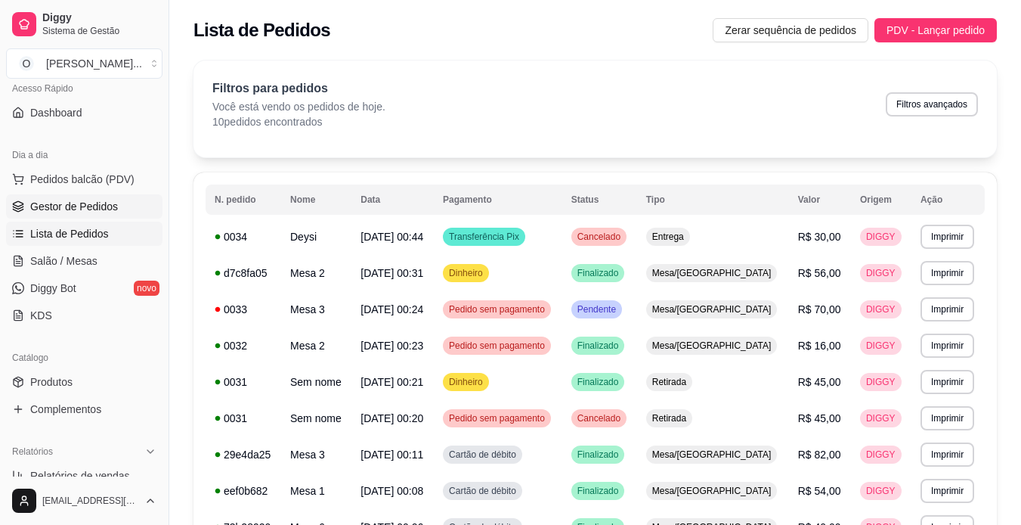
click at [76, 197] on link "Gestor de Pedidos" at bounding box center [84, 206] width 156 height 24
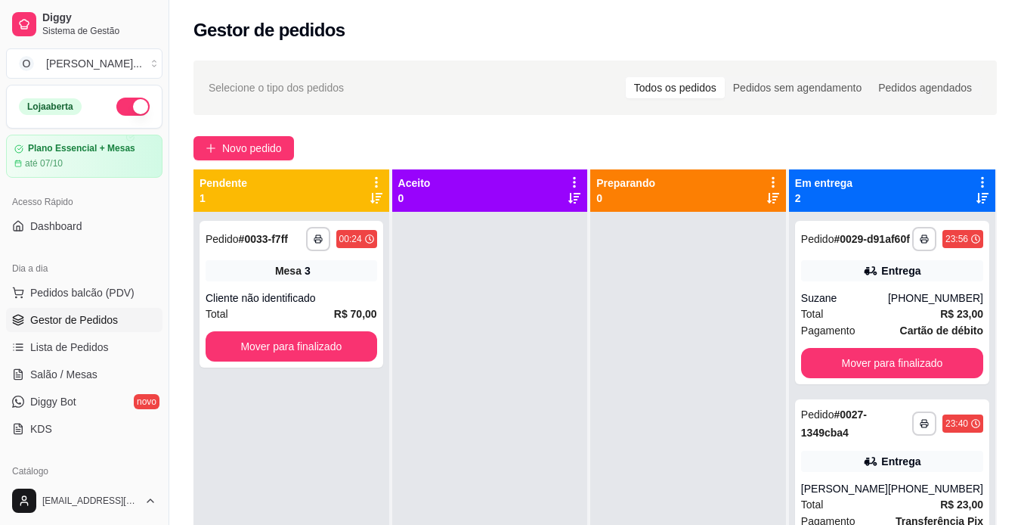
click at [132, 104] on button "button" at bounding box center [132, 107] width 33 height 18
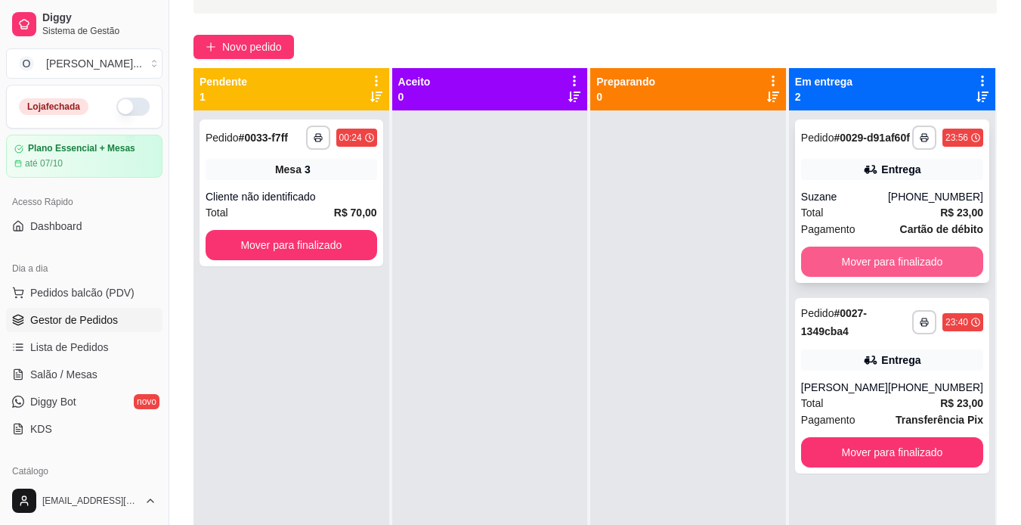
click at [897, 277] on button "Mover para finalizado" at bounding box center [892, 261] width 182 height 30
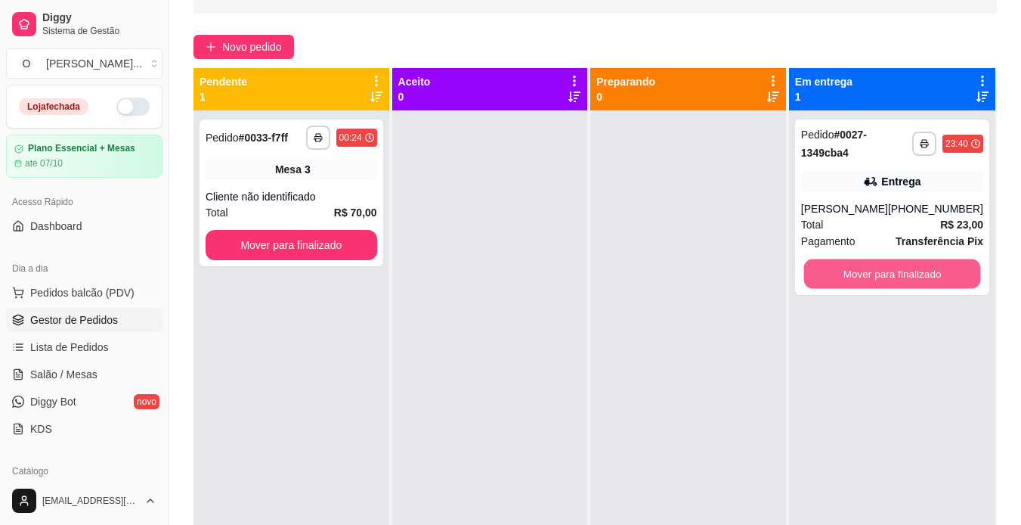
click at [897, 287] on button "Mover para finalizado" at bounding box center [892, 273] width 177 height 29
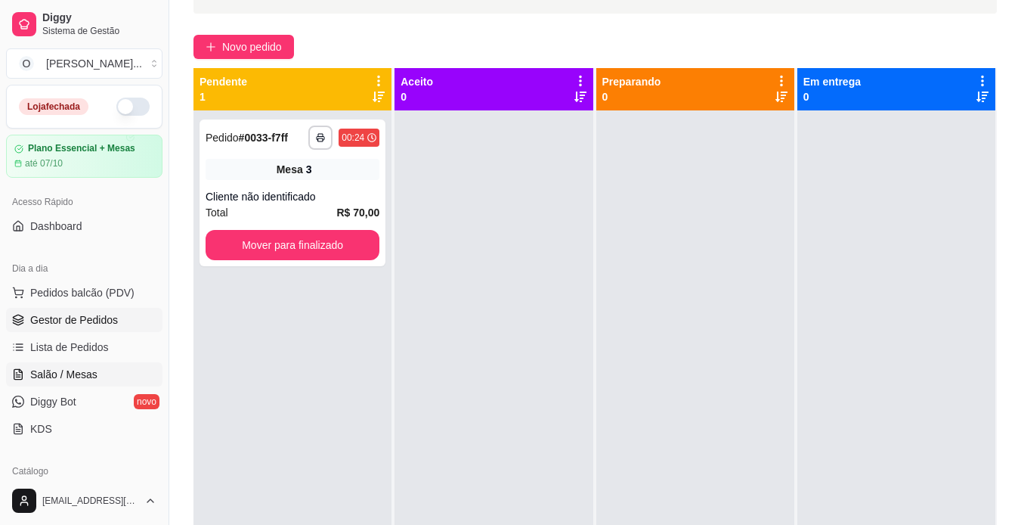
click at [86, 376] on span "Salão / Mesas" at bounding box center [63, 374] width 67 height 15
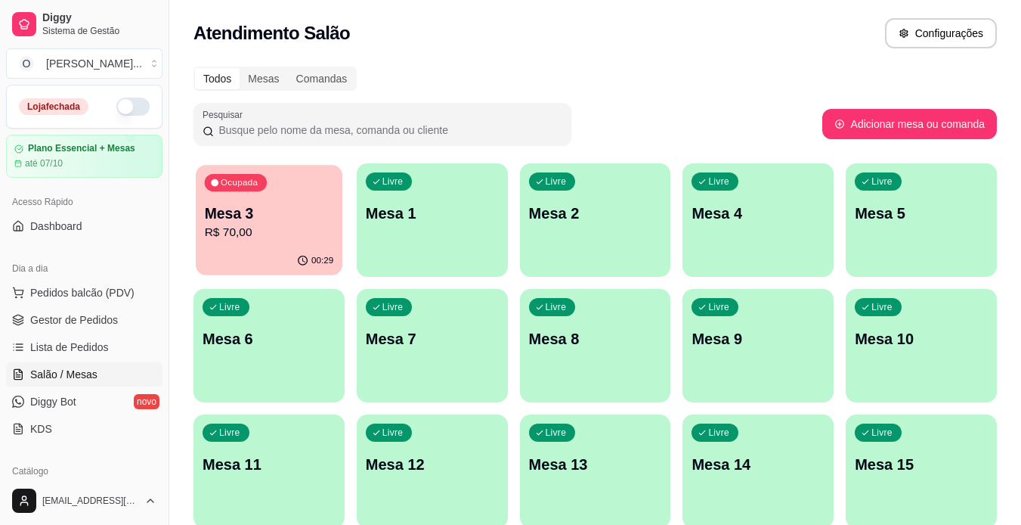
click at [257, 228] on p "R$ 70,00" at bounding box center [269, 232] width 129 height 17
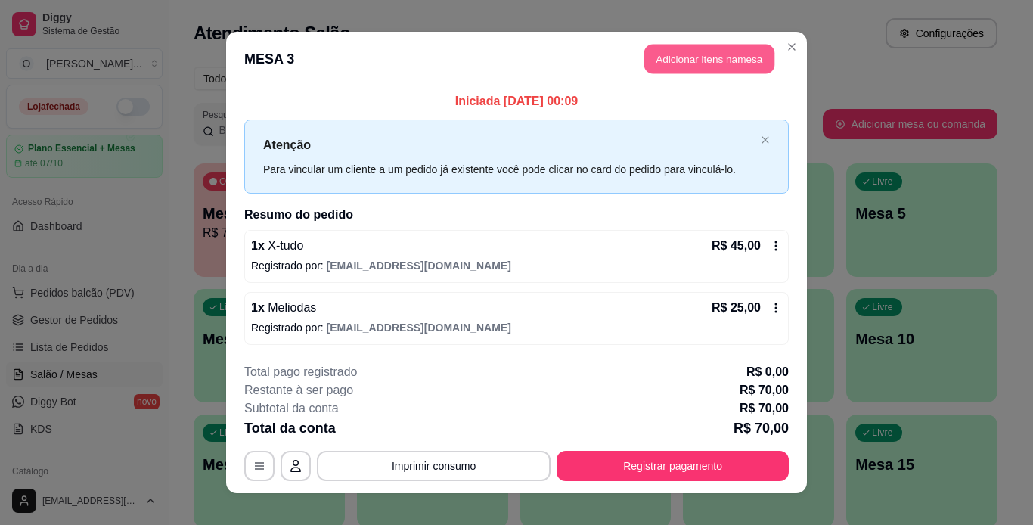
click at [716, 67] on button "Adicionar itens na mesa" at bounding box center [709, 59] width 130 height 29
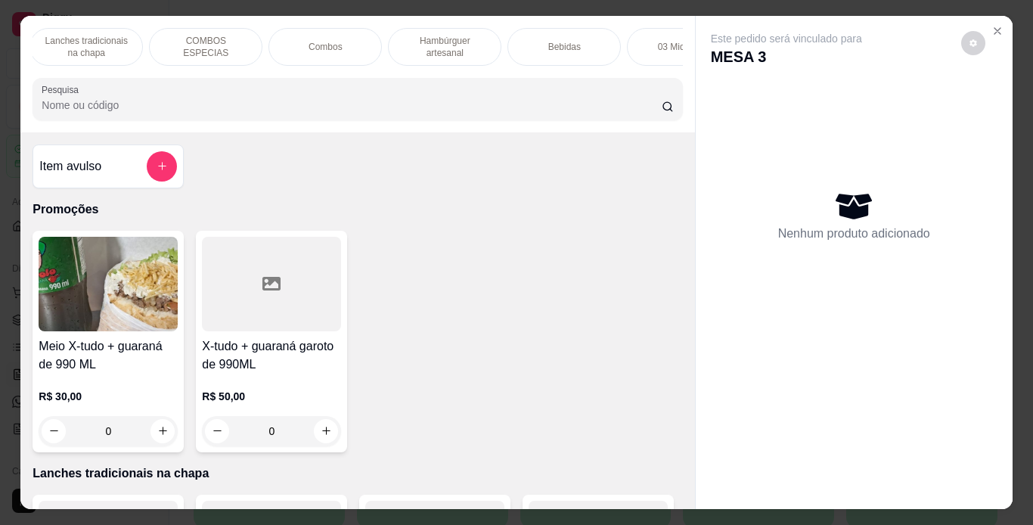
scroll to position [0, 124]
click at [534, 30] on div "Bebidas" at bounding box center [562, 47] width 113 height 38
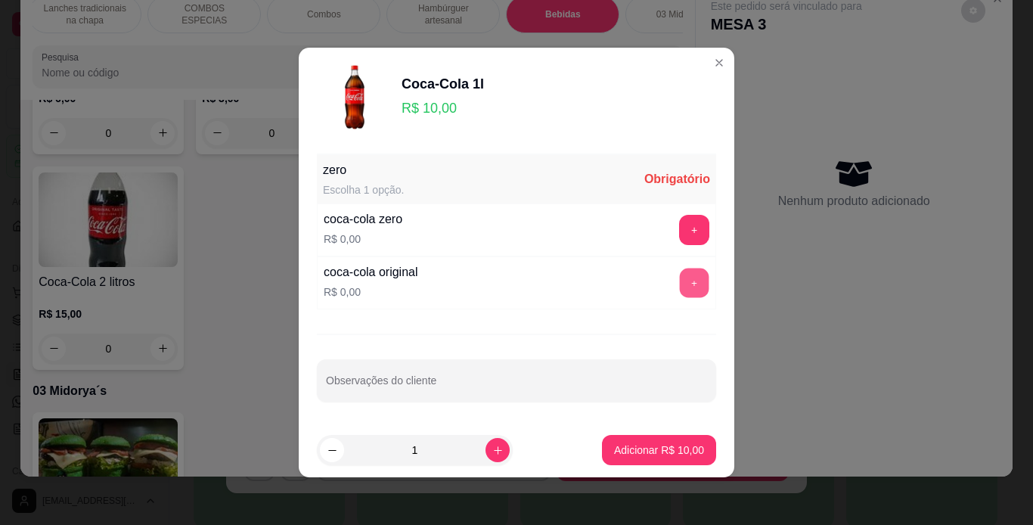
click at [680, 278] on button "+" at bounding box center [694, 282] width 29 height 29
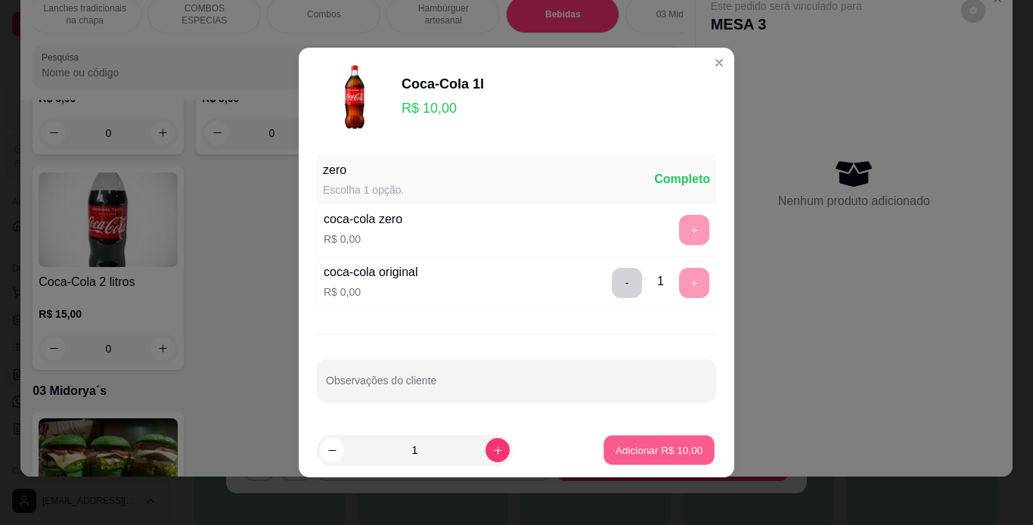
click at [649, 454] on p "Adicionar R$ 10,00" at bounding box center [659, 449] width 88 height 14
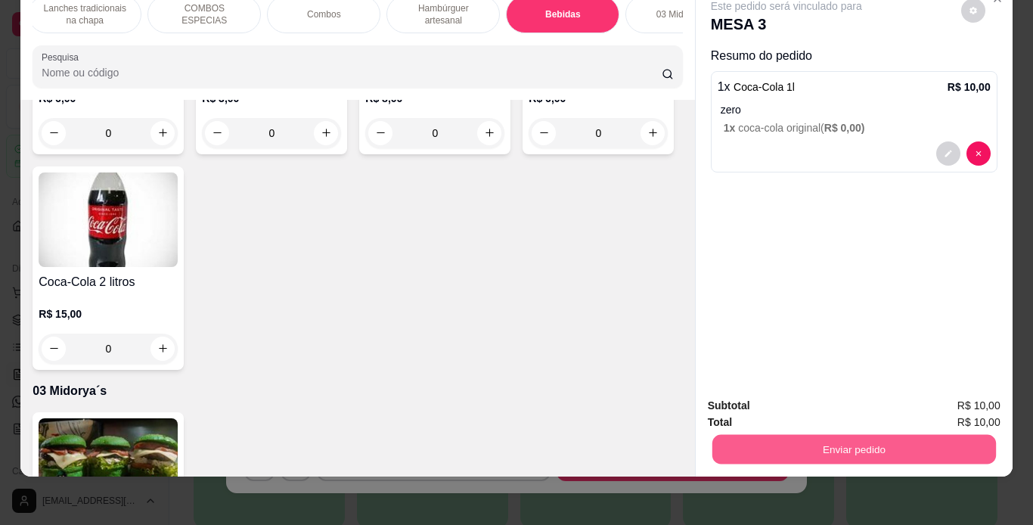
click at [820, 435] on button "Enviar pedido" at bounding box center [853, 449] width 284 height 29
click at [848, 400] on button "Não registrar e enviar pedido" at bounding box center [803, 400] width 153 height 28
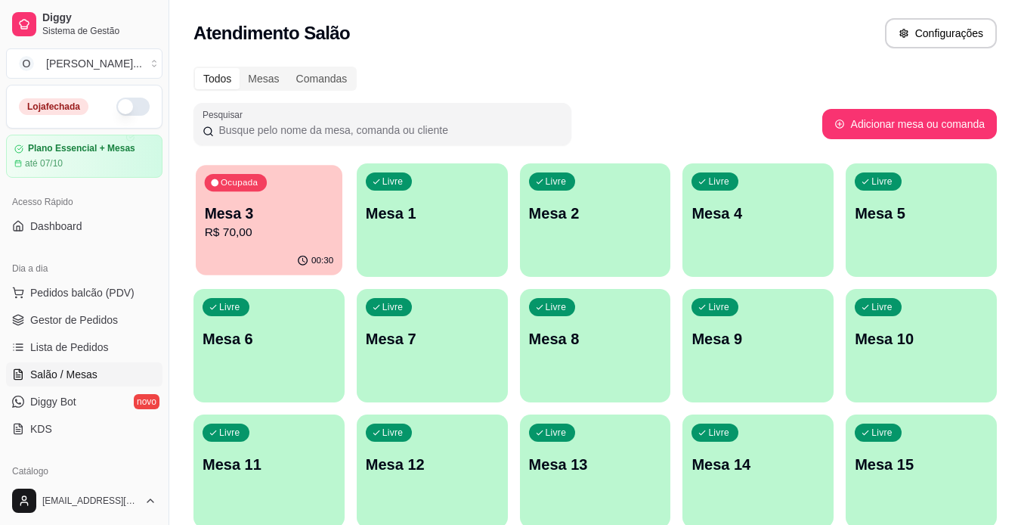
click at [262, 260] on div "00:30" at bounding box center [269, 260] width 147 height 29
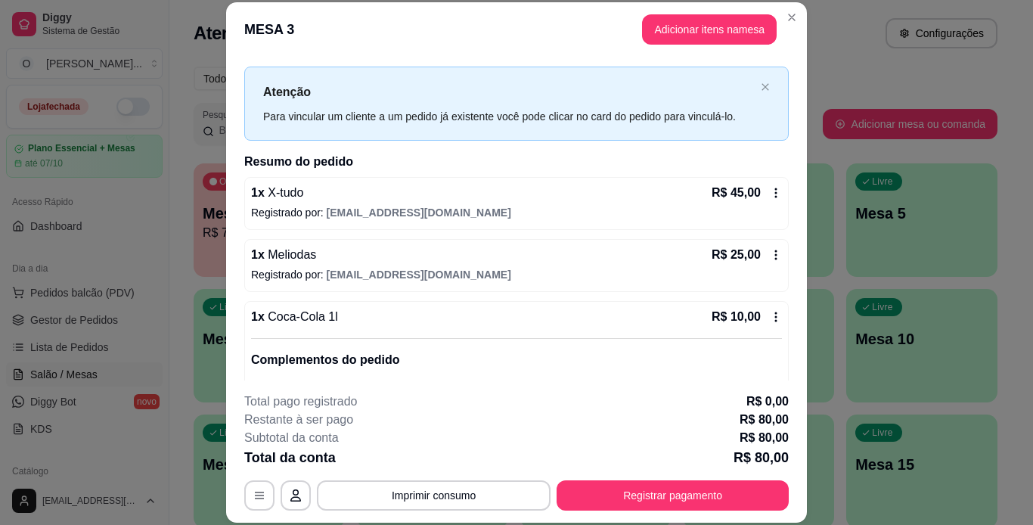
scroll to position [20, 0]
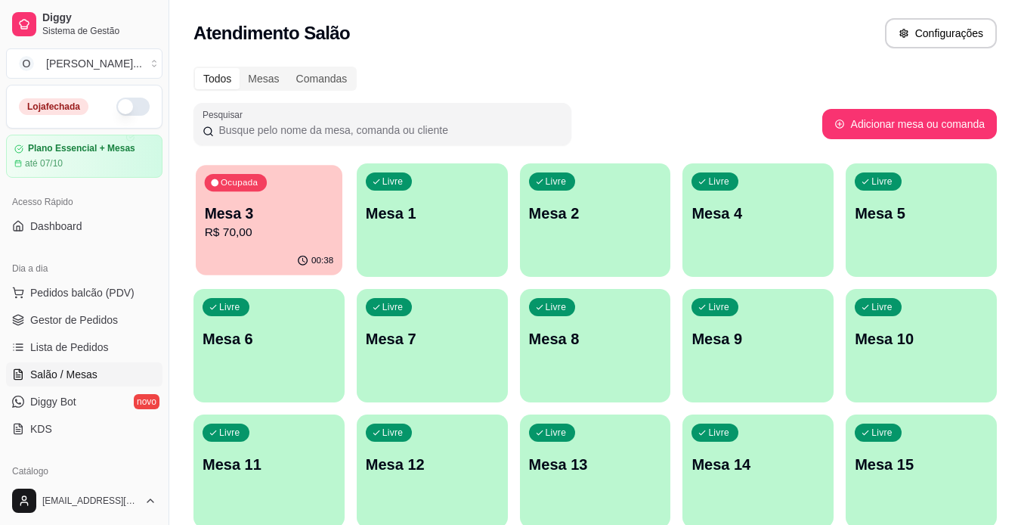
click at [272, 222] on p "Mesa 3" at bounding box center [269, 213] width 129 height 20
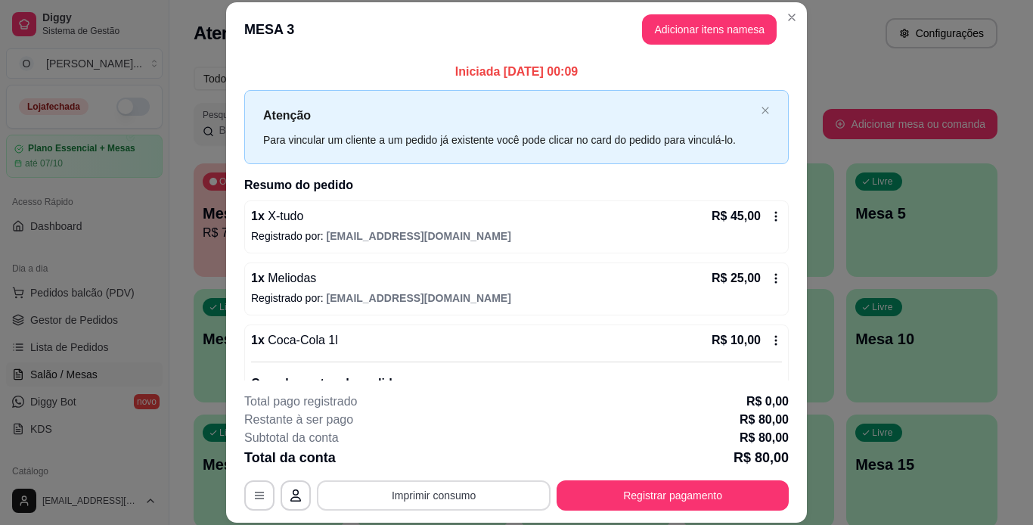
click at [398, 494] on button "Imprimir consumo" at bounding box center [434, 495] width 234 height 30
click at [434, 440] on h4 "Escolha a impressora" at bounding box center [433, 434] width 110 height 15
click at [428, 466] on button "IMPRESSORA" at bounding box center [433, 460] width 110 height 24
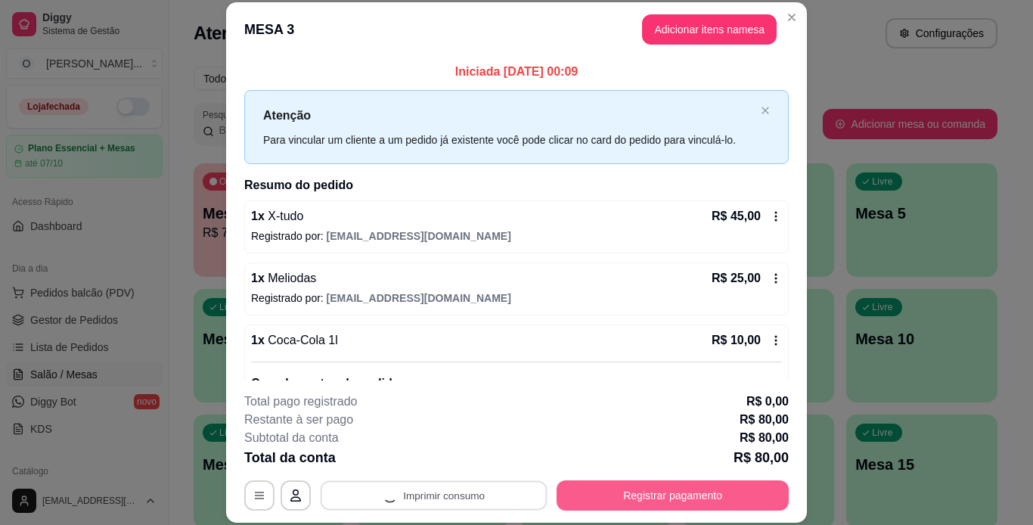
click at [639, 487] on button "Registrar pagamento" at bounding box center [672, 495] width 232 height 30
click at [652, 486] on button "Registrar pagamento" at bounding box center [672, 494] width 225 height 29
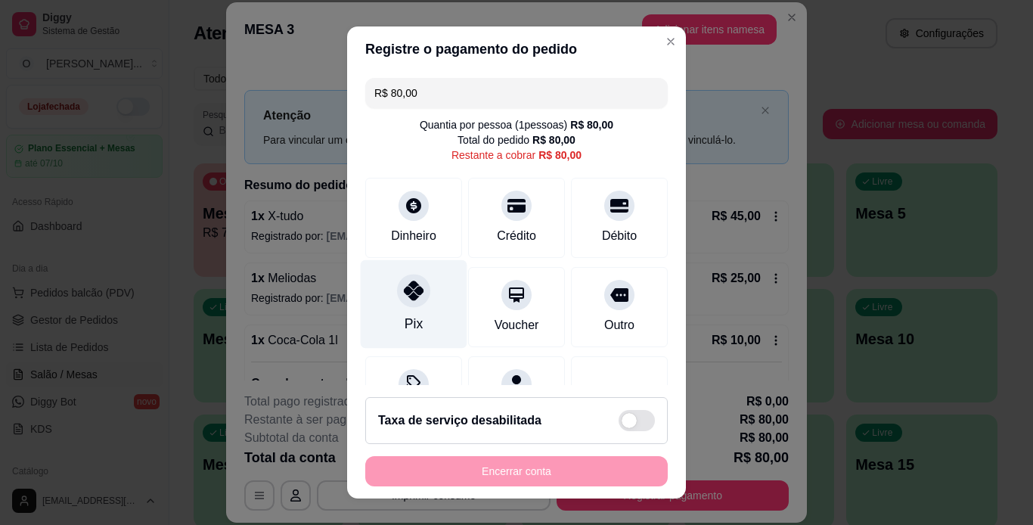
click at [394, 308] on div "Pix" at bounding box center [414, 303] width 107 height 88
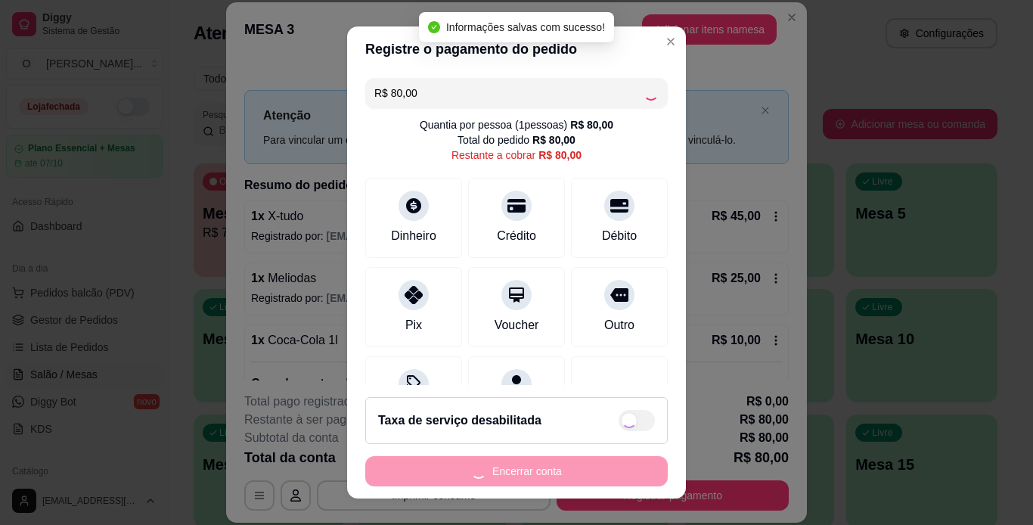
type input "R$ 0,00"
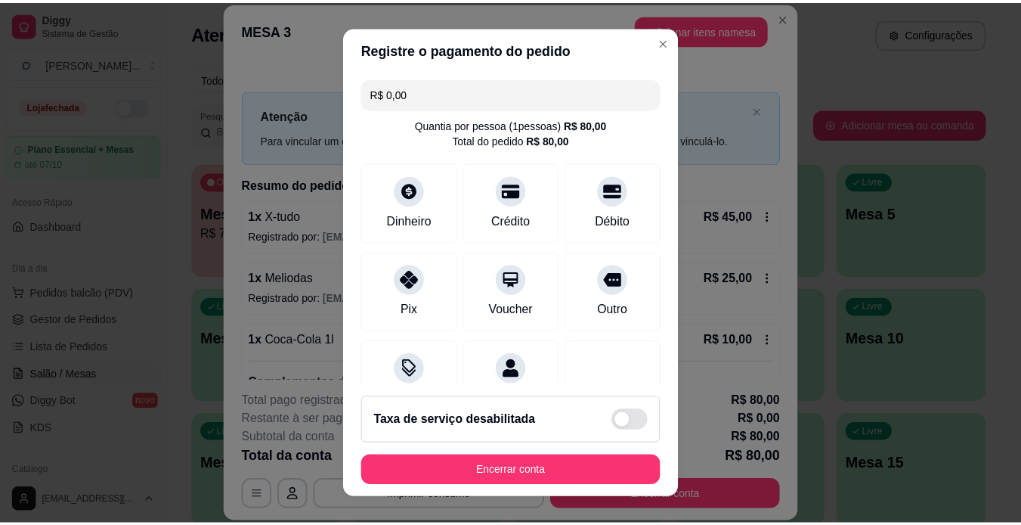
scroll to position [138, 0]
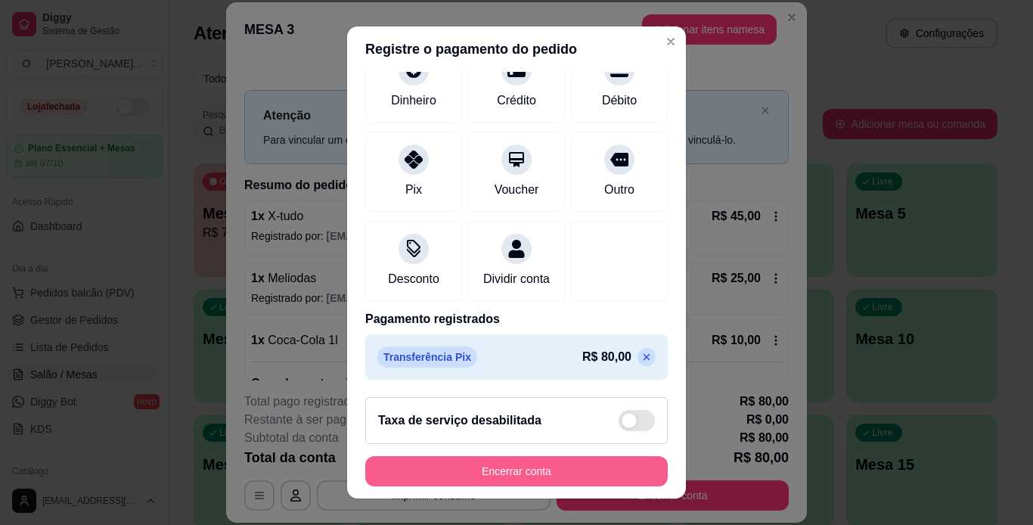
click at [534, 465] on button "Encerrar conta" at bounding box center [516, 471] width 302 height 30
